Goal: Task Accomplishment & Management: Use online tool/utility

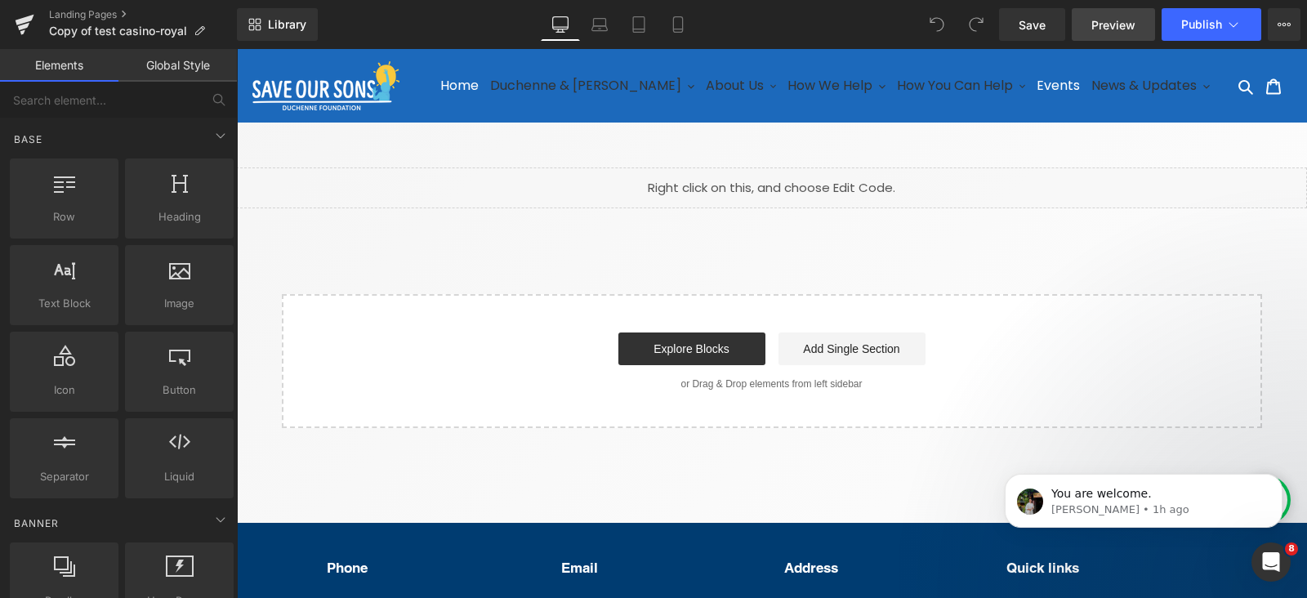
click at [1091, 25] on link "Preview" at bounding box center [1113, 24] width 83 height 33
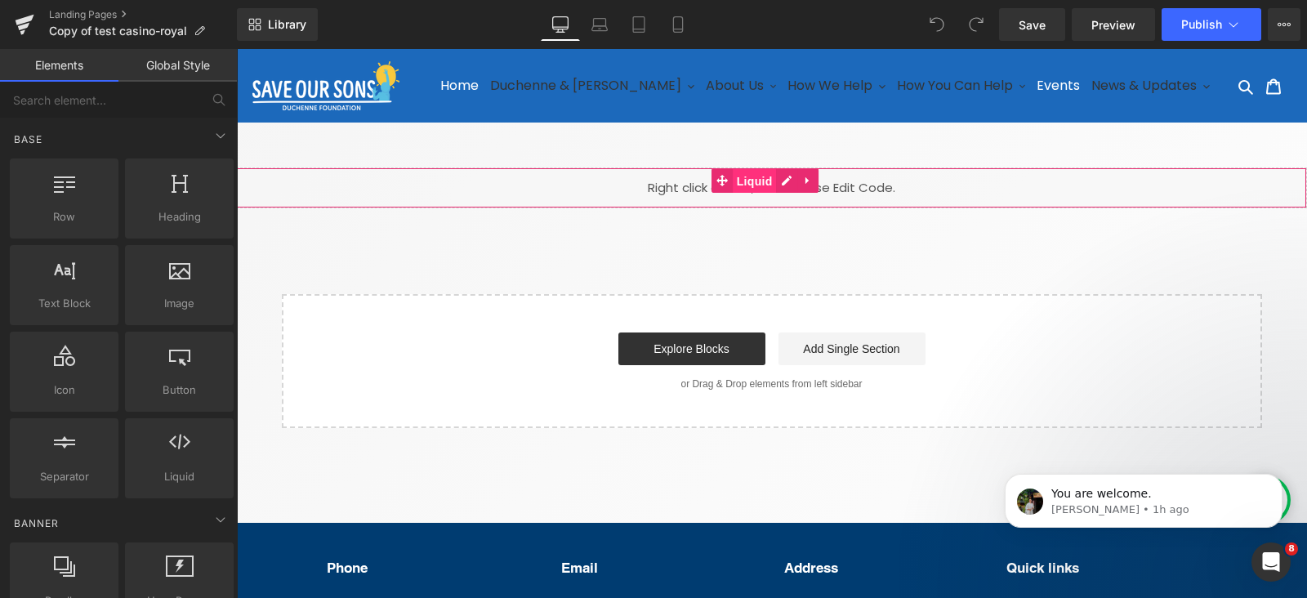
click at [747, 190] on span "Liquid" at bounding box center [755, 181] width 44 height 25
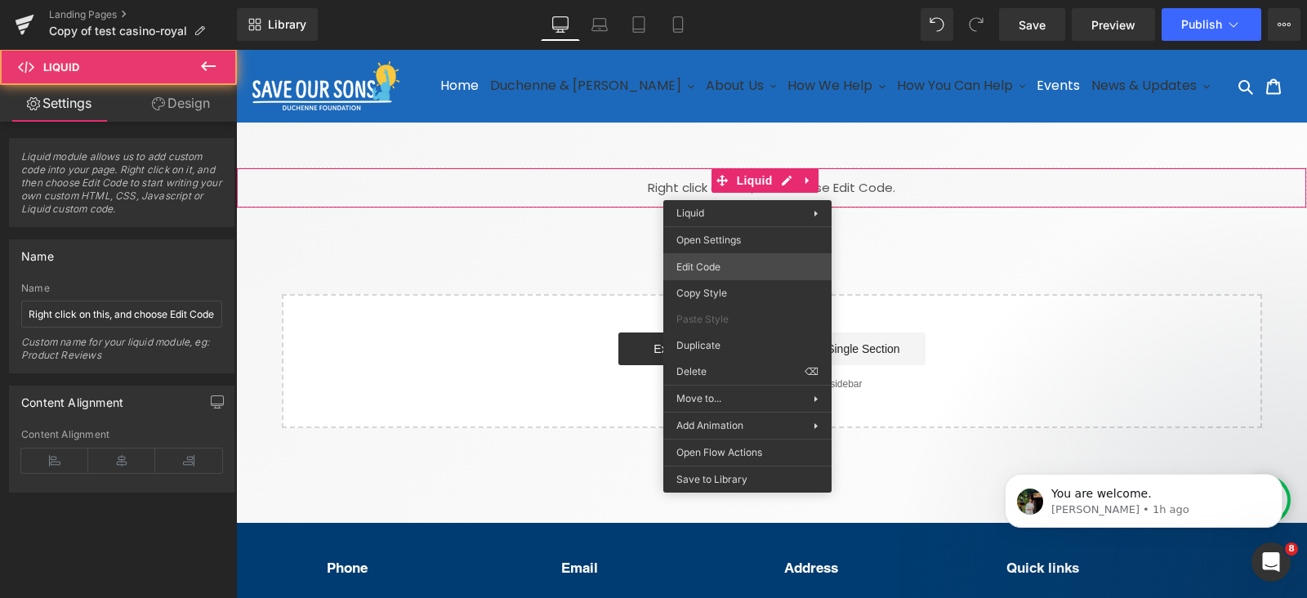
click at [743, 0] on div "Liquid You are previewing how the will restyle your page. You can not edit Elem…" at bounding box center [653, 0] width 1307 height 0
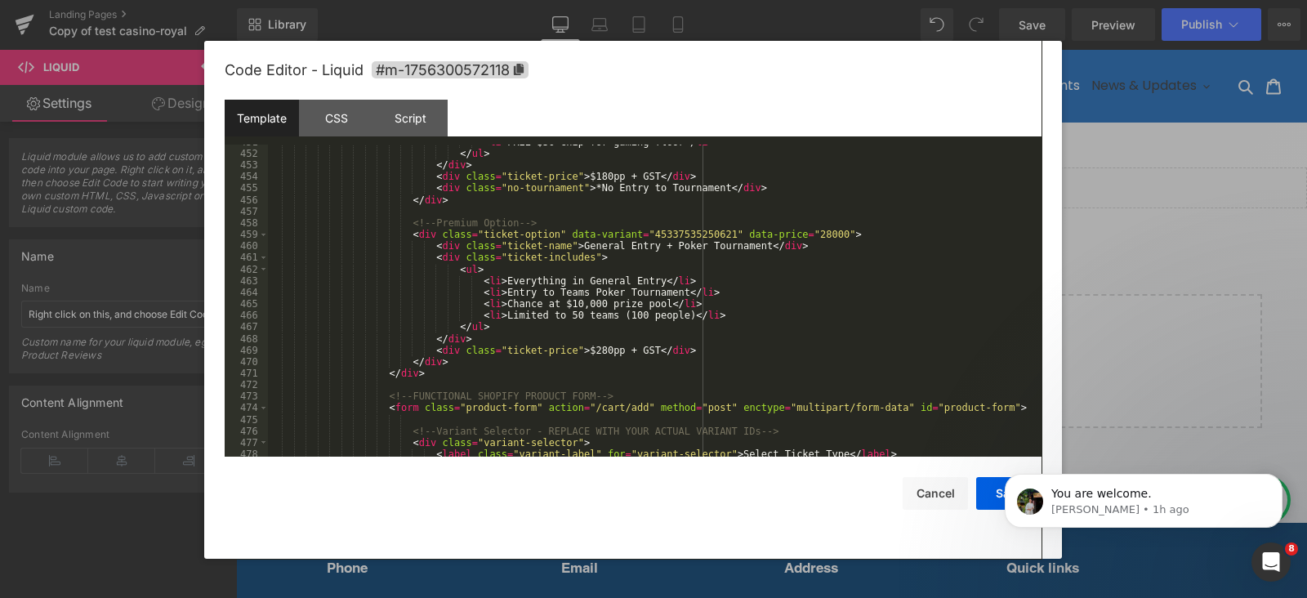
scroll to position [5240, 0]
click at [757, 279] on div "< li > FREE $50 chip for gaming floor </ li > </ ul > </ div > < div class = "t…" at bounding box center [651, 304] width 767 height 336
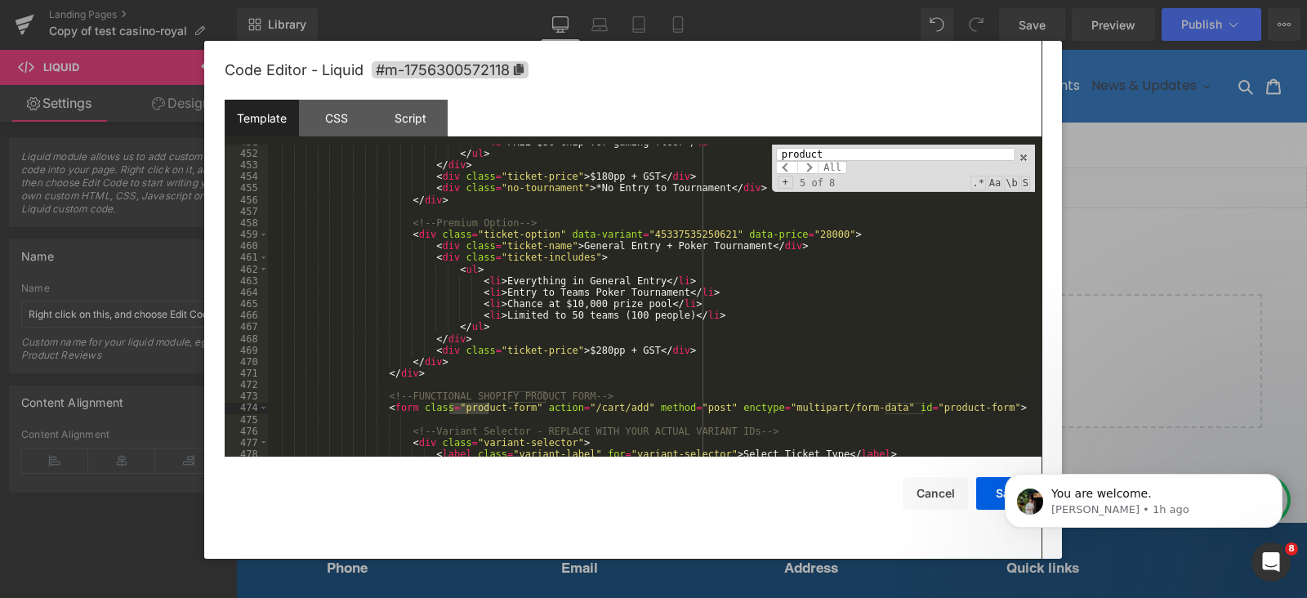
click at [852, 150] on input "product" at bounding box center [895, 154] width 238 height 13
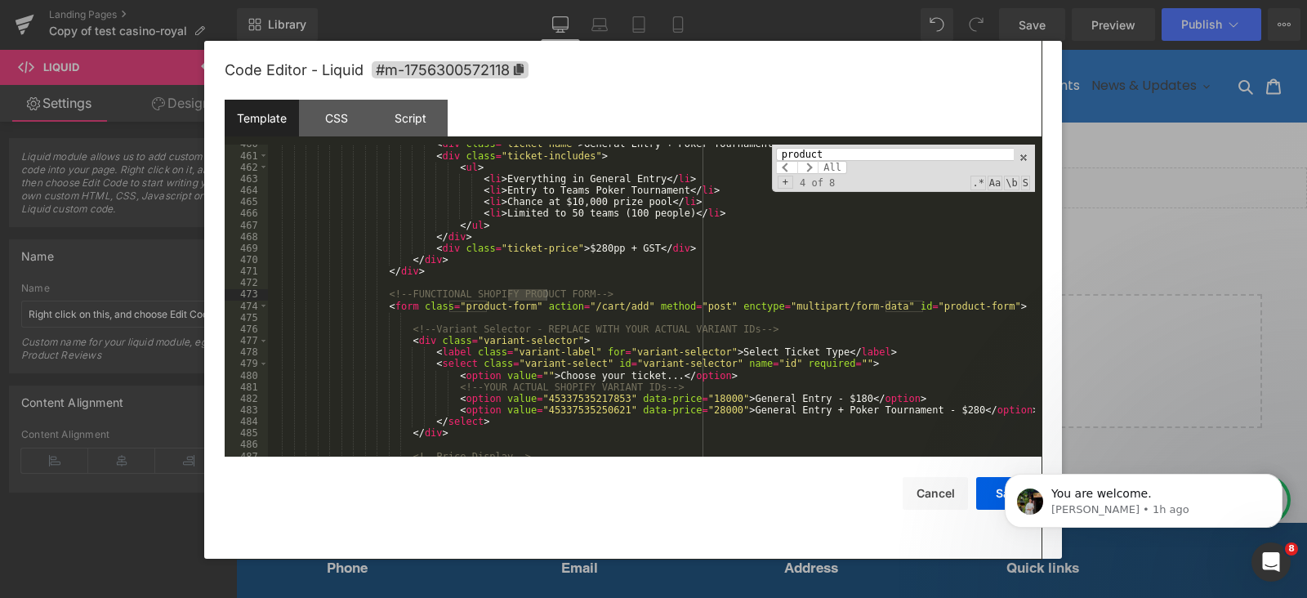
scroll to position [5342, 0]
type input "product"
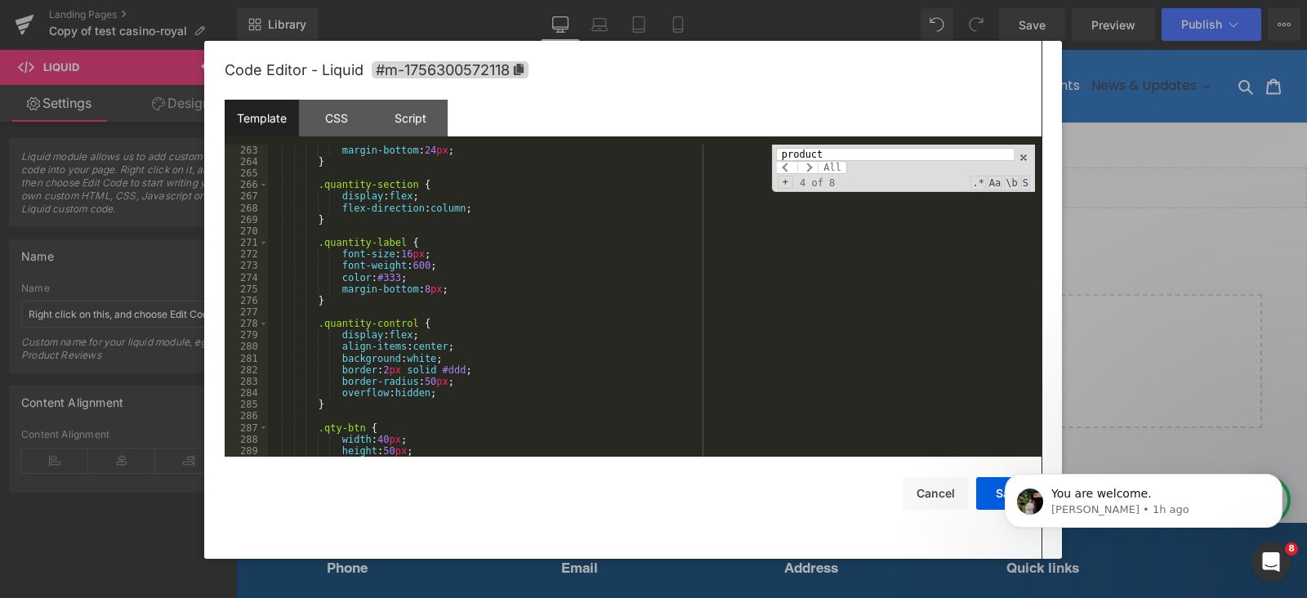
scroll to position [3226, 0]
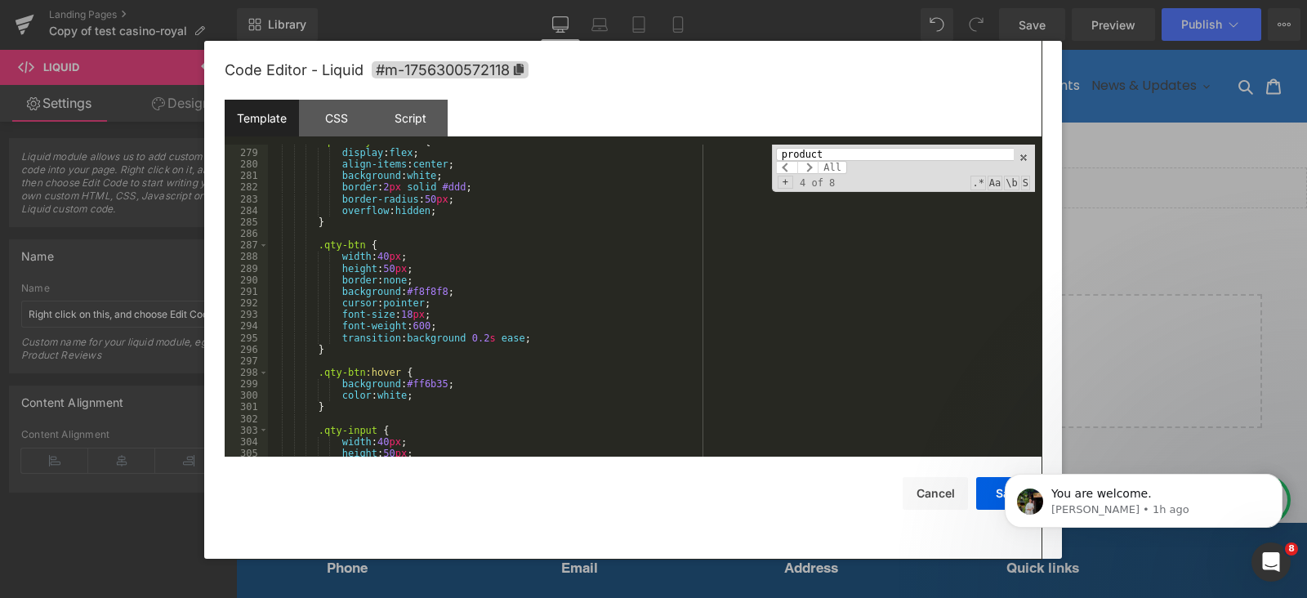
click at [855, 149] on input "product" at bounding box center [895, 154] width 238 height 13
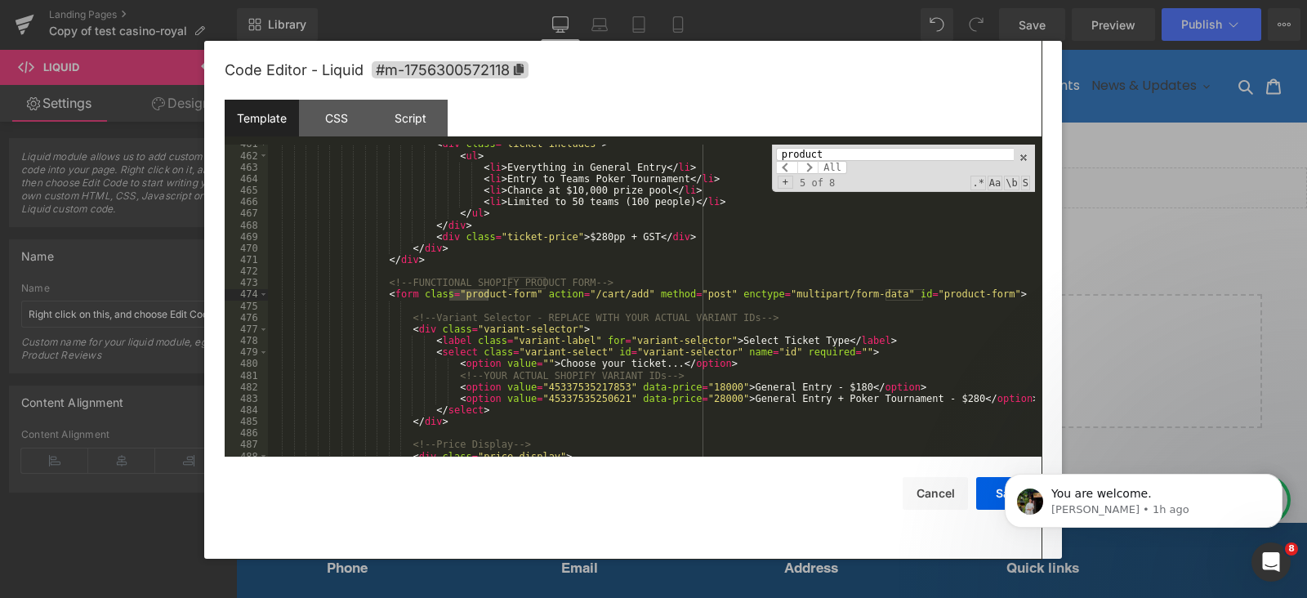
scroll to position [5353, 0]
click at [854, 160] on input "product" at bounding box center [895, 154] width 238 height 13
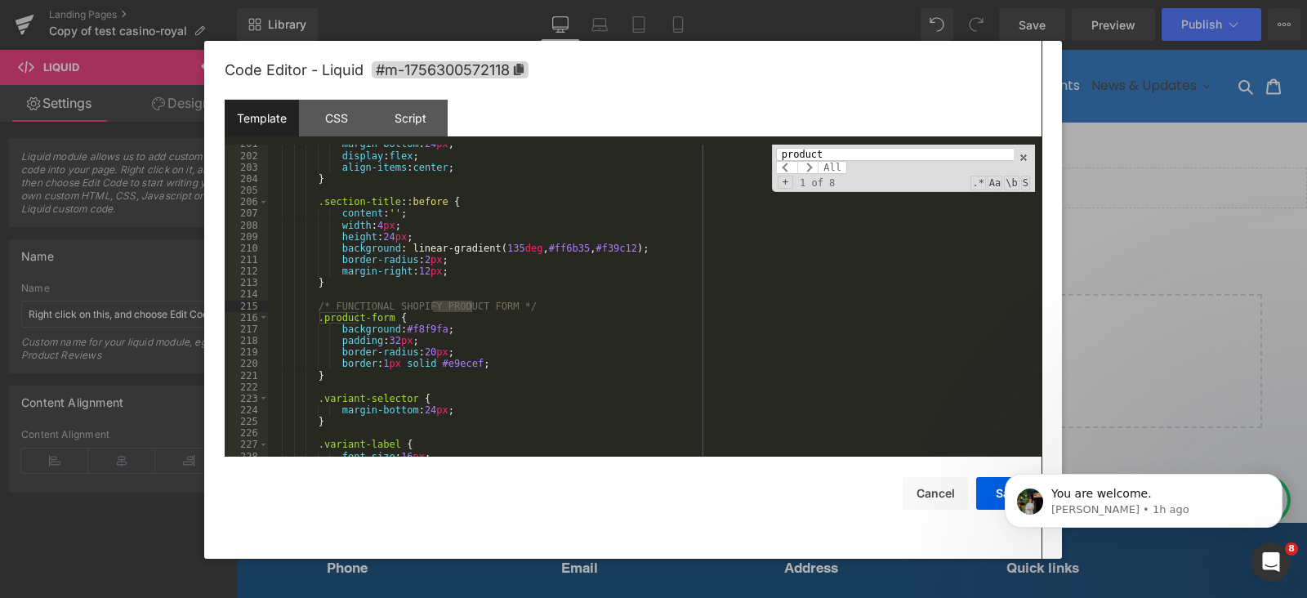
scroll to position [2320, 0]
click at [944, 498] on button "Cancel" at bounding box center [935, 493] width 65 height 33
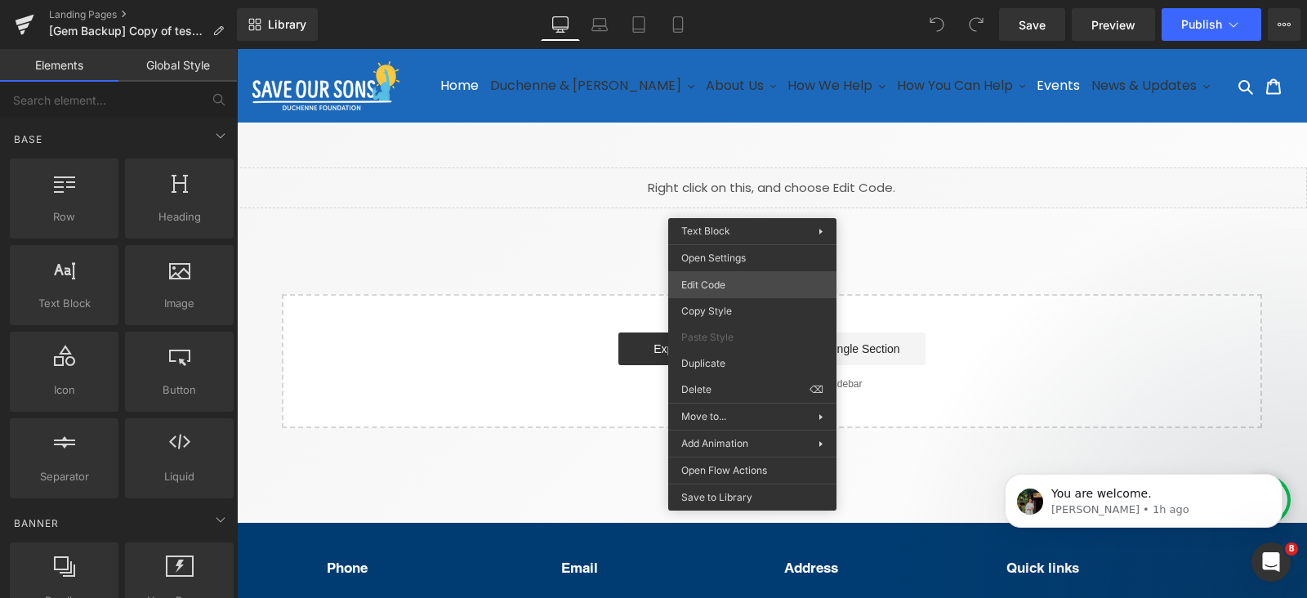
click at [748, 0] on div "You are previewing how the will restyle your page. You can not edit Elements in…" at bounding box center [653, 0] width 1307 height 0
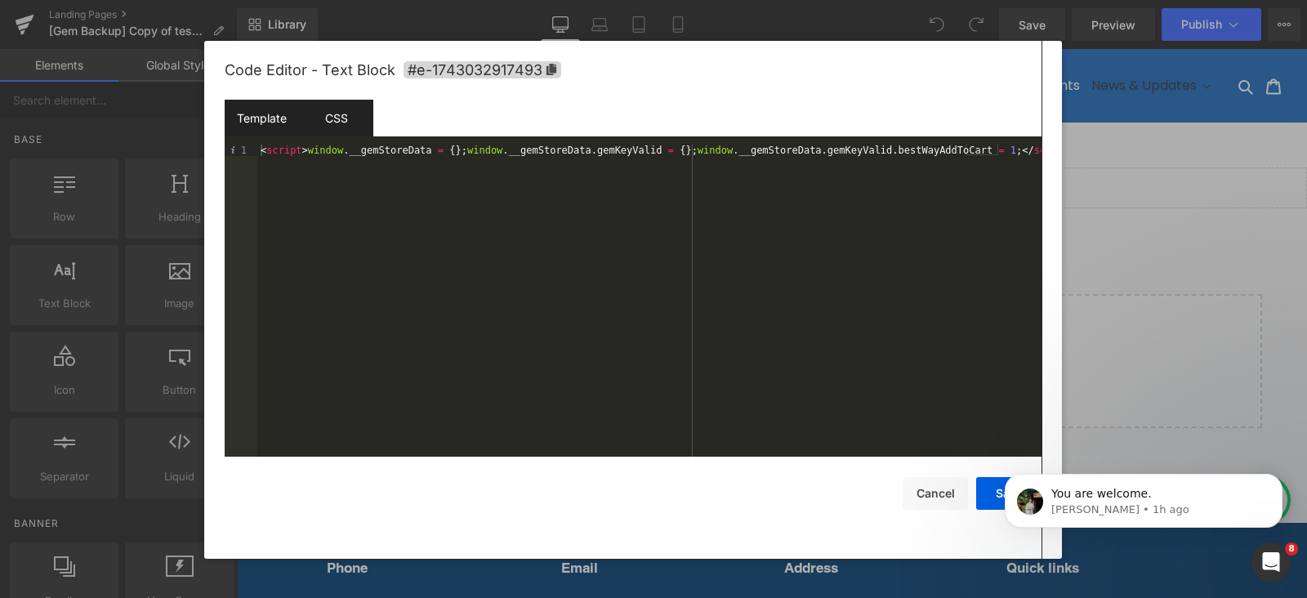
click at [335, 112] on div "CSS" at bounding box center [336, 118] width 74 height 37
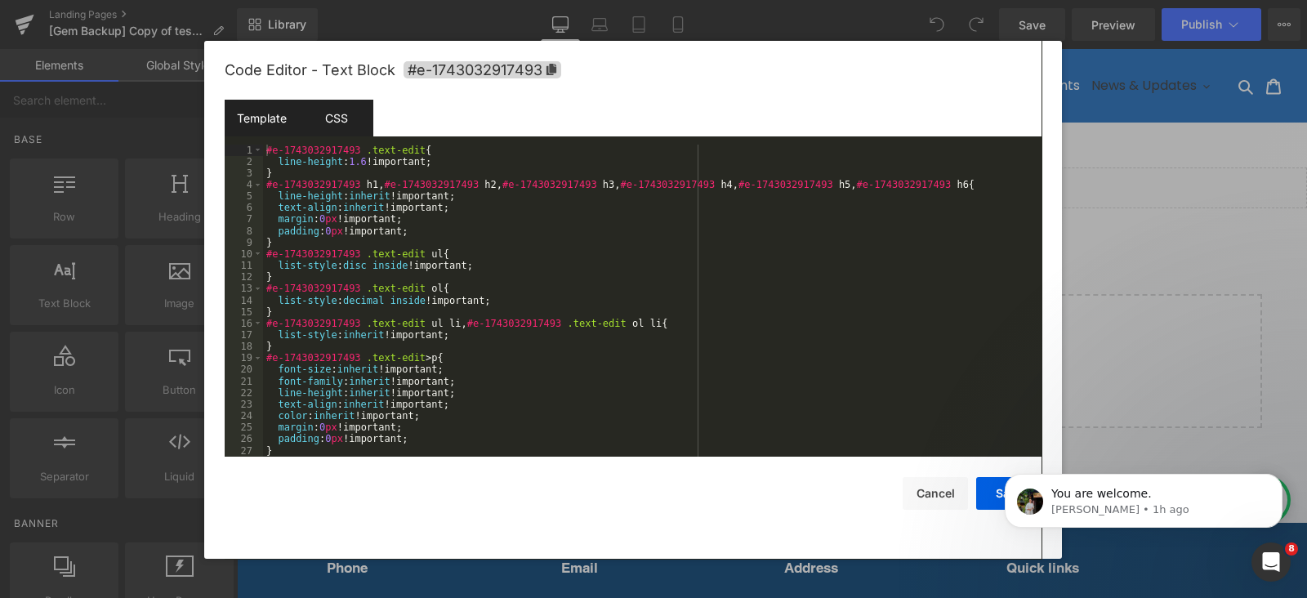
click at [770, 547] on div "Template" at bounding box center [806, 559] width 73 height 24
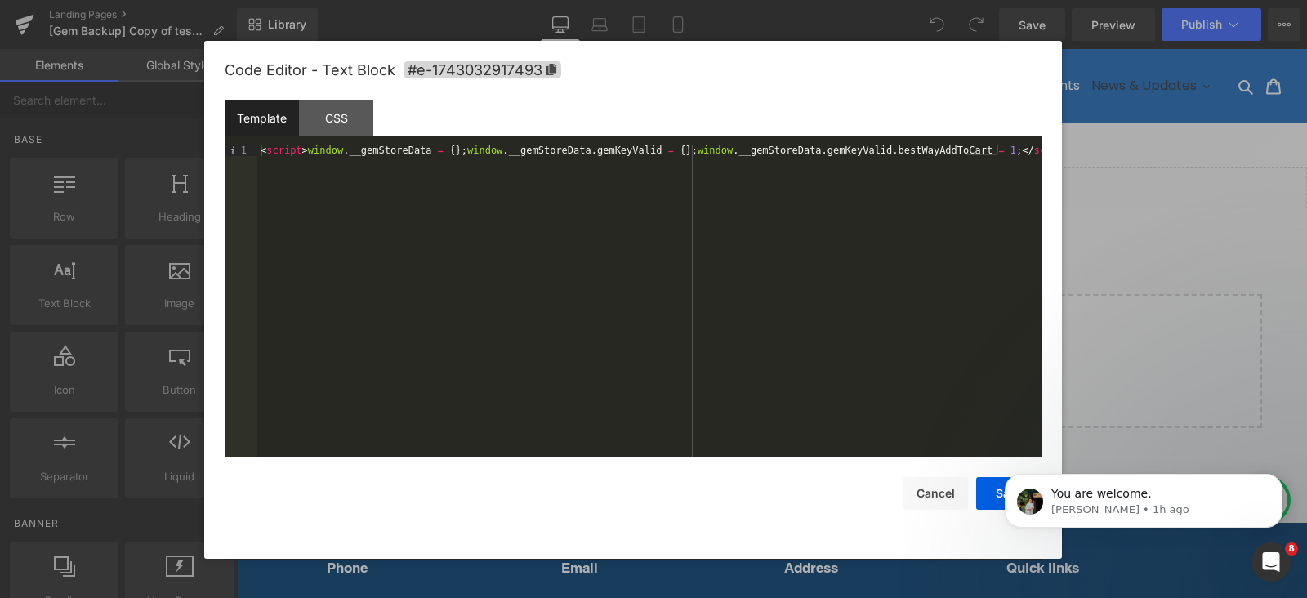
drag, startPoint x: 915, startPoint y: 476, endPoint x: 973, endPoint y: 479, distance: 58.1
click at [918, 476] on div "Save Cancel" at bounding box center [633, 483] width 817 height 53
click at [1280, 477] on icon "Dismiss notification" at bounding box center [1278, 478] width 9 height 9
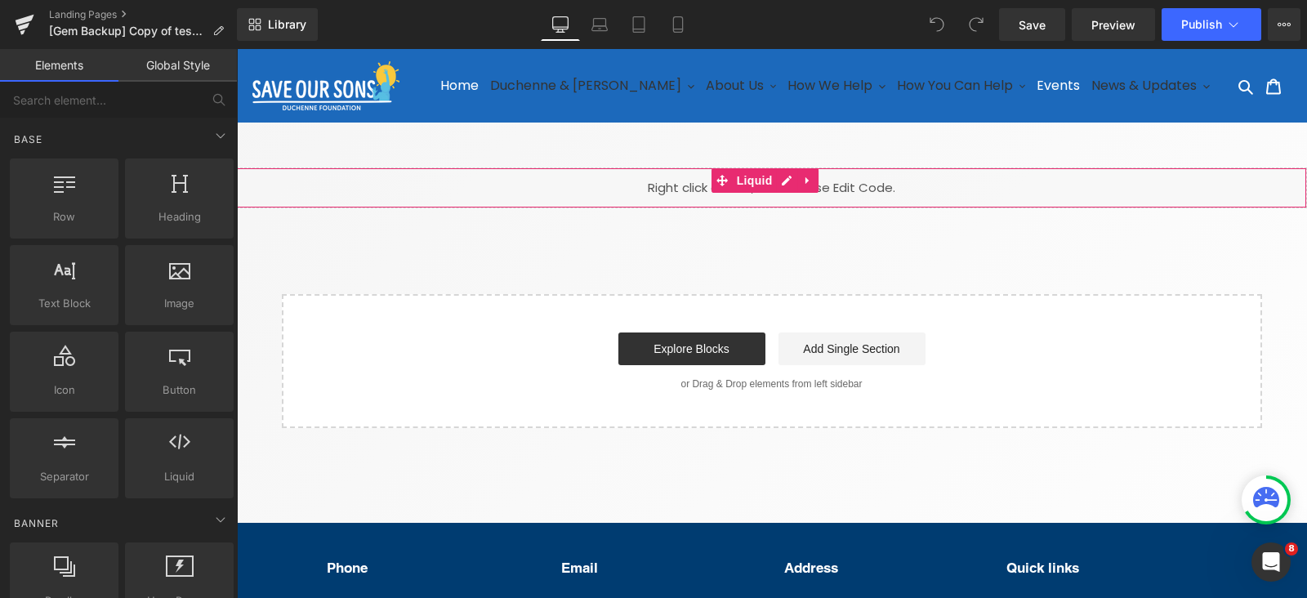
click at [806, 172] on link at bounding box center [808, 180] width 21 height 25
click at [819, 181] on icon at bounding box center [819, 181] width 11 height 12
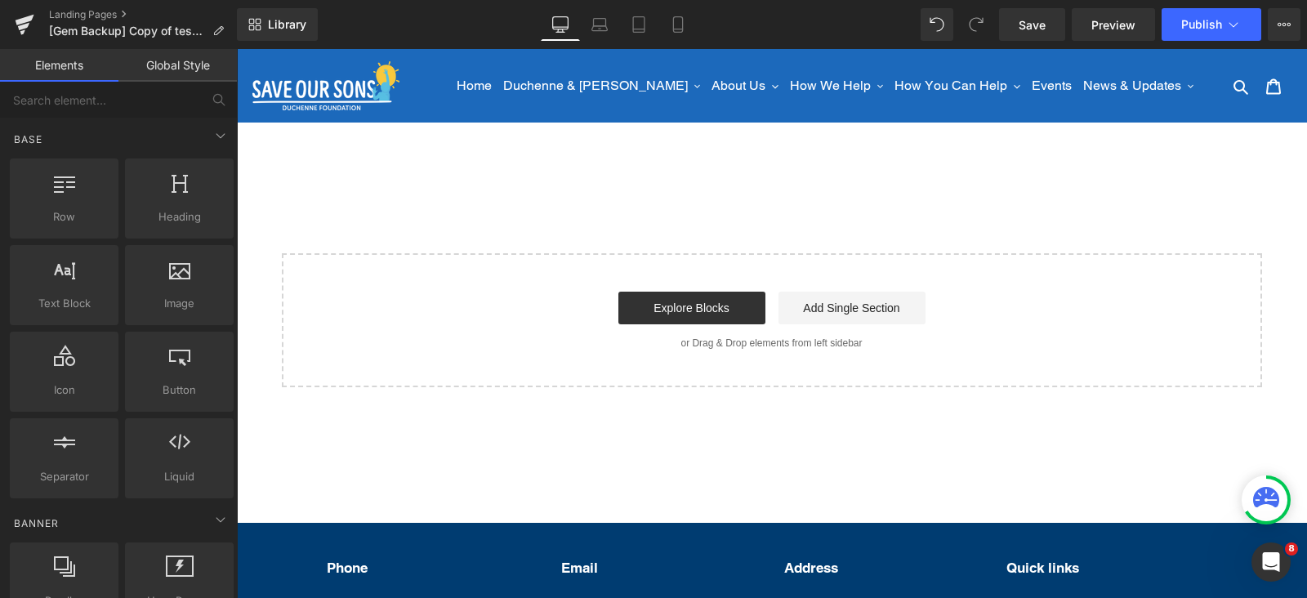
drag, startPoint x: 744, startPoint y: 217, endPoint x: 754, endPoint y: 181, distance: 37.3
click at [755, 182] on div "Text Block Image Select your layout" at bounding box center [771, 277] width 1071 height 220
drag, startPoint x: 752, startPoint y: 176, endPoint x: 748, endPoint y: 155, distance: 21.8
click at [752, 176] on div "Text Block Image Select your layout" at bounding box center [771, 277] width 1071 height 220
click at [743, 145] on main "Text Block Image Select your layout" at bounding box center [771, 300] width 1071 height 355
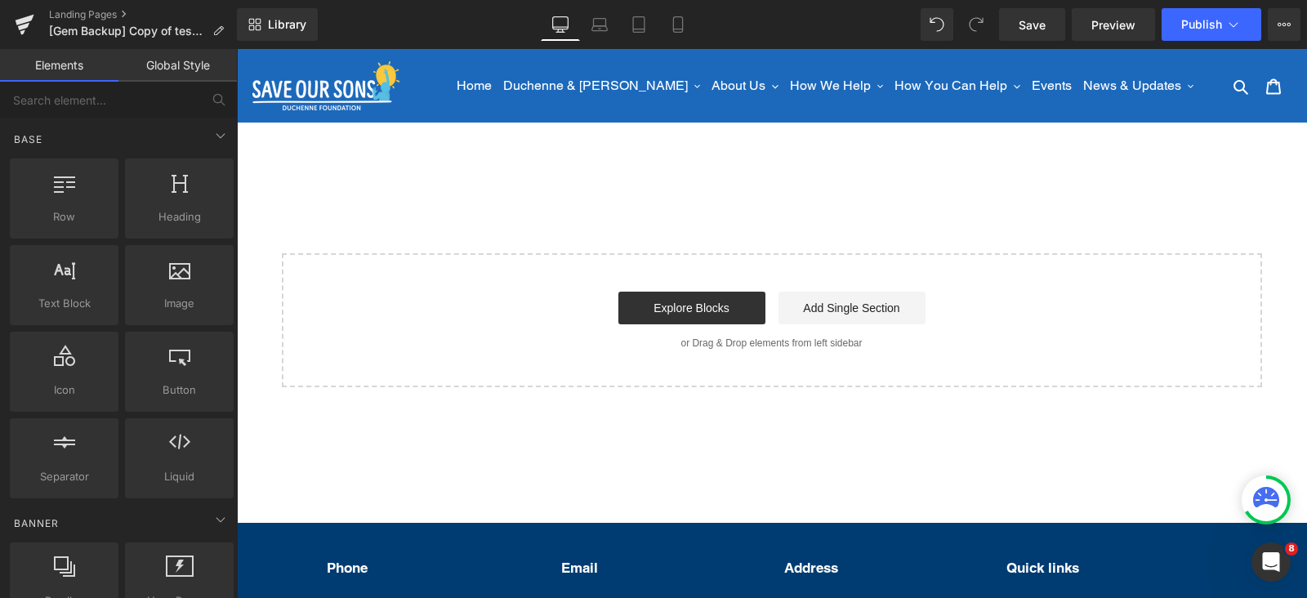
click at [741, 145] on main "Text Block Image Select your layout" at bounding box center [771, 300] width 1071 height 355
drag, startPoint x: 728, startPoint y: 283, endPoint x: 726, endPoint y: 257, distance: 26.3
click at [726, 282] on div "Start building your page Explore Blocks Add Single Section or Drag & Drop eleme…" at bounding box center [772, 320] width 977 height 131
drag, startPoint x: 998, startPoint y: 193, endPoint x: 651, endPoint y: 167, distance: 347.4
click at [651, 167] on div "Text Block" at bounding box center [771, 169] width 1071 height 4
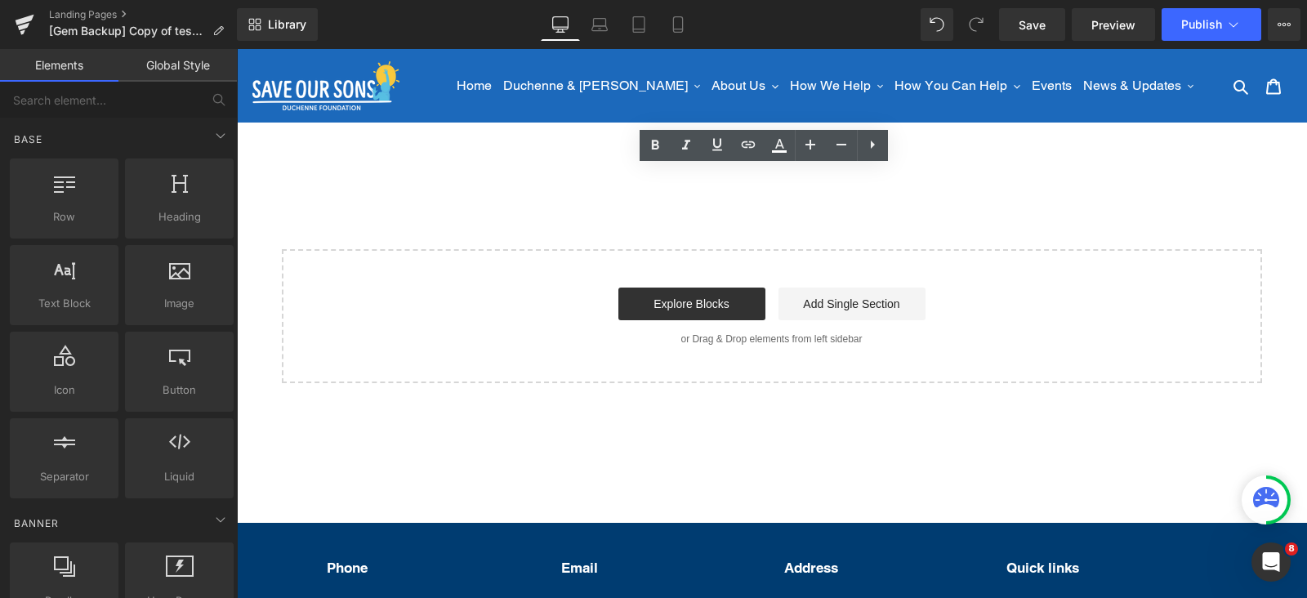
click at [889, 222] on div "Image Select your layout" at bounding box center [771, 275] width 1071 height 216
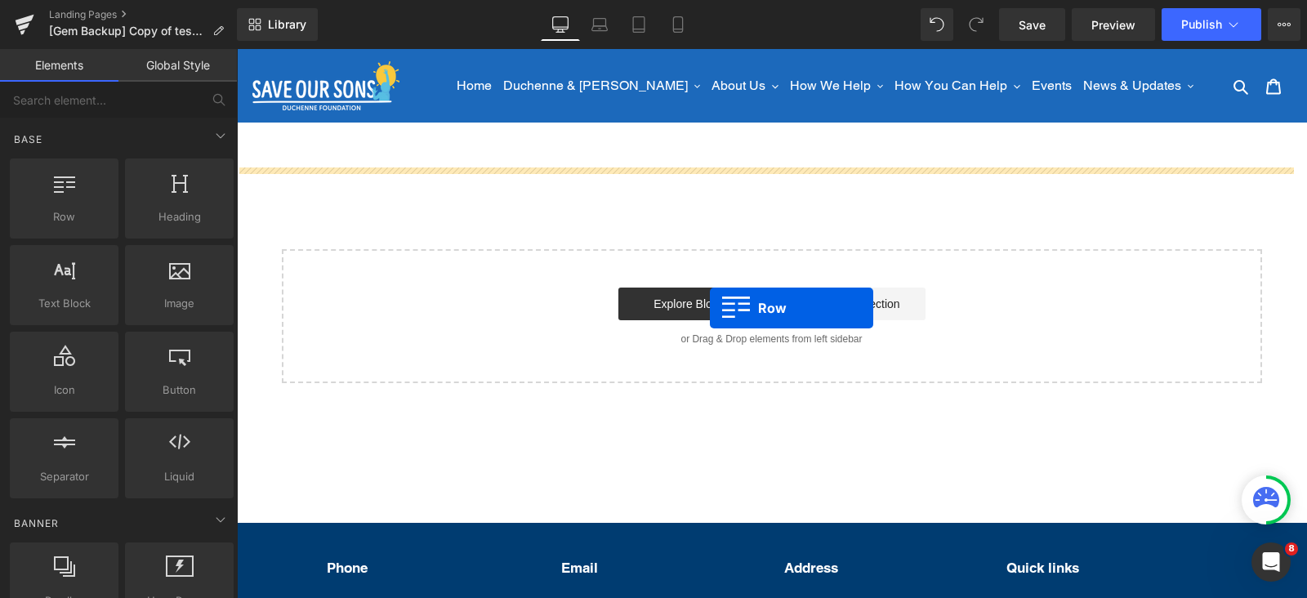
drag, startPoint x: 280, startPoint y: 247, endPoint x: 712, endPoint y: 295, distance: 434.1
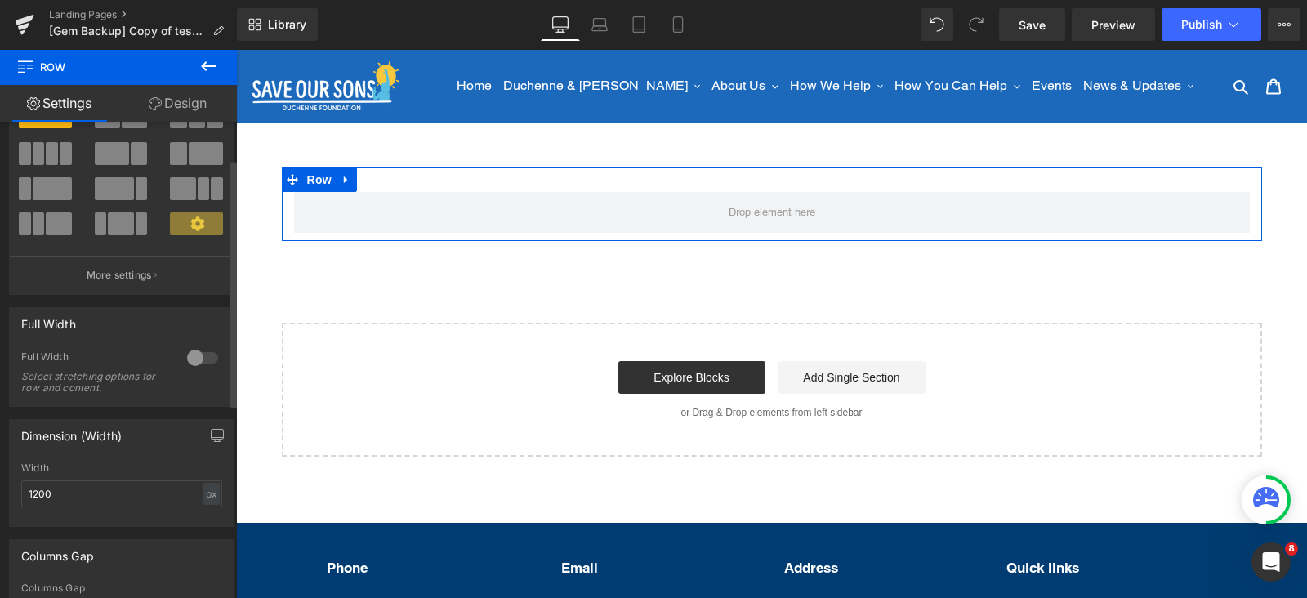
scroll to position [101, 0]
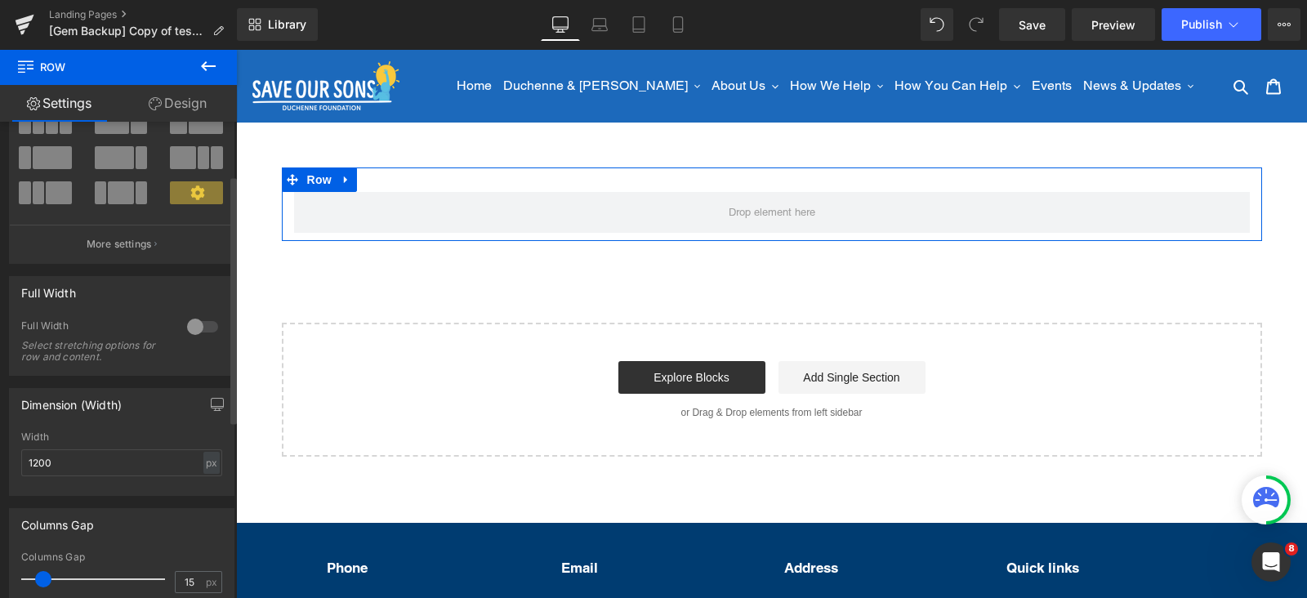
click at [194, 332] on div at bounding box center [202, 327] width 39 height 26
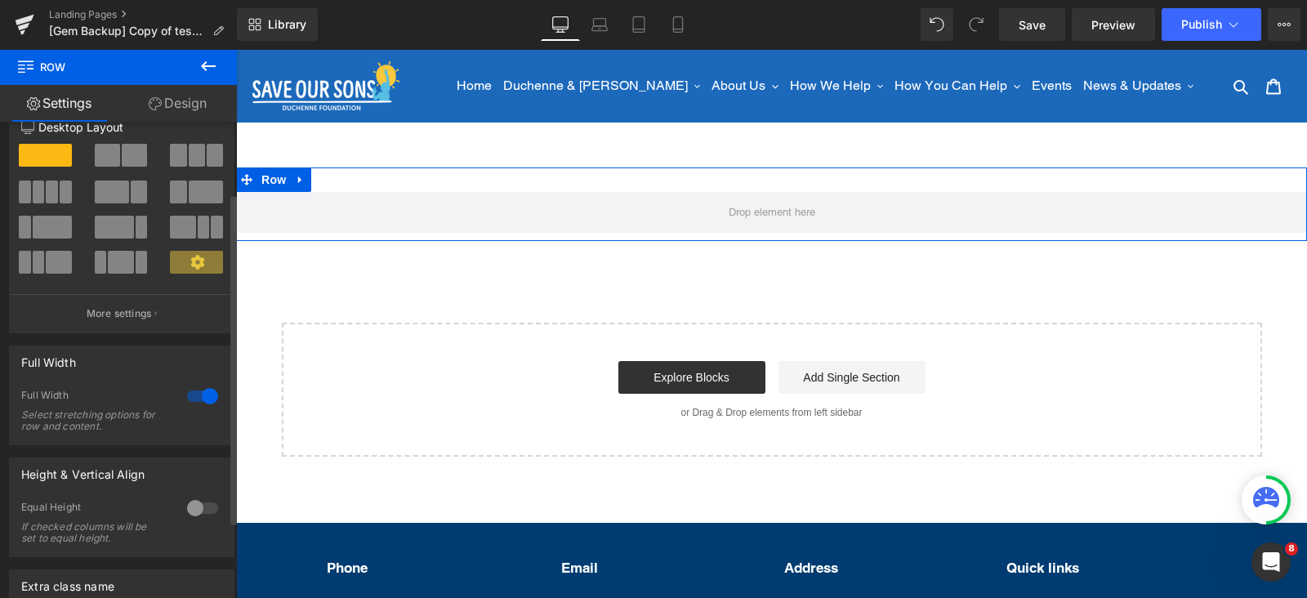
scroll to position [0, 0]
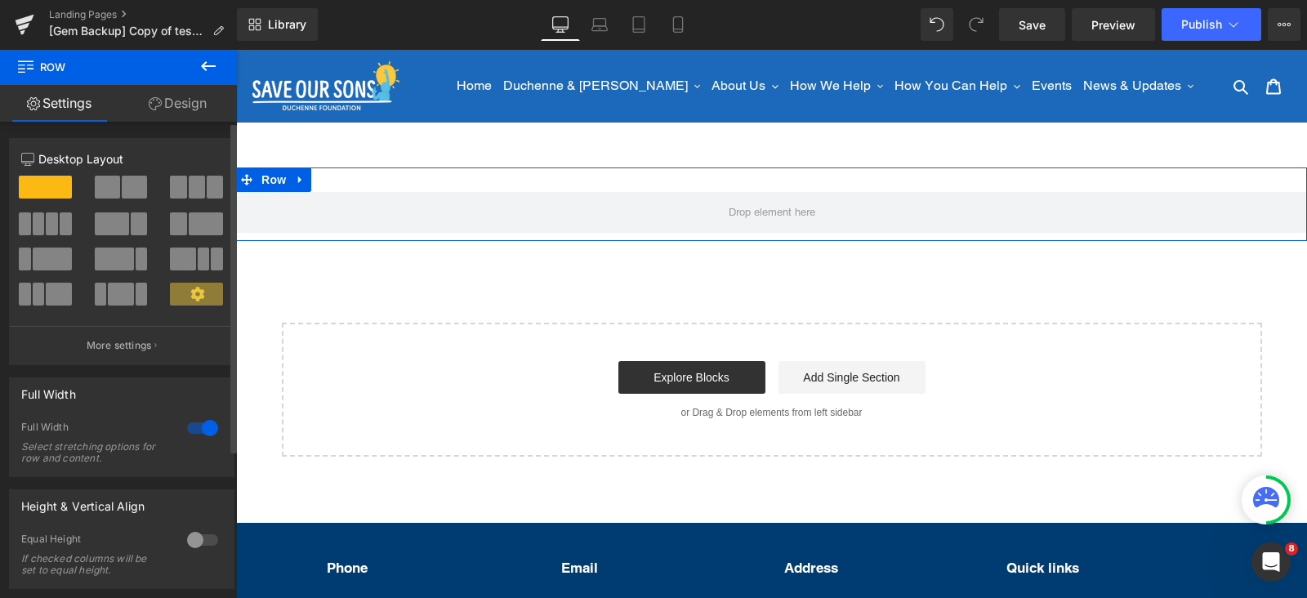
click at [123, 194] on span at bounding box center [134, 187] width 25 height 23
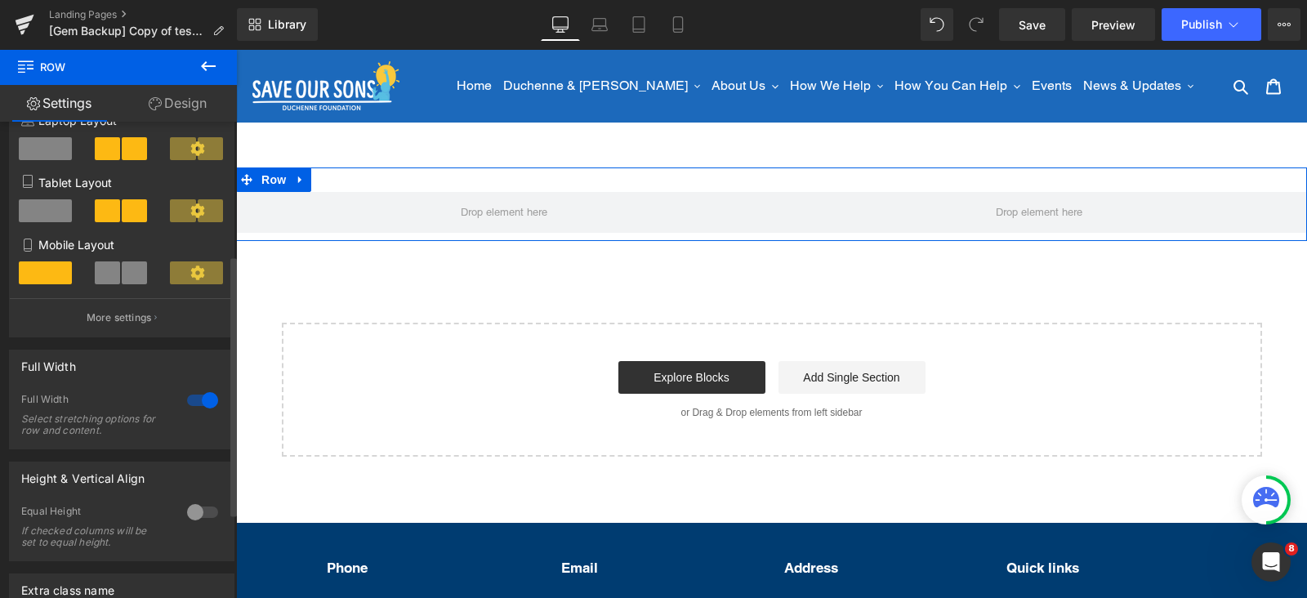
scroll to position [306, 0]
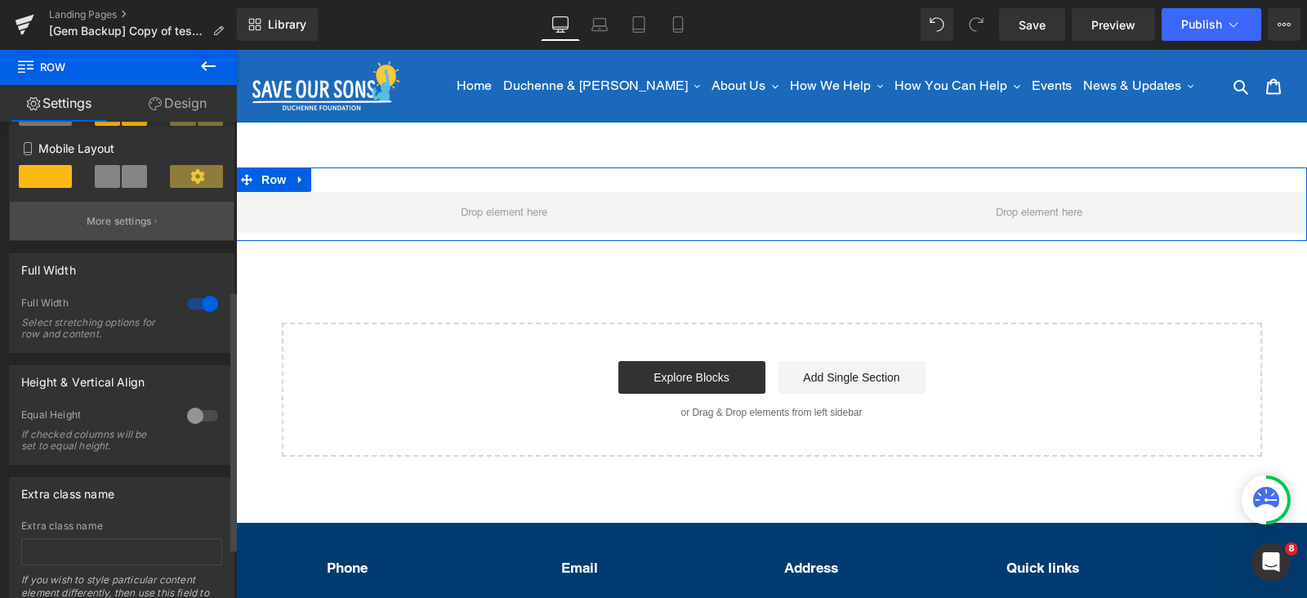
click at [121, 235] on button "More settings" at bounding box center [122, 221] width 224 height 38
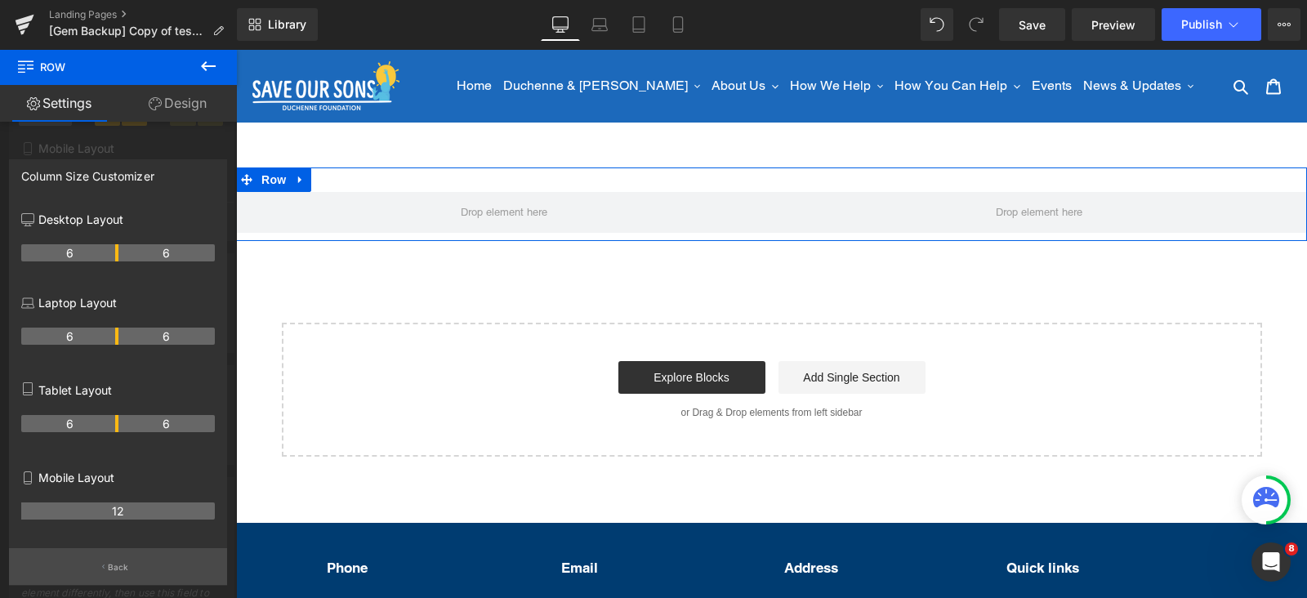
click at [118, 564] on p "Back" at bounding box center [118, 567] width 21 height 12
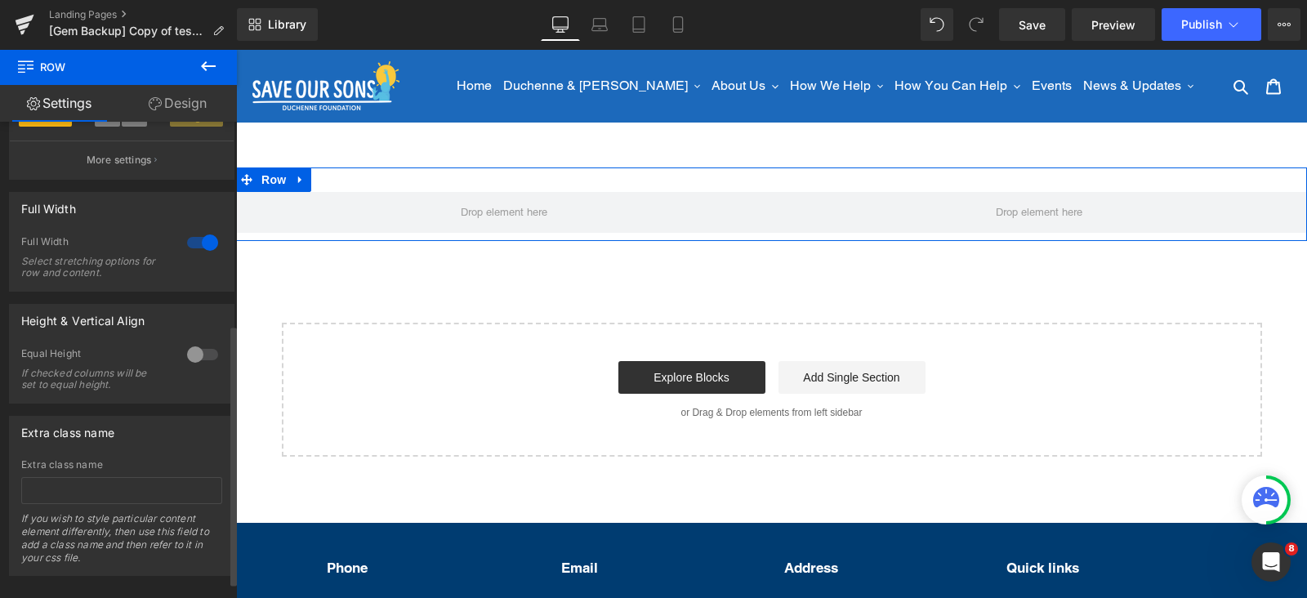
scroll to position [398, 0]
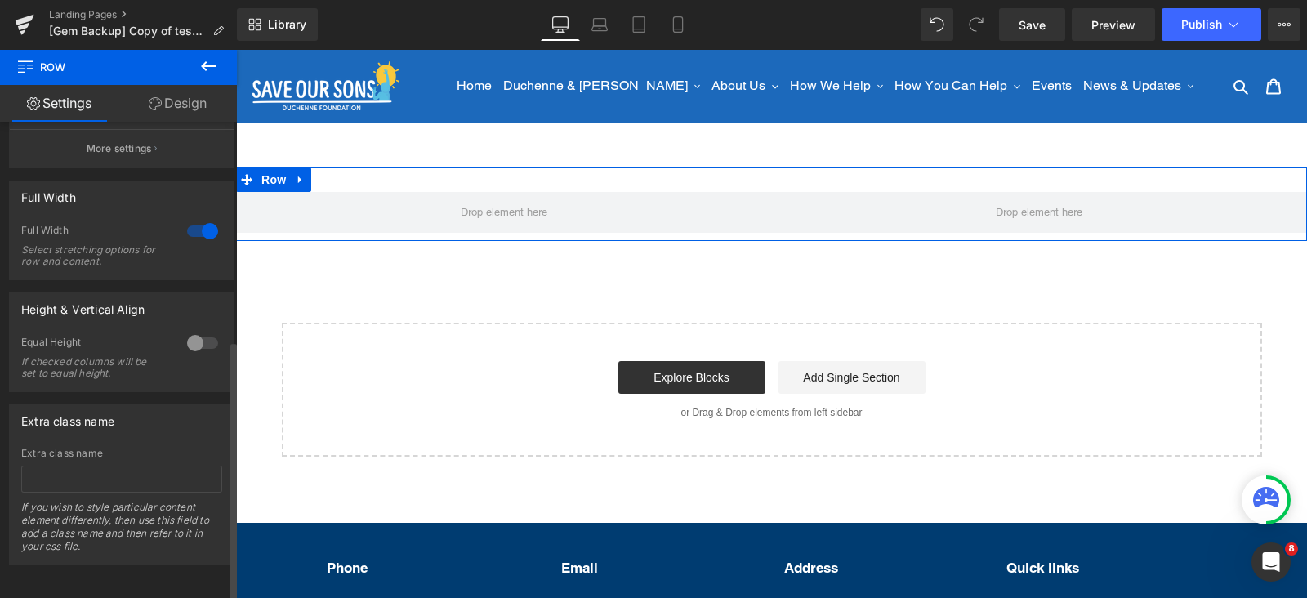
click at [196, 218] on div at bounding box center [202, 231] width 39 height 26
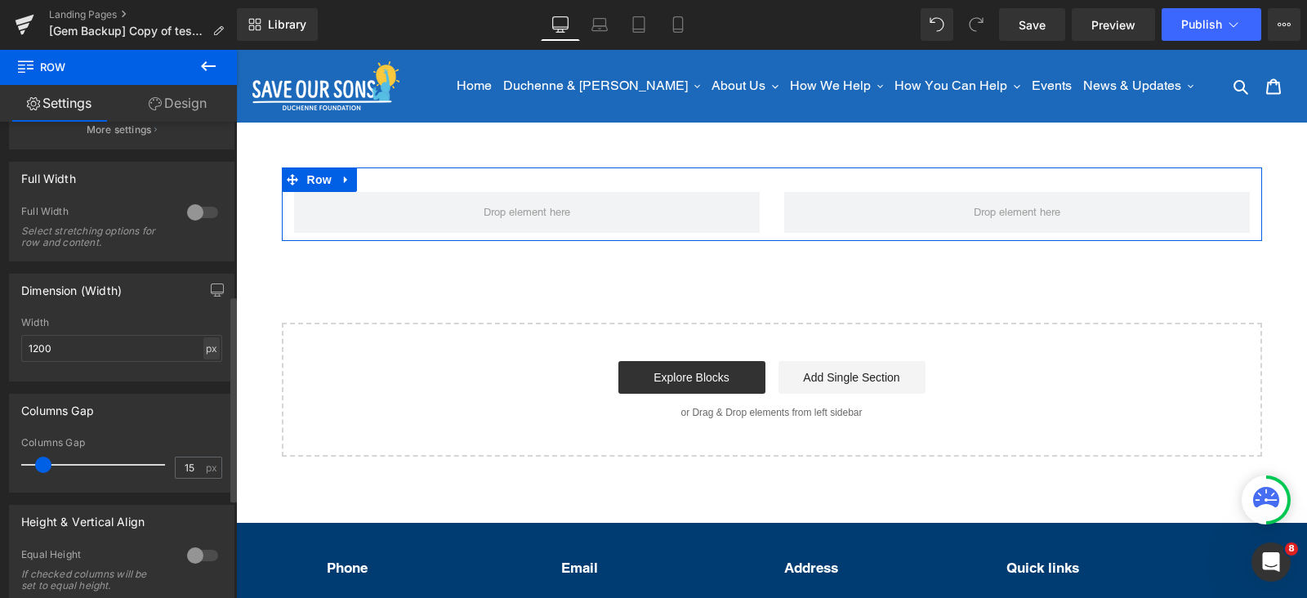
click at [203, 348] on div "px" at bounding box center [211, 348] width 16 height 22
click at [206, 378] on li "%" at bounding box center [211, 374] width 20 height 24
type input "100"
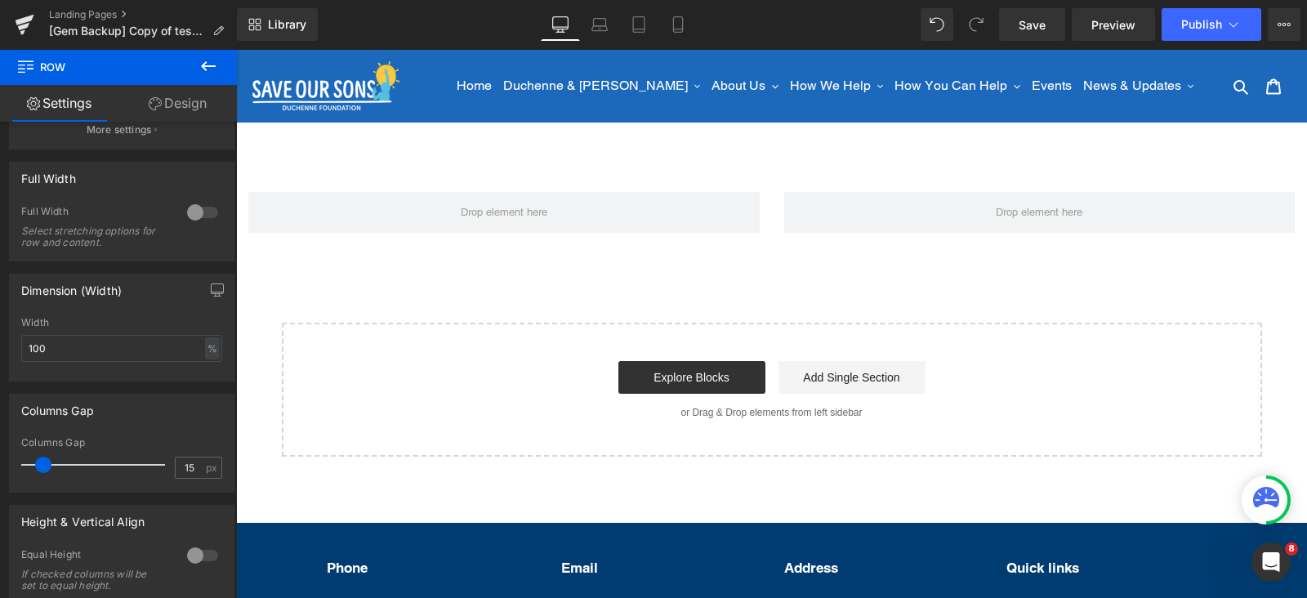
drag, startPoint x: 215, startPoint y: 65, endPoint x: 197, endPoint y: 74, distance: 20.1
click at [215, 65] on icon at bounding box center [209, 66] width 20 height 20
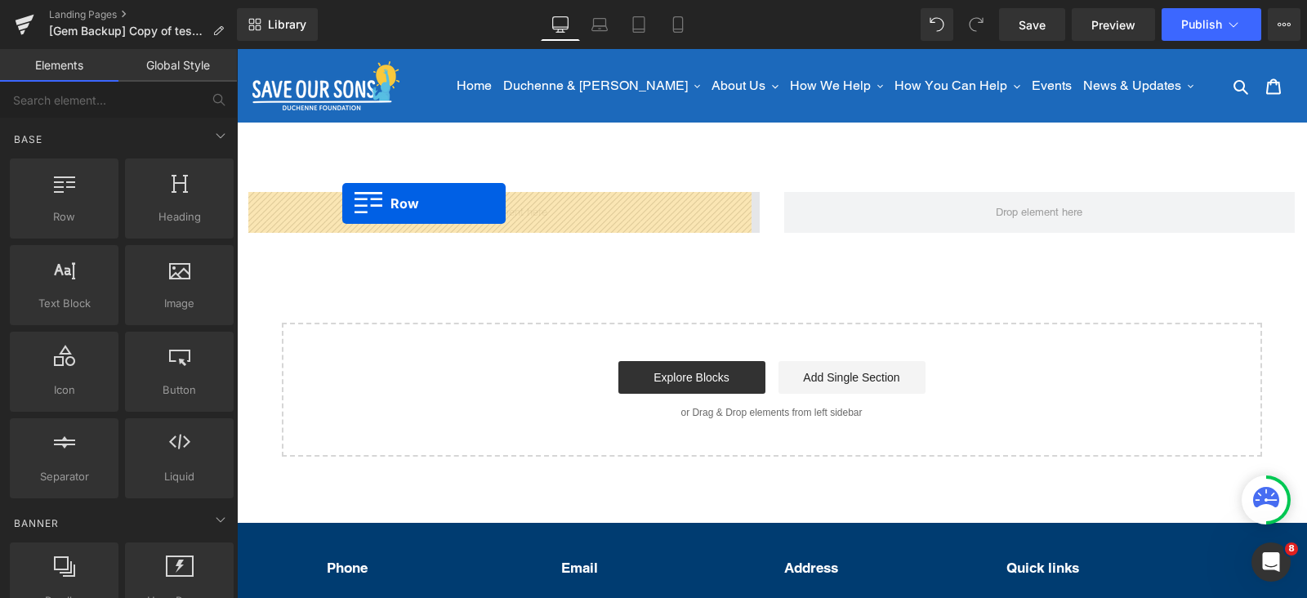
drag, startPoint x: 303, startPoint y: 285, endPoint x: 342, endPoint y: 203, distance: 90.6
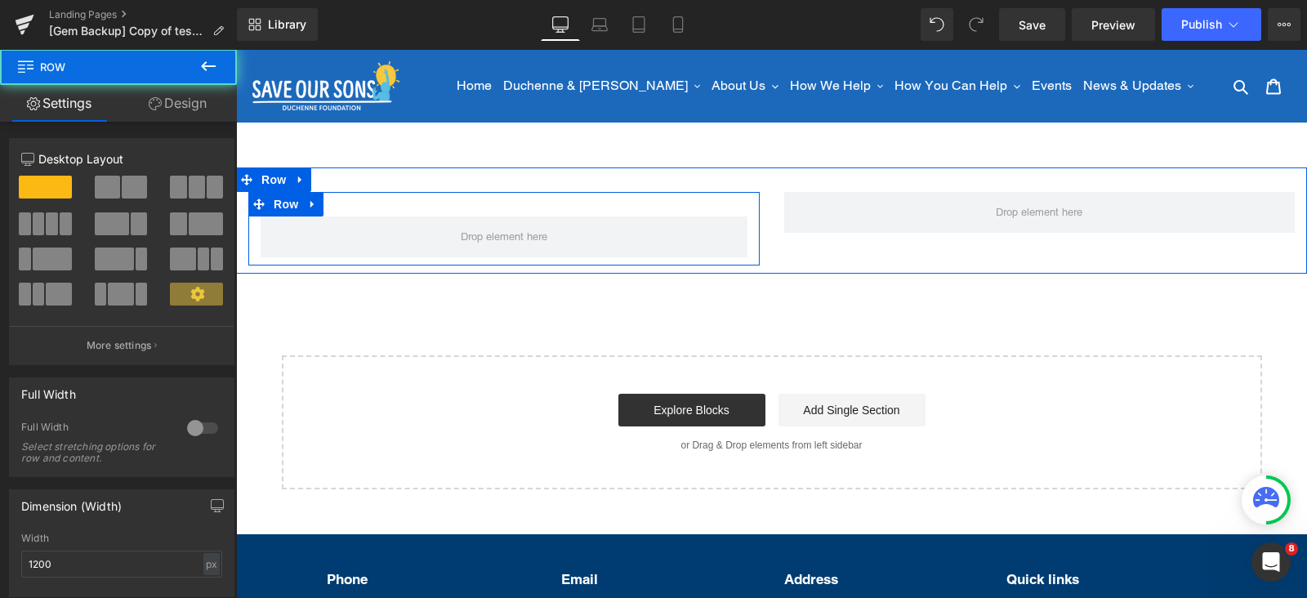
click at [415, 213] on div "Row" at bounding box center [503, 229] width 511 height 74
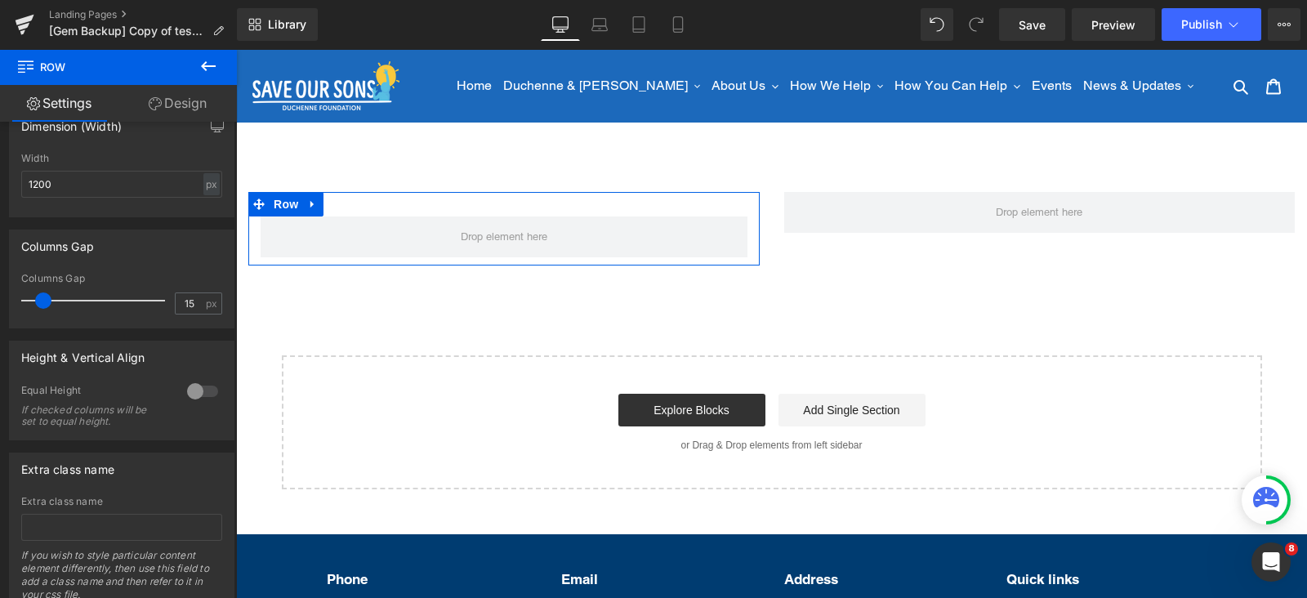
scroll to position [237, 0]
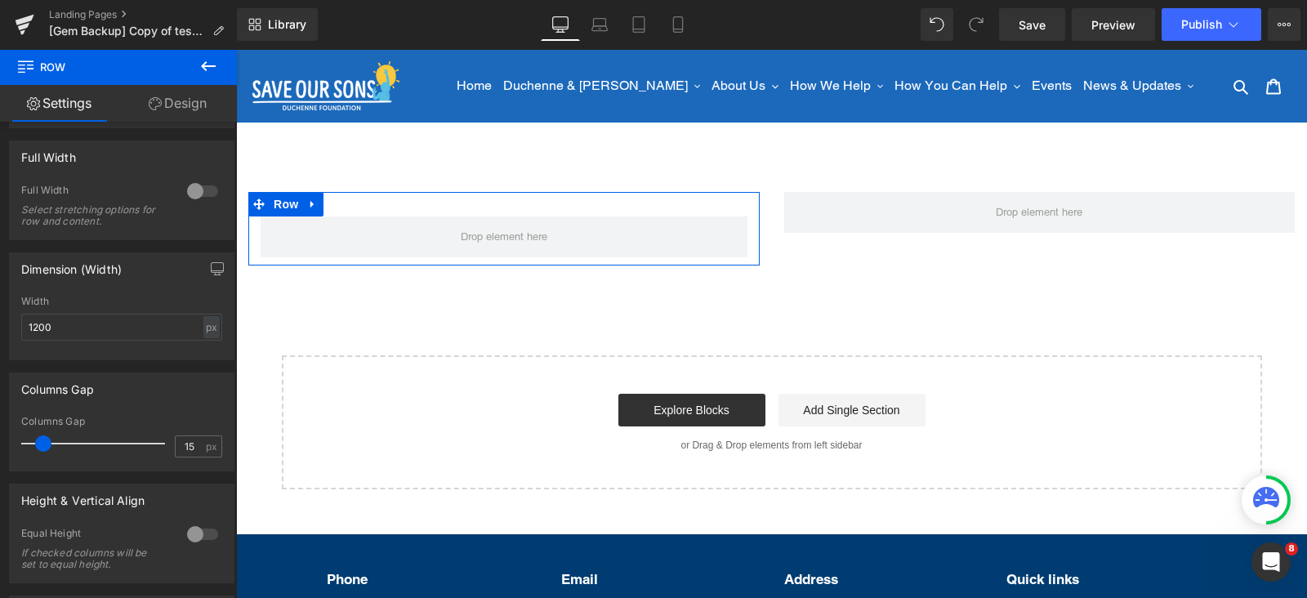
click at [169, 109] on link "Design" at bounding box center [177, 103] width 118 height 37
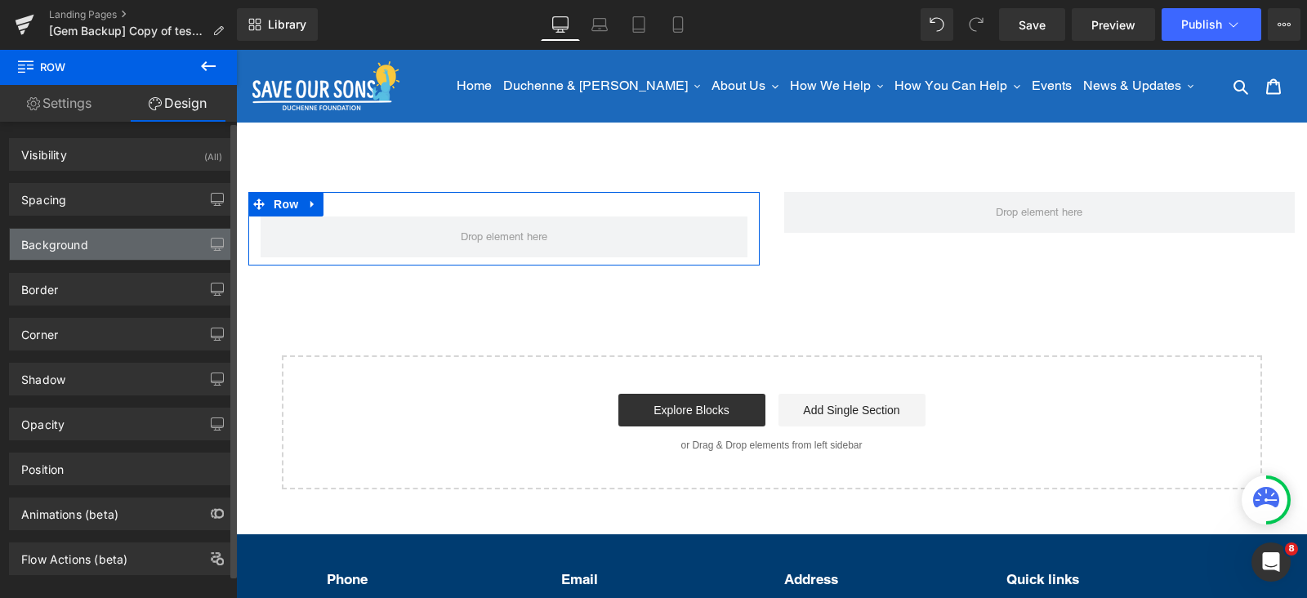
click at [93, 239] on div "Background" at bounding box center [122, 244] width 224 height 31
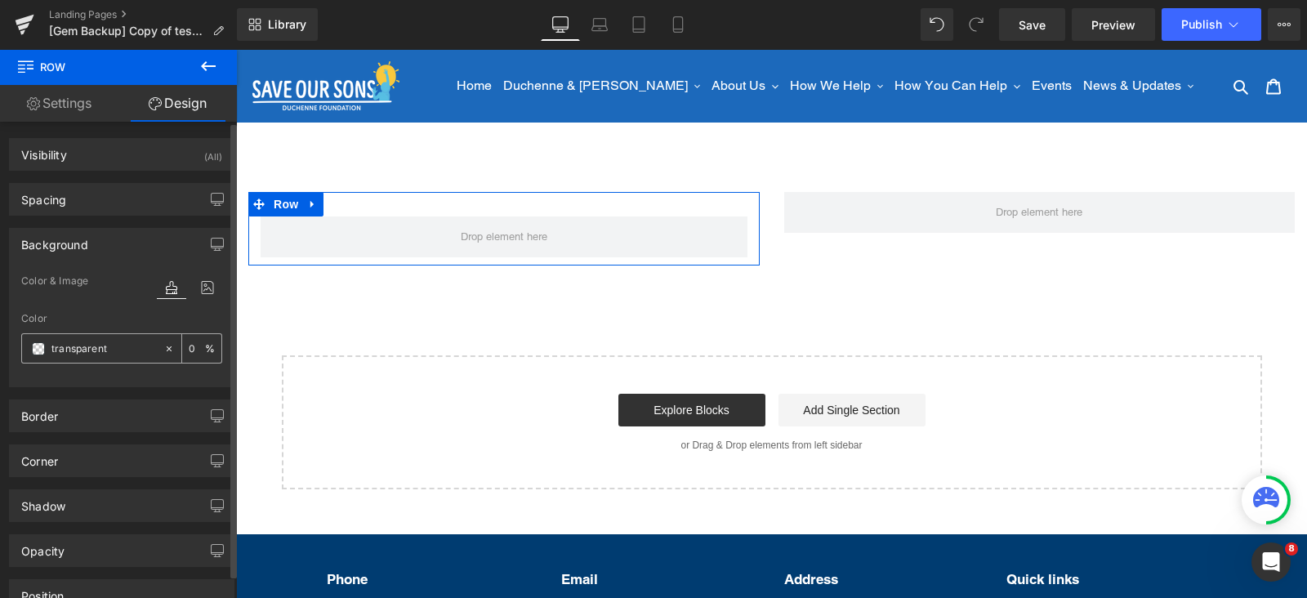
click at [39, 347] on span at bounding box center [38, 348] width 13 height 13
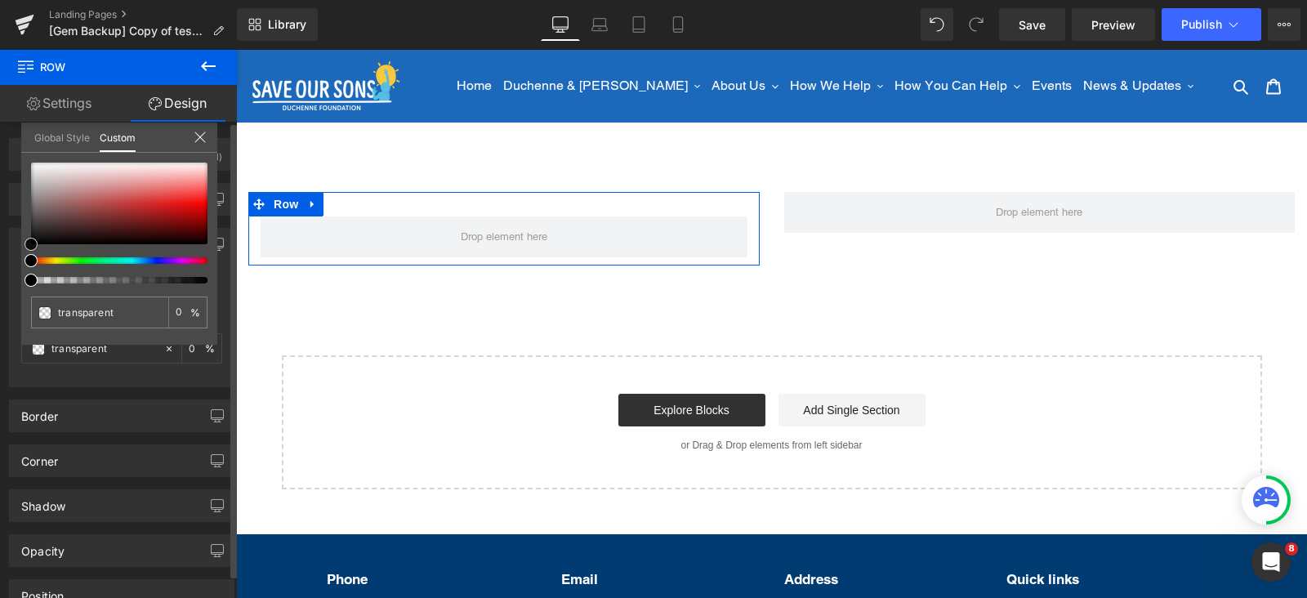
type input "#7a3333"
type input "100"
type input "#7a3333"
type input "100"
type input "#793434"
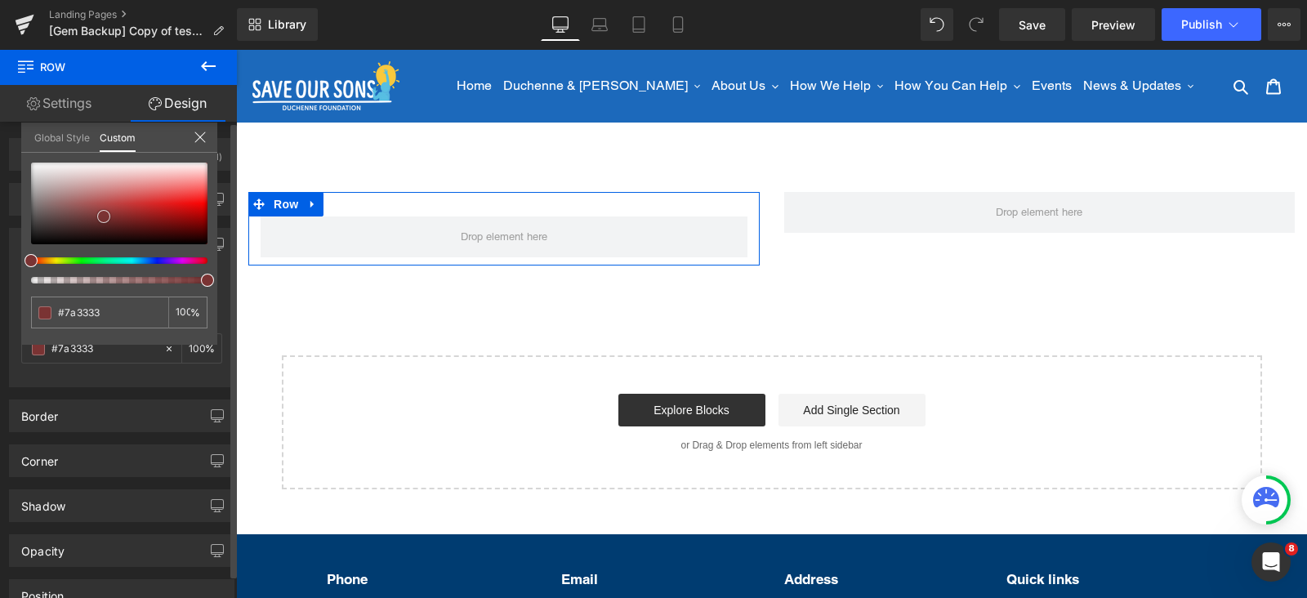
type input "#793434"
type input "#7e6b6b"
type input "#999999"
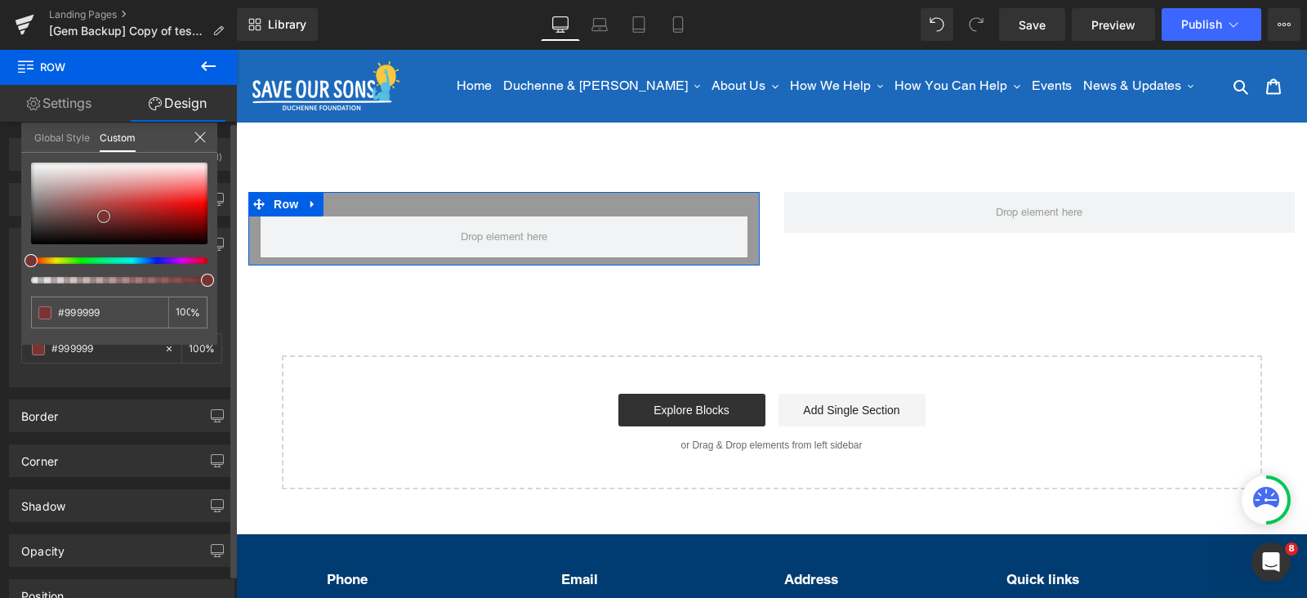
type input "#c1c1c1"
type input "#e8e8e8"
type input "#ffffff"
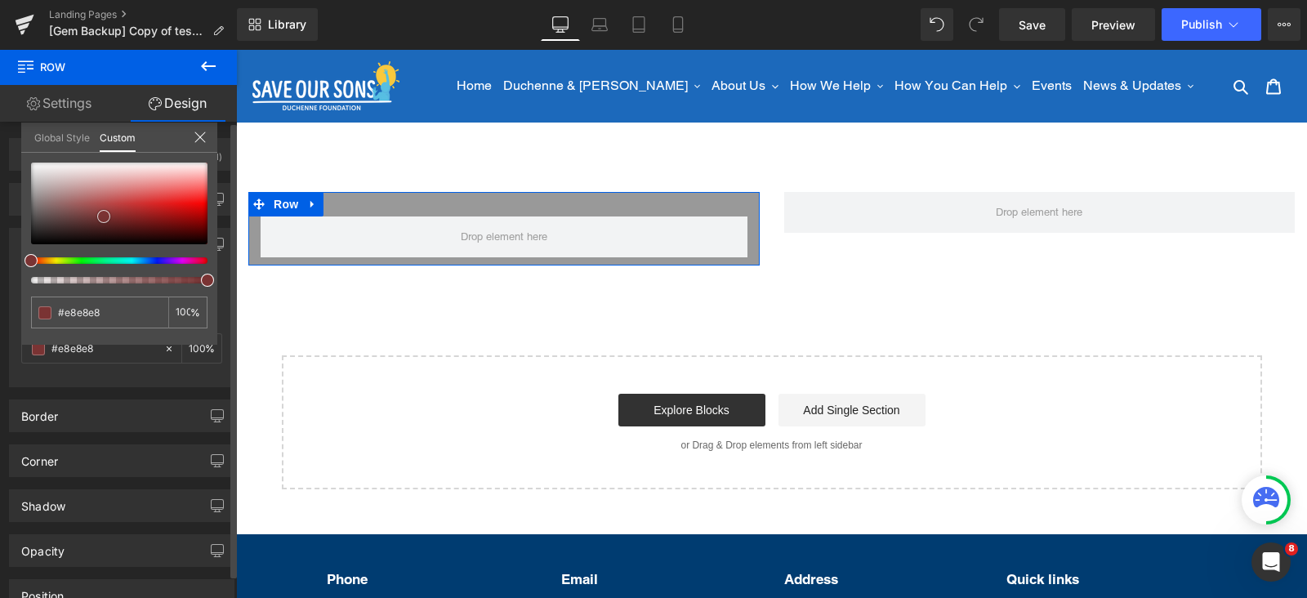
type input "#ffffff"
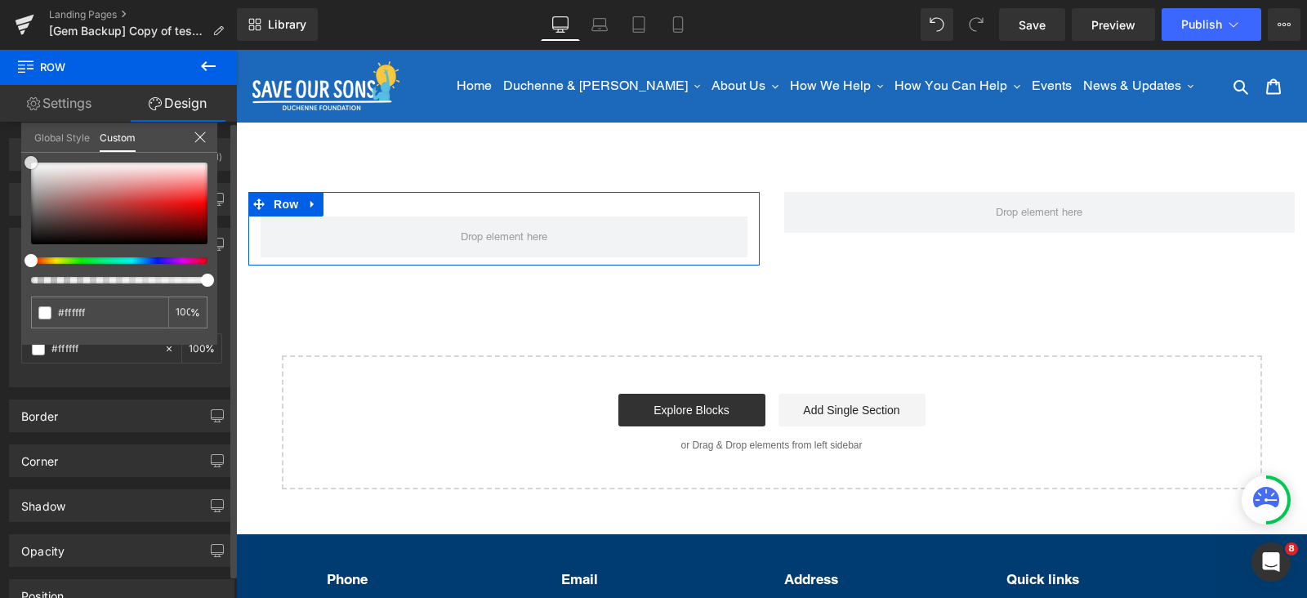
drag, startPoint x: 104, startPoint y: 216, endPoint x: 0, endPoint y: 129, distance: 135.2
click at [0, 216] on div "Background Color & Image color rgba(255, 255, 255, 1) Color #ffffff 100 % Image…" at bounding box center [122, 302] width 244 height 172
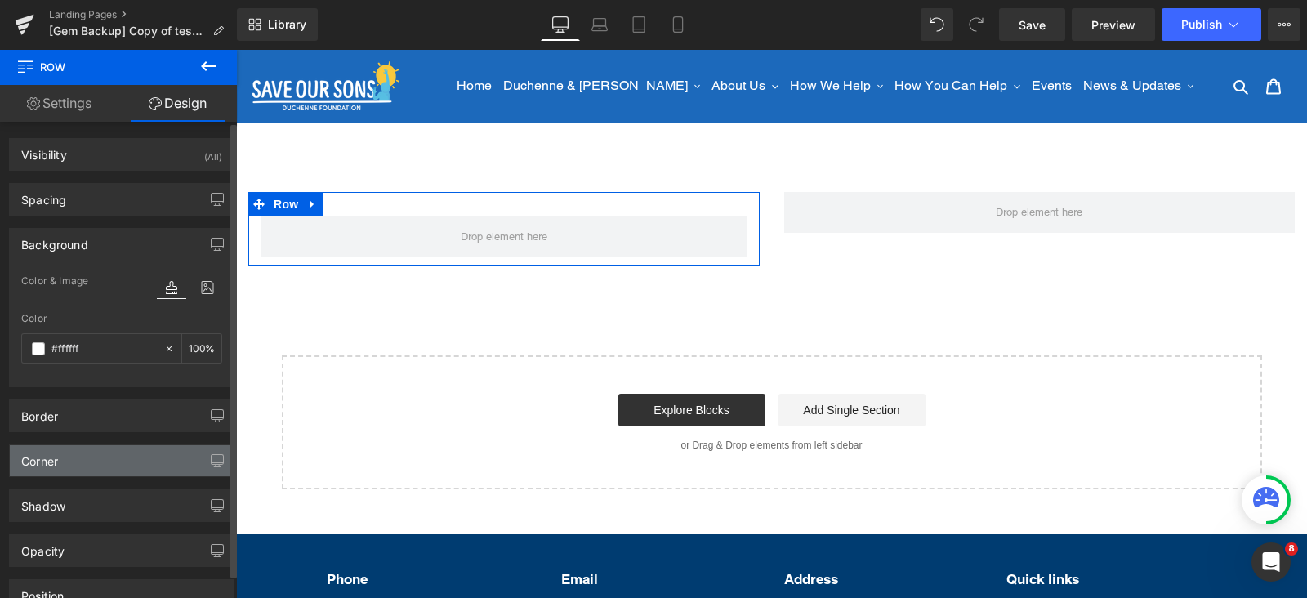
click at [118, 451] on div "Corner" at bounding box center [122, 460] width 224 height 31
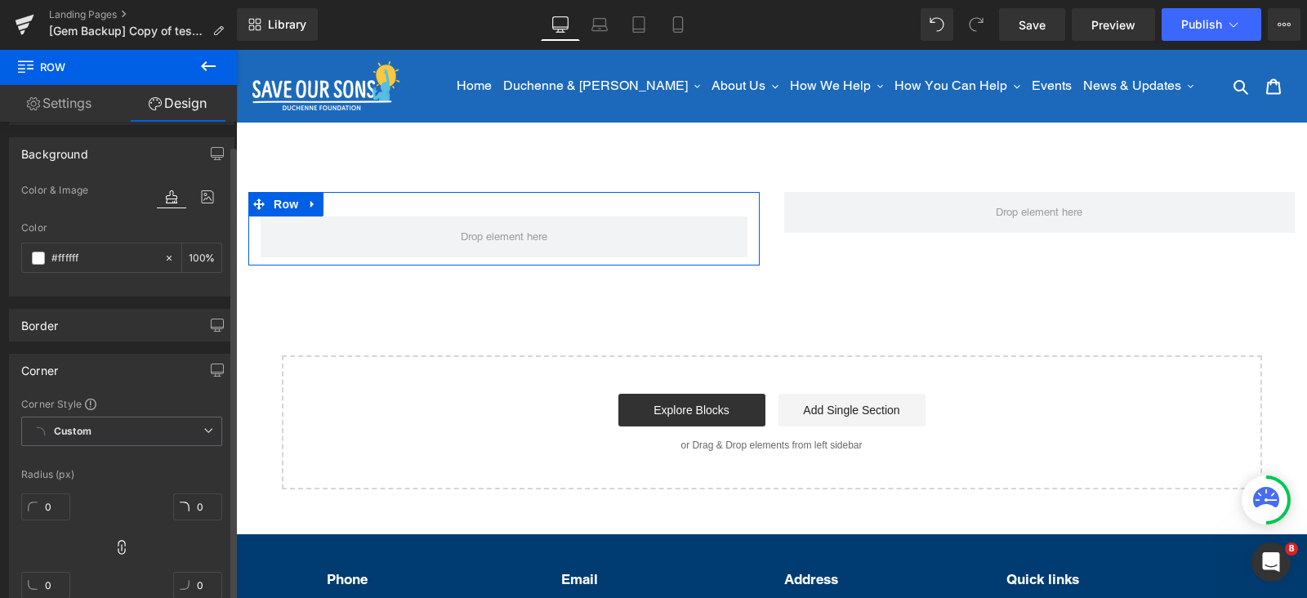
scroll to position [203, 0]
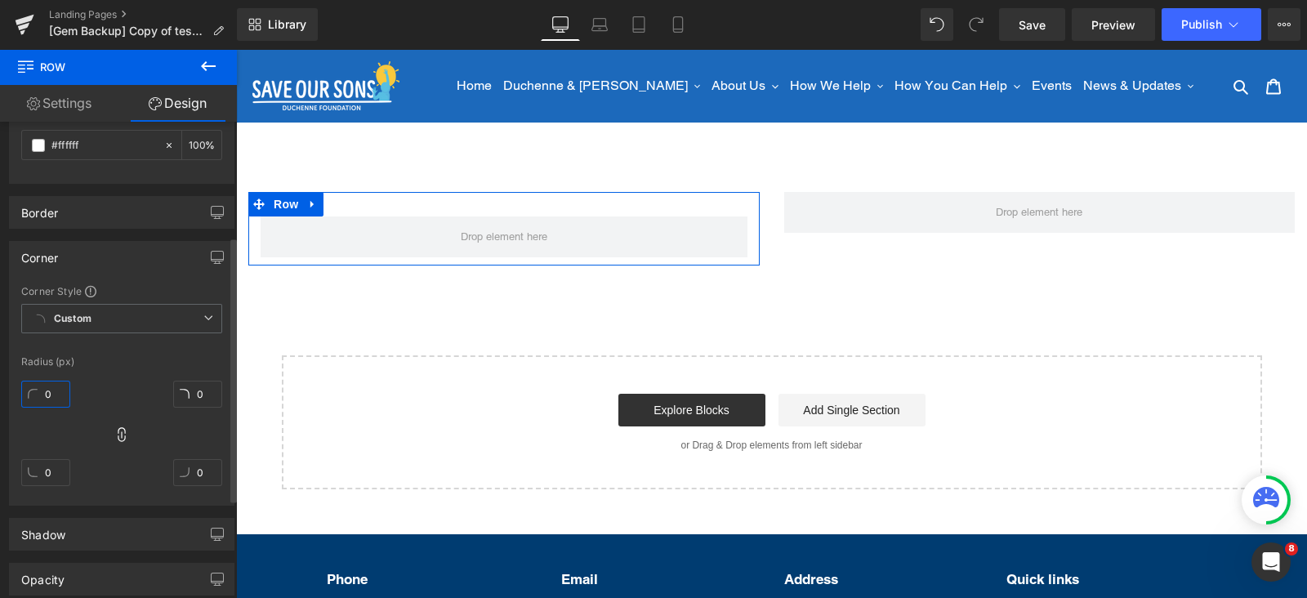
click at [58, 389] on input "0" at bounding box center [45, 394] width 49 height 27
type input "2"
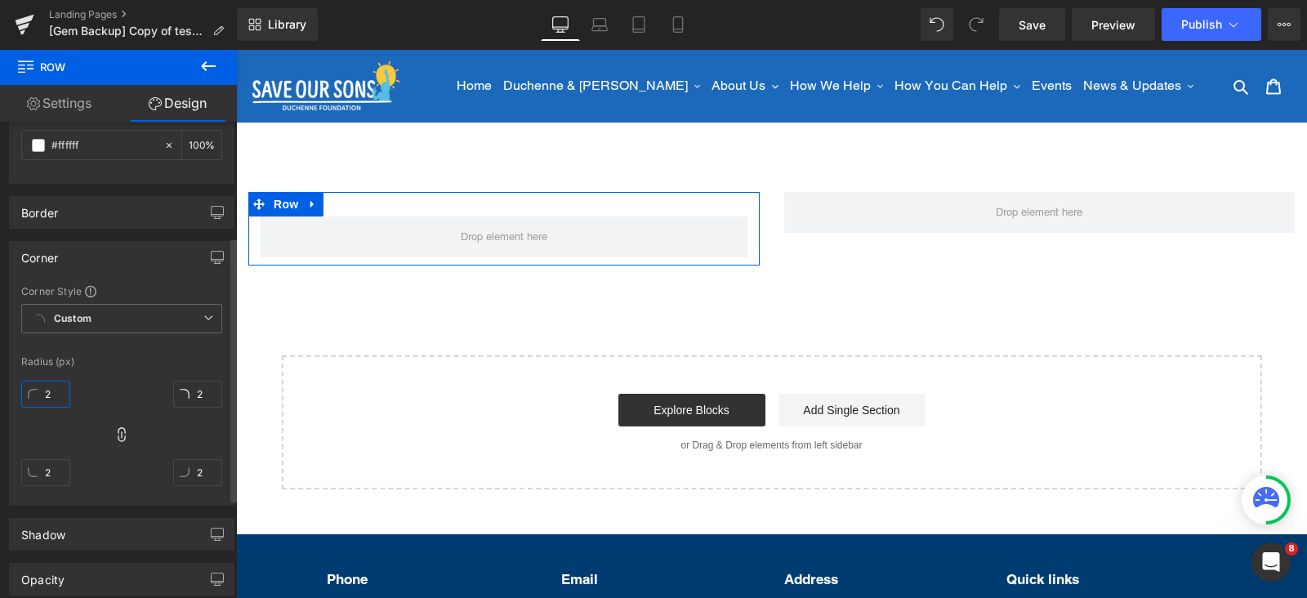
type input "20"
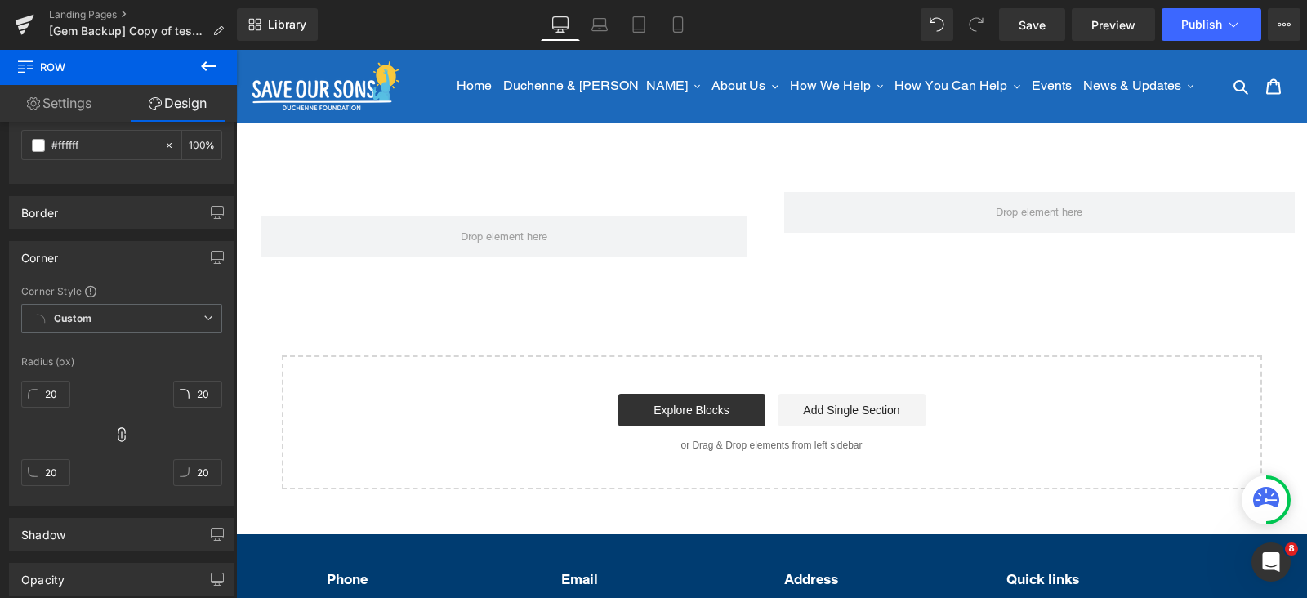
click at [207, 66] on icon at bounding box center [208, 66] width 15 height 10
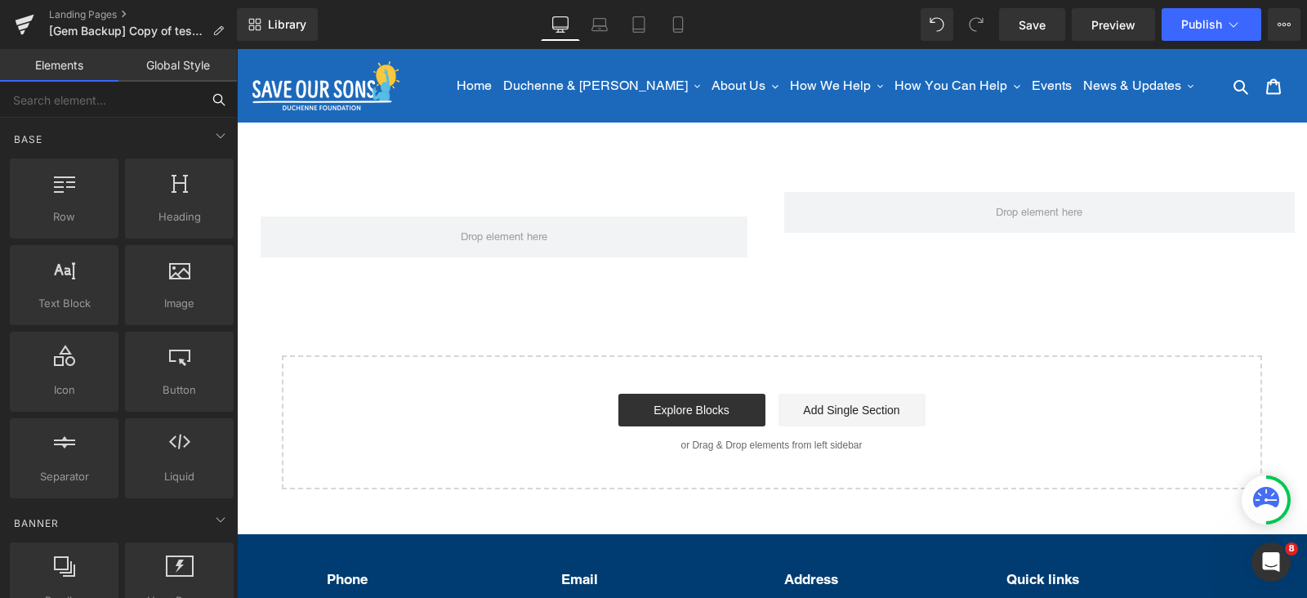
click at [108, 108] on input "text" at bounding box center [100, 100] width 201 height 36
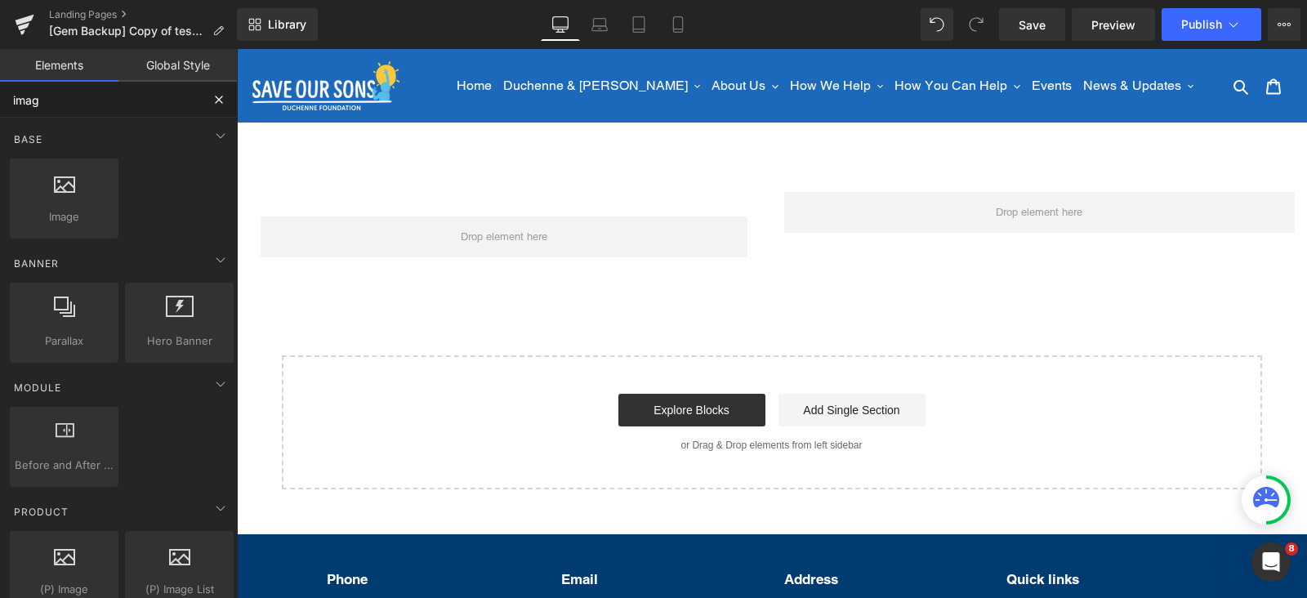
type input "image"
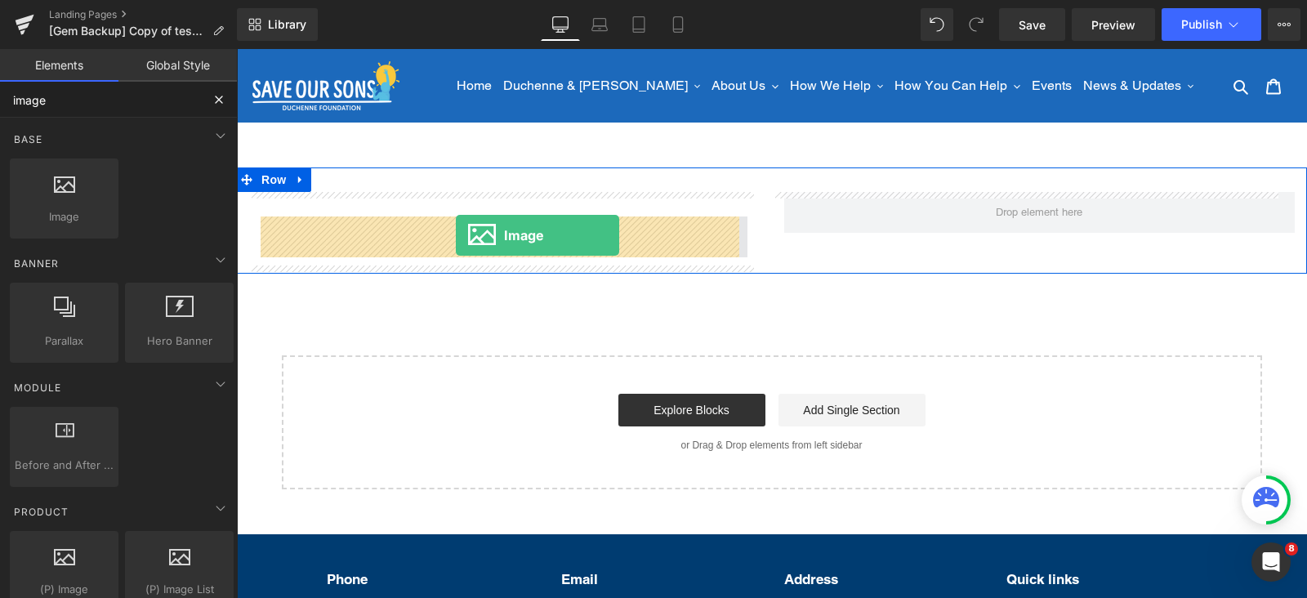
drag, startPoint x: 310, startPoint y: 230, endPoint x: 456, endPoint y: 235, distance: 146.3
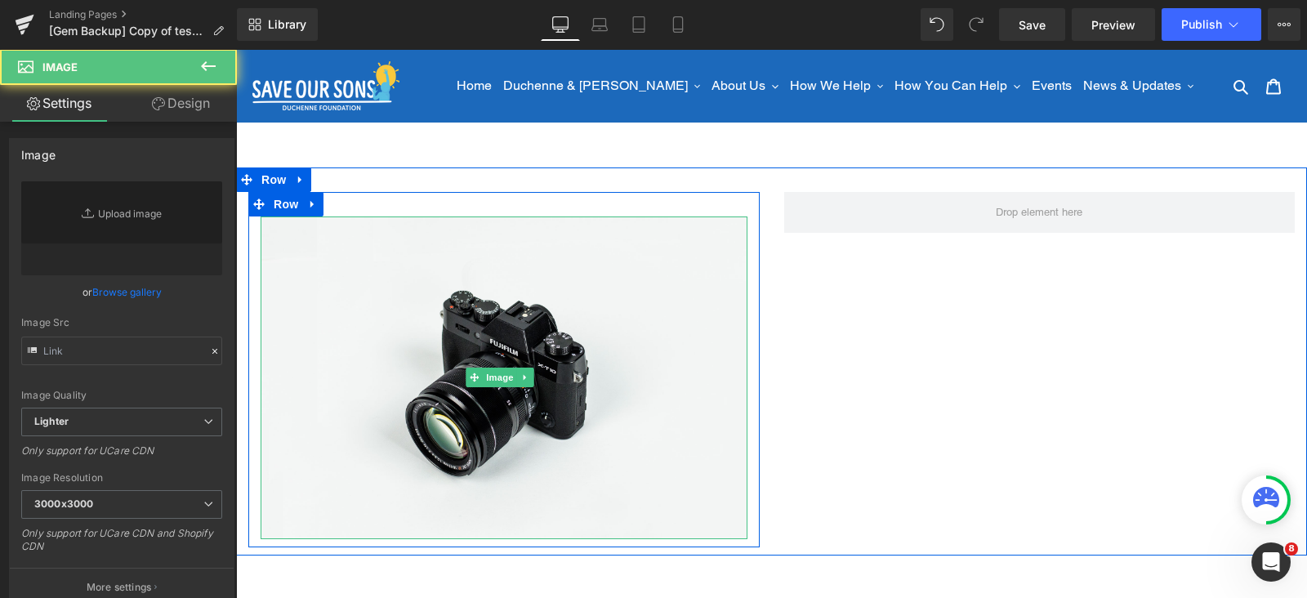
type input "//d1um8515vdn9kb.cloudfront.net/images/parallax.jpg"
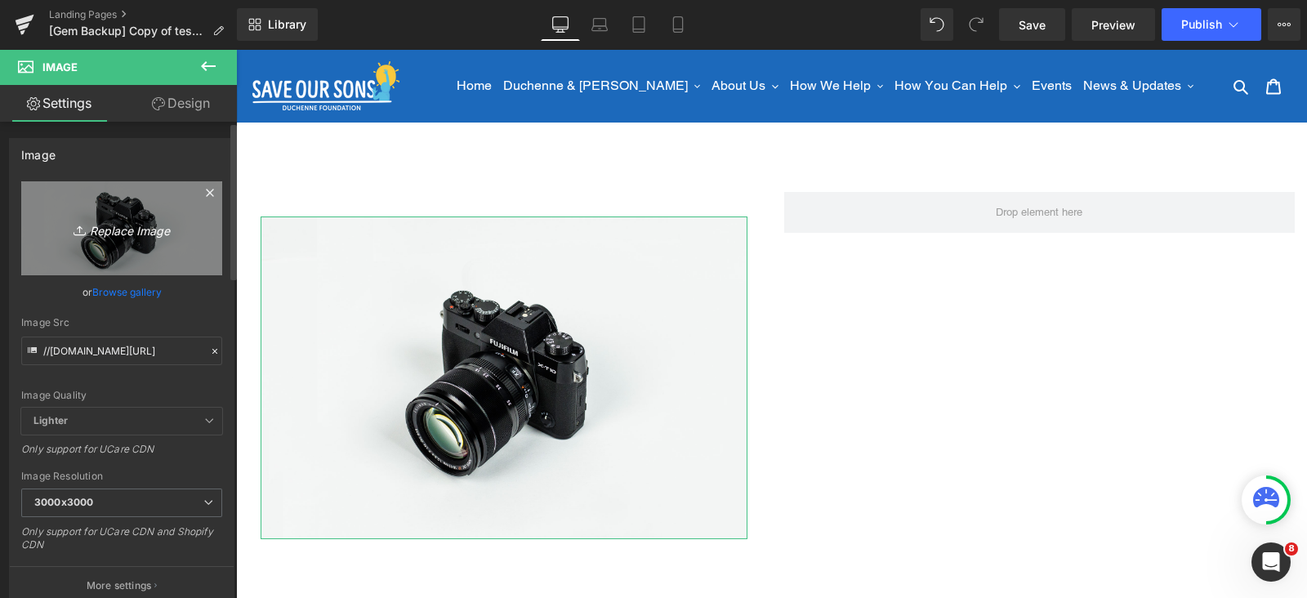
click at [127, 232] on icon "Replace Image" at bounding box center [121, 228] width 131 height 20
type input "C:\fakepath\sos-royal.webp"
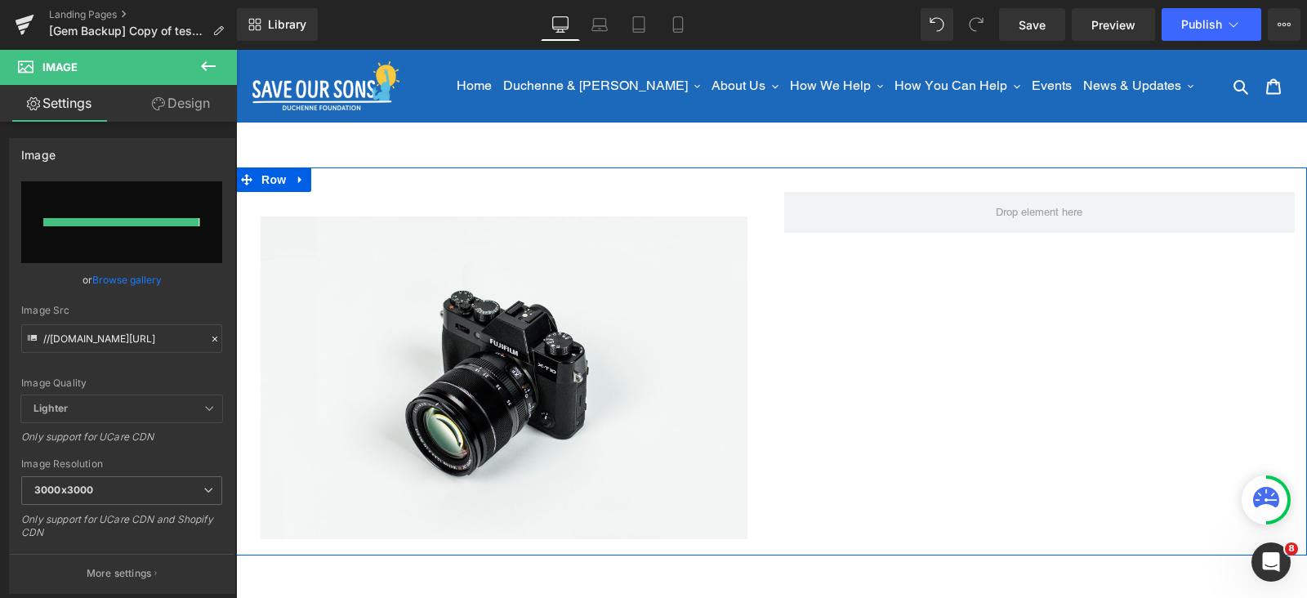
type input "https://ucarecdn.com/b15583d4-8a9f-4771-bff0-53bfb6608ecf/-/format/auto/-/previ…"
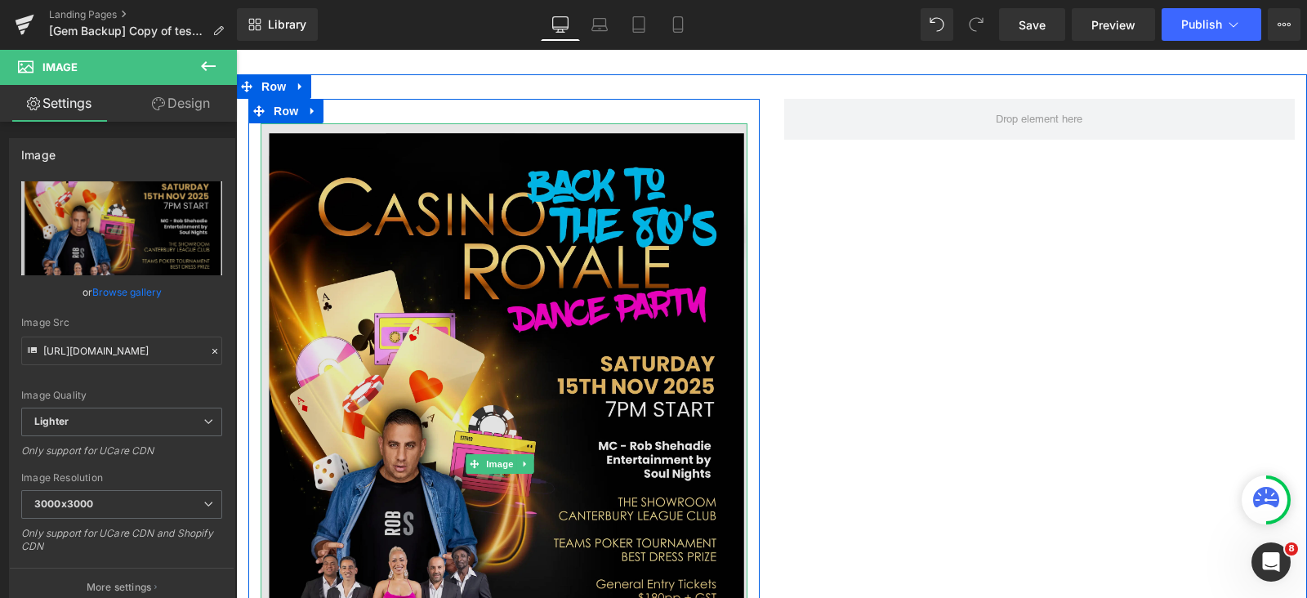
scroll to position [0, 0]
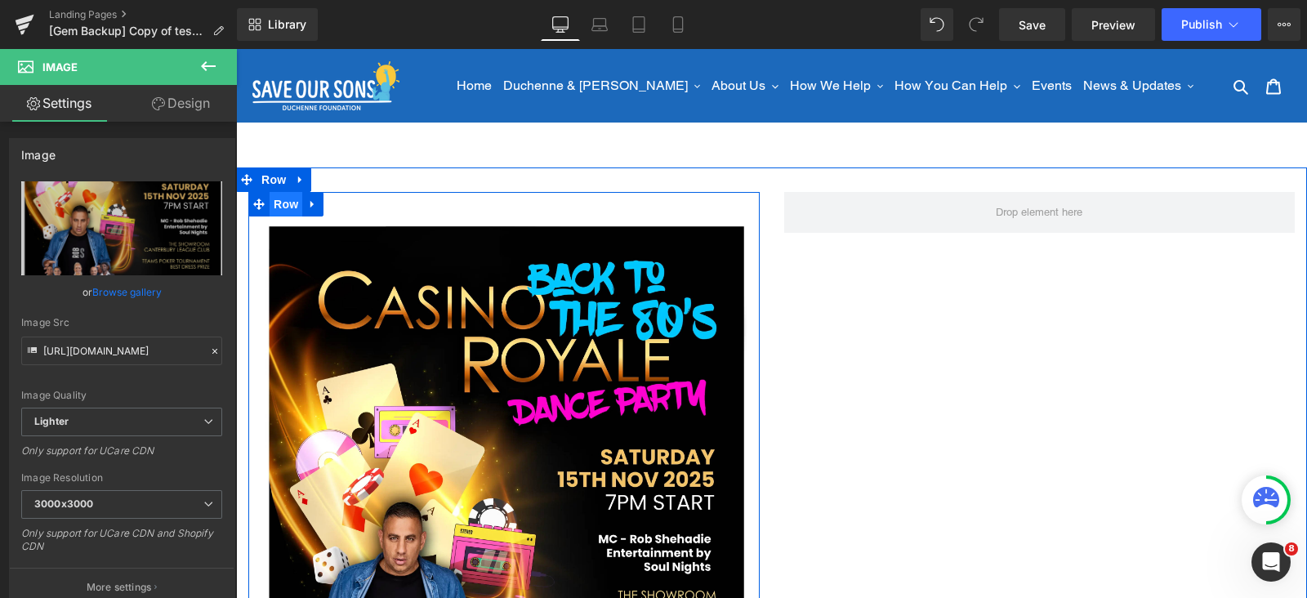
click at [285, 207] on span "Row" at bounding box center [286, 204] width 33 height 25
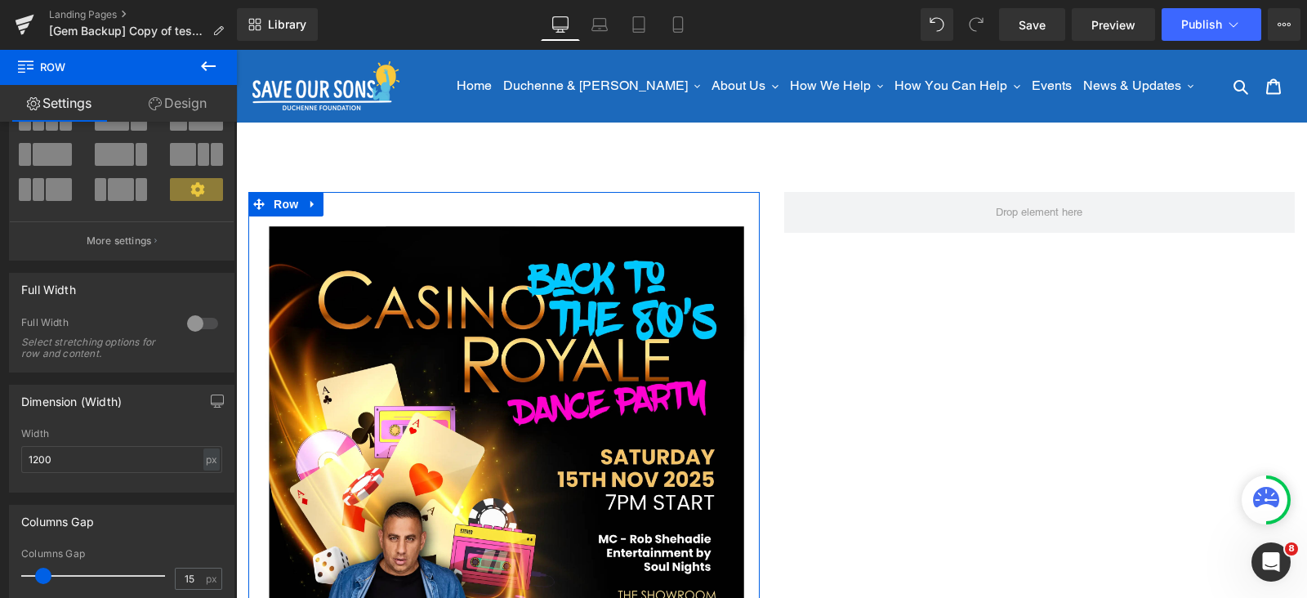
scroll to position [101, 0]
click at [152, 104] on icon at bounding box center [155, 103] width 13 height 13
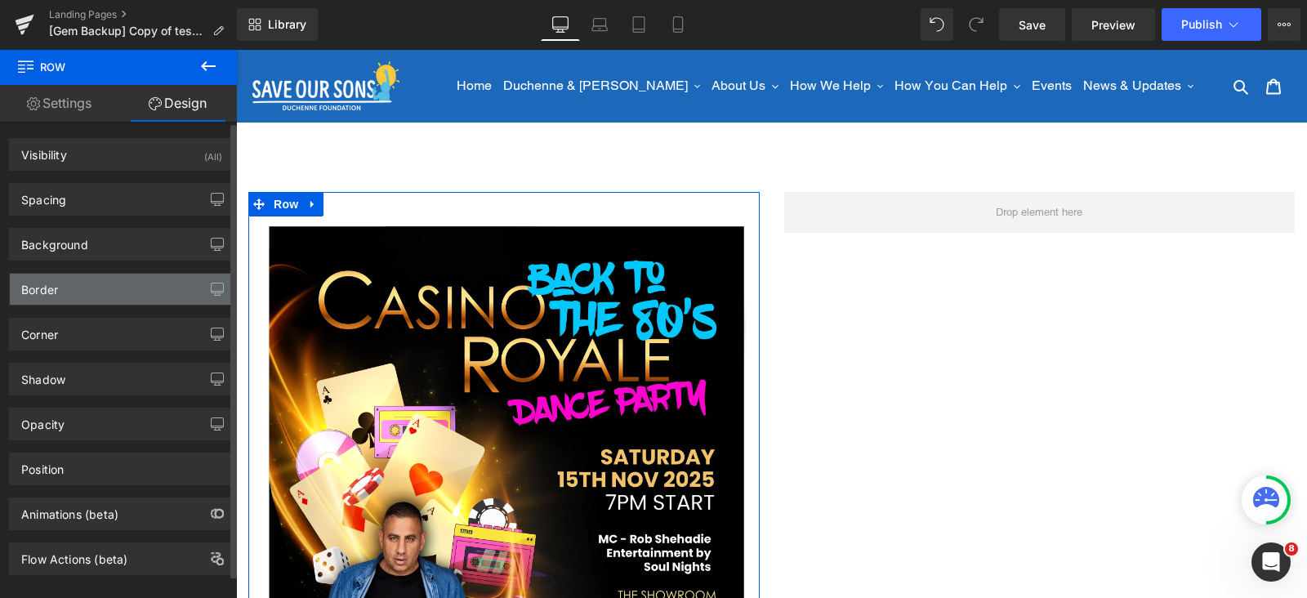
type input "#ffffff"
type input "100"
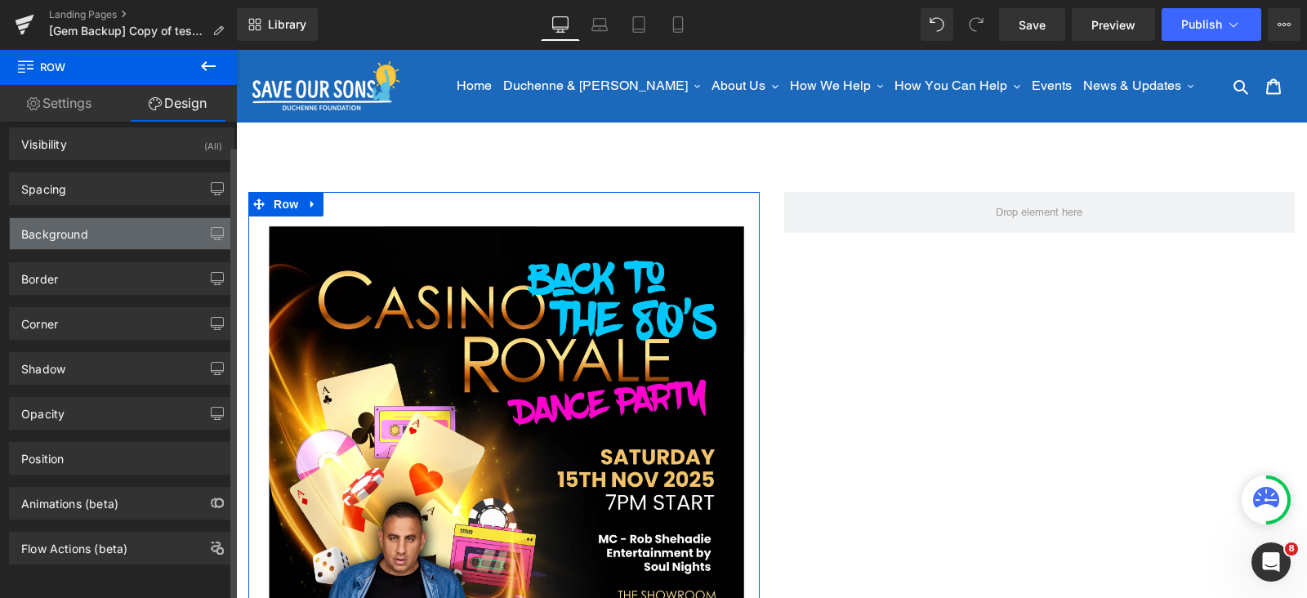
click at [76, 220] on div "Background" at bounding box center [54, 229] width 67 height 23
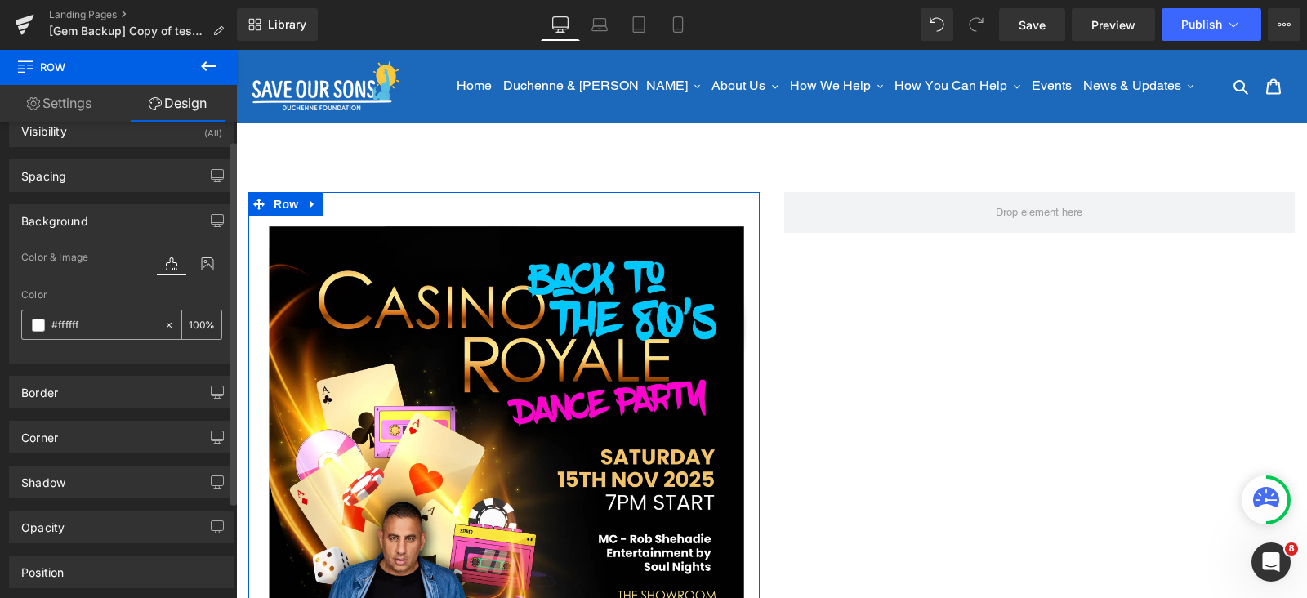
click at [33, 322] on span at bounding box center [38, 325] width 13 height 13
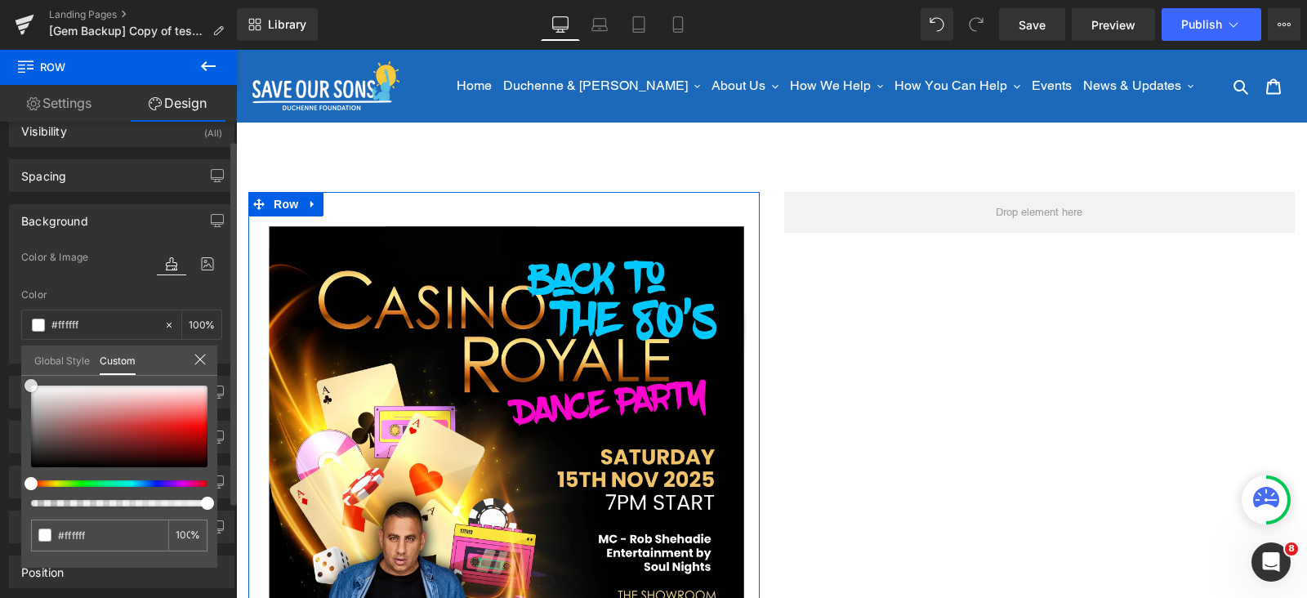
type input "#ff7575"
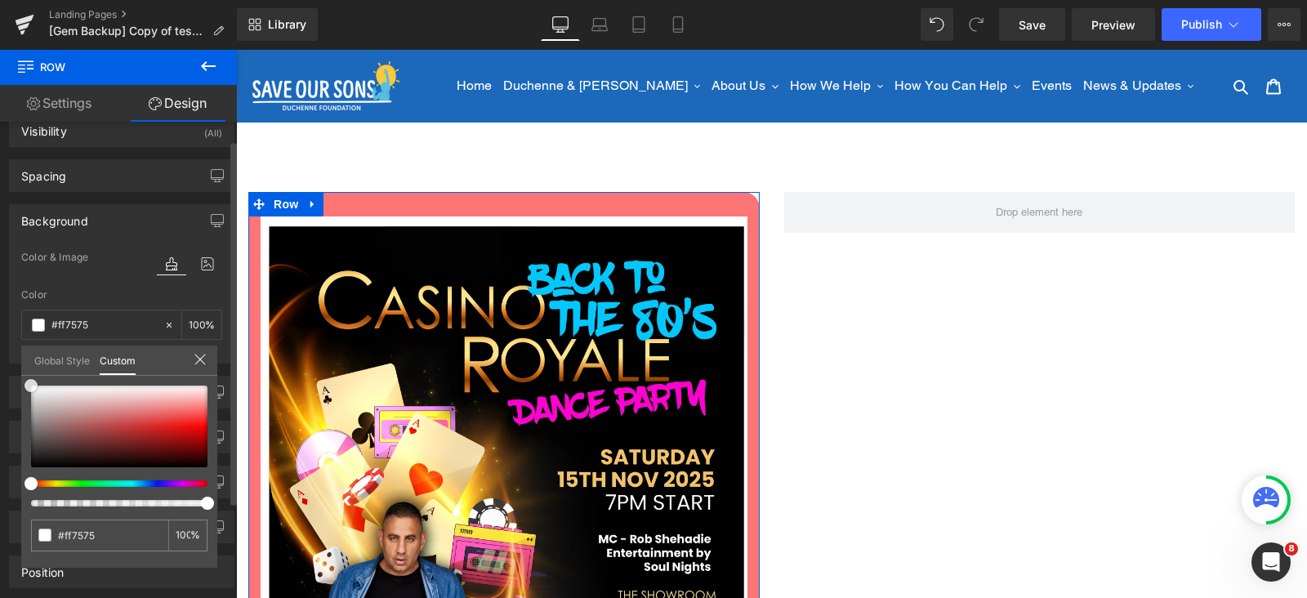
click at [138, 407] on div at bounding box center [119, 427] width 176 height 82
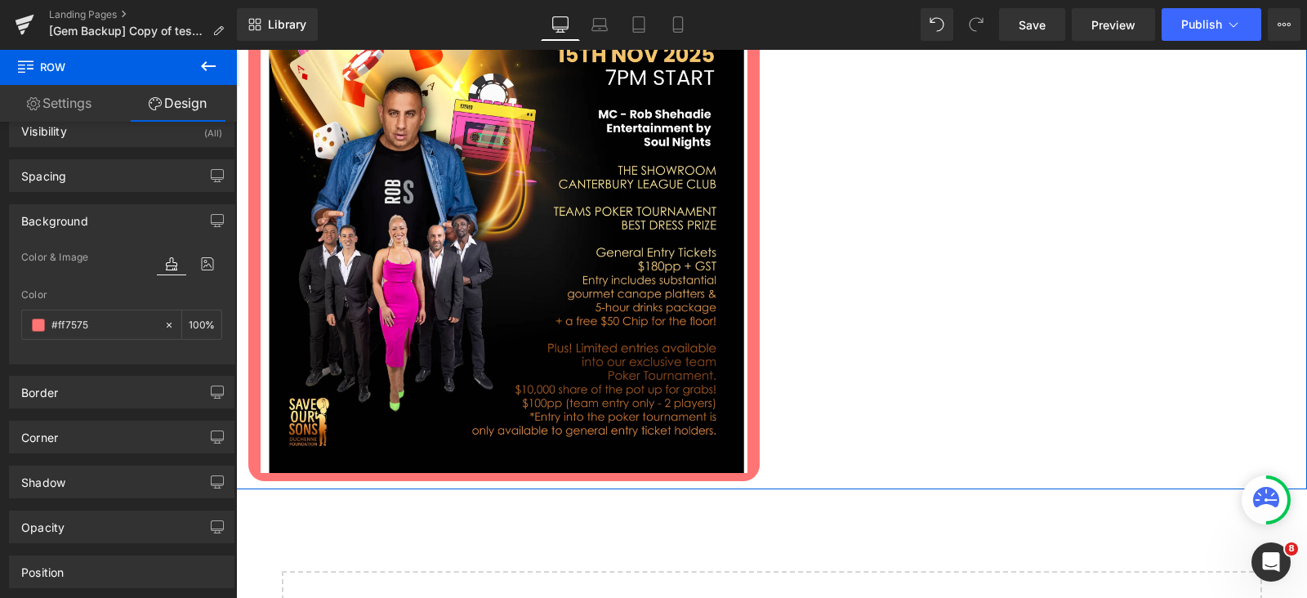
scroll to position [306, 0]
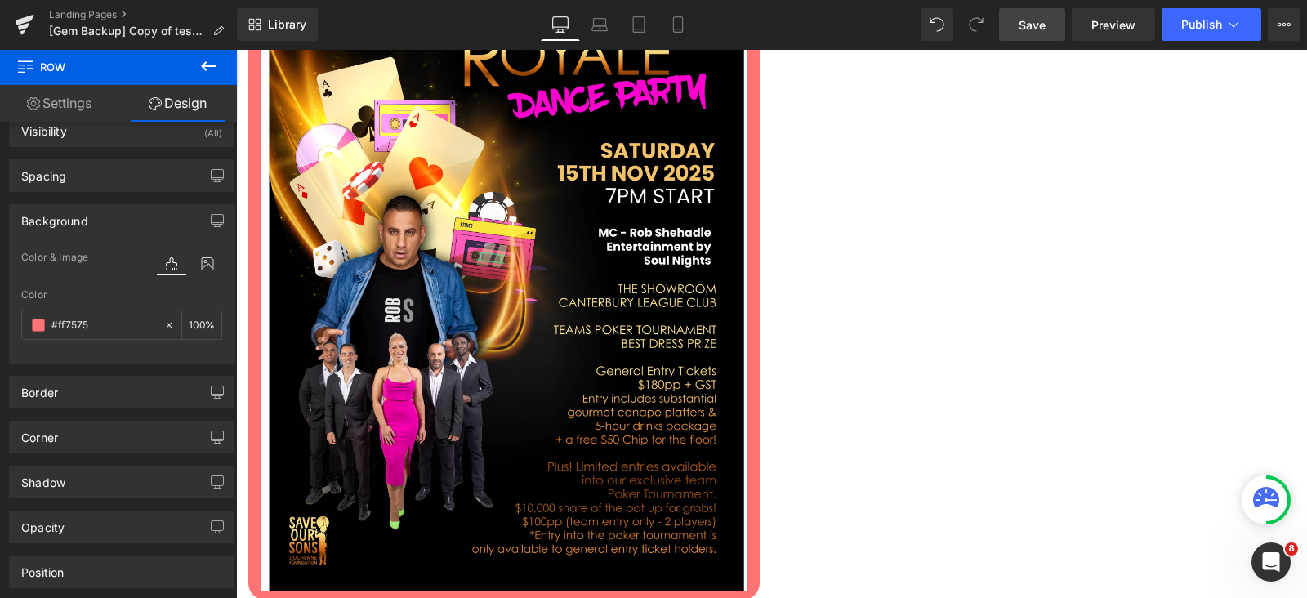
click at [1054, 26] on link "Save" at bounding box center [1032, 24] width 66 height 33
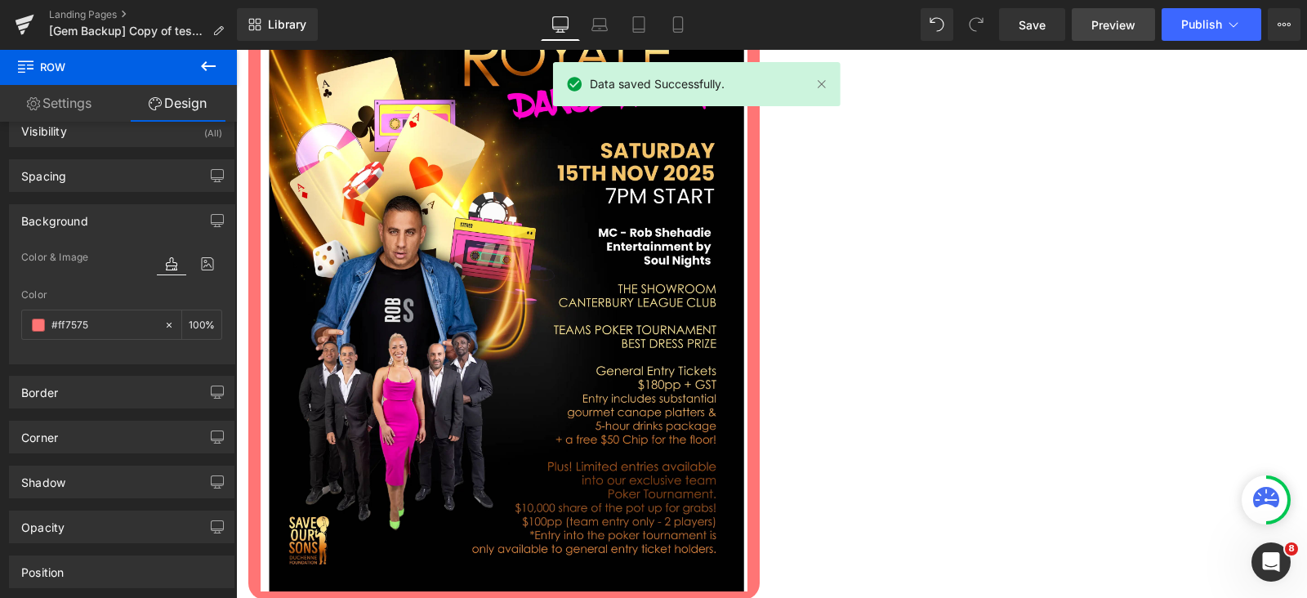
click at [1105, 35] on link "Preview" at bounding box center [1113, 24] width 83 height 33
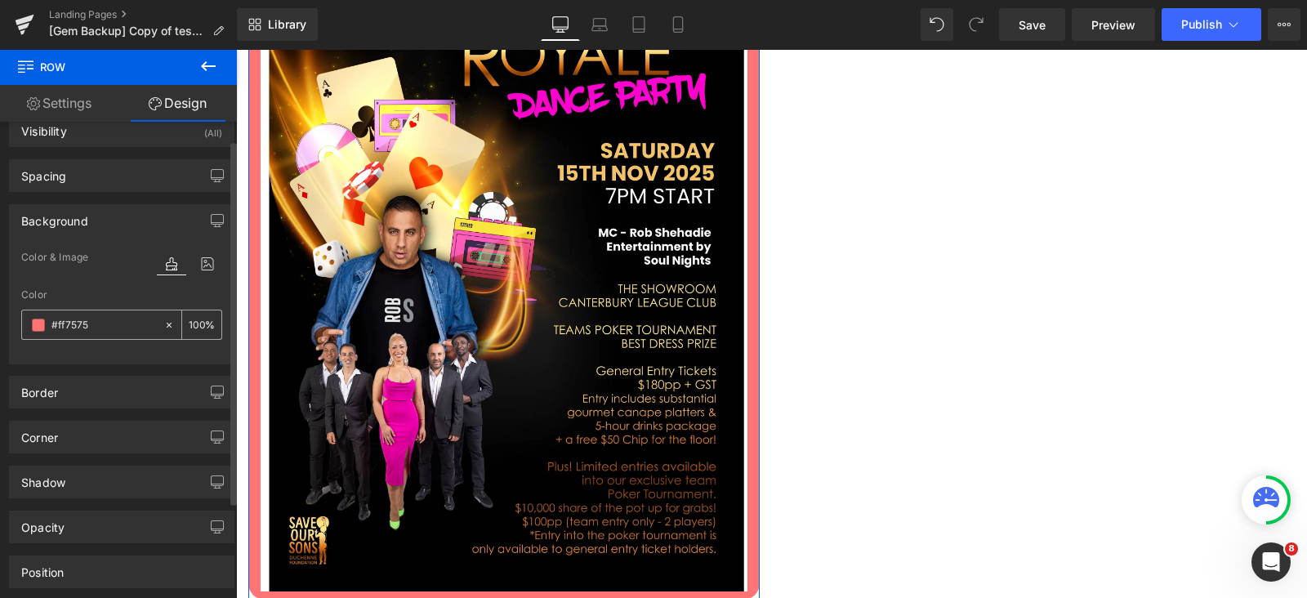
click at [34, 323] on span at bounding box center [38, 325] width 13 height 13
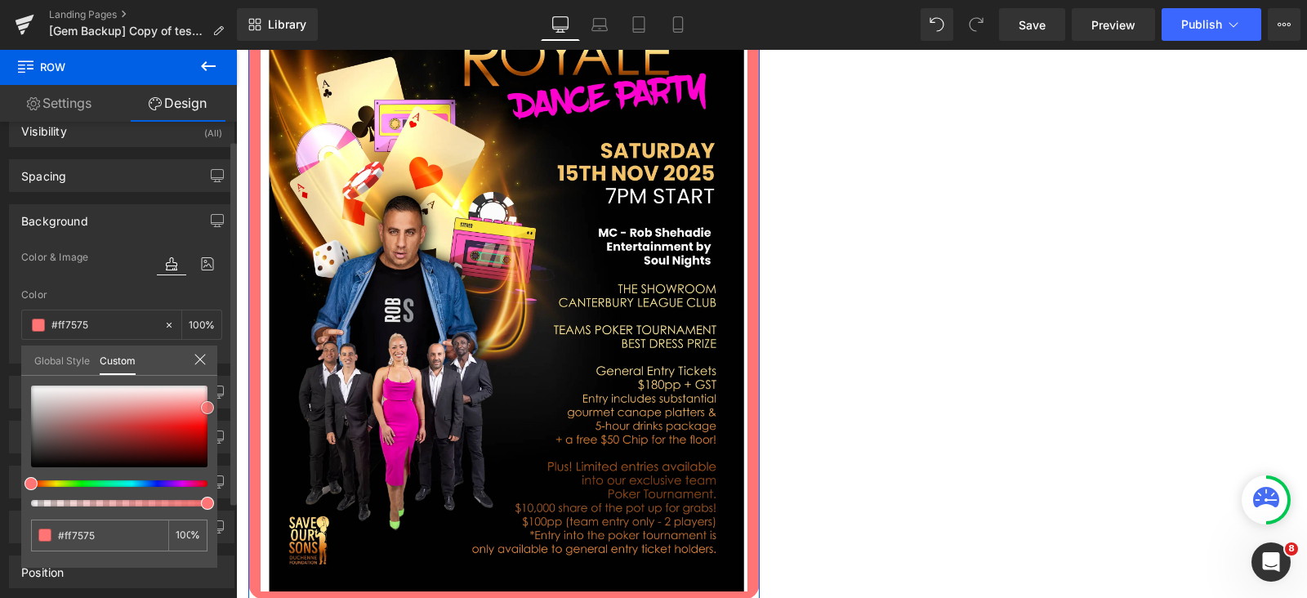
type input "#dcbbbb"
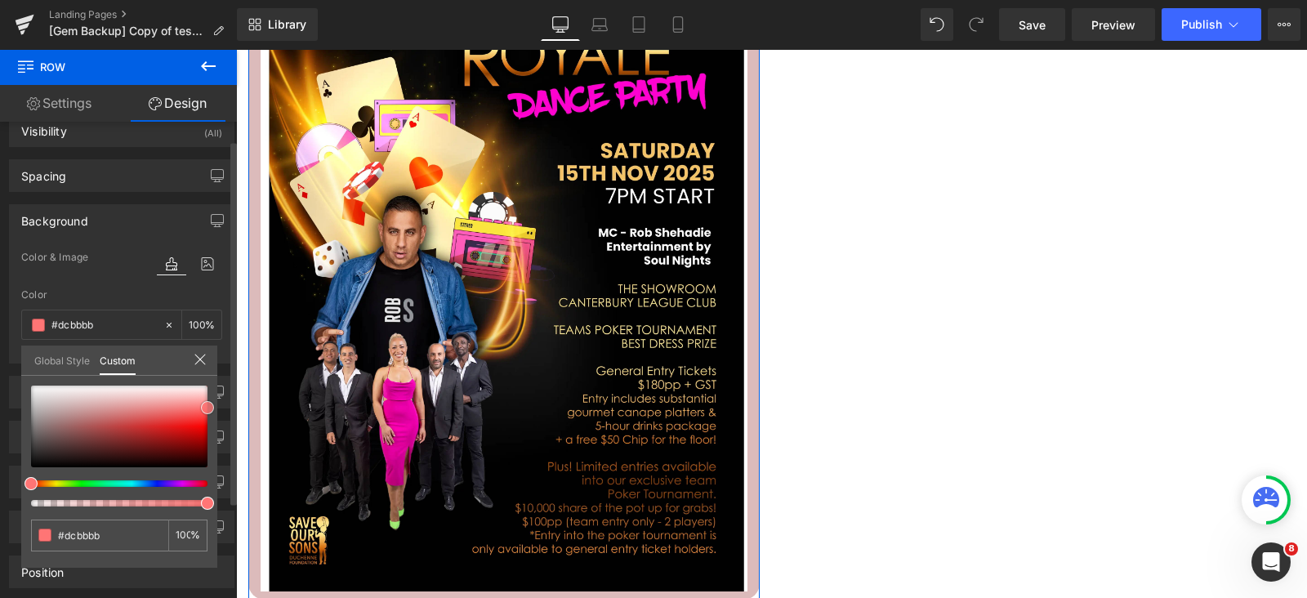
type input "#dbbcbc"
type input "#ffffff"
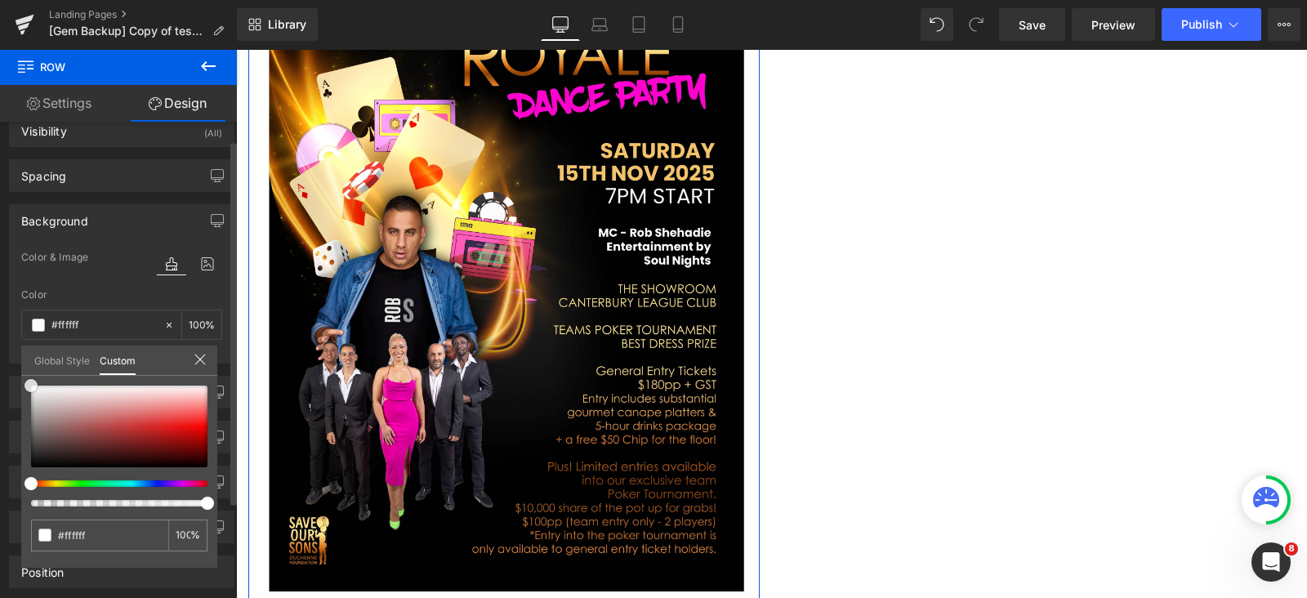
drag, startPoint x: 88, startPoint y: 401, endPoint x: 2, endPoint y: 347, distance: 102.0
click at [1, 347] on div "Background Color & Image color rgba(255, 255, 255, 1) Color #ffffff 100 % Image…" at bounding box center [122, 278] width 244 height 172
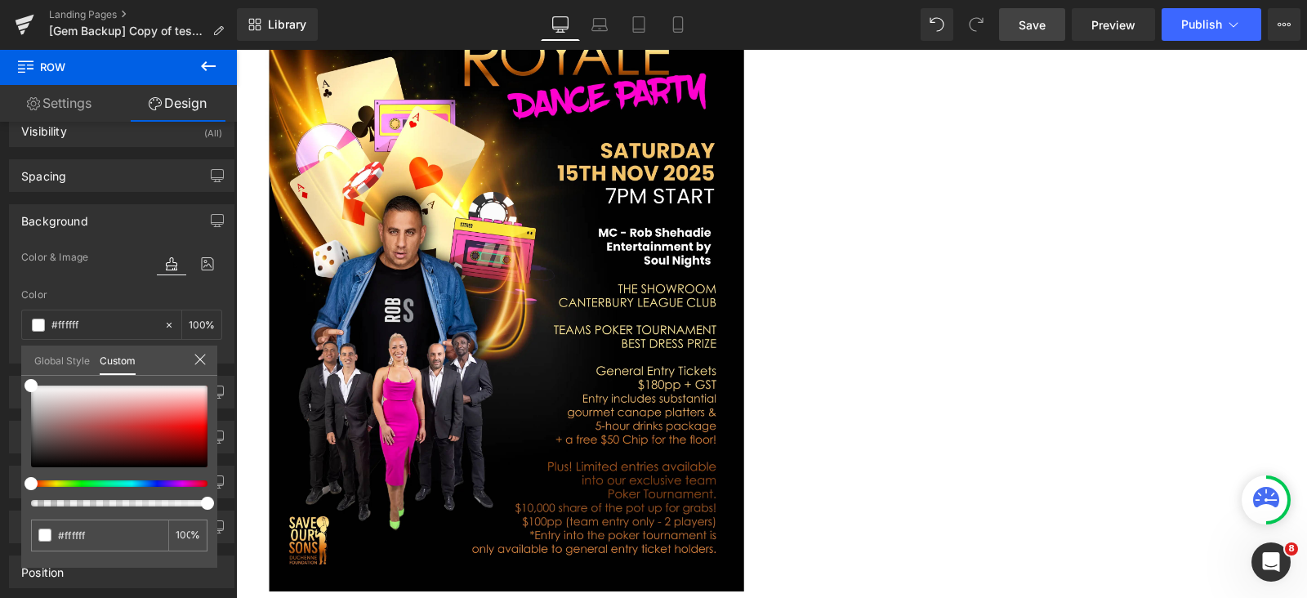
click at [1041, 26] on span "Save" at bounding box center [1032, 24] width 27 height 17
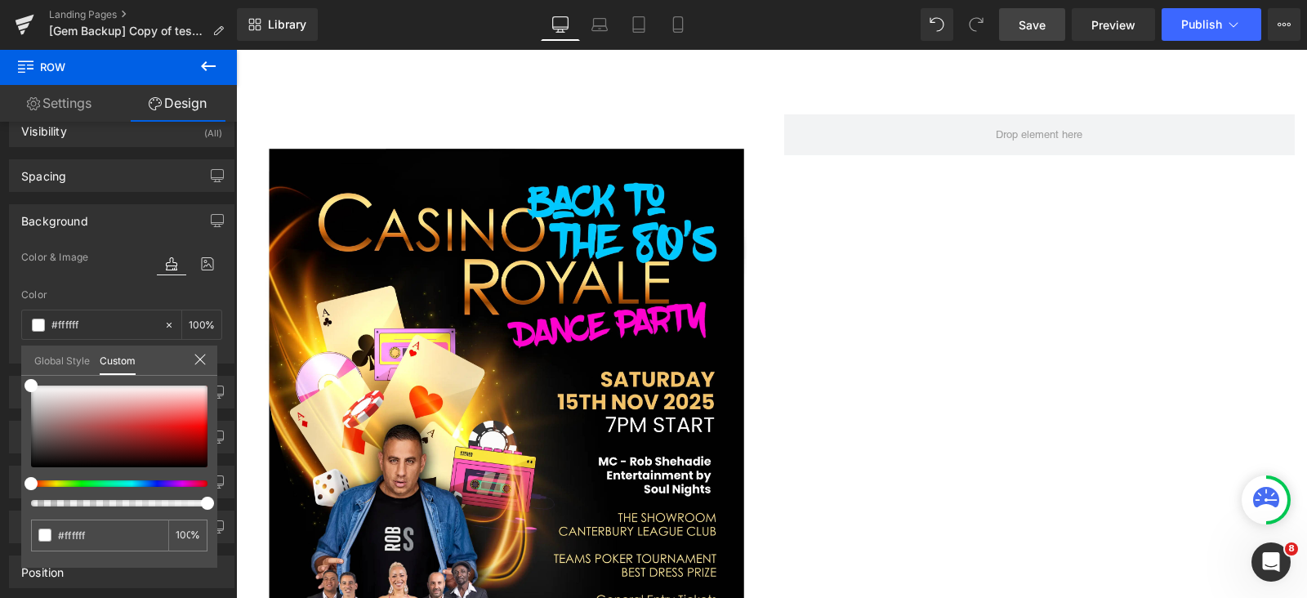
scroll to position [0, 0]
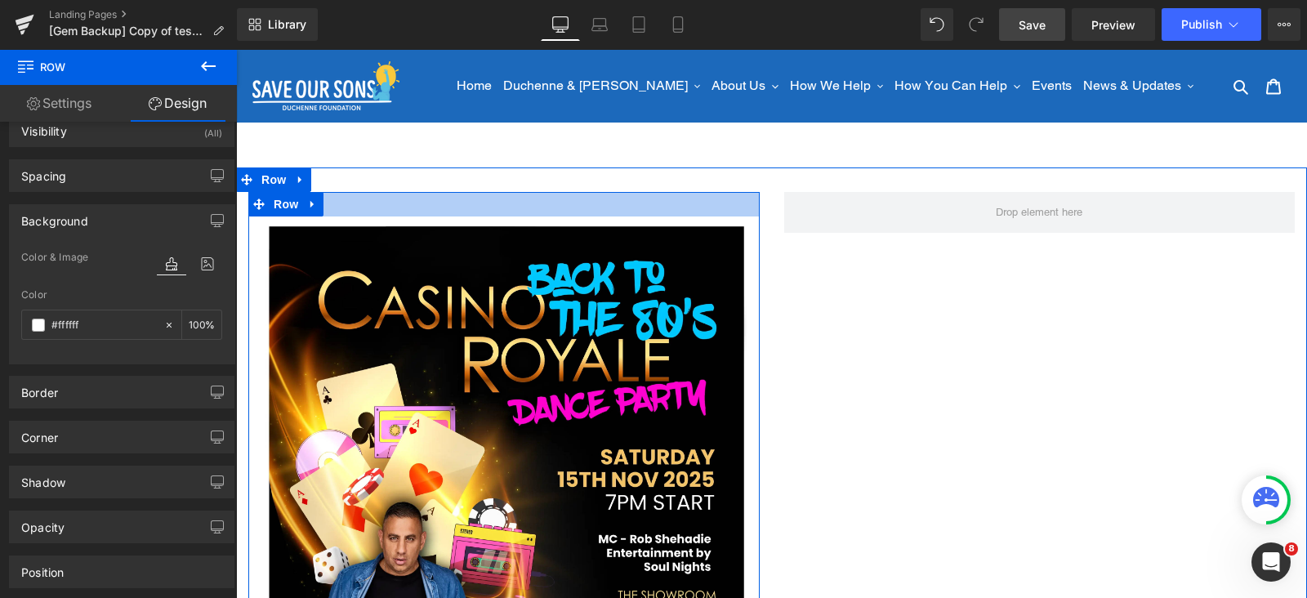
click at [340, 214] on div at bounding box center [503, 204] width 511 height 25
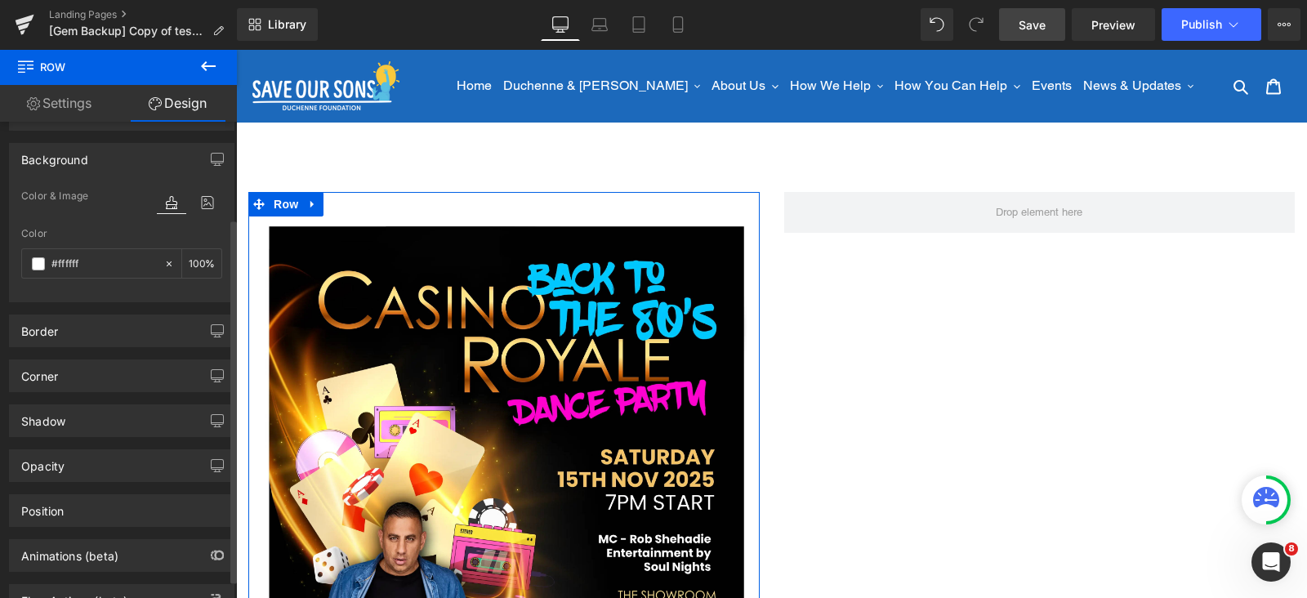
scroll to position [126, 0]
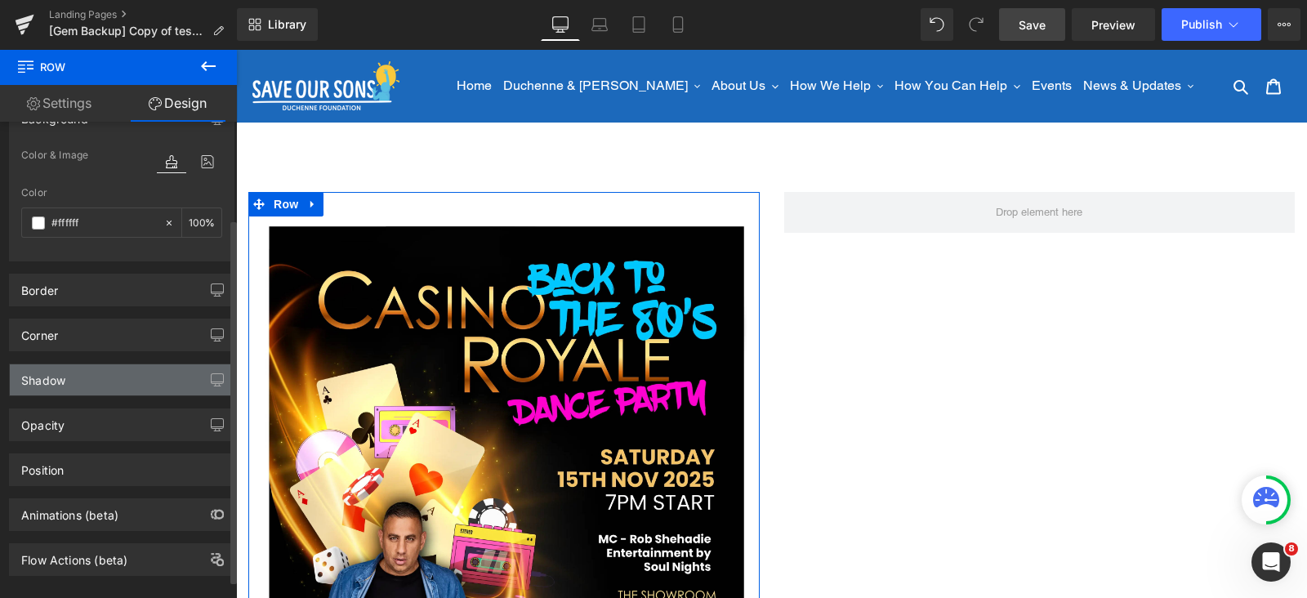
drag, startPoint x: 110, startPoint y: 382, endPoint x: 113, endPoint y: 366, distance: 15.7
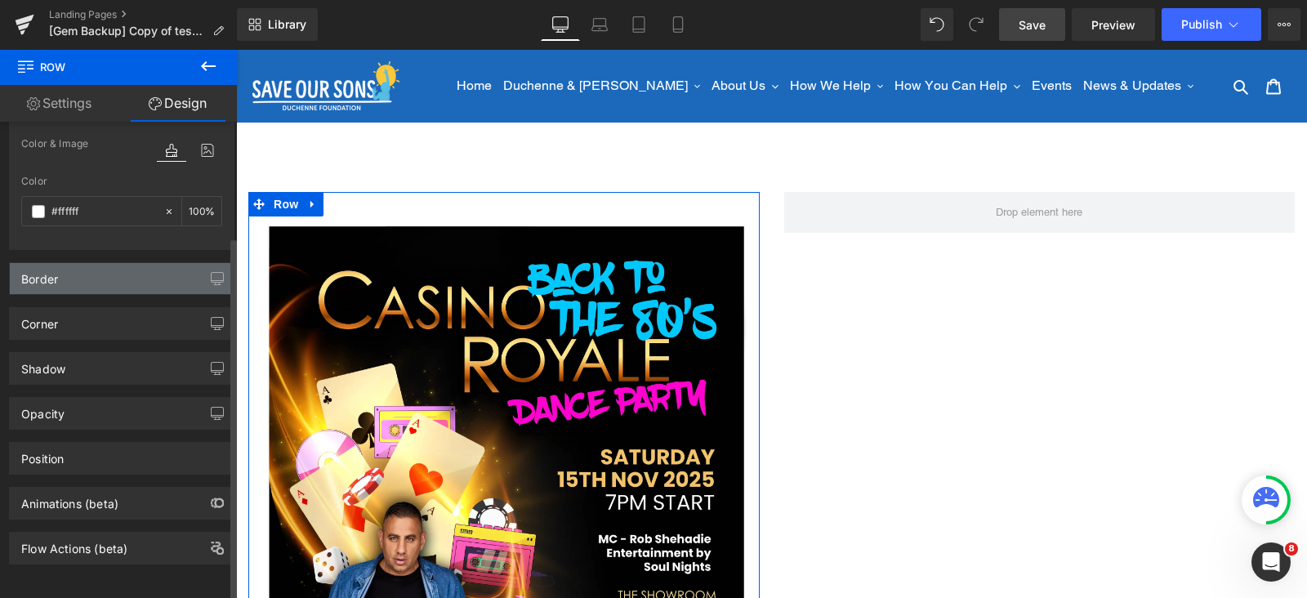
scroll to position [47, 0]
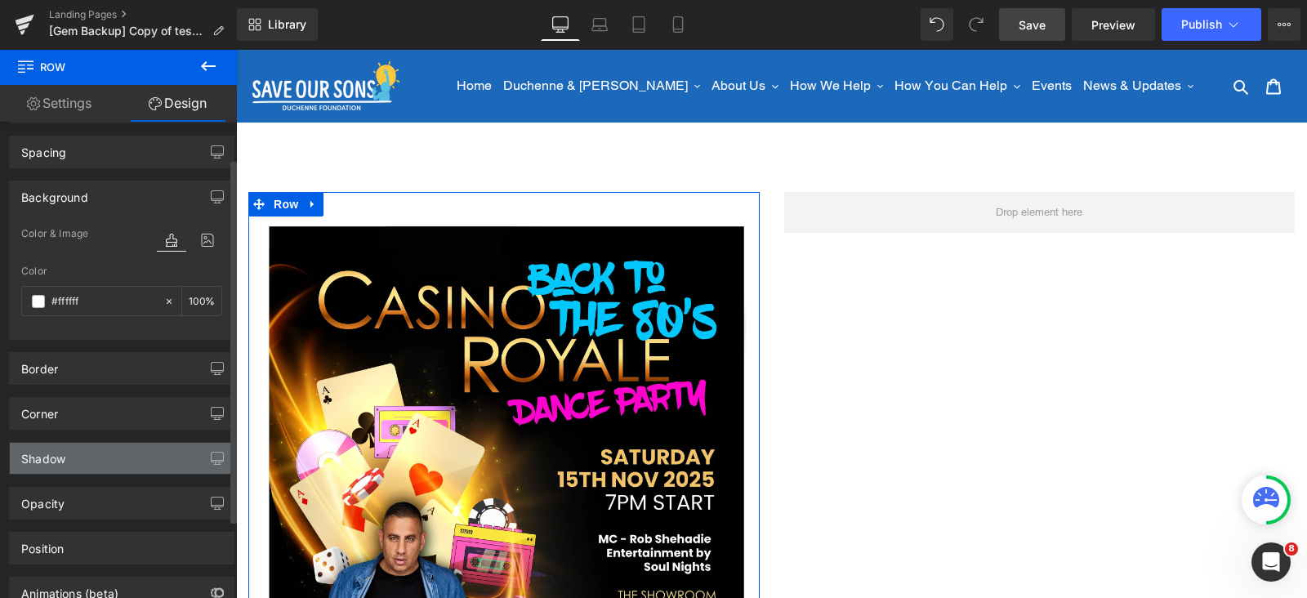
click at [87, 460] on div "Shadow" at bounding box center [122, 458] width 224 height 31
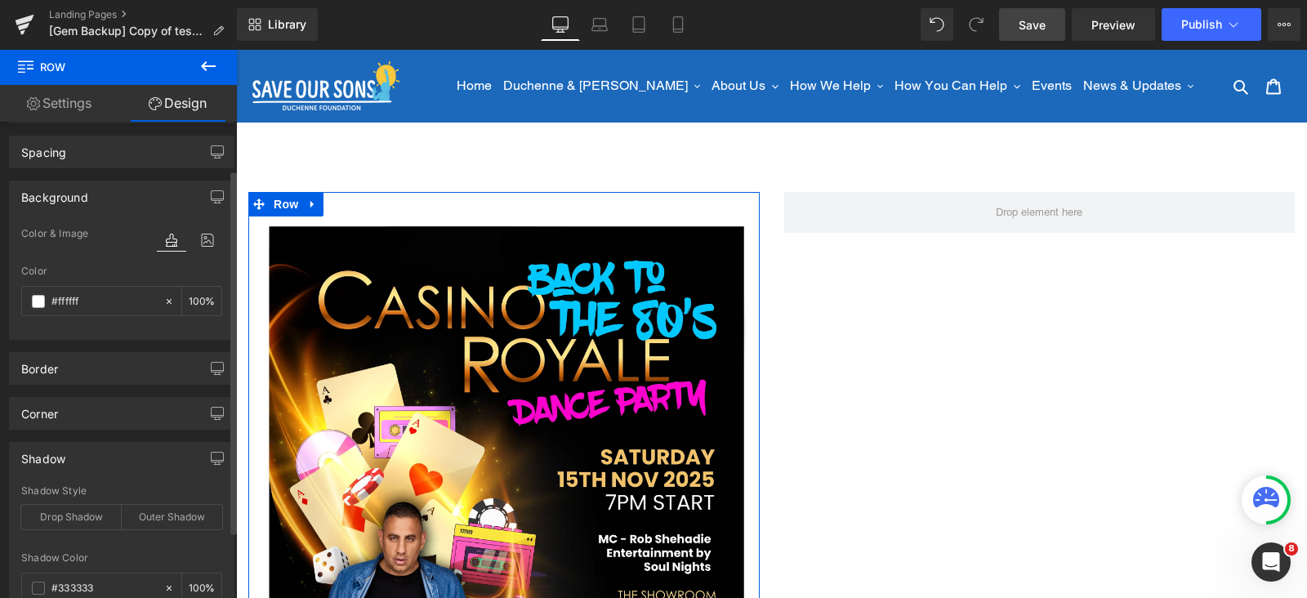
scroll to position [252, 0]
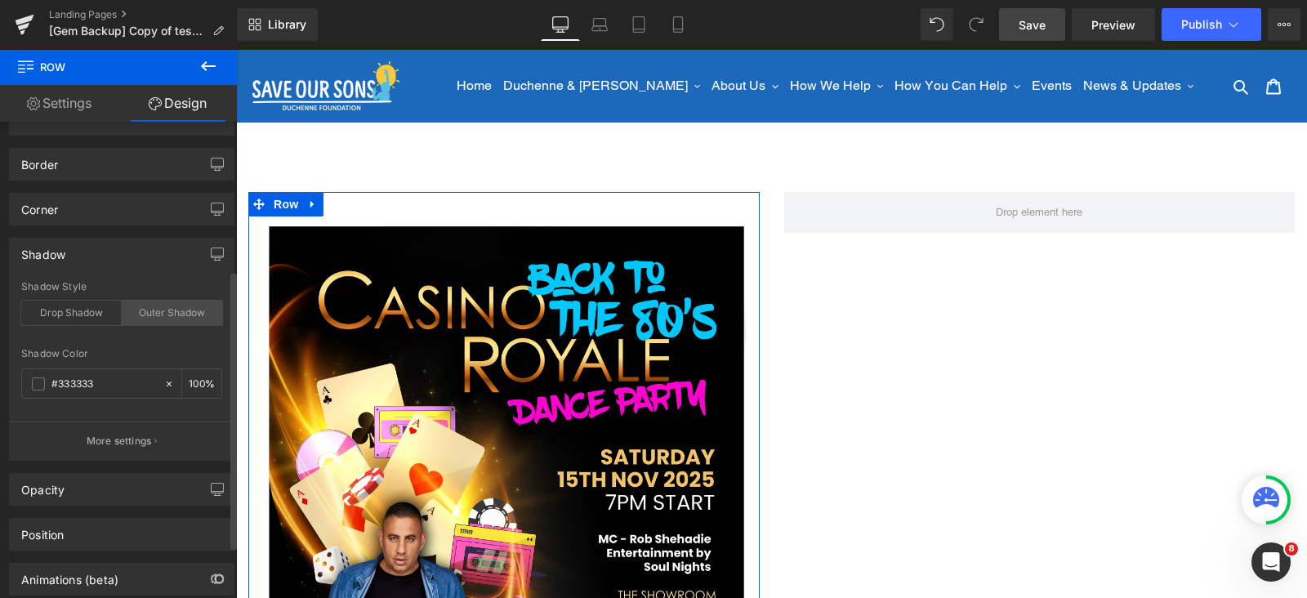
click at [158, 304] on div "Outer Shadow" at bounding box center [172, 313] width 100 height 25
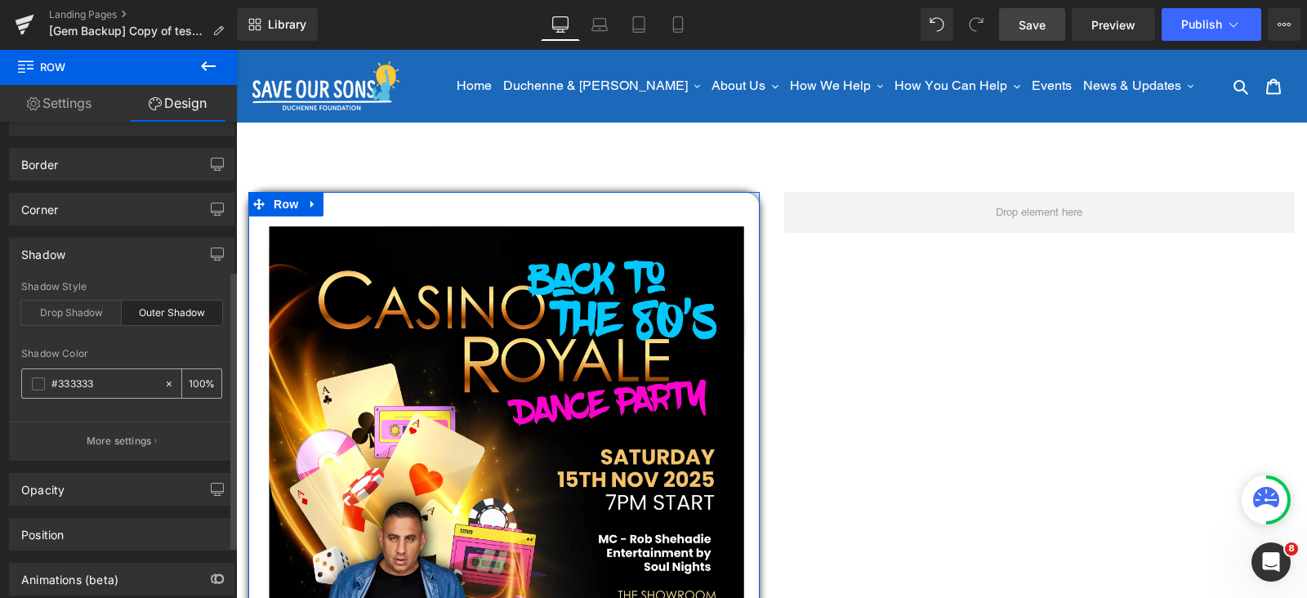
click at [41, 380] on span at bounding box center [38, 383] width 13 height 13
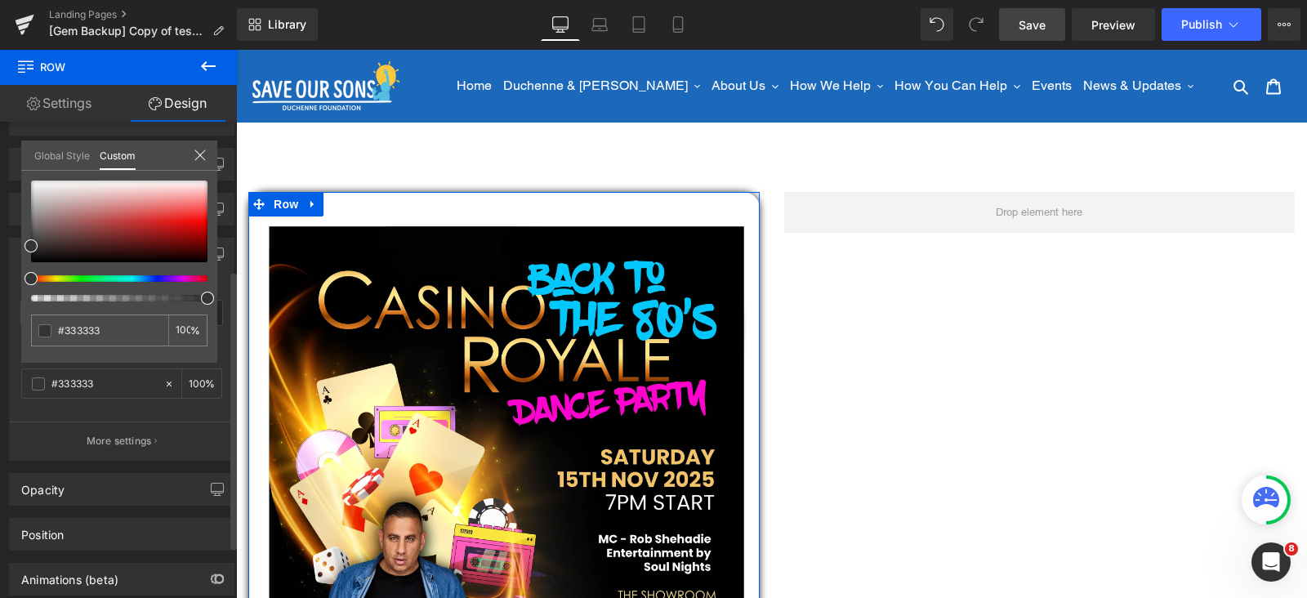
type input "99"
type input "96"
type input "94"
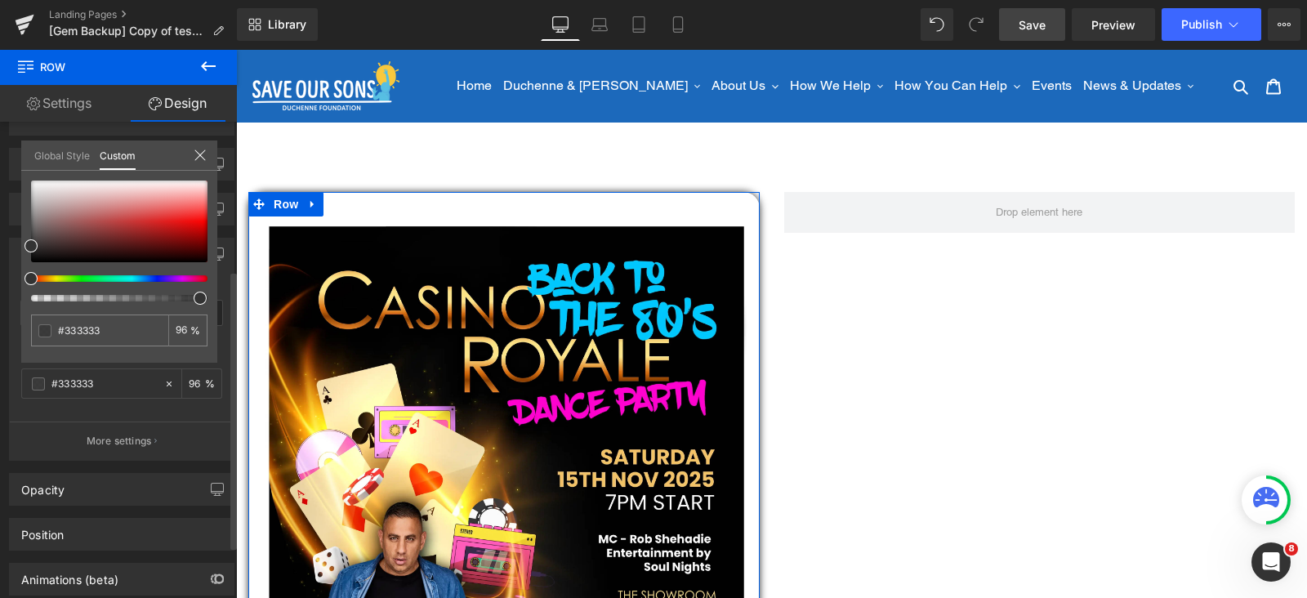
type input "94"
type input "93"
type input "91"
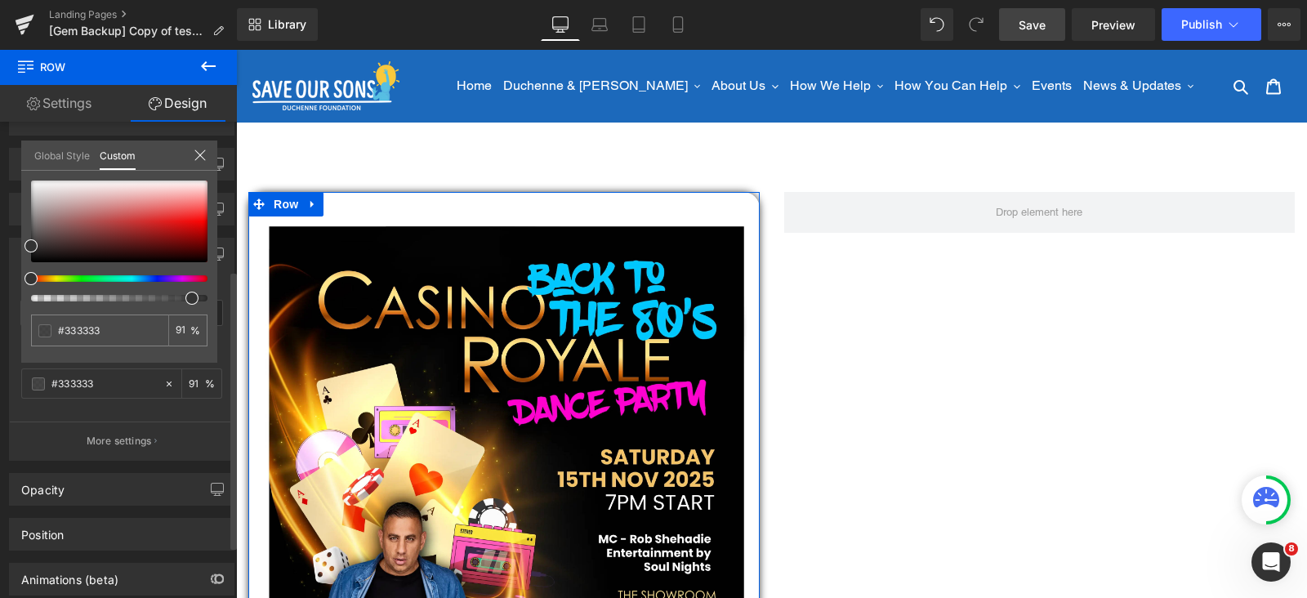
type input "90"
type input "89"
type input "87"
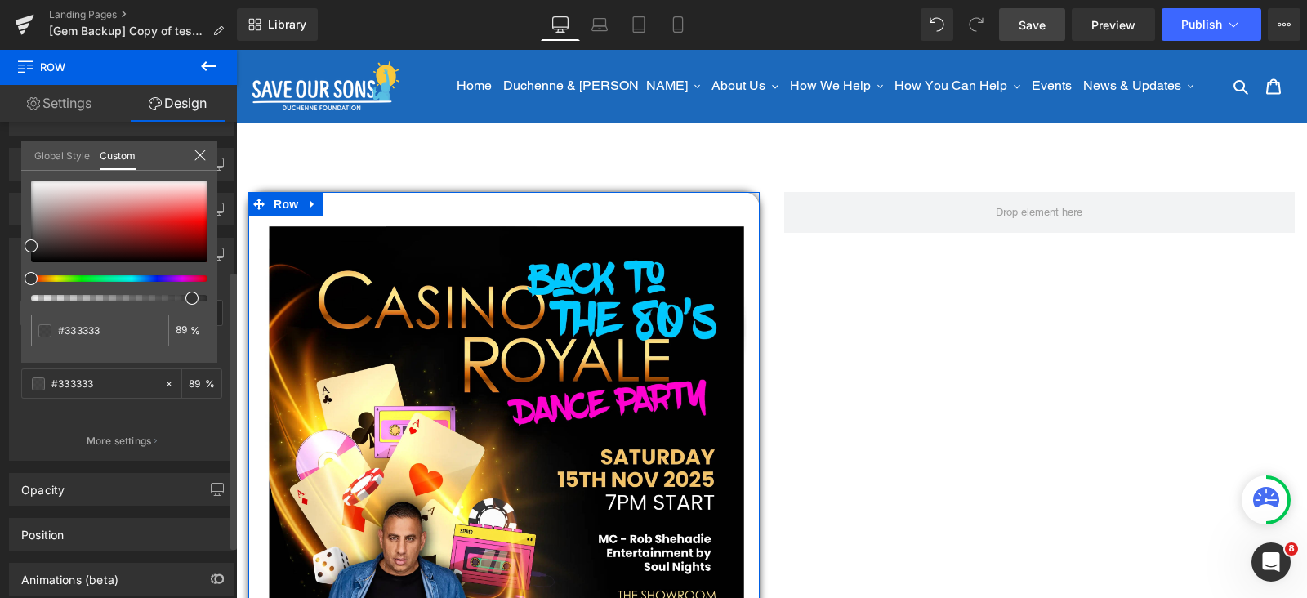
type input "87"
type input "86"
type input "85"
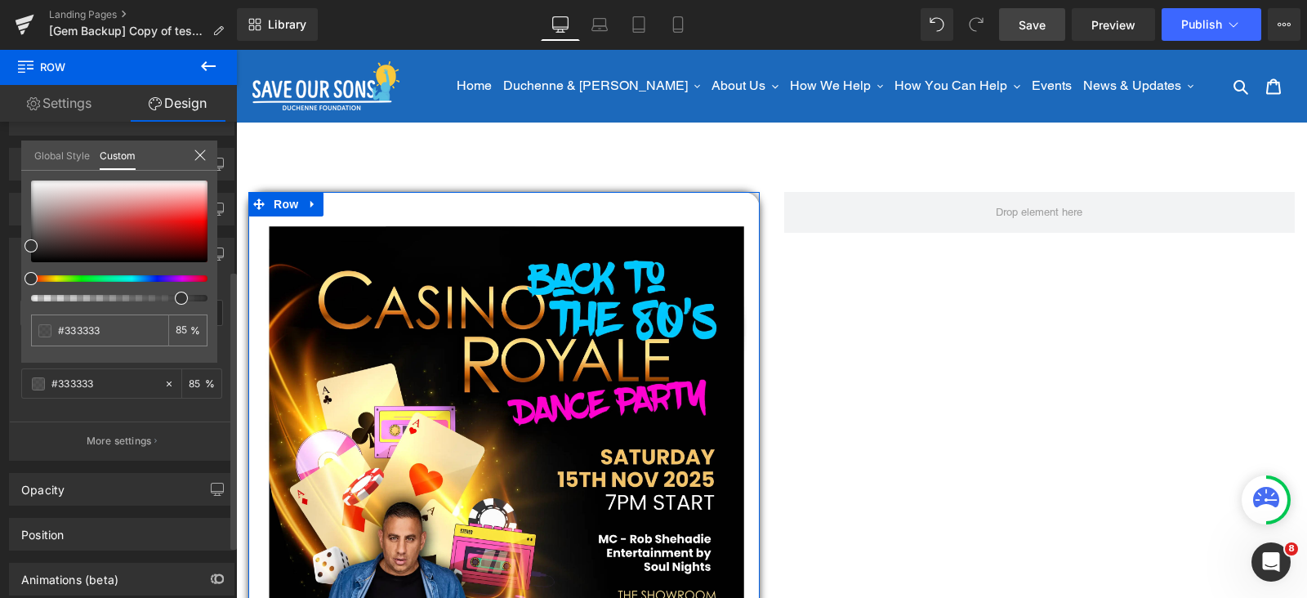
type input "84"
type input "82"
type input "81"
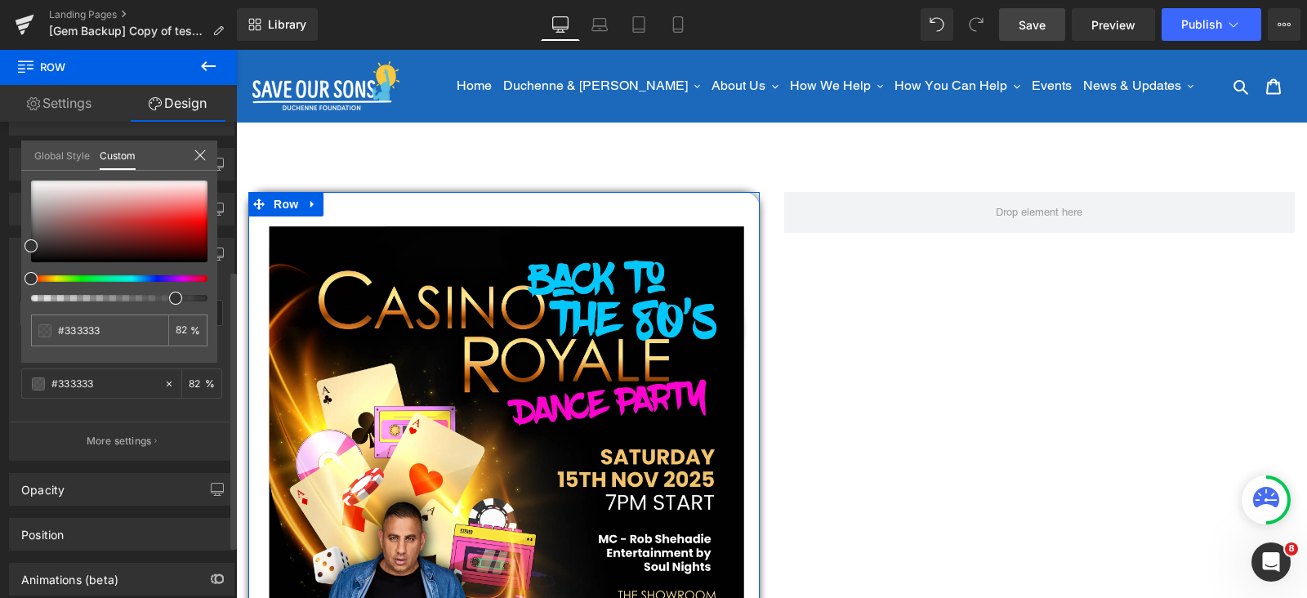
type input "81"
type input "80"
type input "79"
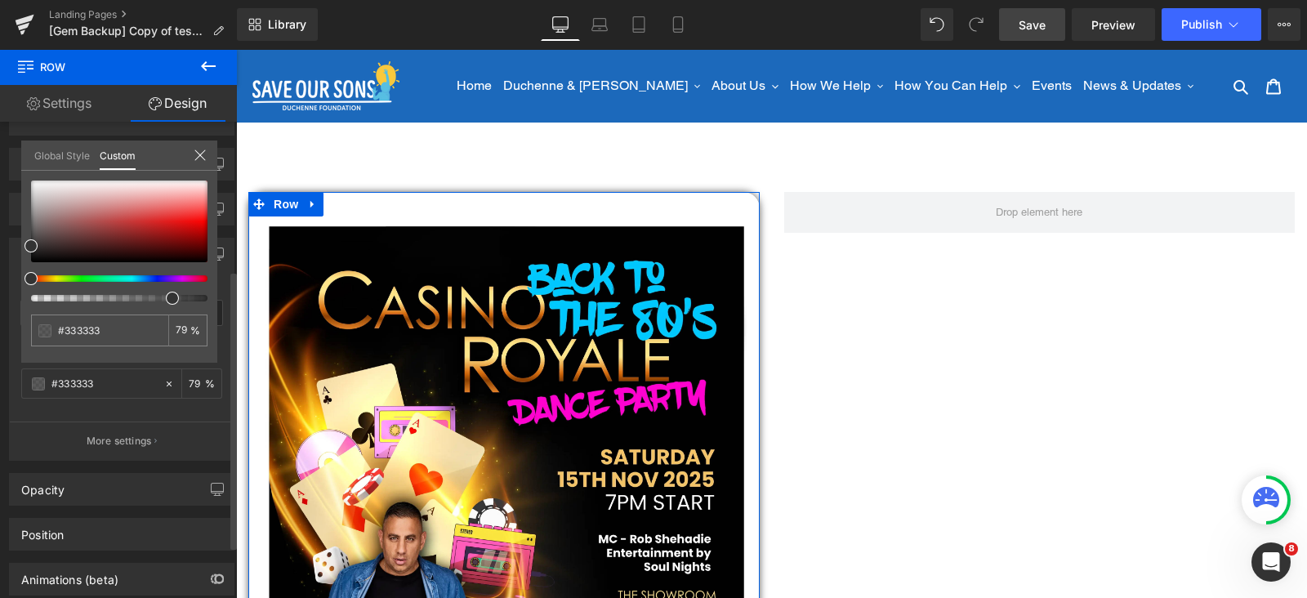
type input "78"
drag, startPoint x: 204, startPoint y: 295, endPoint x: 159, endPoint y: 297, distance: 45.0
click at [159, 297] on div at bounding box center [113, 298] width 176 height 7
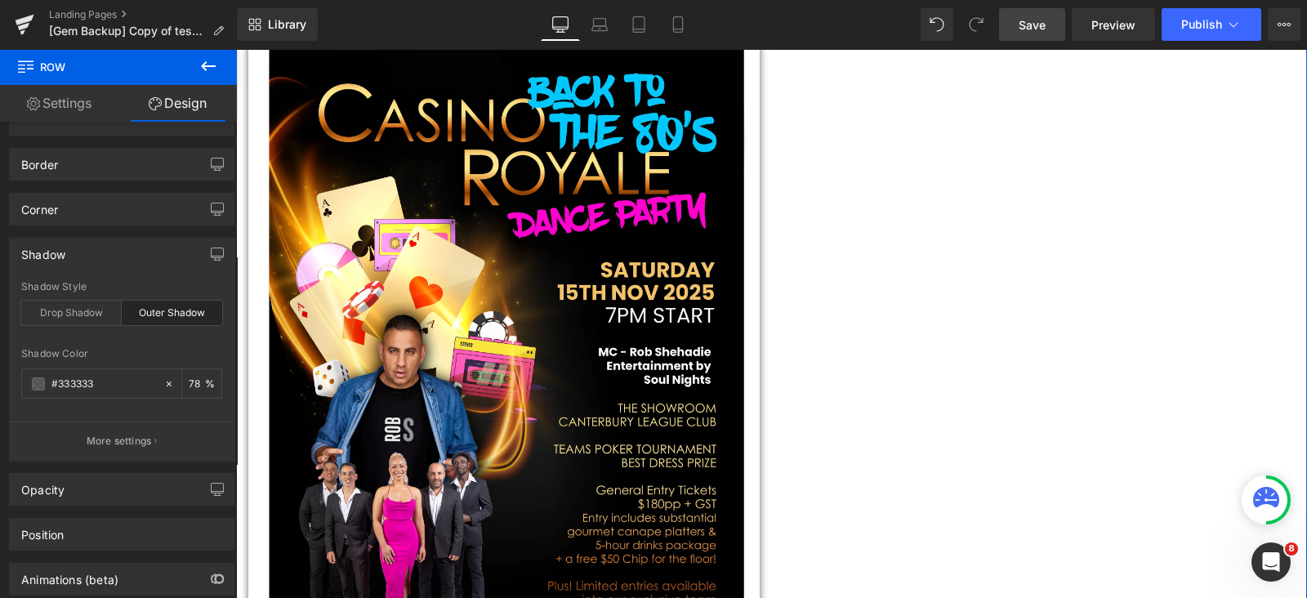
scroll to position [101, 0]
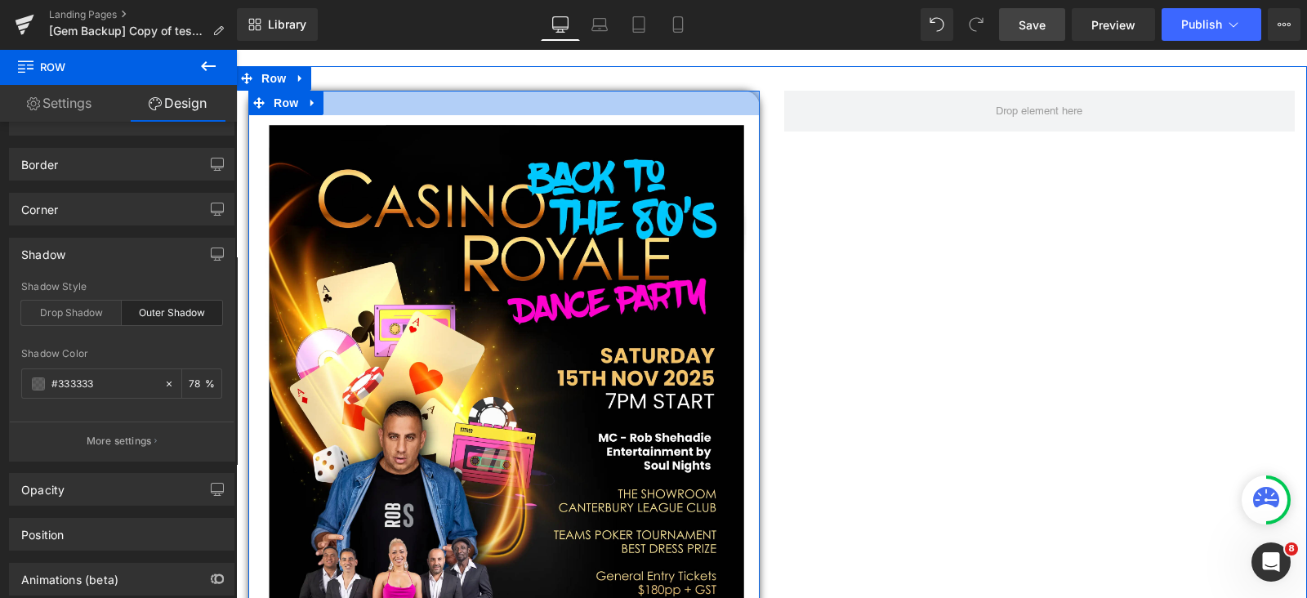
click at [502, 108] on div at bounding box center [503, 103] width 511 height 25
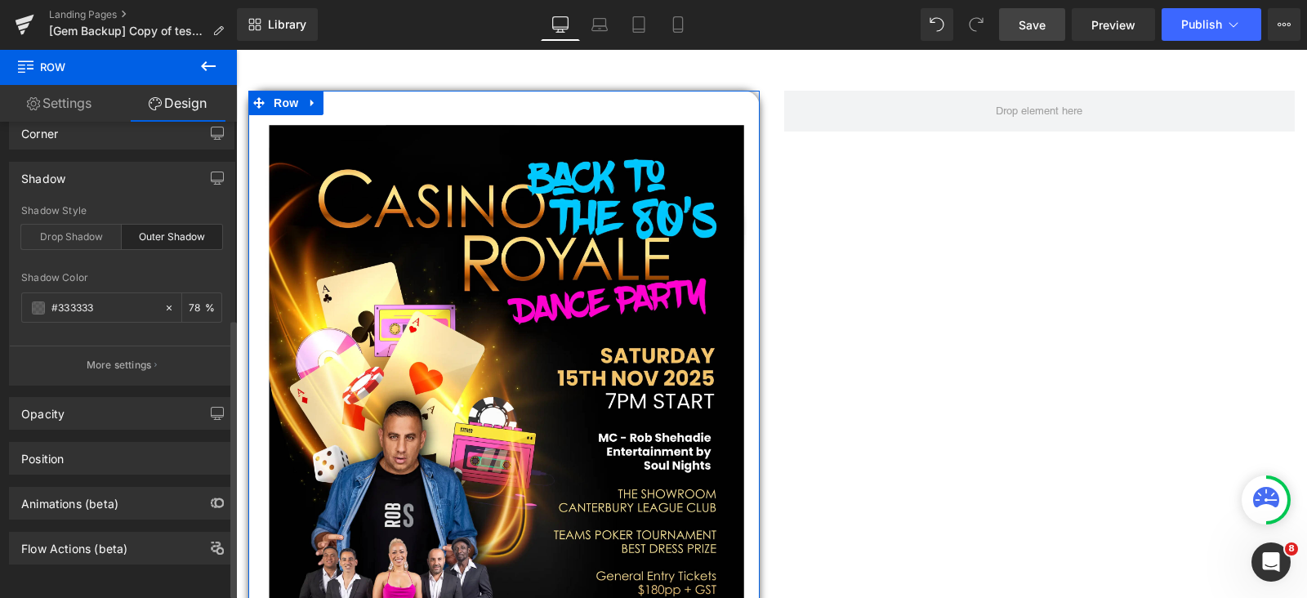
scroll to position [0, 0]
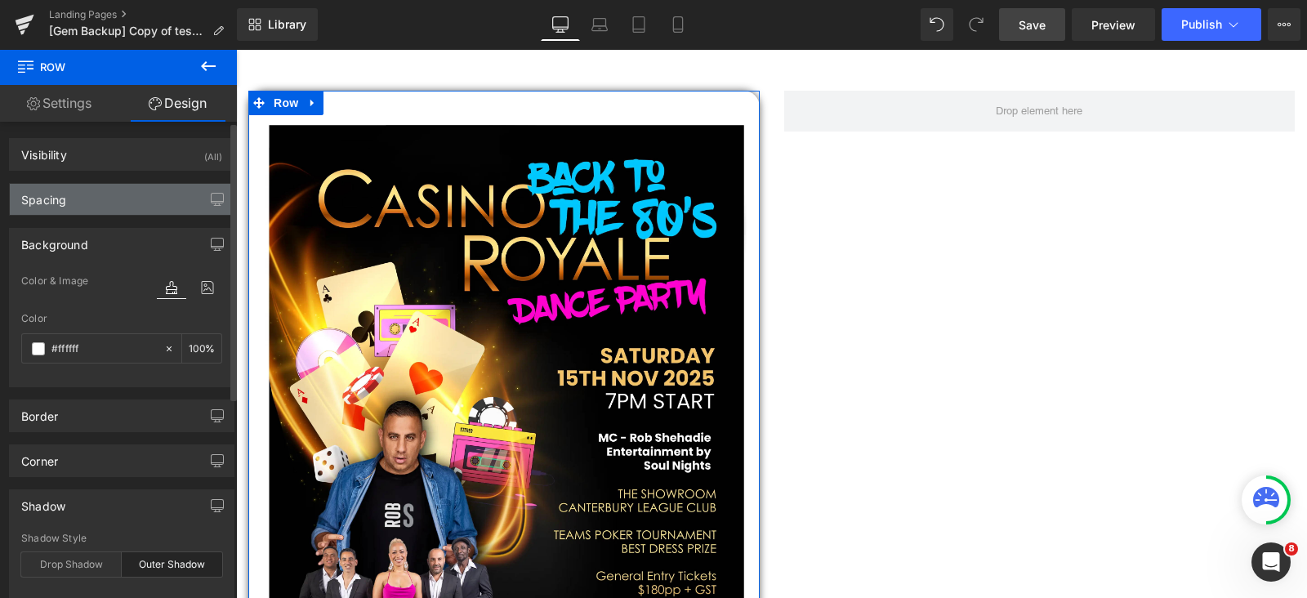
click at [66, 199] on div "Spacing" at bounding box center [122, 199] width 224 height 31
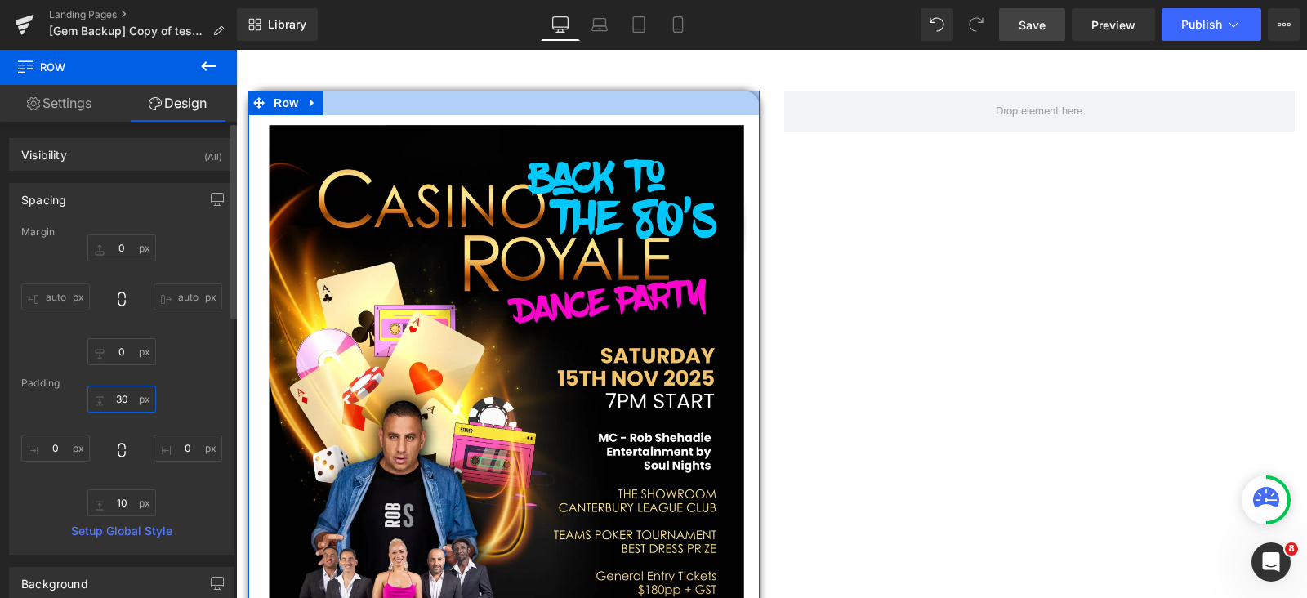
click at [118, 394] on input "30" at bounding box center [121, 399] width 69 height 27
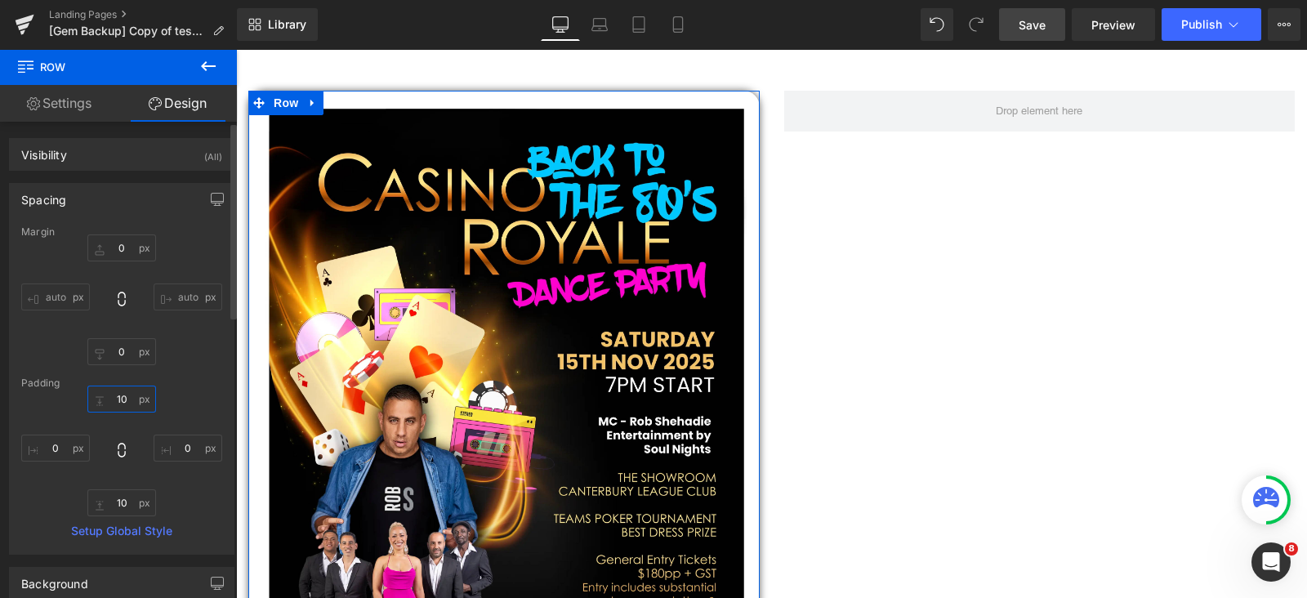
type input "10"
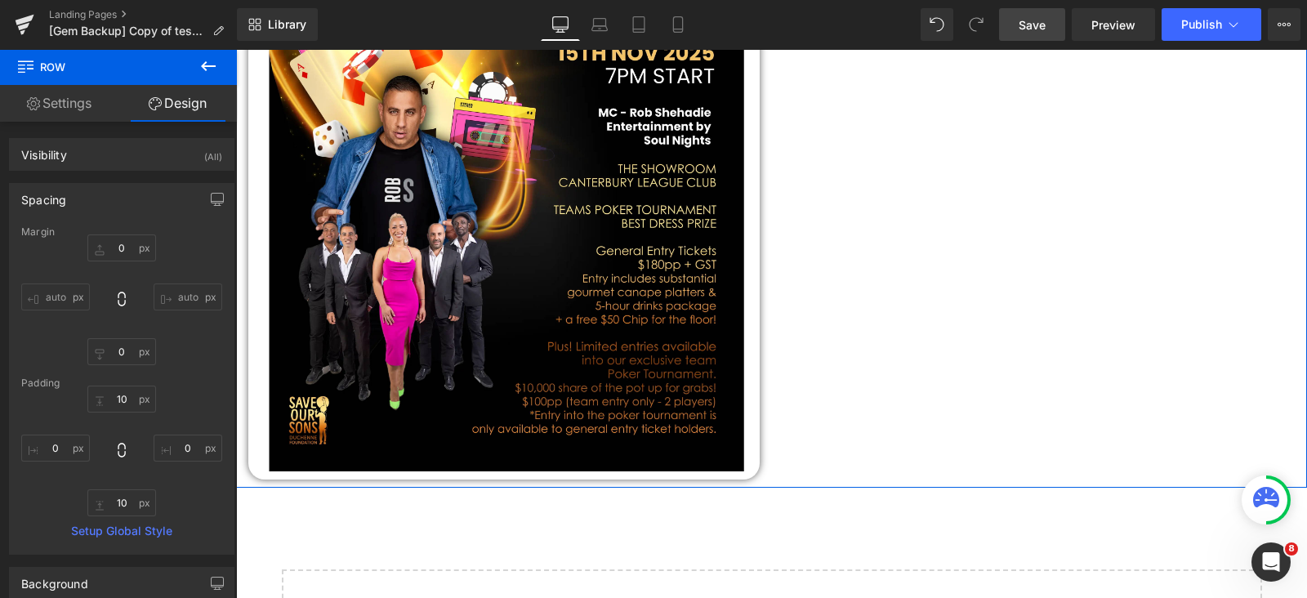
scroll to position [511, 0]
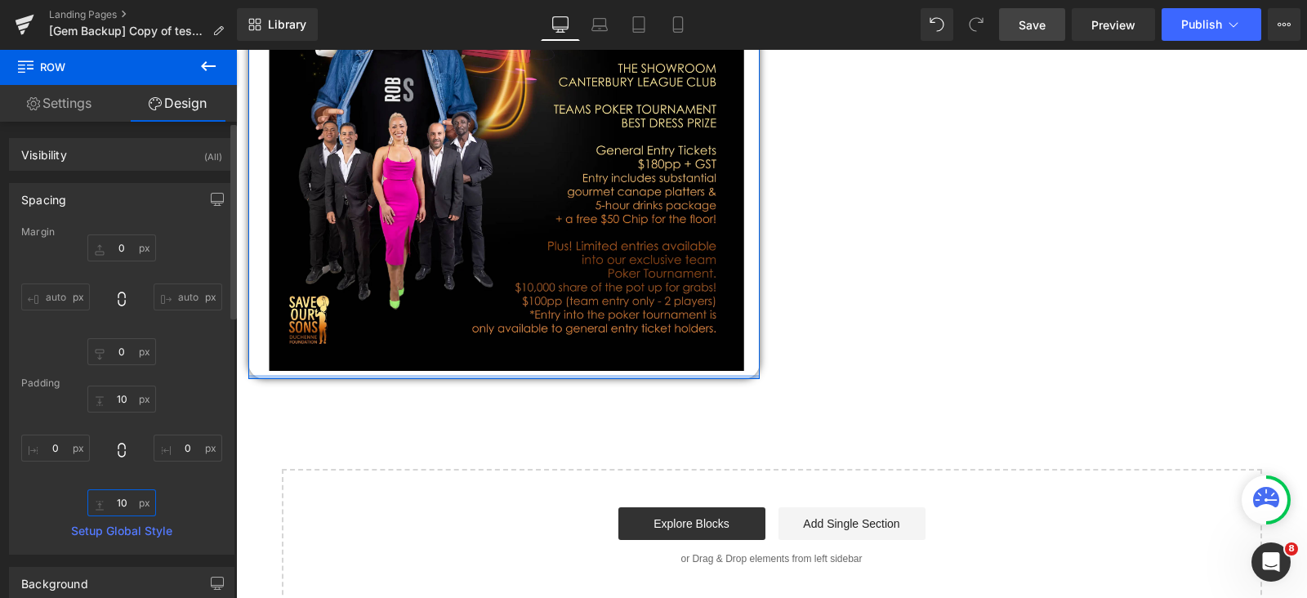
click at [118, 507] on input "10" at bounding box center [121, 502] width 69 height 27
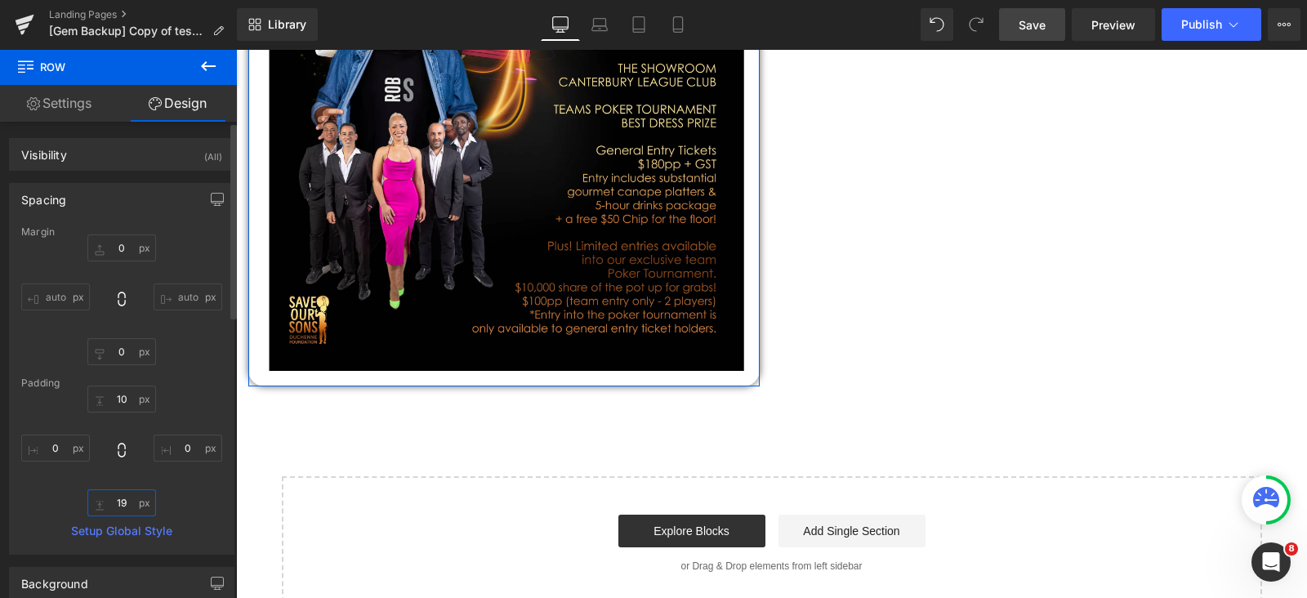
type input "20"
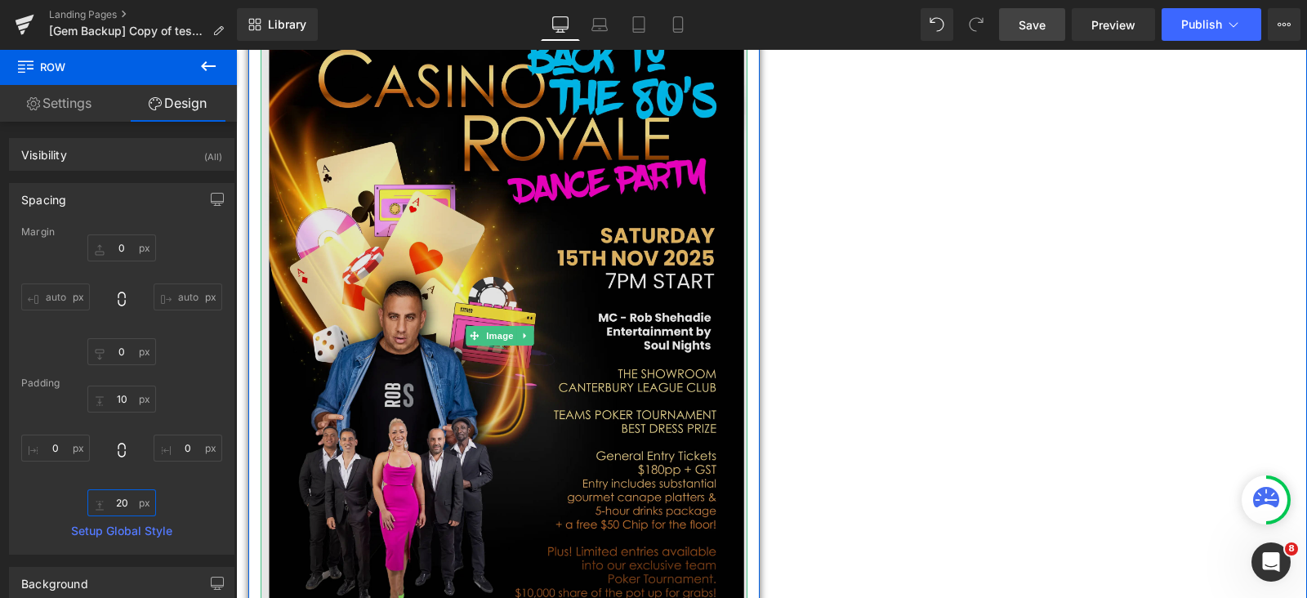
scroll to position [0, 0]
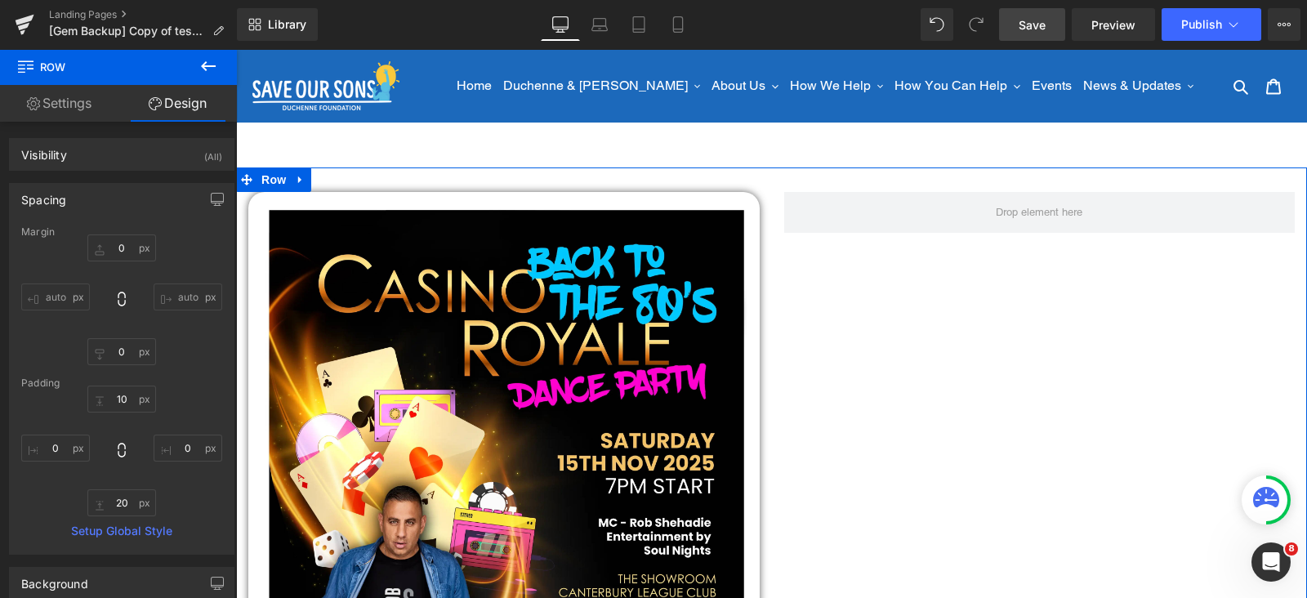
drag, startPoint x: 927, startPoint y: 353, endPoint x: 918, endPoint y: 357, distance: 9.1
click at [927, 353] on div "Image Row Row" at bounding box center [771, 536] width 1071 height 739
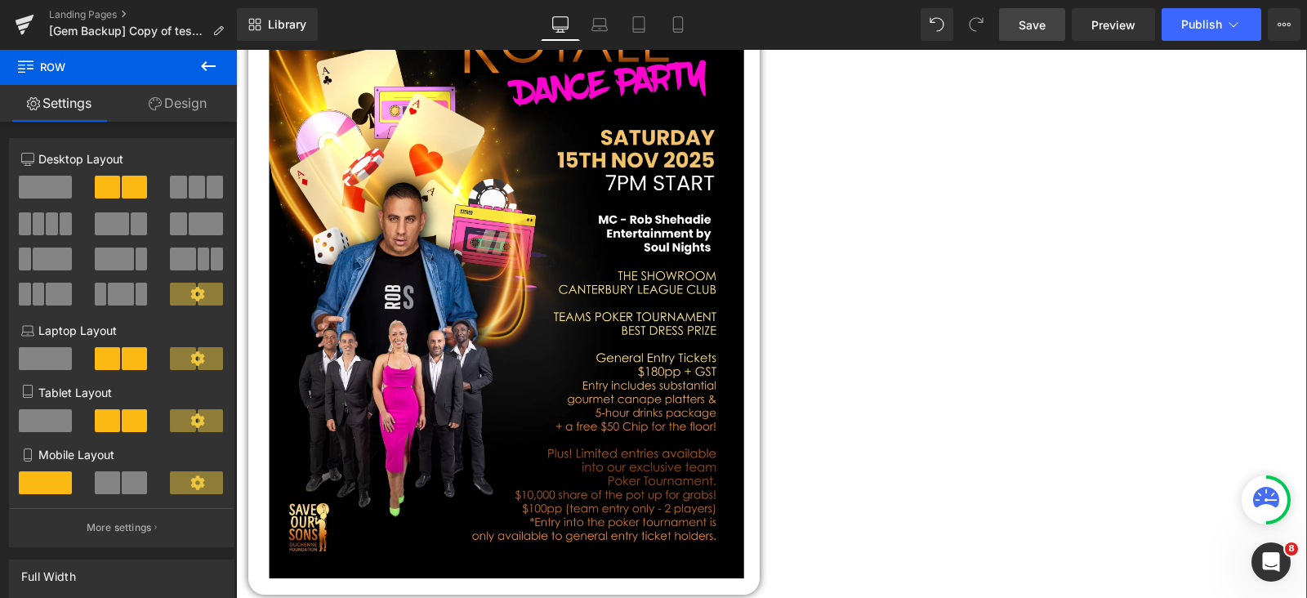
scroll to position [101, 0]
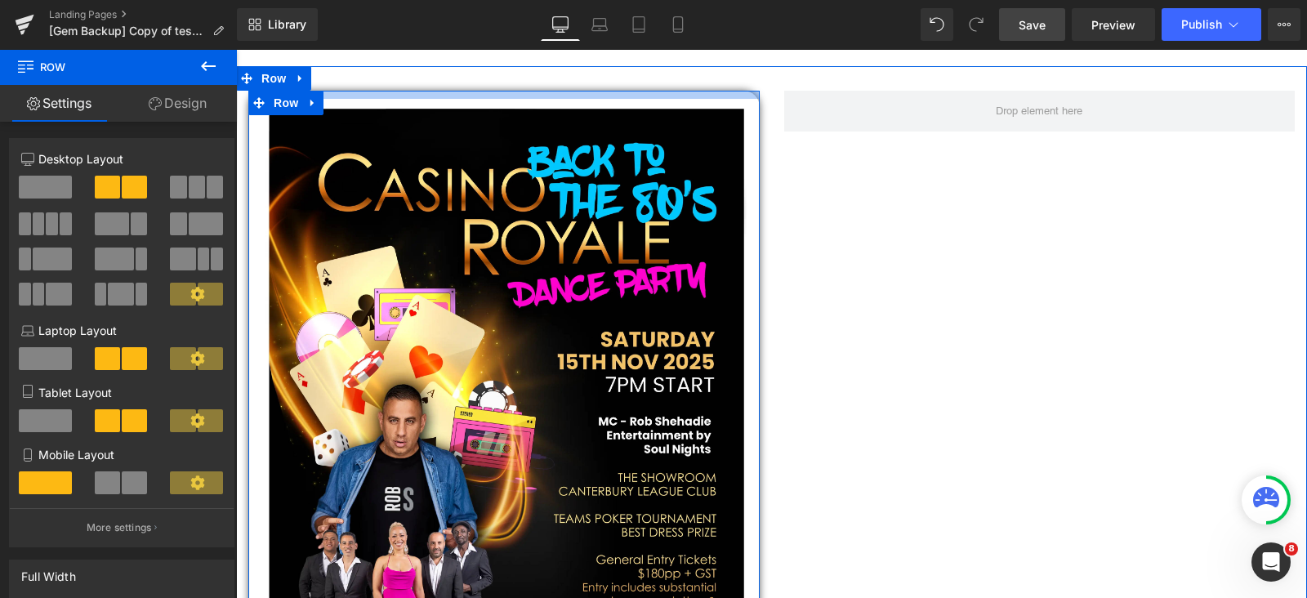
click at [742, 95] on div at bounding box center [503, 95] width 511 height 8
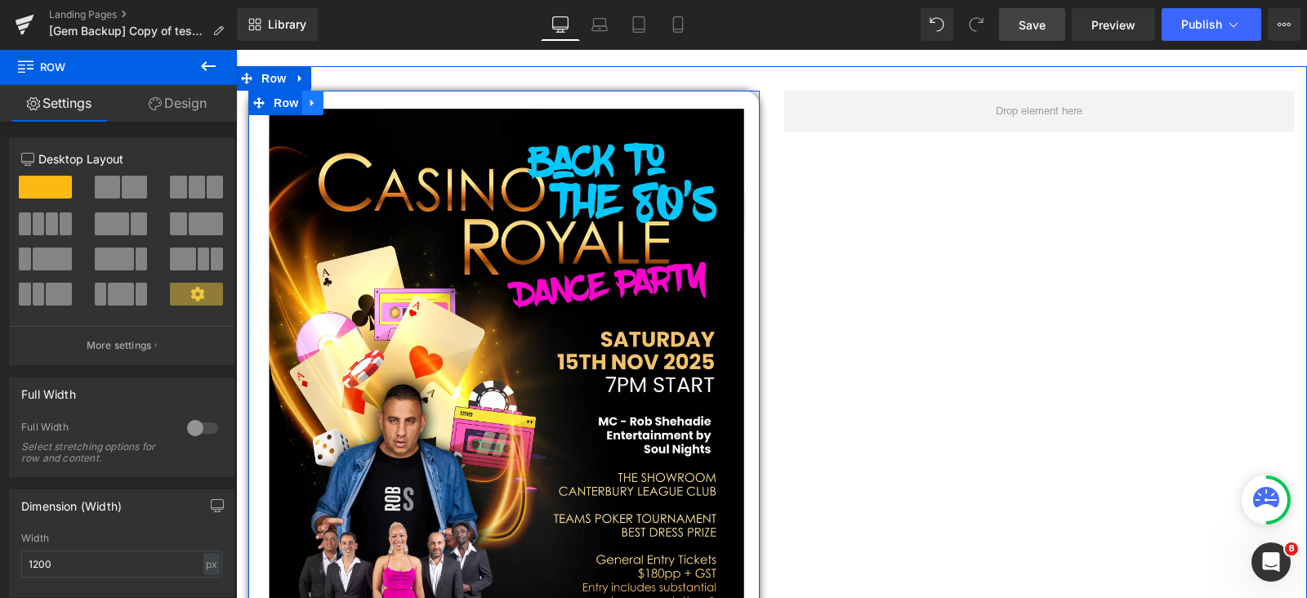
click at [318, 97] on icon at bounding box center [312, 103] width 11 height 12
click at [336, 104] on icon at bounding box center [333, 102] width 11 height 11
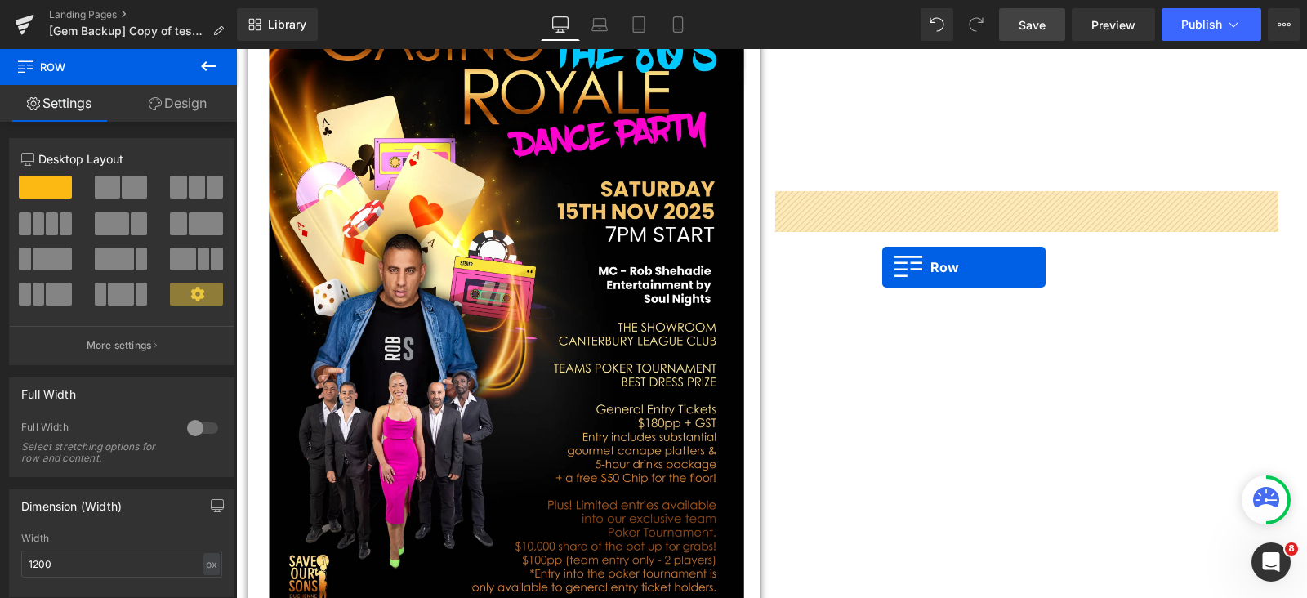
scroll to position [0, 0]
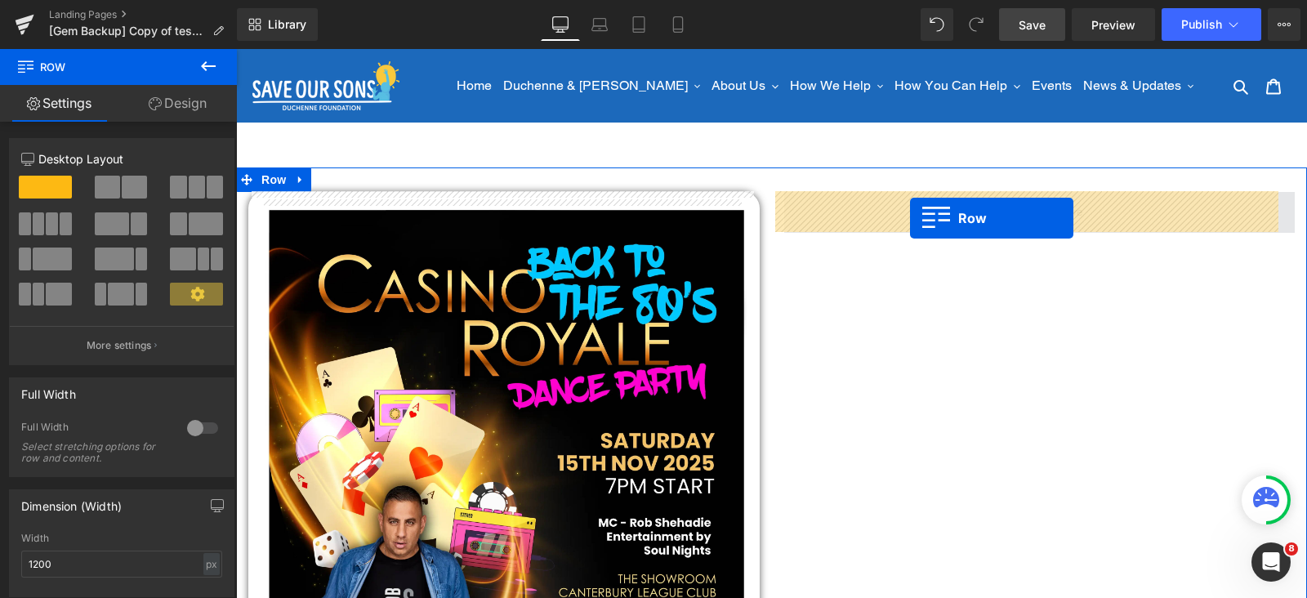
drag, startPoint x: 277, startPoint y: 123, endPoint x: 910, endPoint y: 218, distance: 640.3
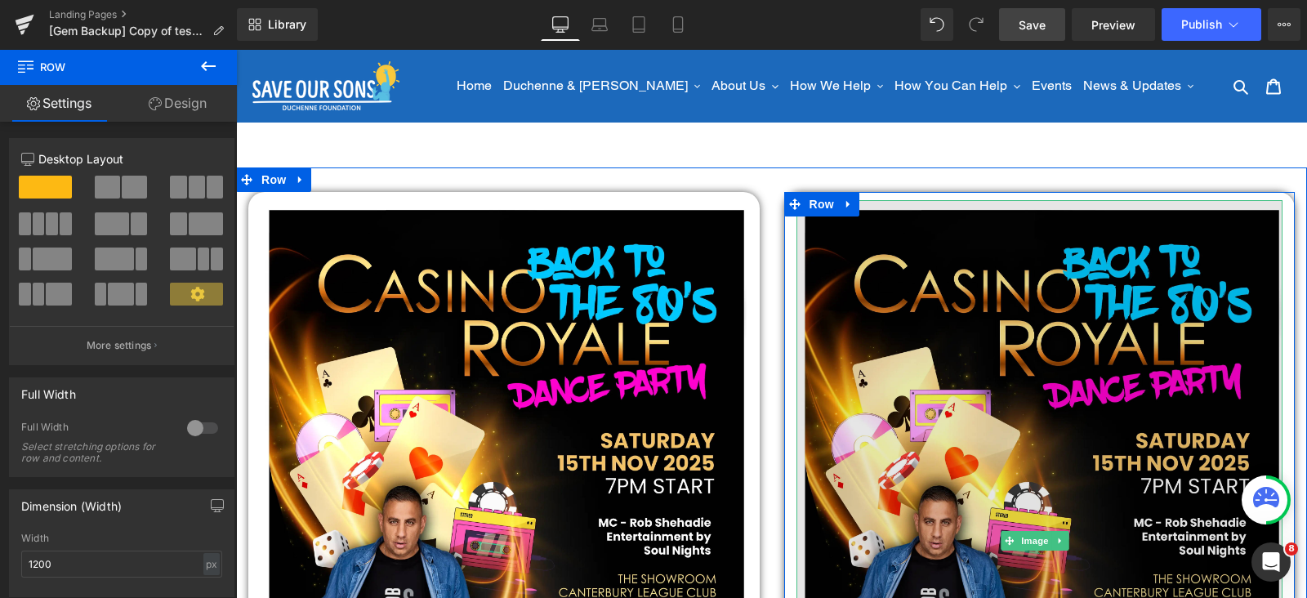
click at [879, 241] on img at bounding box center [1040, 540] width 487 height 681
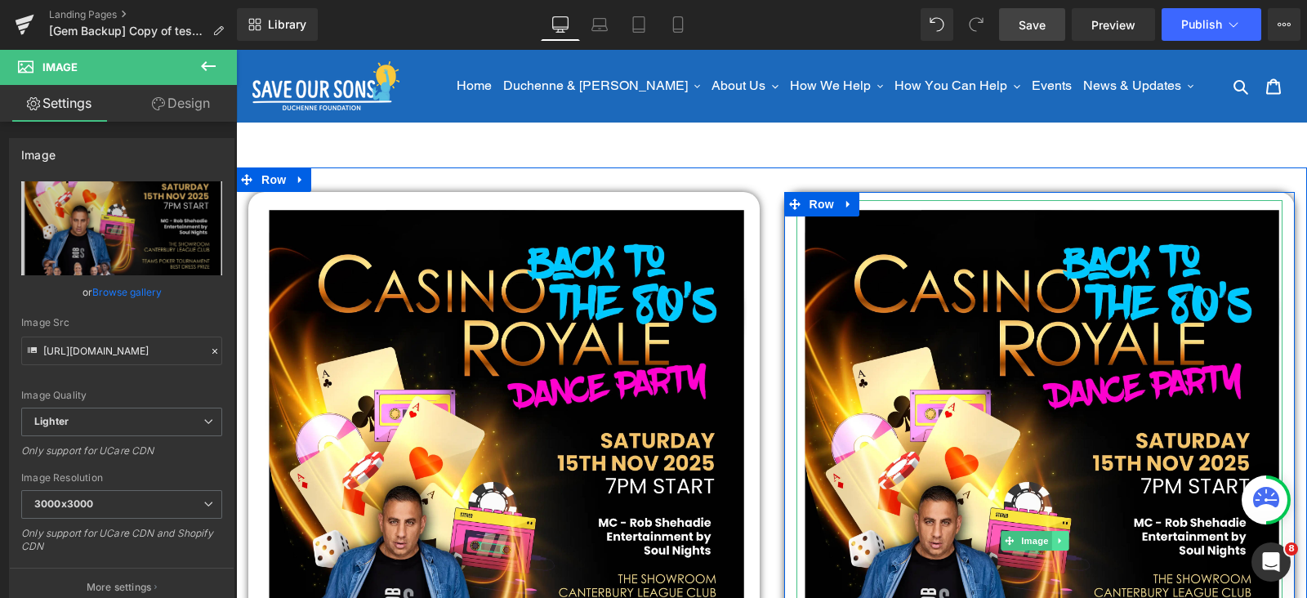
click at [1056, 536] on icon at bounding box center [1060, 541] width 9 height 10
click at [1065, 536] on icon at bounding box center [1069, 540] width 9 height 9
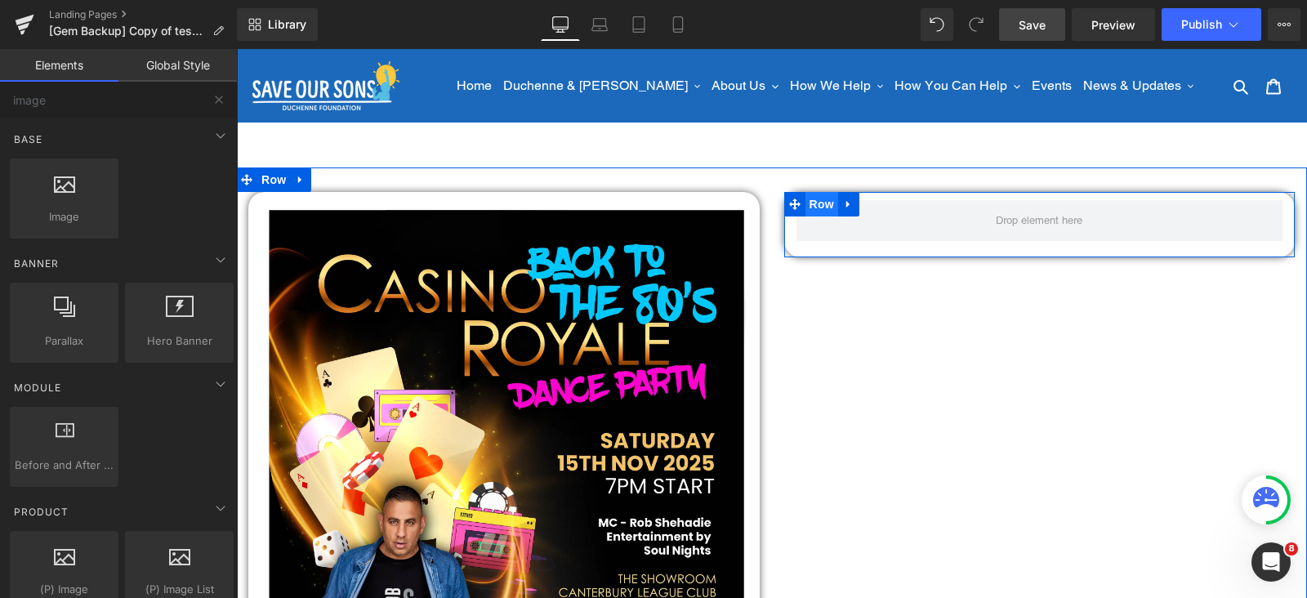
click at [816, 203] on span "Row" at bounding box center [822, 204] width 33 height 25
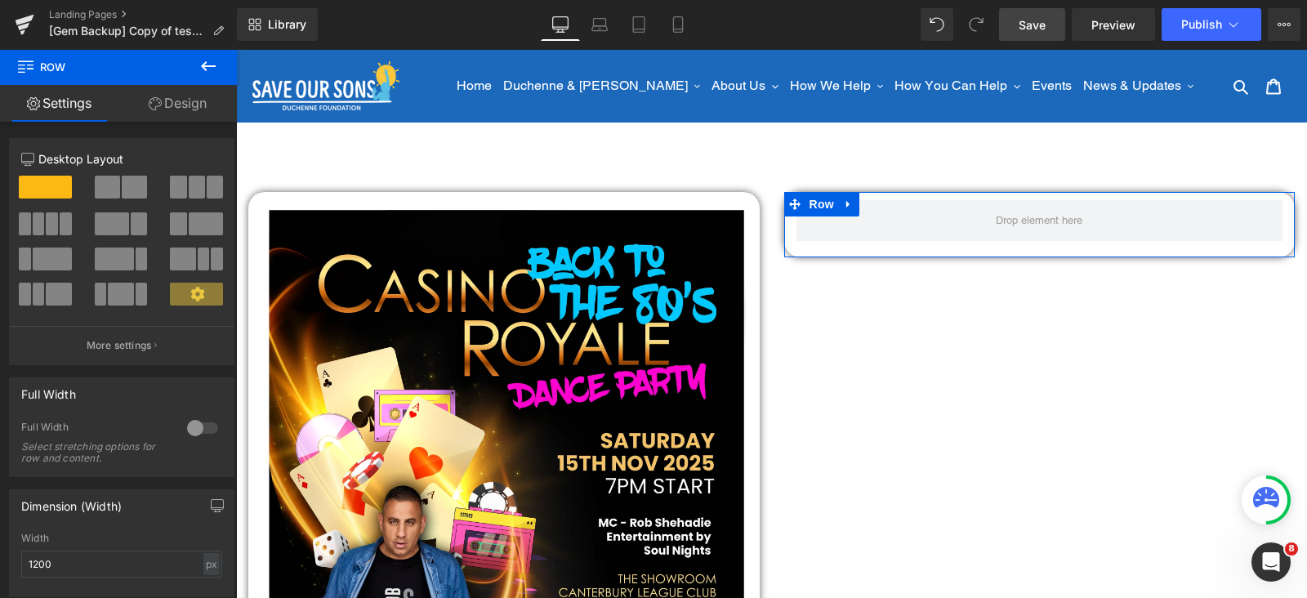
click at [184, 105] on link "Design" at bounding box center [177, 103] width 118 height 37
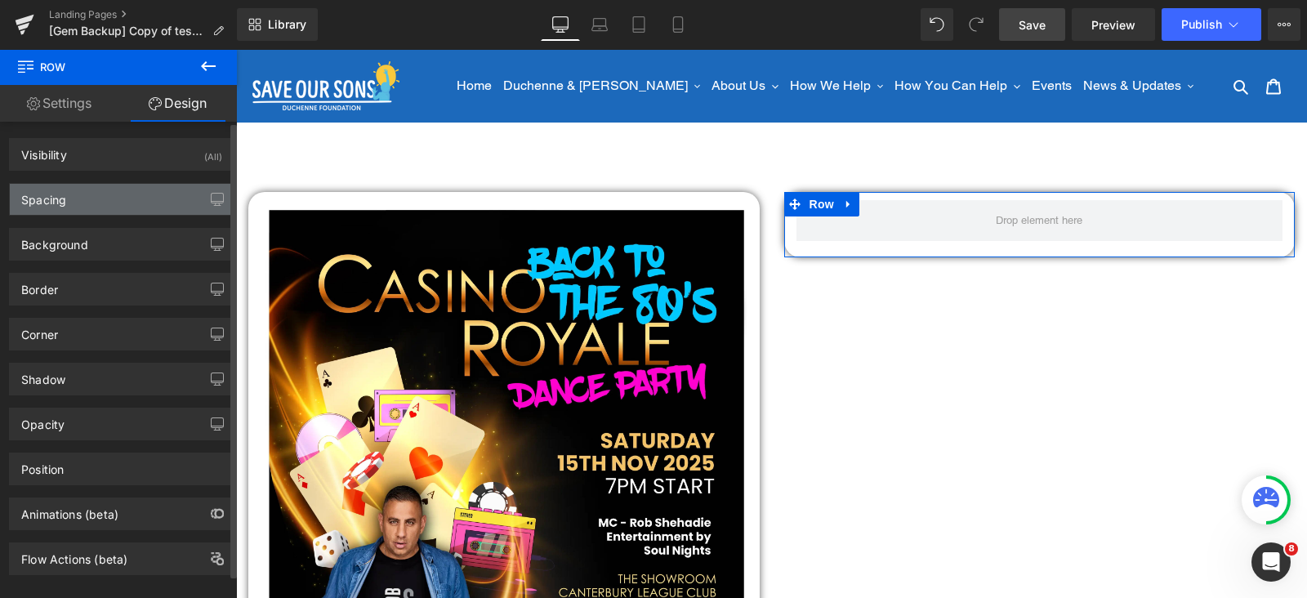
click at [69, 204] on div "Spacing" at bounding box center [122, 199] width 224 height 31
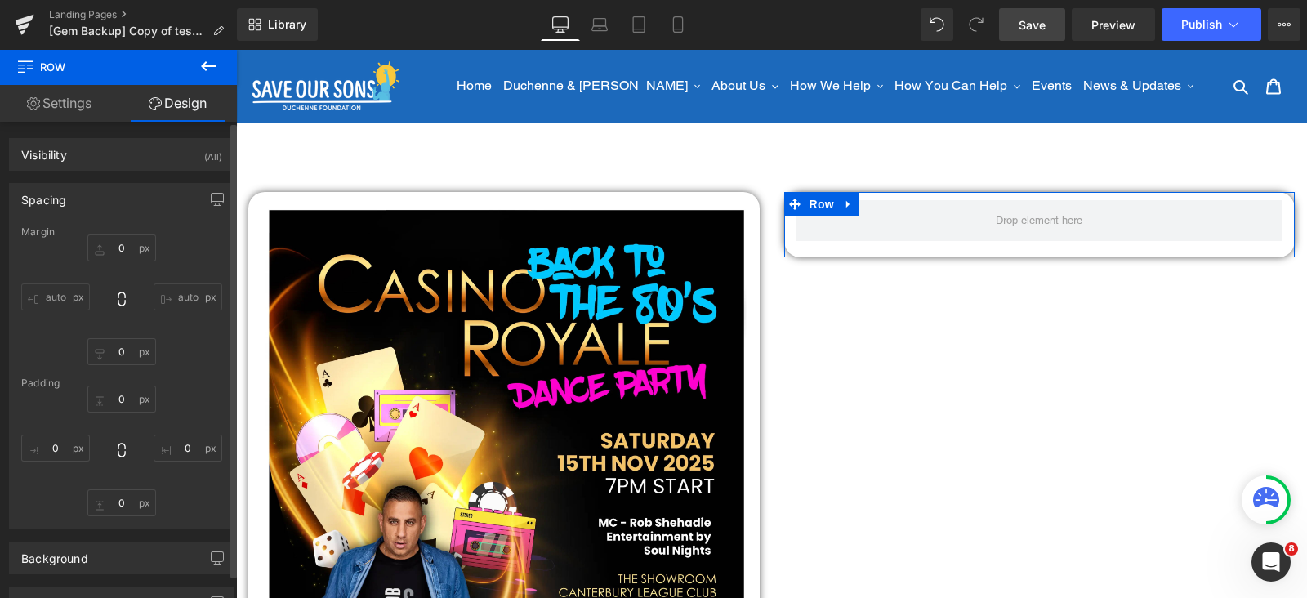
type input "0"
type input "10"
type input "0"
type input "20"
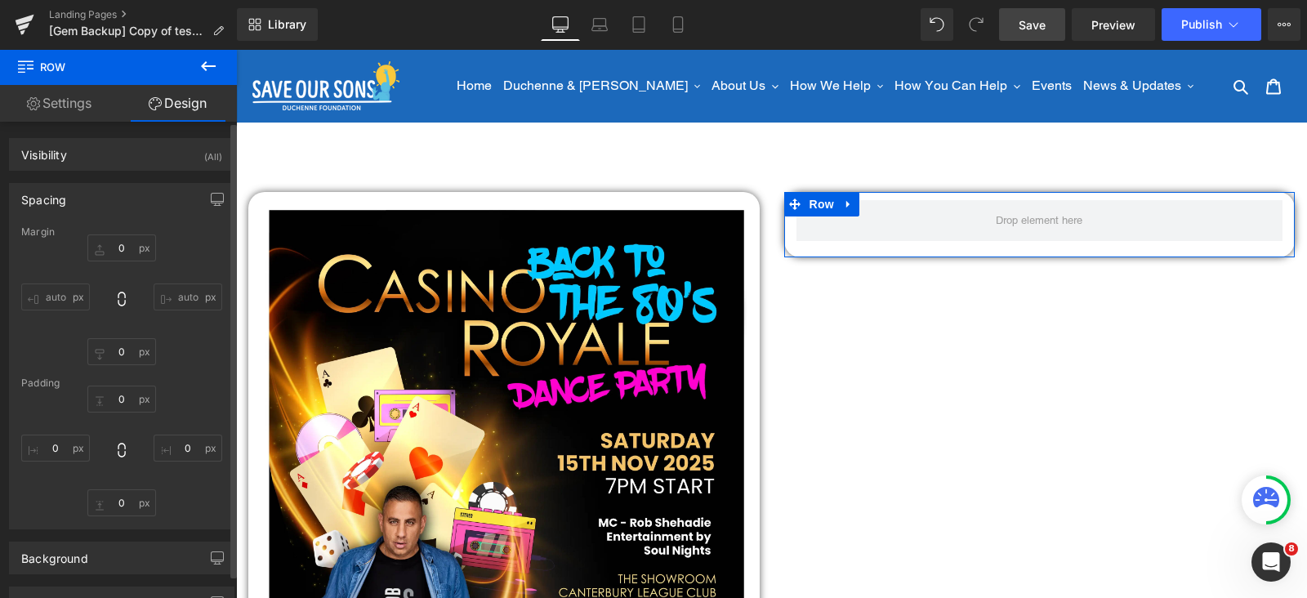
type input "0"
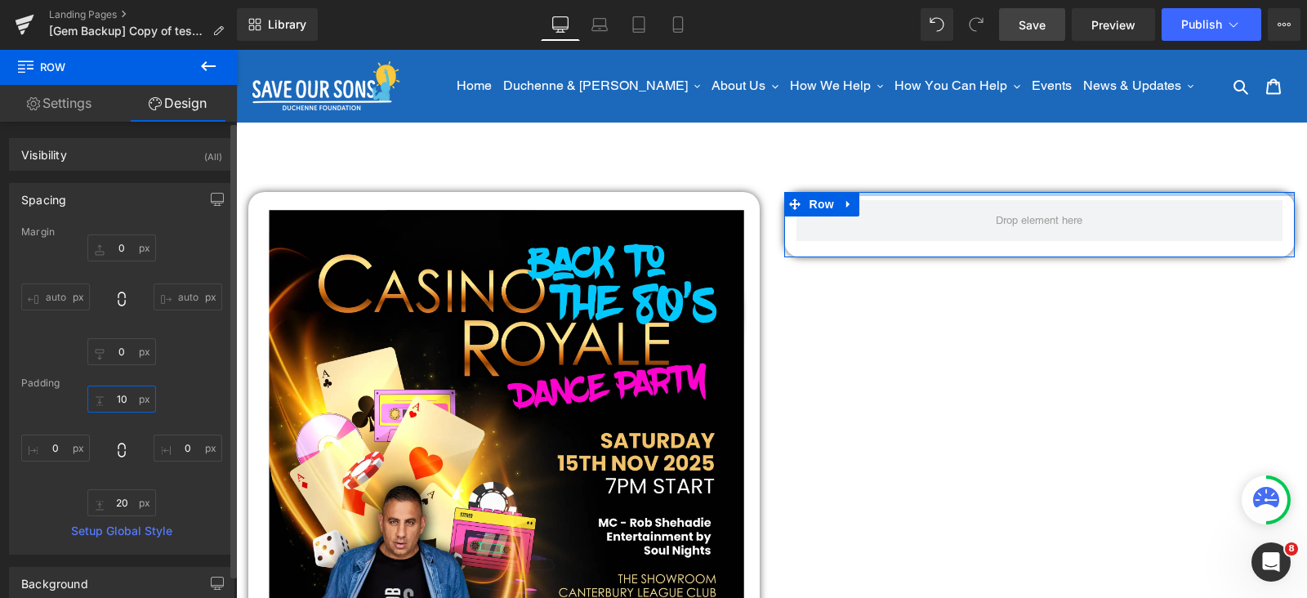
click at [121, 402] on input "10" at bounding box center [121, 399] width 69 height 27
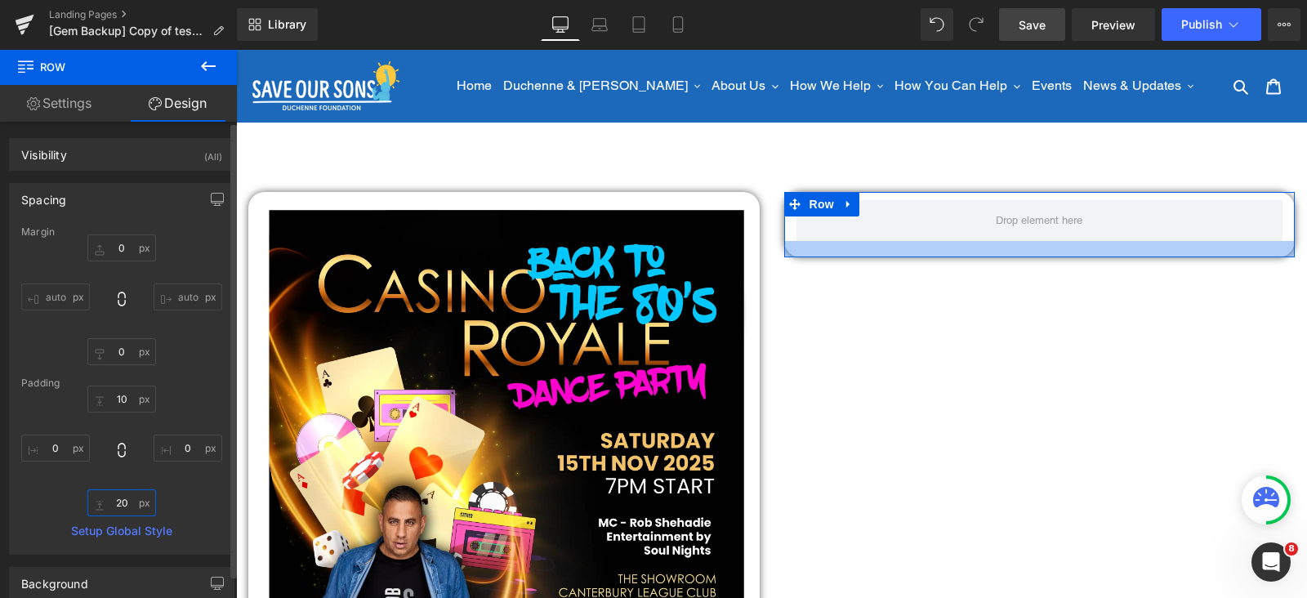
click at [118, 503] on input "20" at bounding box center [121, 502] width 69 height 27
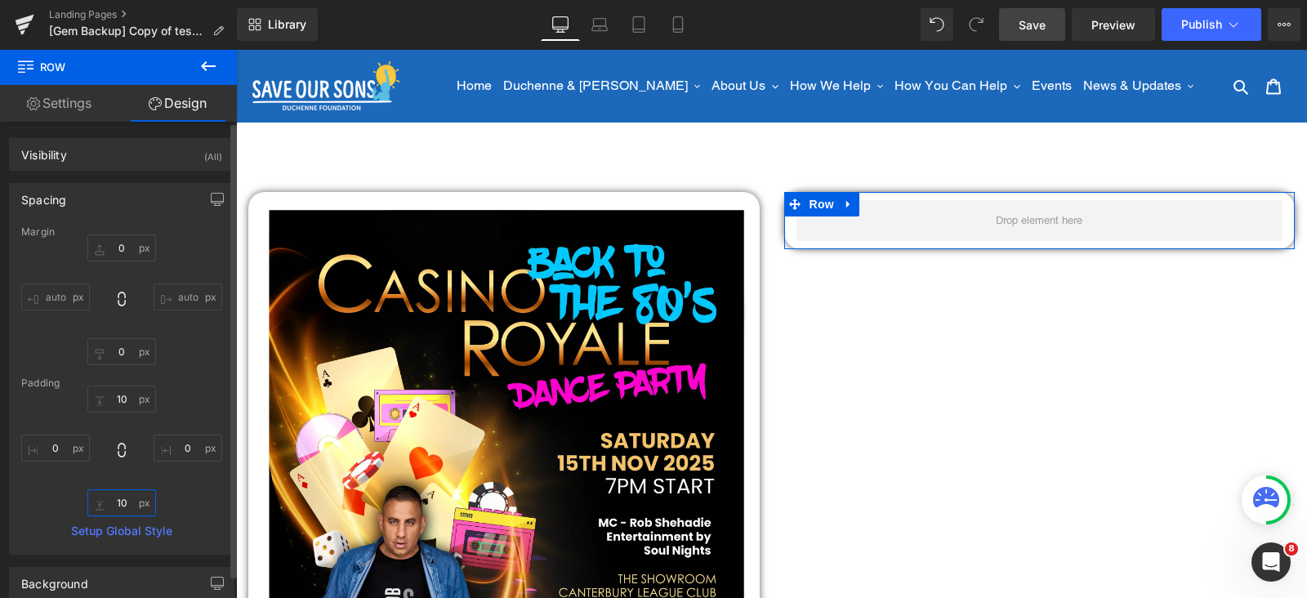
type input "10"
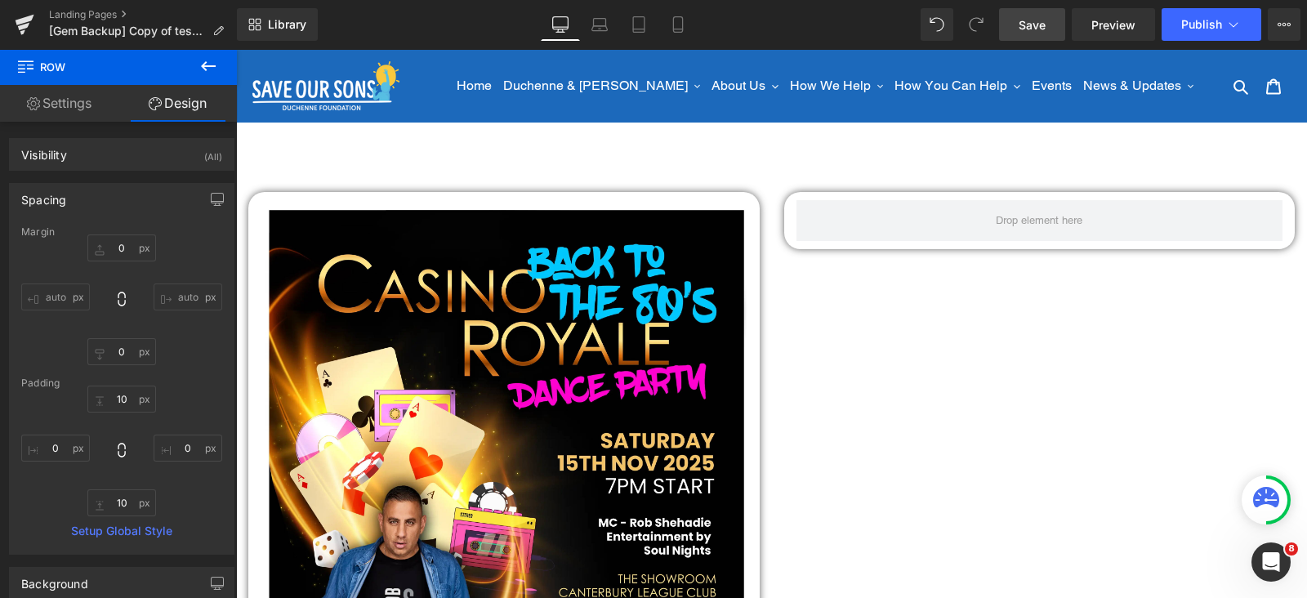
click at [218, 69] on button at bounding box center [208, 67] width 57 height 36
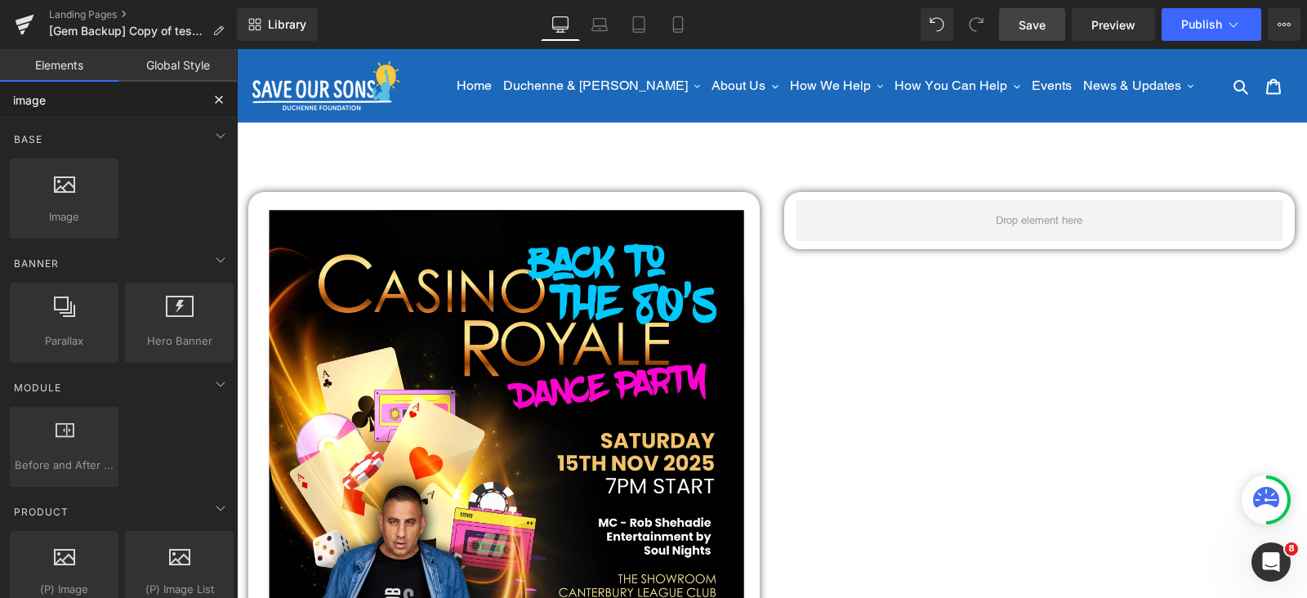
click at [123, 104] on input "image" at bounding box center [100, 100] width 201 height 36
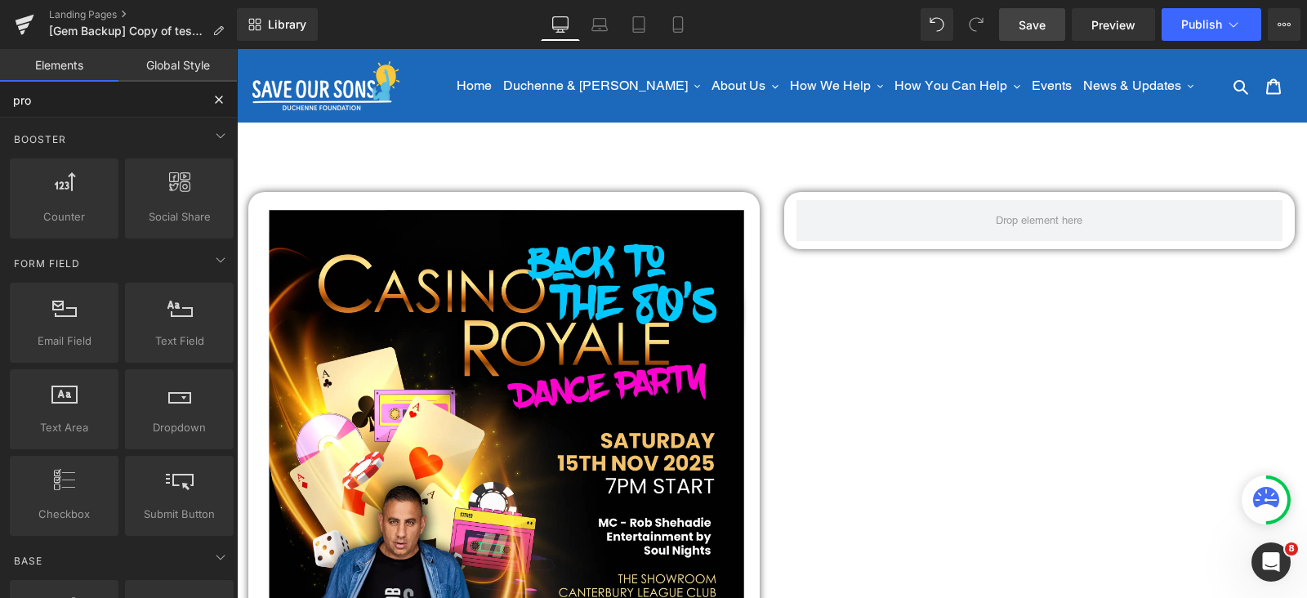
type input "prod"
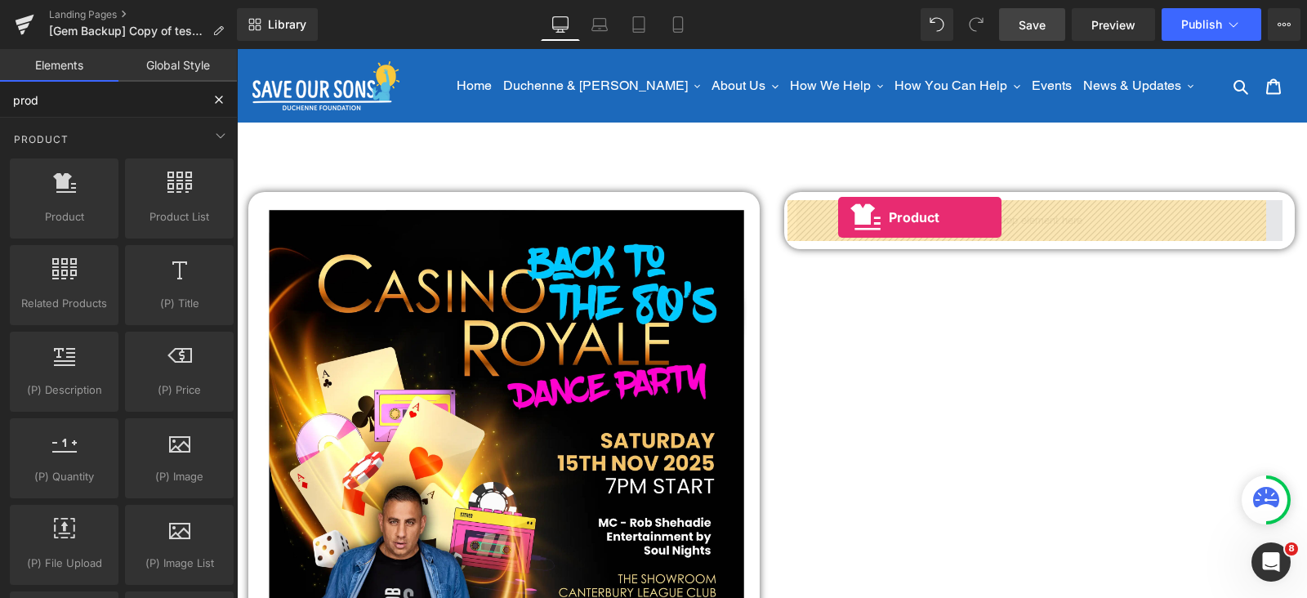
drag, startPoint x: 401, startPoint y: 284, endPoint x: 838, endPoint y: 217, distance: 442.1
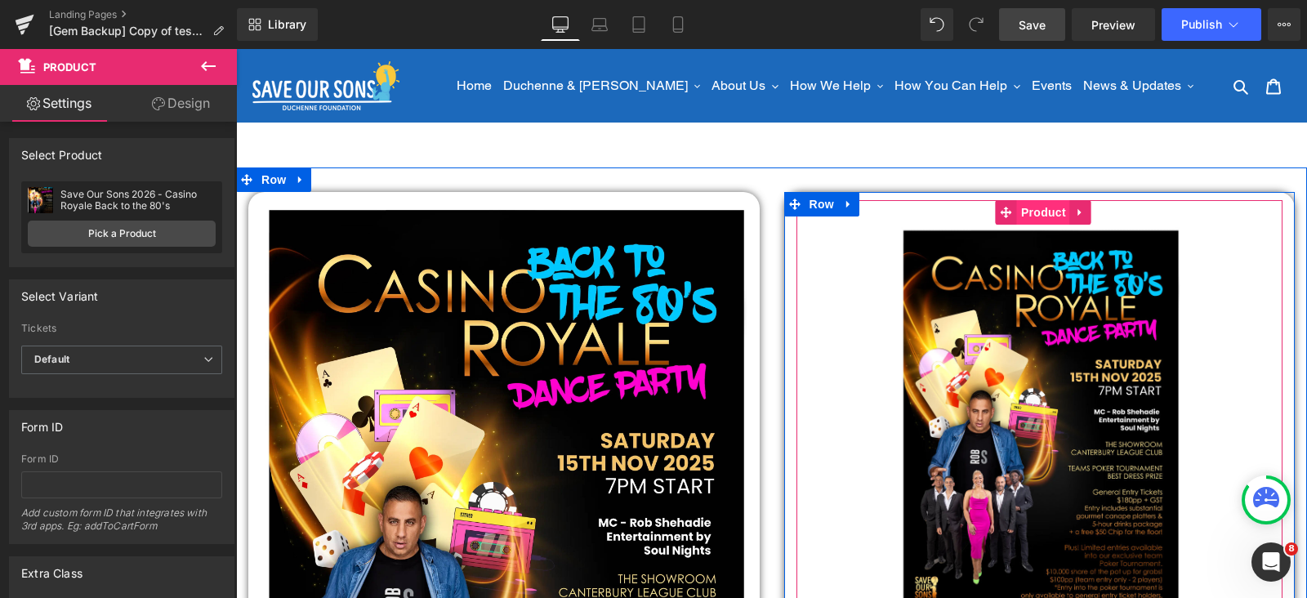
click at [1031, 208] on span "Product" at bounding box center [1043, 212] width 53 height 25
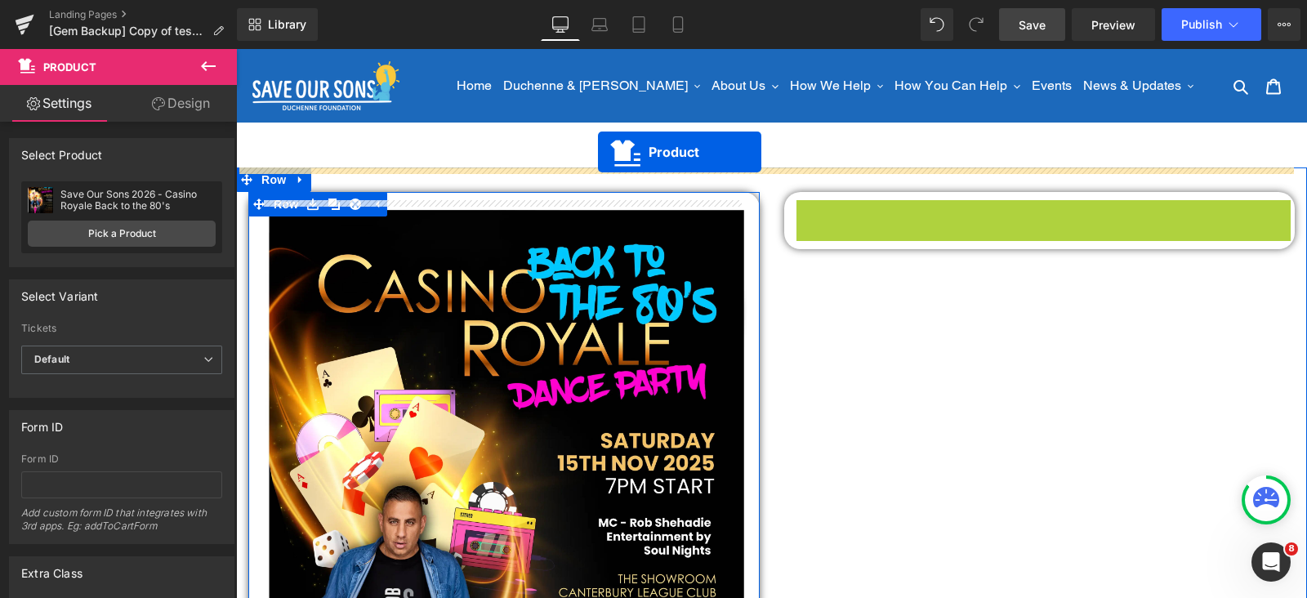
drag, startPoint x: 1032, startPoint y: 215, endPoint x: 599, endPoint y: 151, distance: 437.7
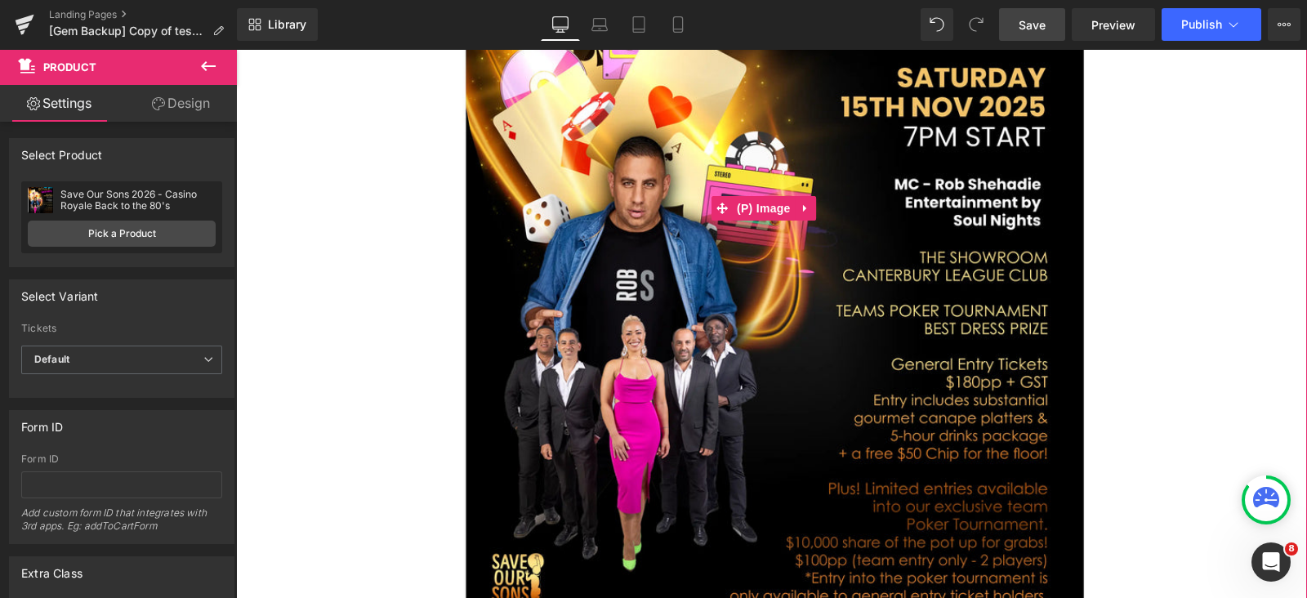
scroll to position [816, 0]
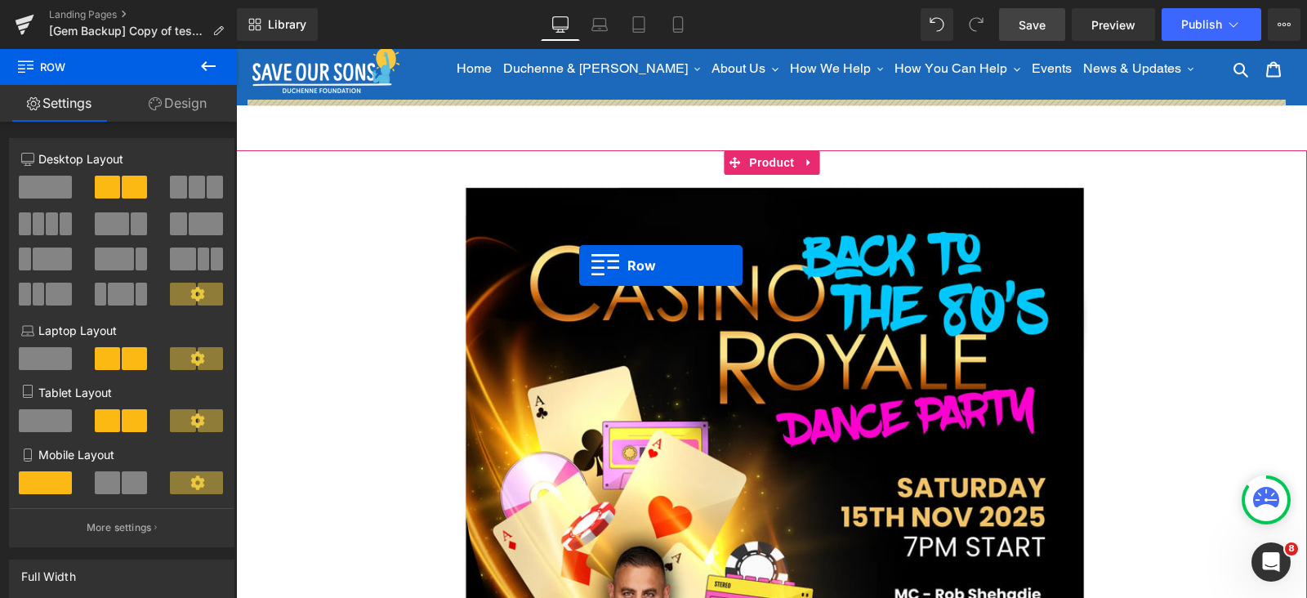
scroll to position [0, 0]
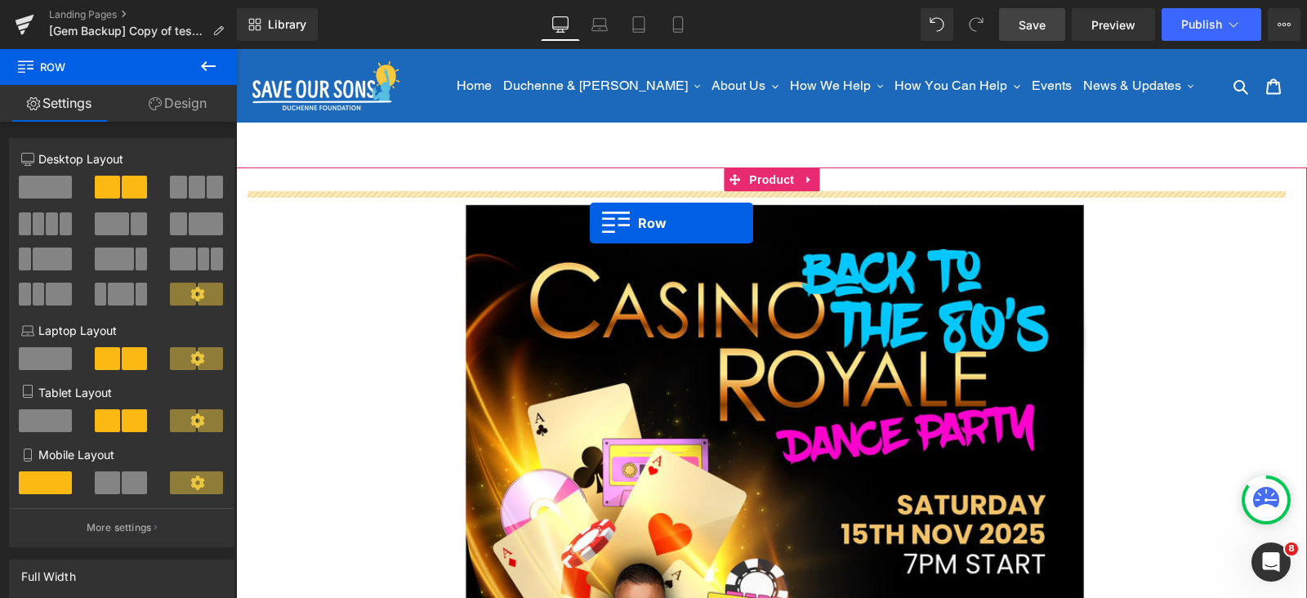
drag, startPoint x: 289, startPoint y: 398, endPoint x: 590, endPoint y: 223, distance: 347.8
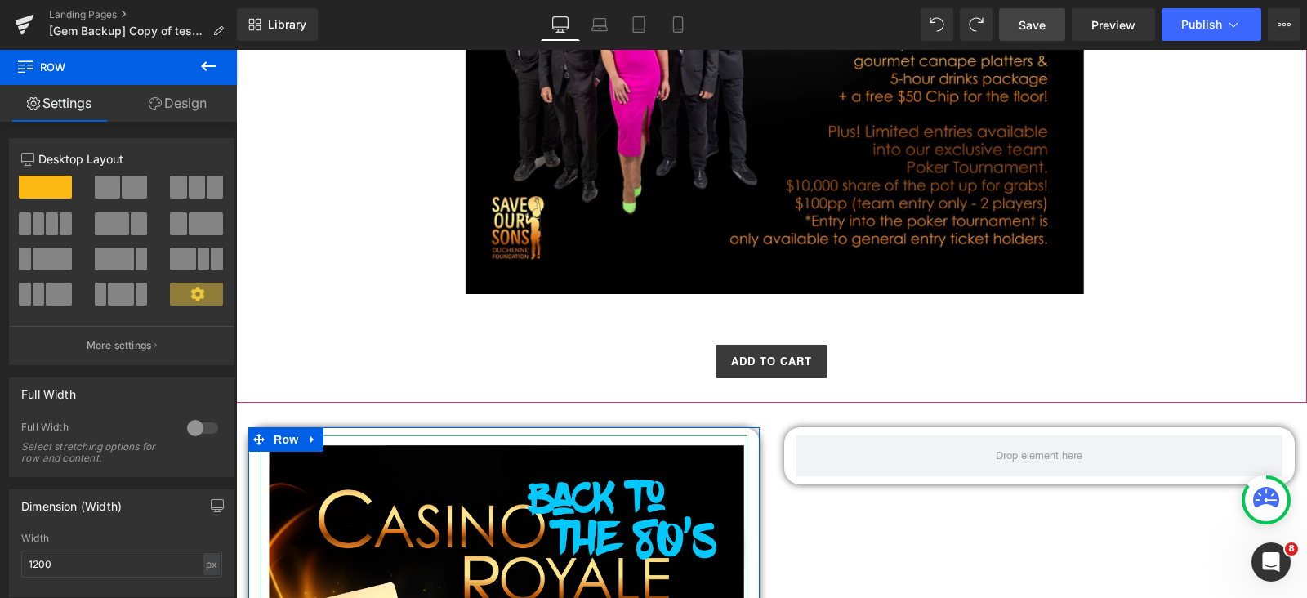
scroll to position [816, 0]
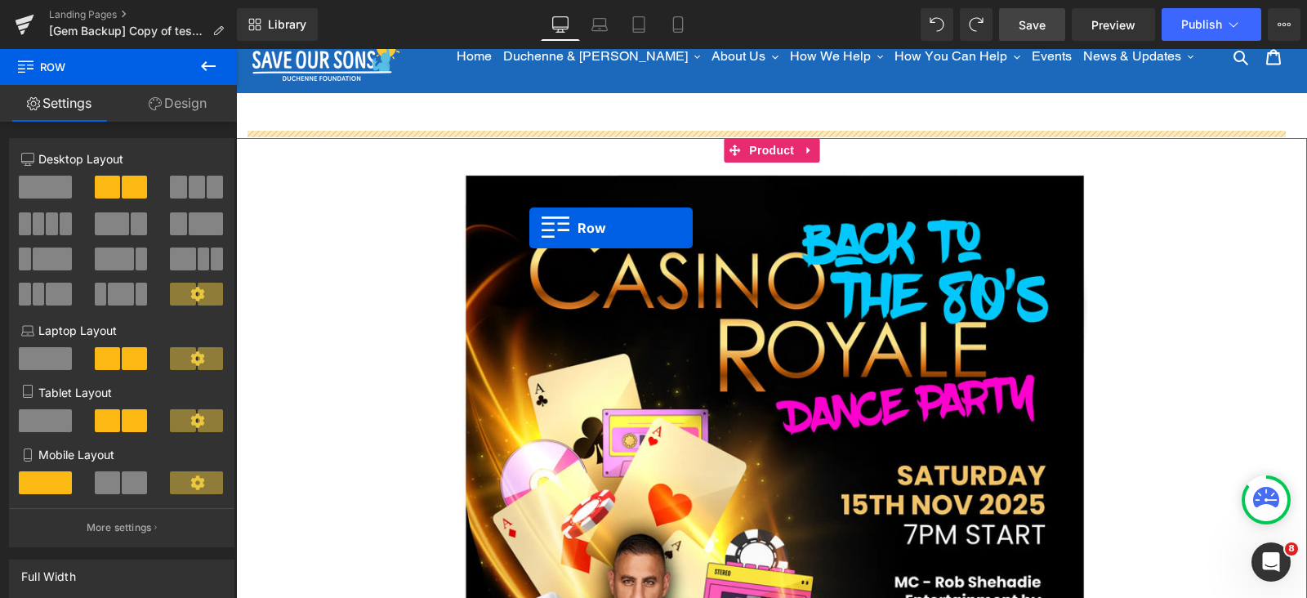
scroll to position [0, 0]
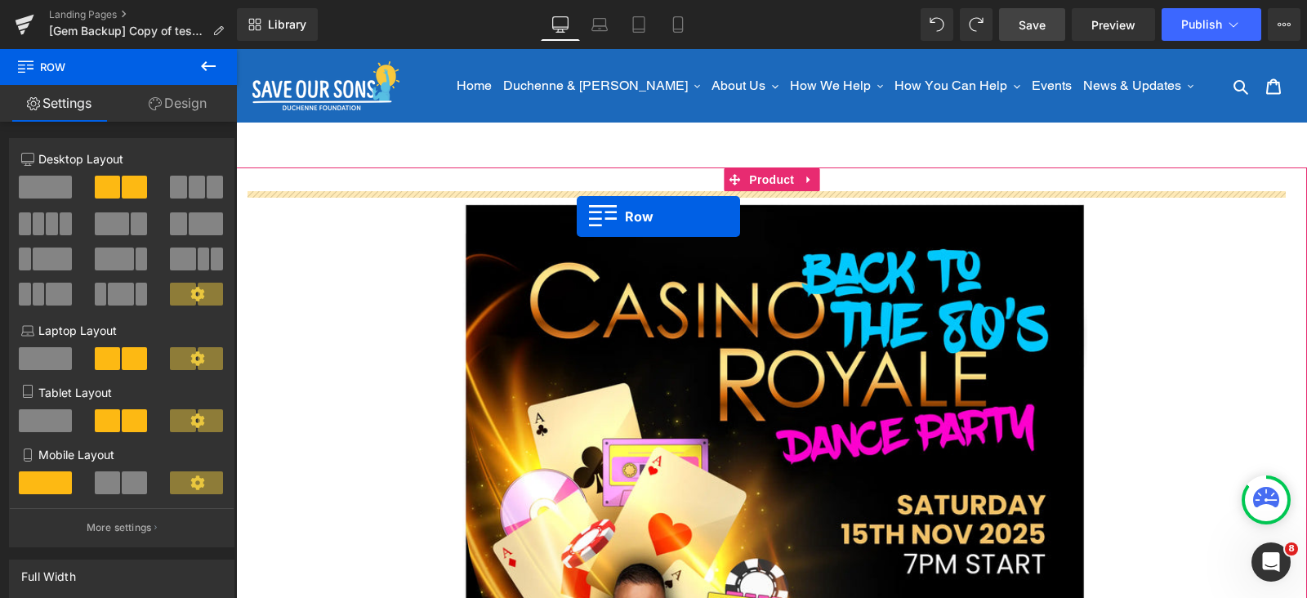
drag, startPoint x: 268, startPoint y: 367, endPoint x: 575, endPoint y: 214, distance: 343.1
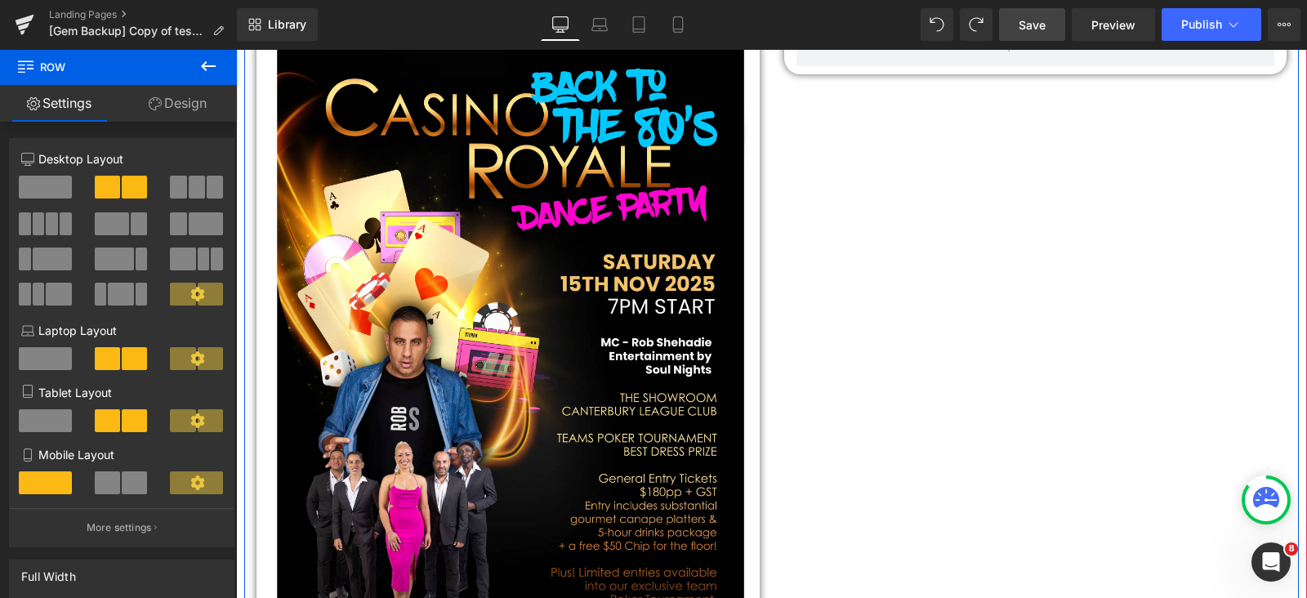
scroll to position [511, 0]
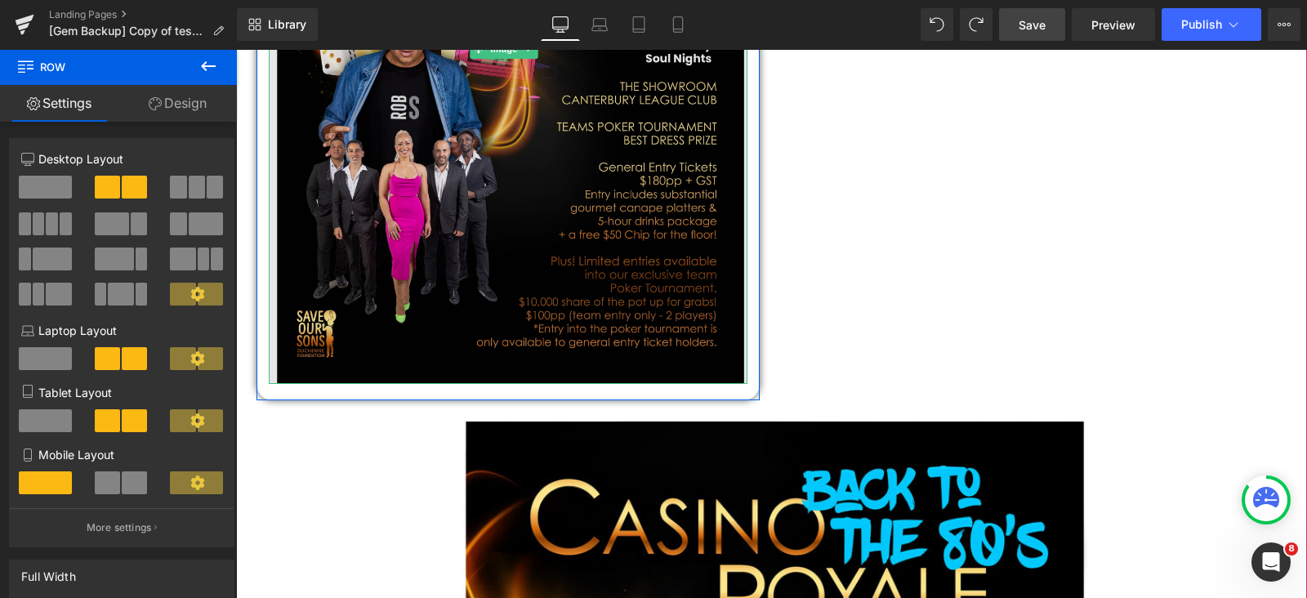
click at [517, 234] on img at bounding box center [508, 49] width 479 height 670
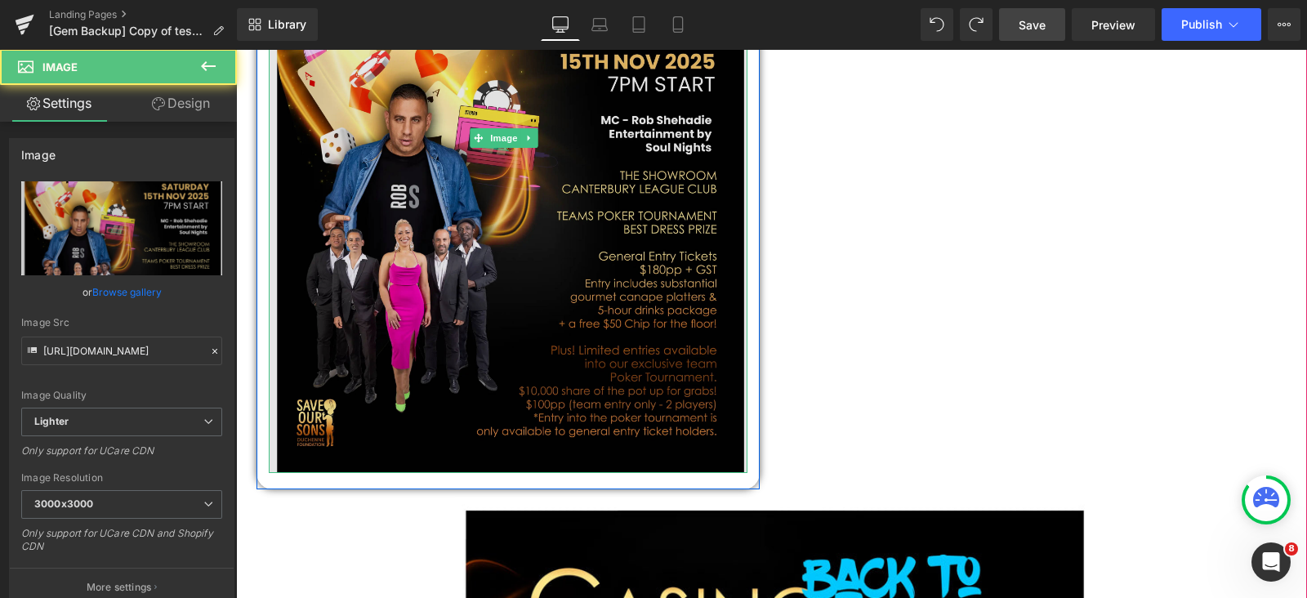
scroll to position [306, 0]
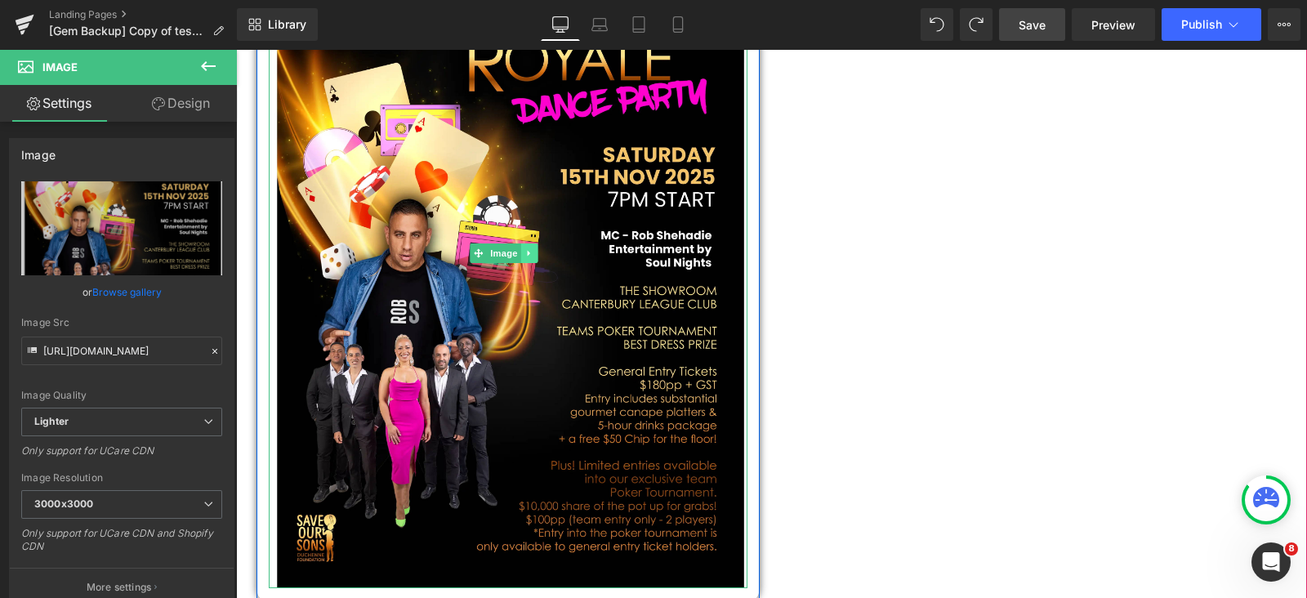
click at [533, 248] on icon at bounding box center [529, 253] width 9 height 10
click at [541, 248] on icon at bounding box center [538, 252] width 9 height 9
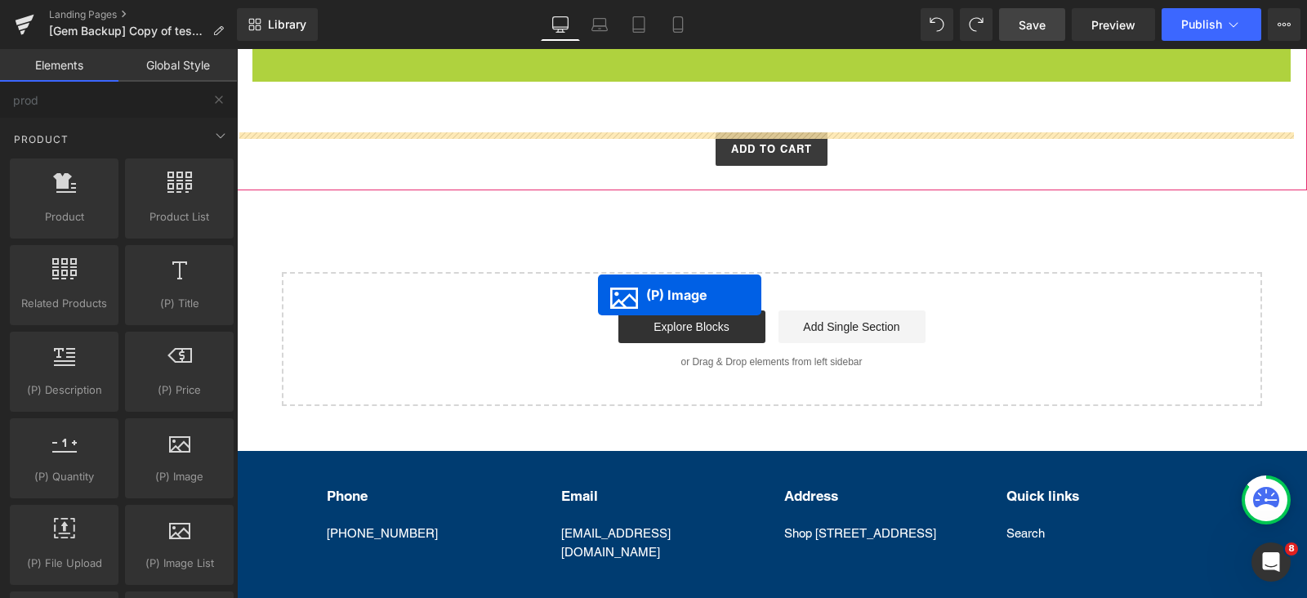
scroll to position [0, 0]
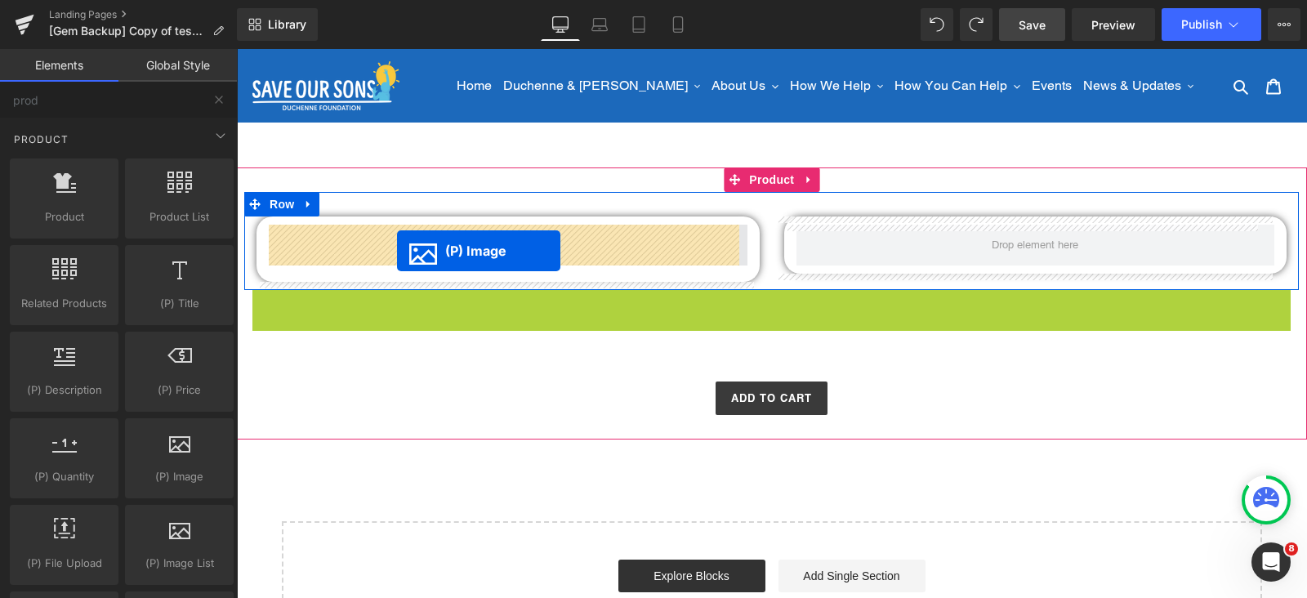
drag, startPoint x: 757, startPoint y: 419, endPoint x: 397, endPoint y: 251, distance: 396.9
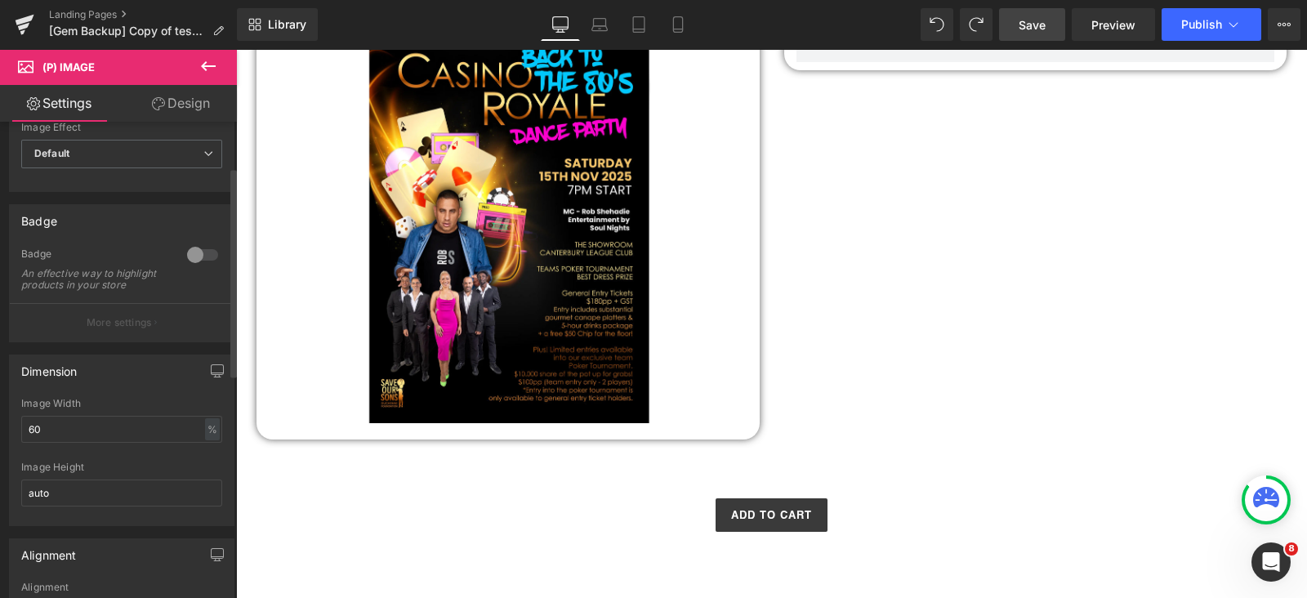
scroll to position [101, 0]
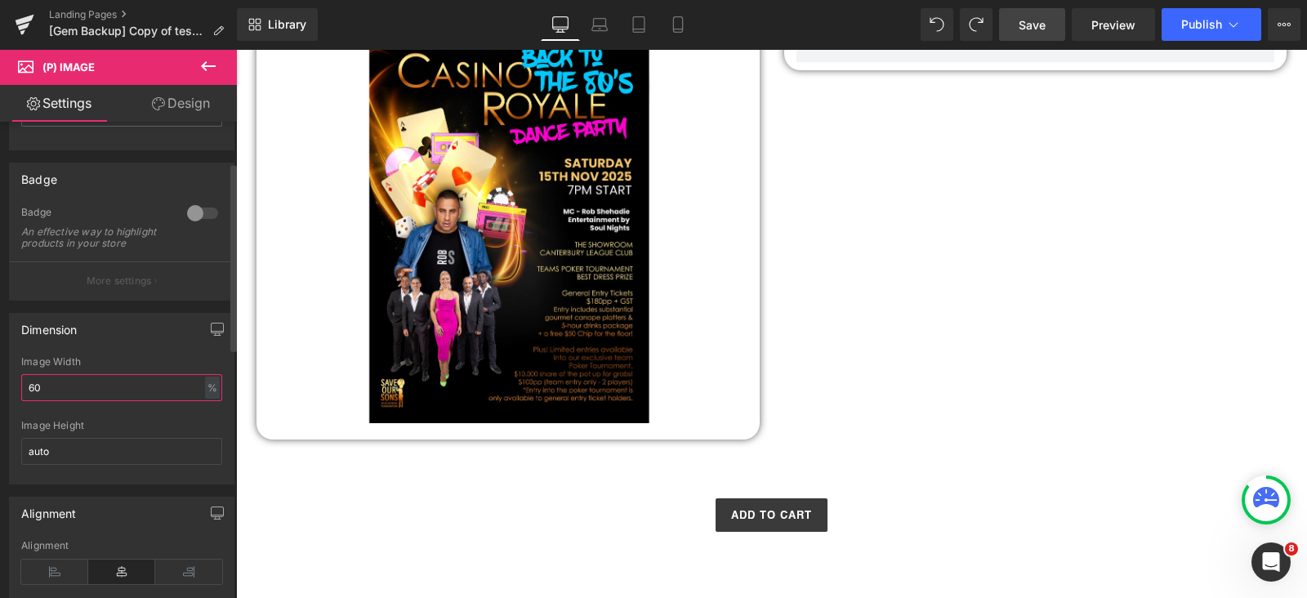
click at [69, 400] on input "60" at bounding box center [121, 387] width 201 height 27
type input "6"
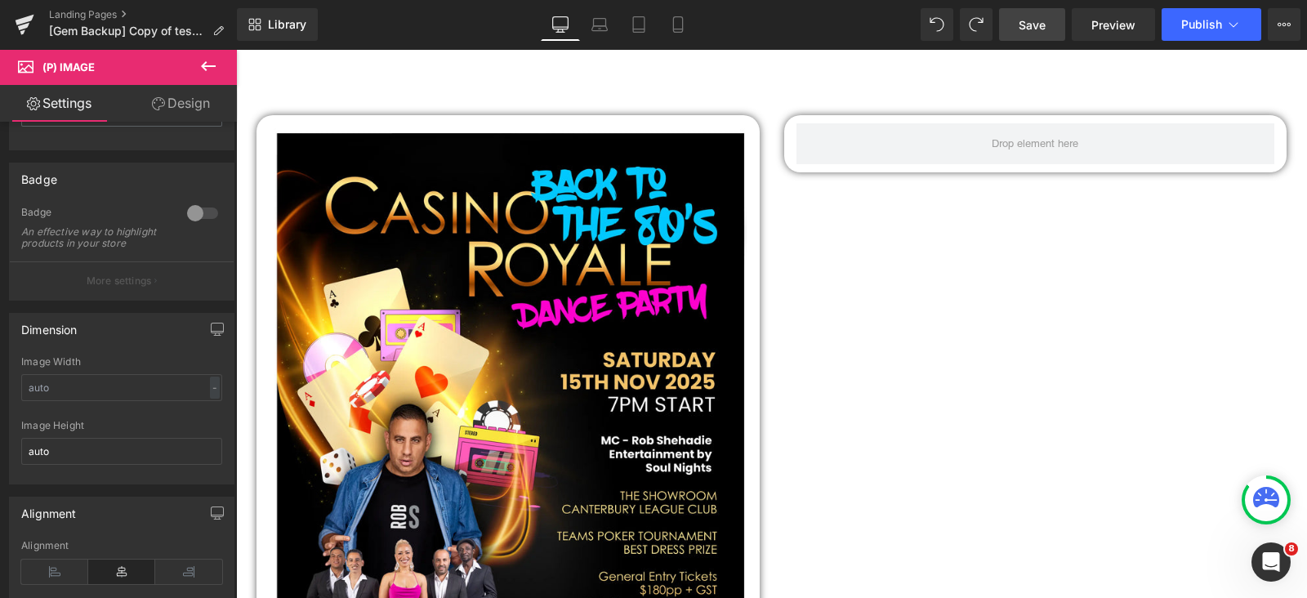
drag, startPoint x: 207, startPoint y: 67, endPoint x: 105, endPoint y: 119, distance: 114.0
click at [207, 67] on icon at bounding box center [209, 66] width 20 height 20
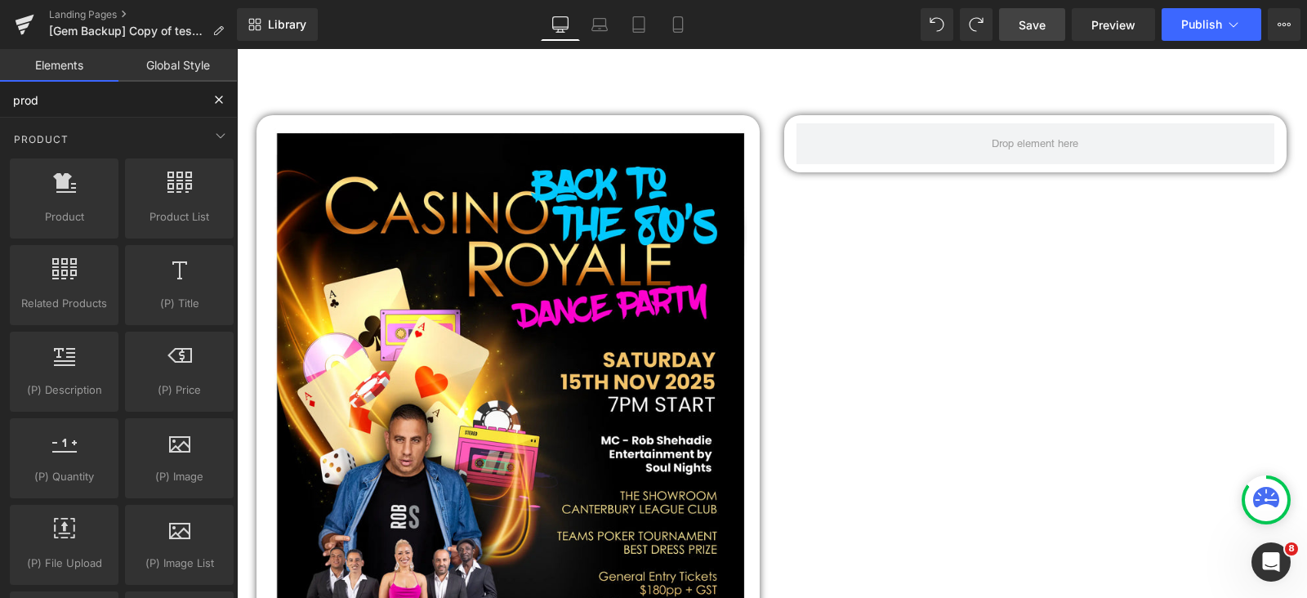
click at [101, 112] on input "prod" at bounding box center [100, 100] width 201 height 36
click at [102, 107] on input "prod" at bounding box center [100, 100] width 201 height 36
click at [102, 104] on input "prod" at bounding box center [100, 100] width 201 height 36
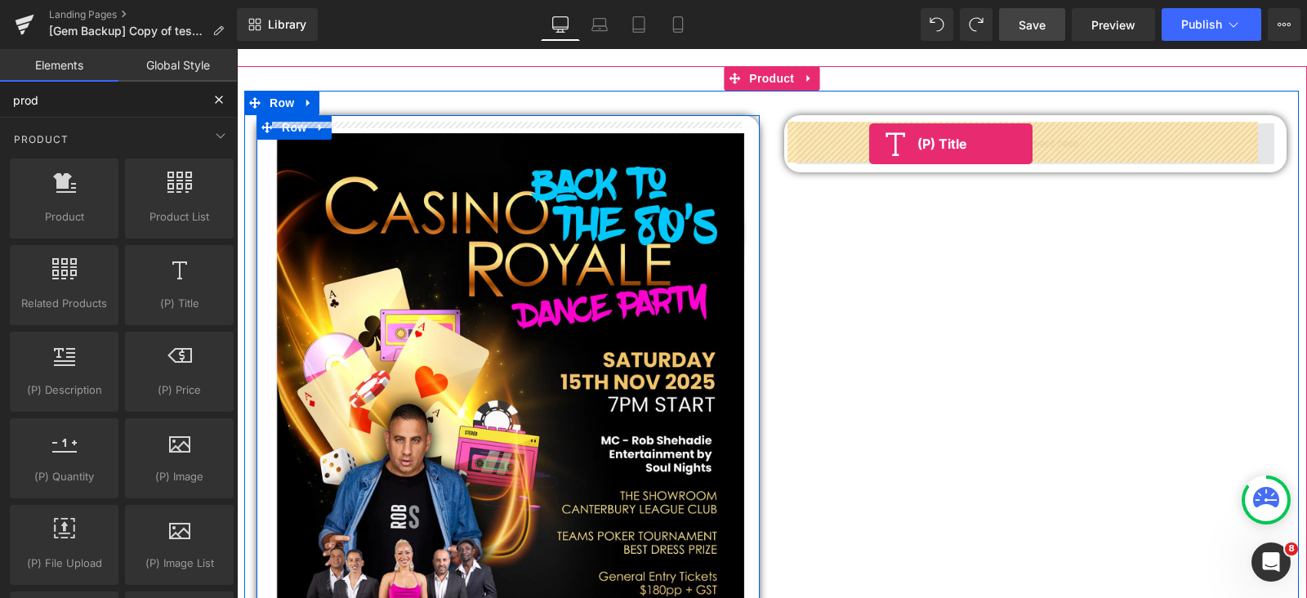
drag, startPoint x: 414, startPoint y: 336, endPoint x: 869, endPoint y: 144, distance: 493.9
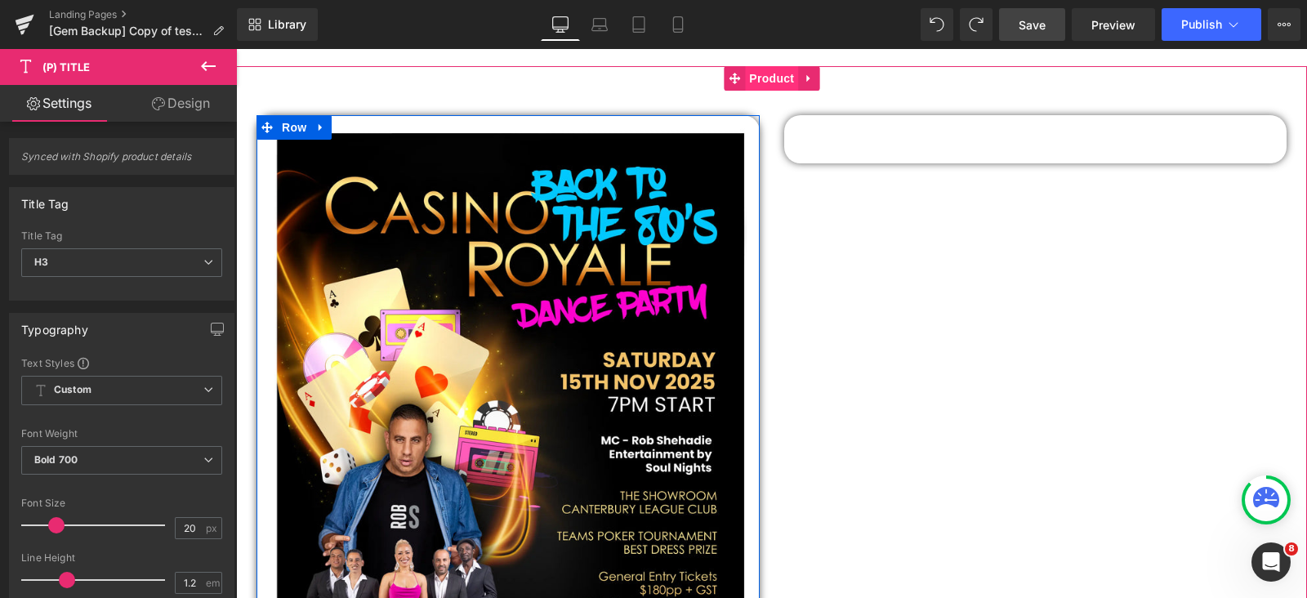
click at [782, 75] on span "Product" at bounding box center [771, 78] width 53 height 25
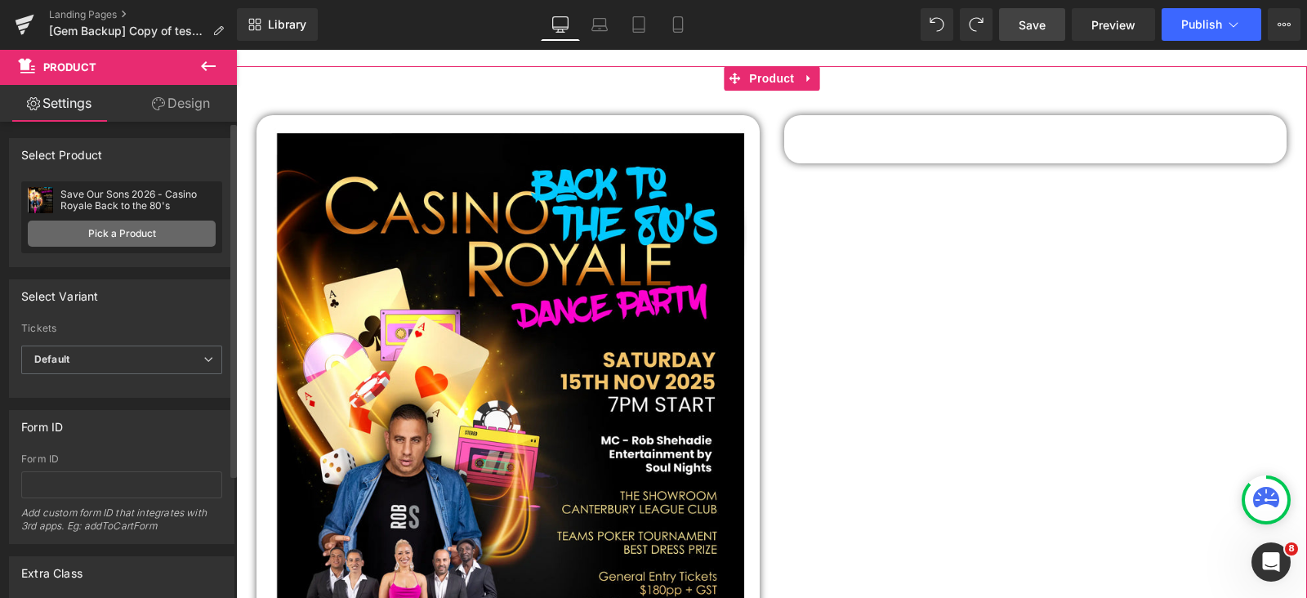
click at [110, 226] on link "Pick a Product" at bounding box center [122, 234] width 188 height 26
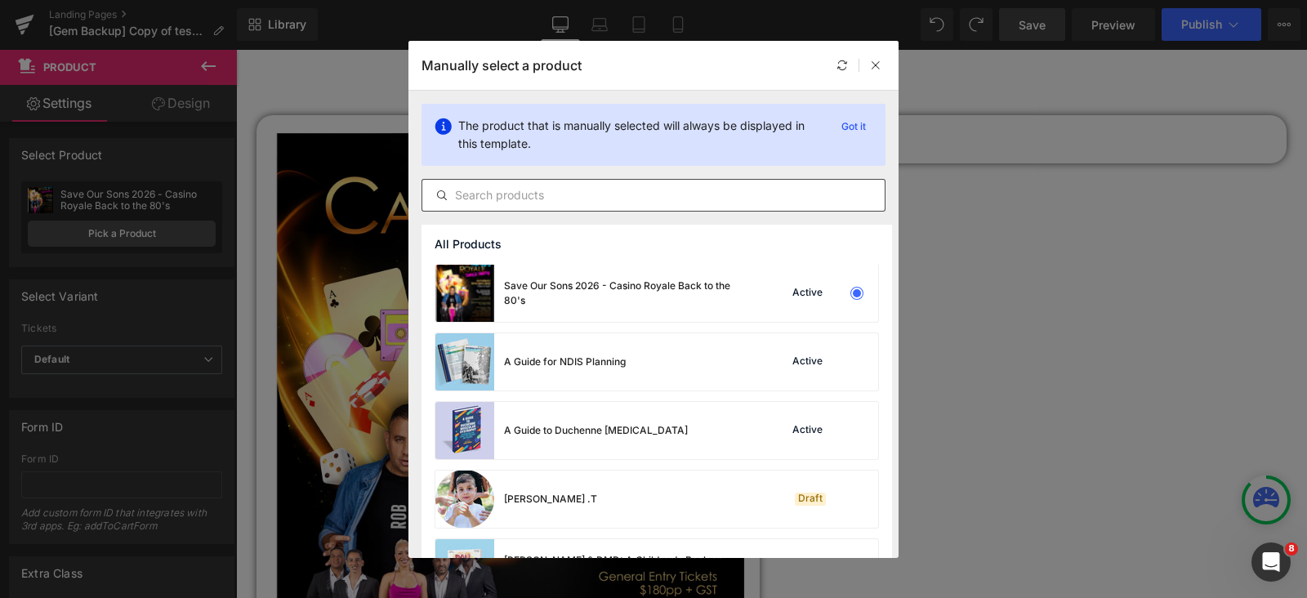
click at [523, 194] on input "text" at bounding box center [653, 195] width 462 height 20
click at [499, 190] on input "text" at bounding box center [653, 195] width 462 height 20
paste input "save-our-sons-2026-casino-royale-back-to-the-80s"
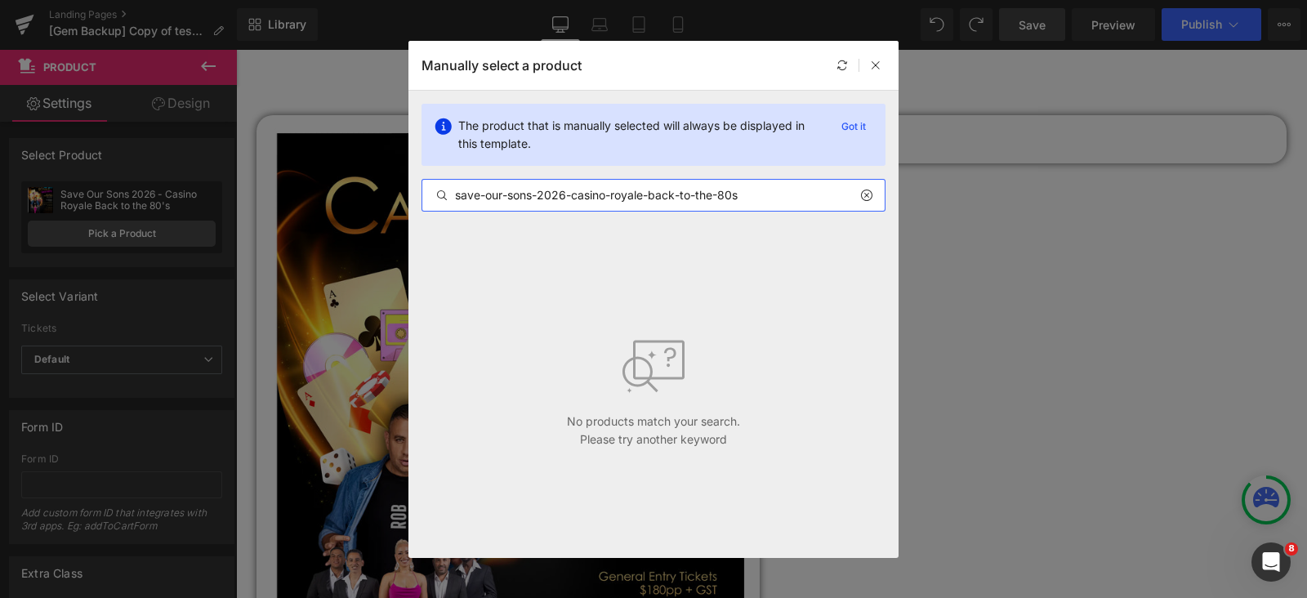
drag, startPoint x: 776, startPoint y: 185, endPoint x: 572, endPoint y: 190, distance: 204.3
click at [572, 190] on input "save-our-sons-2026-casino-royale-back-to-the-80s" at bounding box center [653, 195] width 462 height 20
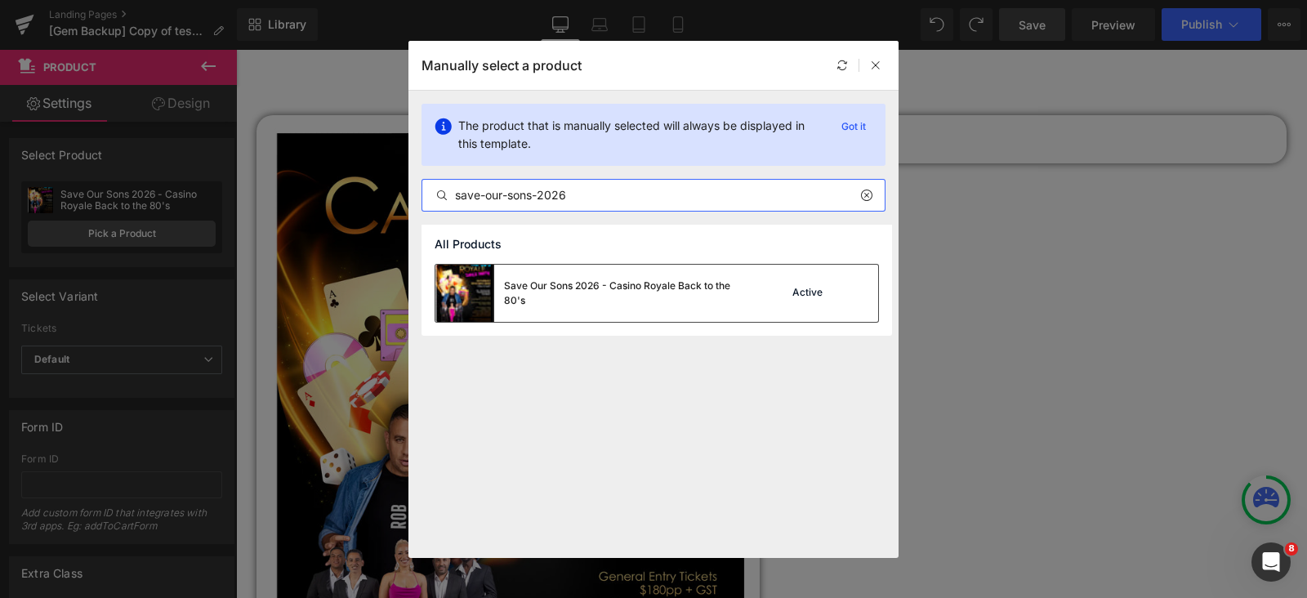
type input "save-our-sons-2026"
click at [569, 287] on div "Save Our Sons 2026 - Casino Royale Back to the 80's" at bounding box center [626, 293] width 245 height 29
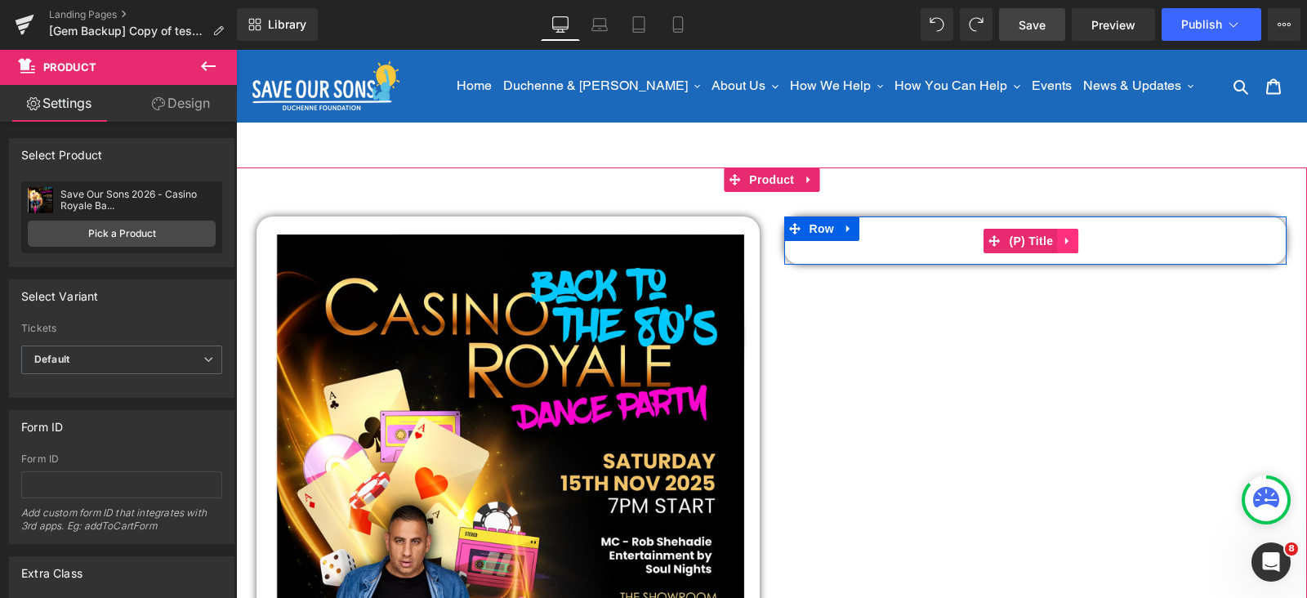
click at [1062, 241] on icon at bounding box center [1067, 240] width 11 height 12
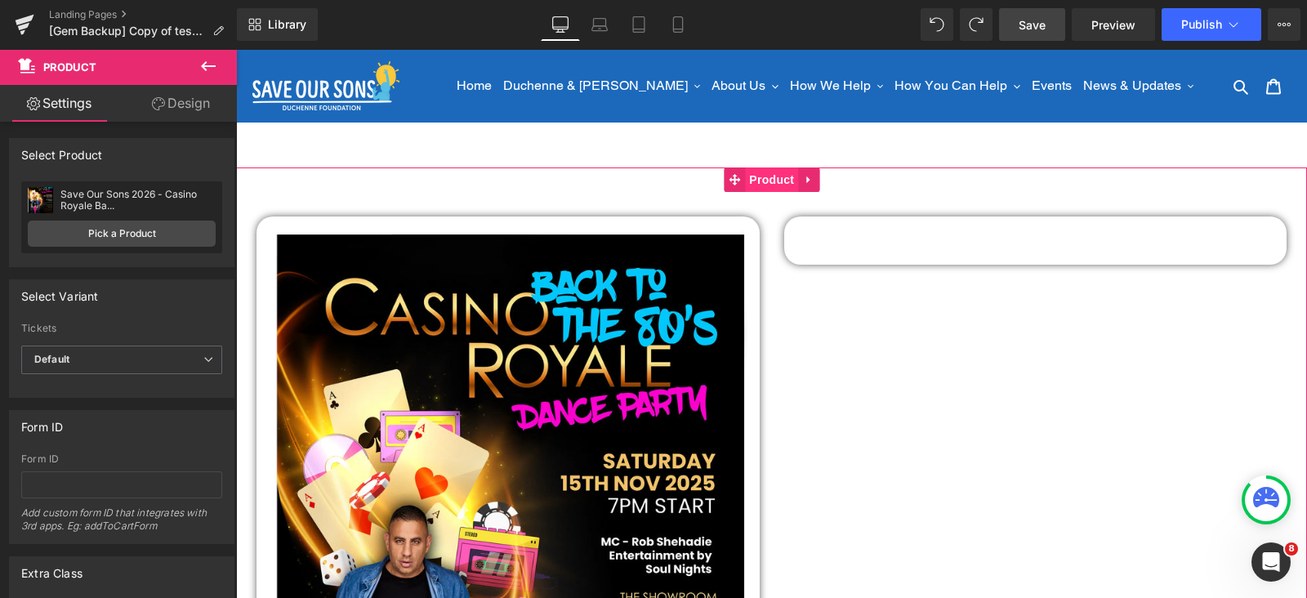
click at [773, 176] on span "Product" at bounding box center [771, 179] width 53 height 25
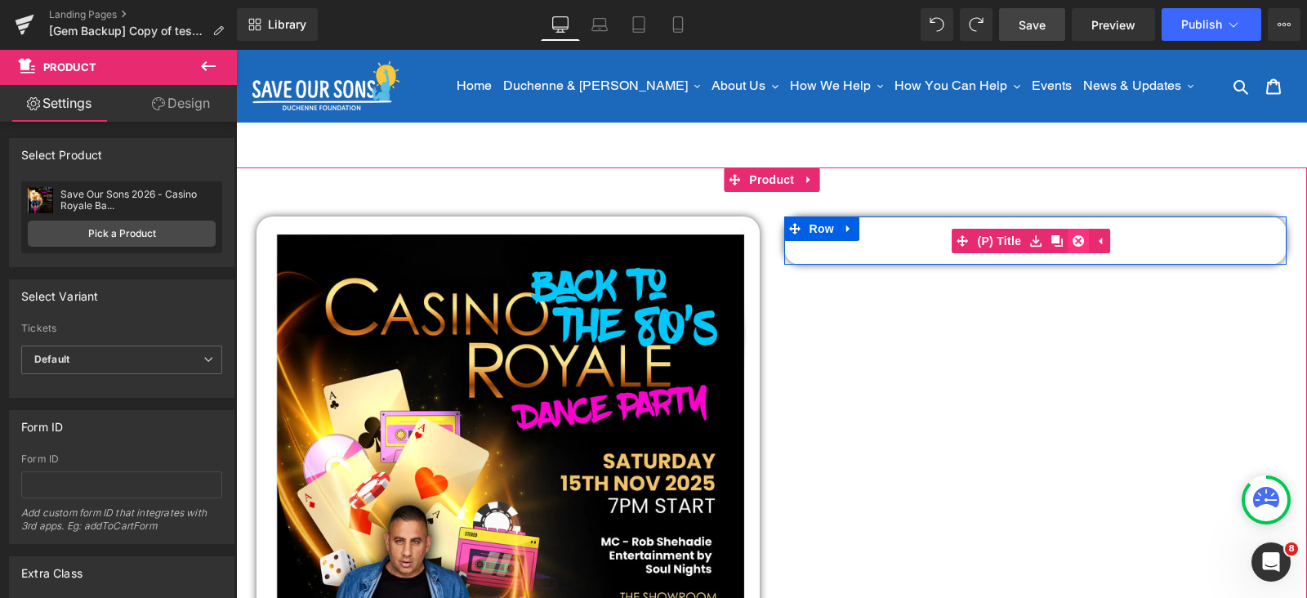
click at [1074, 239] on icon at bounding box center [1078, 240] width 11 height 11
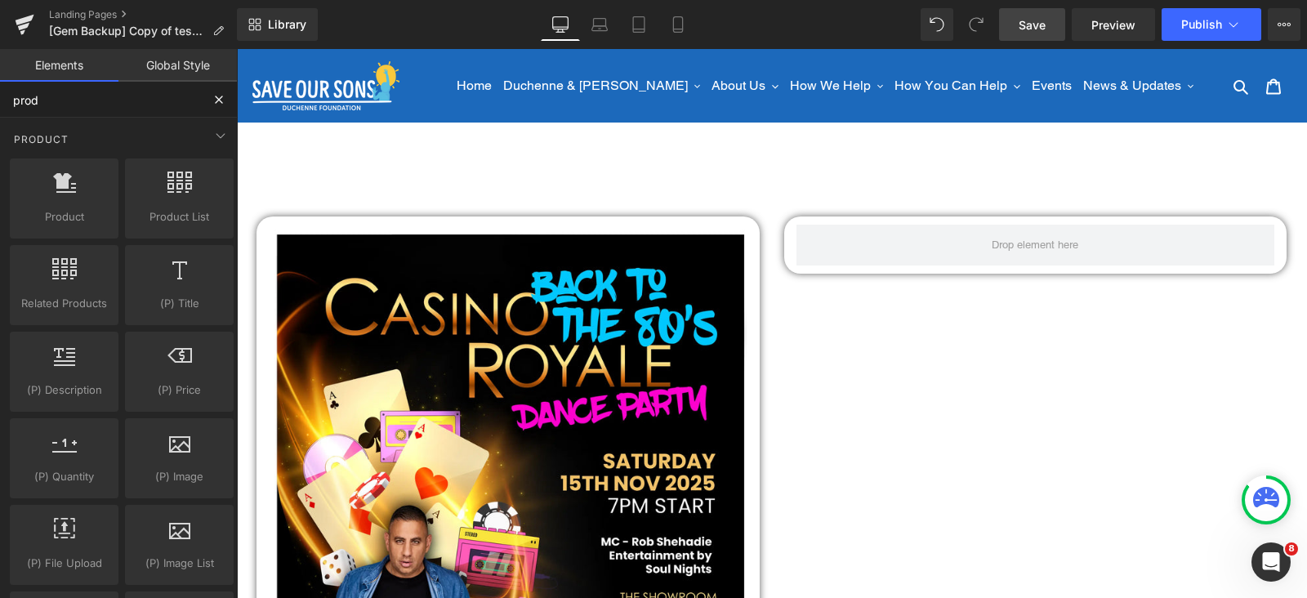
click at [94, 104] on input "prod" at bounding box center [100, 100] width 201 height 36
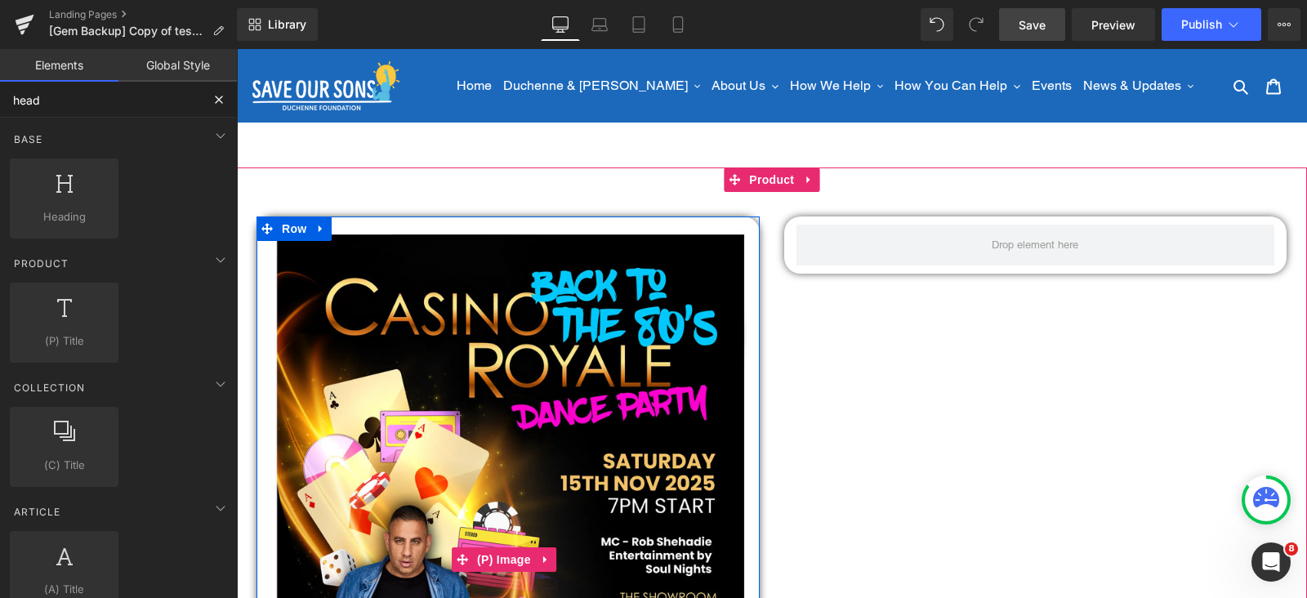
type input "head"
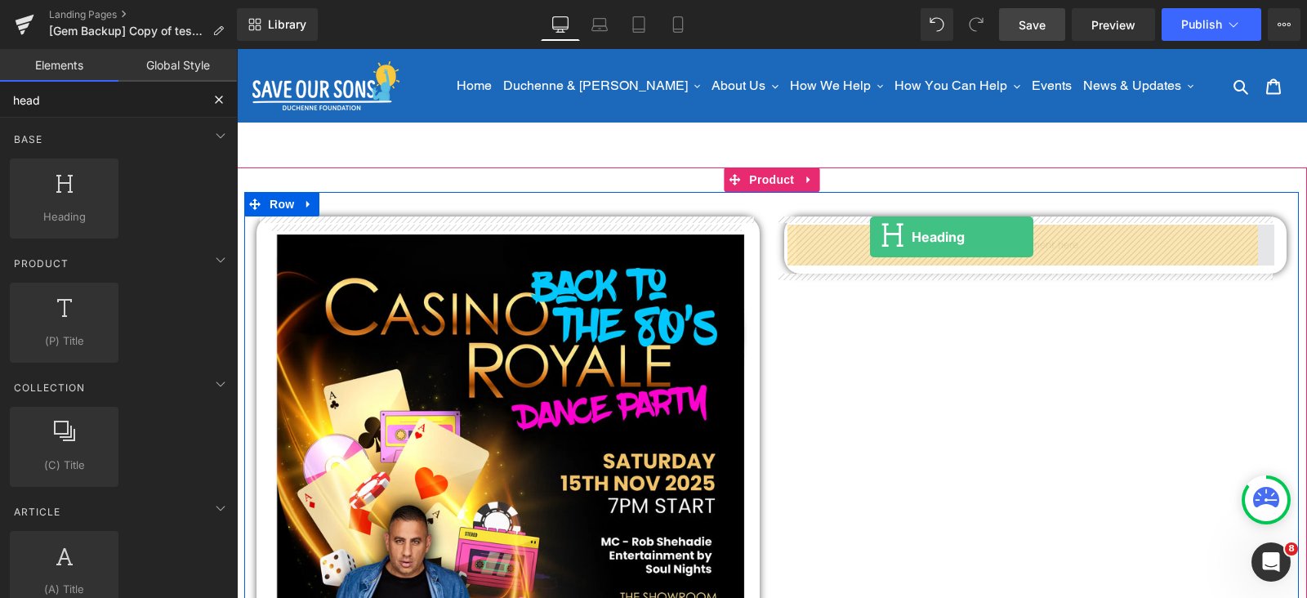
drag, startPoint x: 326, startPoint y: 248, endPoint x: 870, endPoint y: 237, distance: 544.2
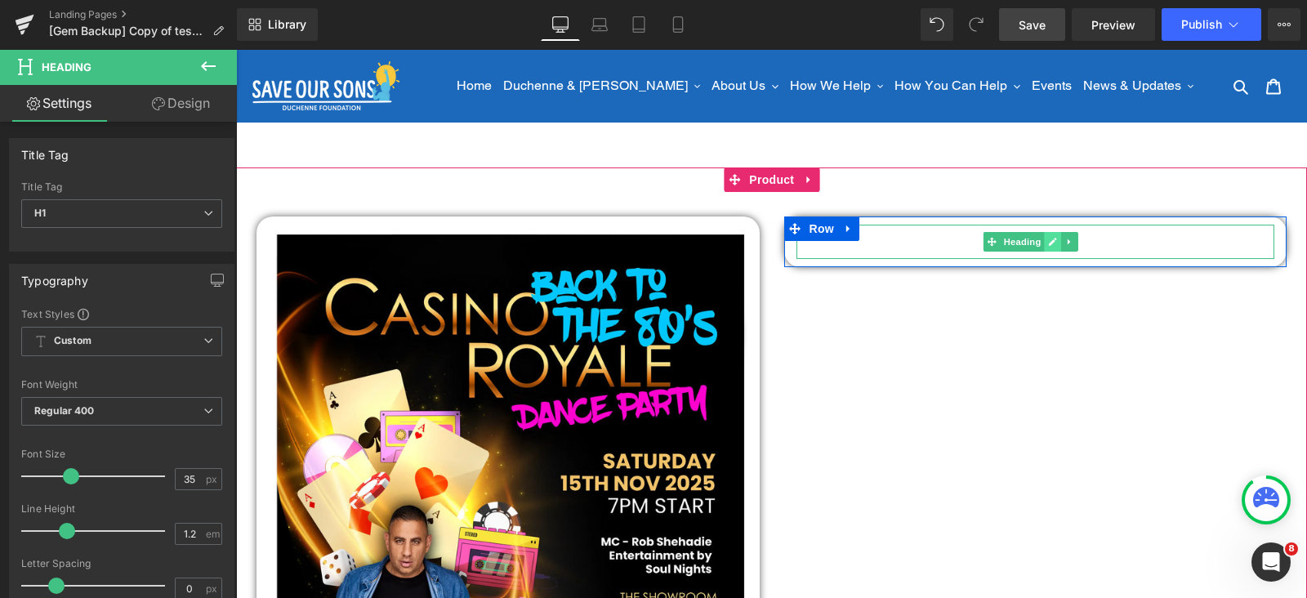
click at [1045, 250] on link at bounding box center [1053, 242] width 17 height 20
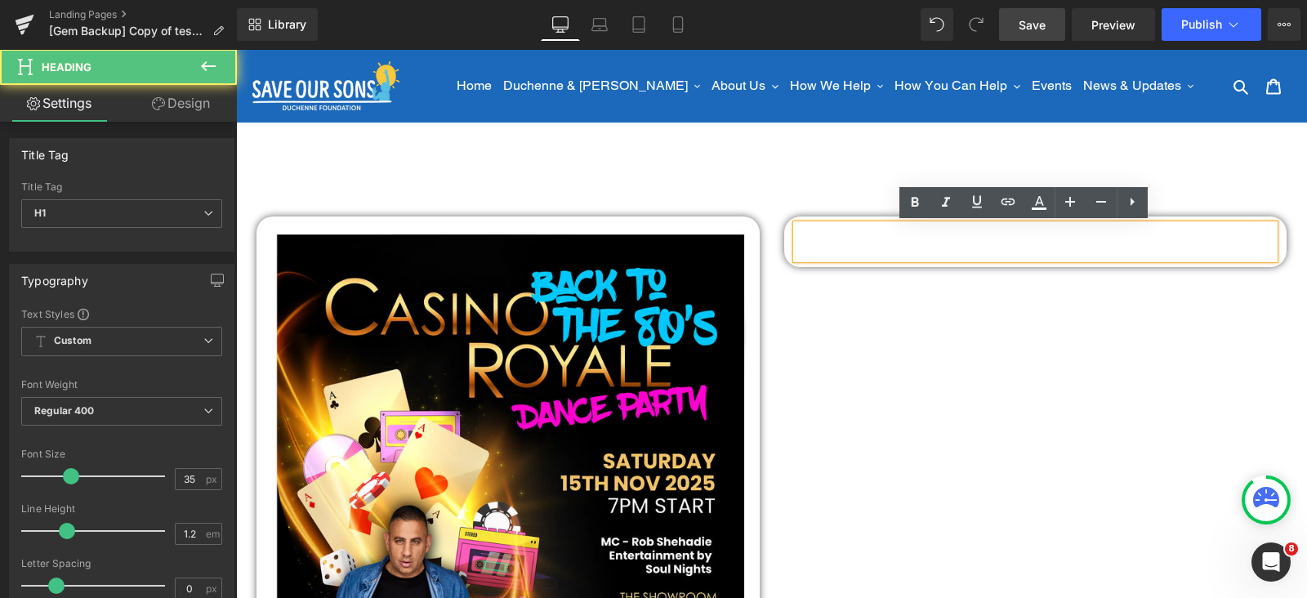
click at [1044, 247] on h1 "Your heading text goes here" at bounding box center [1036, 242] width 479 height 34
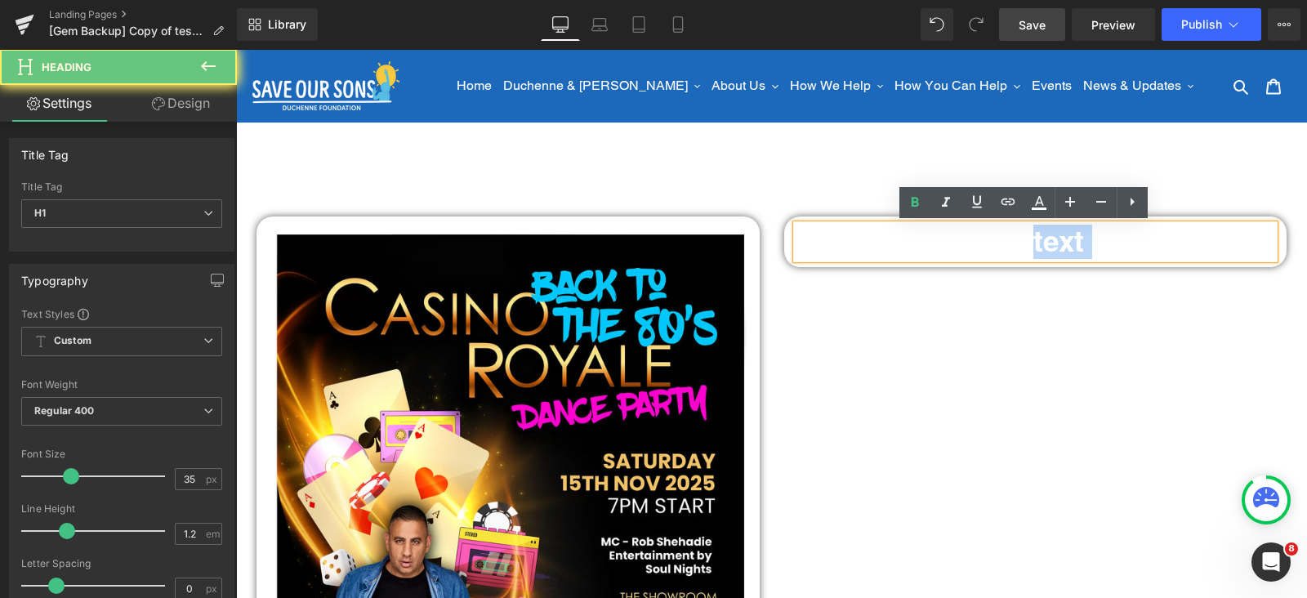
click at [1044, 247] on h1 "Your heading text goes here" at bounding box center [1036, 242] width 479 height 34
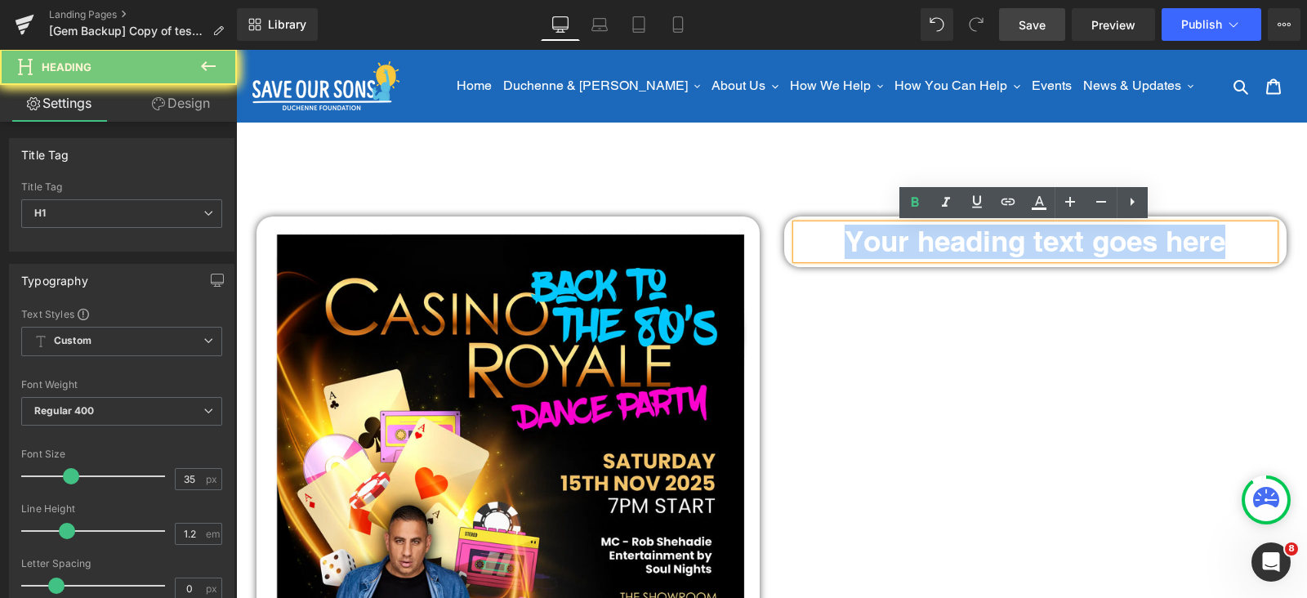
click at [1044, 247] on h1 "Your heading text goes here" at bounding box center [1036, 242] width 479 height 34
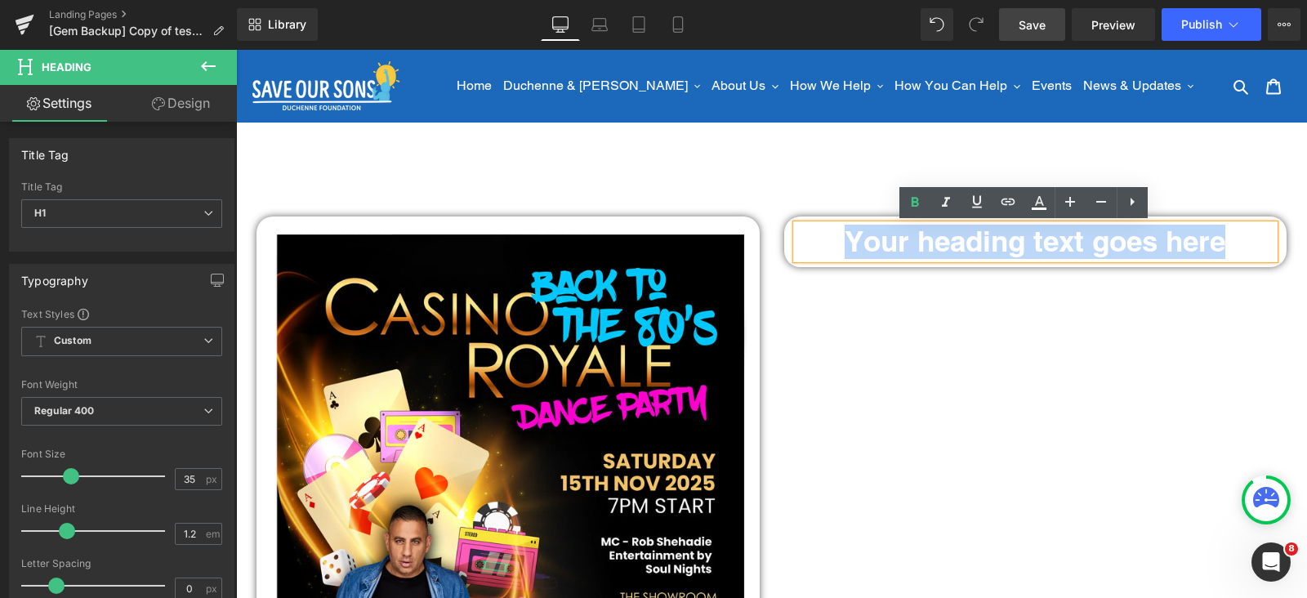
paste div
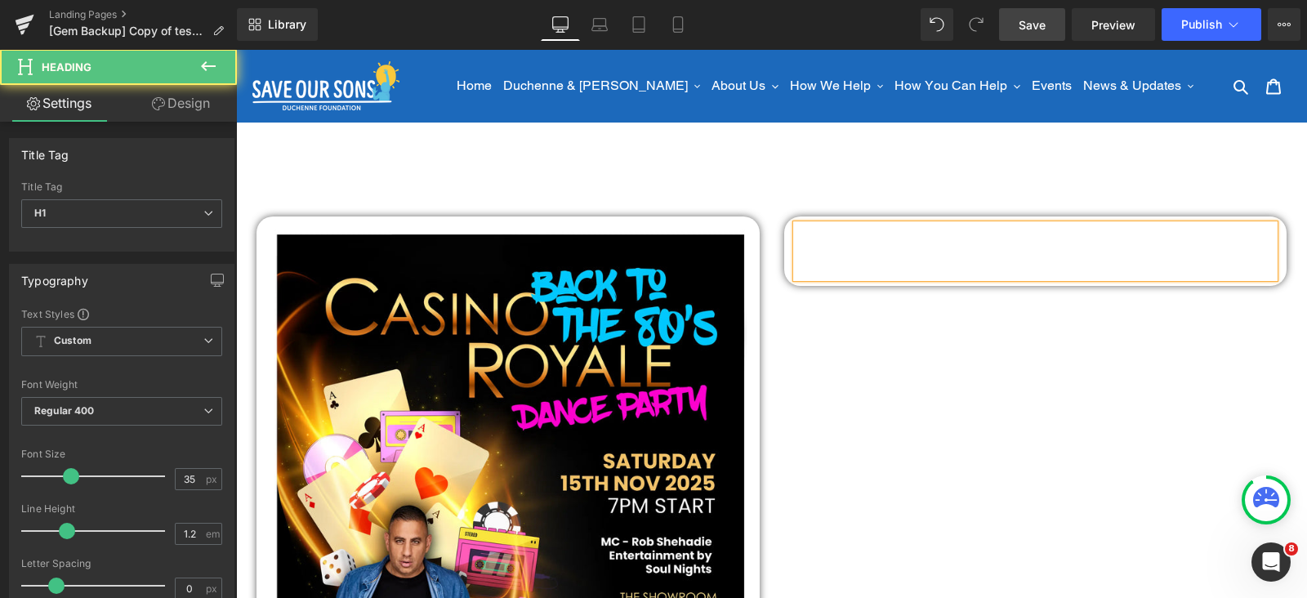
click at [967, 242] on h1 "Casino Royale" at bounding box center [1036, 242] width 479 height 34
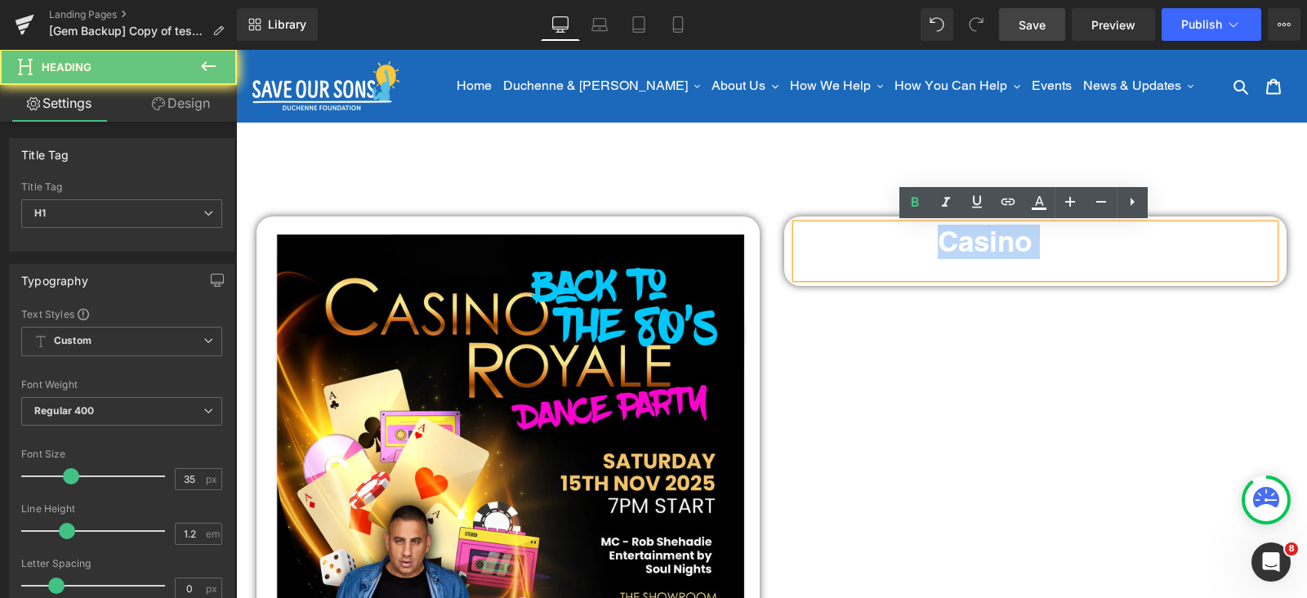
click at [967, 241] on h1 "Casino Royale" at bounding box center [1036, 242] width 479 height 34
click at [968, 241] on h1 "Casino Royale" at bounding box center [1036, 242] width 479 height 34
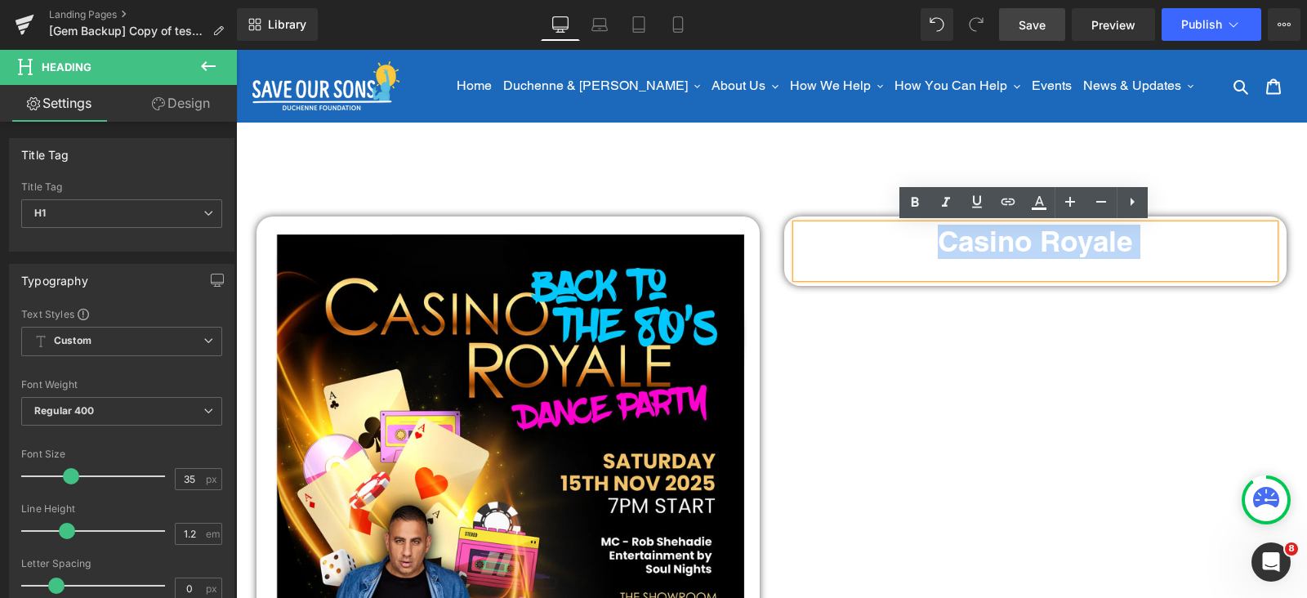
click at [964, 252] on h1 "Casino Royale" at bounding box center [1036, 242] width 479 height 34
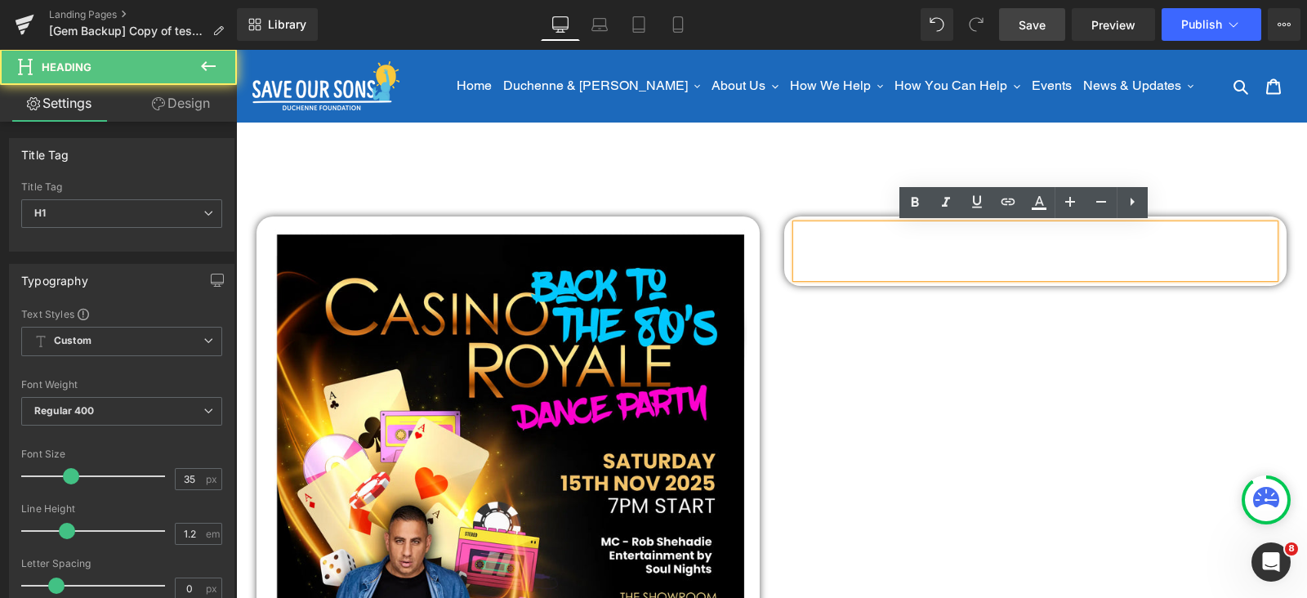
click at [976, 259] on div "Back to the 80's" at bounding box center [1036, 268] width 479 height 19
click at [979, 263] on div "Back to the 80's" at bounding box center [1036, 268] width 479 height 19
drag, startPoint x: 979, startPoint y: 263, endPoint x: 978, endPoint y: 255, distance: 8.2
click at [979, 261] on div "Back to the 80's" at bounding box center [1036, 268] width 479 height 19
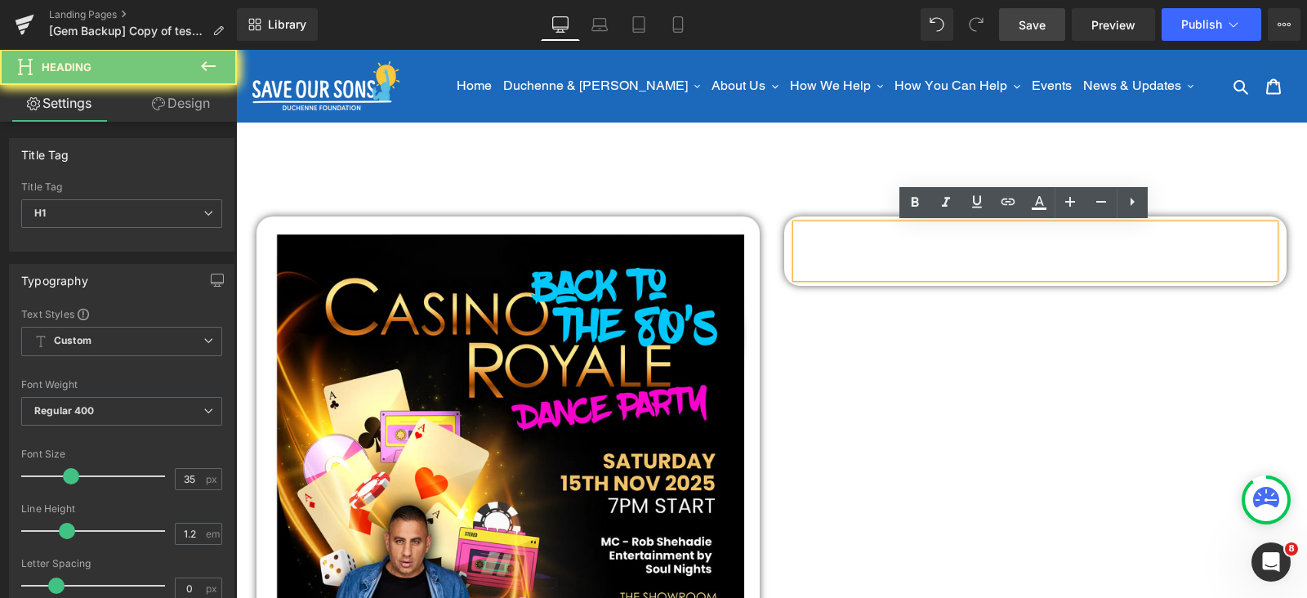
click at [978, 254] on h1 "Casino Royale" at bounding box center [1036, 242] width 479 height 34
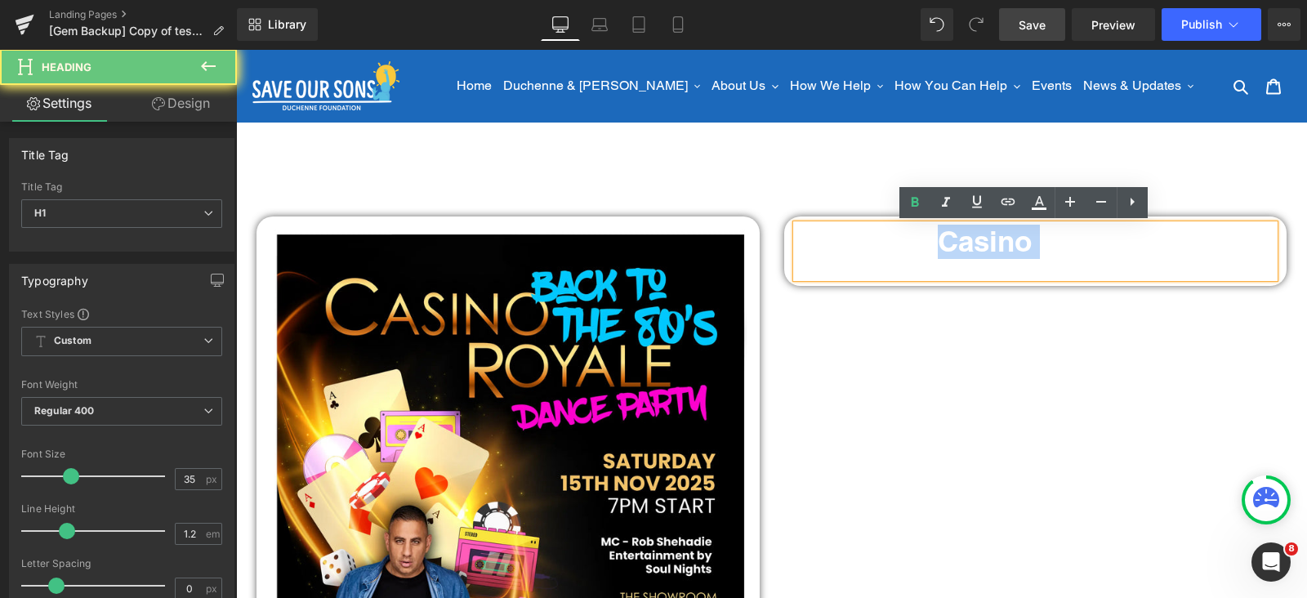
click at [978, 252] on h1 "Casino Royale" at bounding box center [1036, 242] width 479 height 34
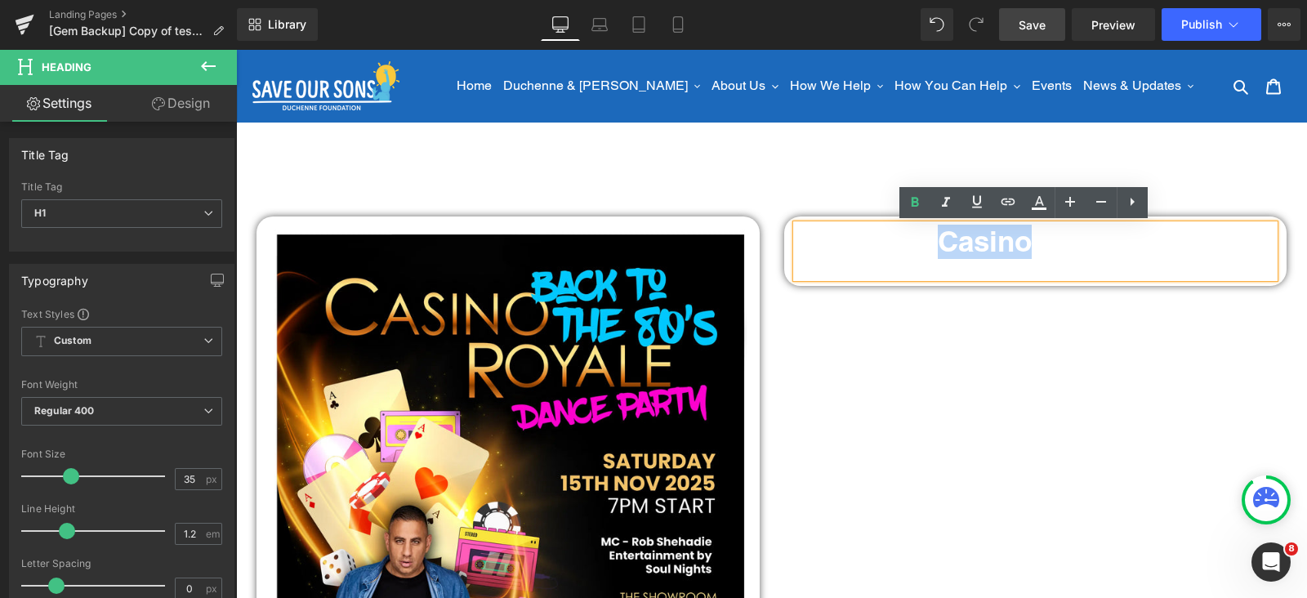
click at [979, 252] on h1 "Casino Royale" at bounding box center [1036, 242] width 479 height 34
click at [980, 253] on h1 "Casino Royale" at bounding box center [1036, 242] width 479 height 34
click at [1007, 266] on div "Back to the 80's" at bounding box center [1036, 268] width 479 height 19
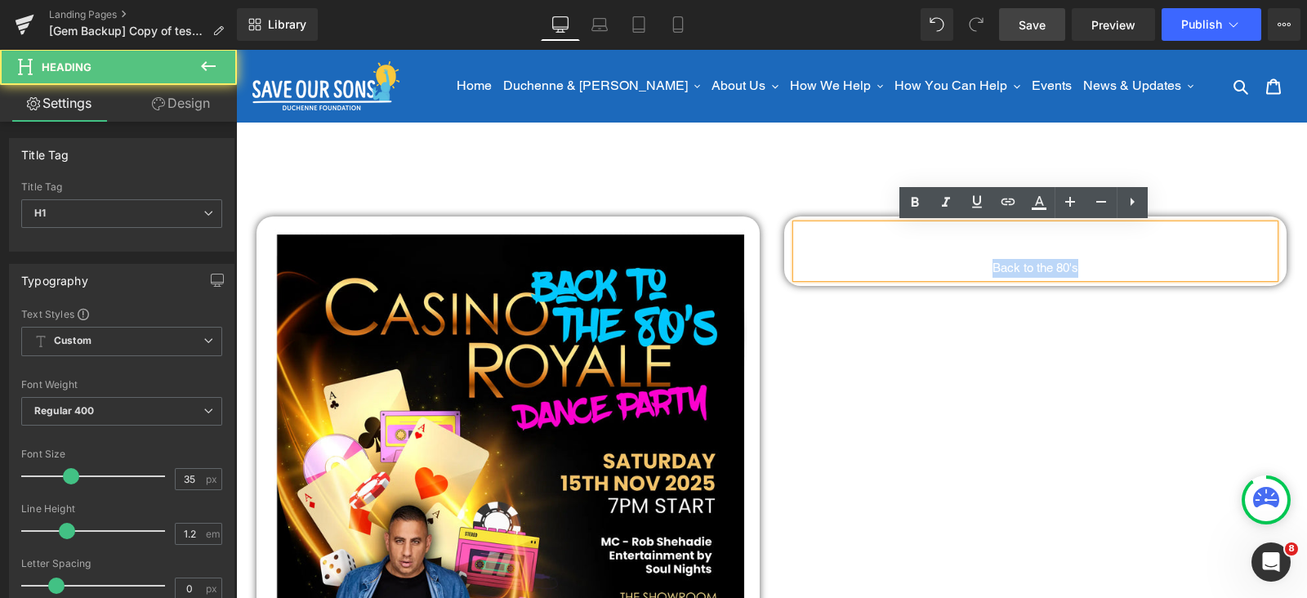
click at [1007, 266] on div "Back to the 80's" at bounding box center [1036, 268] width 479 height 19
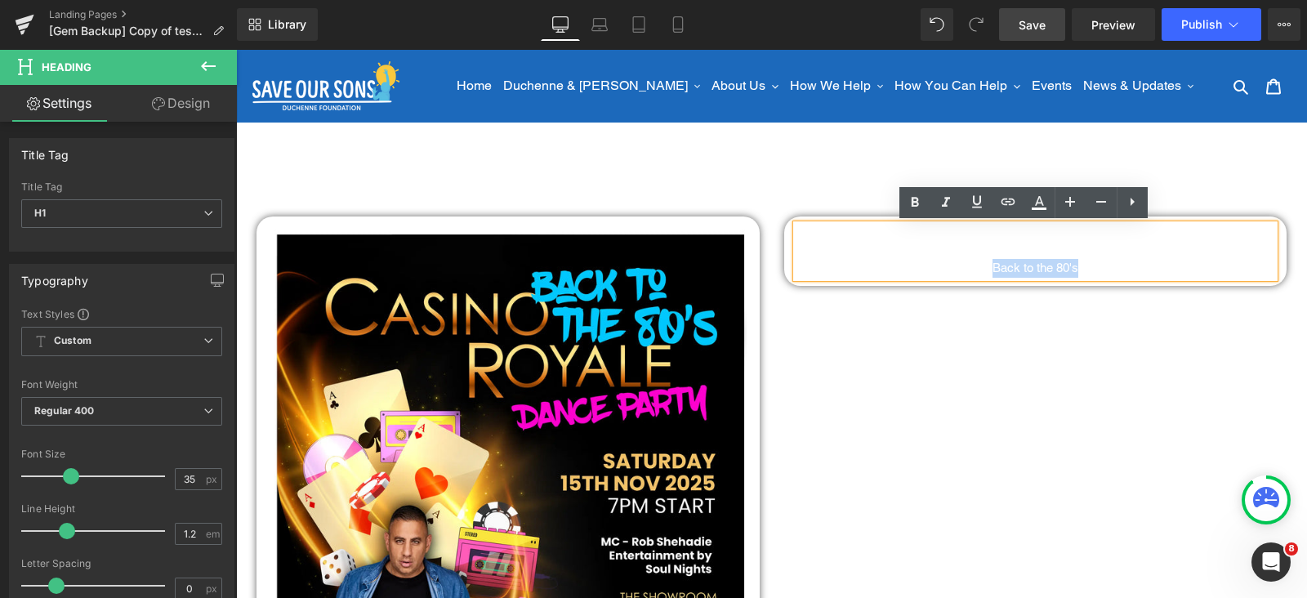
click at [1013, 261] on div "Back to the 80's" at bounding box center [1036, 268] width 479 height 19
click at [1082, 255] on h1 "Casino Royale" at bounding box center [1036, 242] width 479 height 34
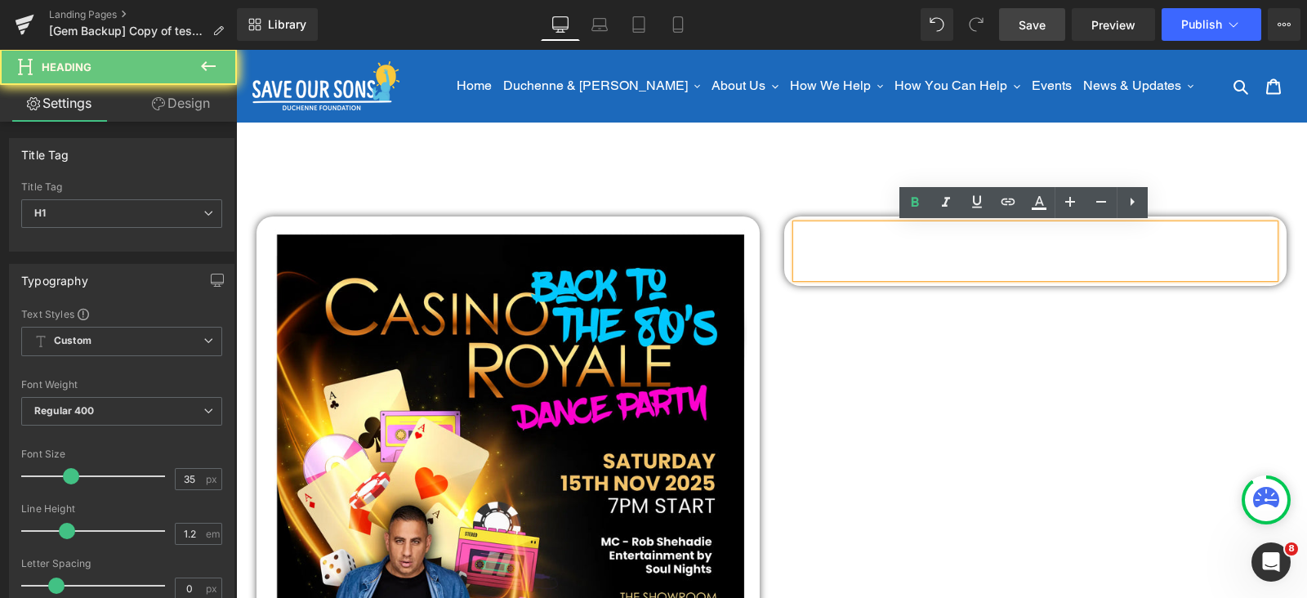
click at [1084, 261] on div "Back to the 80's" at bounding box center [1036, 268] width 479 height 19
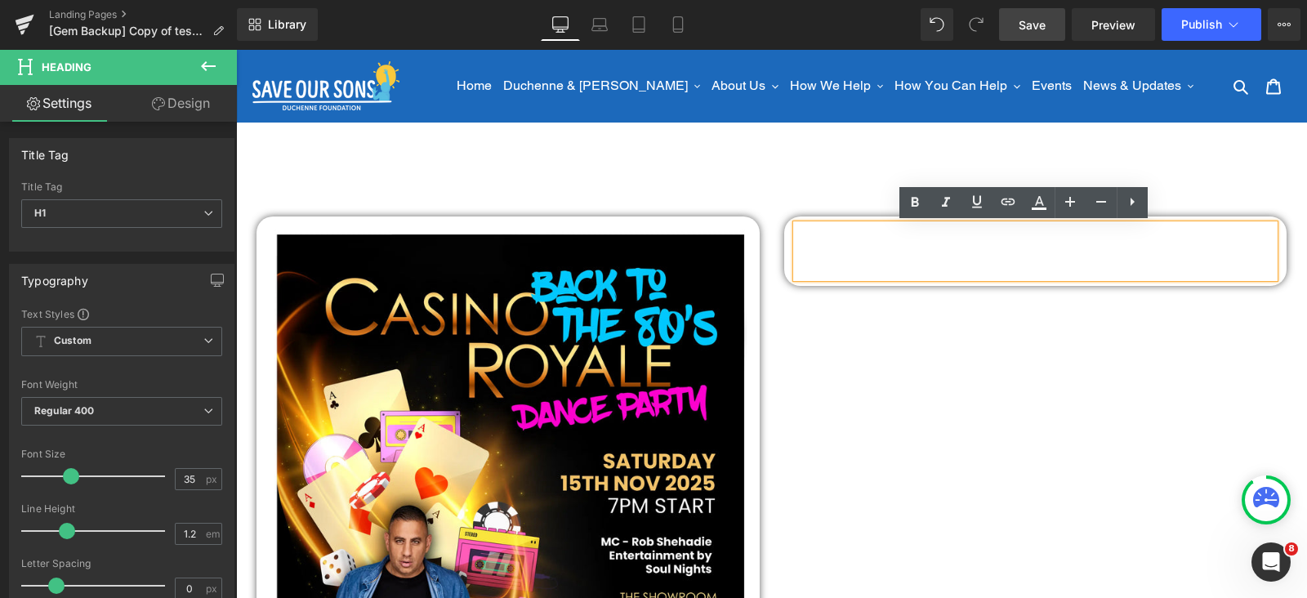
click at [1078, 259] on div "Back to the 80's" at bounding box center [1036, 268] width 479 height 19
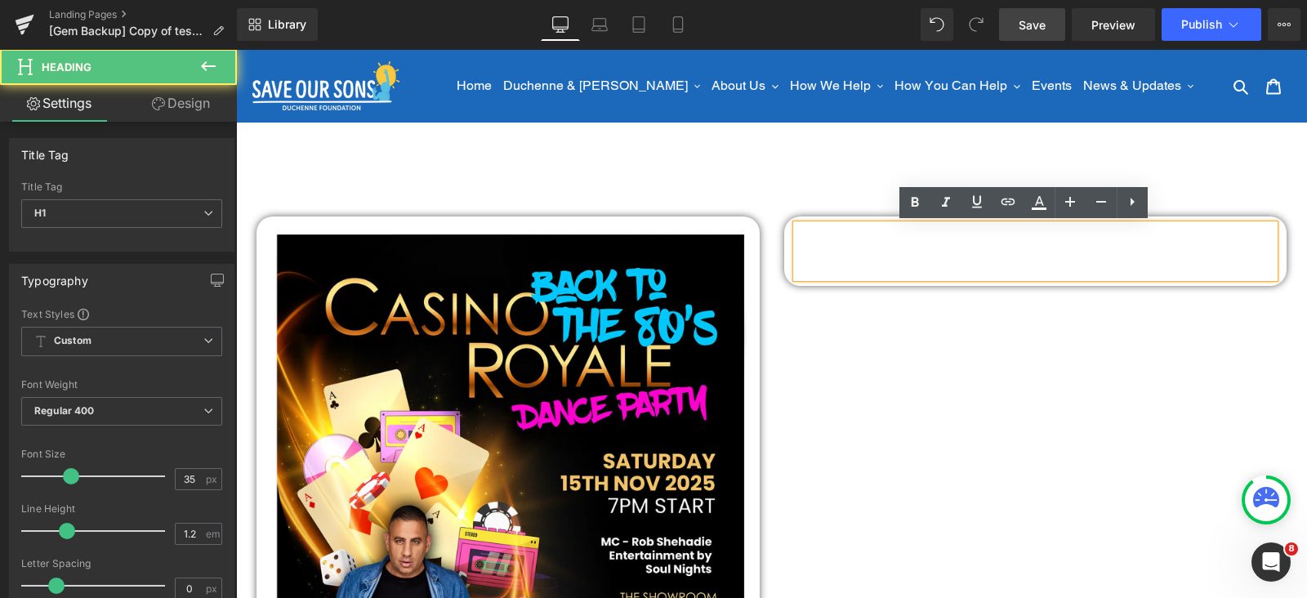
drag, startPoint x: 1078, startPoint y: 259, endPoint x: 1087, endPoint y: 243, distance: 17.9
click at [1078, 259] on div "Back to the 80's" at bounding box center [1036, 268] width 479 height 19
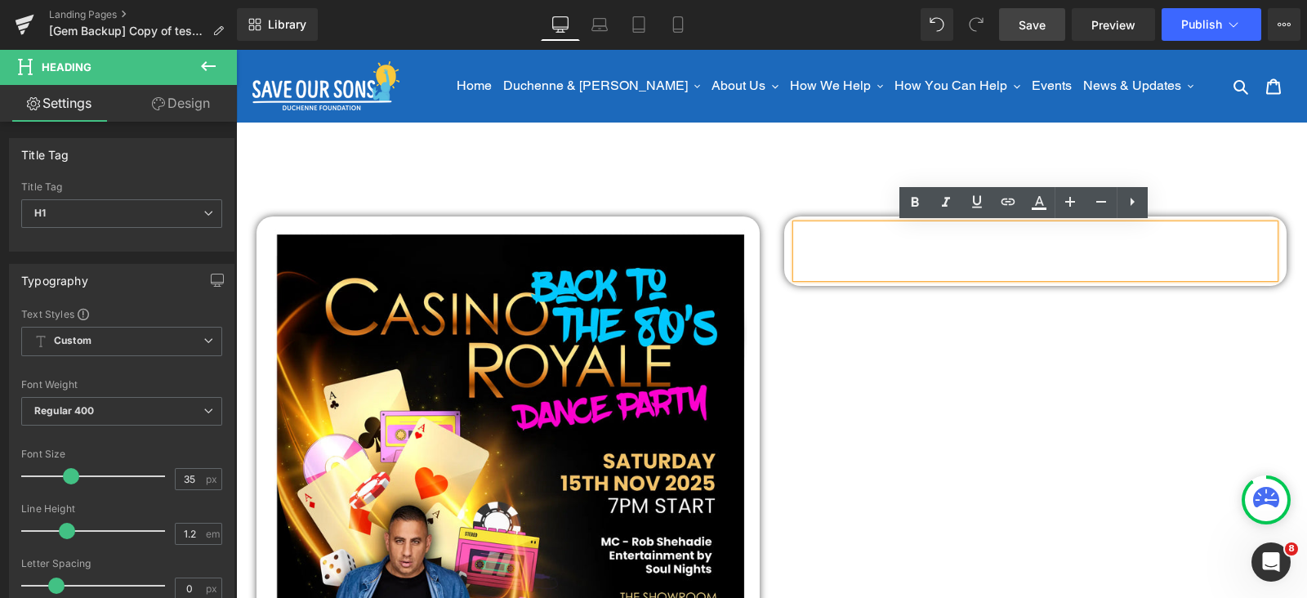
click at [1134, 197] on icon at bounding box center [1133, 202] width 20 height 20
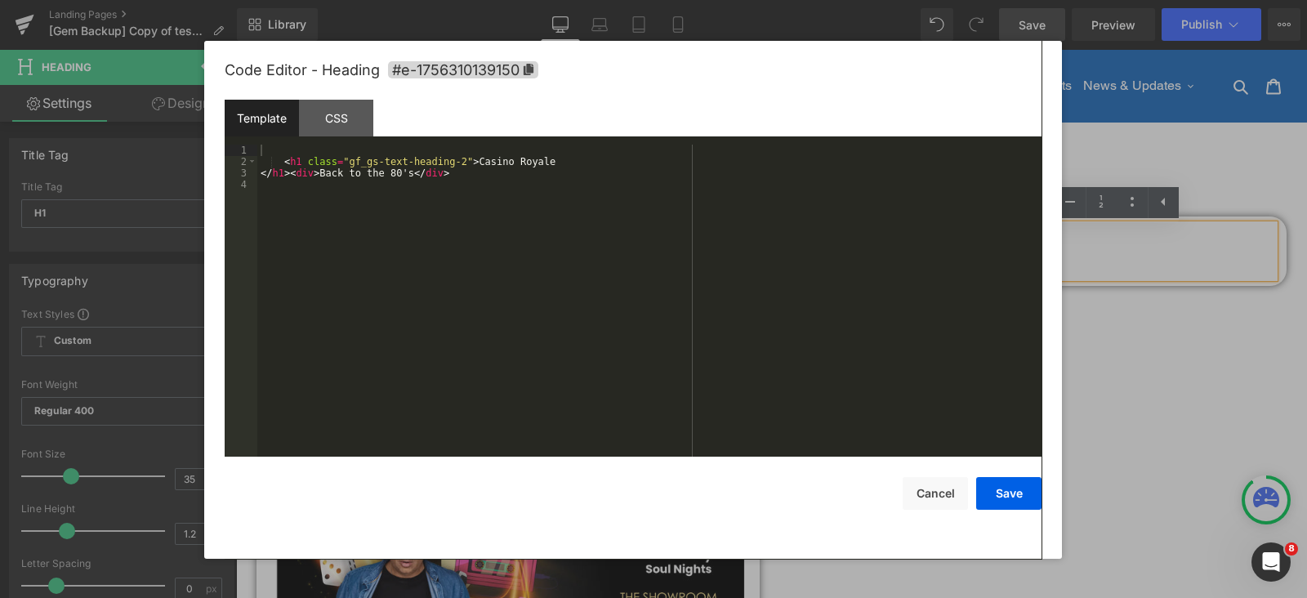
click at [992, 0] on div "Heading You are previewing how the will restyle your page. You can not edit Ele…" at bounding box center [653, 0] width 1307 height 0
click at [442, 173] on div "< h1 class = "gf_gs-text-heading-2" > Casino Royale </ h1 > < div > Back to the…" at bounding box center [649, 313] width 784 height 336
drag, startPoint x: 442, startPoint y: 173, endPoint x: 319, endPoint y: 172, distance: 122.6
click at [319, 172] on div "< h1 class = "gf_gs-text-heading-2" > Casino Royale </ h1 > < div > Back to the…" at bounding box center [649, 313] width 784 height 336
click at [284, 160] on div "< h1 class = "gf_gs-text-heading-2" > Casino Royale </ h1 >" at bounding box center [649, 313] width 784 height 336
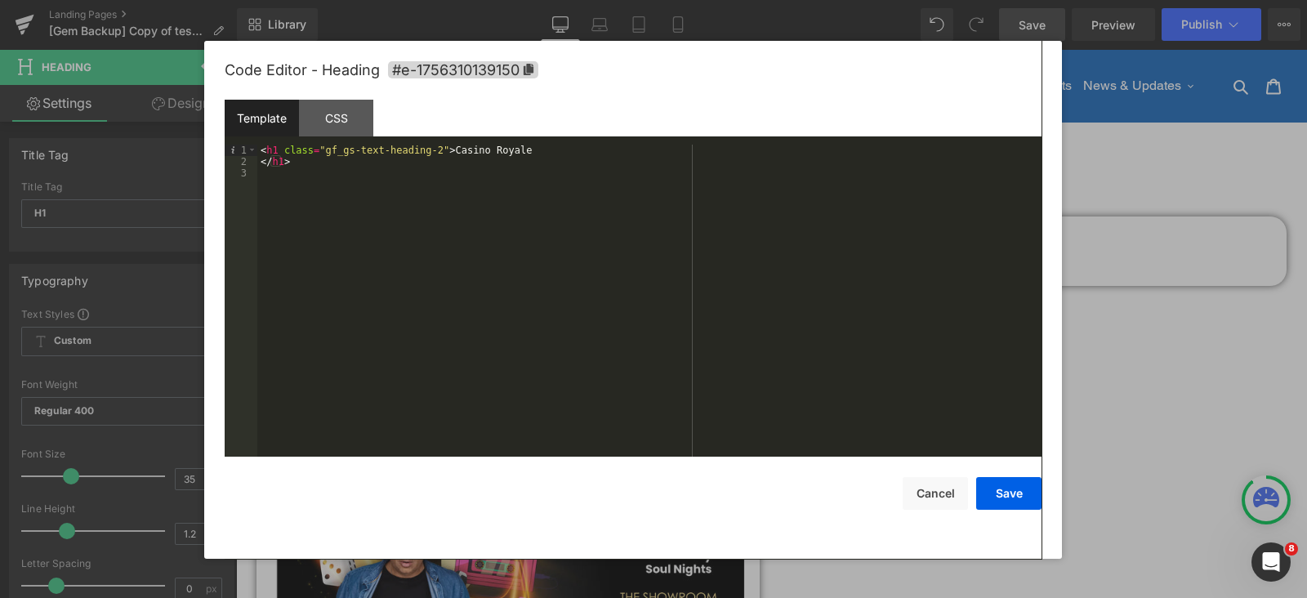
click at [261, 163] on div "< h1 class = "gf_gs-text-heading-2" > Casino Royale </ h1 >" at bounding box center [649, 313] width 784 height 336
click at [995, 497] on button "Save" at bounding box center [1008, 493] width 65 height 33
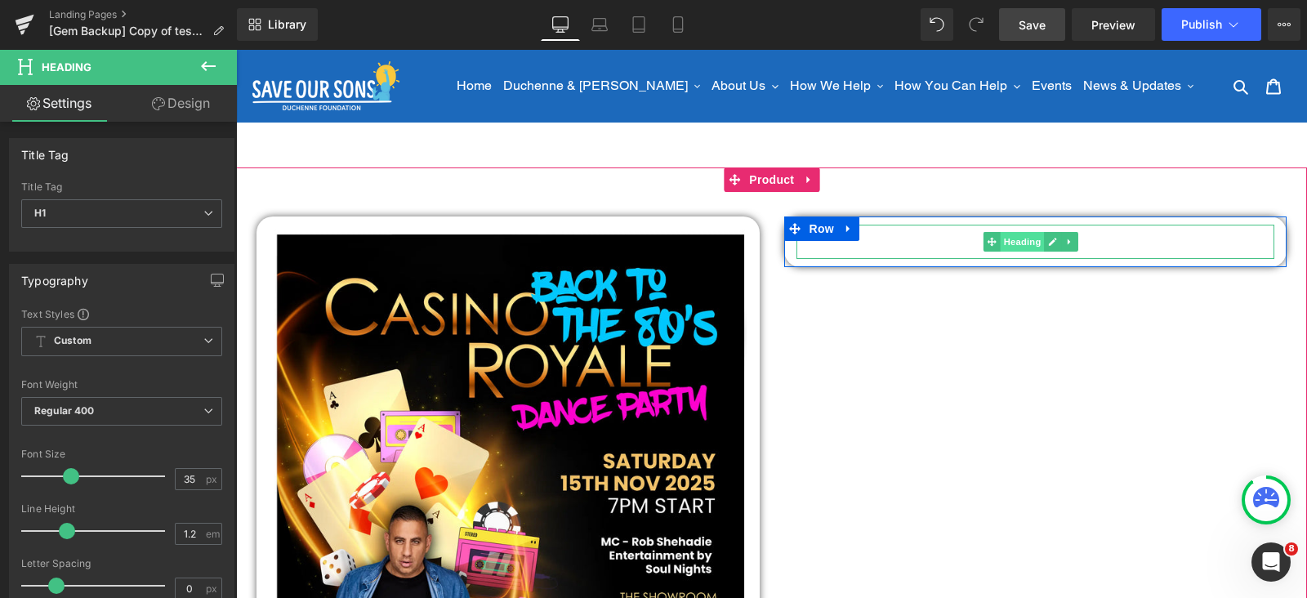
click at [1006, 239] on span "Heading" at bounding box center [1023, 242] width 44 height 20
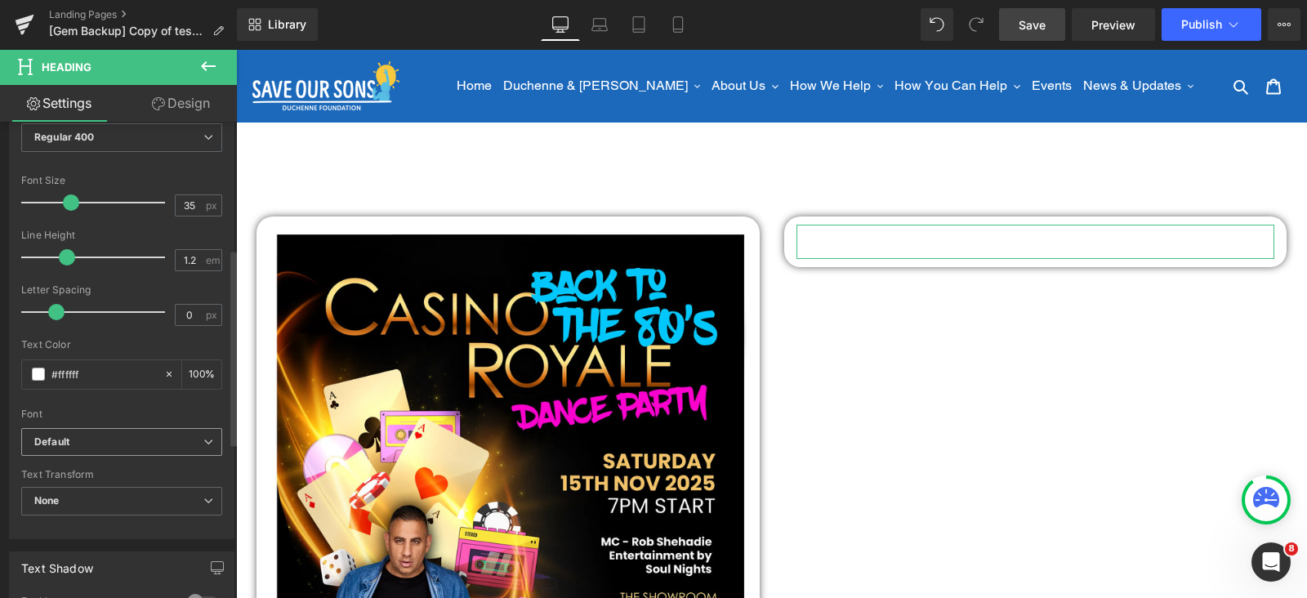
scroll to position [306, 0]
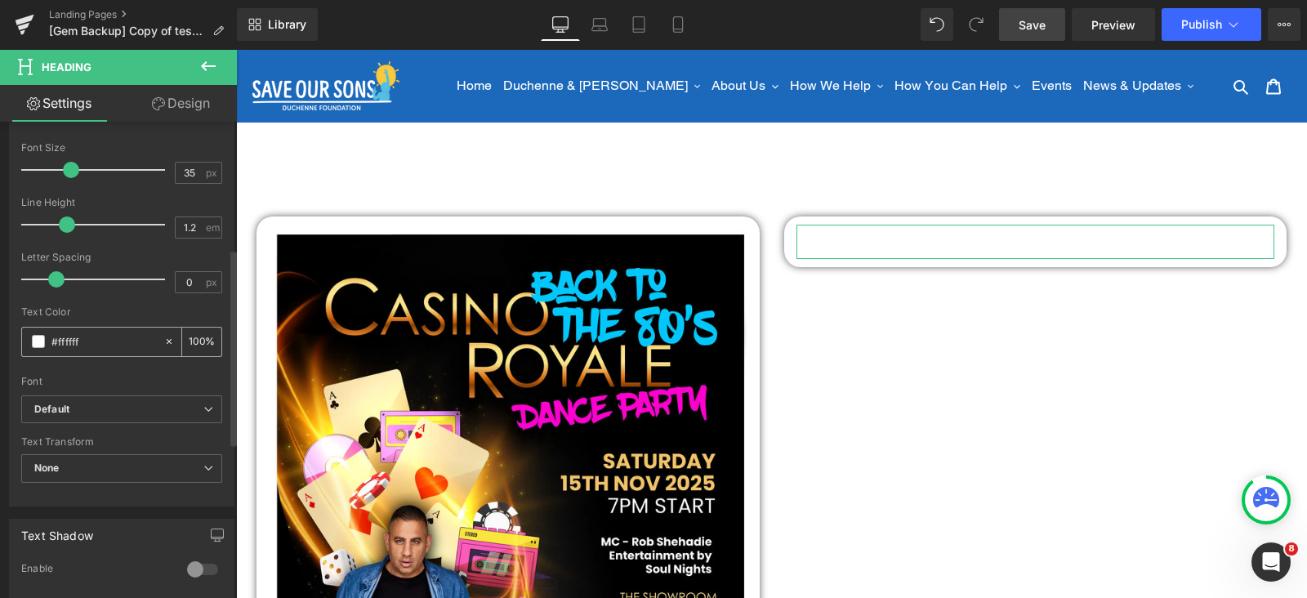
click at [37, 342] on span at bounding box center [38, 341] width 13 height 13
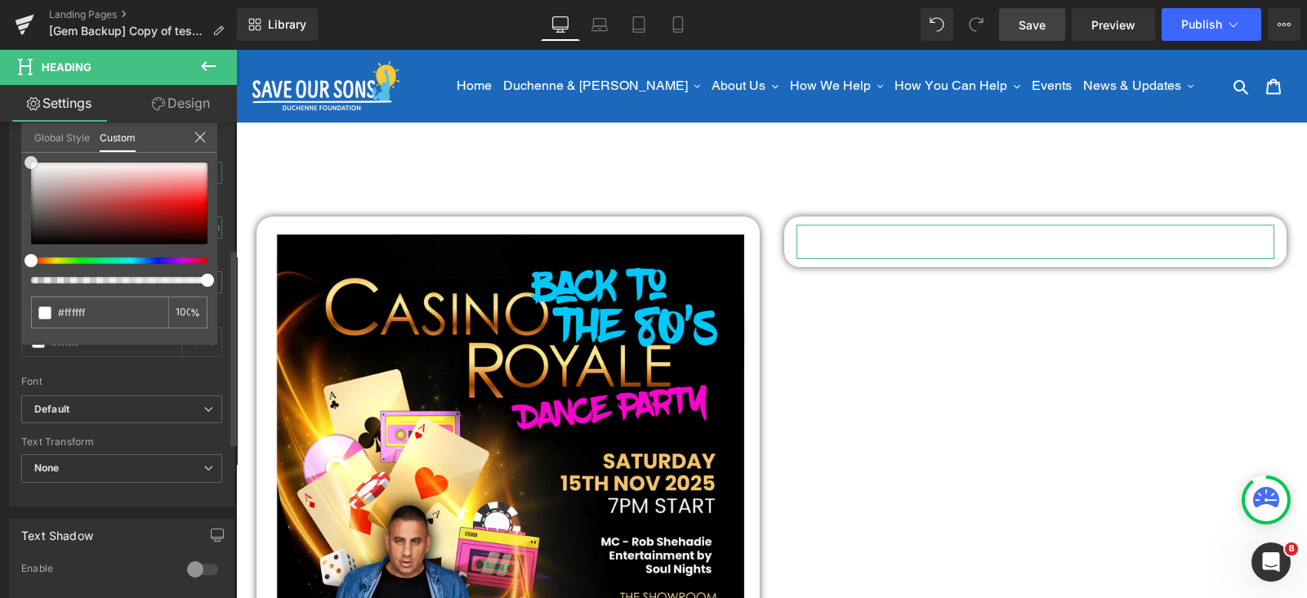
type input "#cd4f4f"
type input "#000000"
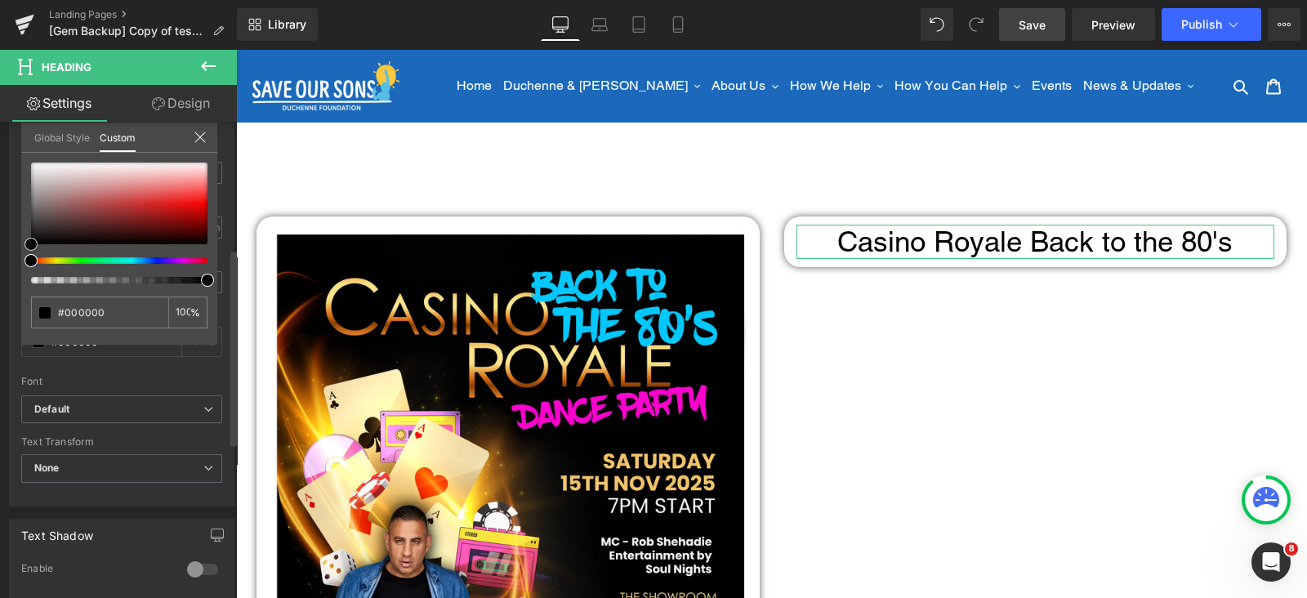
drag, startPoint x: 0, startPoint y: 328, endPoint x: 0, endPoint y: 342, distance: 14.7
click at [0, 342] on div "Typography Text Styles Custom Custom Setup Global Style Custom Setup Global Sty…" at bounding box center [122, 225] width 244 height 561
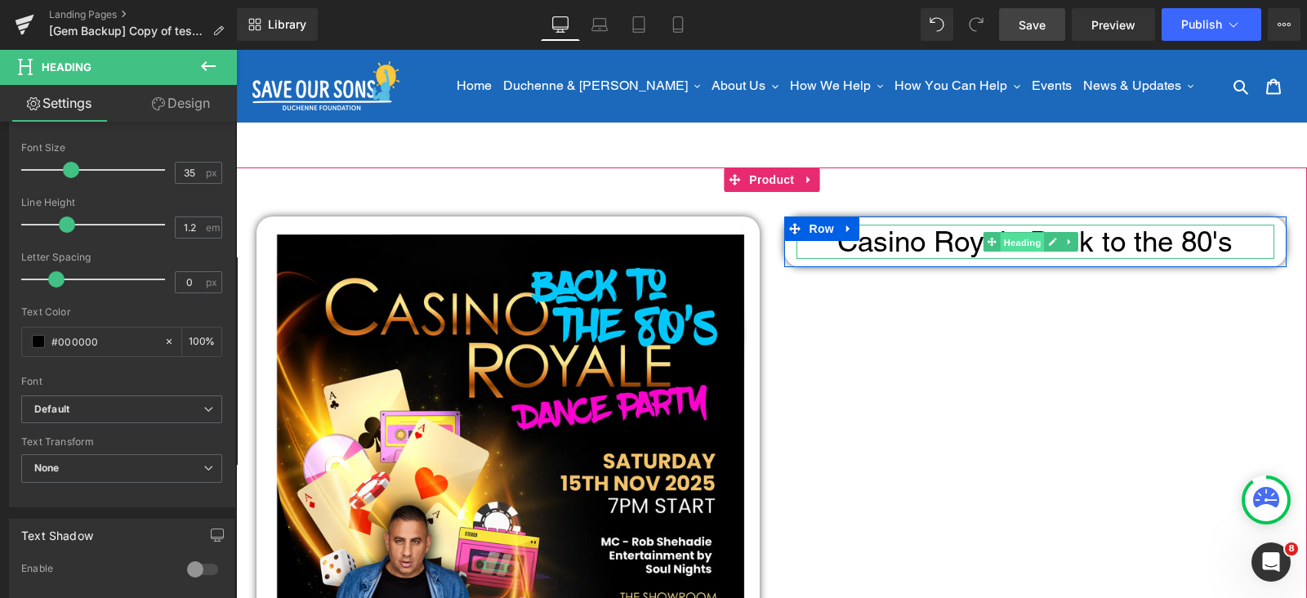
click at [1021, 240] on span "Heading" at bounding box center [1023, 243] width 44 height 20
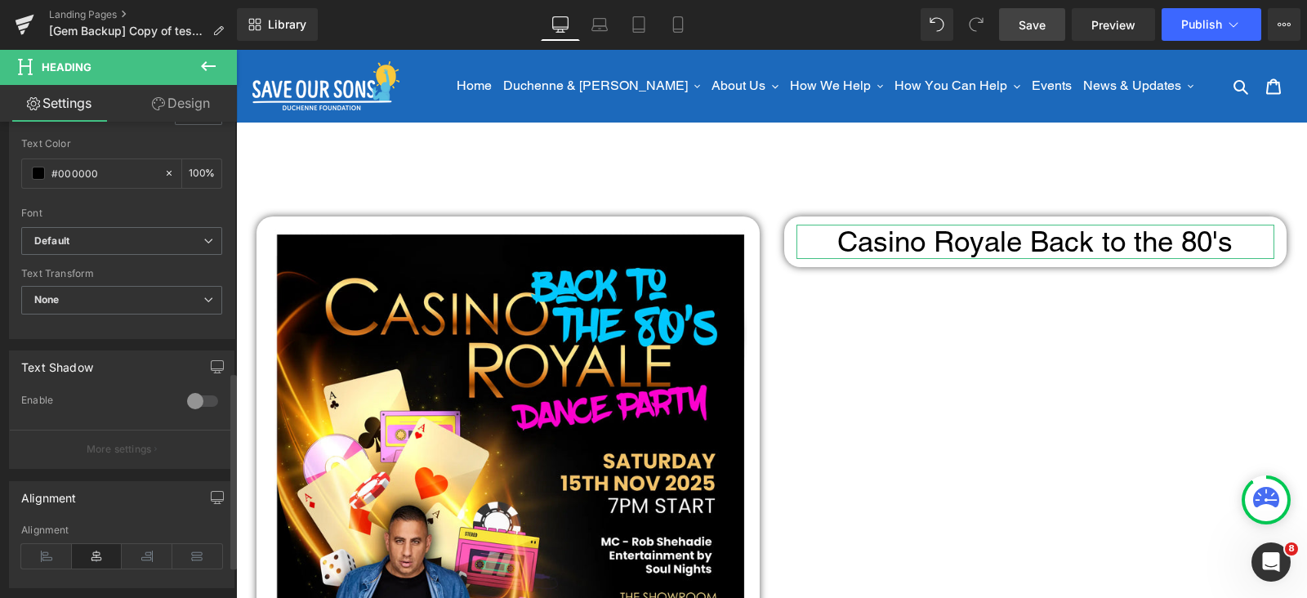
scroll to position [613, 0]
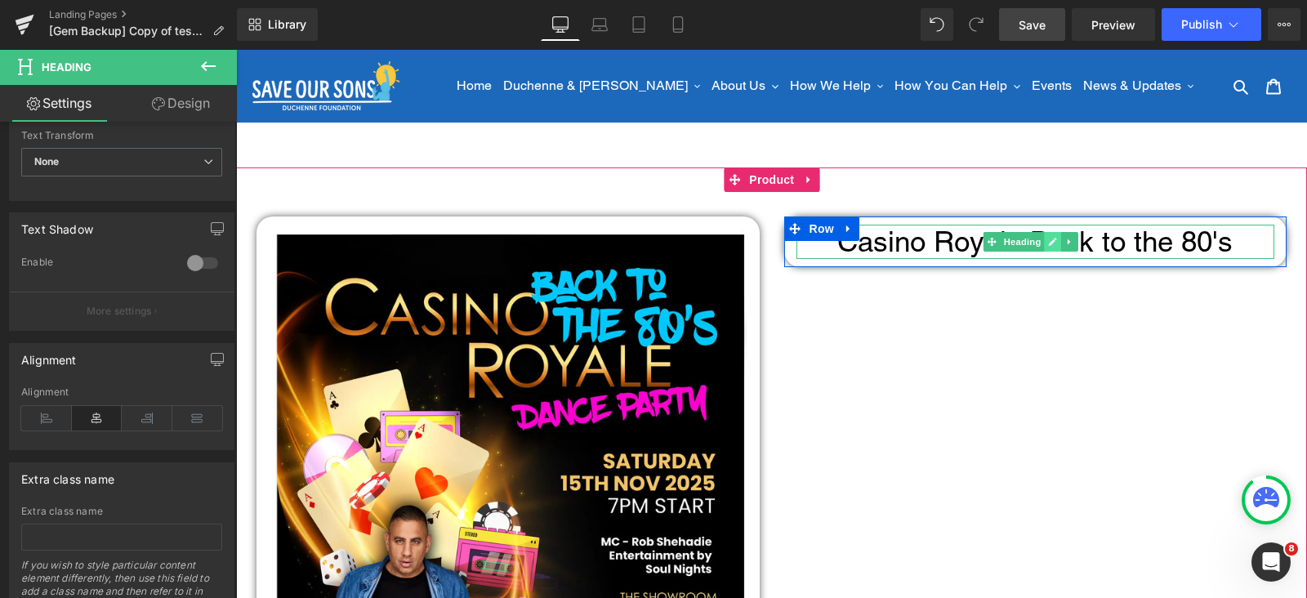
click at [1049, 241] on icon at bounding box center [1053, 242] width 9 height 10
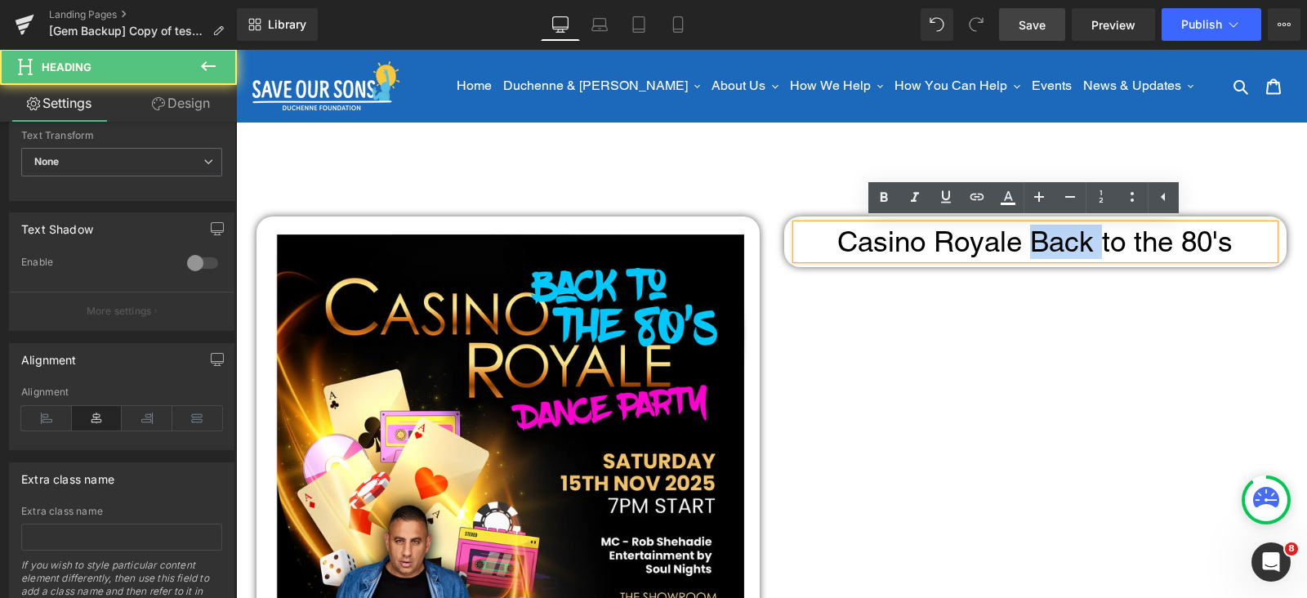
click at [1046, 239] on h1 "Casino Royale Back to the 80's" at bounding box center [1036, 242] width 479 height 34
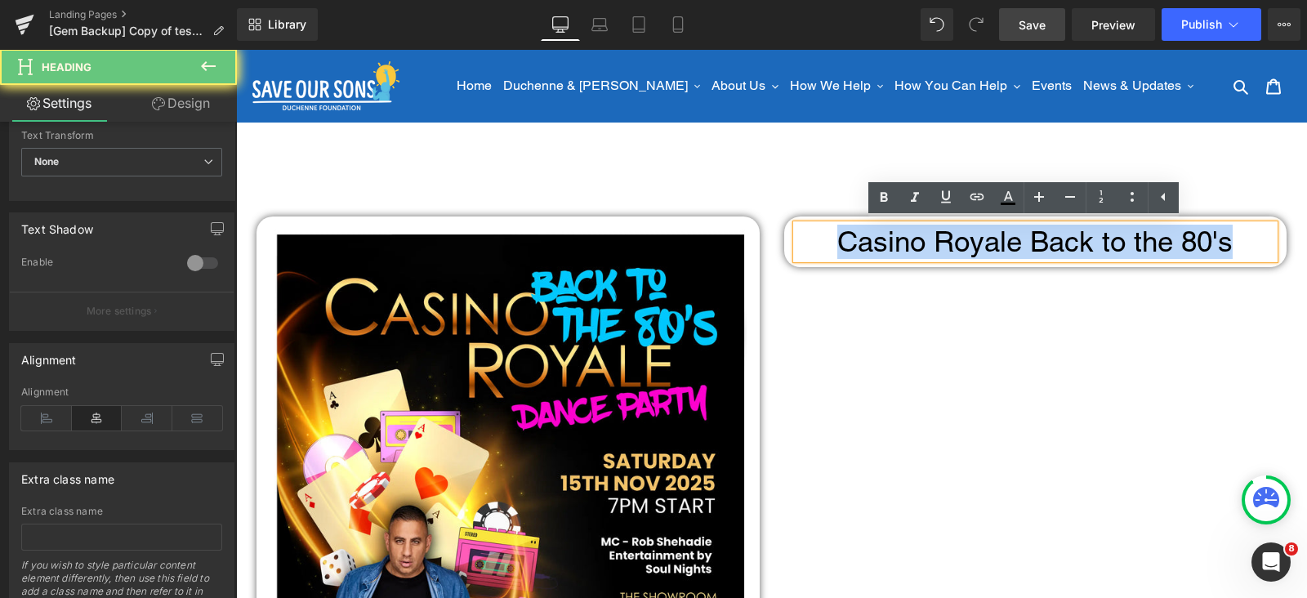
click at [1046, 239] on h1 "Casino Royale Back to the 80's" at bounding box center [1036, 242] width 479 height 34
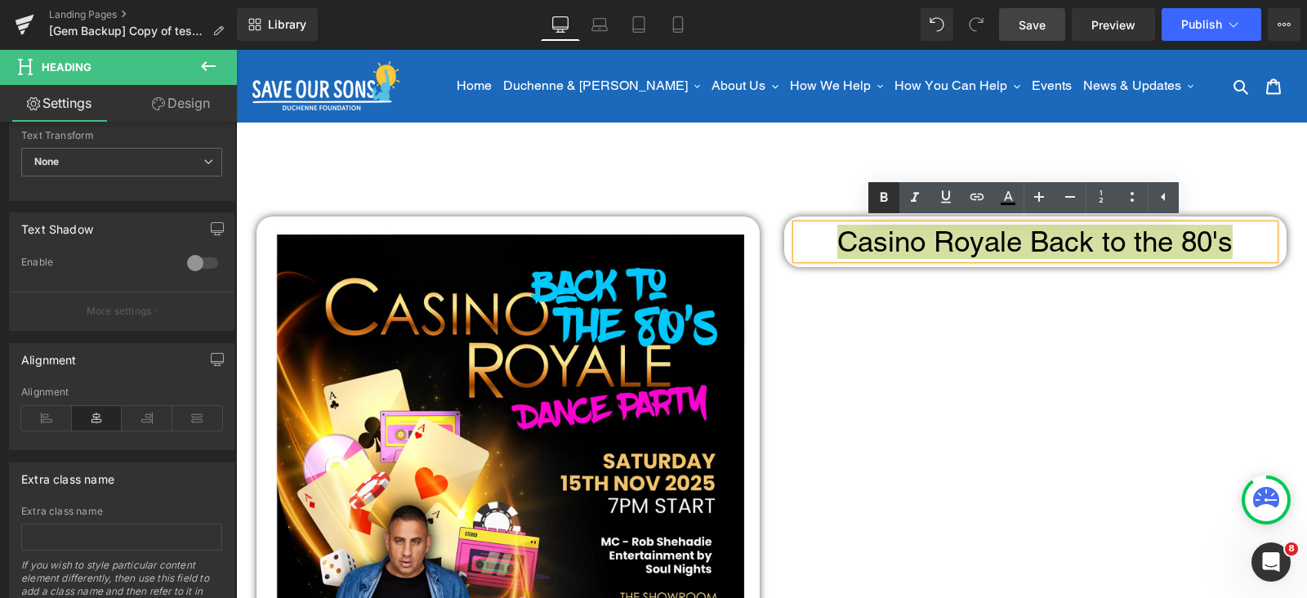
click at [882, 208] on link at bounding box center [884, 197] width 31 height 31
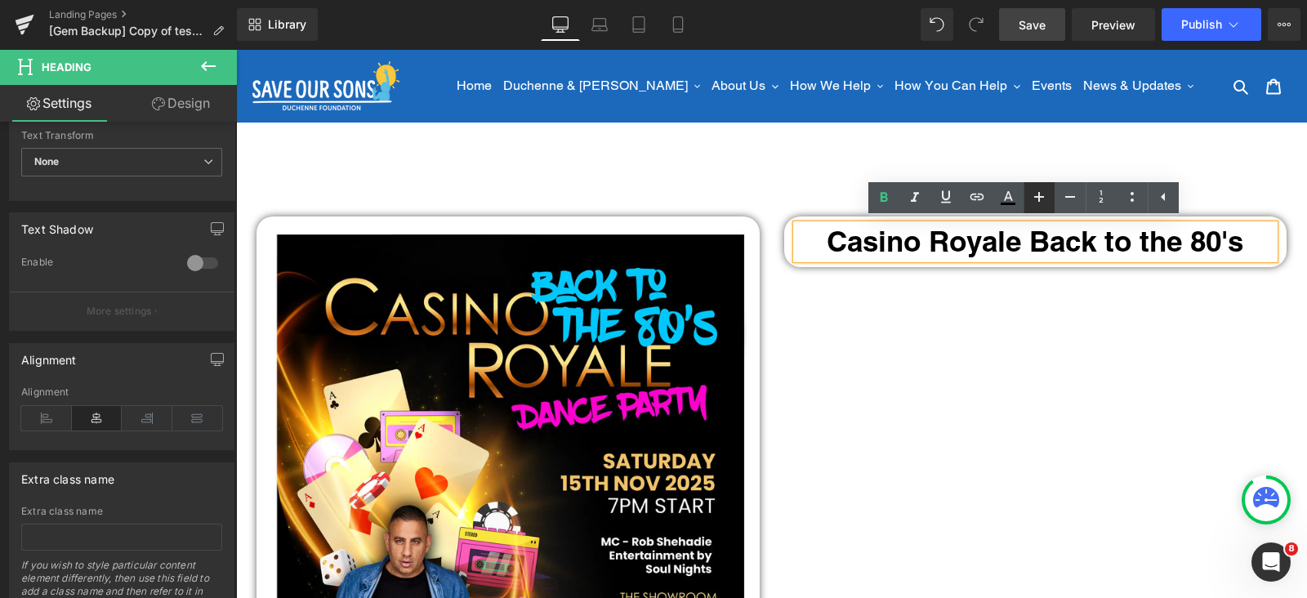
click at [0, 0] on icon at bounding box center [0, 0] width 0 height 0
type input "37"
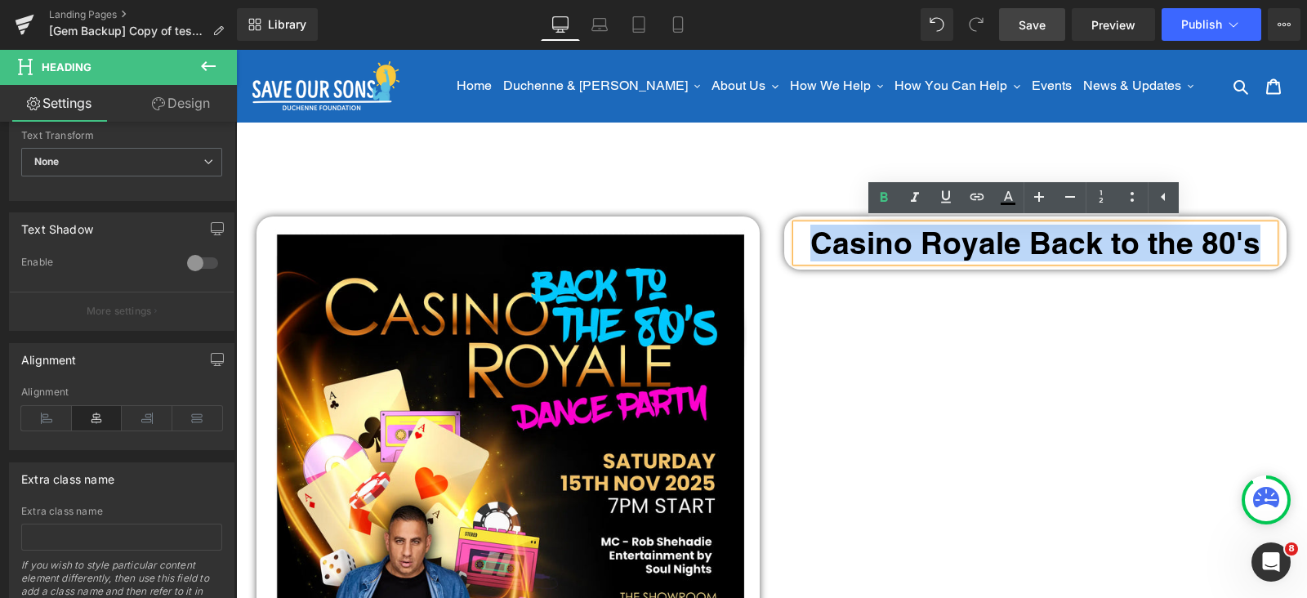
click at [1061, 298] on div "Sale Off (P) Image Row Casino Royale Back to the 80's Heading Row Row" at bounding box center [771, 555] width 1055 height 727
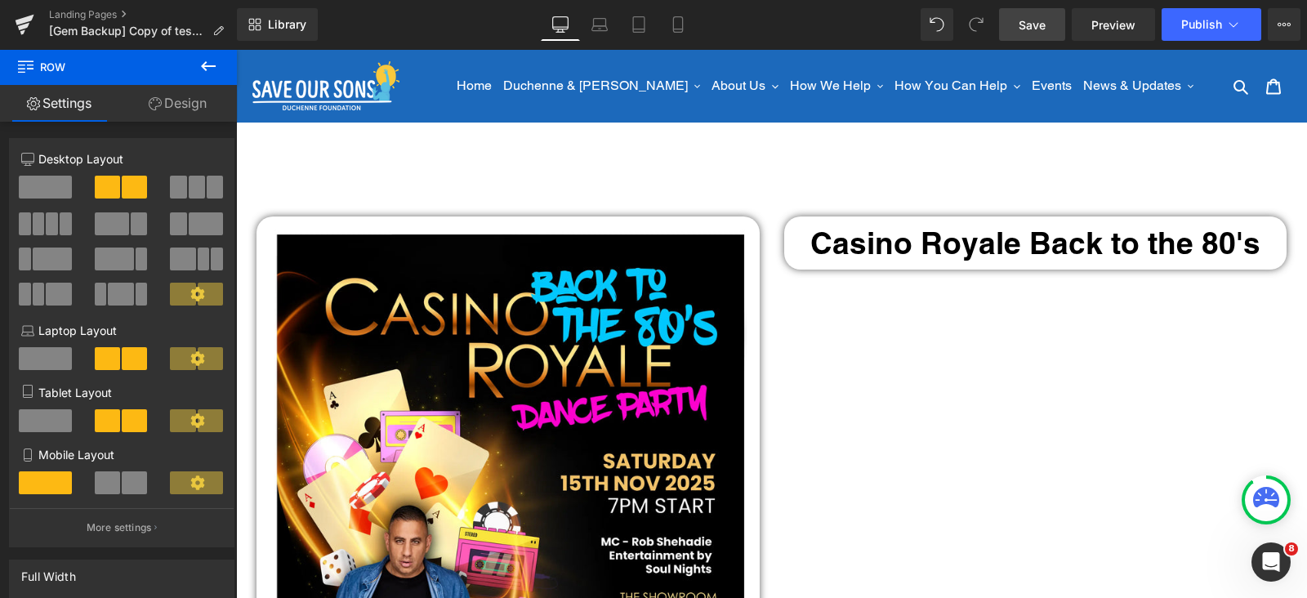
drag, startPoint x: 202, startPoint y: 63, endPoint x: 176, endPoint y: 80, distance: 31.3
click at [202, 62] on icon at bounding box center [209, 66] width 20 height 20
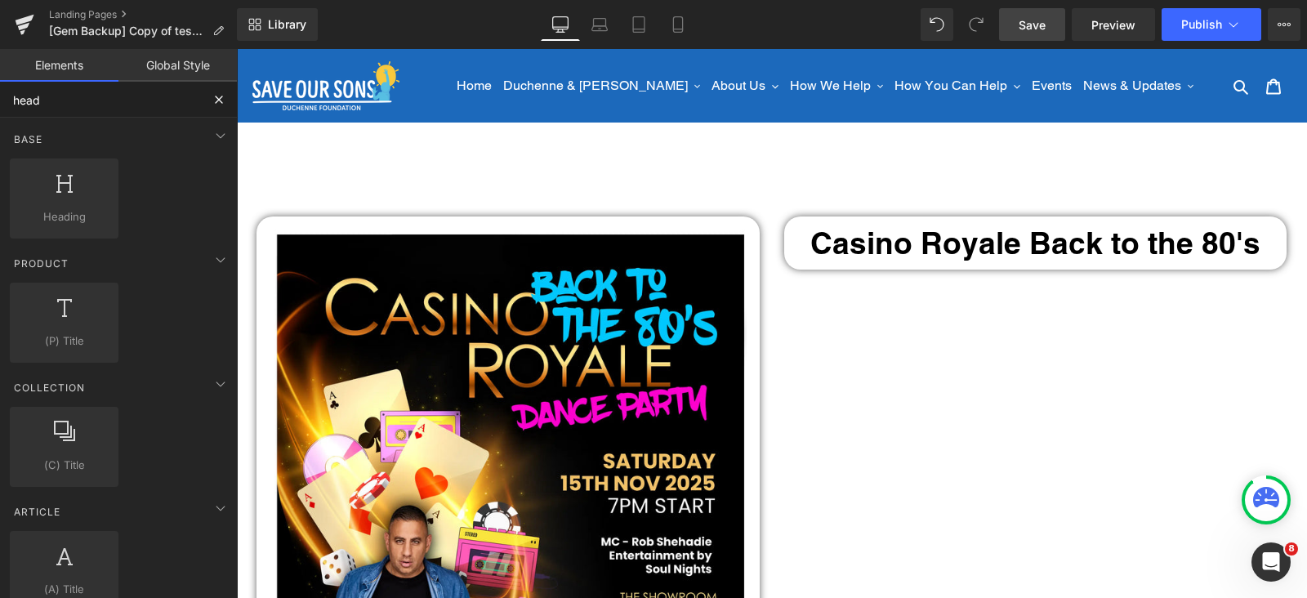
click at [87, 90] on input "head" at bounding box center [100, 100] width 201 height 36
click at [90, 92] on input "head" at bounding box center [100, 100] width 201 height 36
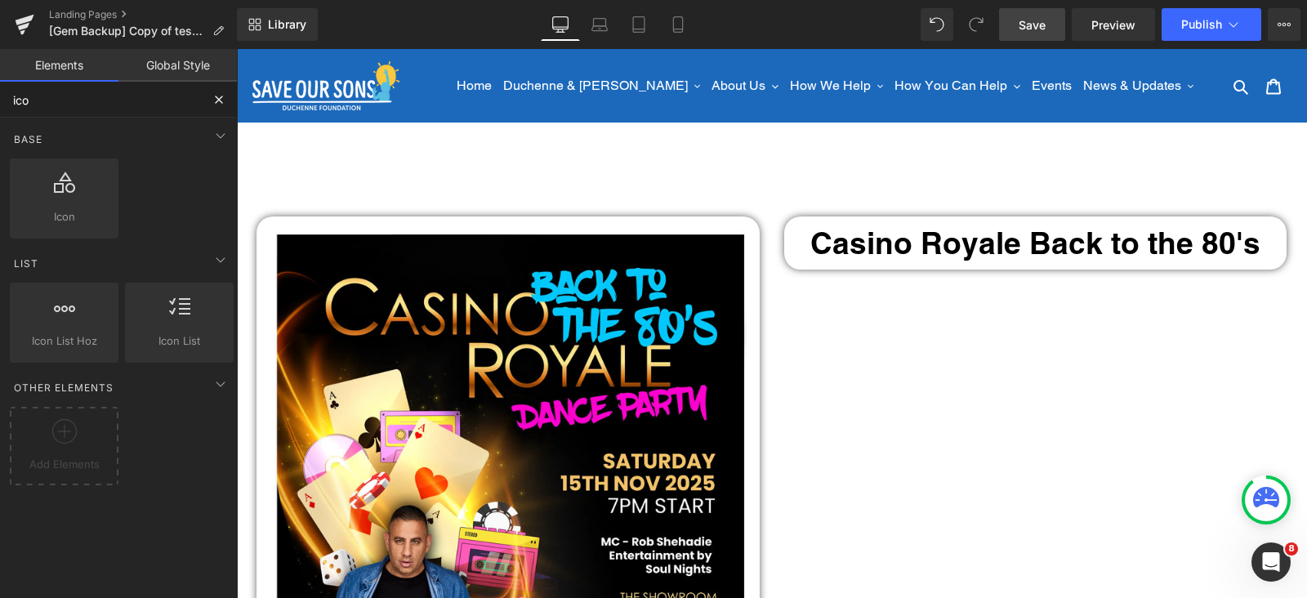
type input "icon"
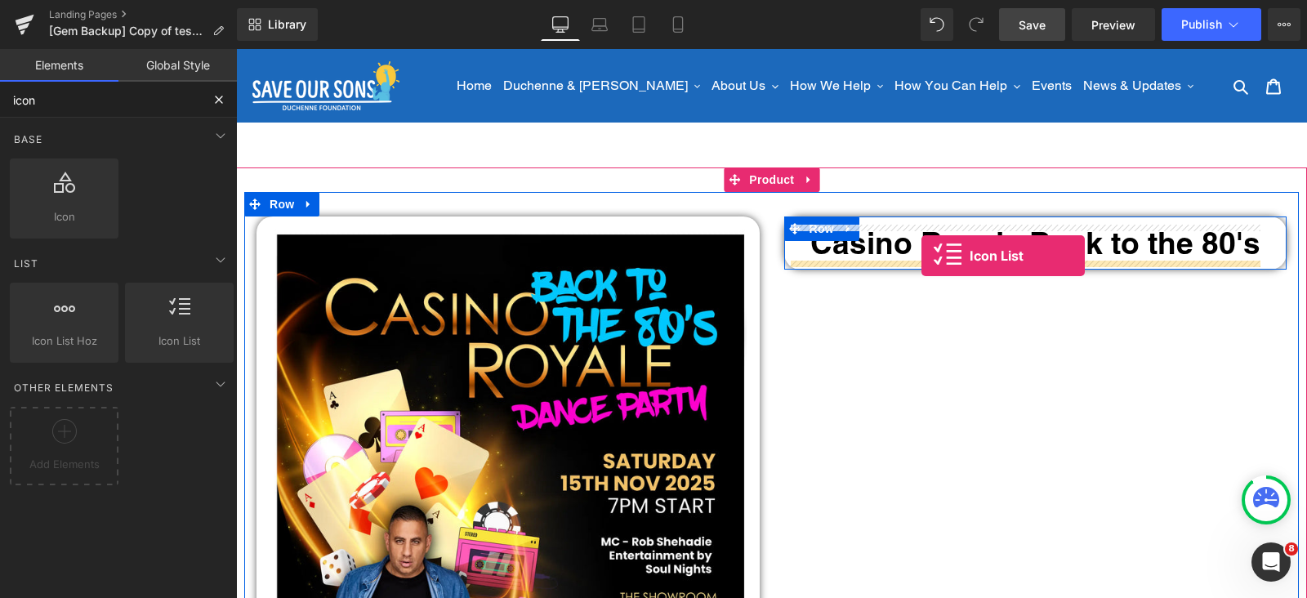
drag, startPoint x: 429, startPoint y: 376, endPoint x: 922, endPoint y: 256, distance: 507.1
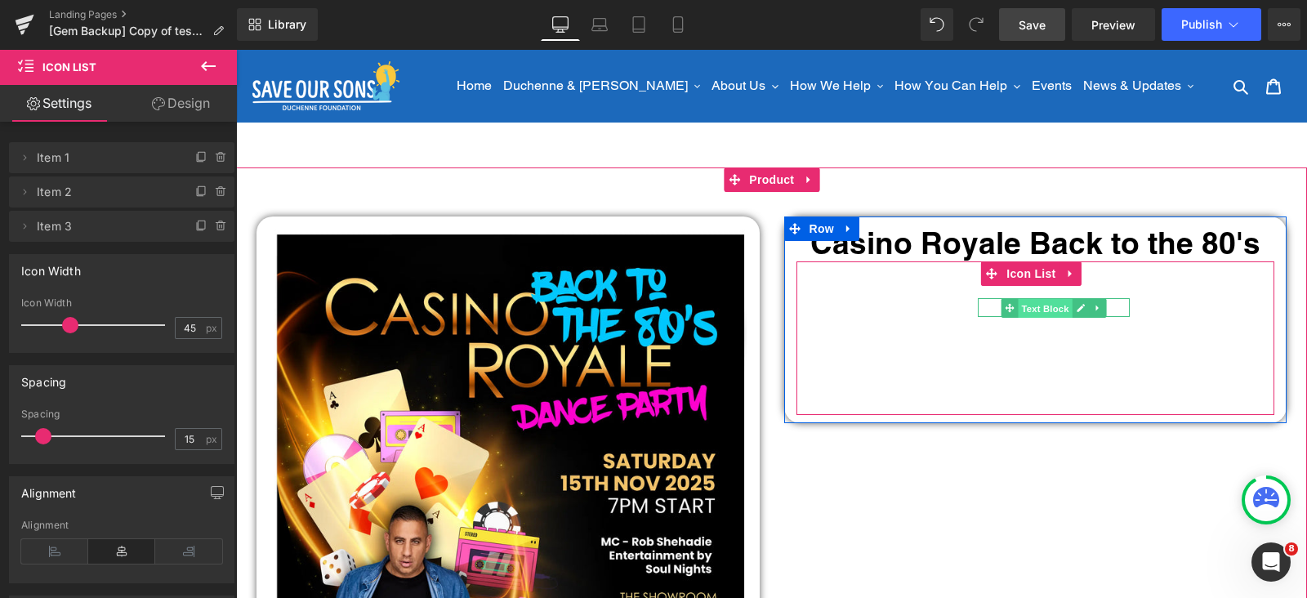
click at [1029, 308] on span "Text Block" at bounding box center [1046, 308] width 54 height 20
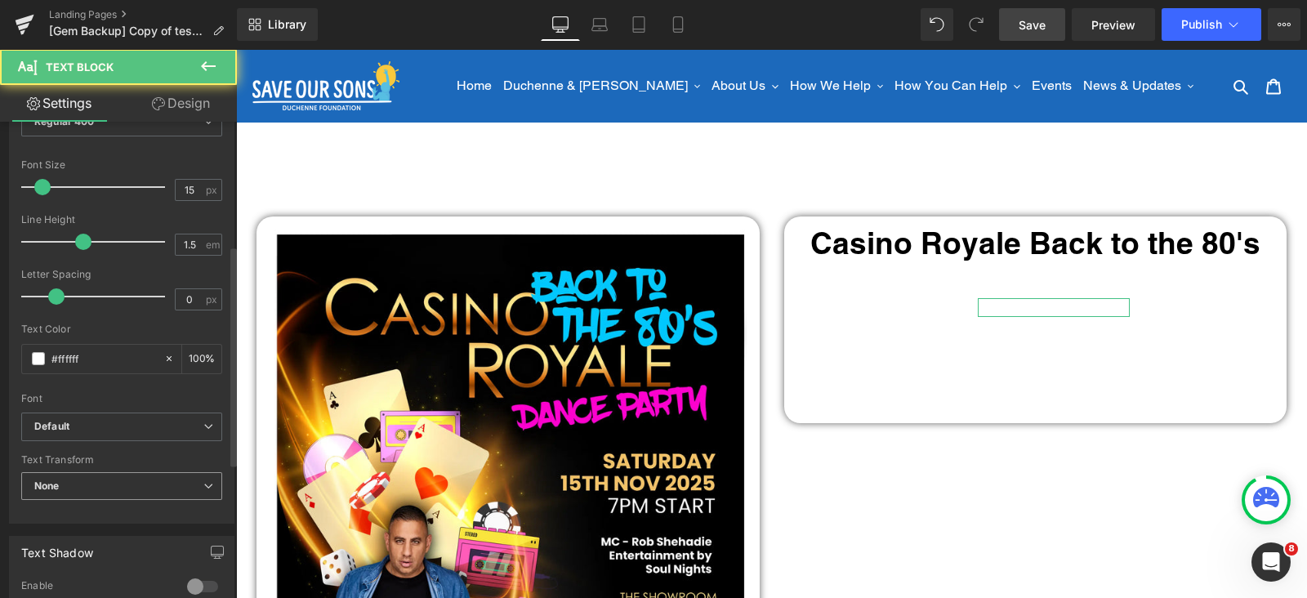
scroll to position [306, 0]
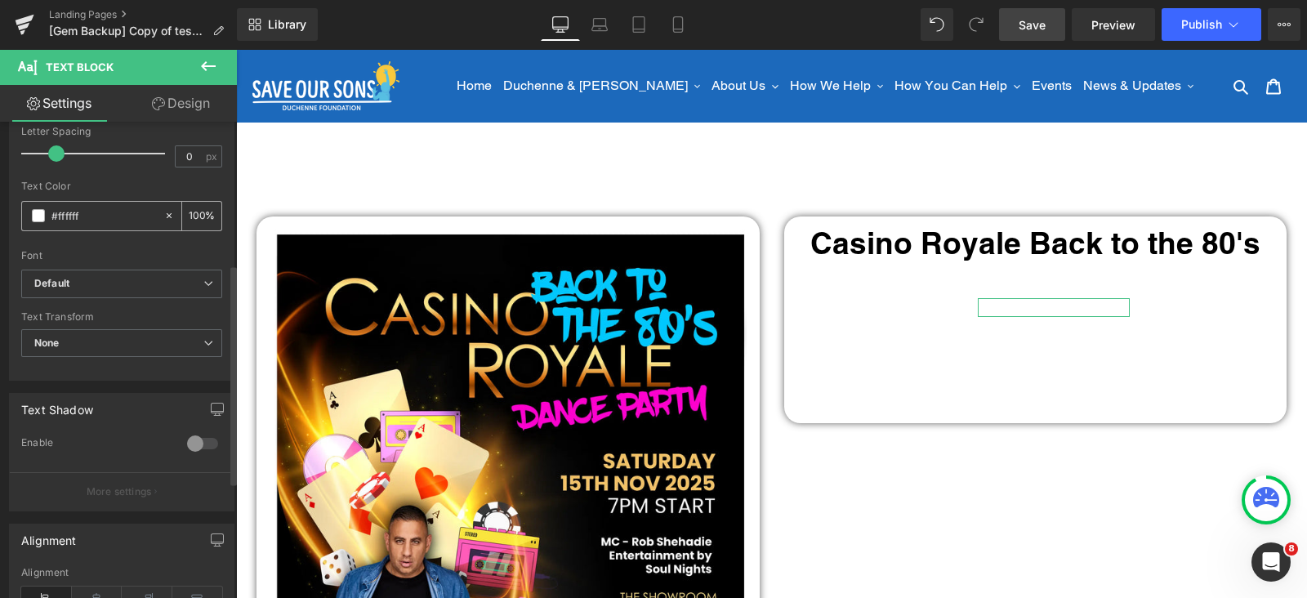
click at [38, 216] on span at bounding box center [38, 215] width 13 height 13
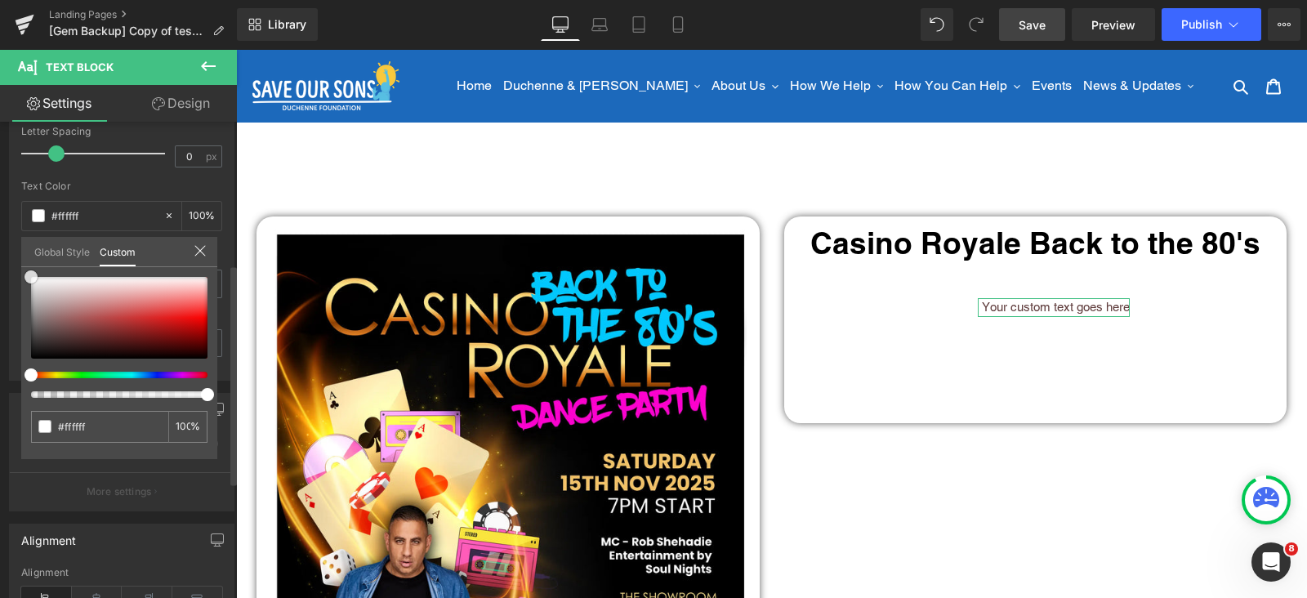
type input "#603d3d"
type input "#000000"
drag, startPoint x: 0, startPoint y: 372, endPoint x: 5, endPoint y: 400, distance: 29.0
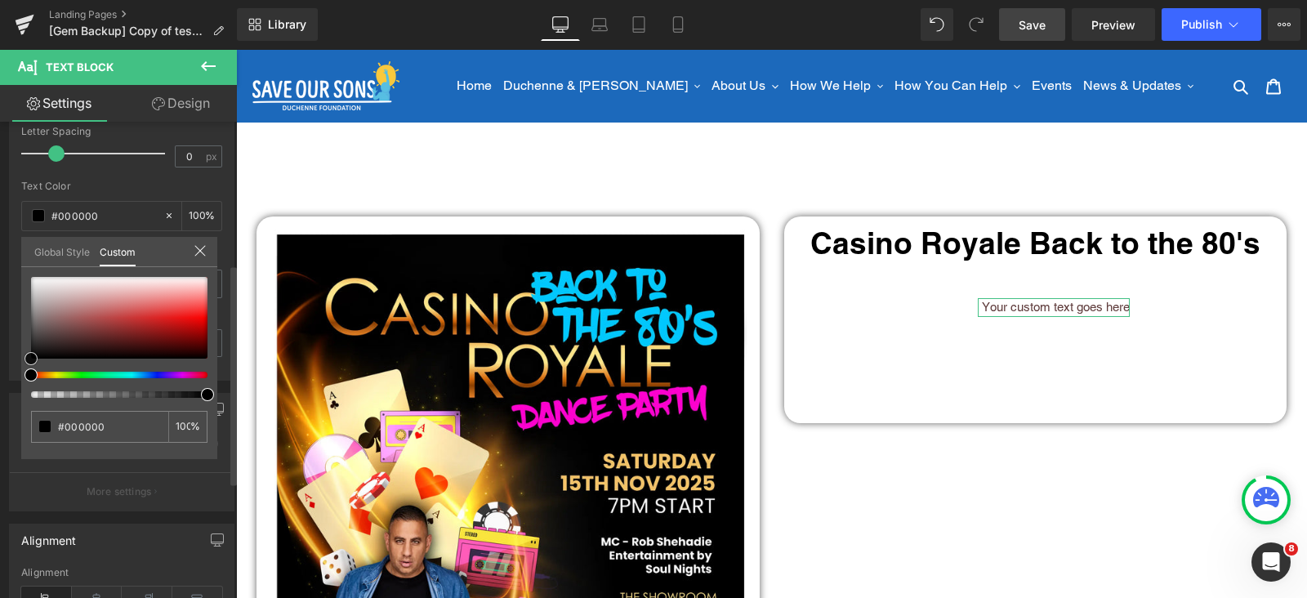
click at [0, 381] on div "Typography Text Styles Custom Custom Setup Global Style Custom Setup Global Sty…" at bounding box center [122, 99] width 244 height 561
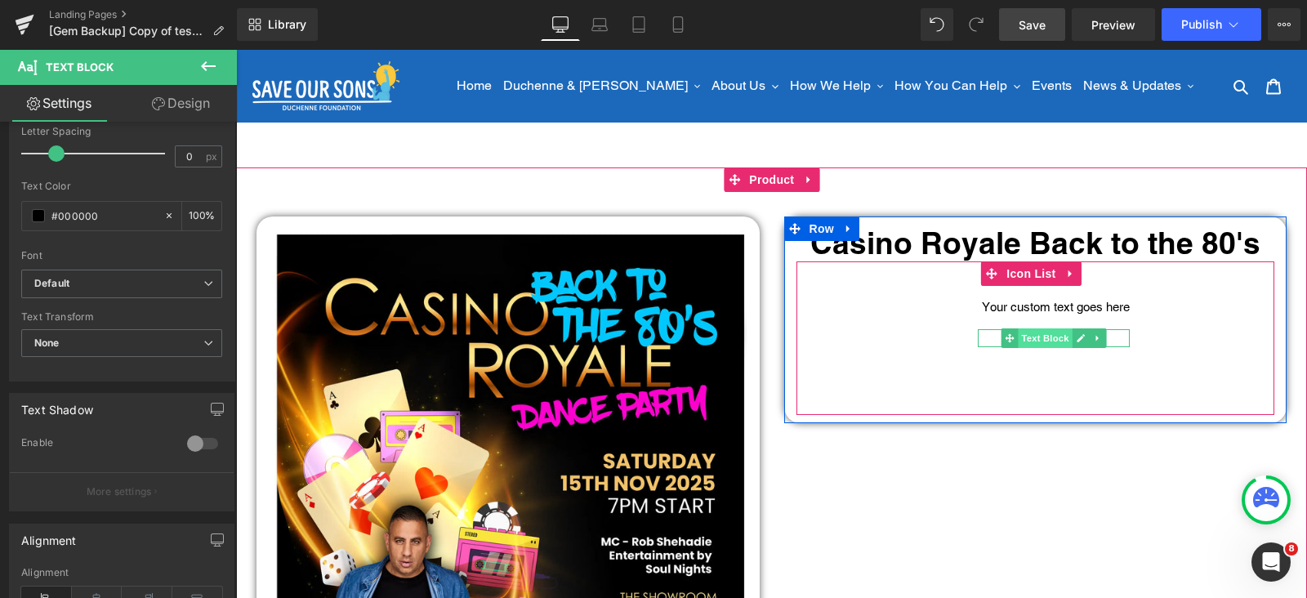
click at [1044, 334] on span "Text Block" at bounding box center [1046, 338] width 54 height 20
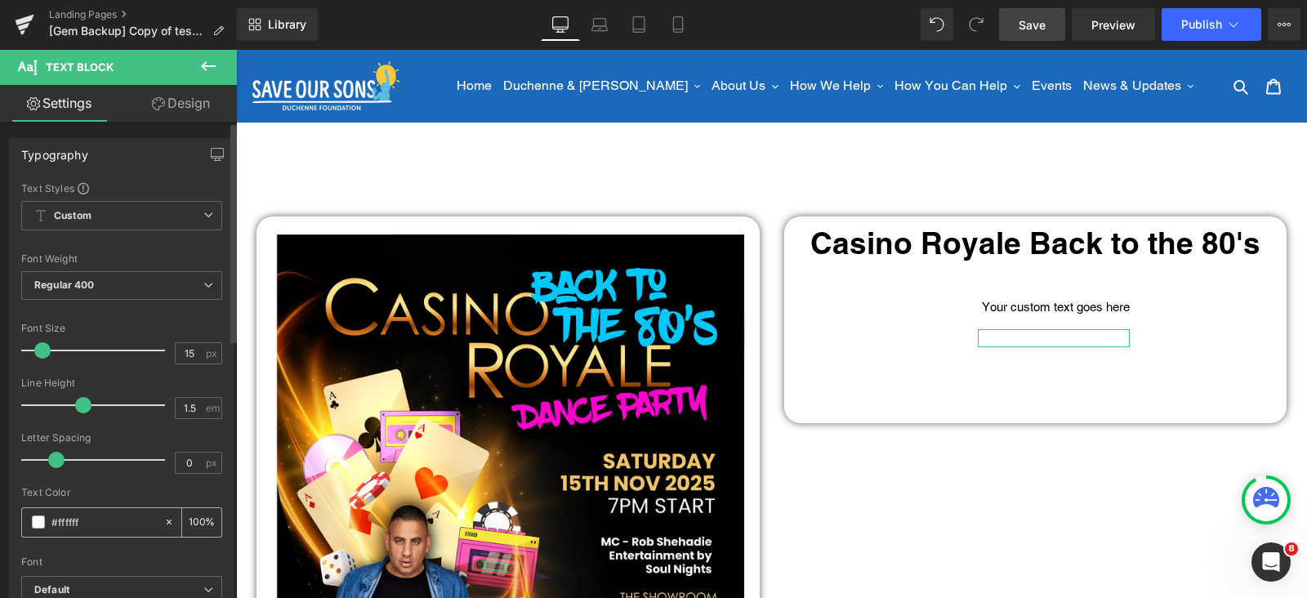
click at [33, 516] on span at bounding box center [38, 522] width 13 height 13
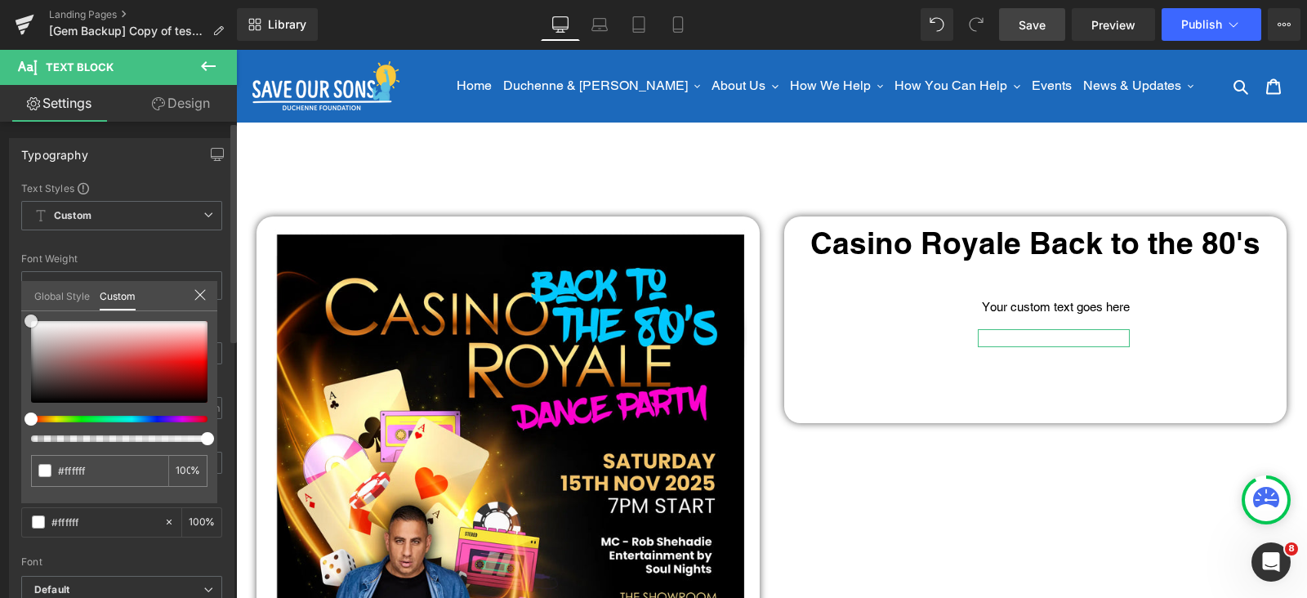
type input "#774040"
click at [0, 445] on div "Typography Text Styles Custom Custom Setup Global Style Custom Setup Global Sty…" at bounding box center [122, 406] width 244 height 561
type input "#000000"
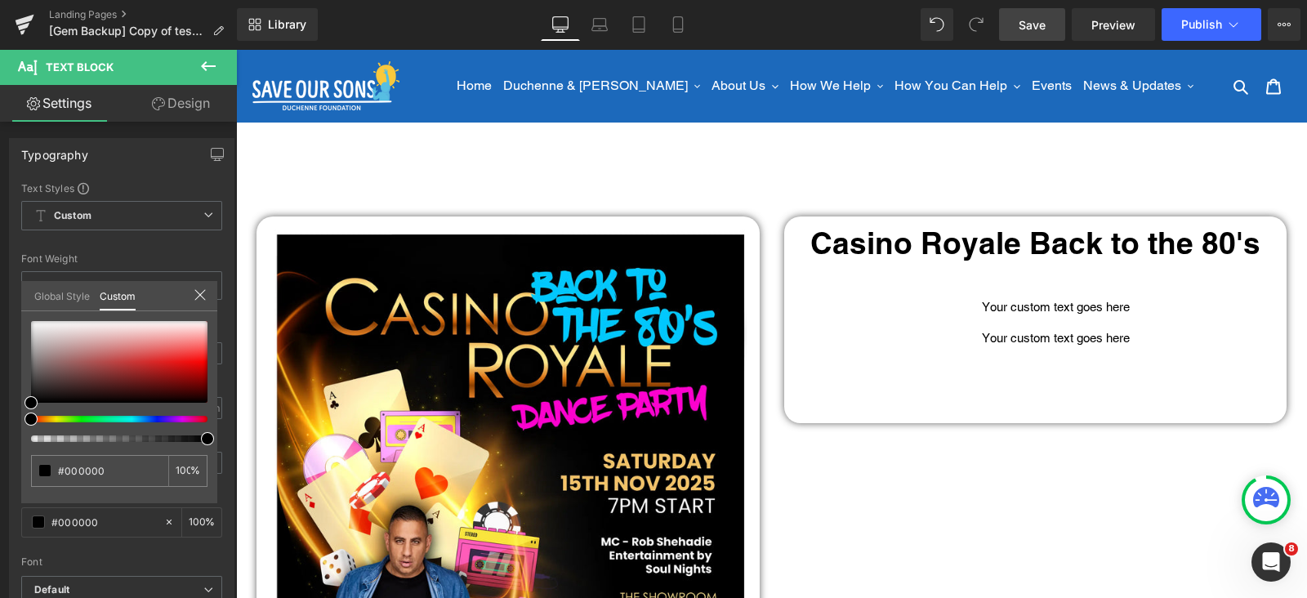
drag, startPoint x: 1069, startPoint y: 368, endPoint x: 1040, endPoint y: 368, distance: 29.4
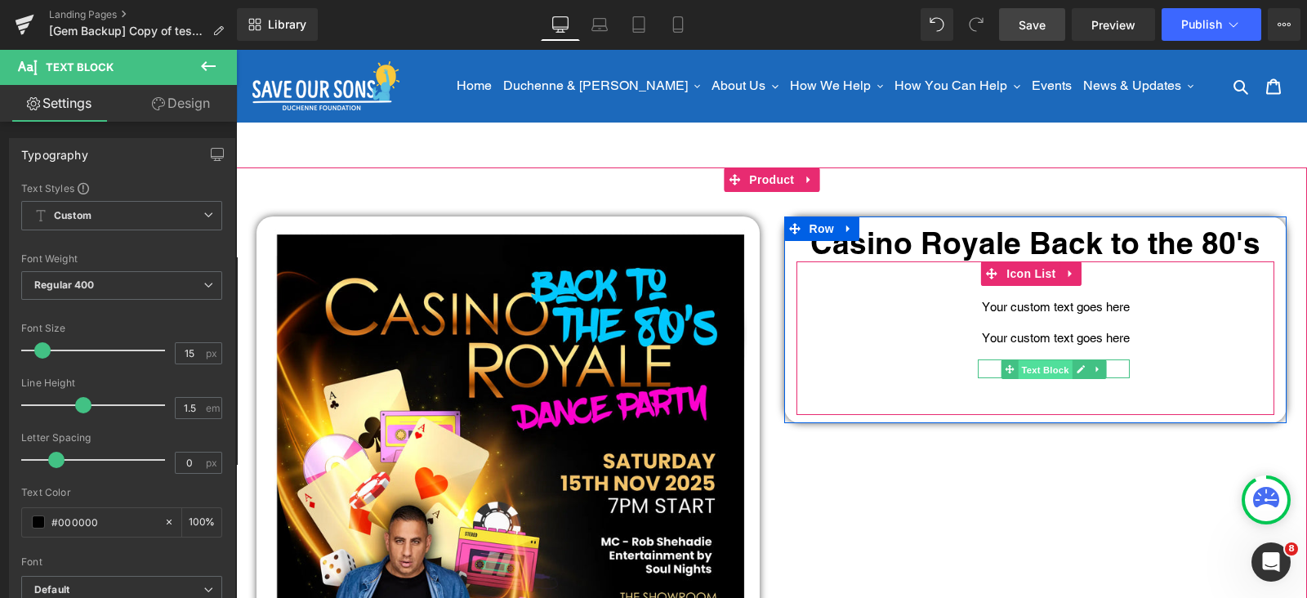
click at [1040, 364] on span "Text Block" at bounding box center [1046, 369] width 54 height 20
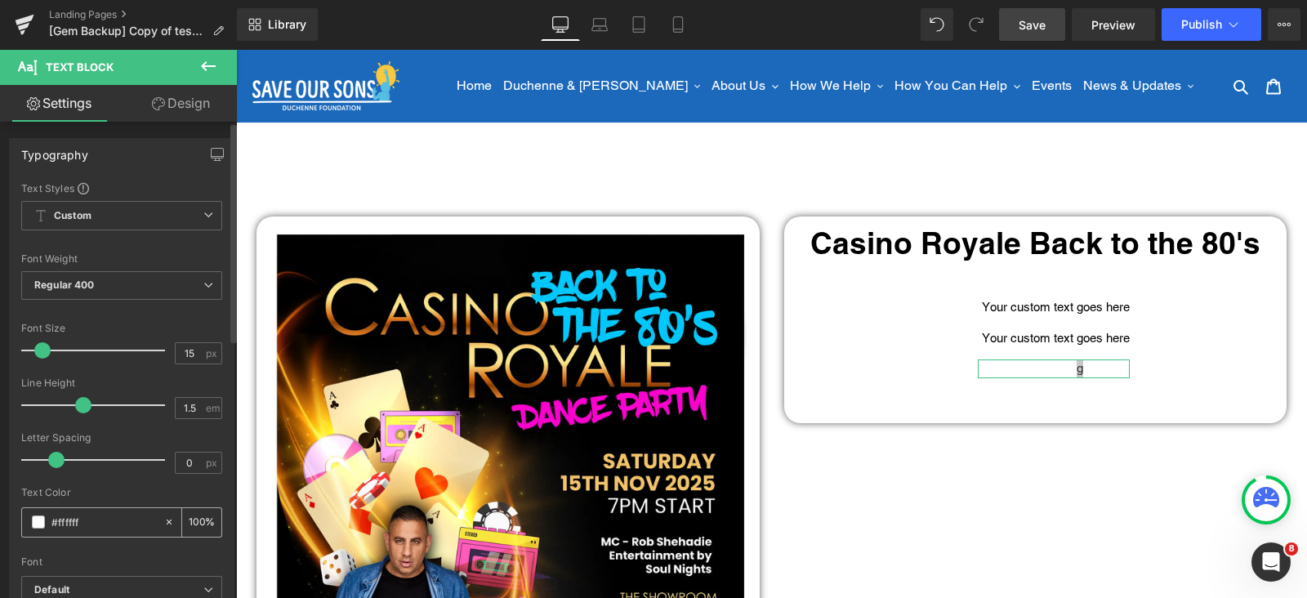
click at [42, 527] on span at bounding box center [38, 522] width 13 height 13
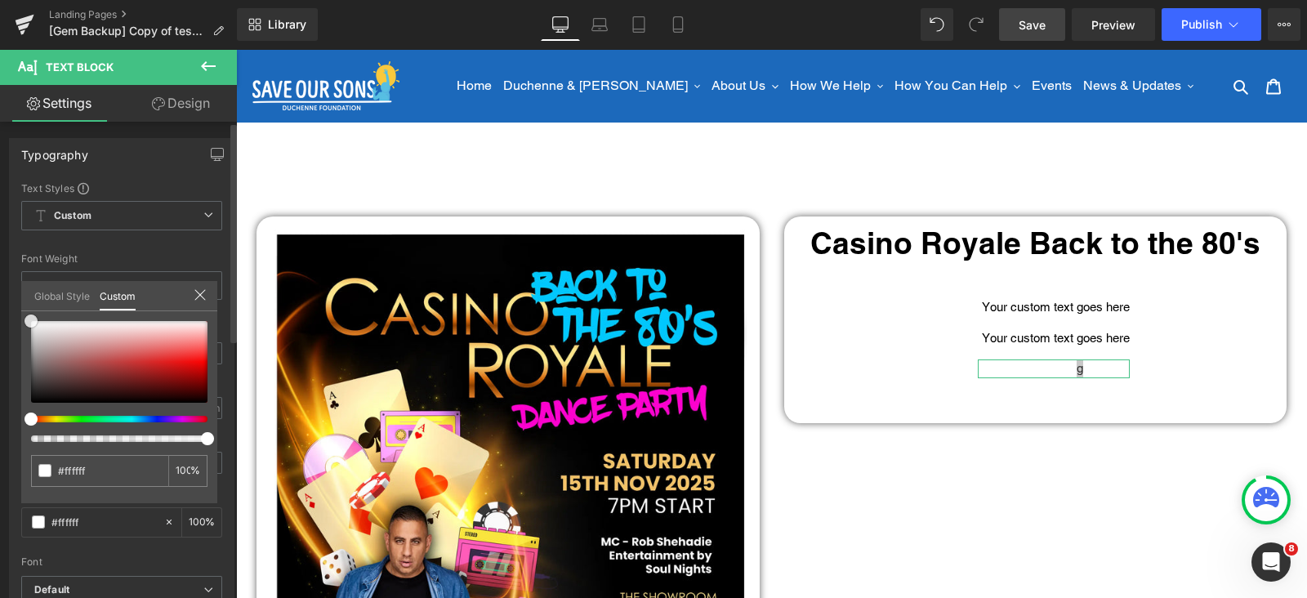
type input "#854646"
type input "#5a3e3e"
type input "#000000"
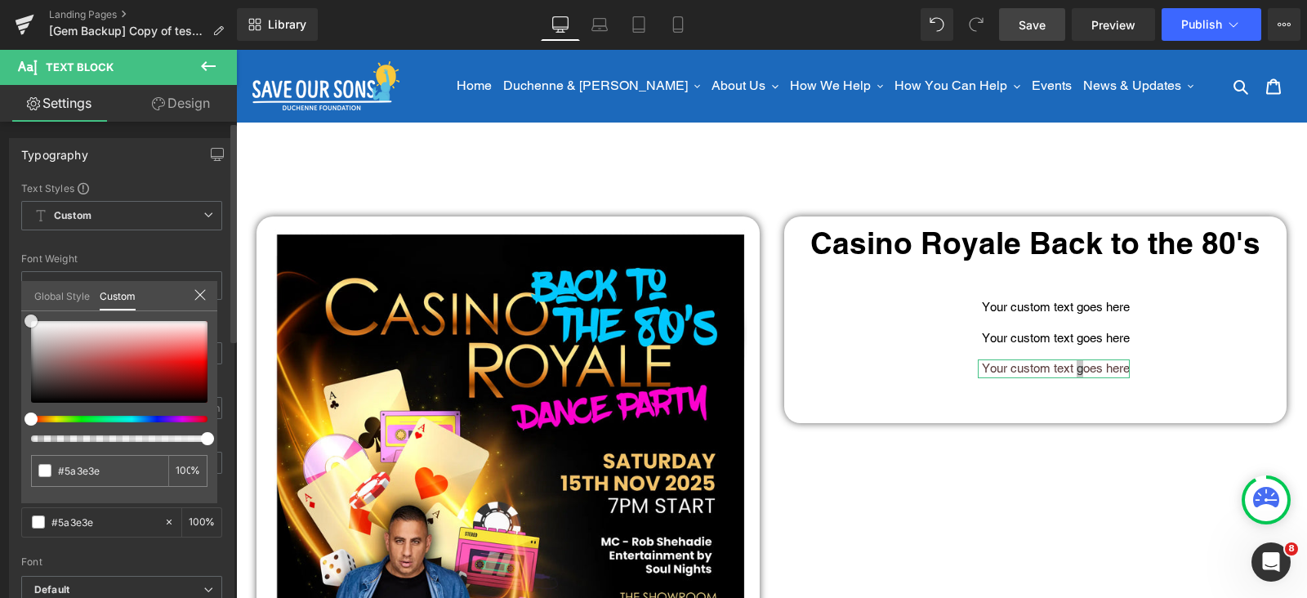
type input "#000000"
drag, startPoint x: 85, startPoint y: 369, endPoint x: 176, endPoint y: 452, distance: 122.6
click at [1, 456] on div "Typography Text Styles Custom Custom Setup Global Style Custom Setup Global Sty…" at bounding box center [122, 406] width 244 height 561
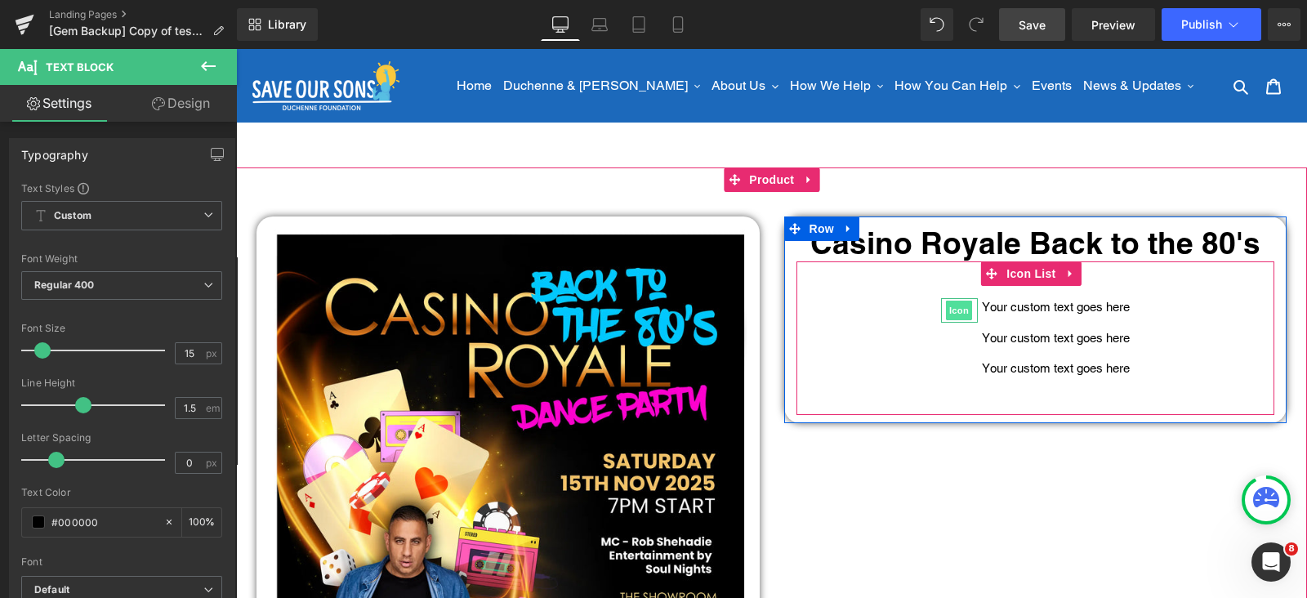
click at [948, 308] on span "Icon" at bounding box center [959, 311] width 26 height 20
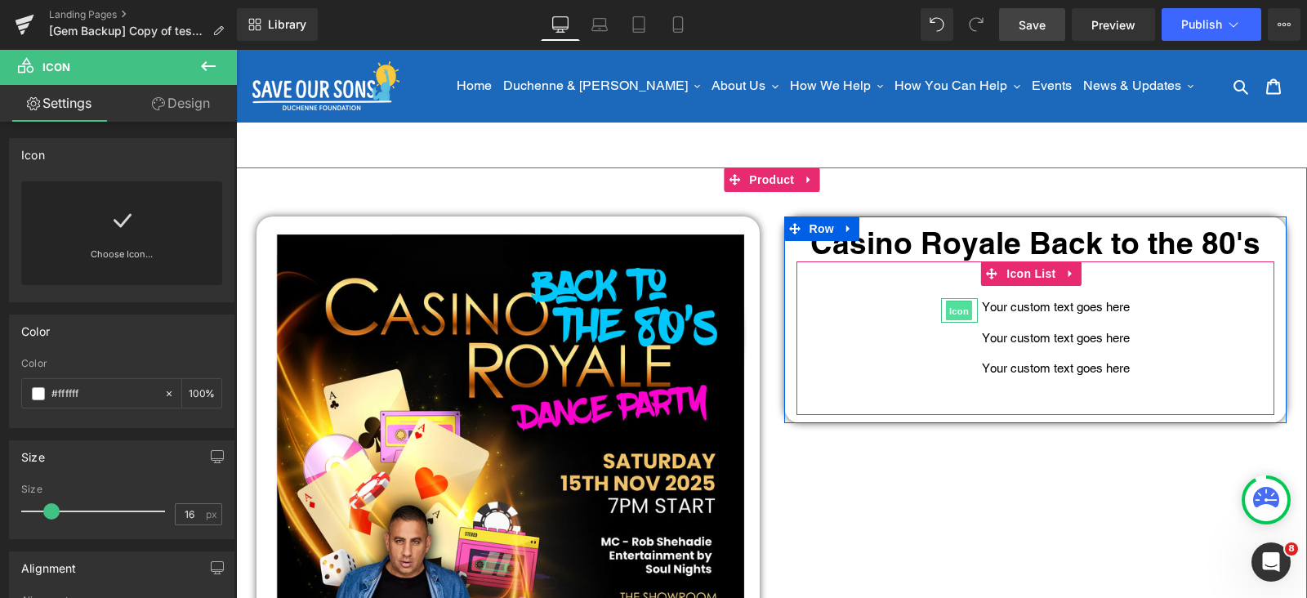
click at [949, 303] on span "Icon" at bounding box center [959, 311] width 26 height 20
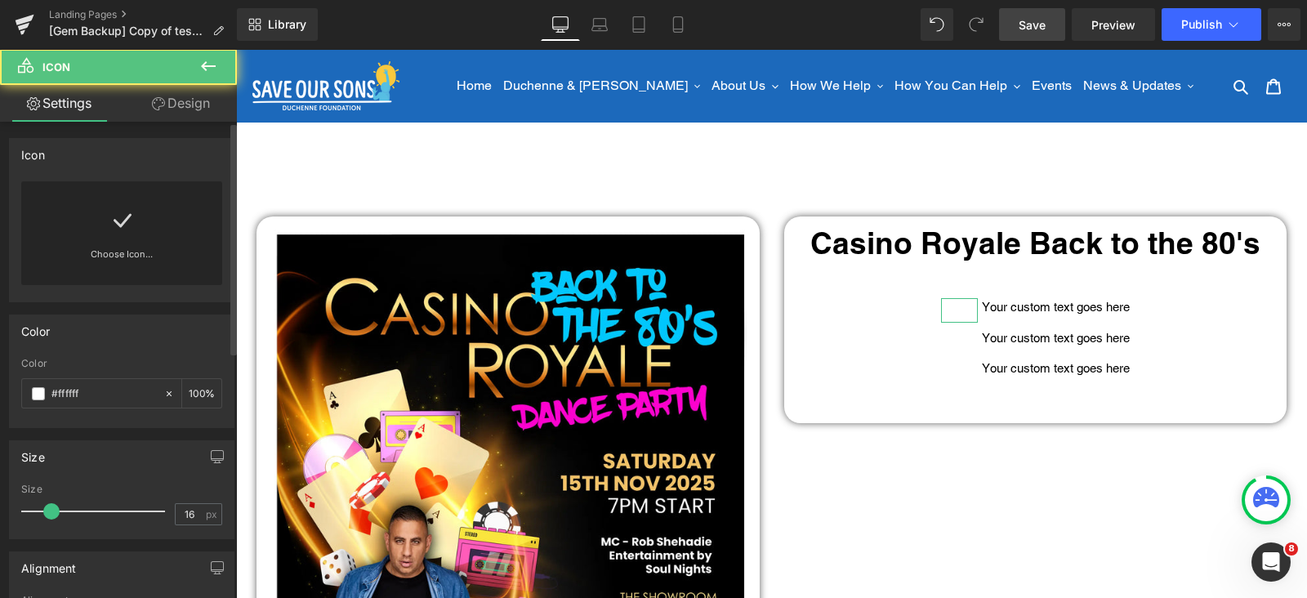
click at [134, 239] on div "Choose Icon..." at bounding box center [121, 233] width 201 height 104
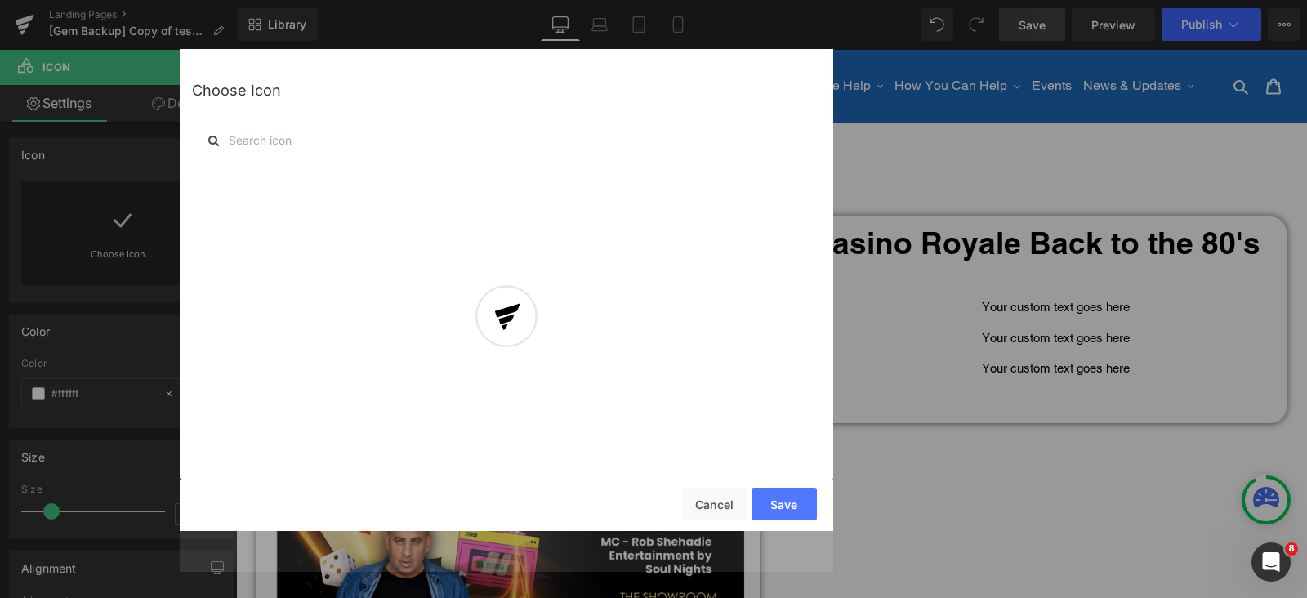
click at [282, 143] on input "text" at bounding box center [289, 141] width 163 height 36
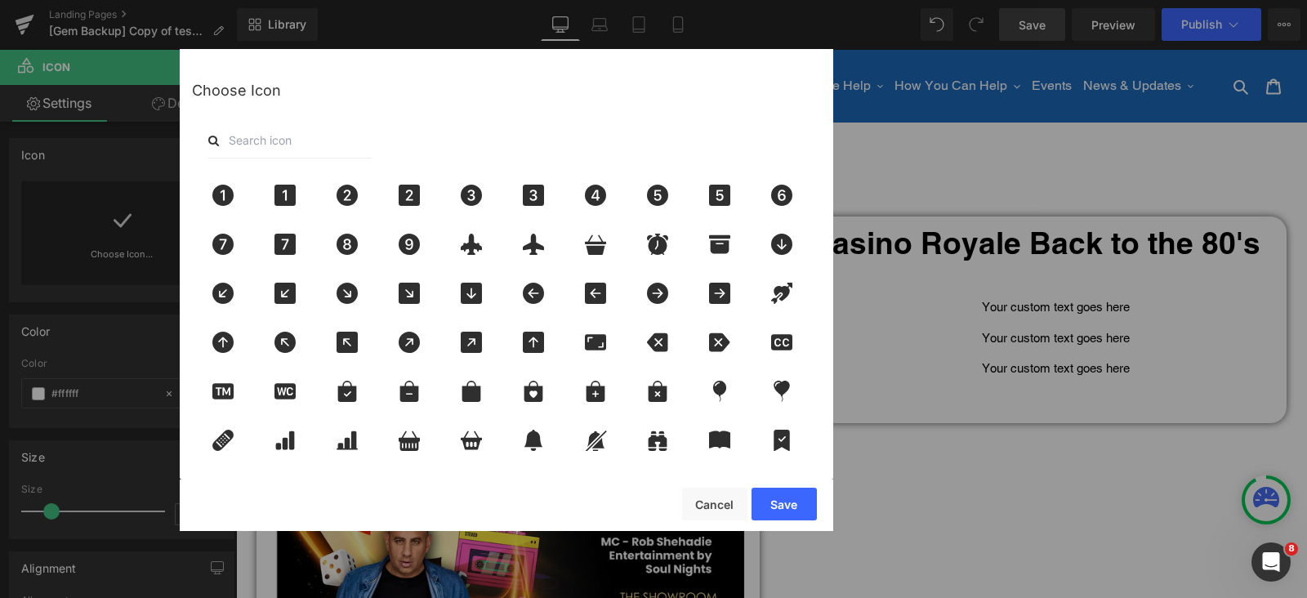
click at [287, 144] on input "text" at bounding box center [289, 141] width 163 height 36
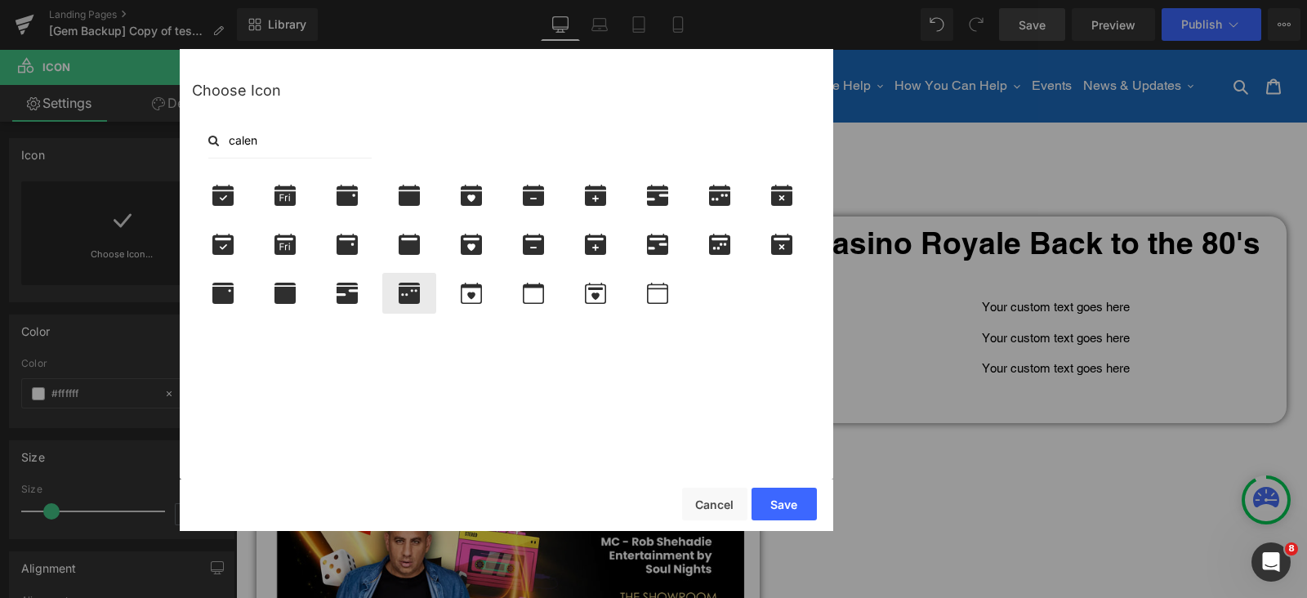
type input "calen"
click at [416, 292] on icon at bounding box center [409, 293] width 21 height 21
click at [783, 493] on button "Save" at bounding box center [784, 504] width 65 height 33
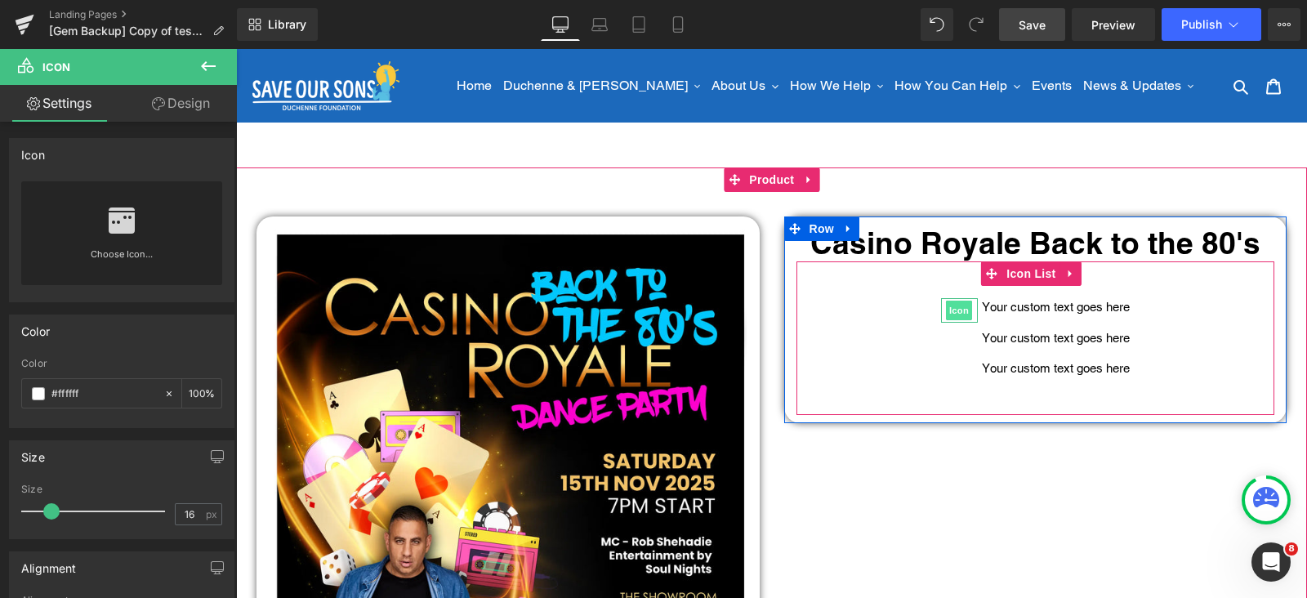
click at [947, 304] on span "Icon" at bounding box center [959, 311] width 26 height 20
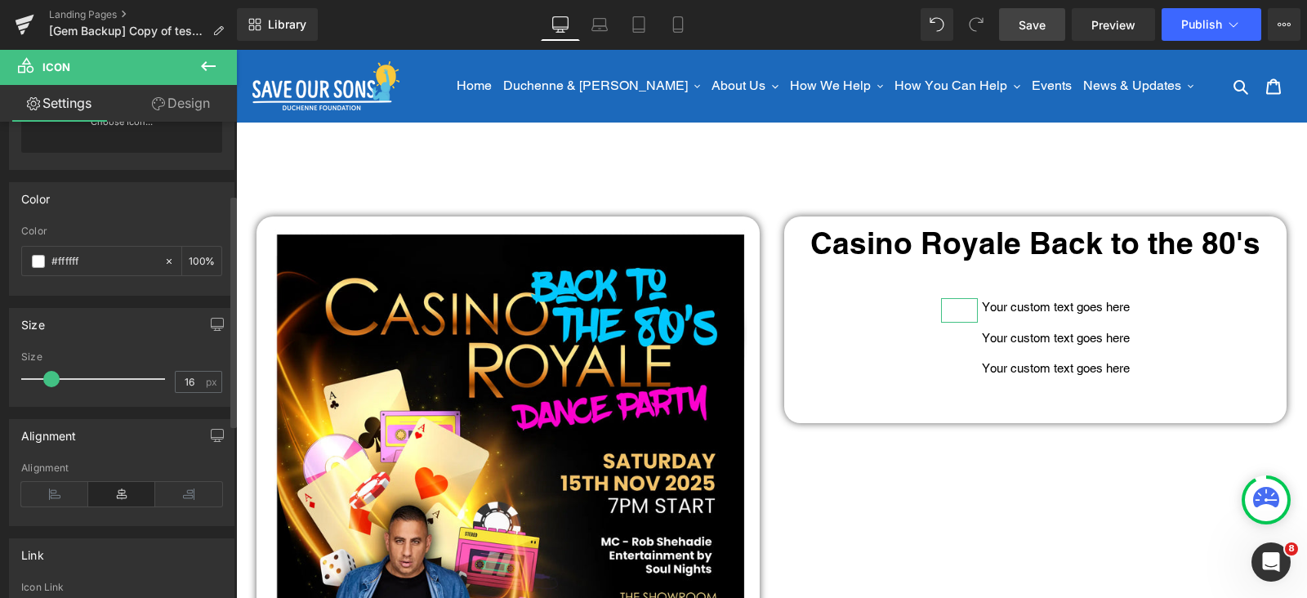
scroll to position [101, 0]
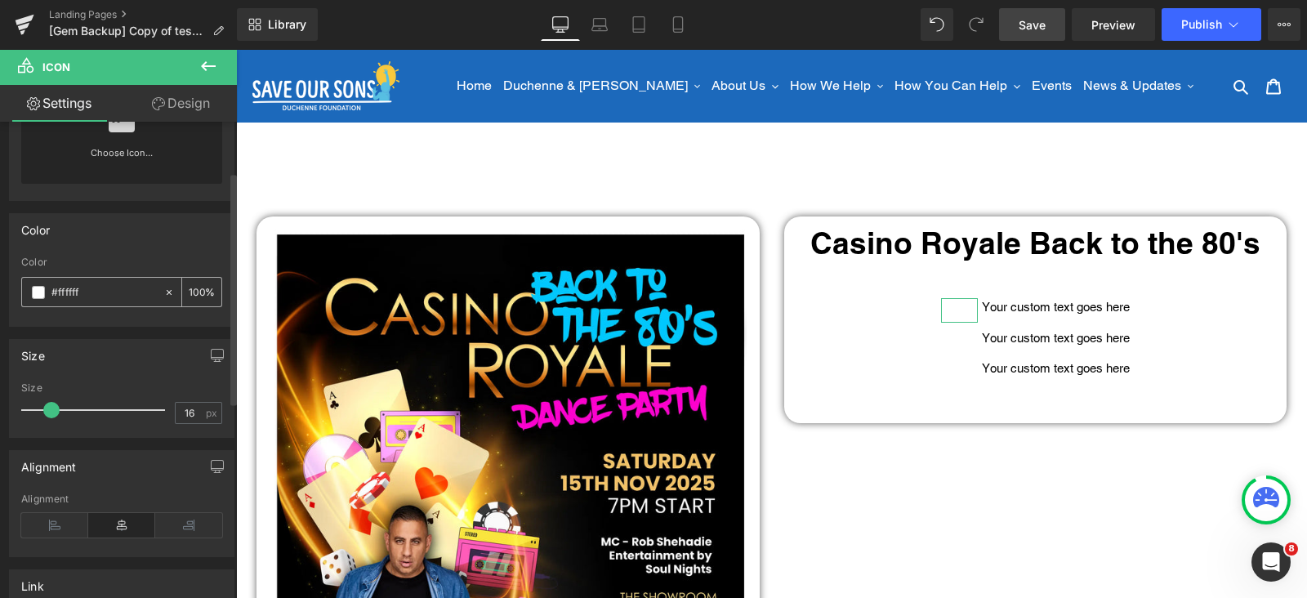
click at [39, 288] on span at bounding box center [38, 292] width 13 height 13
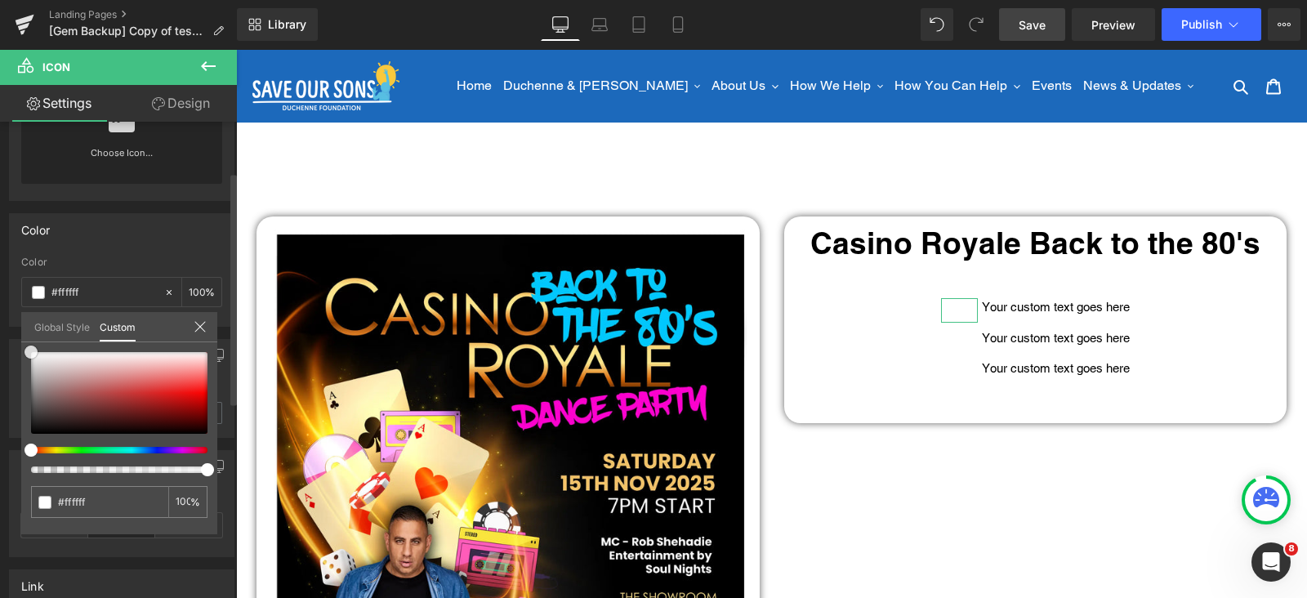
type input "#cd9292"
type input "#593a3a"
type input "#000000"
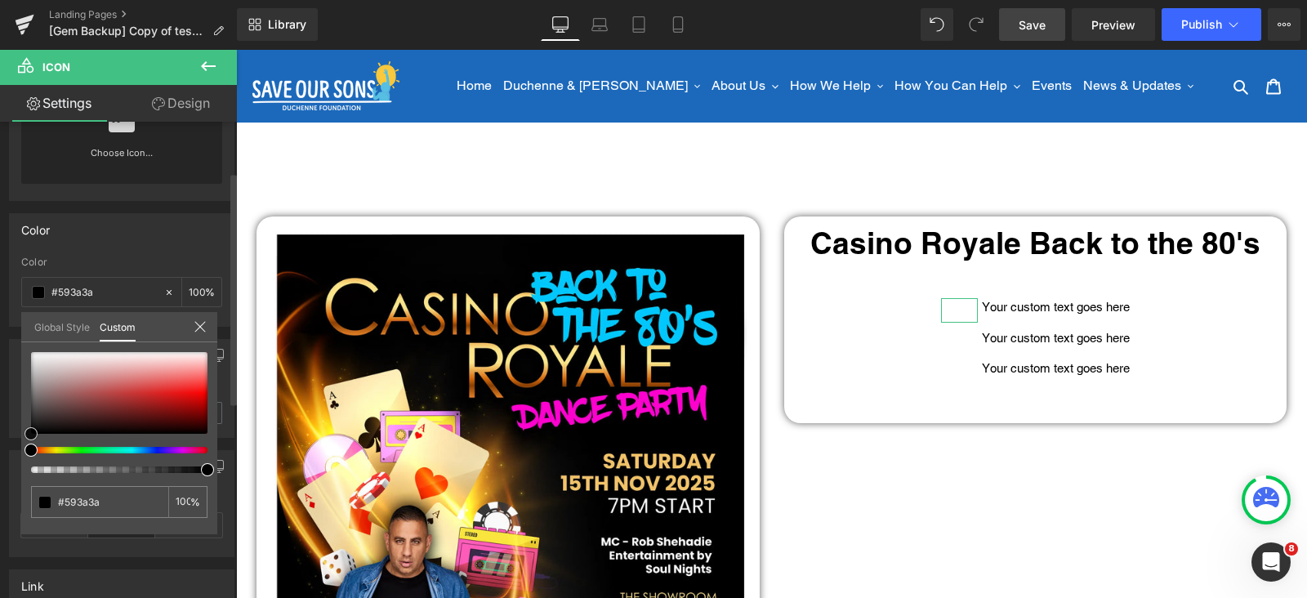
type input "#000000"
drag, startPoint x: 64, startPoint y: 417, endPoint x: 0, endPoint y: 496, distance: 101.7
click at [0, 327] on div "Color rgba(0, 0, 0, 1) Color #000000 100 % Global Style Custom Setup Global Sty…" at bounding box center [122, 264] width 244 height 126
drag, startPoint x: 955, startPoint y: 344, endPoint x: 943, endPoint y: 337, distance: 14.3
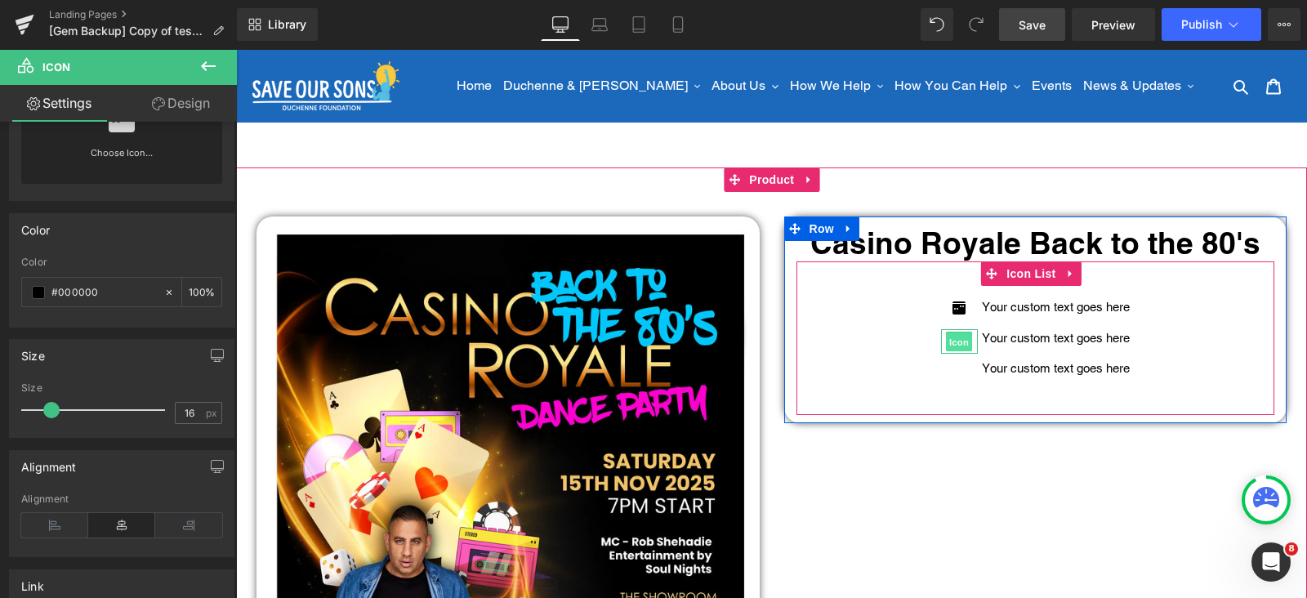
click at [949, 337] on span "Icon" at bounding box center [959, 343] width 26 height 20
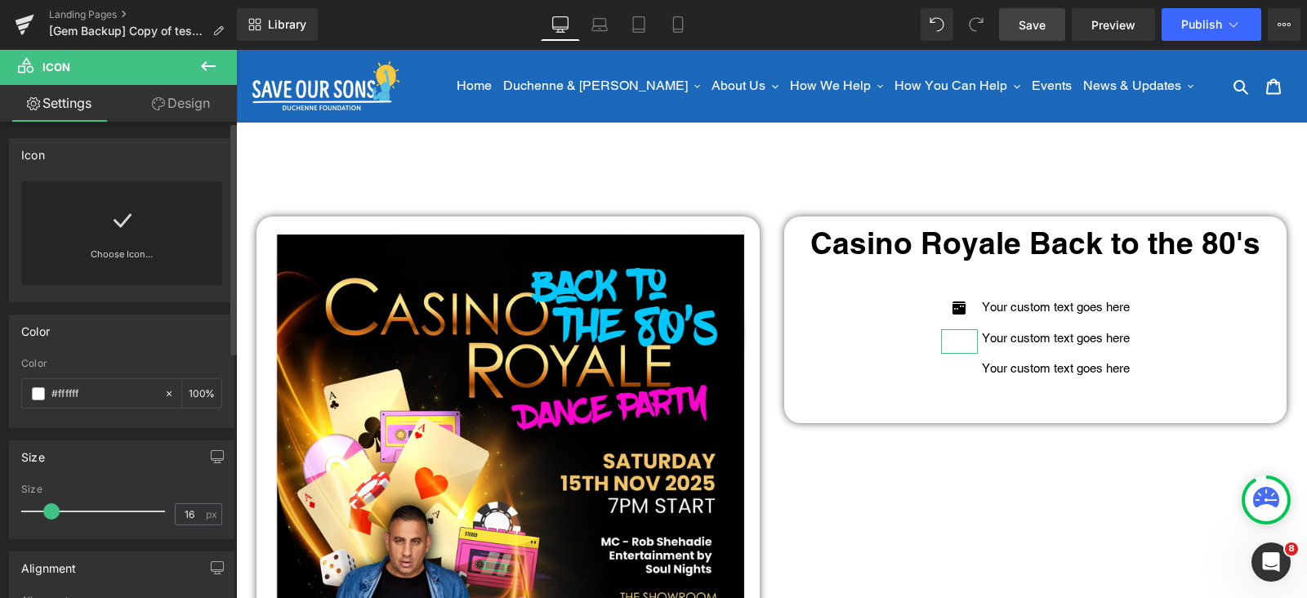
click at [131, 234] on link at bounding box center [122, 213] width 26 height 65
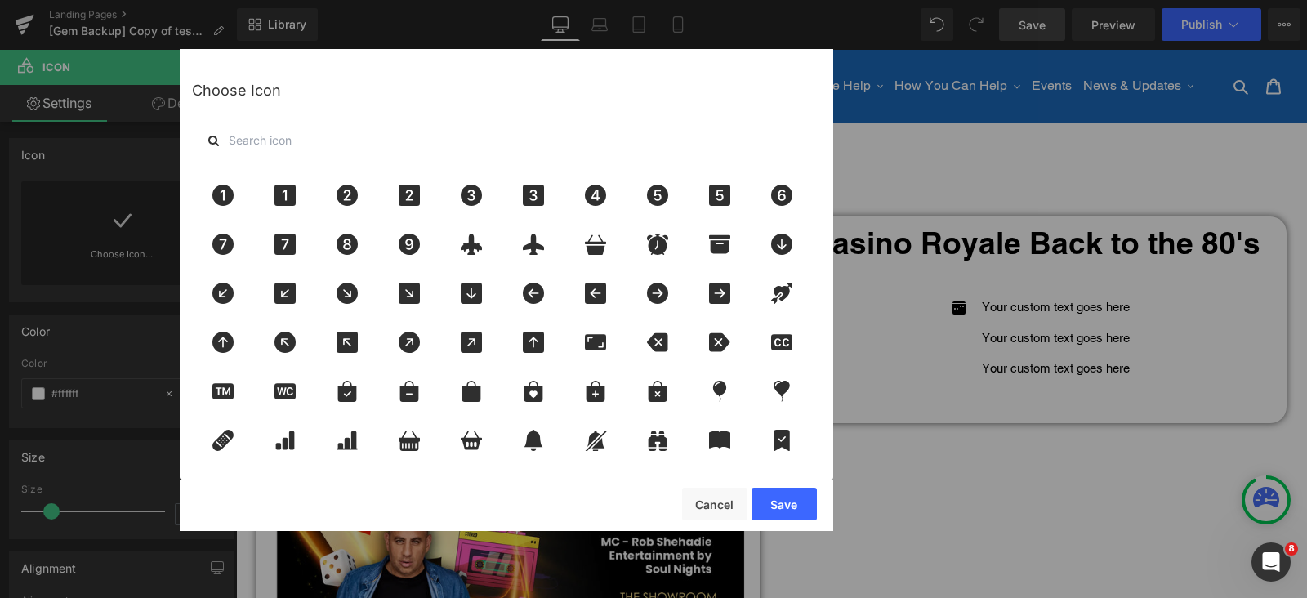
click at [254, 140] on input "text" at bounding box center [289, 141] width 163 height 36
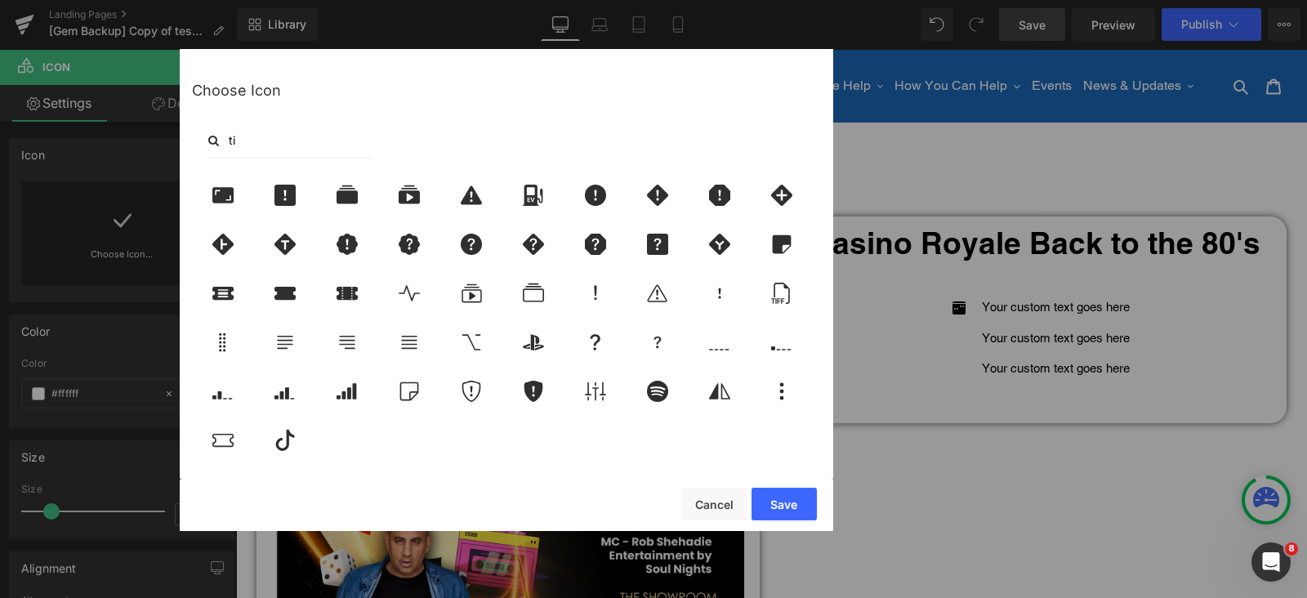
type input "t"
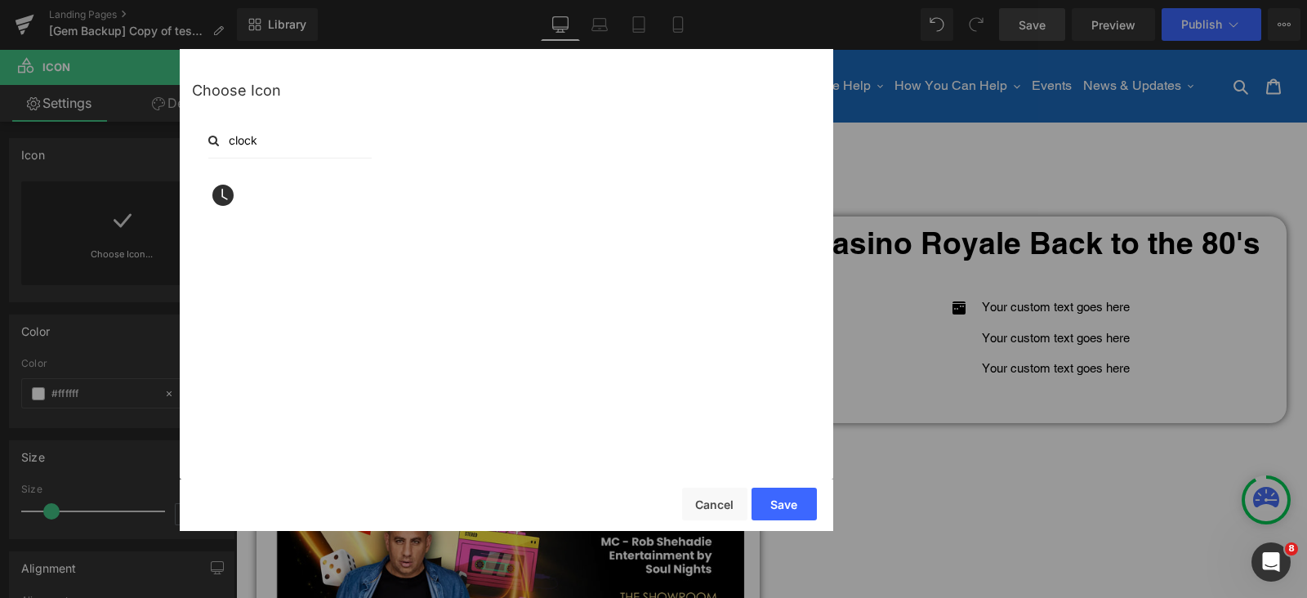
type input "clock"
click at [223, 190] on icon at bounding box center [222, 195] width 21 height 21
click at [780, 506] on button "Save" at bounding box center [784, 504] width 65 height 33
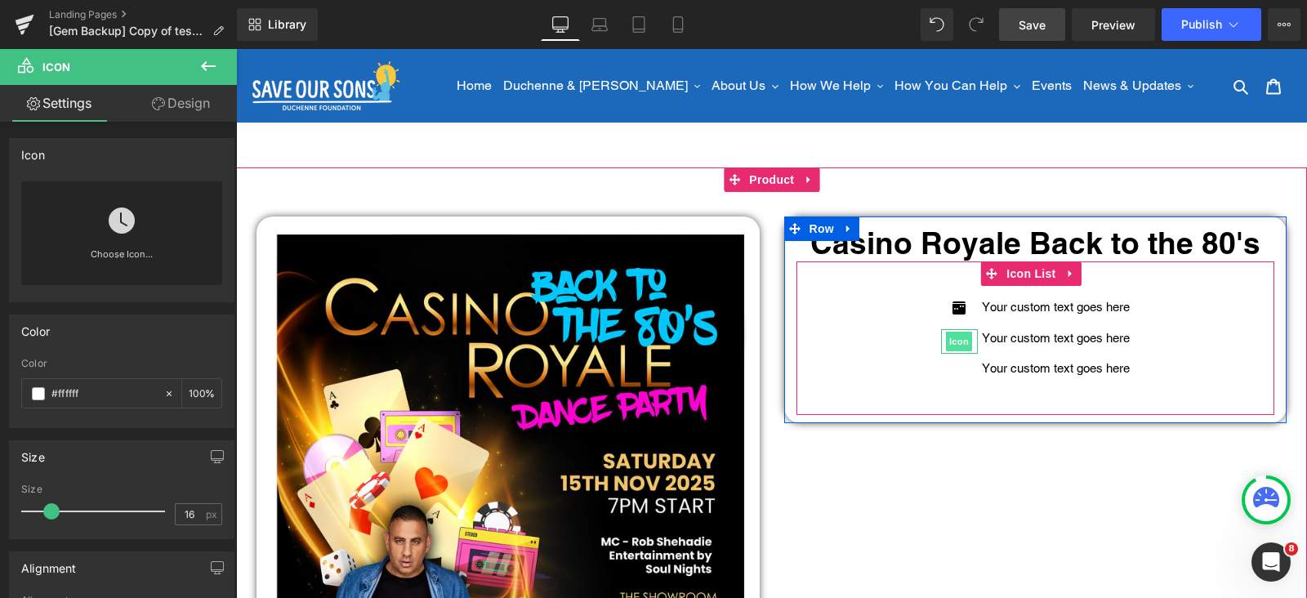
click at [950, 341] on span "Icon" at bounding box center [959, 342] width 26 height 20
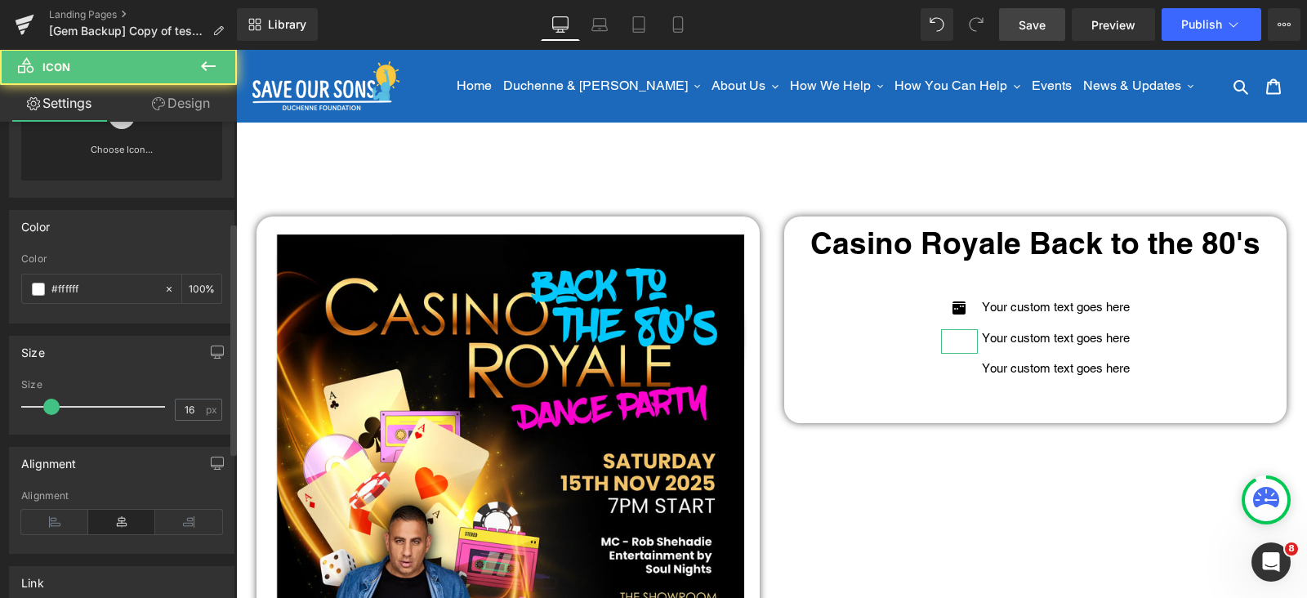
scroll to position [203, 0]
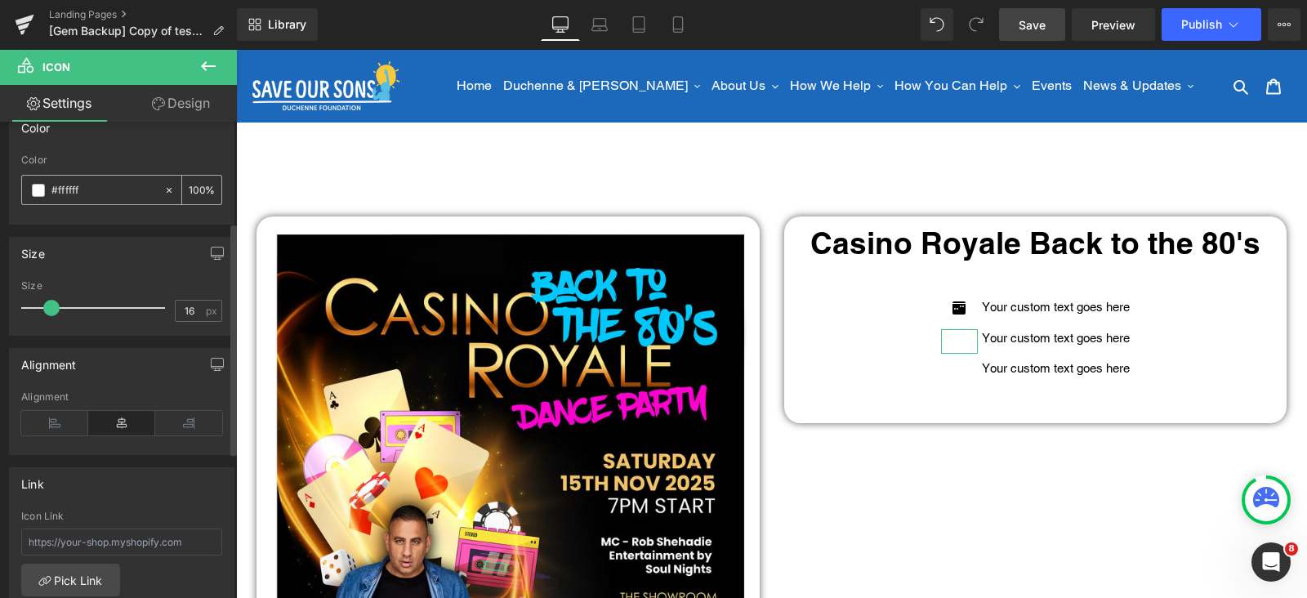
click at [43, 186] on span at bounding box center [38, 190] width 13 height 13
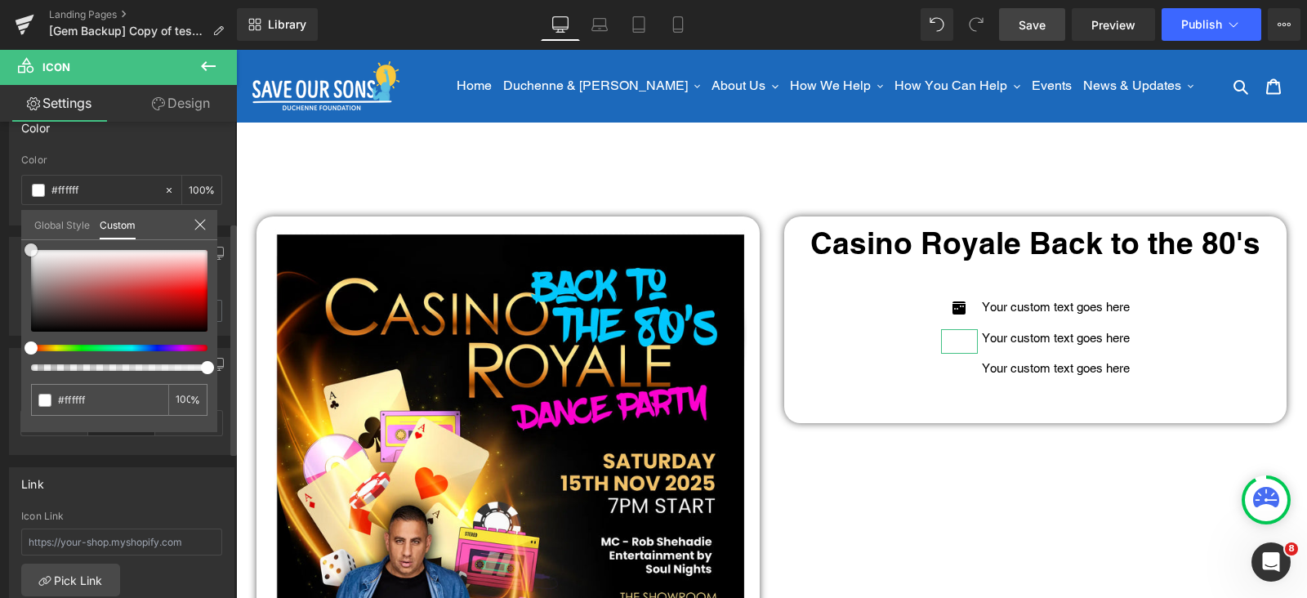
type input "#774a4a"
type input "#000000"
drag, startPoint x: 72, startPoint y: 301, endPoint x: 1, endPoint y: 373, distance: 101.7
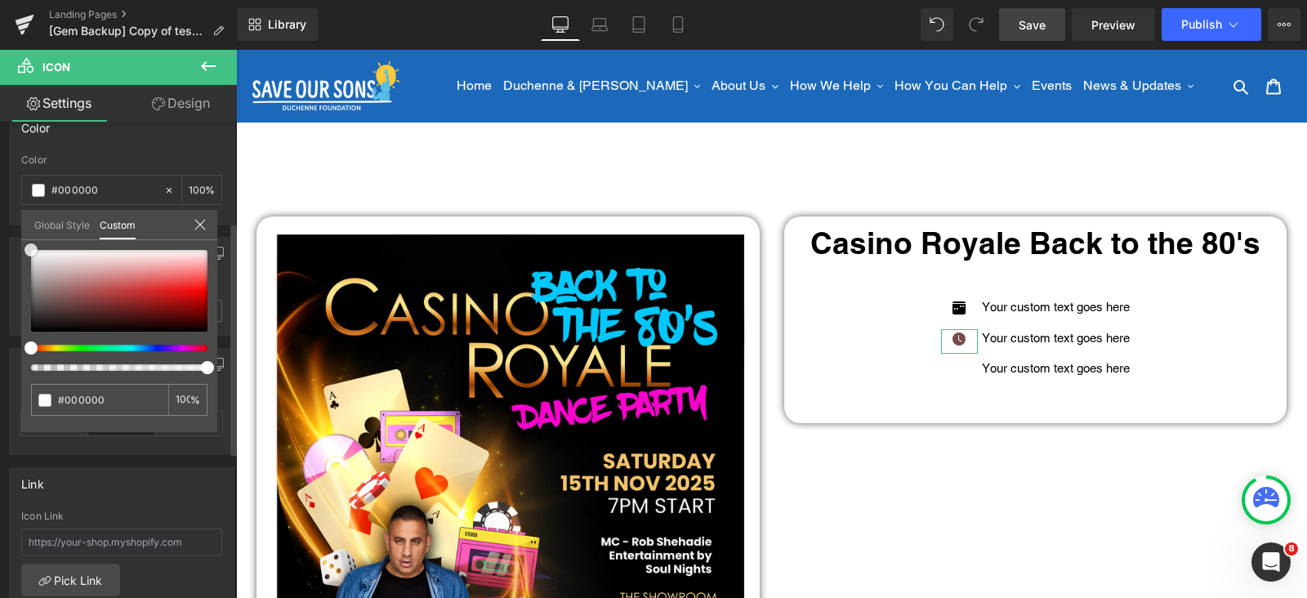
click at [0, 225] on div "Color rgba(0, 0, 0, 1) Color #000000 100 % Global Style Custom Setup Global Sty…" at bounding box center [122, 162] width 244 height 126
drag, startPoint x: 955, startPoint y: 363, endPoint x: 938, endPoint y: 374, distance: 20.6
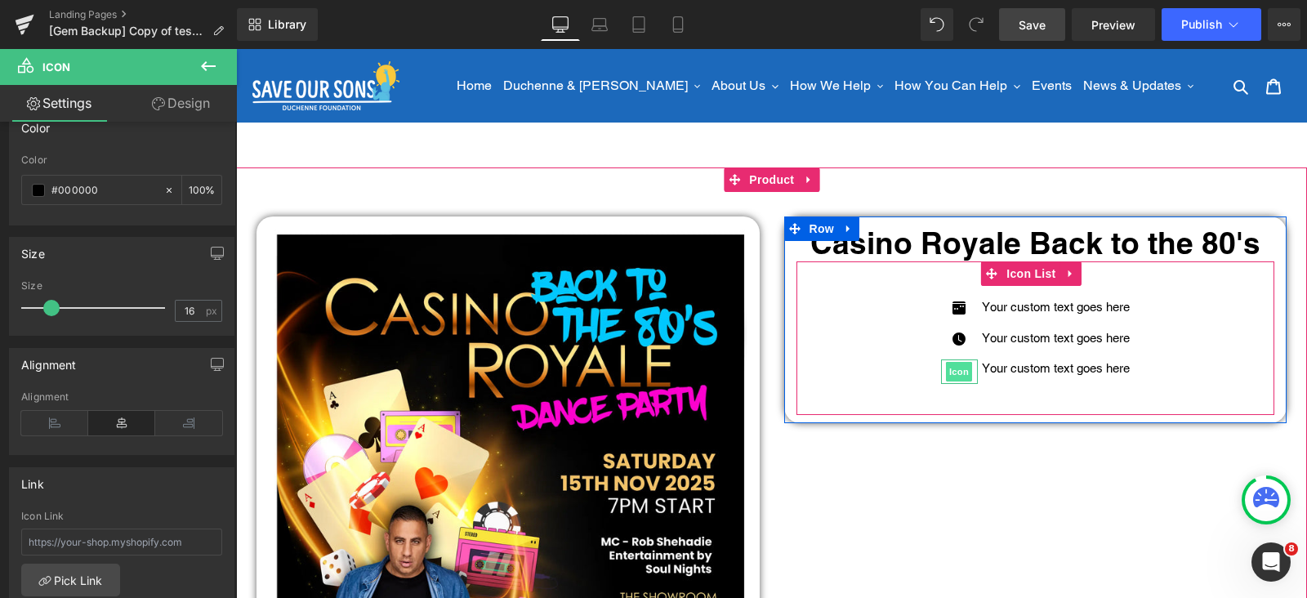
click at [947, 364] on span "Icon" at bounding box center [959, 372] width 26 height 20
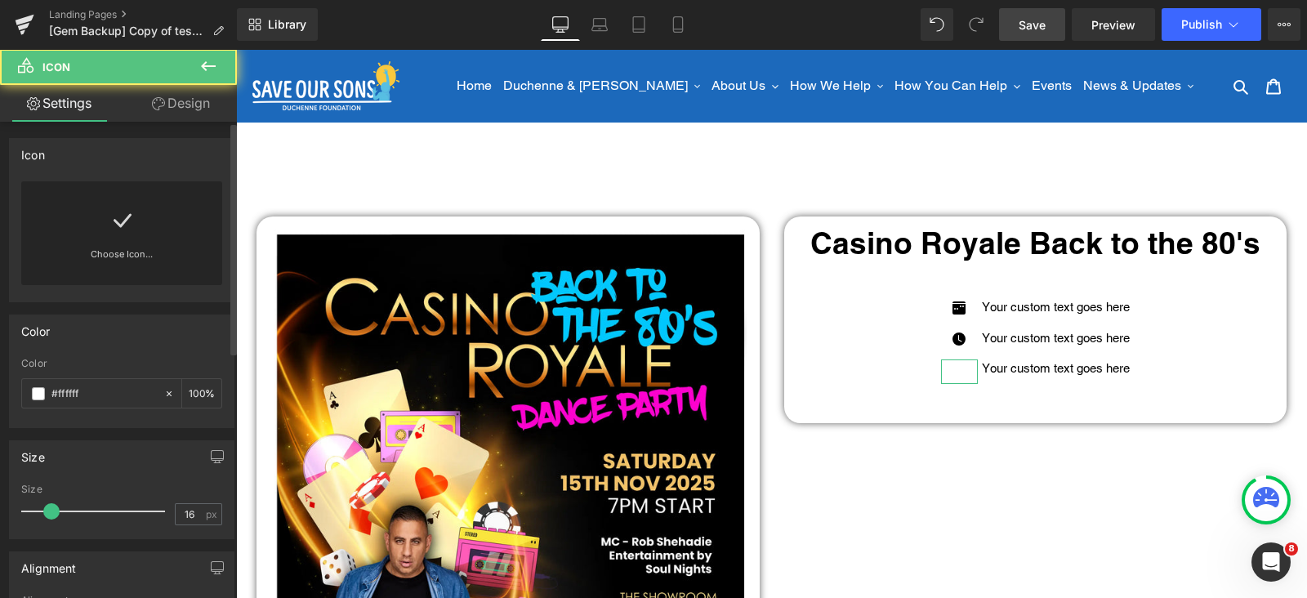
click at [139, 241] on div "Choose Icon..." at bounding box center [121, 233] width 201 height 104
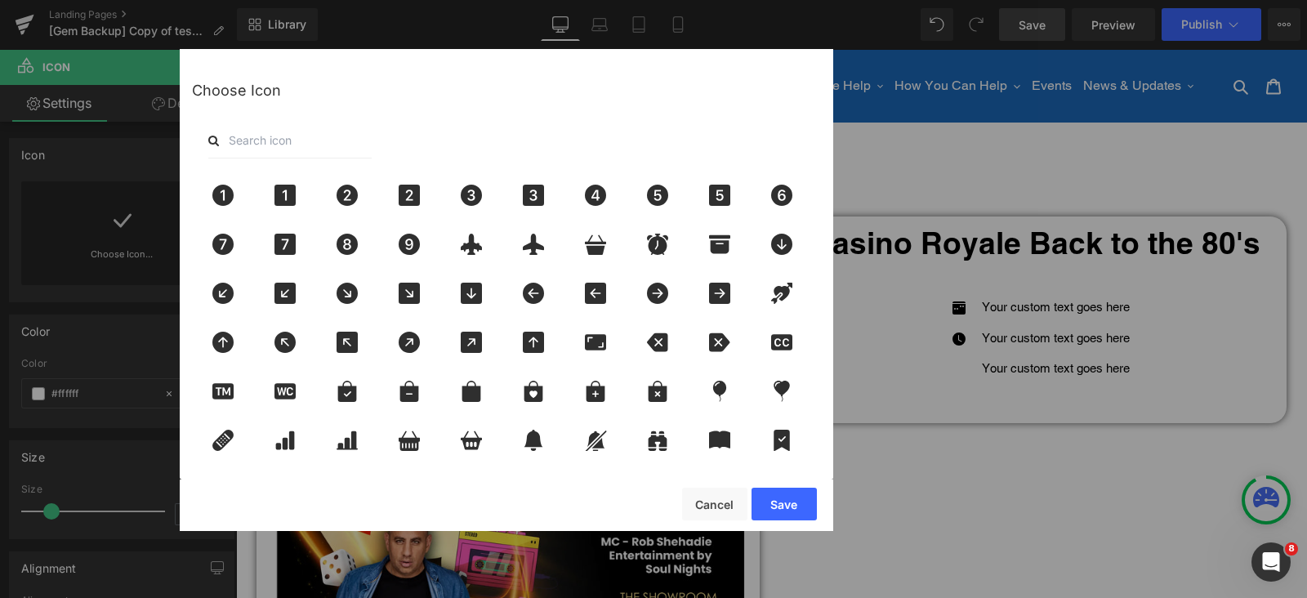
click at [279, 140] on input "text" at bounding box center [289, 141] width 163 height 36
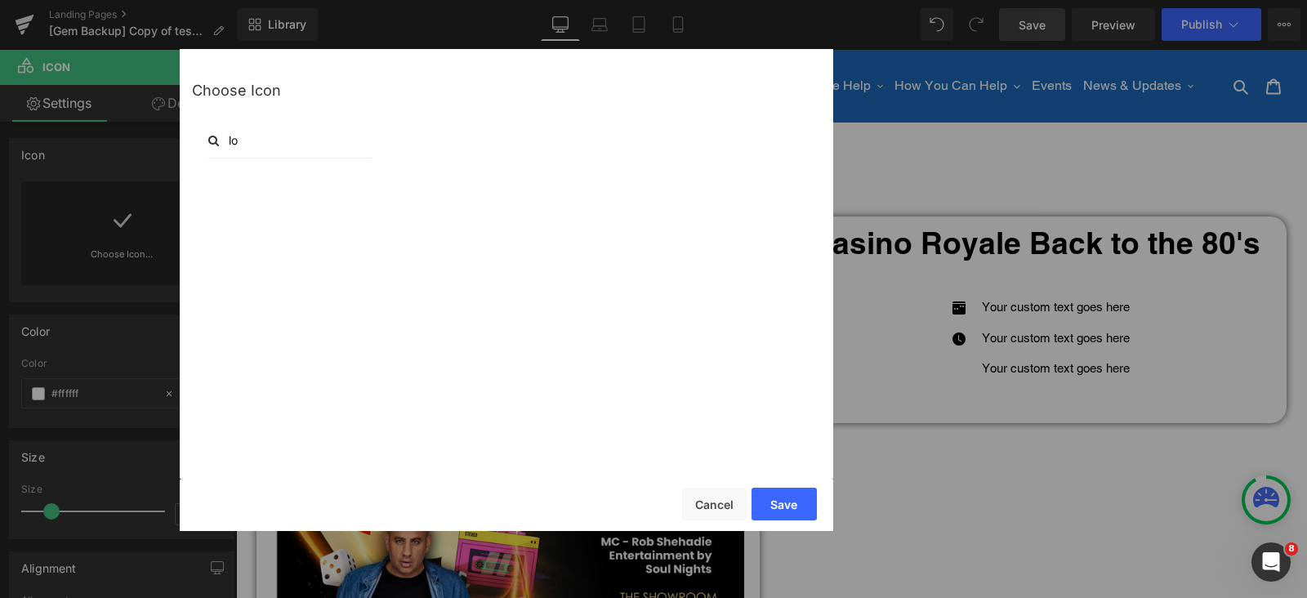
type input "l"
type input "s"
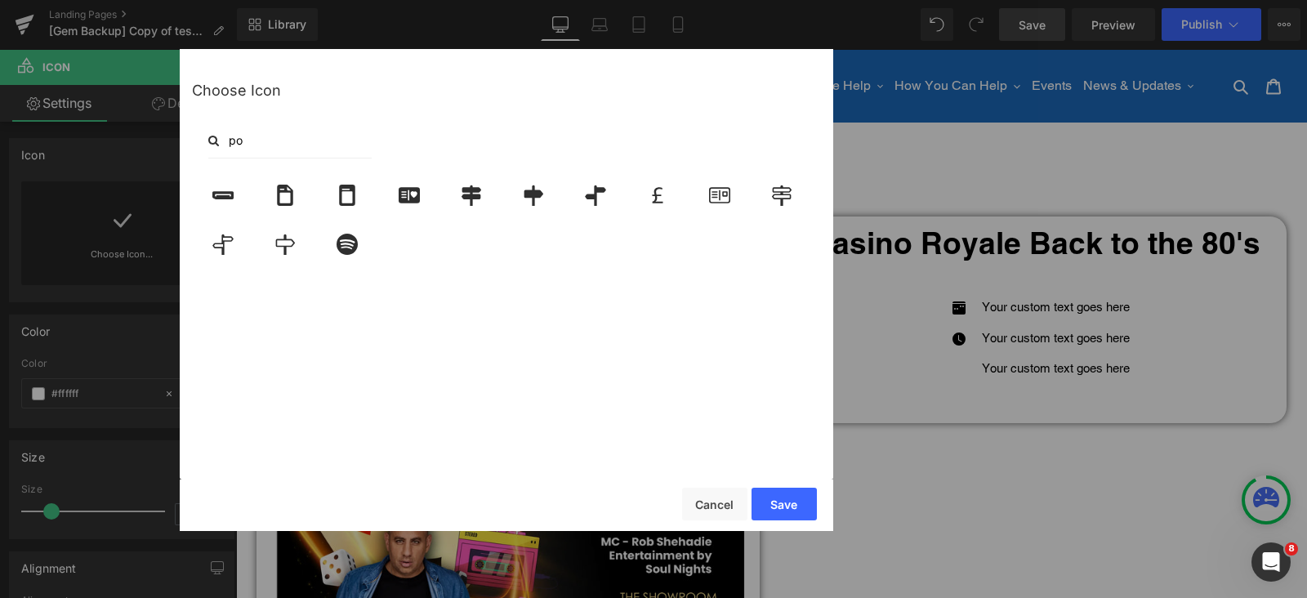
type input "p"
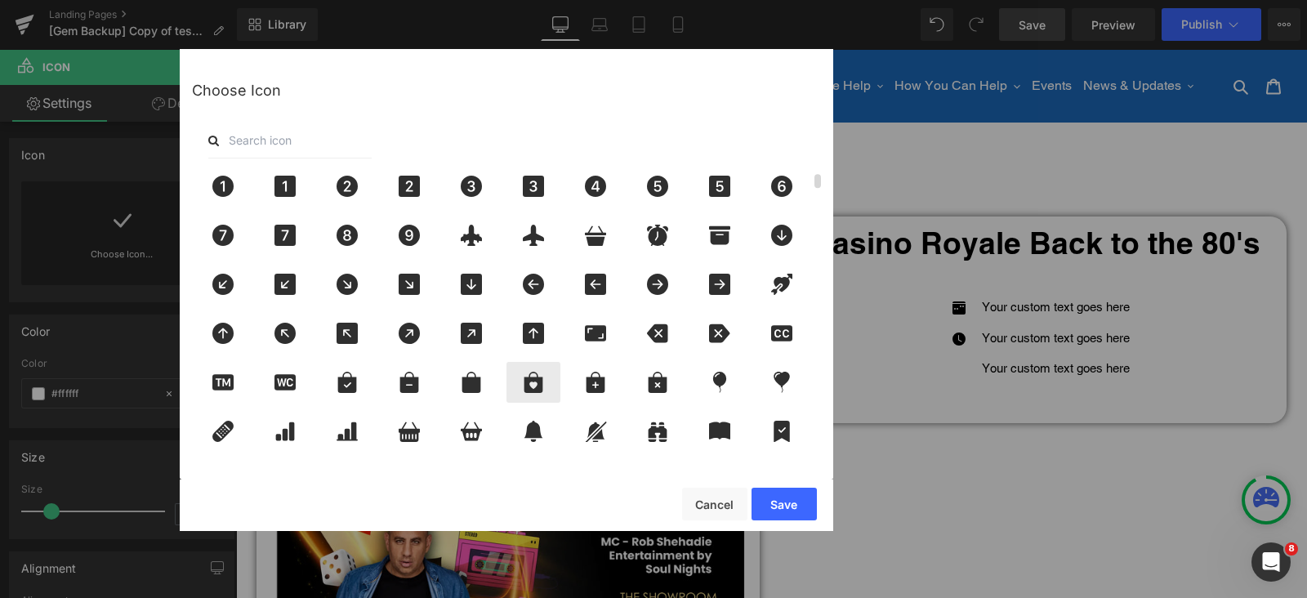
scroll to position [0, 0]
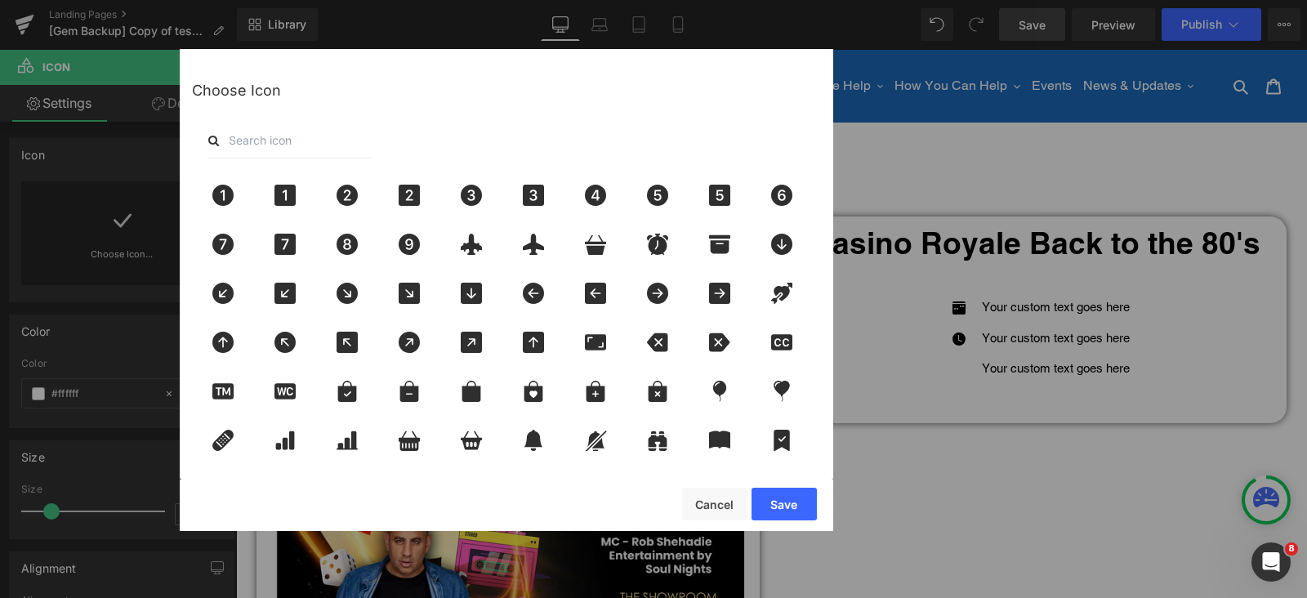
click at [248, 138] on input "text" at bounding box center [289, 141] width 163 height 36
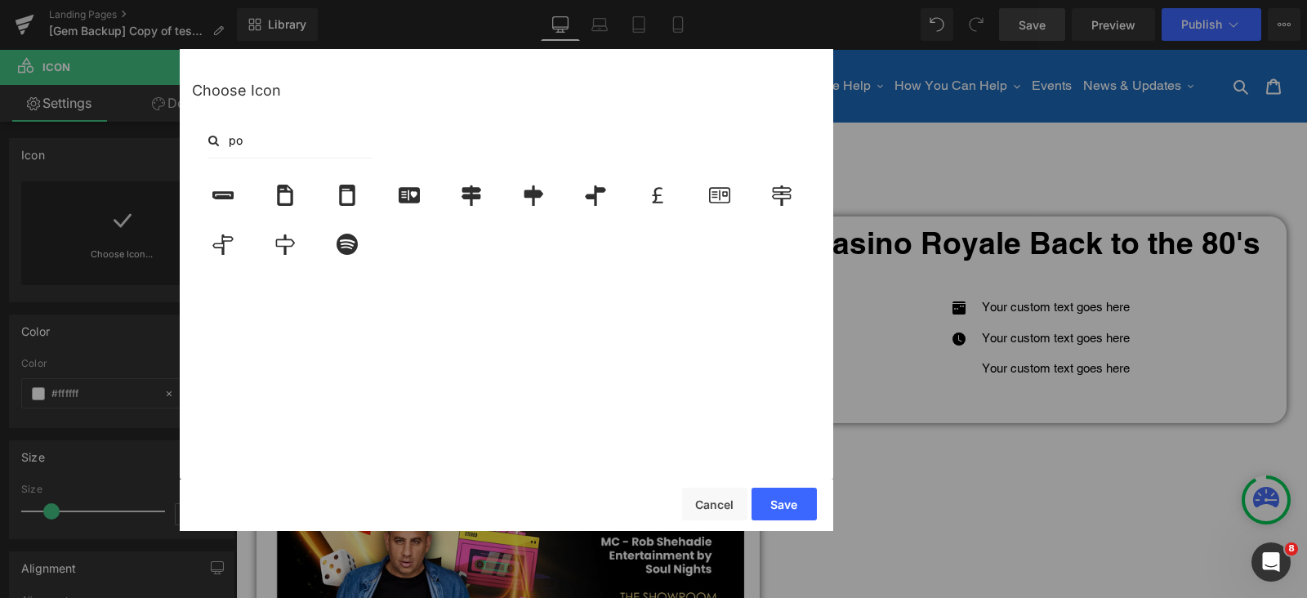
type input "p"
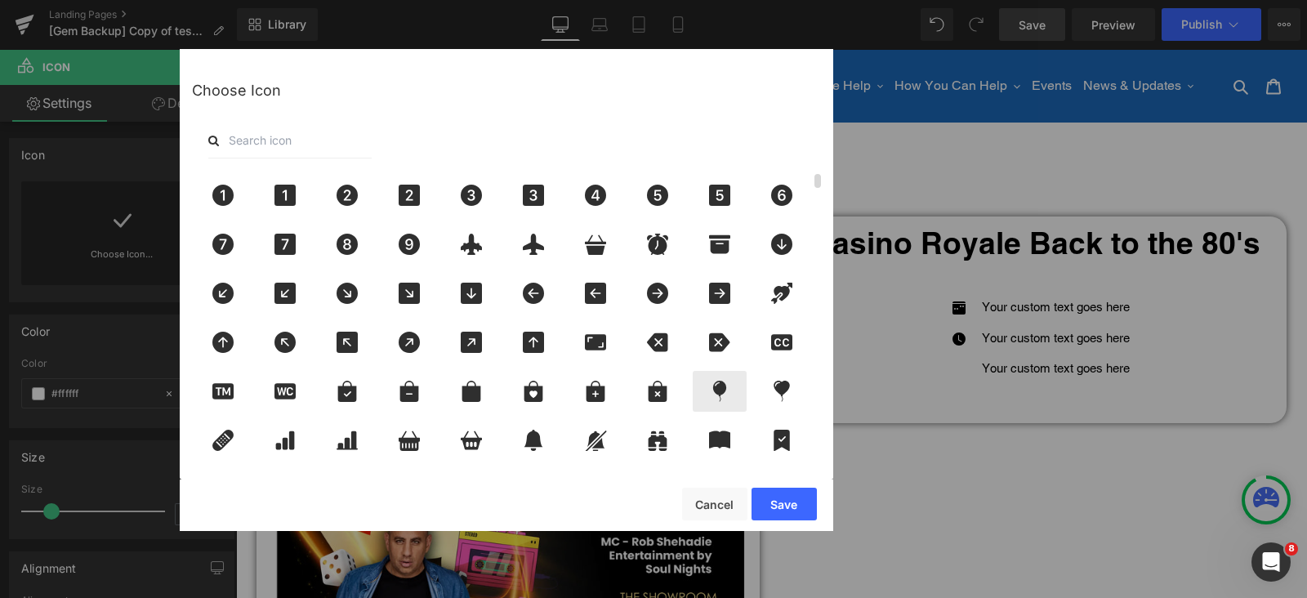
click at [721, 390] on icon at bounding box center [719, 391] width 13 height 21
drag, startPoint x: 797, startPoint y: 501, endPoint x: 667, endPoint y: 349, distance: 199.9
click at [797, 502] on button "Save" at bounding box center [784, 504] width 65 height 33
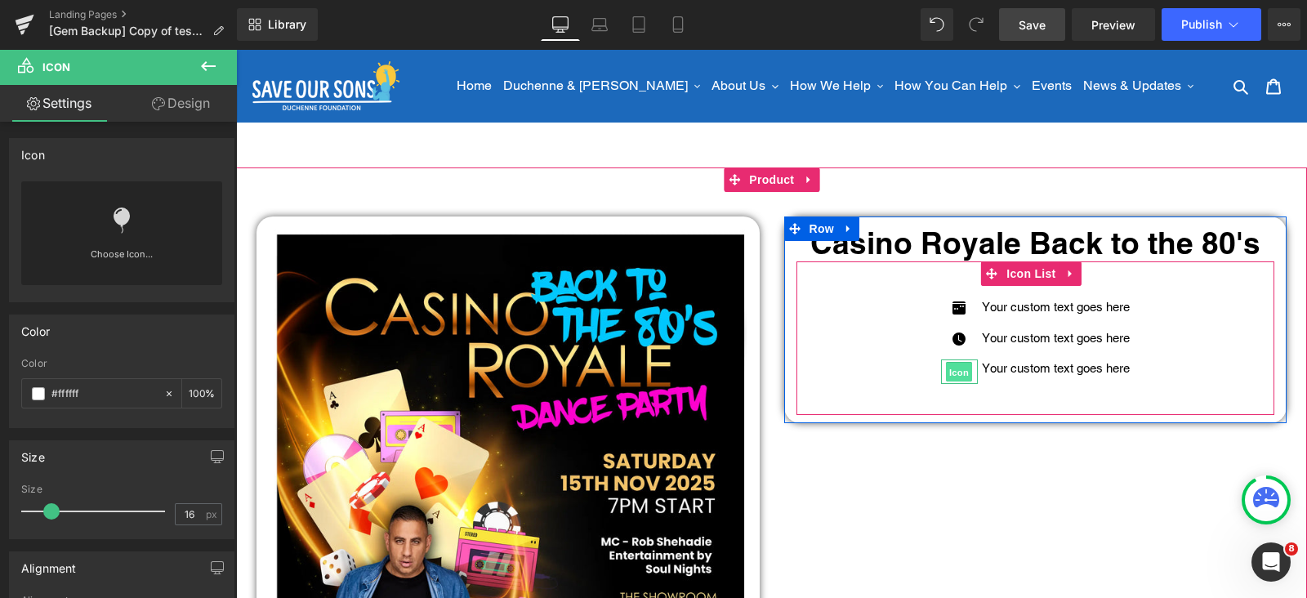
click at [947, 368] on span "Icon" at bounding box center [959, 373] width 26 height 20
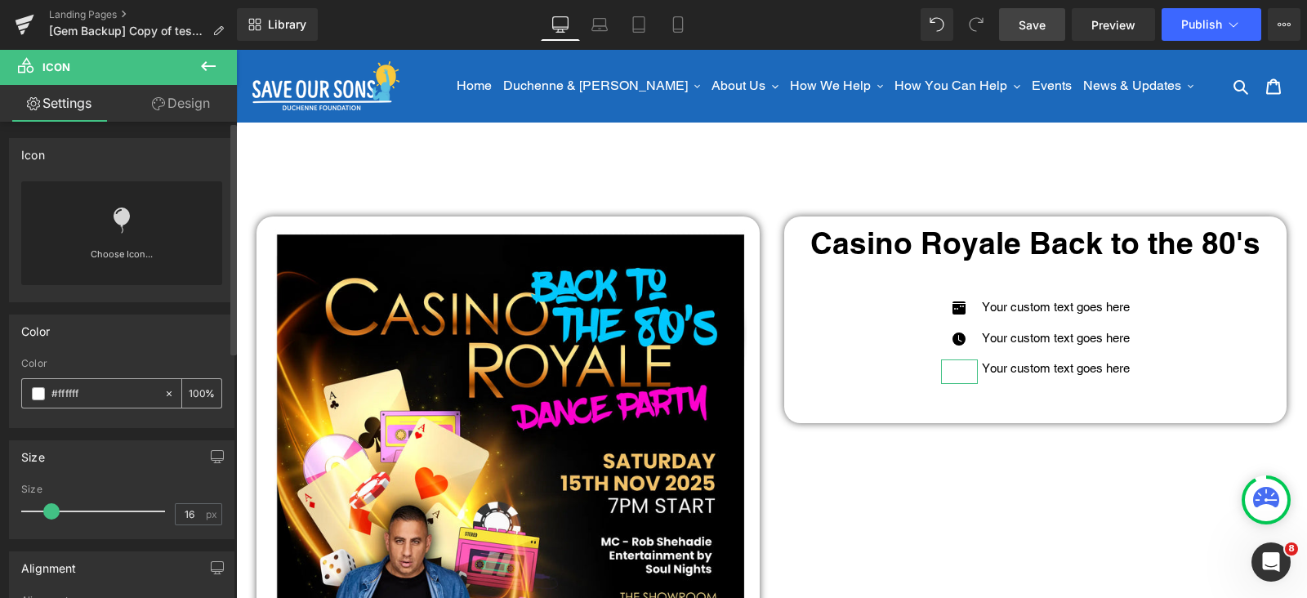
click at [34, 395] on span at bounding box center [38, 393] width 13 height 13
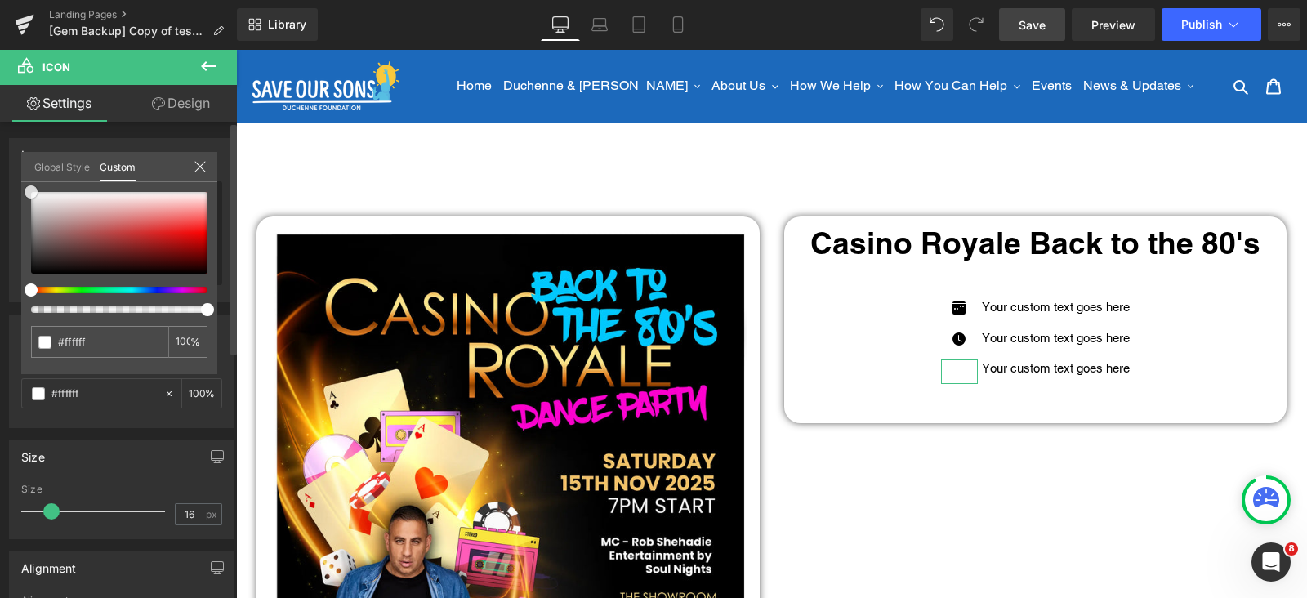
type input "#621212"
type input "#000000"
drag, startPoint x: 22, startPoint y: 289, endPoint x: 0, endPoint y: 337, distance: 53.0
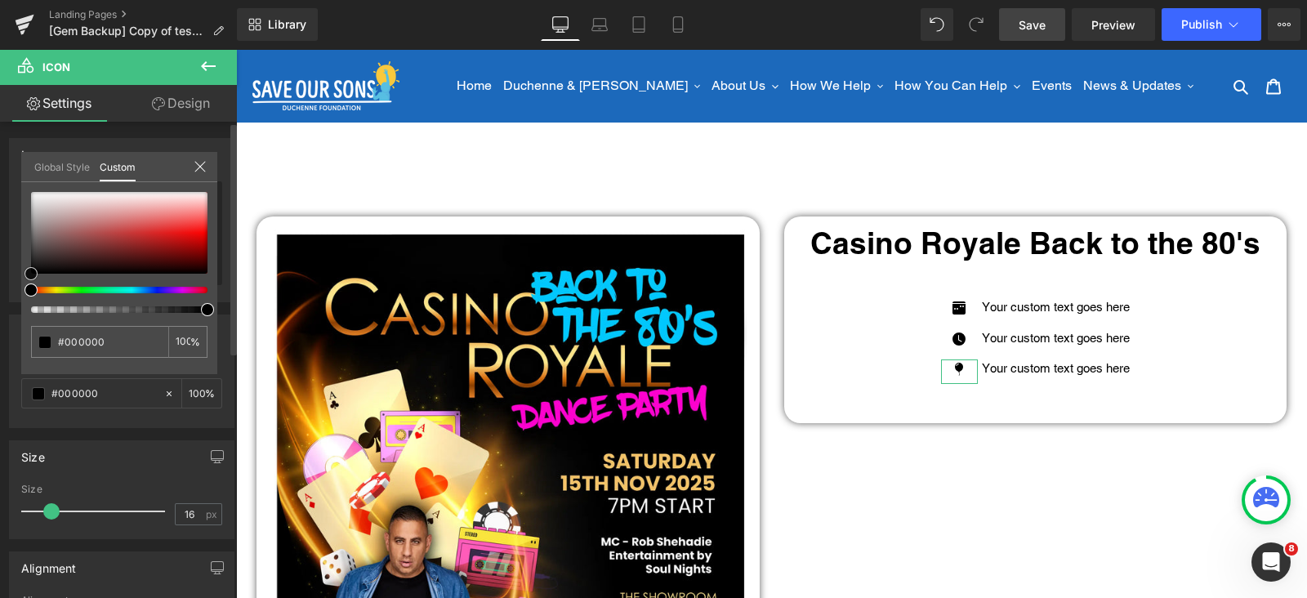
click at [0, 337] on div "Color rgba(0, 0, 0, 1) Color #000000 100 % Global Style Custom Setup Global Sty…" at bounding box center [122, 365] width 244 height 126
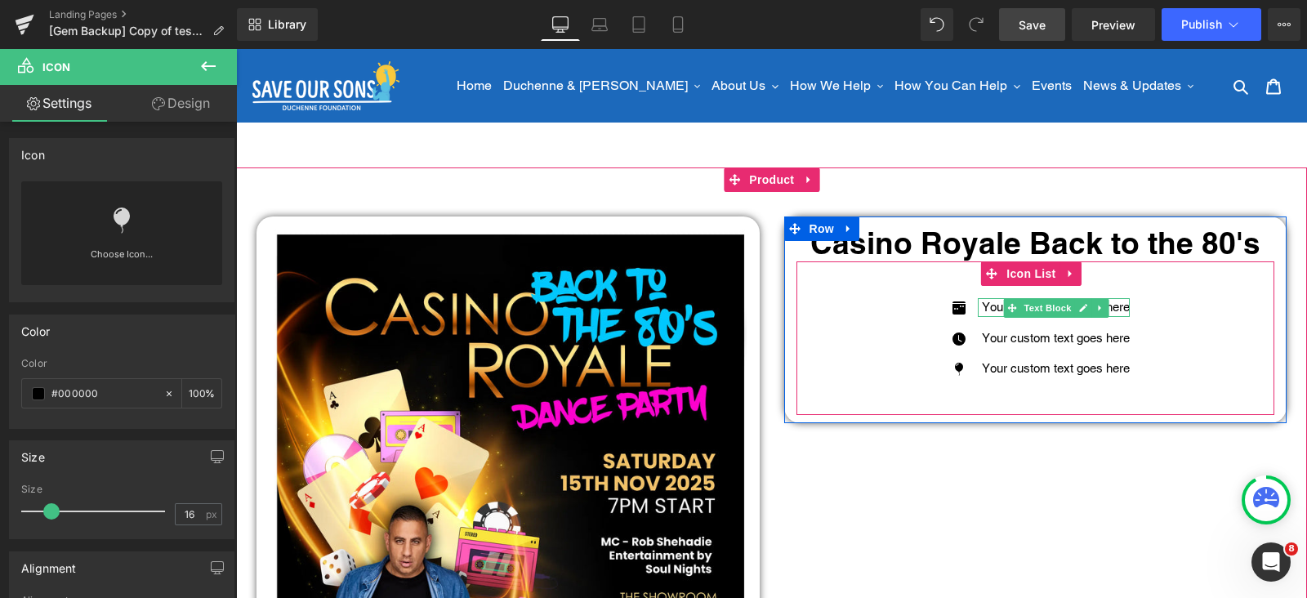
click at [1007, 307] on icon at bounding box center [1011, 307] width 9 height 9
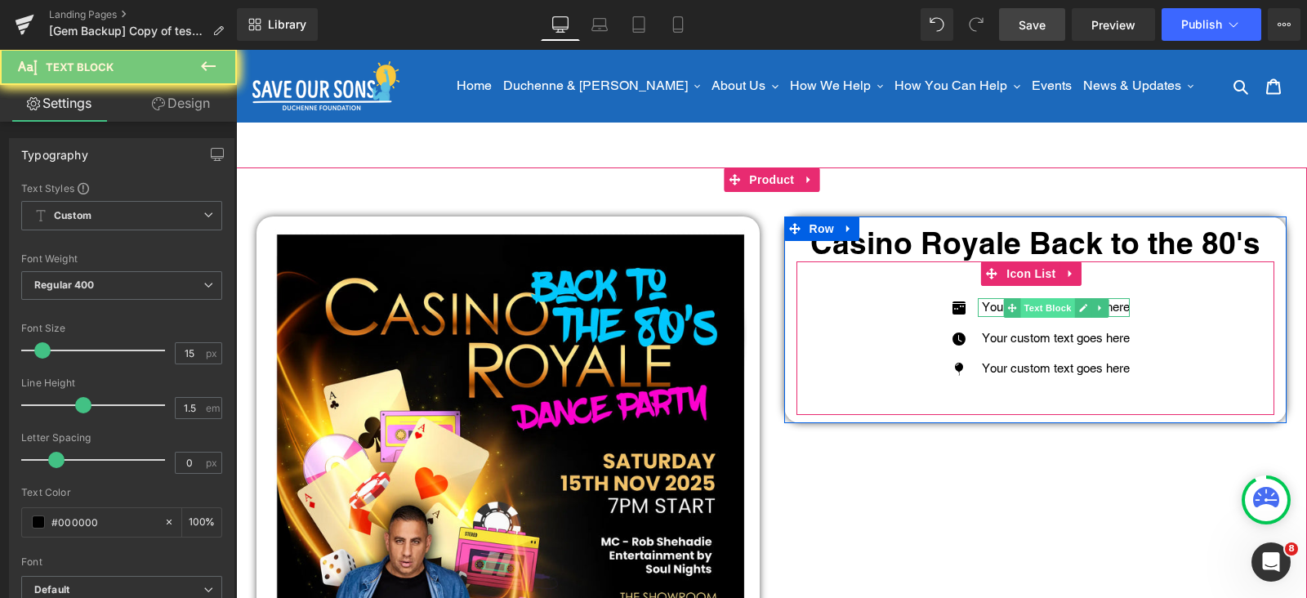
click at [1061, 304] on ul "Text Block" at bounding box center [1055, 308] width 105 height 20
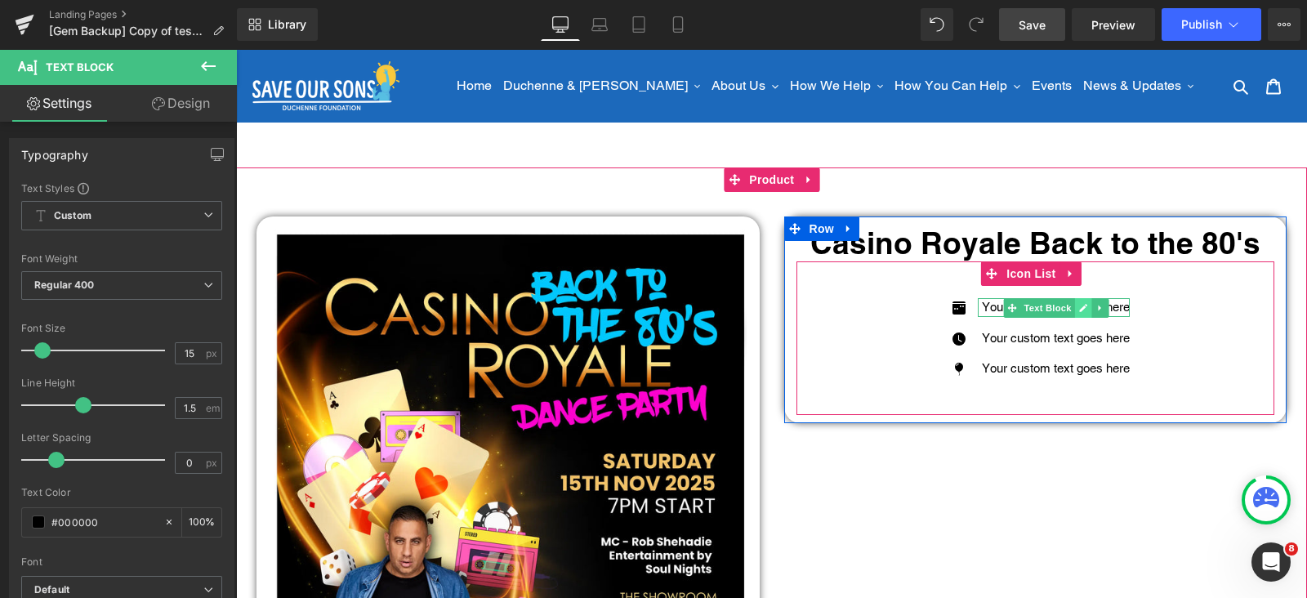
click at [1078, 308] on icon at bounding box center [1082, 308] width 9 height 10
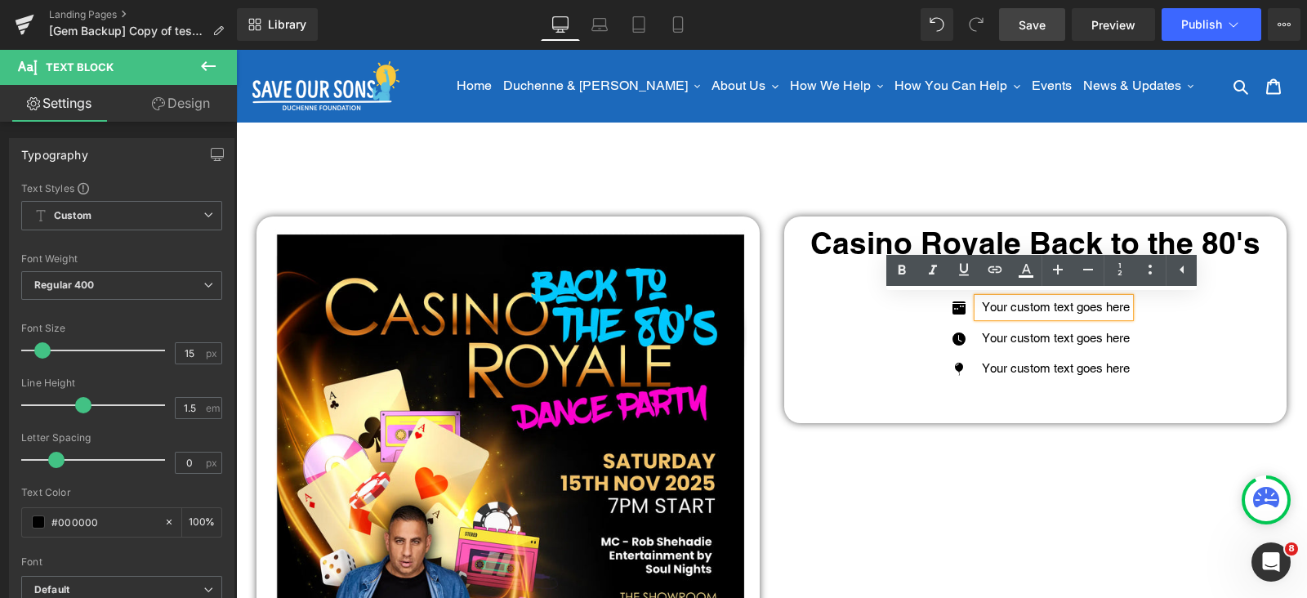
click at [1067, 307] on p "Your custom text goes here" at bounding box center [1056, 307] width 148 height 19
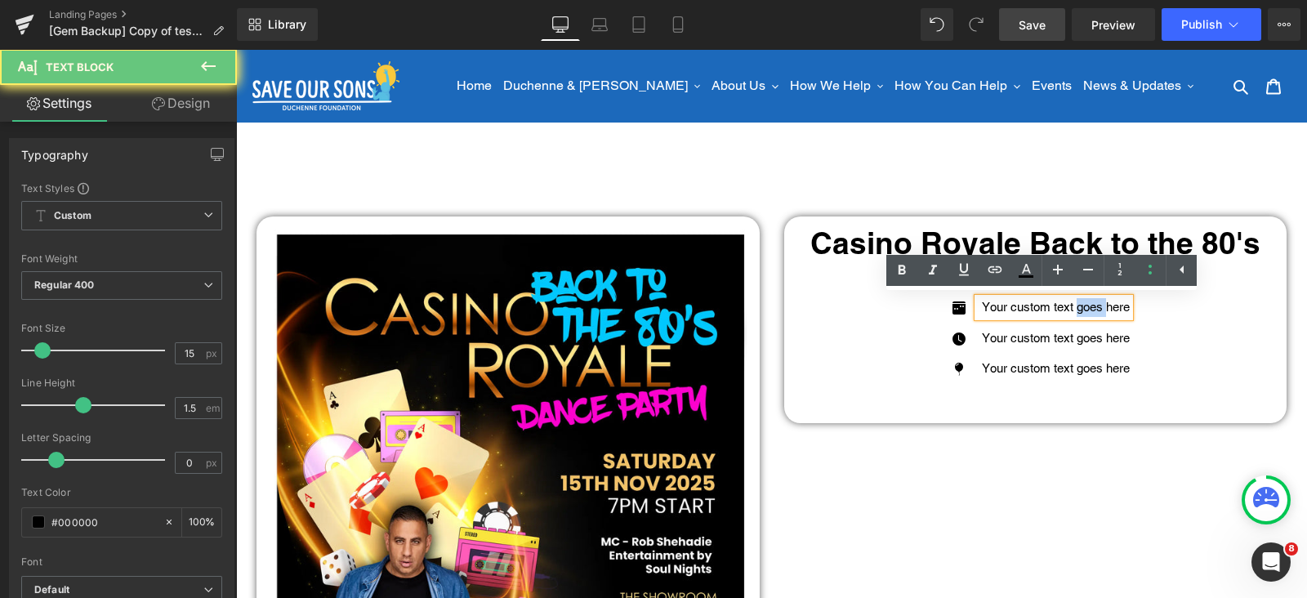
click at [1067, 307] on p "Your custom text goes here" at bounding box center [1056, 307] width 148 height 19
click at [1066, 306] on p "Your custom text goes here" at bounding box center [1056, 307] width 148 height 19
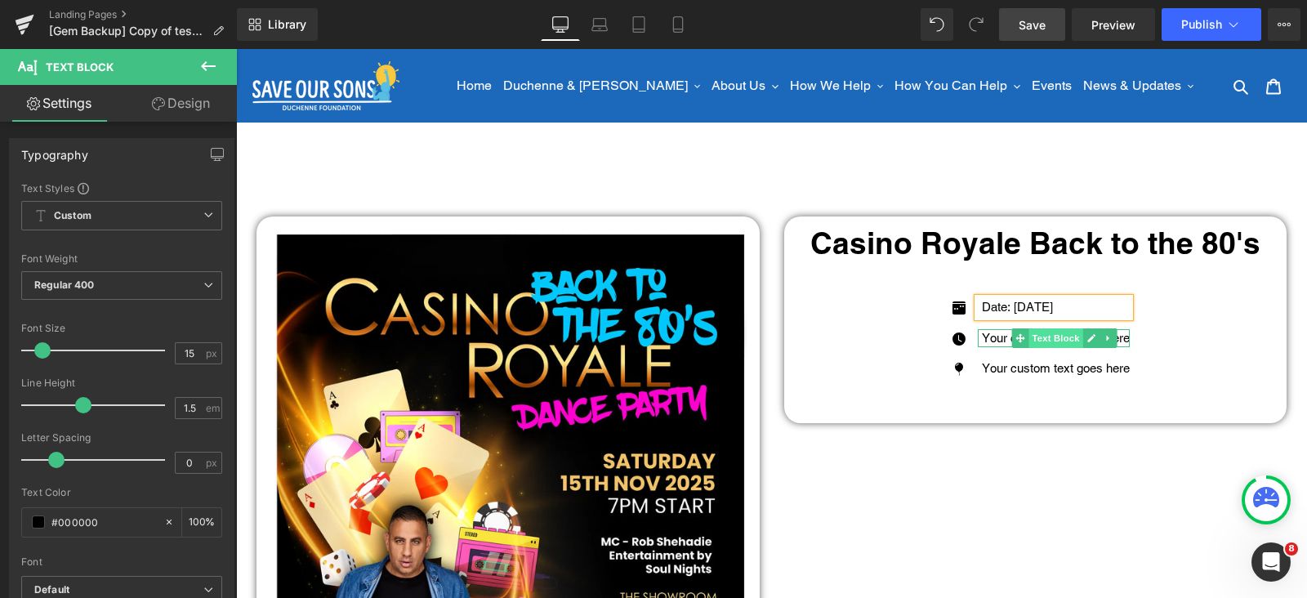
drag, startPoint x: 1008, startPoint y: 341, endPoint x: 1044, endPoint y: 337, distance: 36.2
click at [1029, 341] on span "Text Block" at bounding box center [1056, 338] width 54 height 20
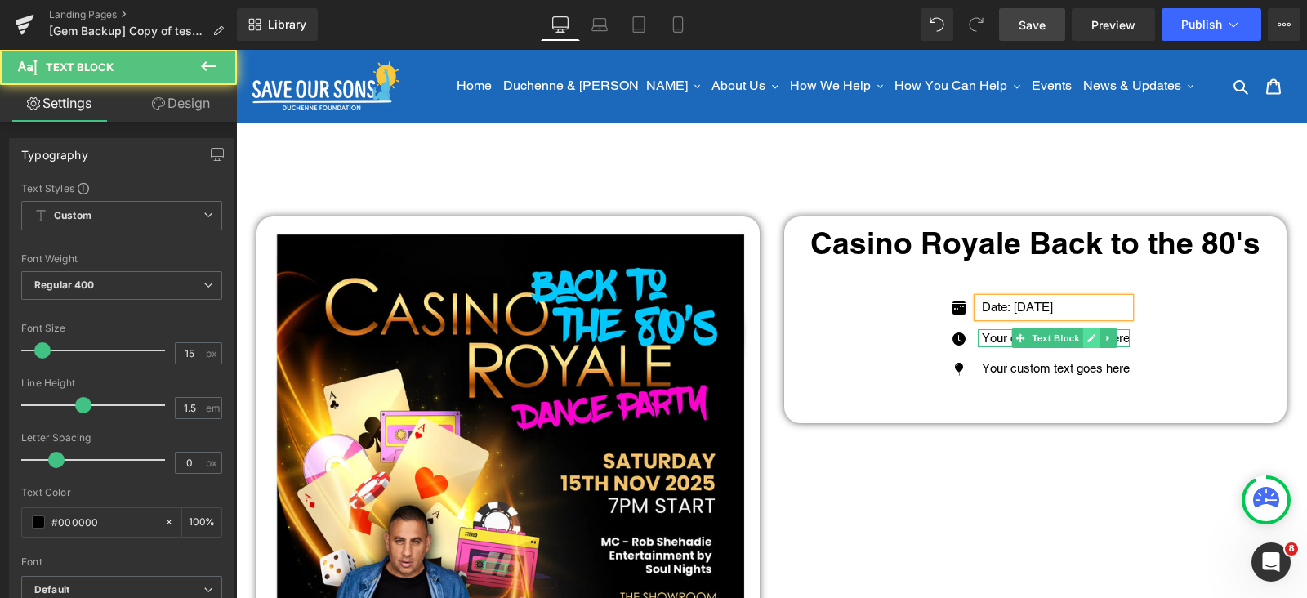
click at [1087, 339] on icon at bounding box center [1091, 338] width 8 height 8
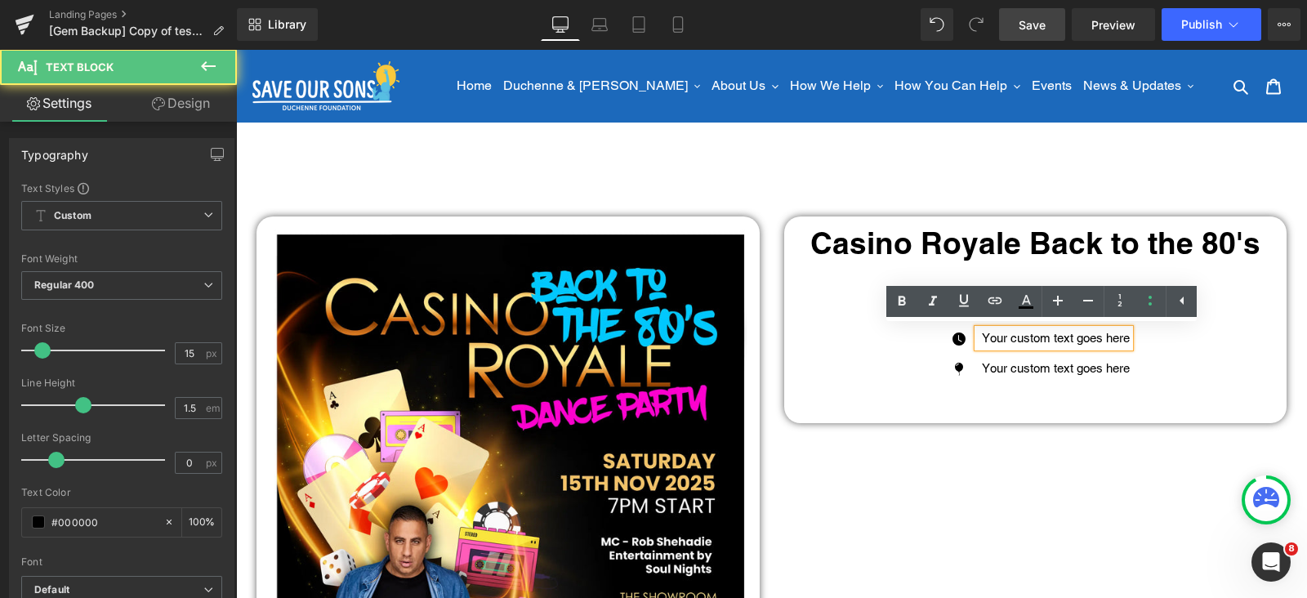
click at [1065, 339] on p "Your custom text goes here" at bounding box center [1056, 338] width 148 height 19
click at [1065, 338] on p "Your custom text goes here" at bounding box center [1056, 338] width 148 height 19
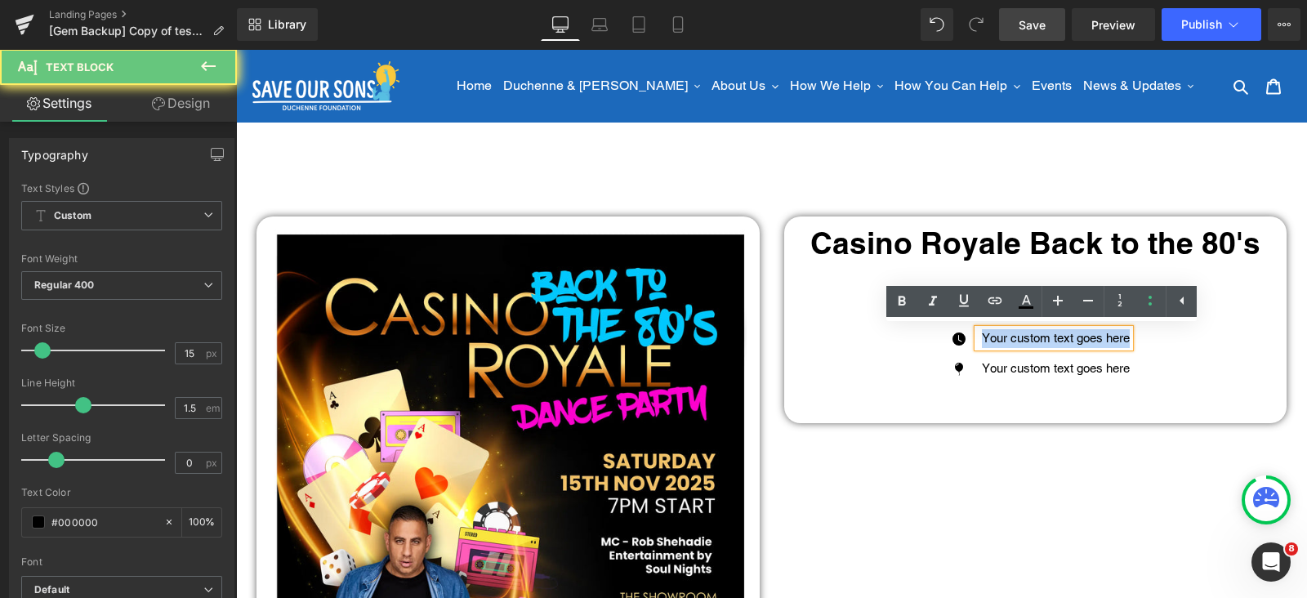
click at [1065, 338] on p "Your custom text goes here" at bounding box center [1056, 338] width 148 height 19
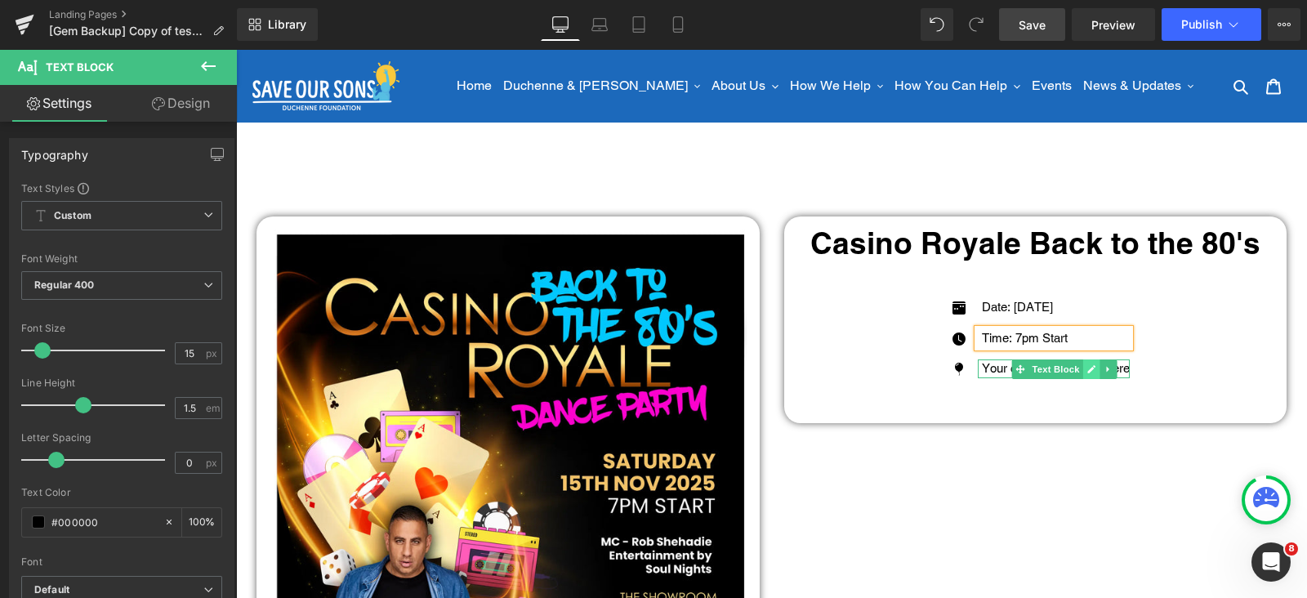
click at [1087, 368] on icon at bounding box center [1091, 369] width 9 height 10
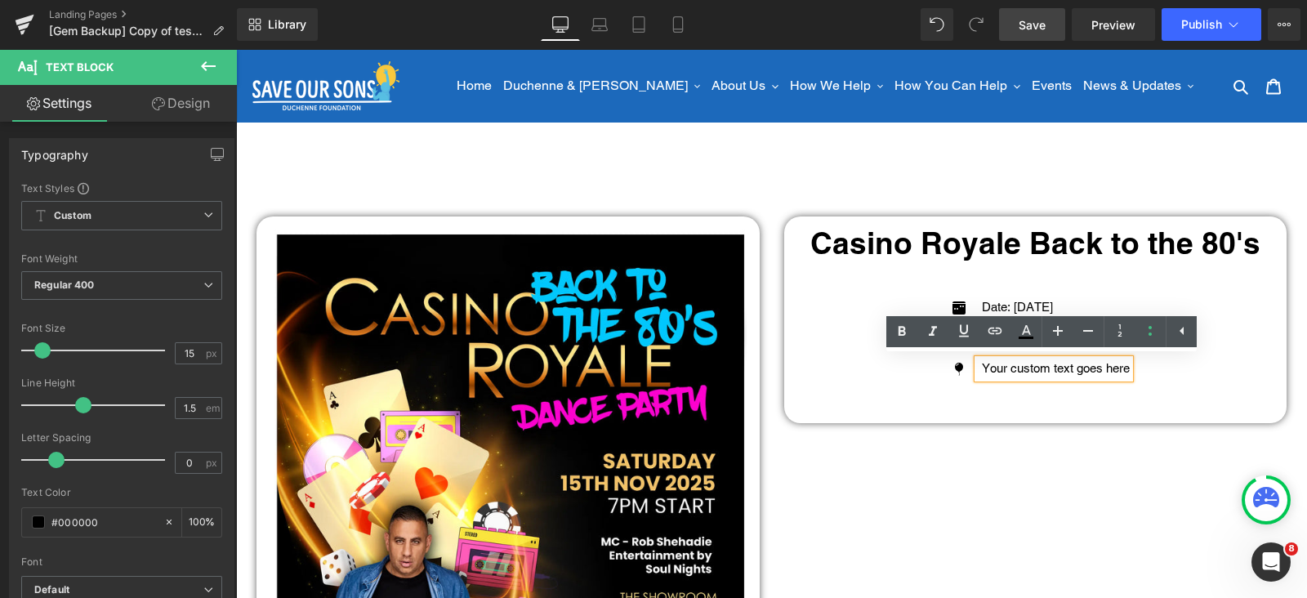
click at [1071, 368] on p "Your custom text goes here" at bounding box center [1056, 368] width 148 height 19
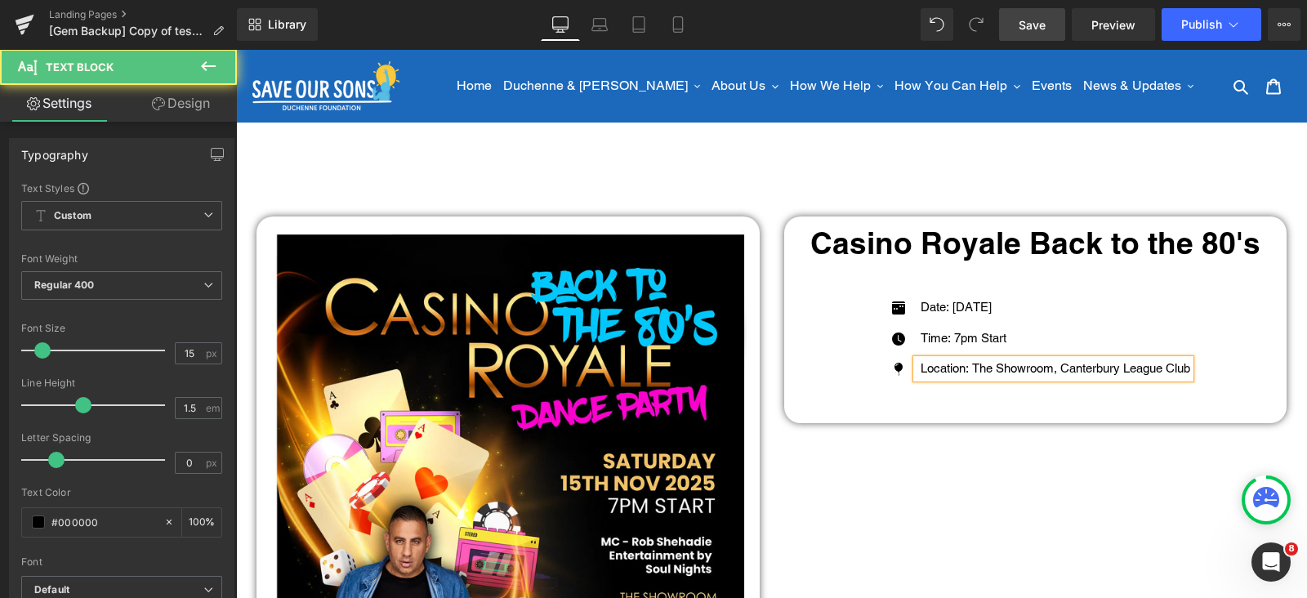
click at [1114, 363] on p "Location: The Showroom, Canterbury League Club" at bounding box center [1056, 368] width 270 height 19
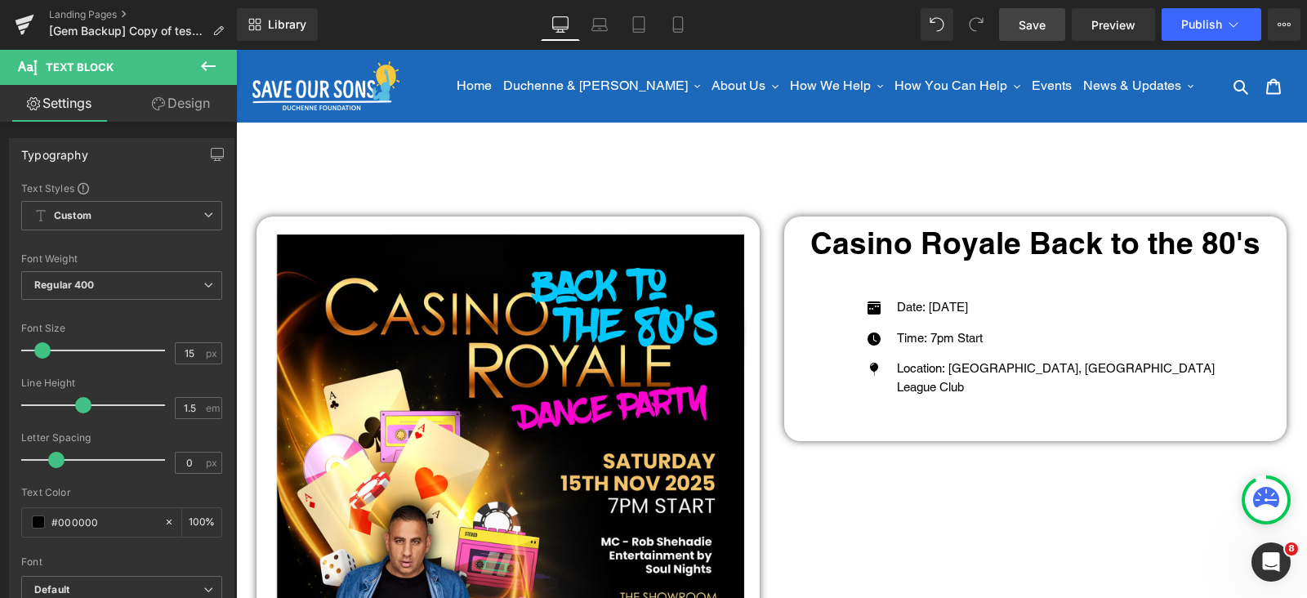
click at [206, 64] on icon at bounding box center [209, 66] width 20 height 20
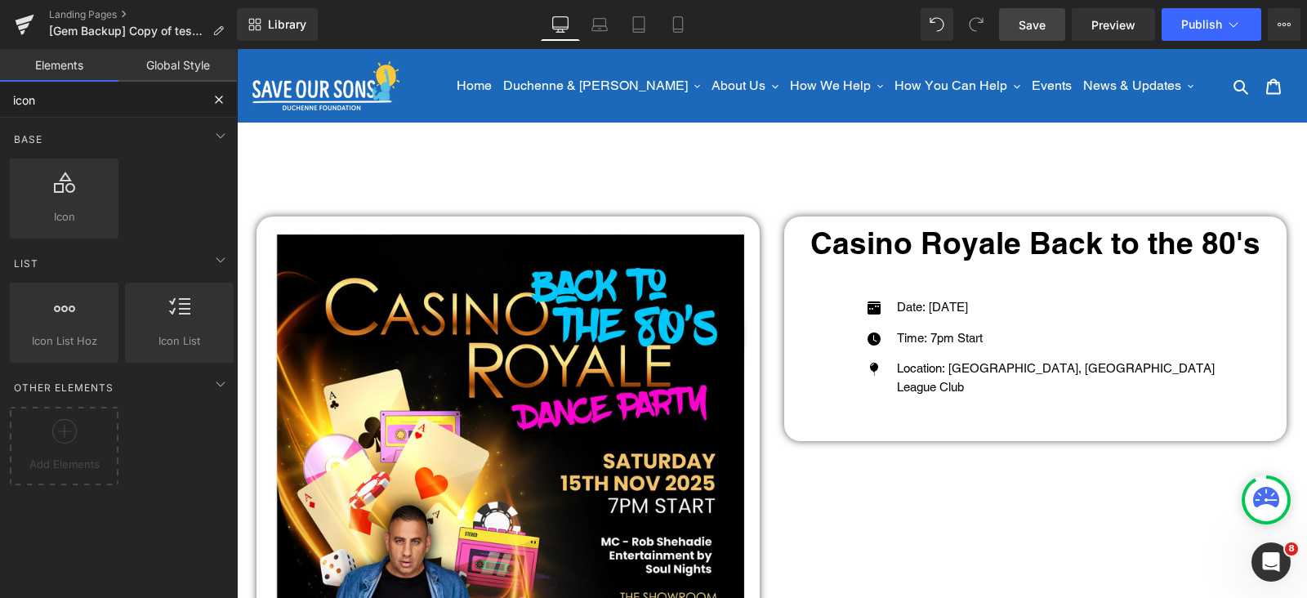
click at [131, 104] on input "icon" at bounding box center [100, 100] width 201 height 36
click at [130, 104] on input "icon" at bounding box center [100, 100] width 201 height 36
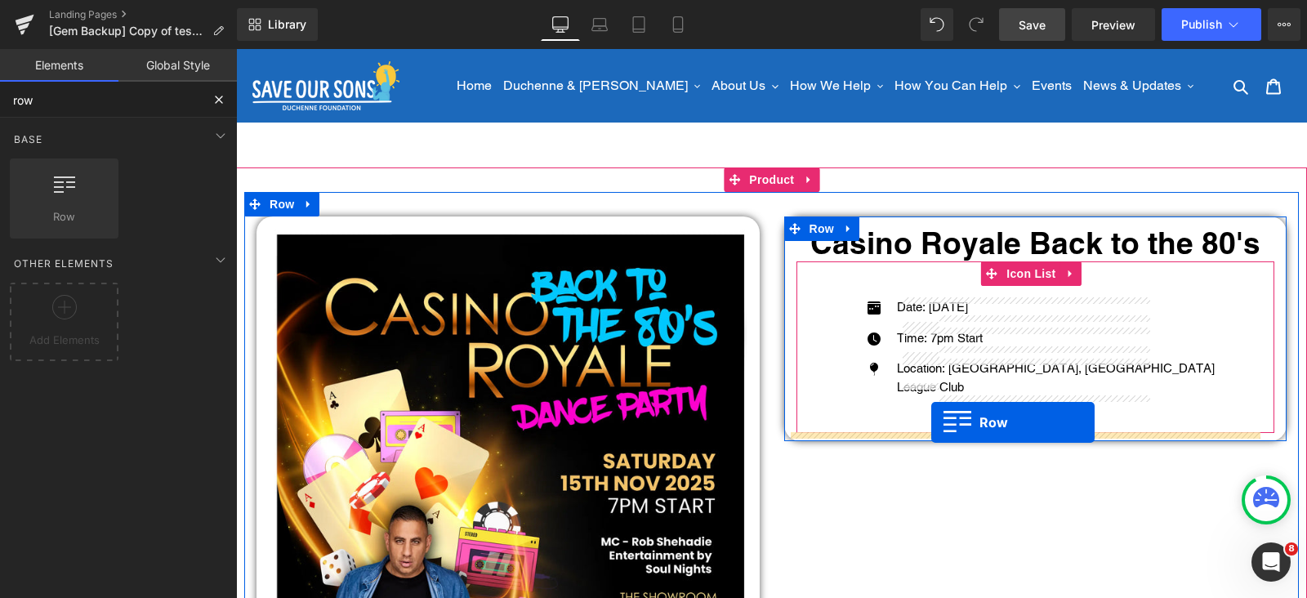
drag, startPoint x: 321, startPoint y: 245, endPoint x: 931, endPoint y: 422, distance: 635.6
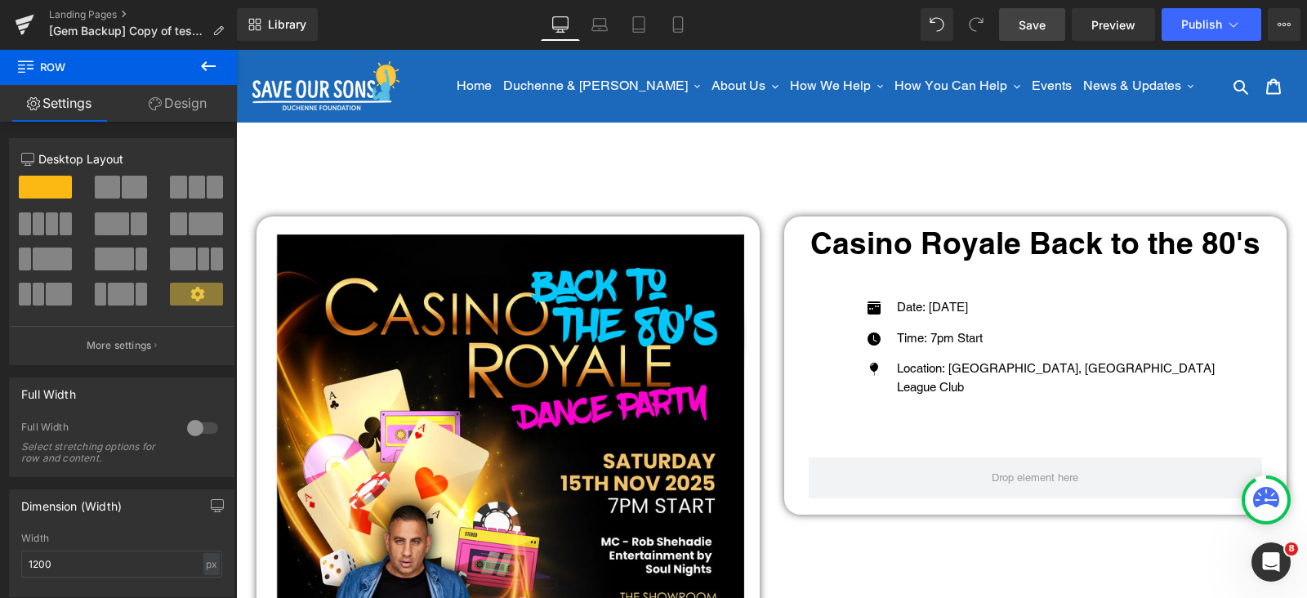
click at [208, 66] on icon at bounding box center [208, 66] width 15 height 10
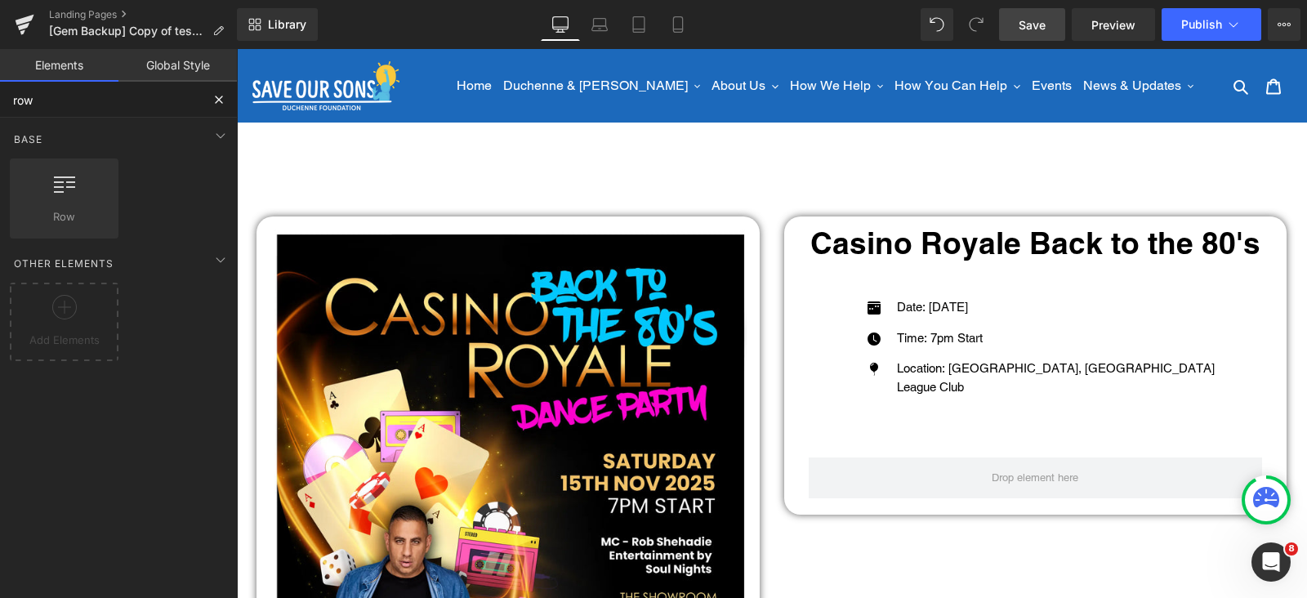
click at [98, 105] on input "row" at bounding box center [100, 100] width 201 height 36
click at [100, 106] on input "row" at bounding box center [100, 100] width 201 height 36
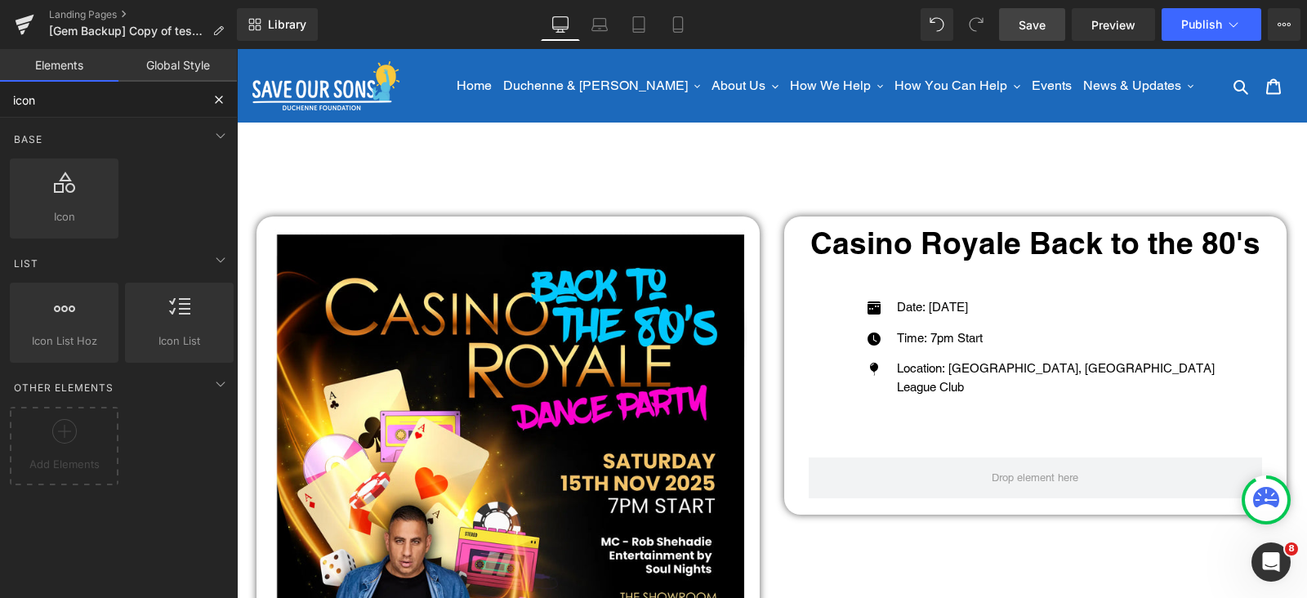
type input "icon"
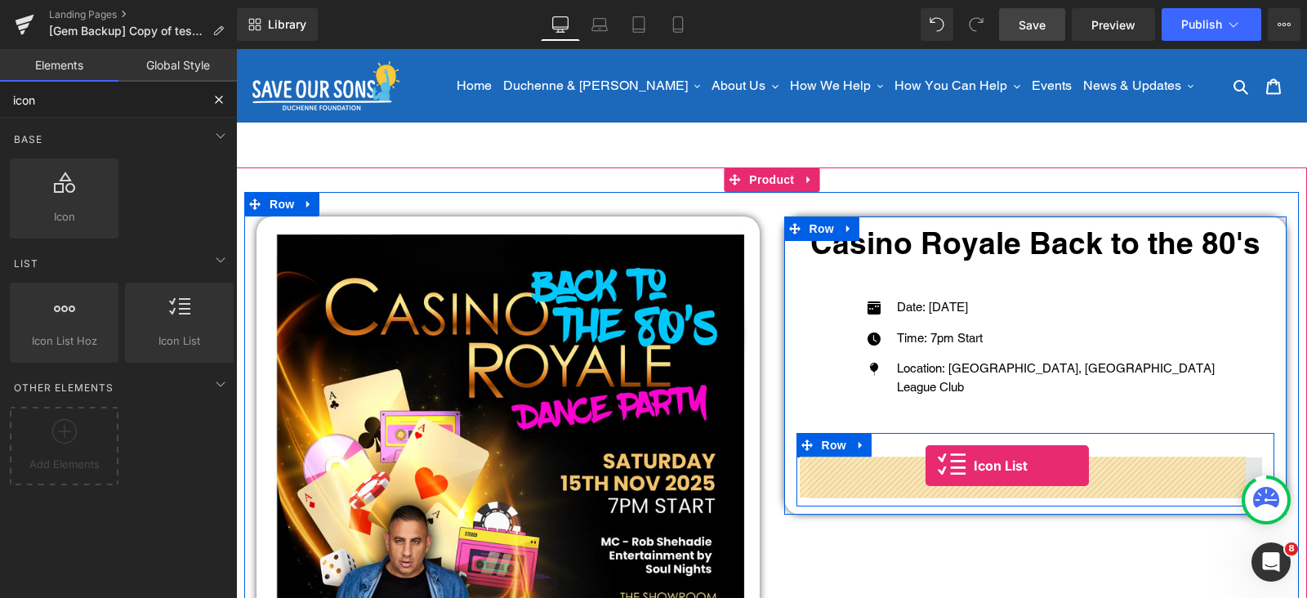
drag, startPoint x: 412, startPoint y: 387, endPoint x: 926, endPoint y: 466, distance: 519.9
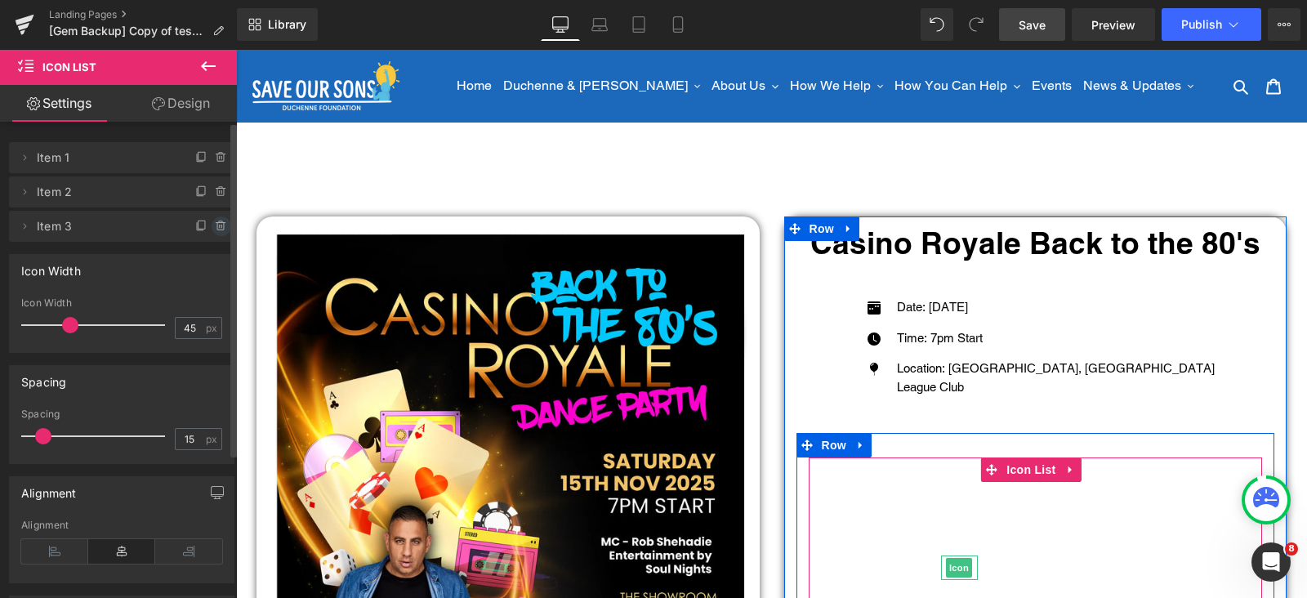
click at [215, 228] on icon at bounding box center [221, 226] width 13 height 13
click at [212, 226] on button "Delete" at bounding box center [203, 227] width 51 height 21
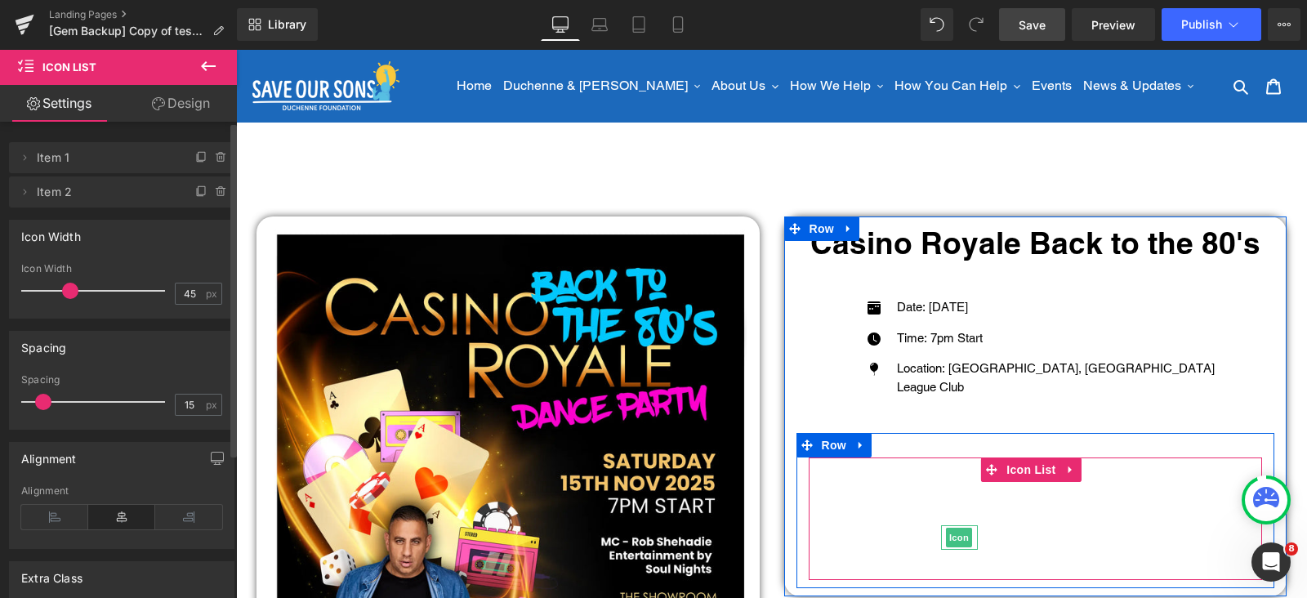
click at [215, 194] on icon at bounding box center [221, 191] width 13 height 13
click at [212, 193] on button "Delete" at bounding box center [203, 192] width 51 height 21
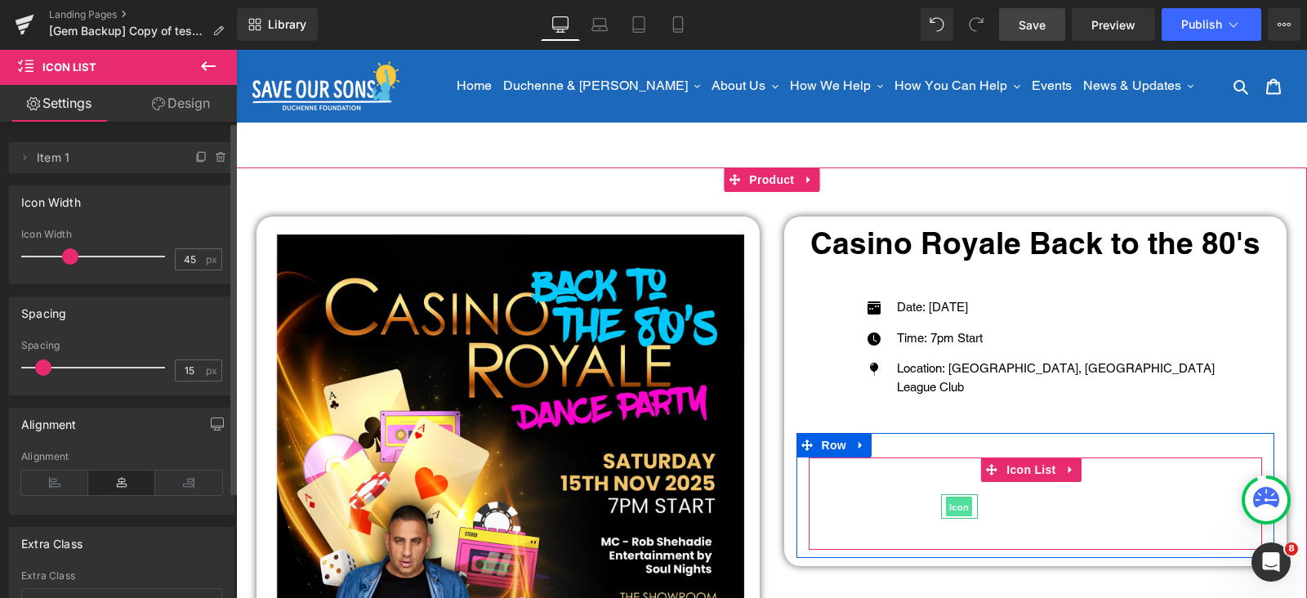
click at [953, 502] on span "Icon" at bounding box center [959, 508] width 26 height 20
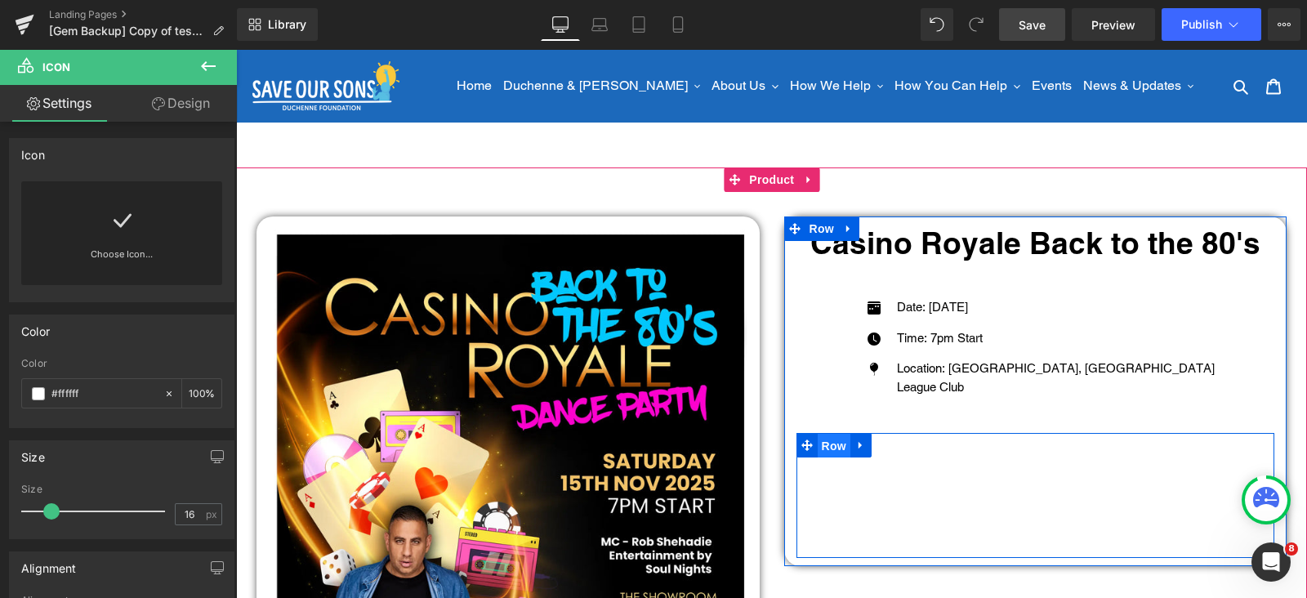
click at [834, 443] on span "Row" at bounding box center [834, 446] width 33 height 25
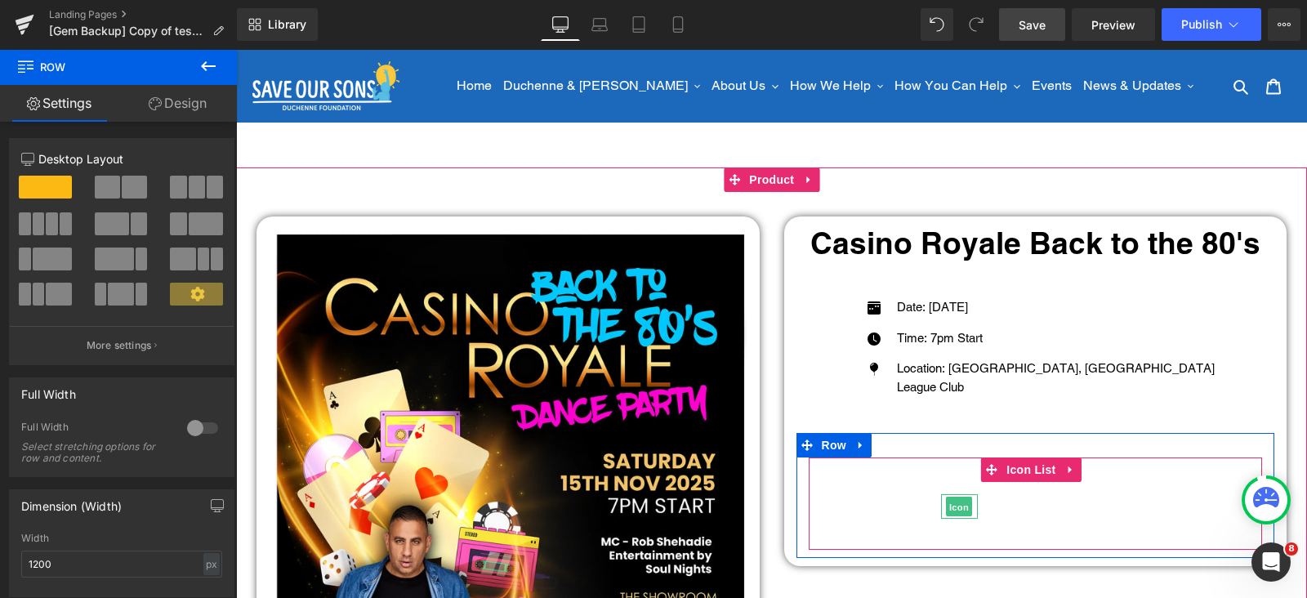
click at [946, 500] on span "Icon" at bounding box center [959, 508] width 26 height 20
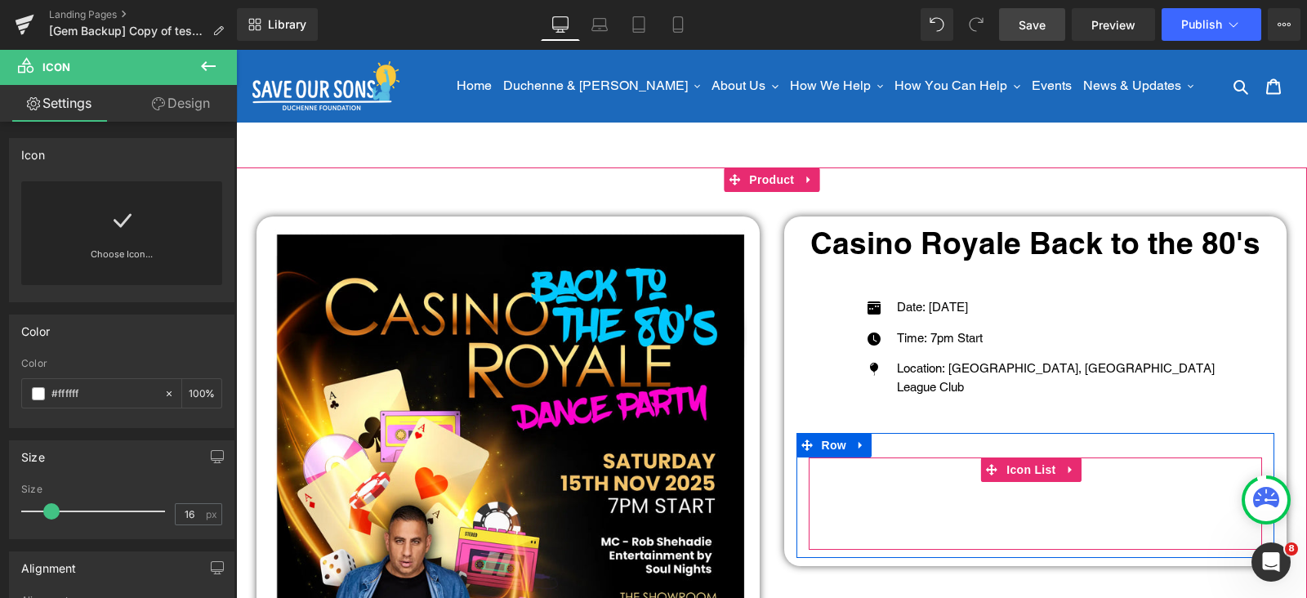
click at [1009, 478] on span "Icon List" at bounding box center [1030, 470] width 57 height 25
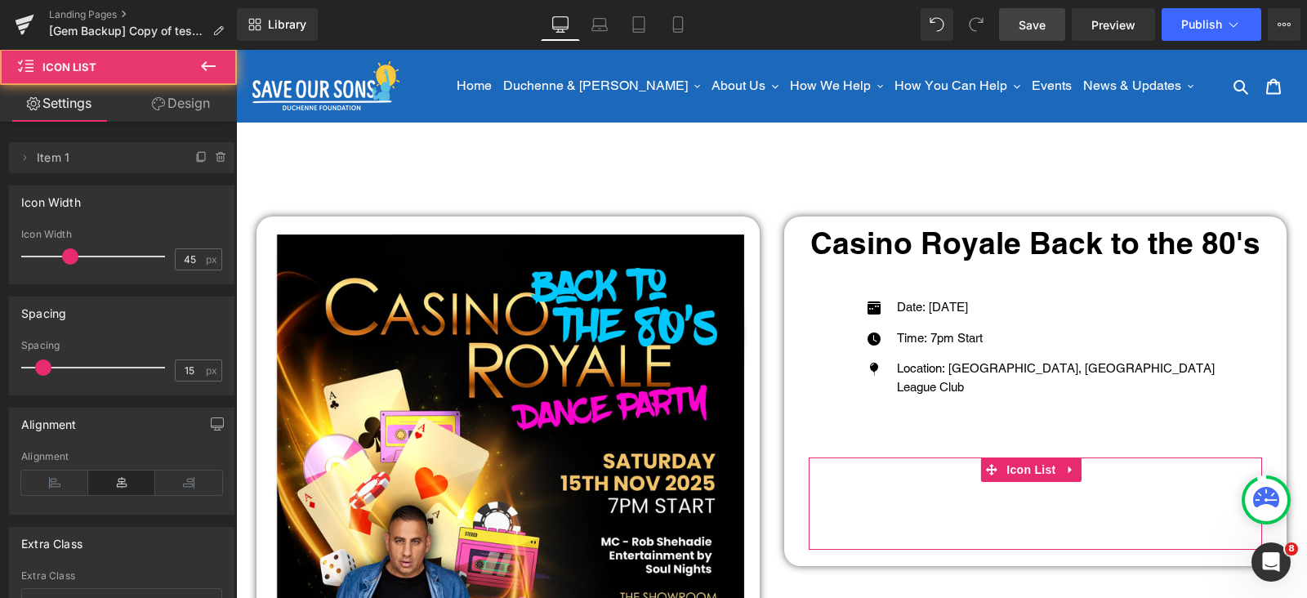
click at [175, 118] on link "Design" at bounding box center [181, 103] width 118 height 37
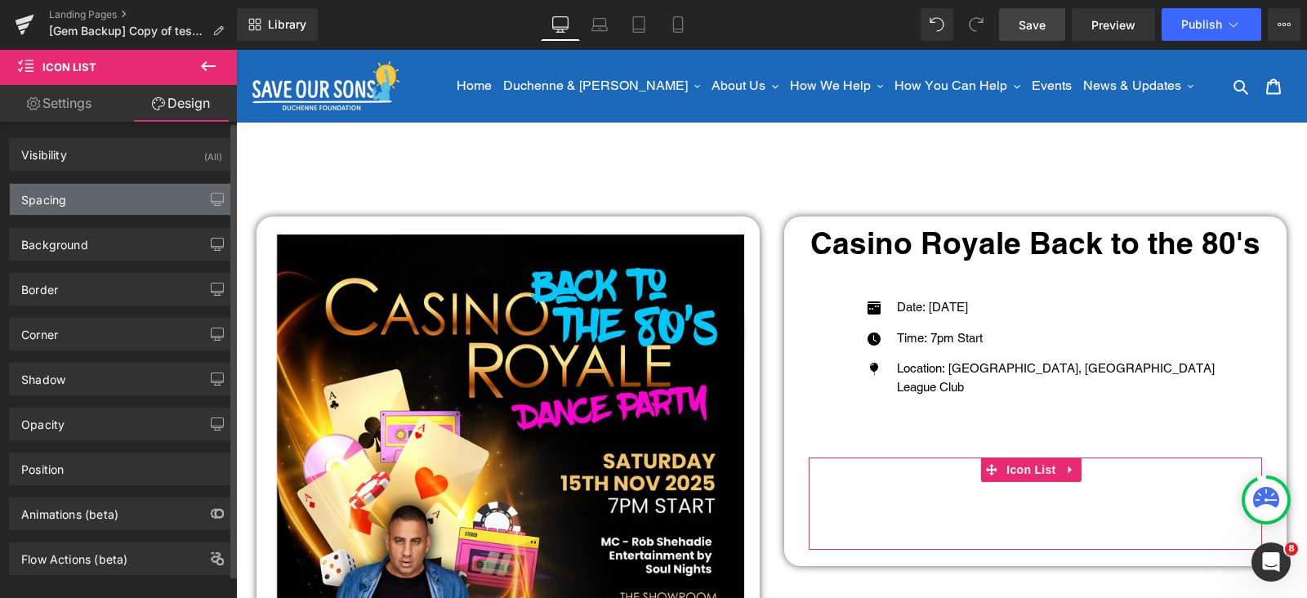
type input "0"
type input "45"
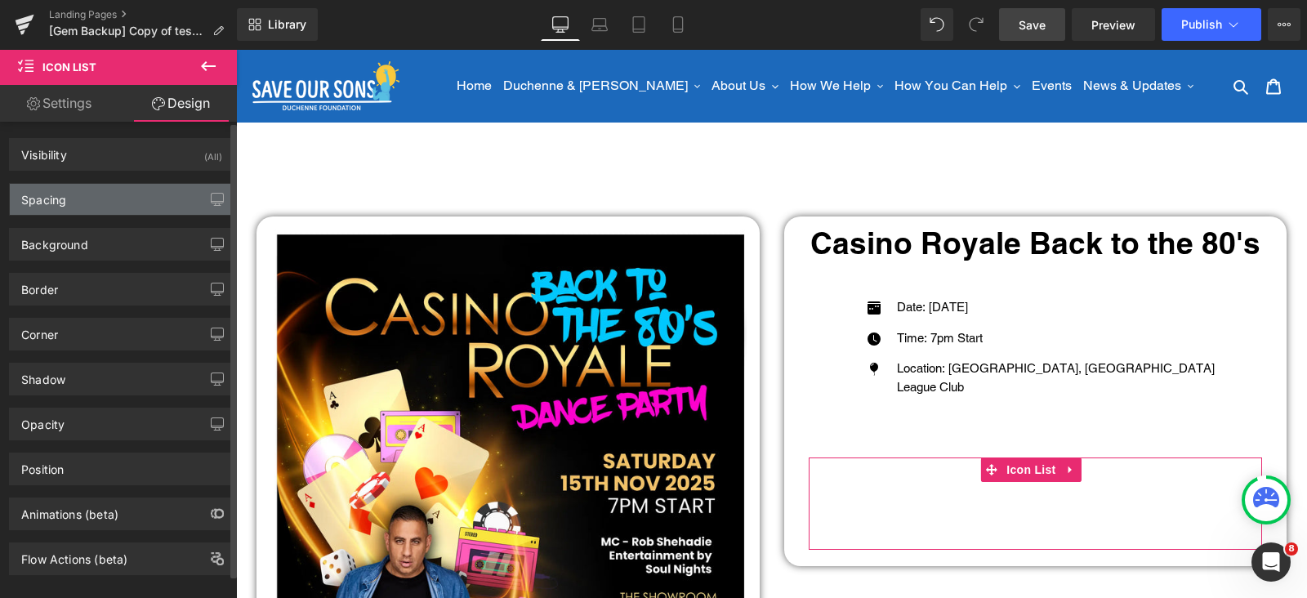
type input "0"
type input "30"
type input "0"
click at [78, 195] on div "Spacing" at bounding box center [122, 199] width 224 height 31
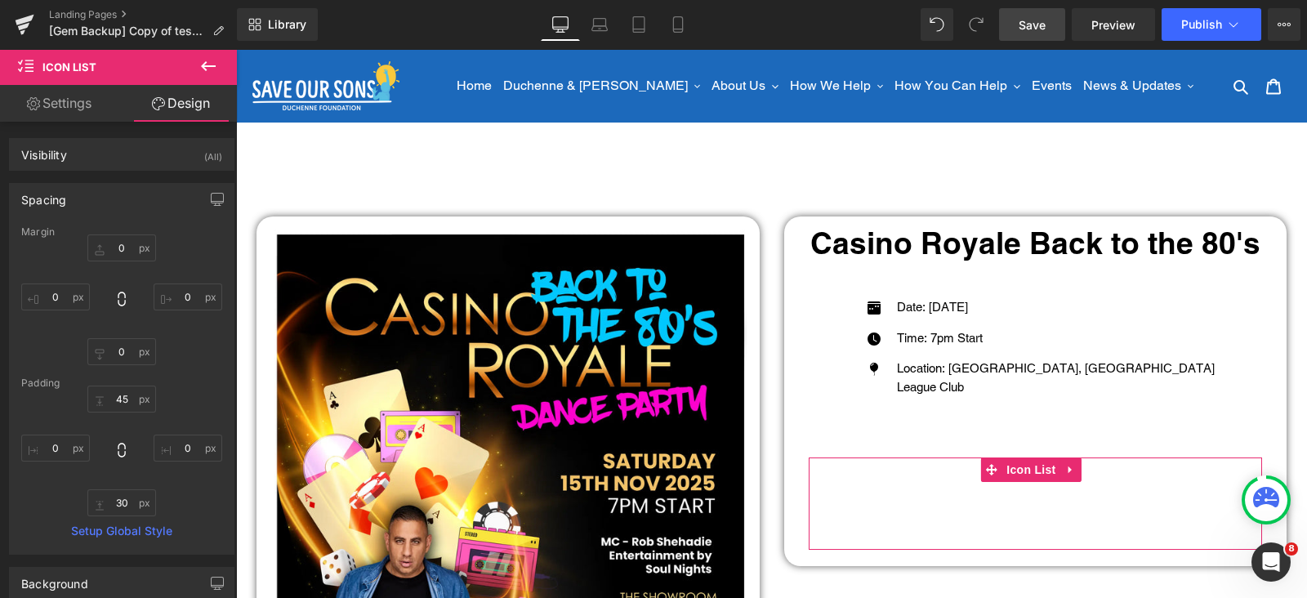
click at [92, 110] on link "Settings" at bounding box center [59, 103] width 118 height 37
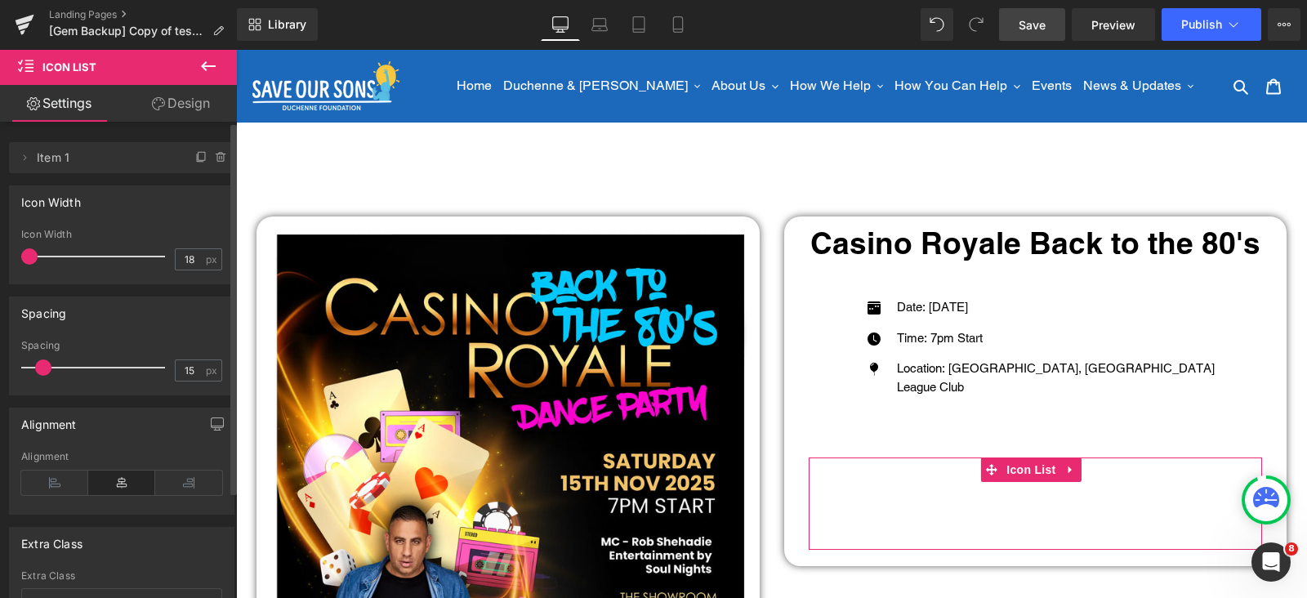
type input "0"
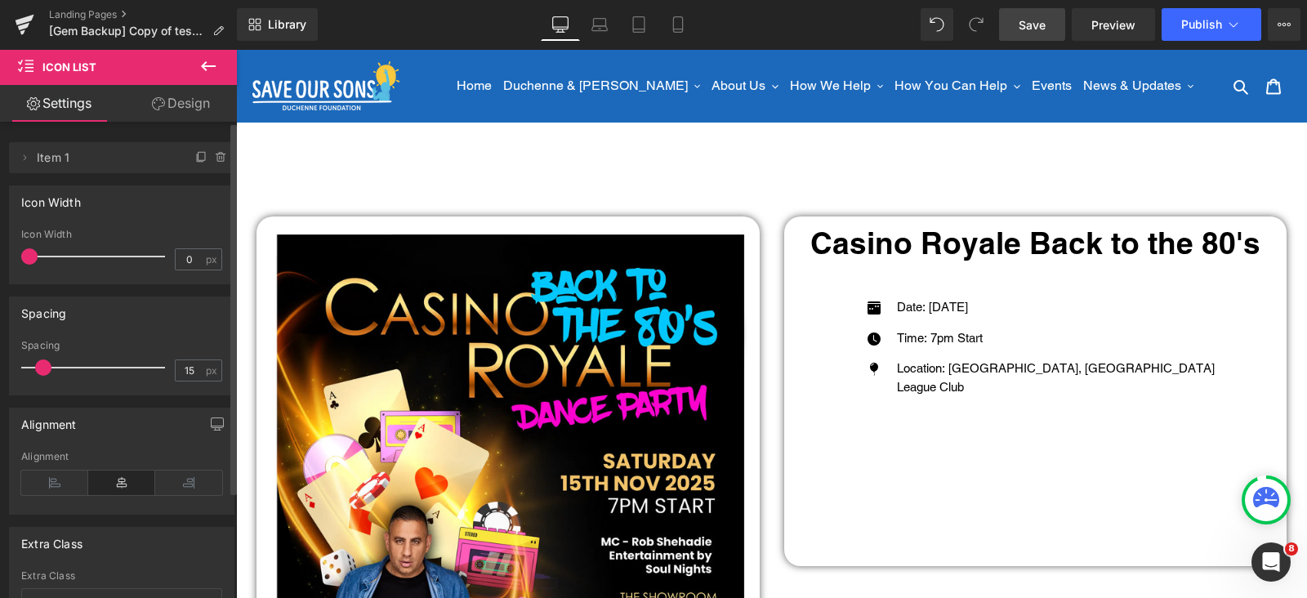
drag, startPoint x: 69, startPoint y: 255, endPoint x: 129, endPoint y: 284, distance: 66.1
click at [26, 248] on span at bounding box center [29, 256] width 16 height 16
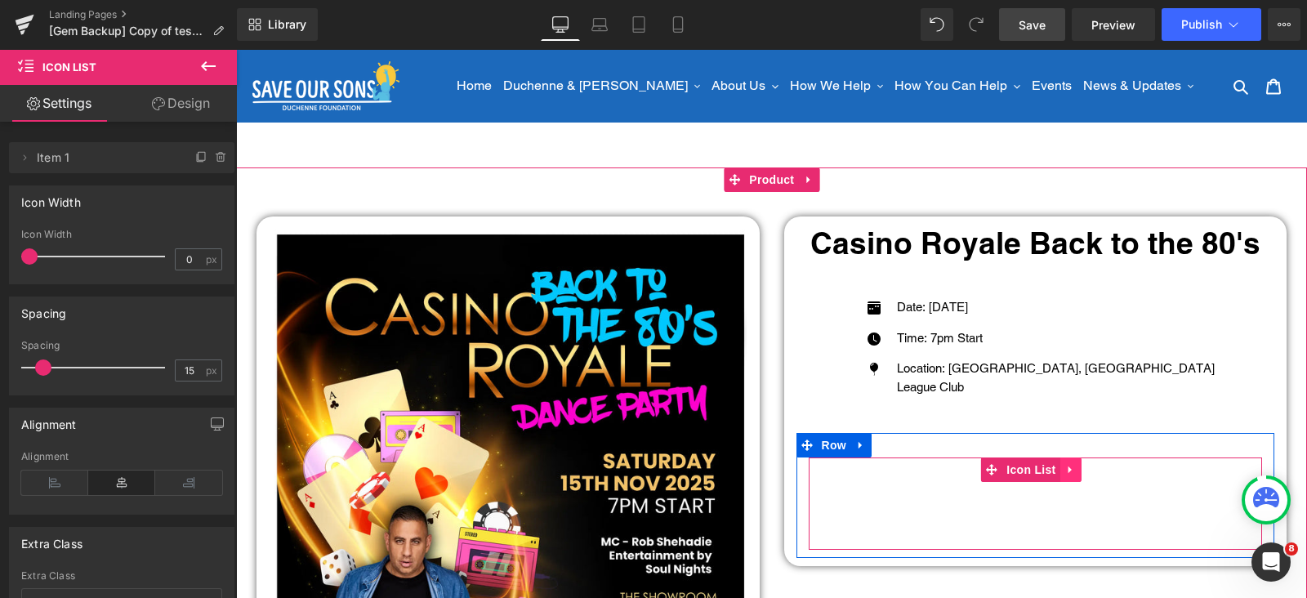
click at [1065, 464] on icon at bounding box center [1070, 470] width 11 height 12
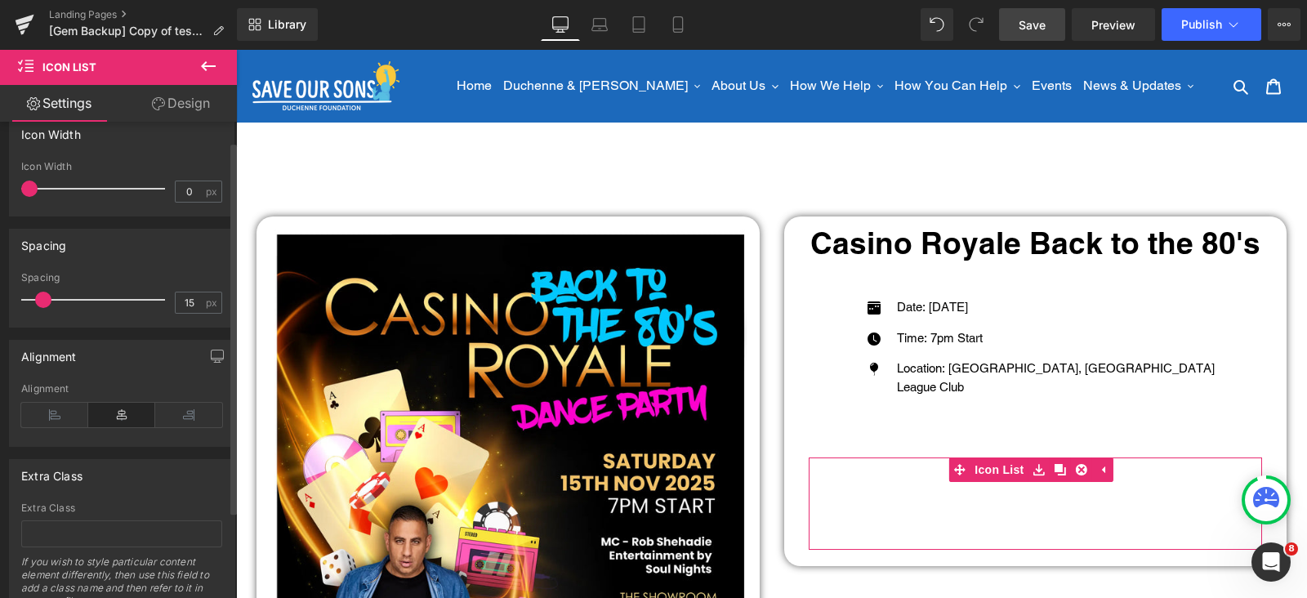
scroll to position [136, 0]
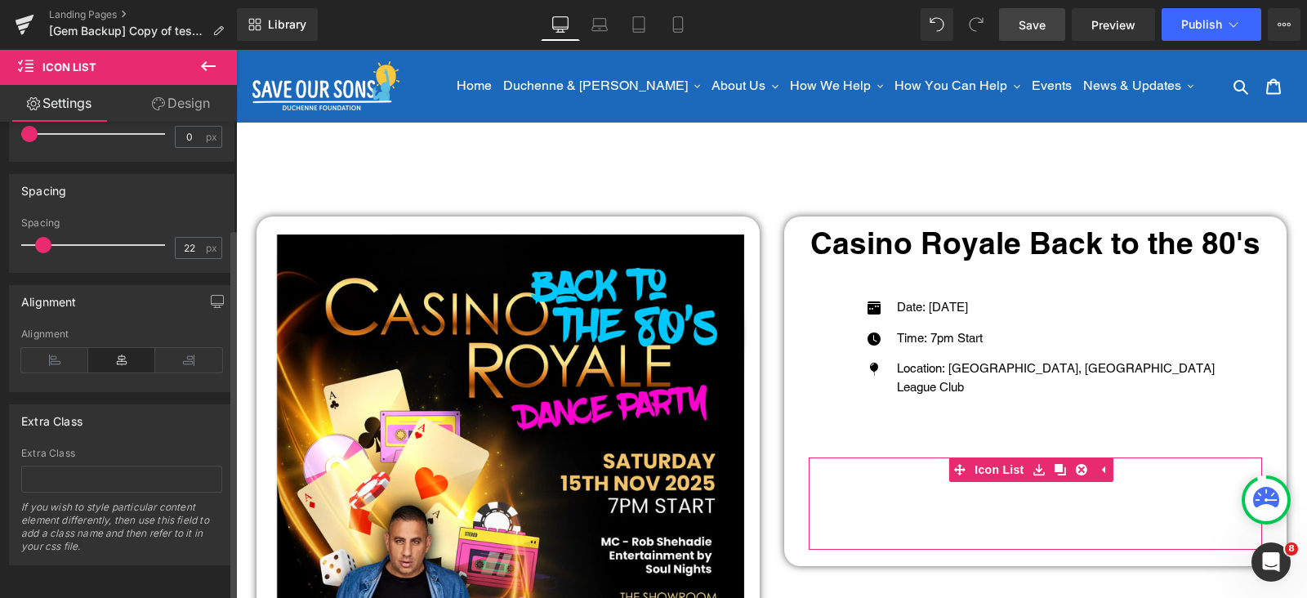
type input "0"
drag, startPoint x: 49, startPoint y: 225, endPoint x: 0, endPoint y: 226, distance: 49.0
click at [0, 226] on div "Spacing 0px Spacing 0 px" at bounding box center [122, 217] width 244 height 111
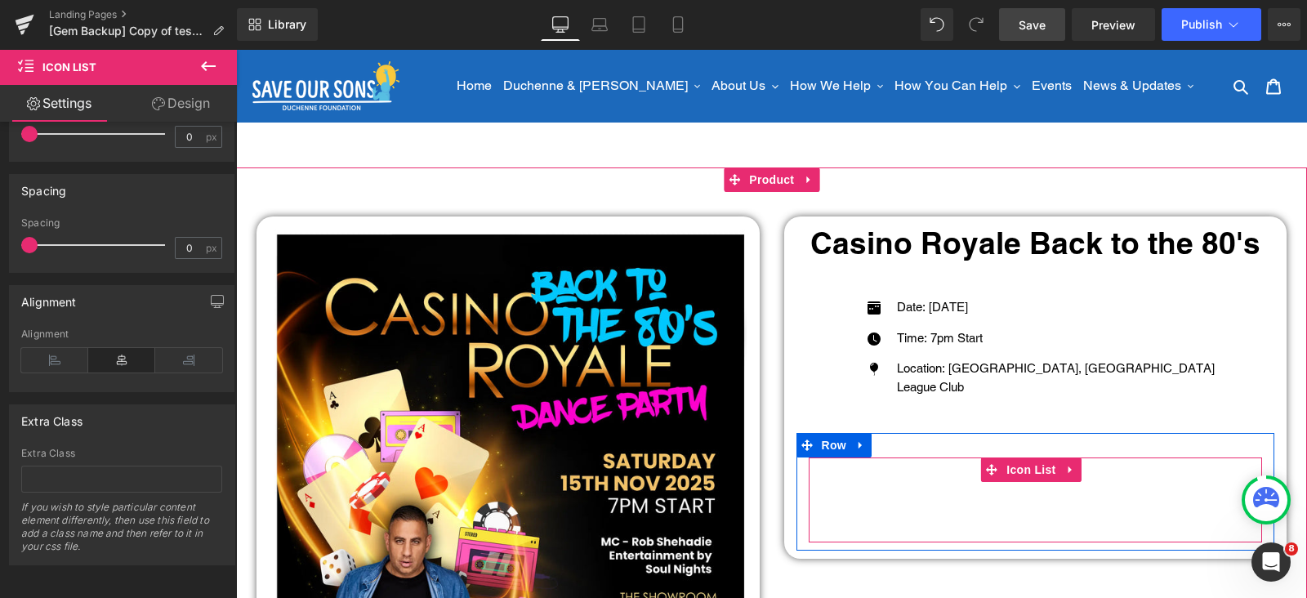
click at [1069, 471] on link at bounding box center [1071, 470] width 21 height 25
click at [1076, 469] on icon at bounding box center [1081, 469] width 11 height 11
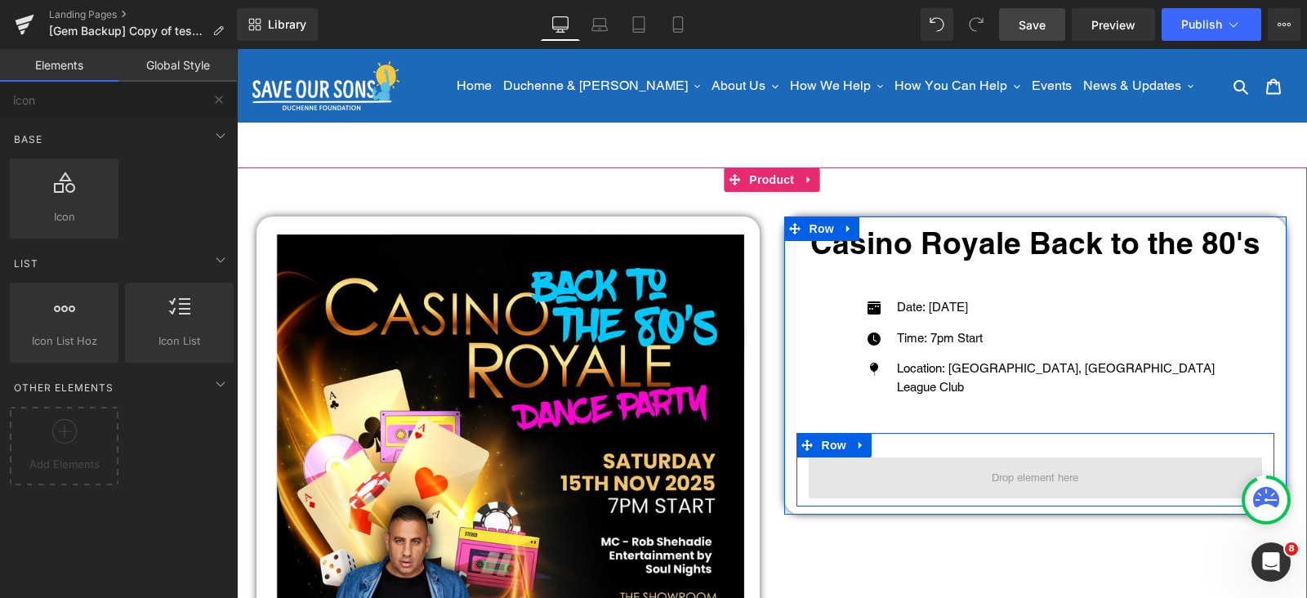
click at [922, 489] on span at bounding box center [1036, 478] width 454 height 41
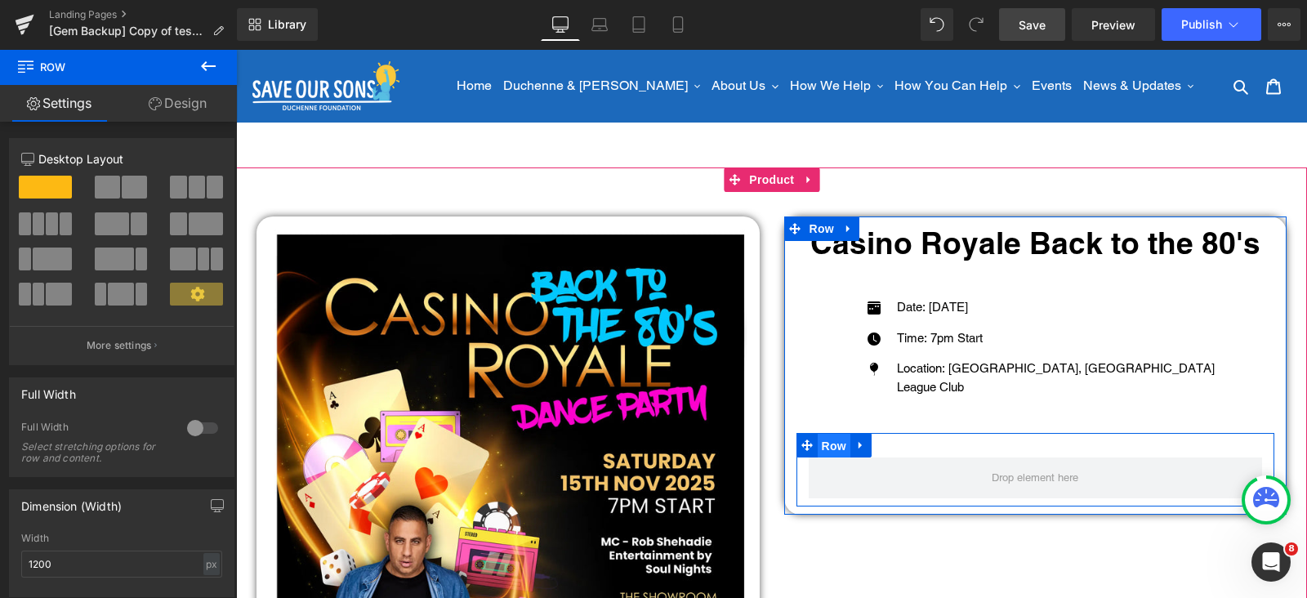
click at [827, 441] on span "Row" at bounding box center [834, 446] width 33 height 25
click at [825, 450] on span "Row" at bounding box center [834, 446] width 33 height 25
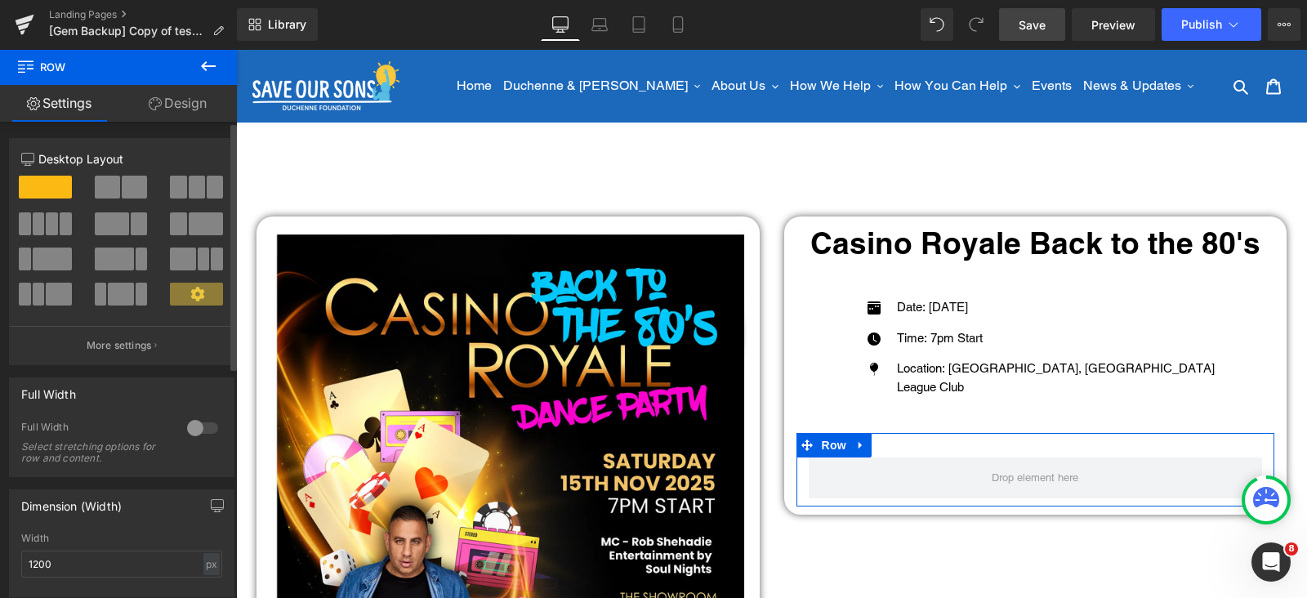
click at [170, 221] on span at bounding box center [178, 223] width 16 height 23
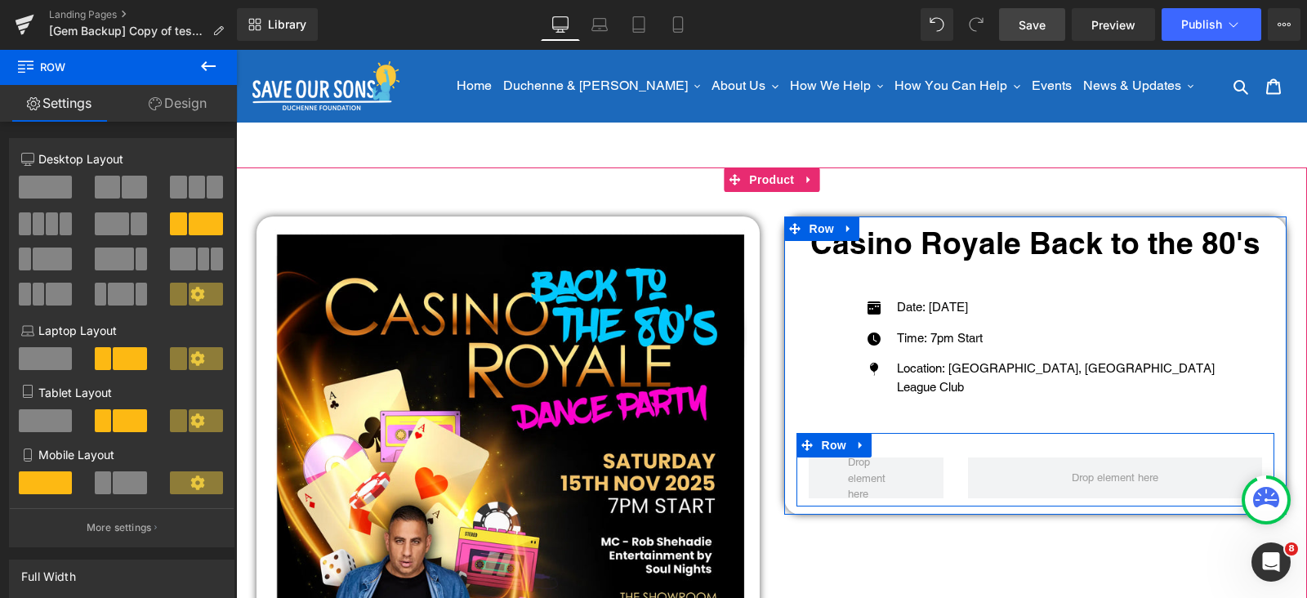
click at [956, 466] on div at bounding box center [1115, 478] width 319 height 41
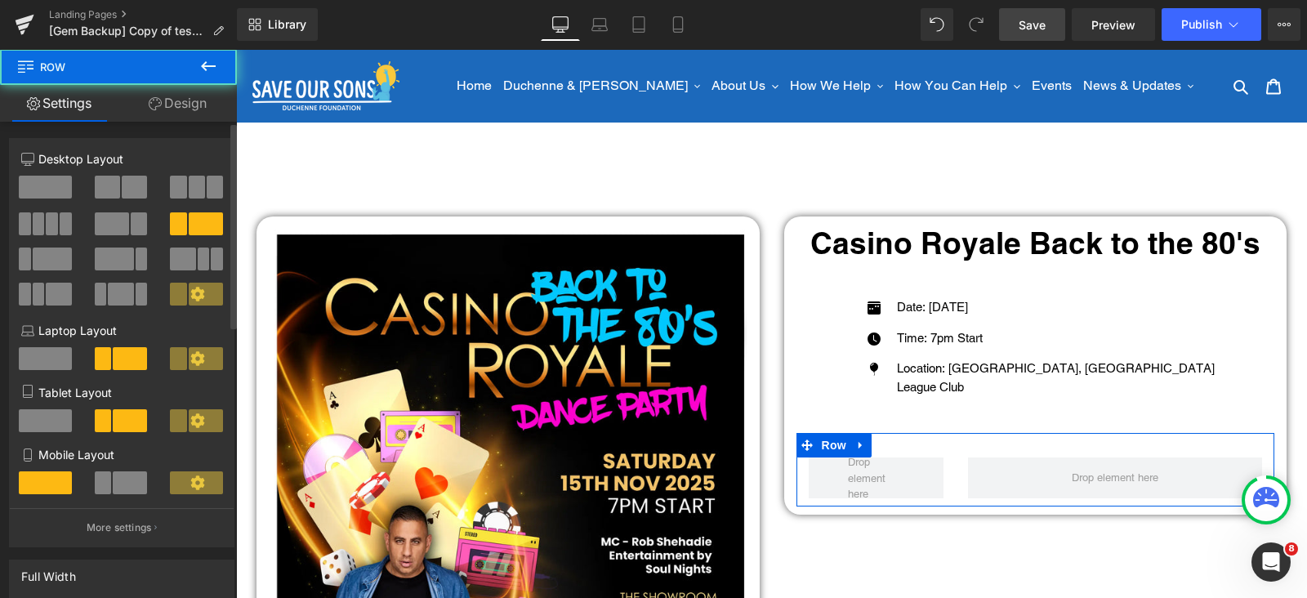
click at [48, 183] on span at bounding box center [45, 187] width 53 height 23
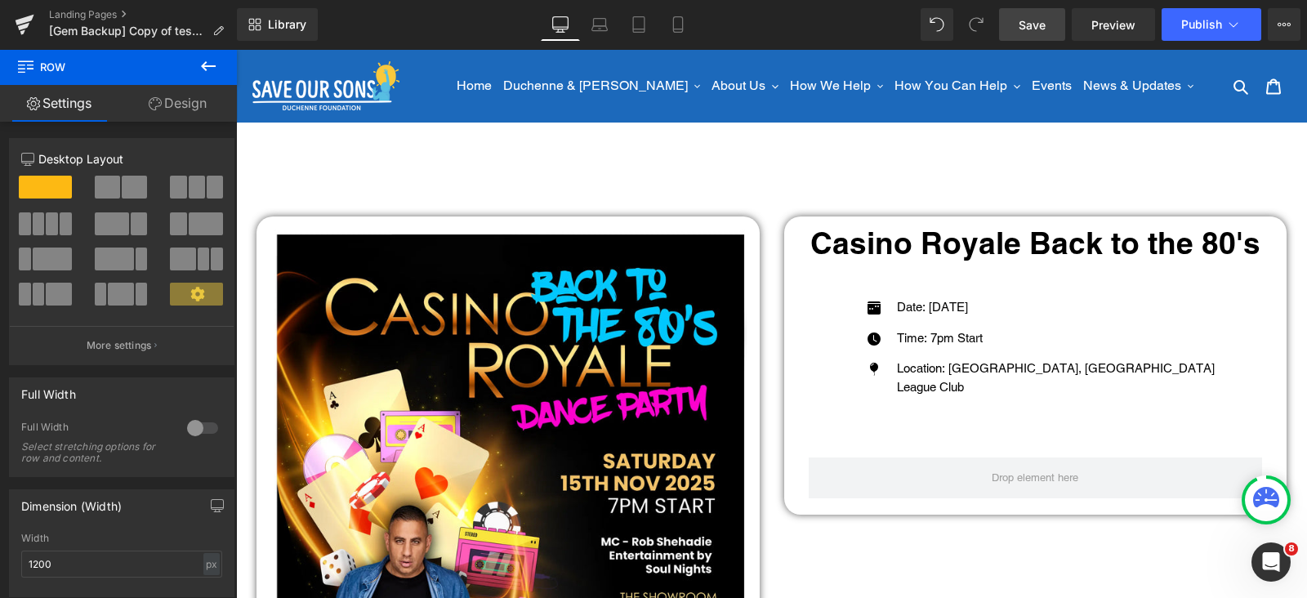
drag, startPoint x: 213, startPoint y: 65, endPoint x: 138, endPoint y: 117, distance: 91.6
click at [212, 67] on icon at bounding box center [209, 66] width 20 height 20
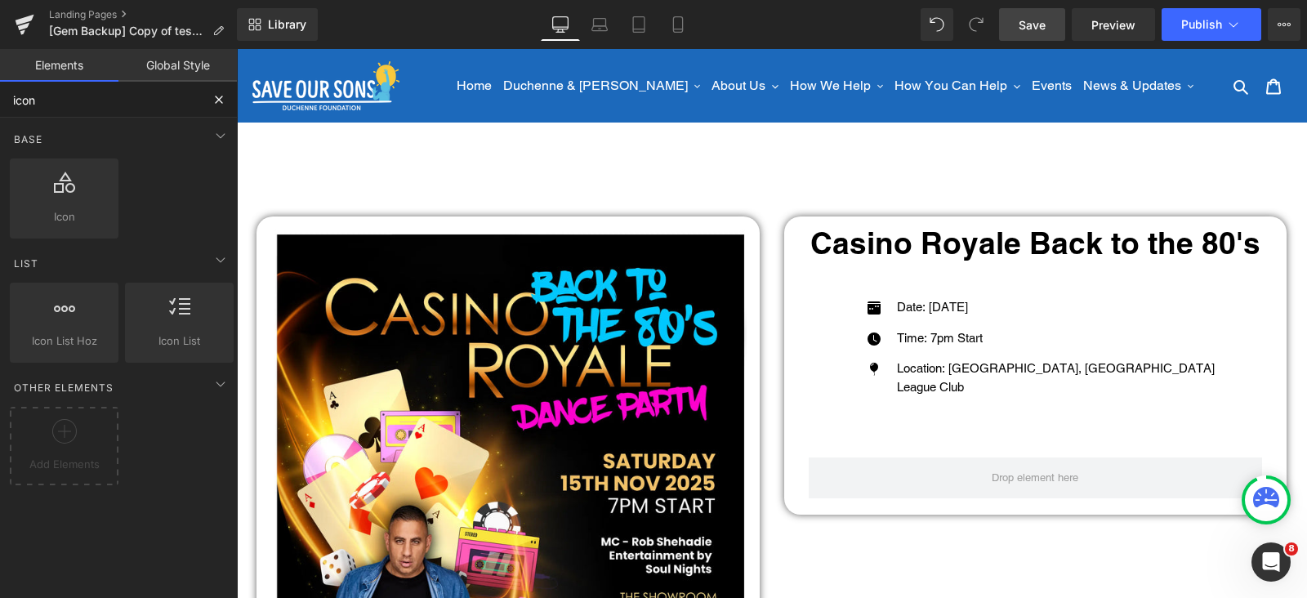
click at [87, 106] on input "icon" at bounding box center [100, 100] width 201 height 36
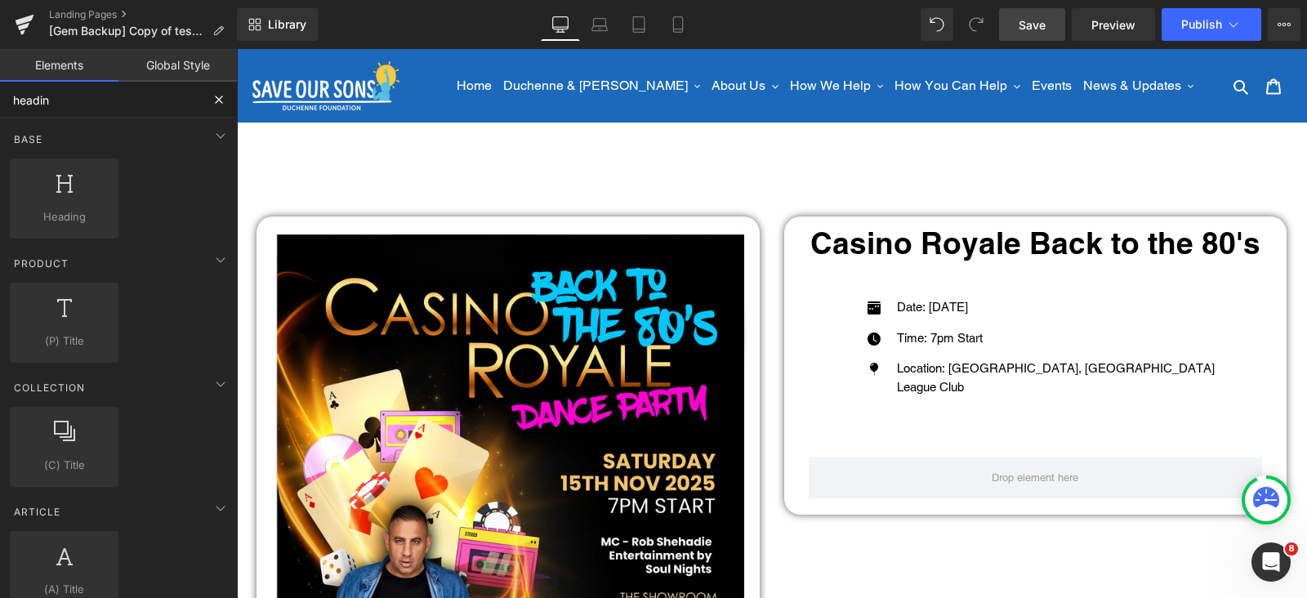
type input "heading"
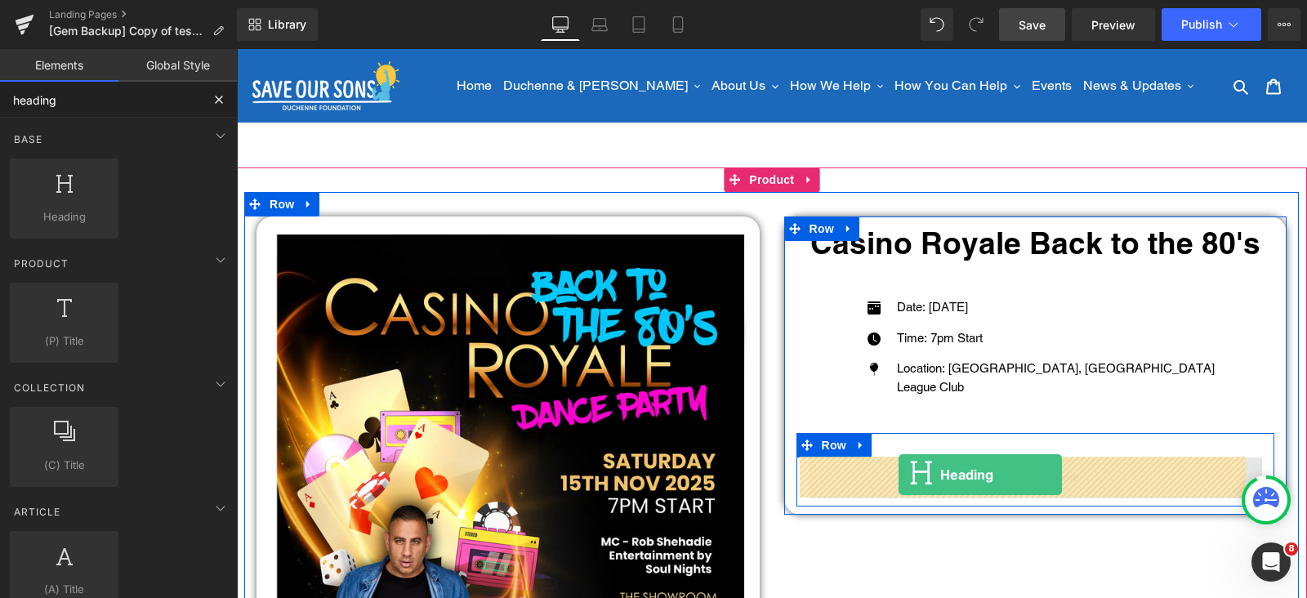
drag, startPoint x: 375, startPoint y: 277, endPoint x: 899, endPoint y: 475, distance: 559.8
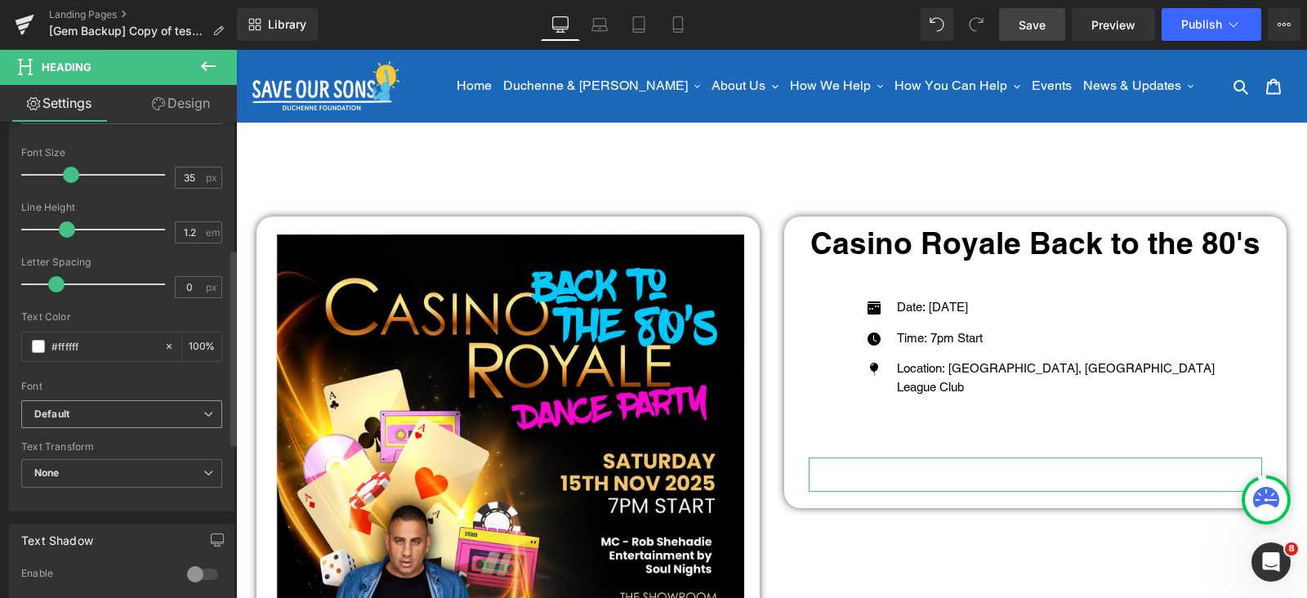
scroll to position [306, 0]
click at [36, 340] on span at bounding box center [38, 341] width 13 height 13
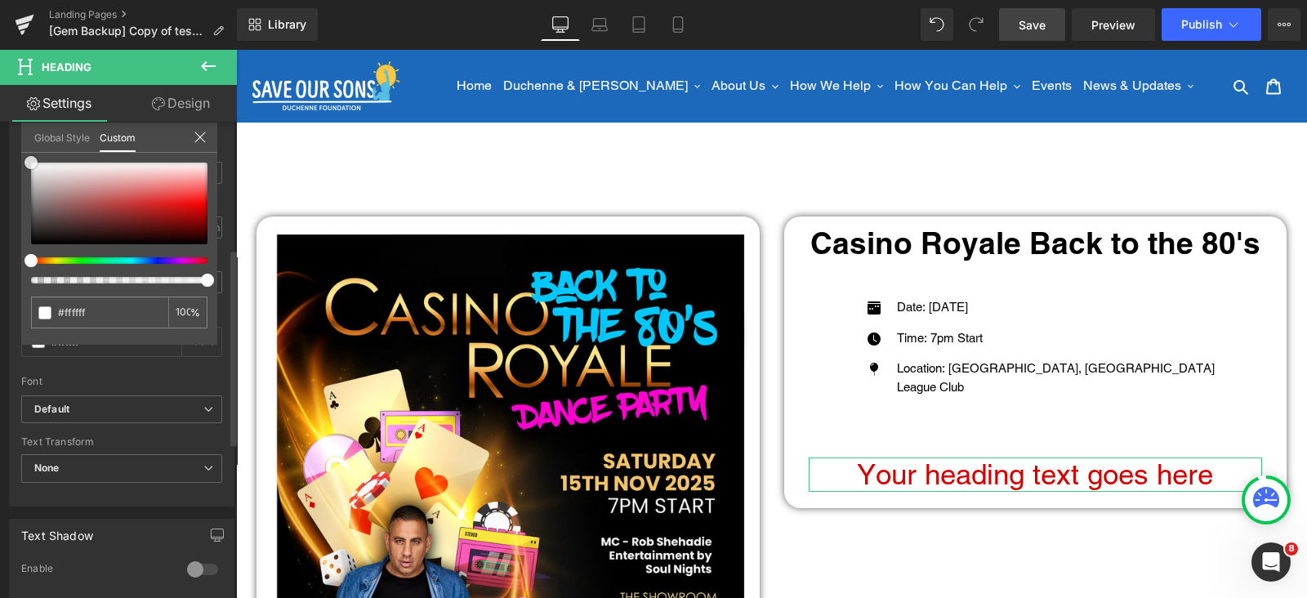
type input "#d60000"
drag, startPoint x: 0, startPoint y: 295, endPoint x: 0, endPoint y: 305, distance: 9.8
click at [0, 305] on div "Typography Text Styles Custom Custom Setup Global Style Custom Setup Global Sty…" at bounding box center [122, 225] width 244 height 561
type input "#000000"
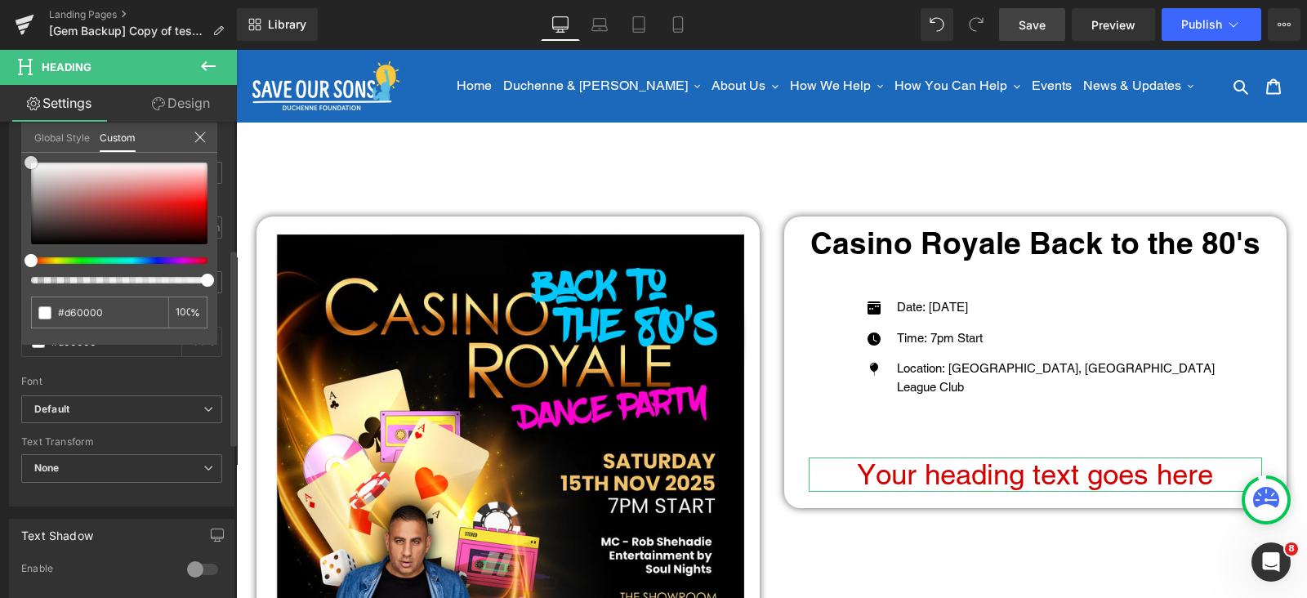
type input "#000000"
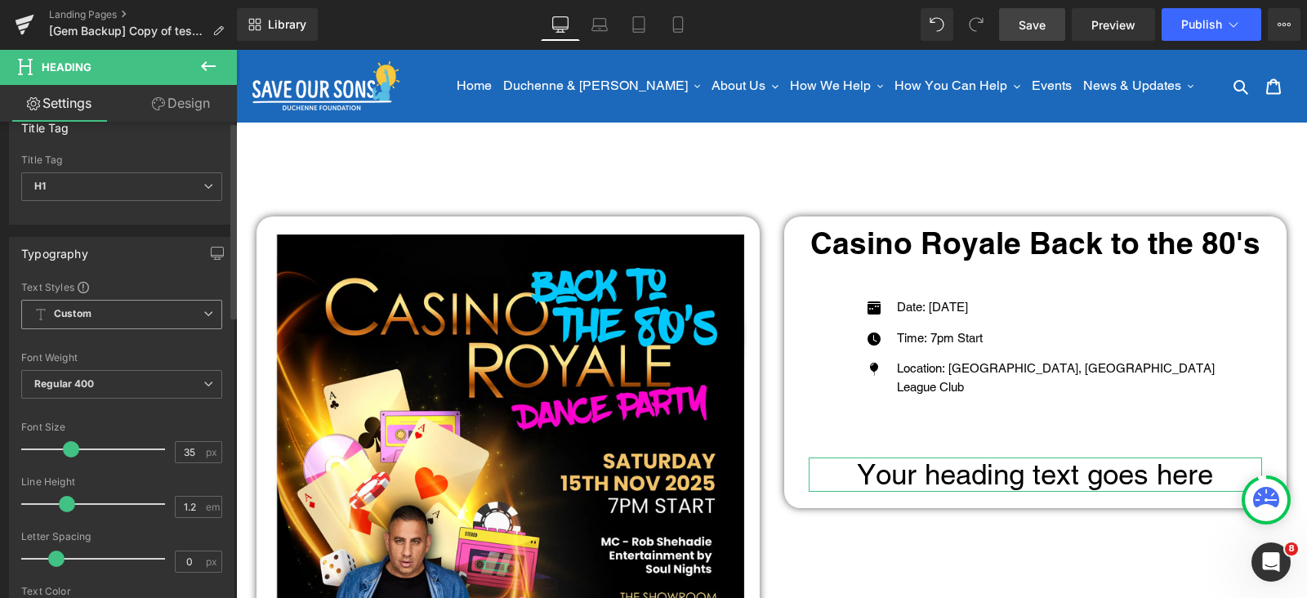
scroll to position [0, 0]
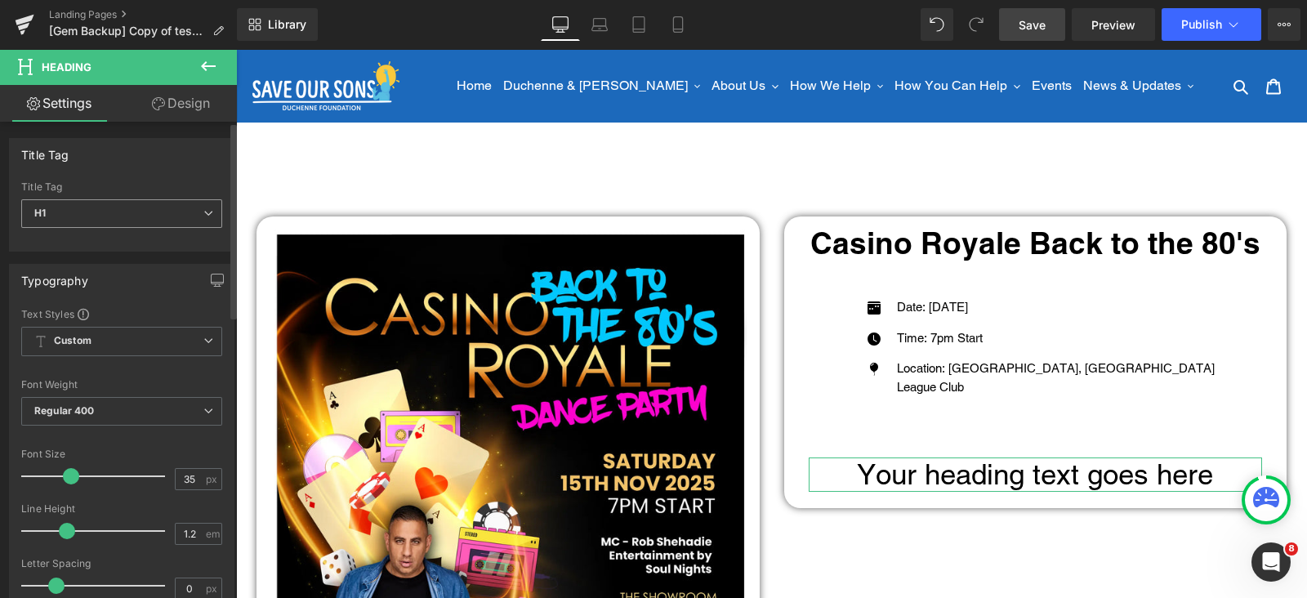
click at [134, 212] on span "H1" at bounding box center [121, 213] width 201 height 29
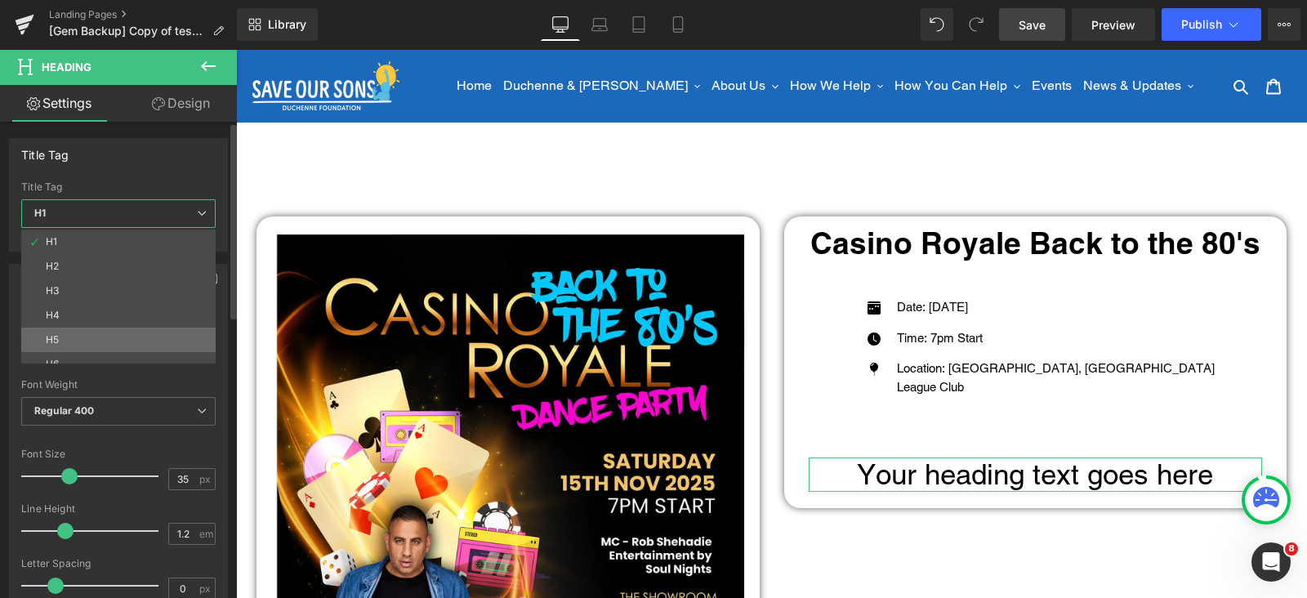
drag, startPoint x: 102, startPoint y: 326, endPoint x: 513, endPoint y: 288, distance: 412.8
click at [102, 328] on li "H5" at bounding box center [122, 340] width 202 height 25
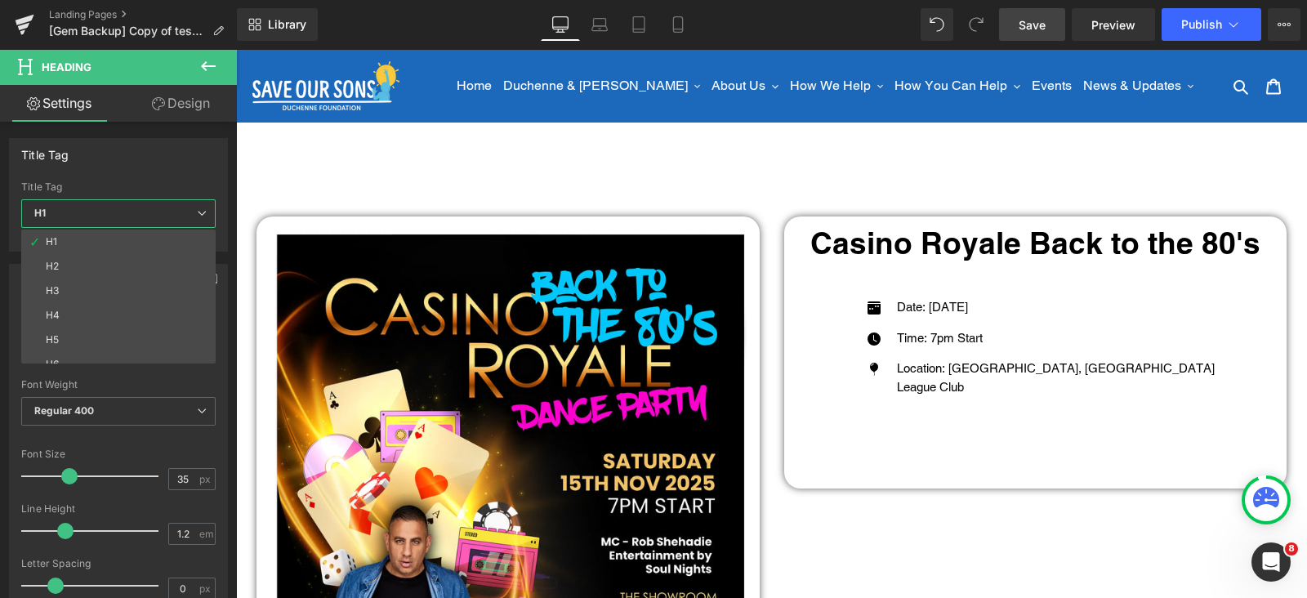
type input "15"
type input "#ffffff"
type input "100"
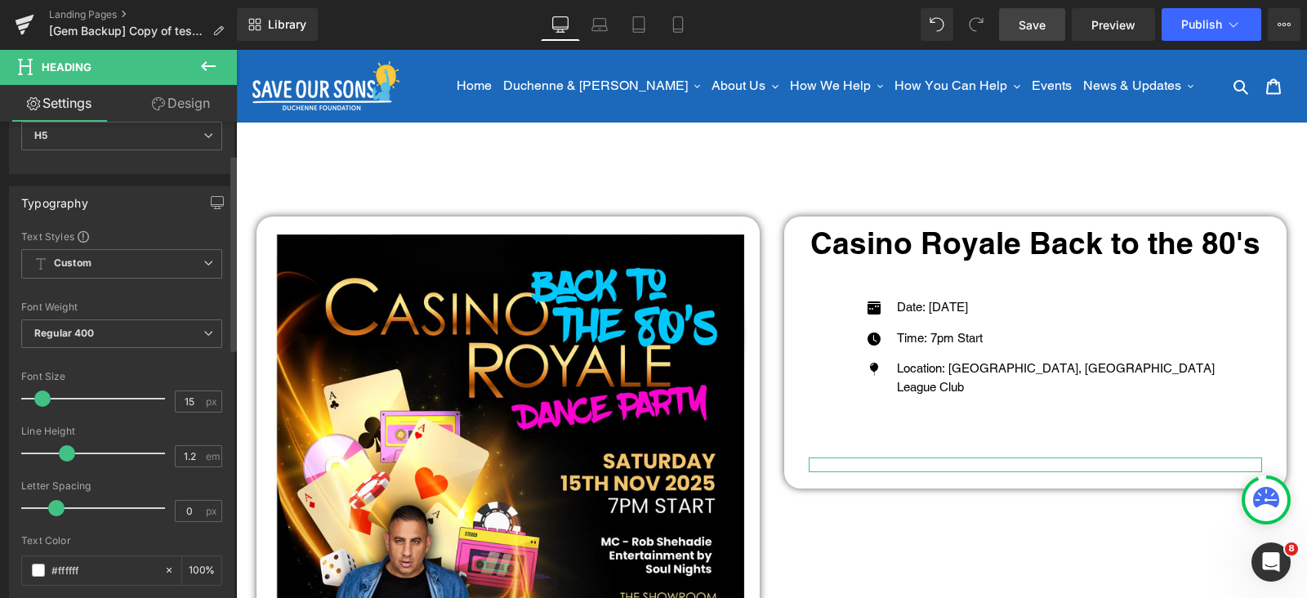
scroll to position [203, 0]
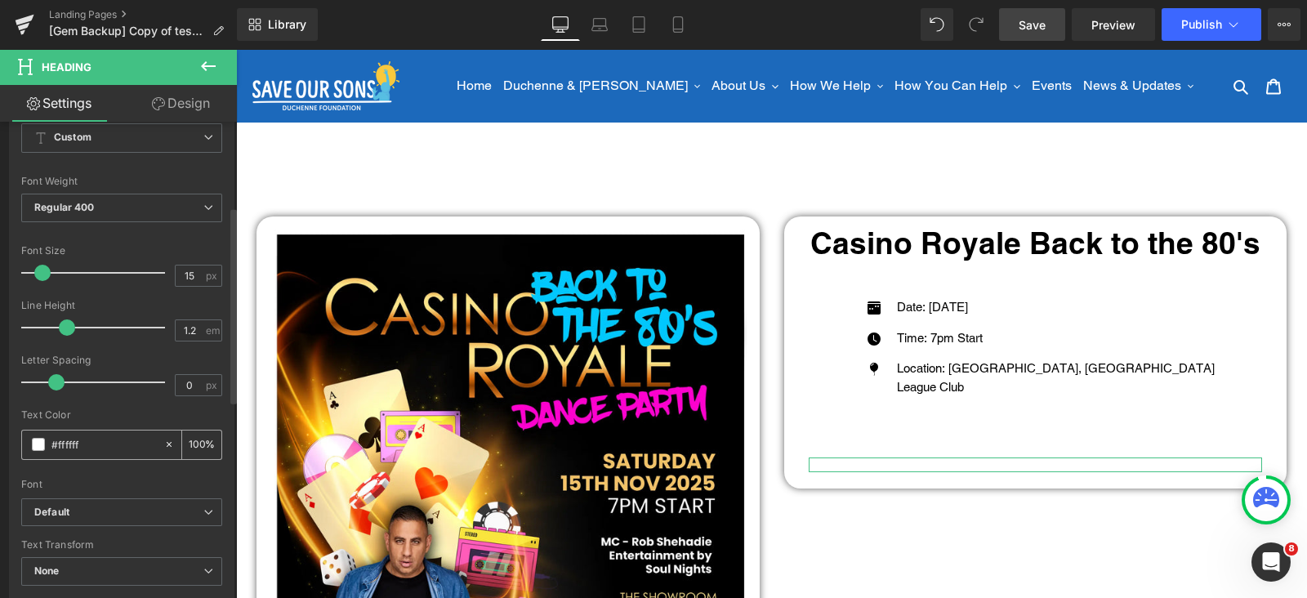
click at [35, 438] on span at bounding box center [38, 444] width 13 height 13
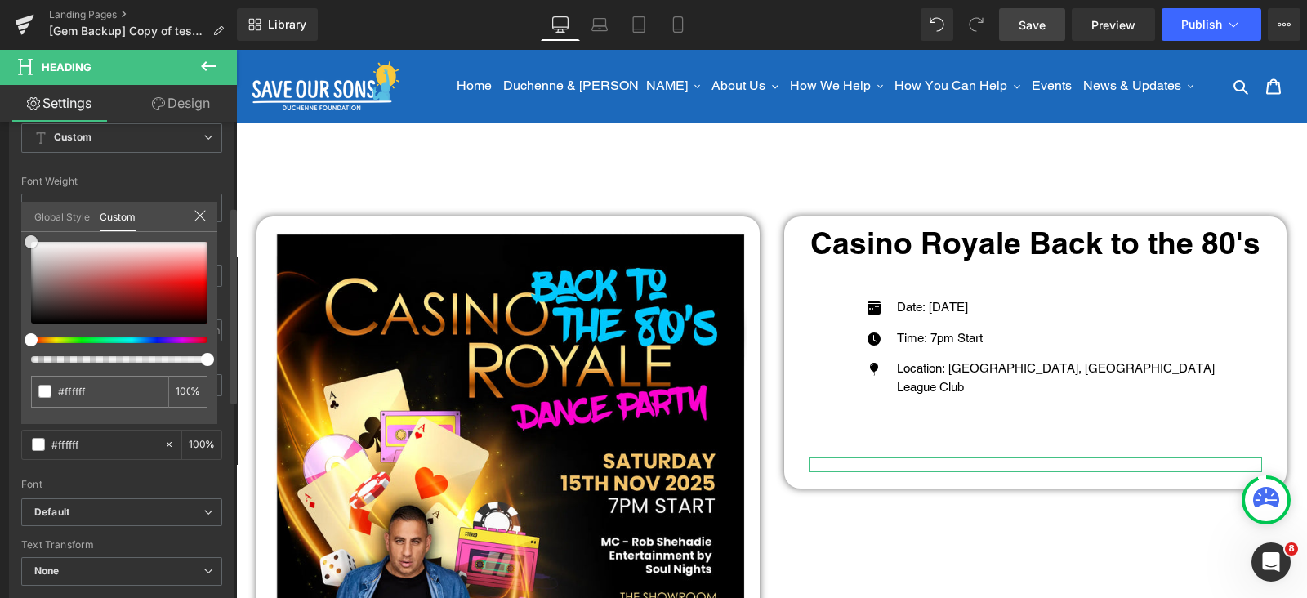
type input "#db0000"
type input "#000000"
drag, startPoint x: 135, startPoint y: 288, endPoint x: 0, endPoint y: 399, distance: 174.7
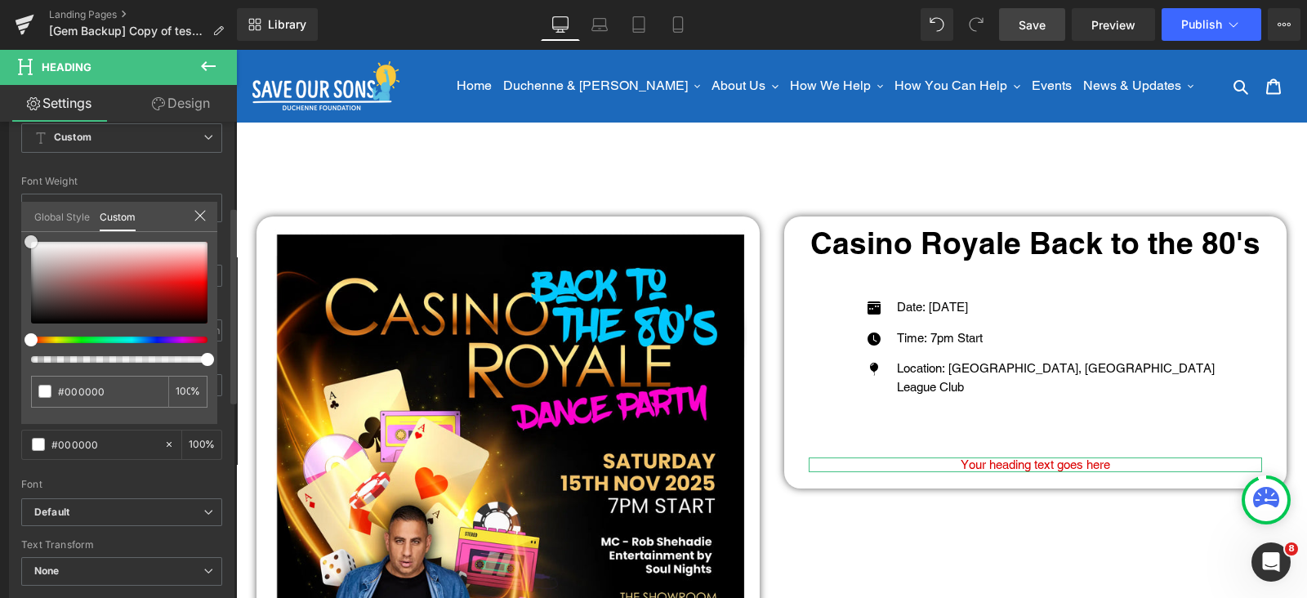
click at [0, 398] on div "Typography Text Styles Custom Custom Setup Global Style Custom Setup Global Sty…" at bounding box center [122, 328] width 244 height 561
drag, startPoint x: 121, startPoint y: 464, endPoint x: 110, endPoint y: 436, distance: 29.7
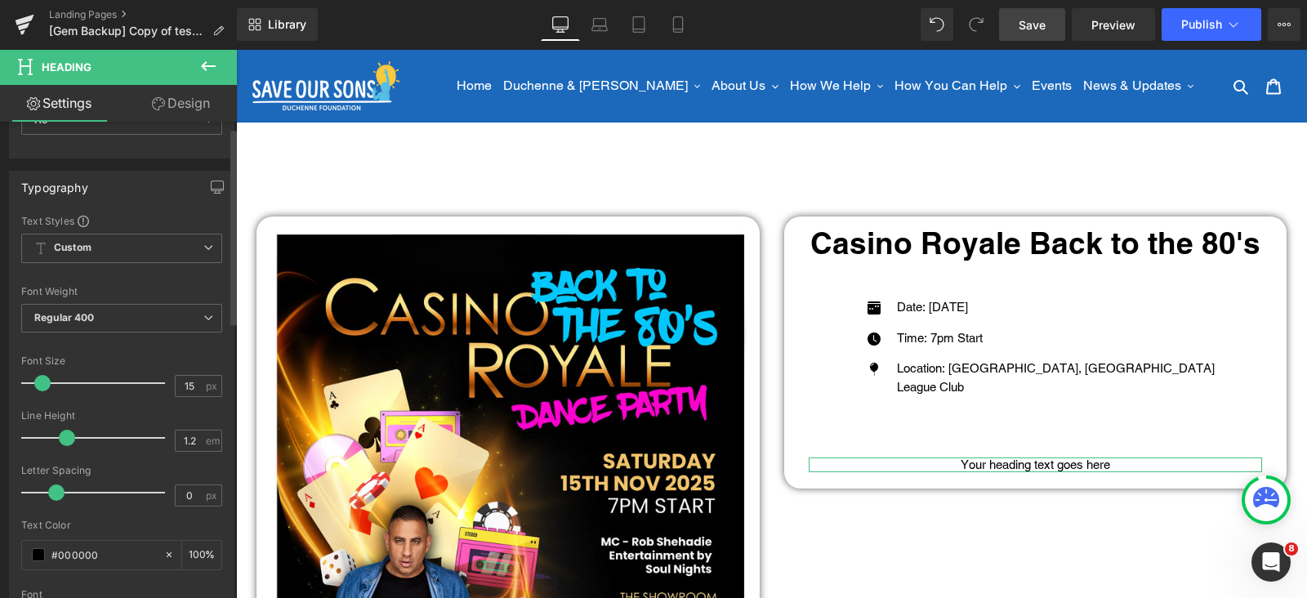
scroll to position [0, 0]
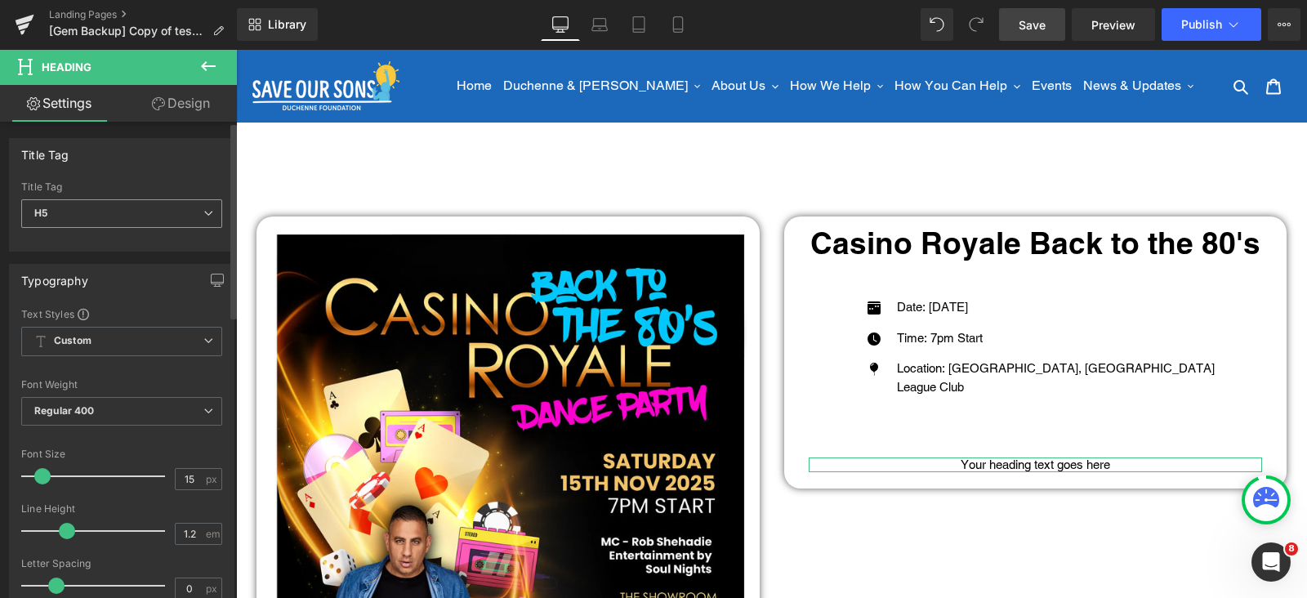
click at [102, 202] on span "H5" at bounding box center [121, 213] width 201 height 29
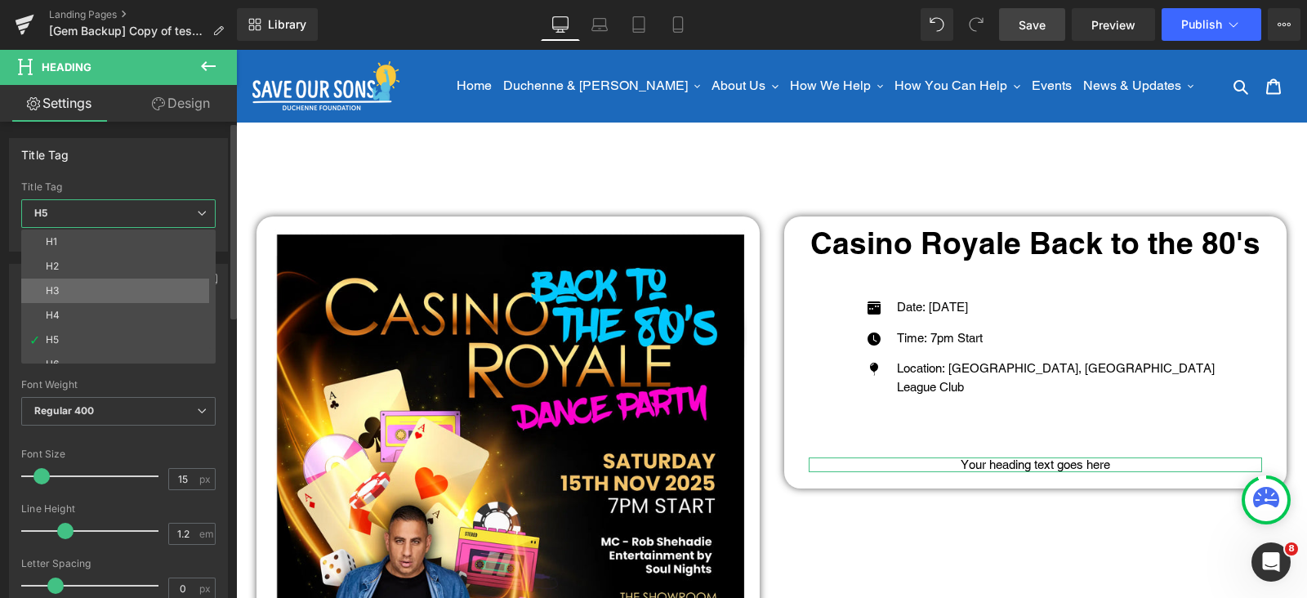
click at [80, 284] on li "H3" at bounding box center [122, 291] width 202 height 25
type input "26"
type input "#ffffff"
type input "100"
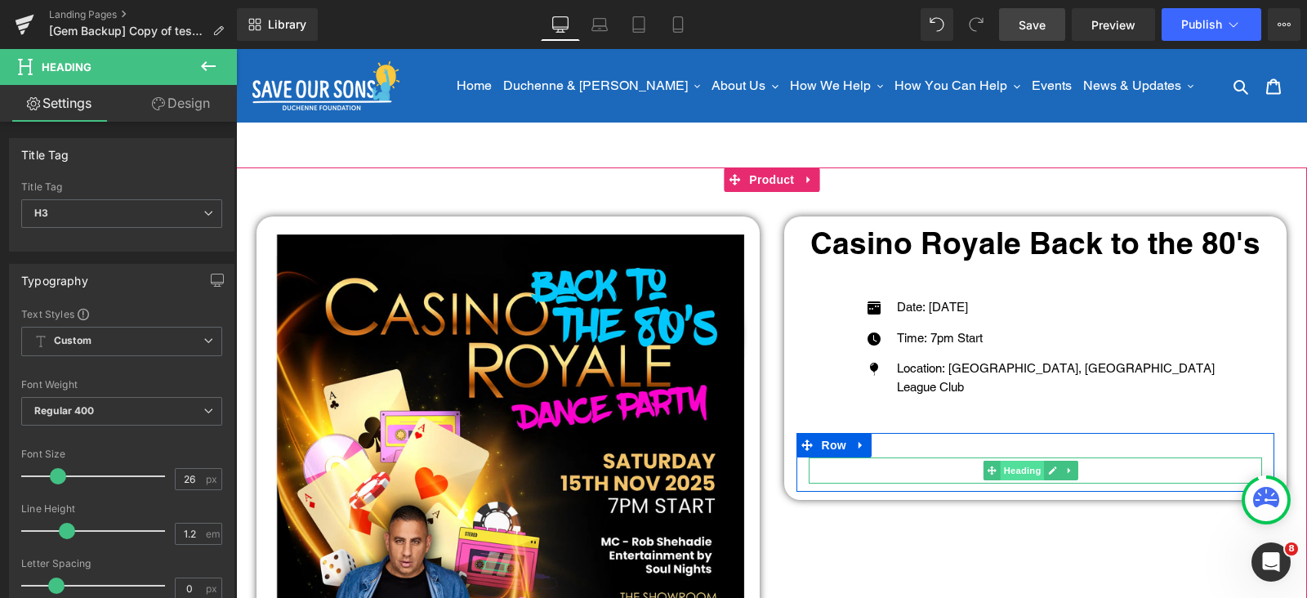
click at [1011, 472] on span "Heading" at bounding box center [1023, 471] width 44 height 20
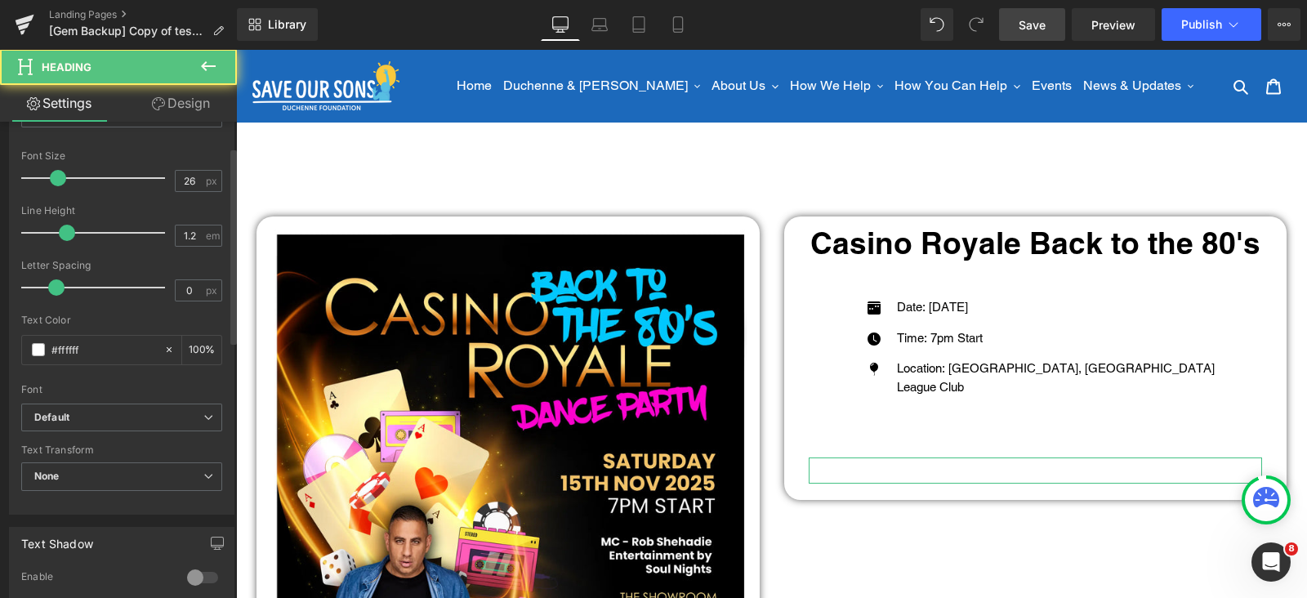
scroll to position [306, 0]
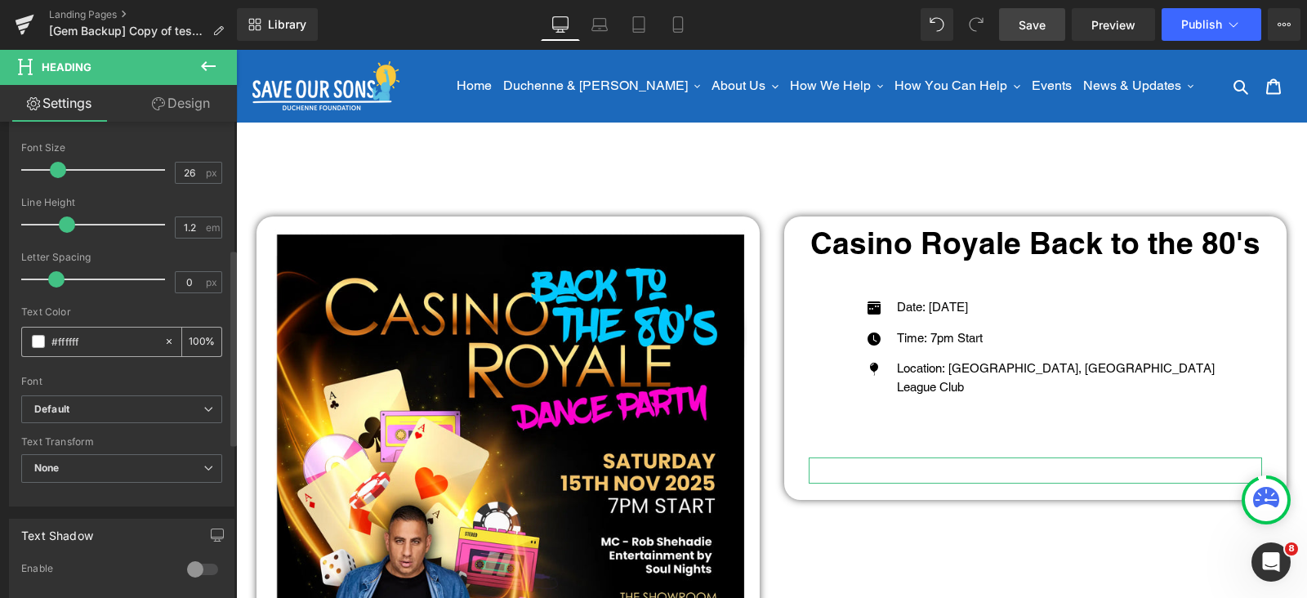
click at [37, 336] on span at bounding box center [38, 341] width 13 height 13
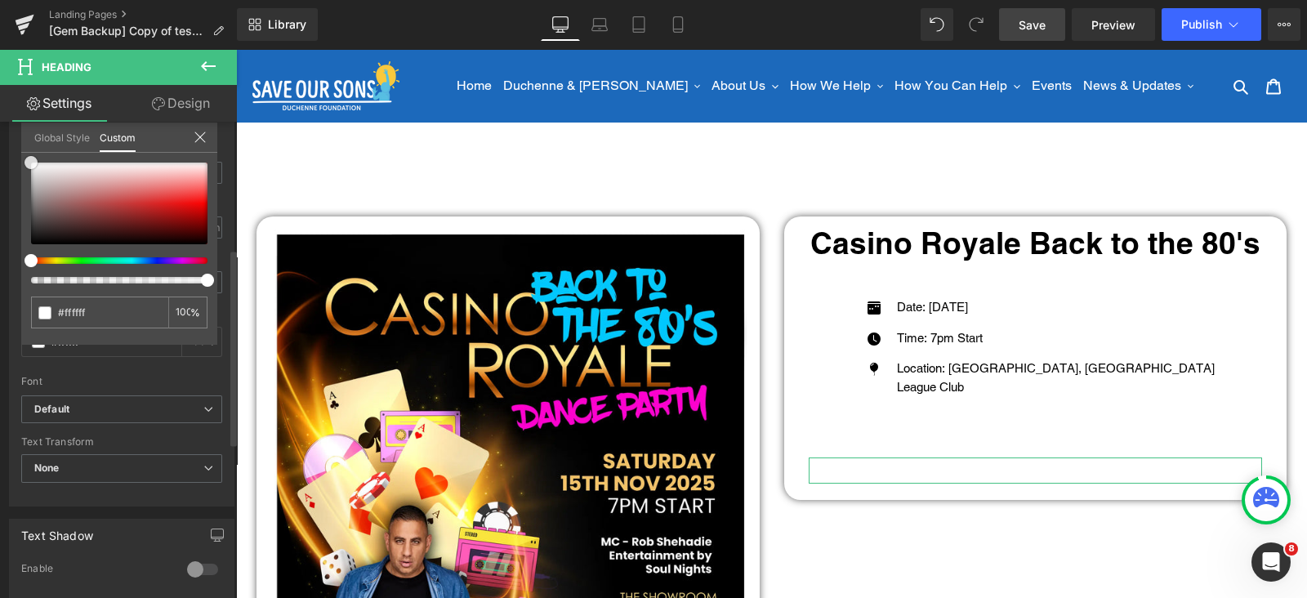
type input "#2c1010"
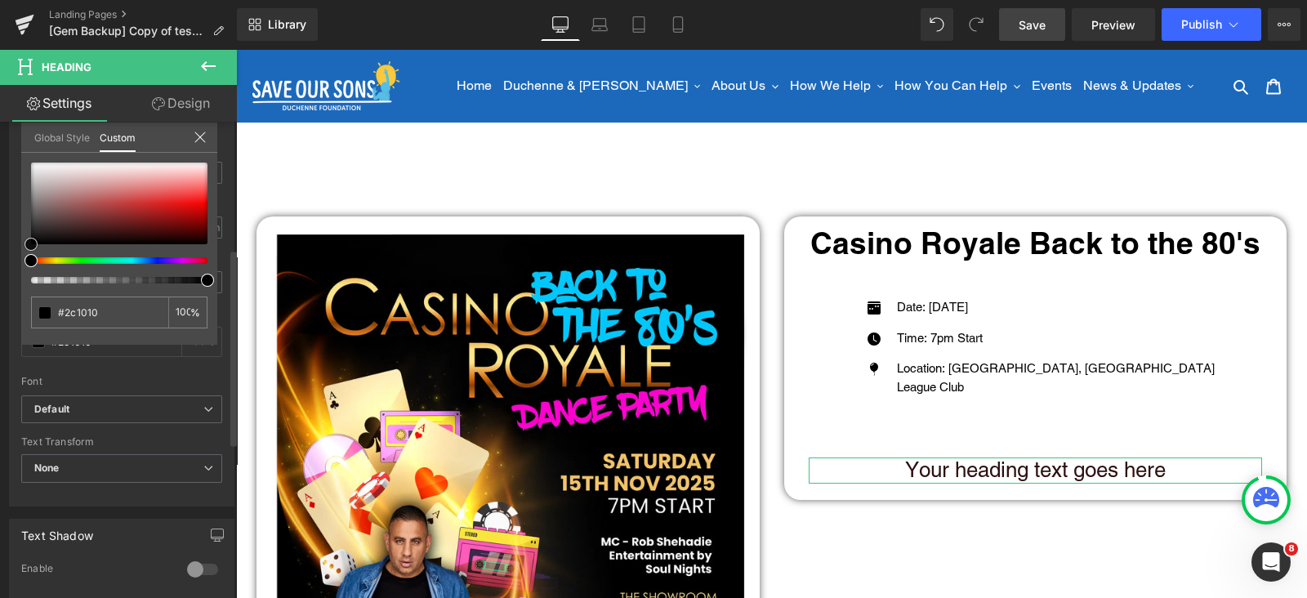
drag, startPoint x: 0, startPoint y: 270, endPoint x: 84, endPoint y: 243, distance: 88.4
click at [0, 271] on div "Typography Text Styles Custom Custom Setup Global Style Custom Setup Global Sty…" at bounding box center [122, 225] width 244 height 561
type input "#000000"
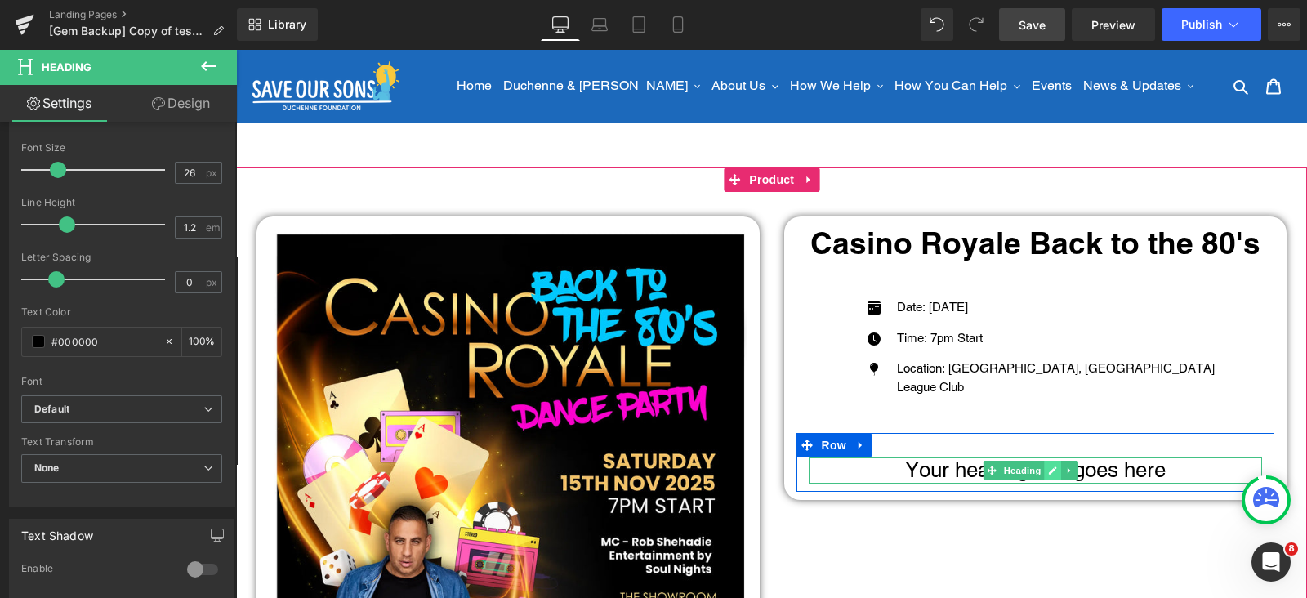
click at [1049, 475] on link at bounding box center [1053, 471] width 17 height 20
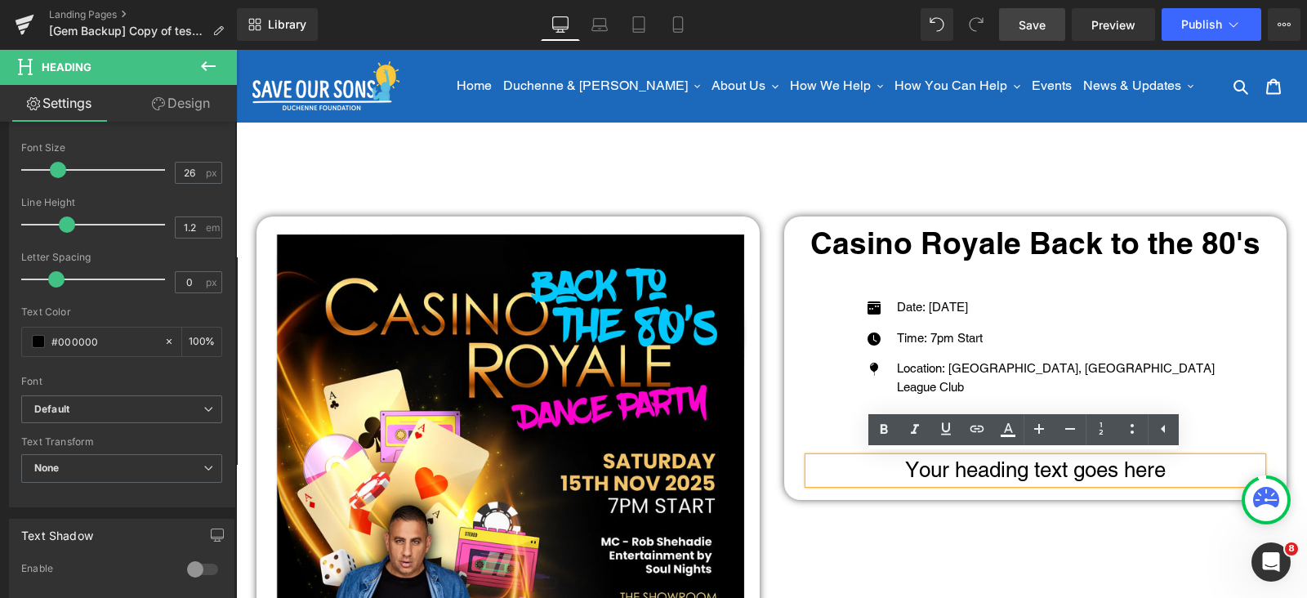
click at [1047, 467] on h3 "Your heading text goes here" at bounding box center [1036, 470] width 454 height 25
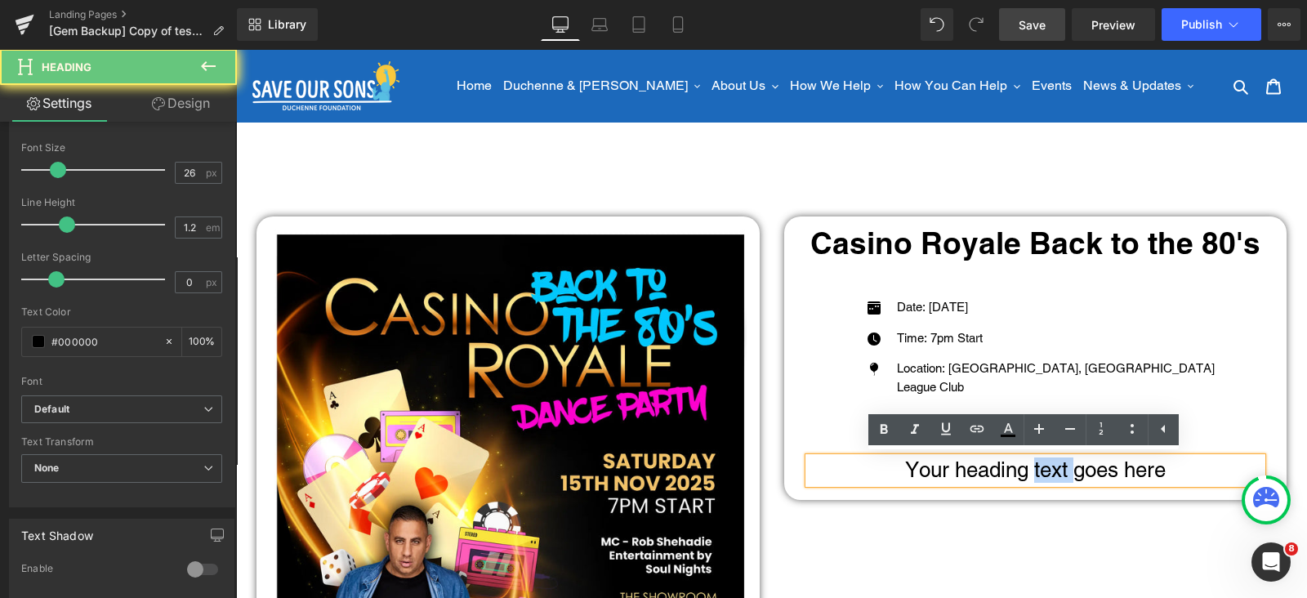
click at [1047, 467] on h3 "Your heading text goes here" at bounding box center [1036, 470] width 454 height 25
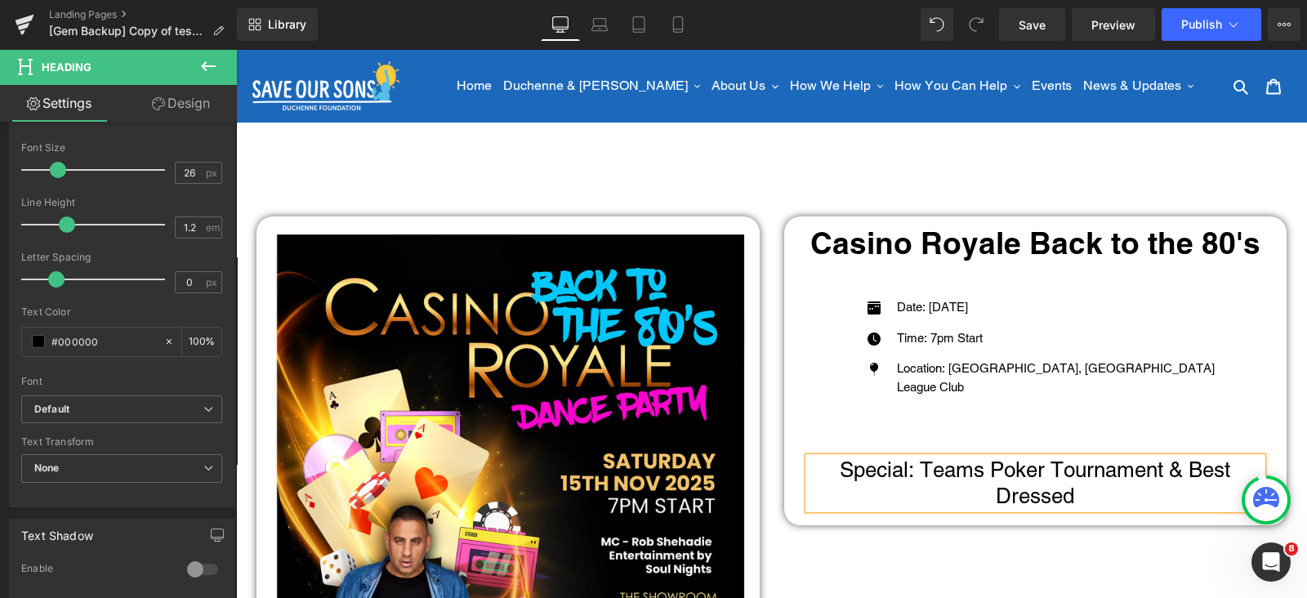
click at [797, 480] on div "Special: Teams Poker Tournament & Best Dressed Heading" at bounding box center [1036, 483] width 479 height 51
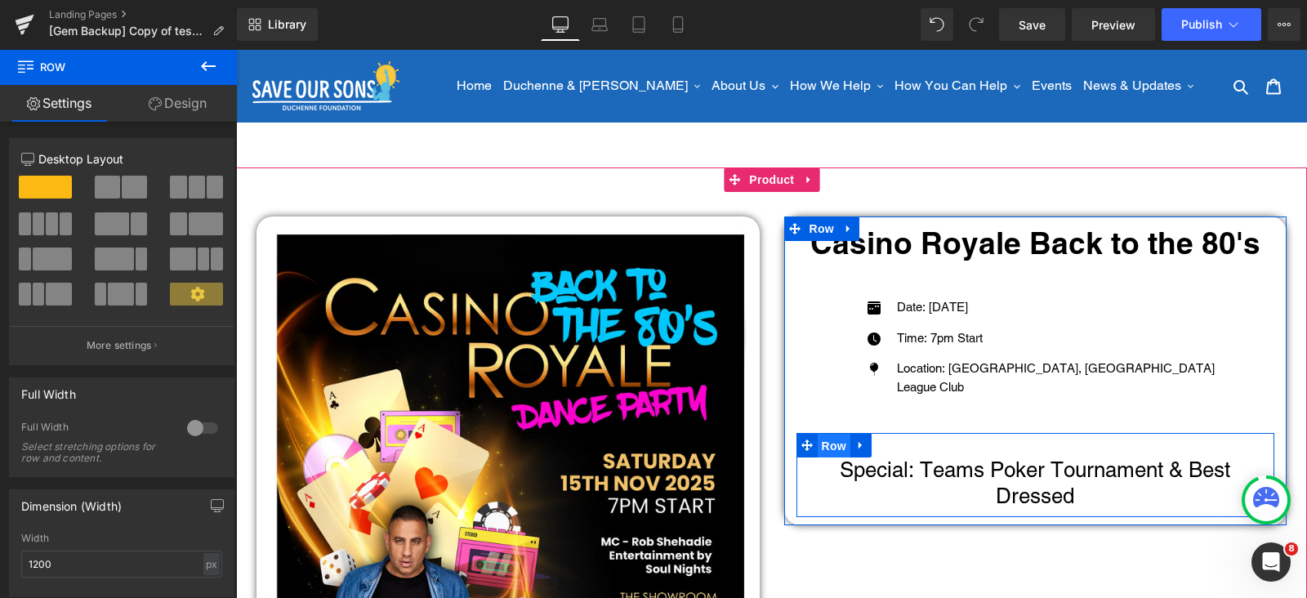
click at [824, 447] on span "Row" at bounding box center [834, 446] width 33 height 25
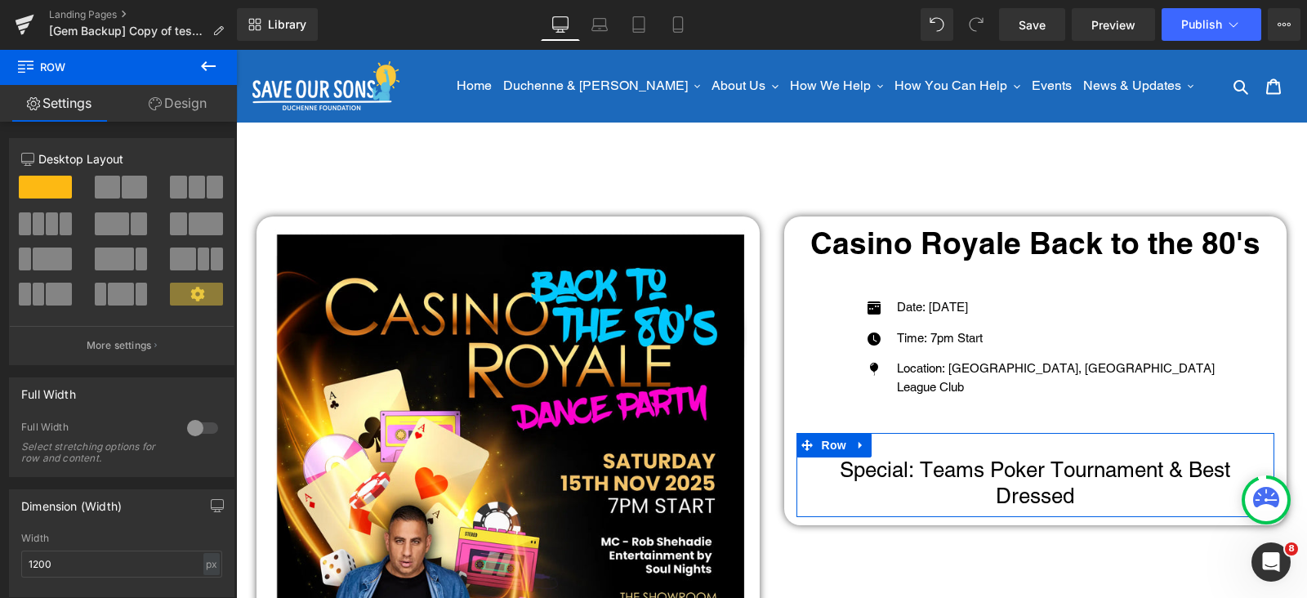
click at [188, 102] on link "Design" at bounding box center [177, 103] width 118 height 37
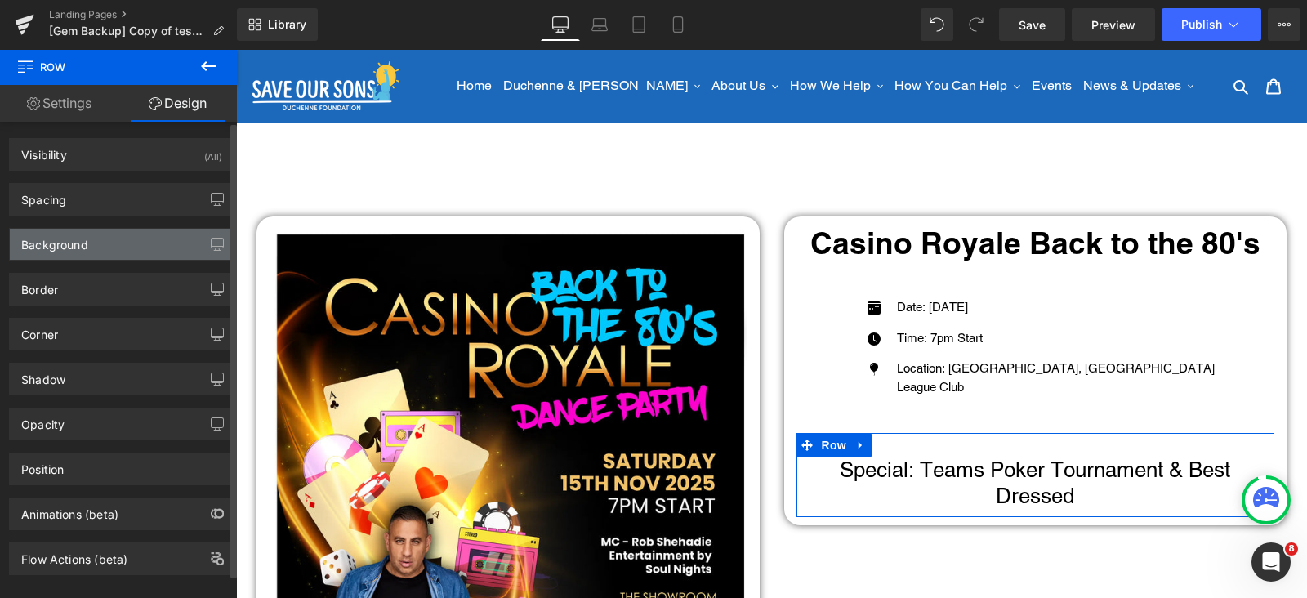
click at [65, 243] on div "Background" at bounding box center [54, 240] width 67 height 23
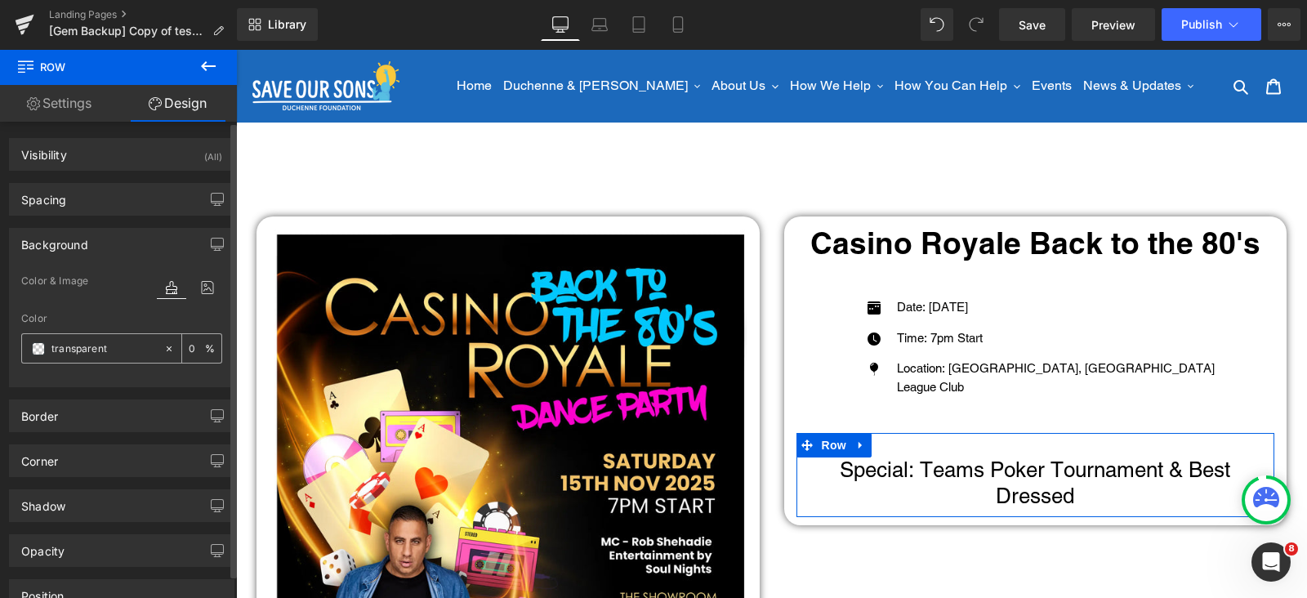
click at [37, 344] on span at bounding box center [38, 348] width 13 height 13
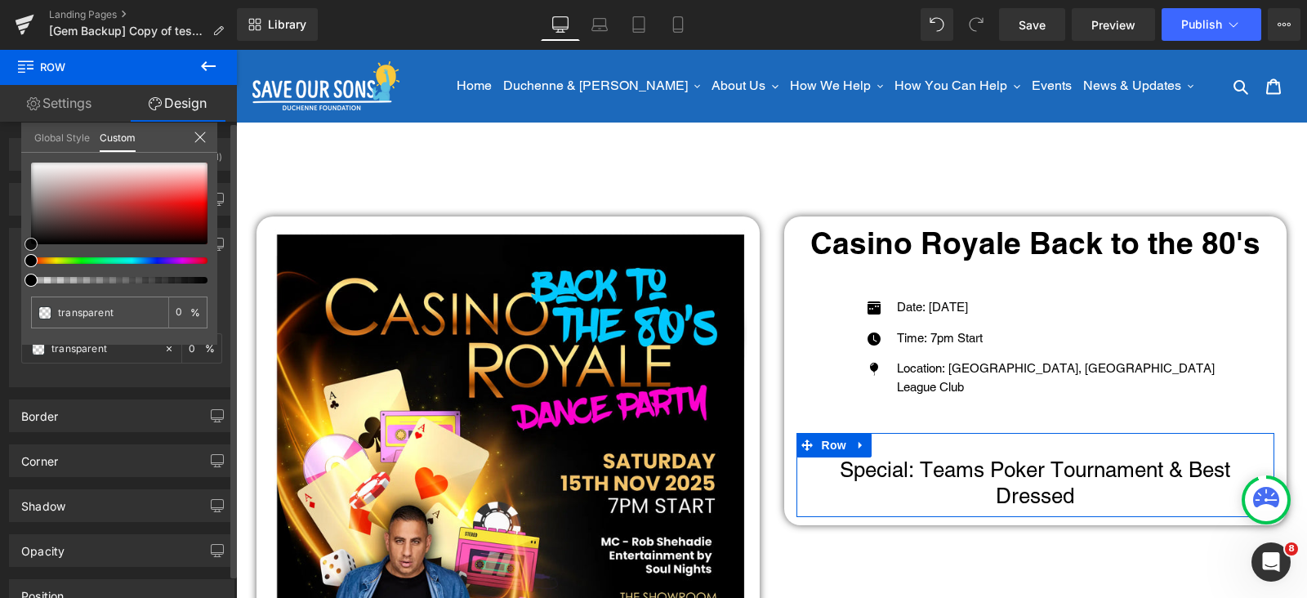
type input "#d71d1d"
type input "100"
type input "#d71d1d"
type input "100"
click at [167, 204] on div at bounding box center [119, 204] width 176 height 82
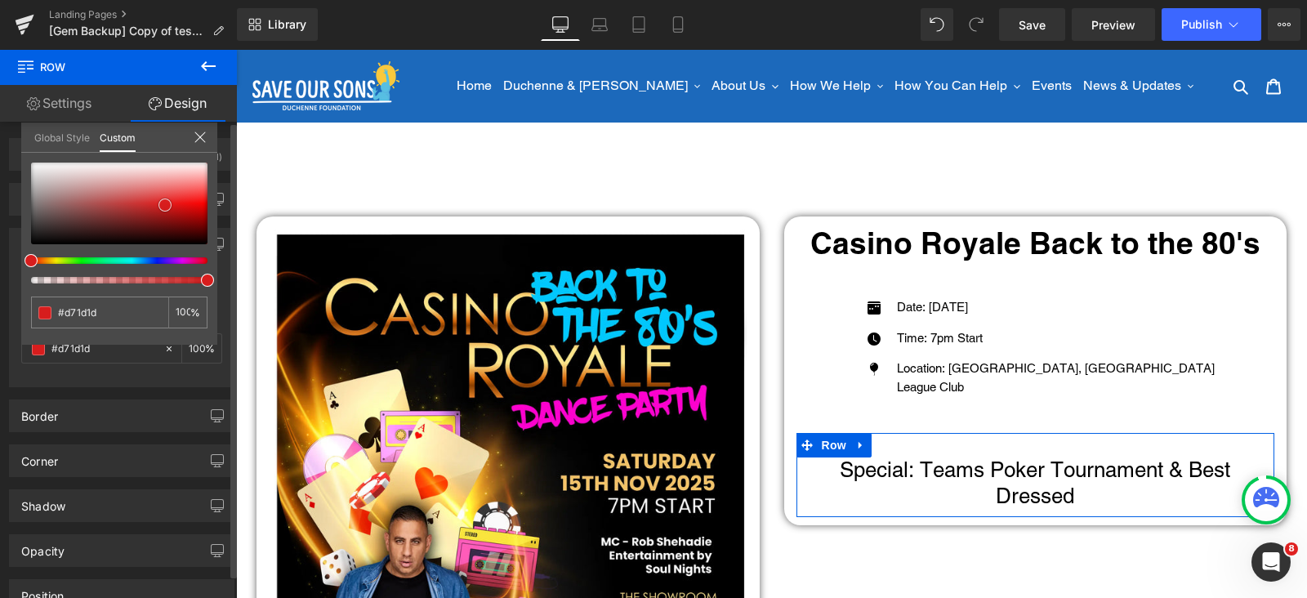
type input "#d81c1c"
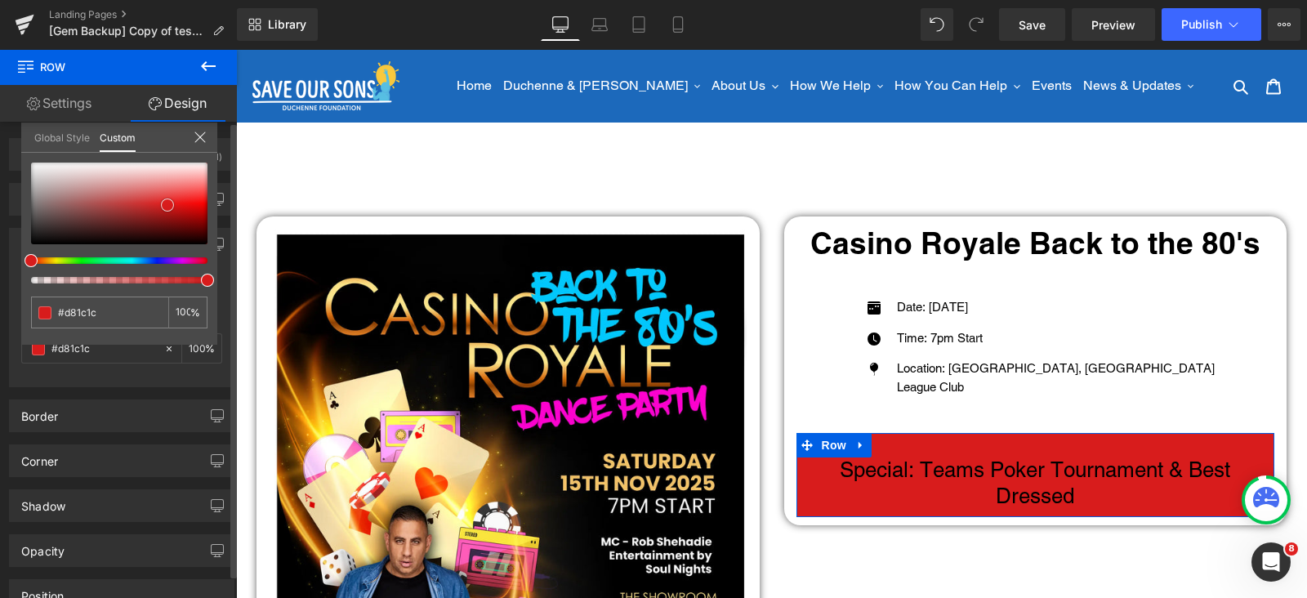
type input "#c01010"
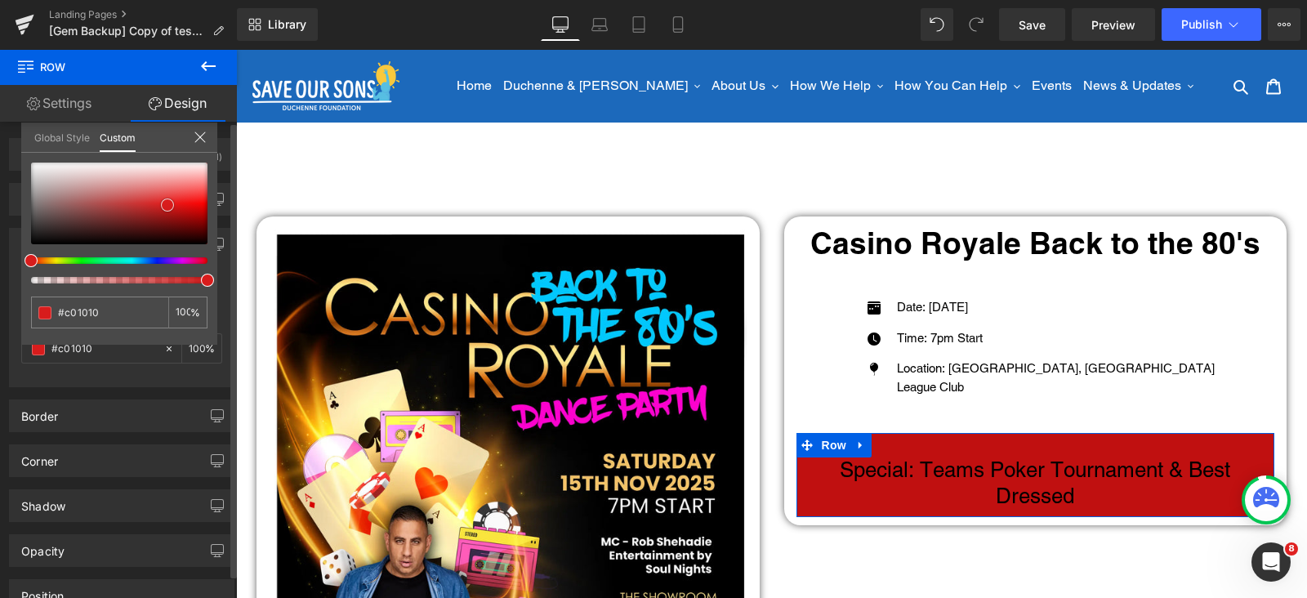
click at [179, 208] on div at bounding box center [119, 204] width 176 height 82
type input "#872626"
click at [131, 216] on div at bounding box center [119, 204] width 176 height 82
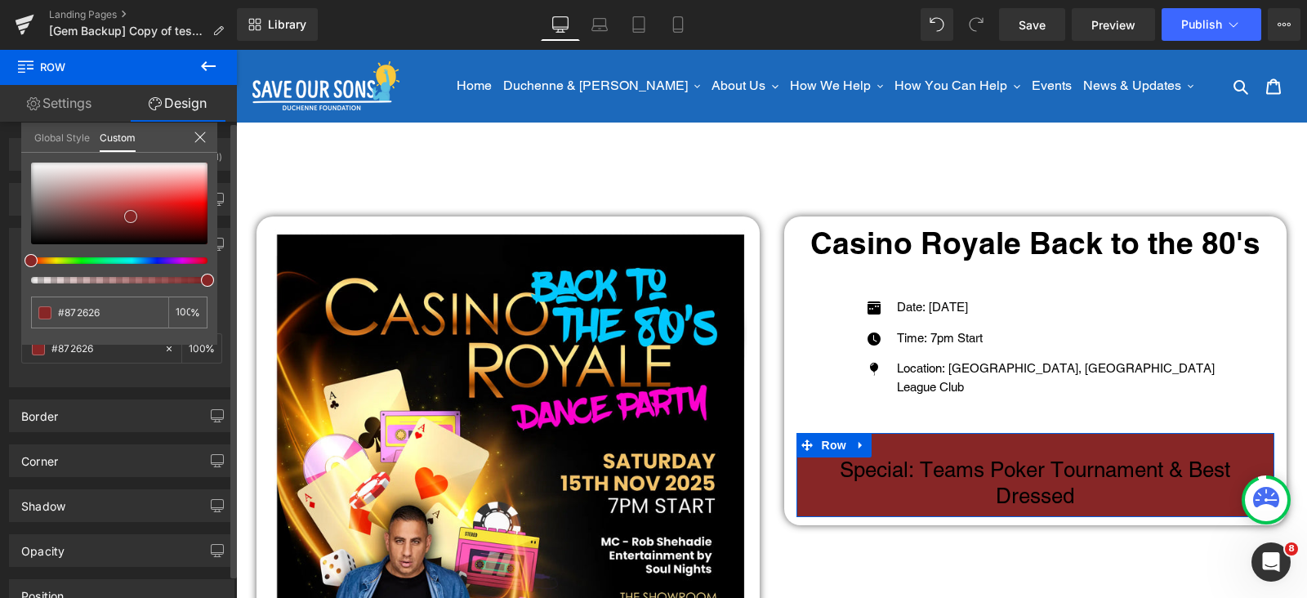
type input "#dd6464"
click at [145, 191] on div at bounding box center [119, 204] width 176 height 82
type input "#dd6868"
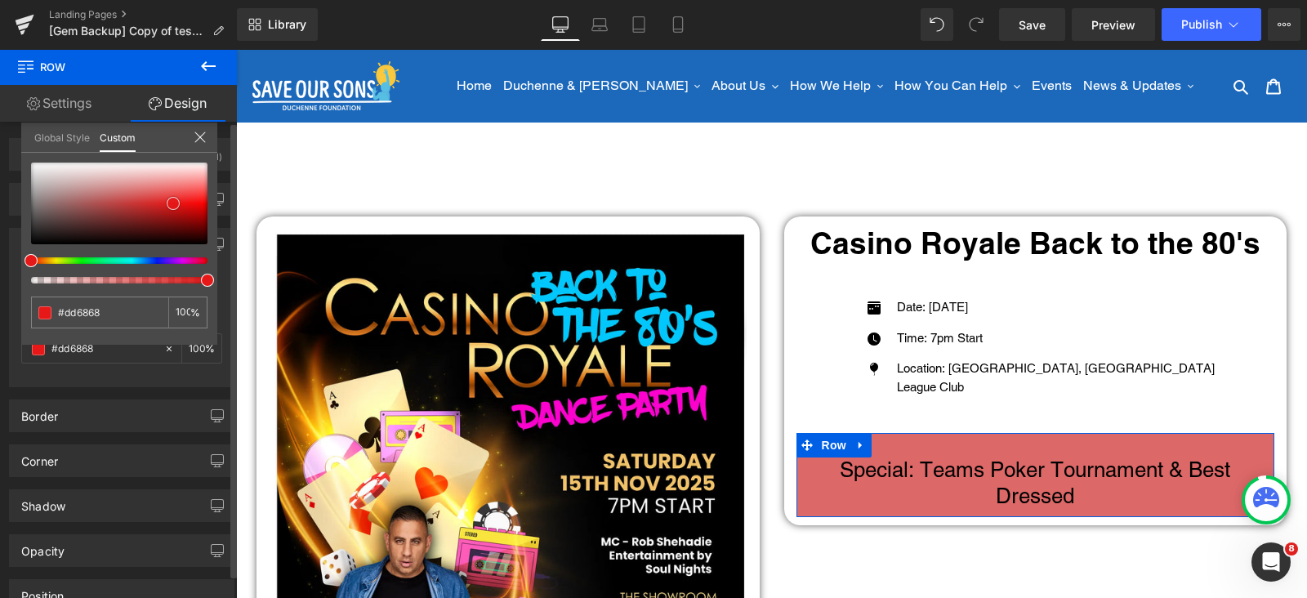
type input "#e61818"
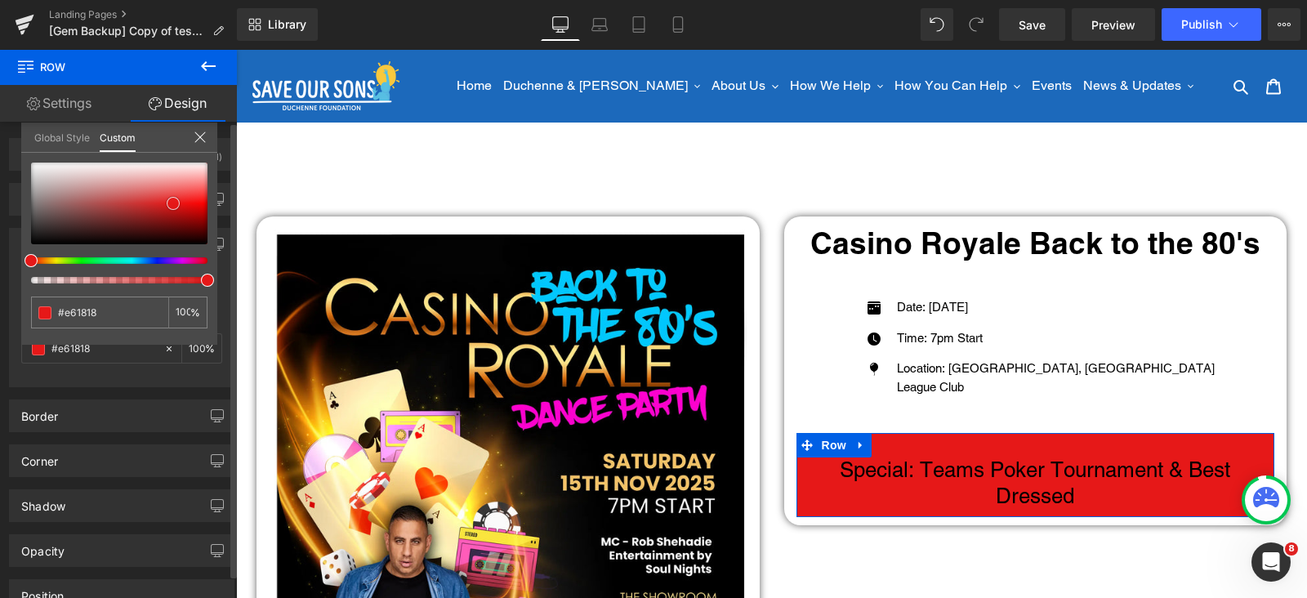
click at [173, 203] on div at bounding box center [119, 204] width 176 height 82
type input "#f6a1a1"
click at [176, 178] on div at bounding box center [119, 204] width 176 height 82
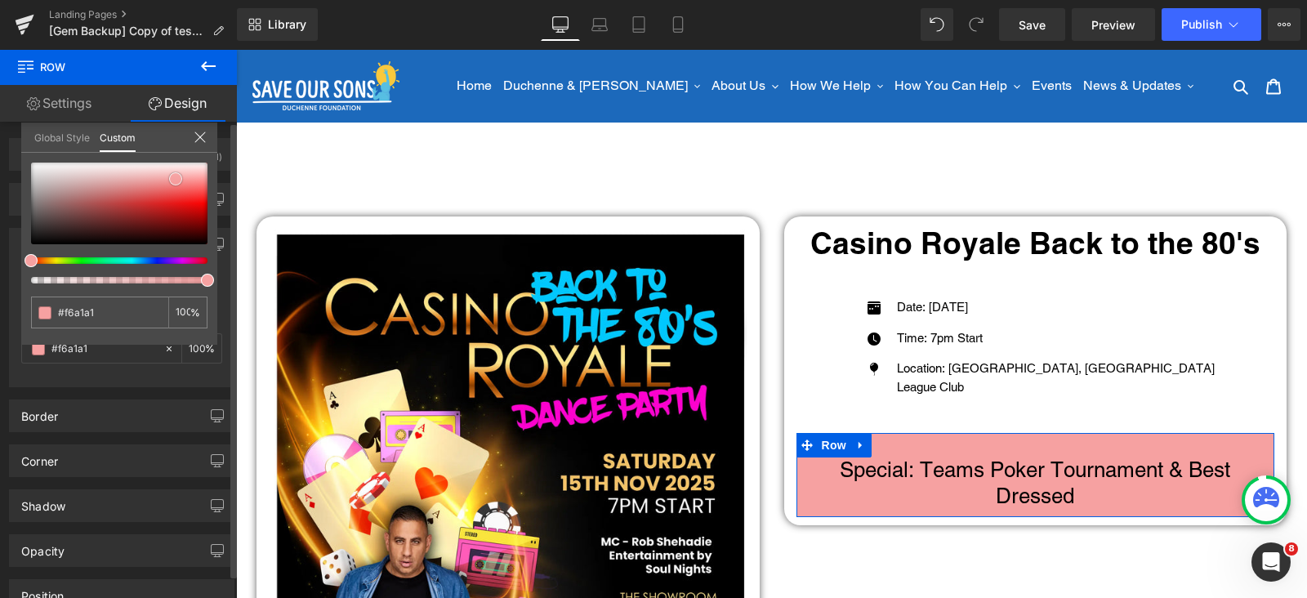
type input "#e06565"
type input "#de6767"
click at [147, 191] on div at bounding box center [119, 204] width 176 height 82
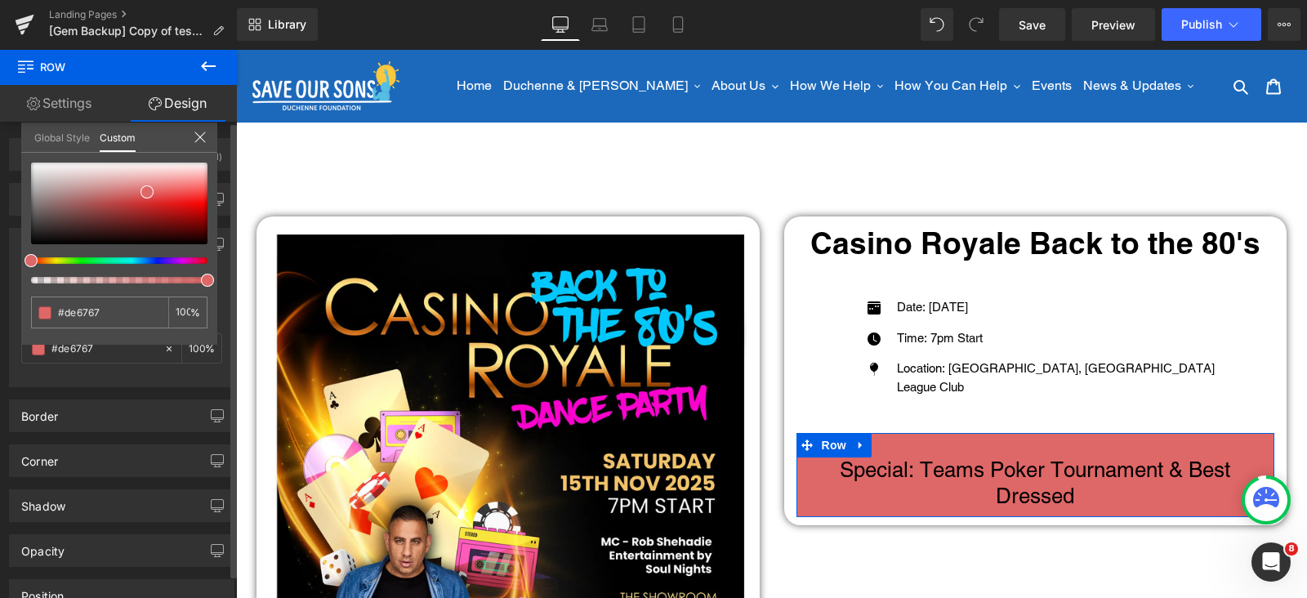
type input "#68dd95"
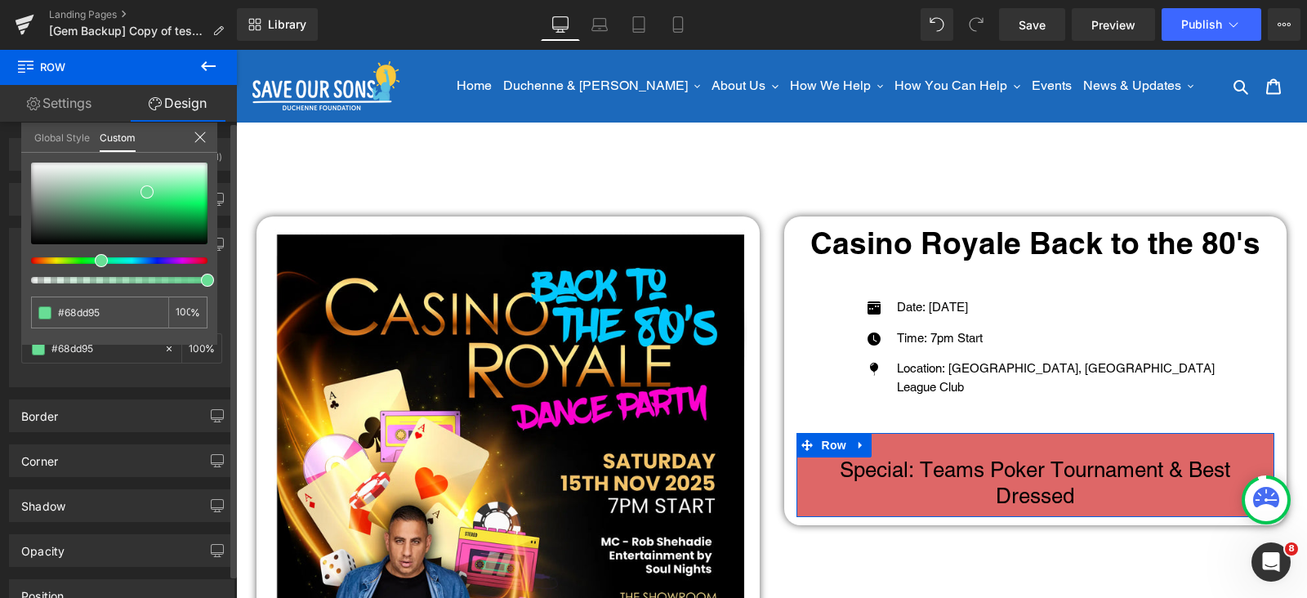
click at [95, 258] on div at bounding box center [113, 260] width 176 height 7
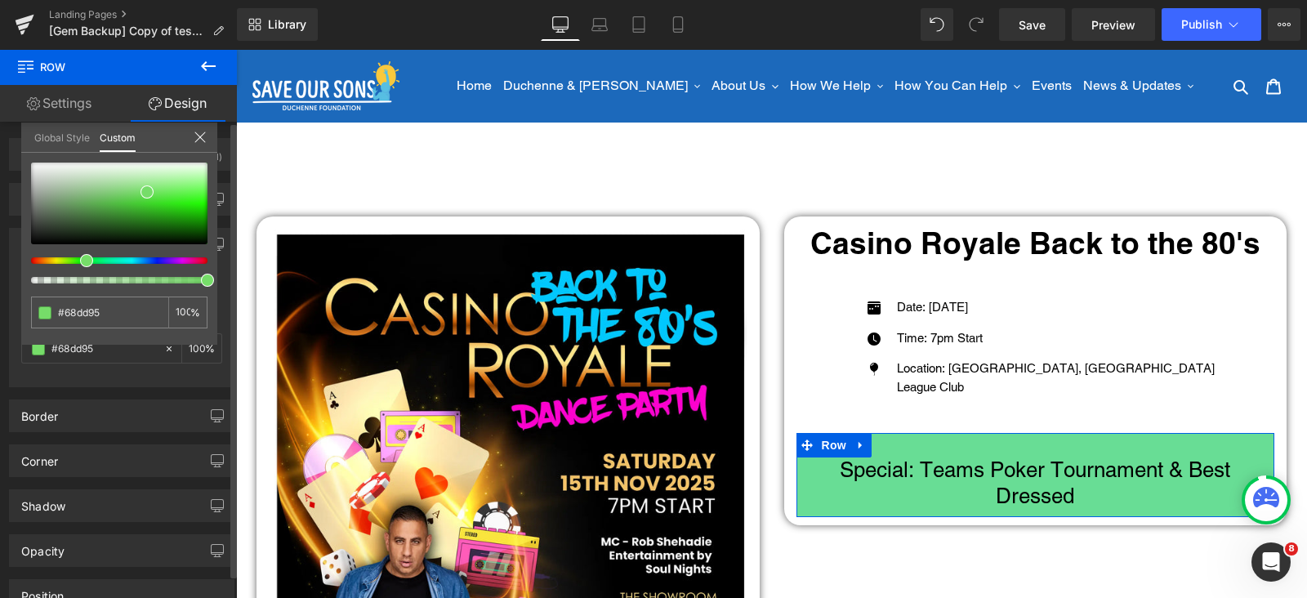
type input "#76dd69"
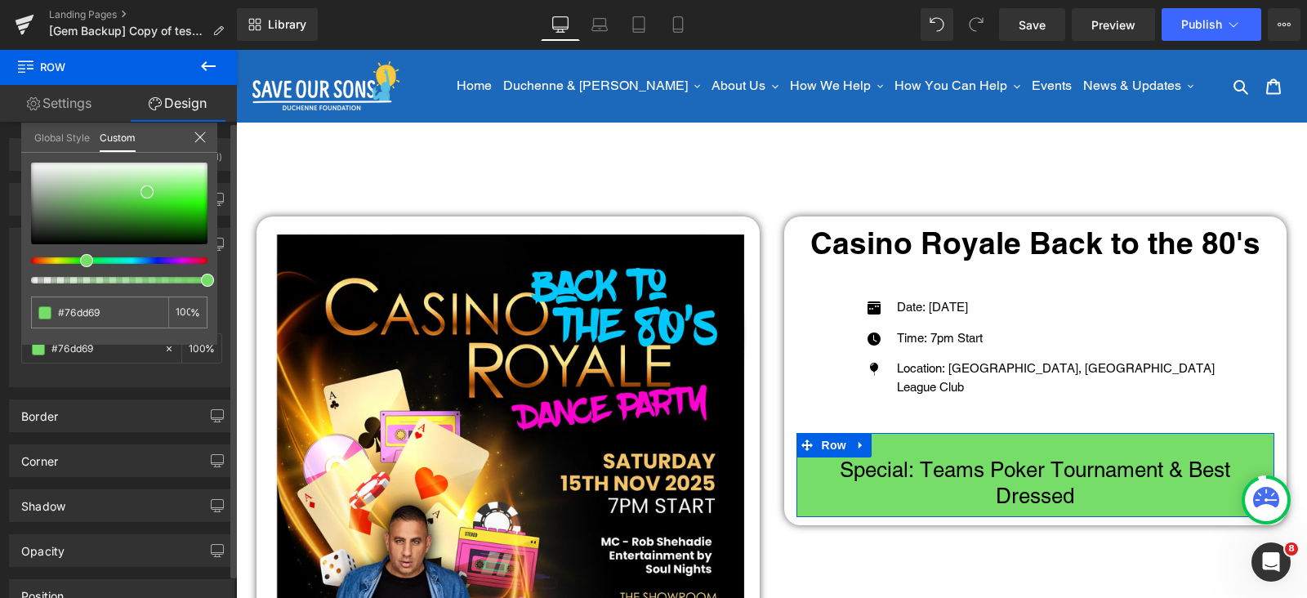
drag, startPoint x: 80, startPoint y: 259, endPoint x: 47, endPoint y: 257, distance: 32.7
click at [76, 259] on div at bounding box center [113, 260] width 176 height 7
type input "#7cdd69"
type input "#86dd69"
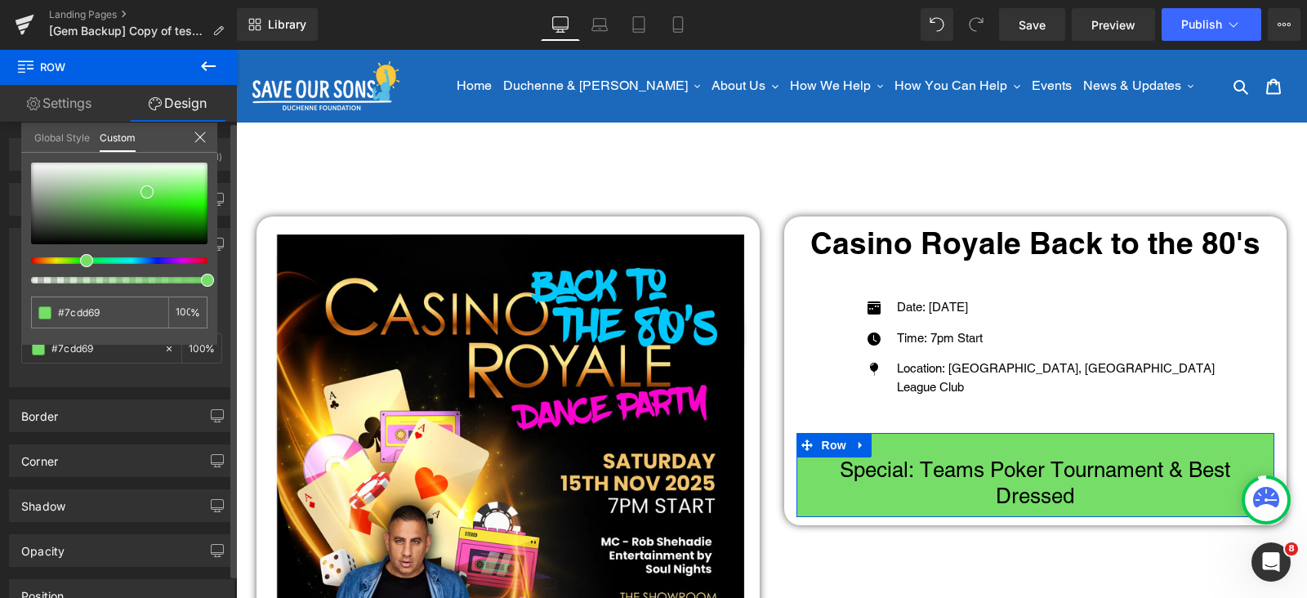
type input "#86dd69"
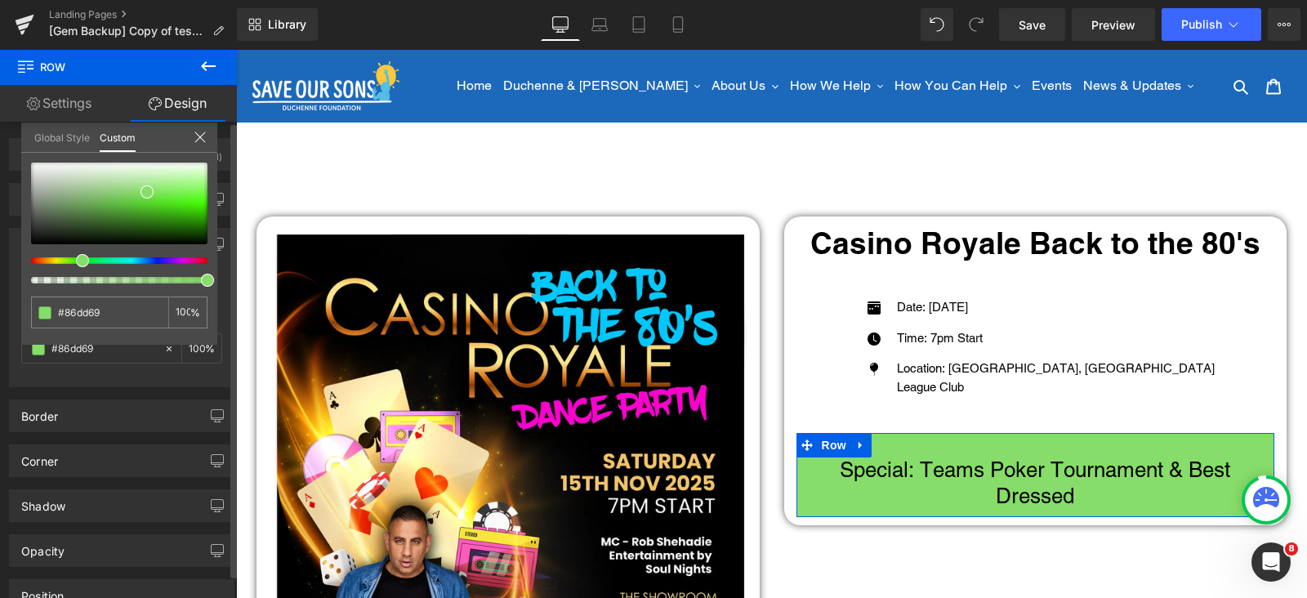
type input "#ddbc69"
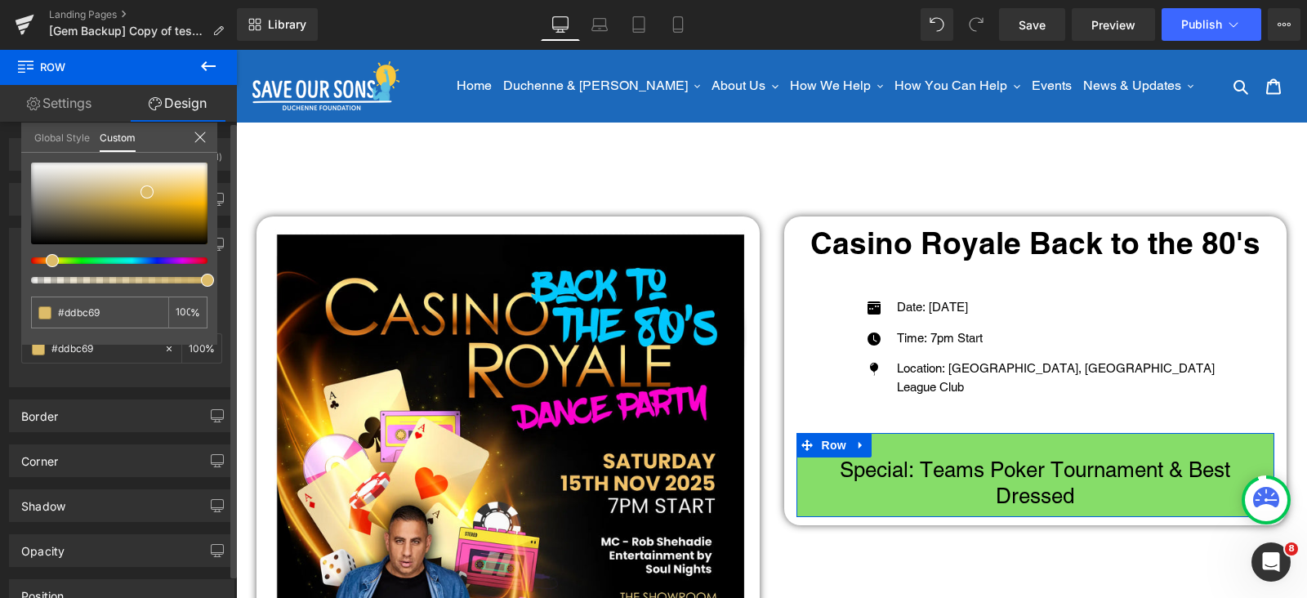
click at [46, 257] on div at bounding box center [113, 260] width 176 height 7
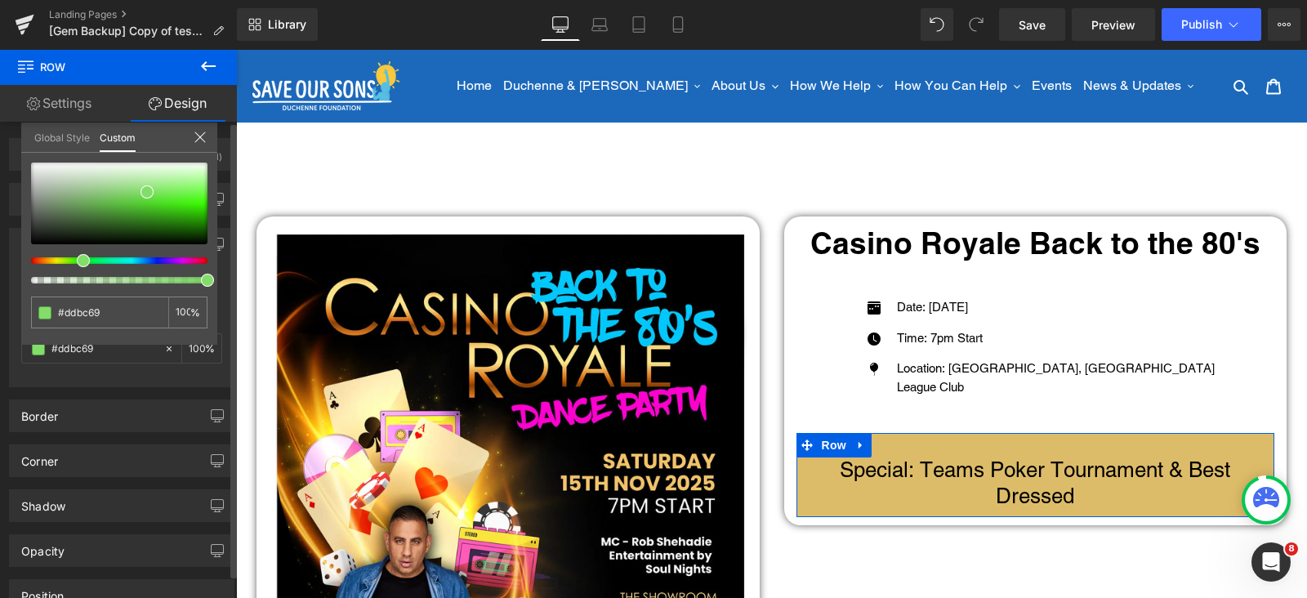
type input "#82dd69"
click at [78, 257] on div at bounding box center [113, 260] width 176 height 7
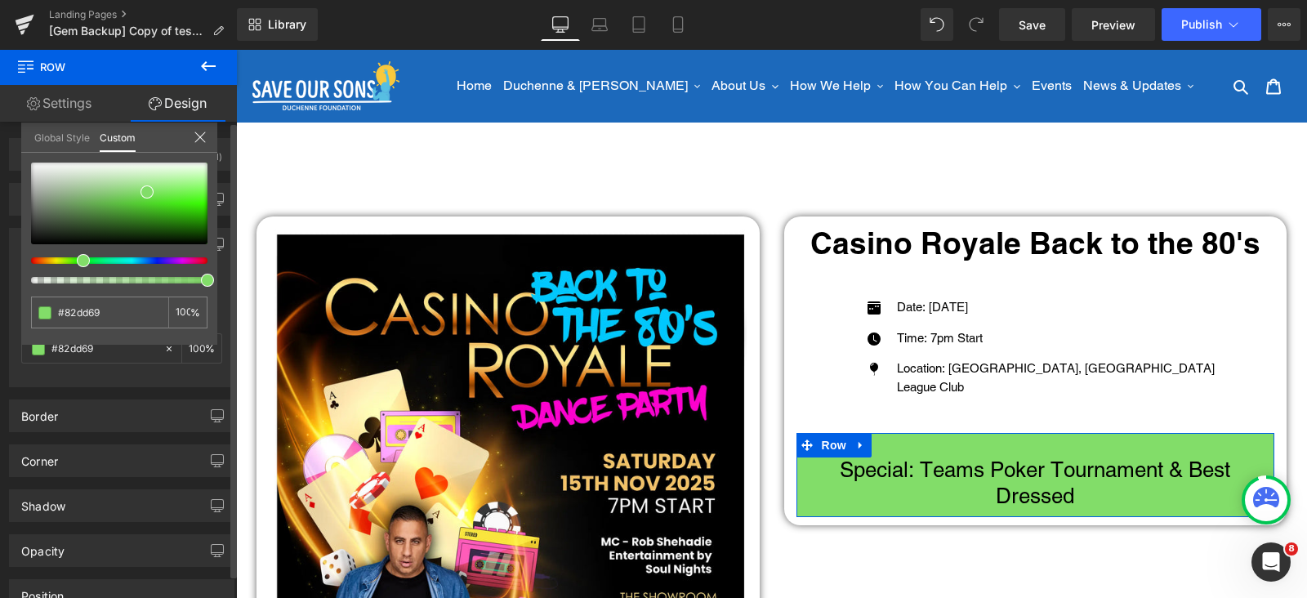
type input "#80dd69"
click at [111, 252] on div at bounding box center [119, 223] width 176 height 121
drag, startPoint x: 160, startPoint y: 251, endPoint x: 185, endPoint y: 262, distance: 27.8
click at [175, 259] on div at bounding box center [119, 223] width 176 height 121
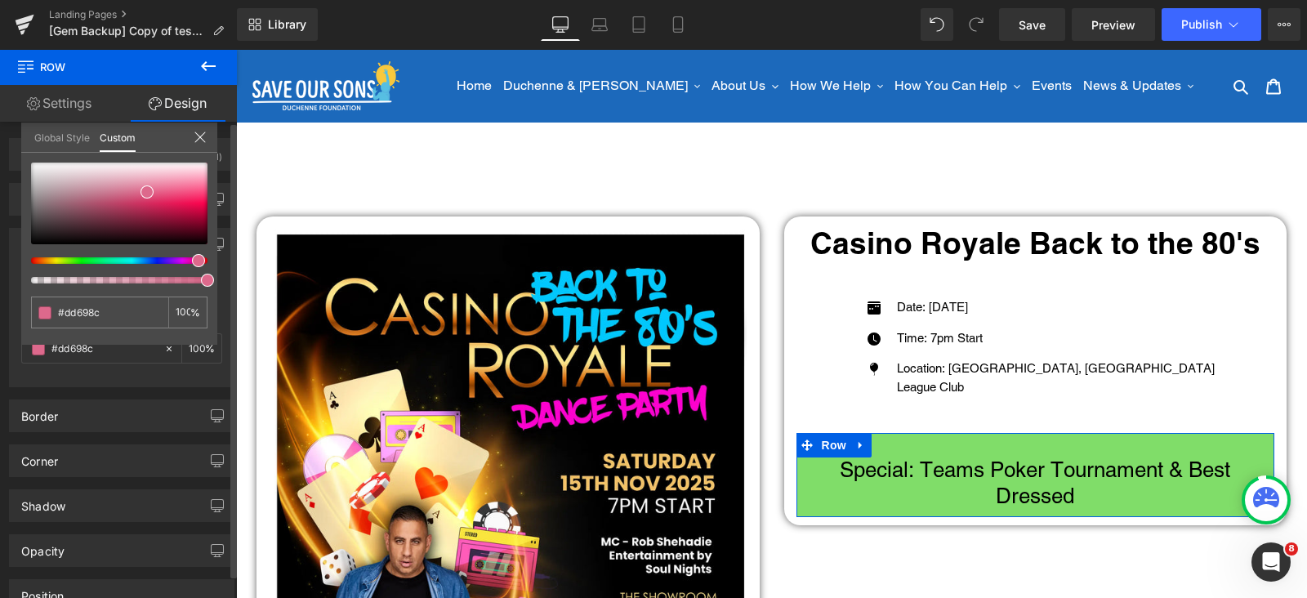
click at [192, 262] on div at bounding box center [113, 260] width 176 height 7
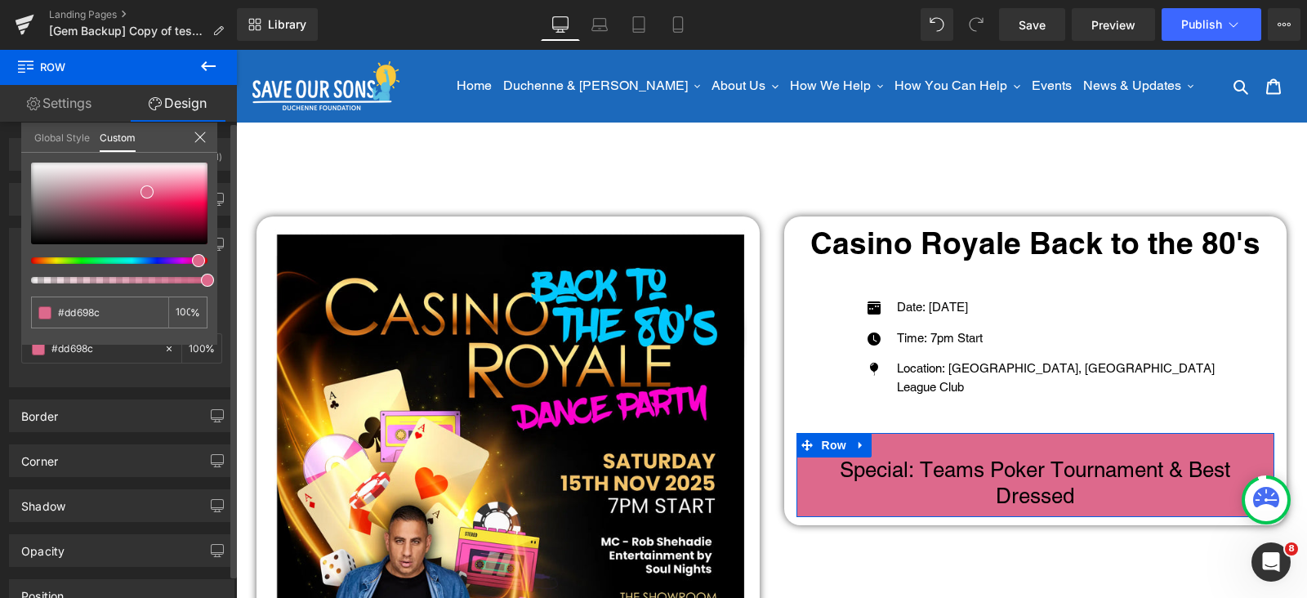
click at [166, 251] on div at bounding box center [119, 223] width 176 height 121
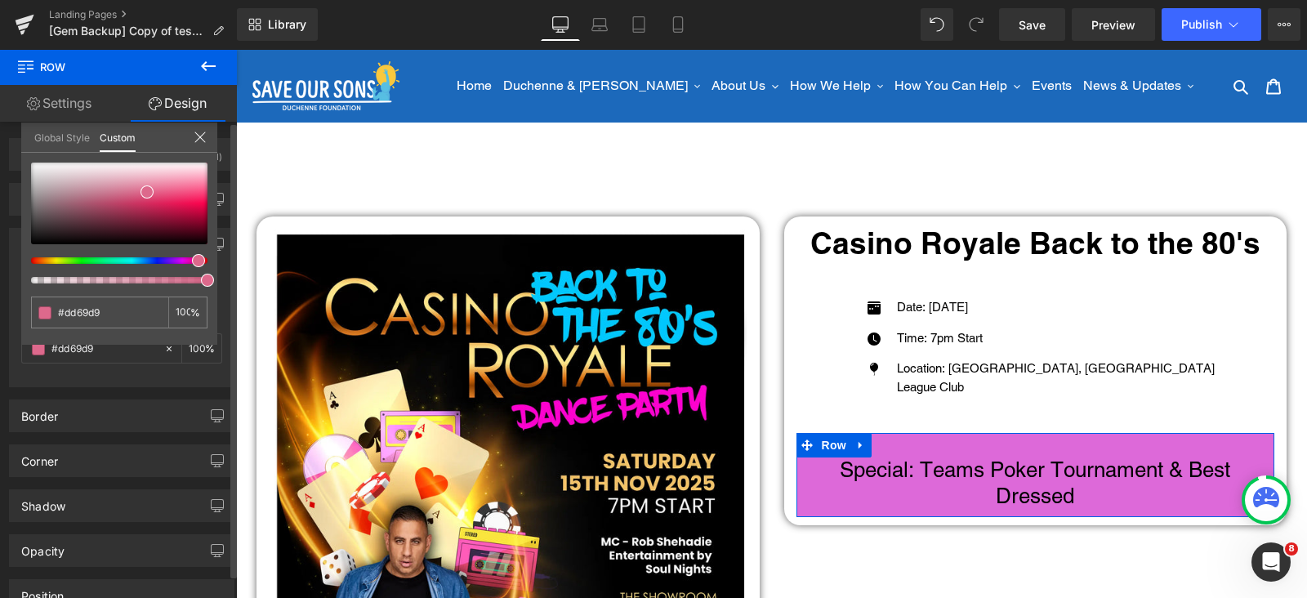
click at [172, 259] on div at bounding box center [113, 260] width 176 height 7
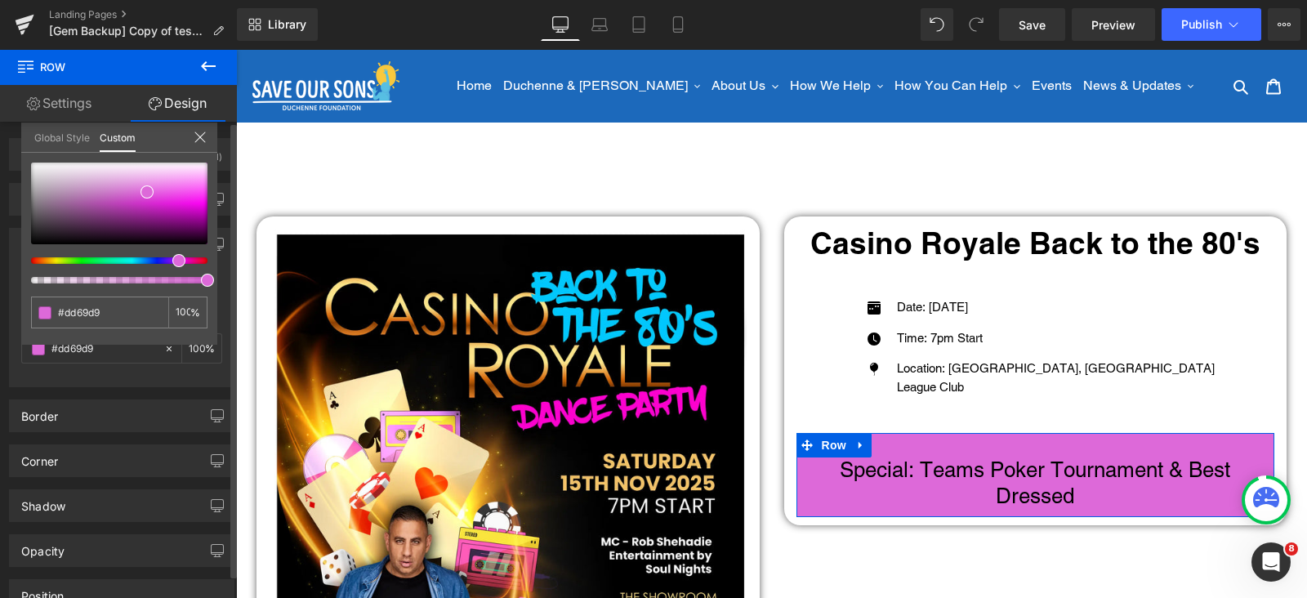
click at [200, 266] on div at bounding box center [119, 223] width 176 height 121
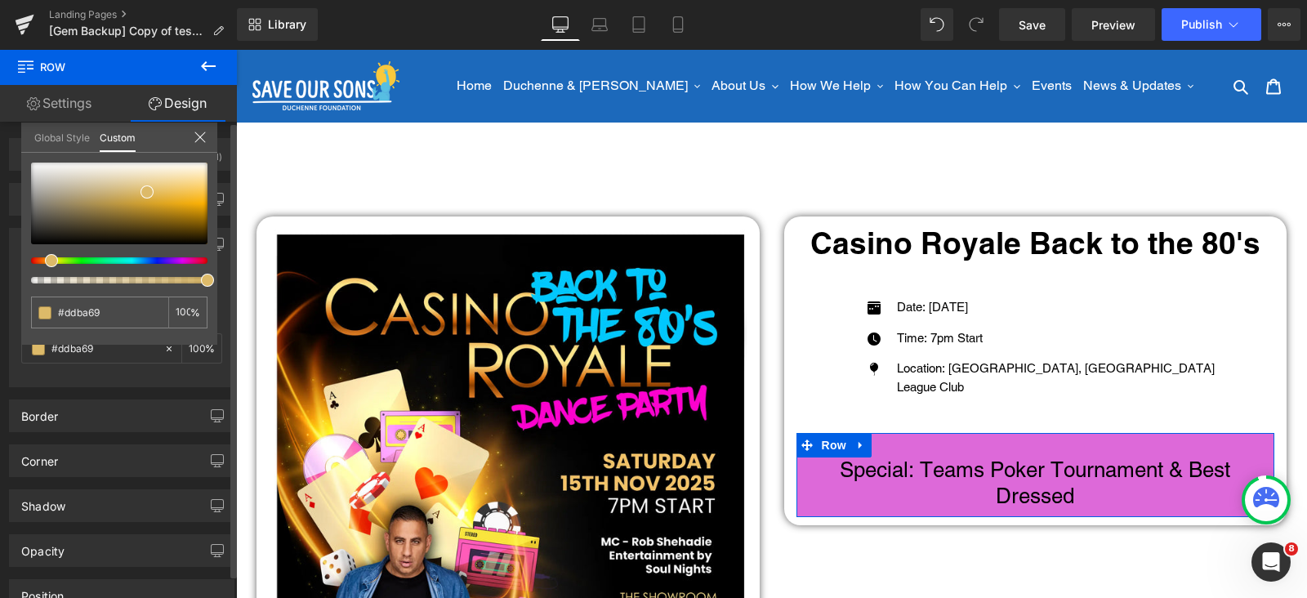
click at [45, 258] on div at bounding box center [113, 260] width 176 height 7
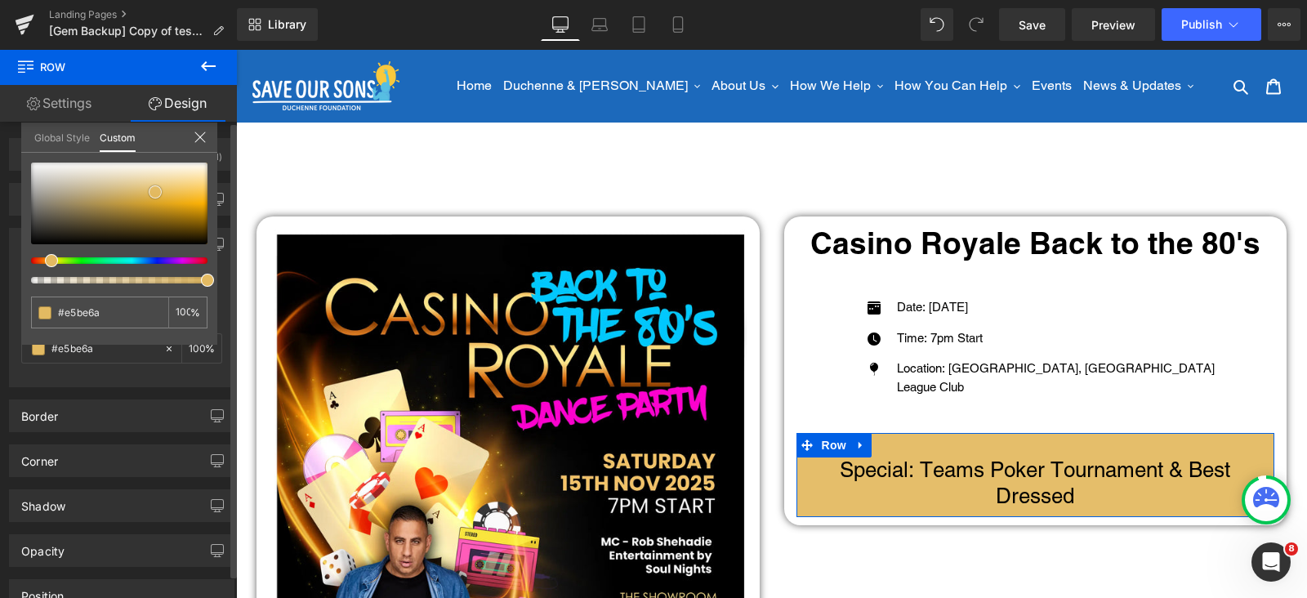
drag, startPoint x: 154, startPoint y: 202, endPoint x: 180, endPoint y: 180, distance: 33.6
click at [159, 190] on div at bounding box center [119, 204] width 176 height 82
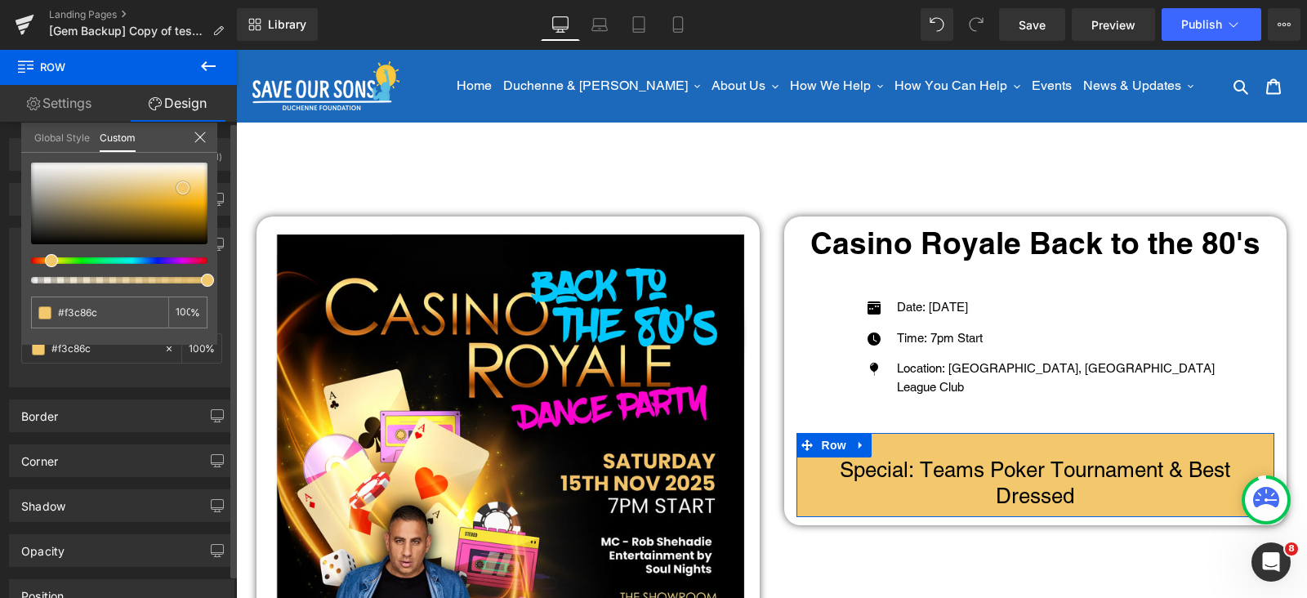
drag, startPoint x: 163, startPoint y: 185, endPoint x: 188, endPoint y: 182, distance: 24.7
click at [188, 182] on span at bounding box center [182, 187] width 13 height 13
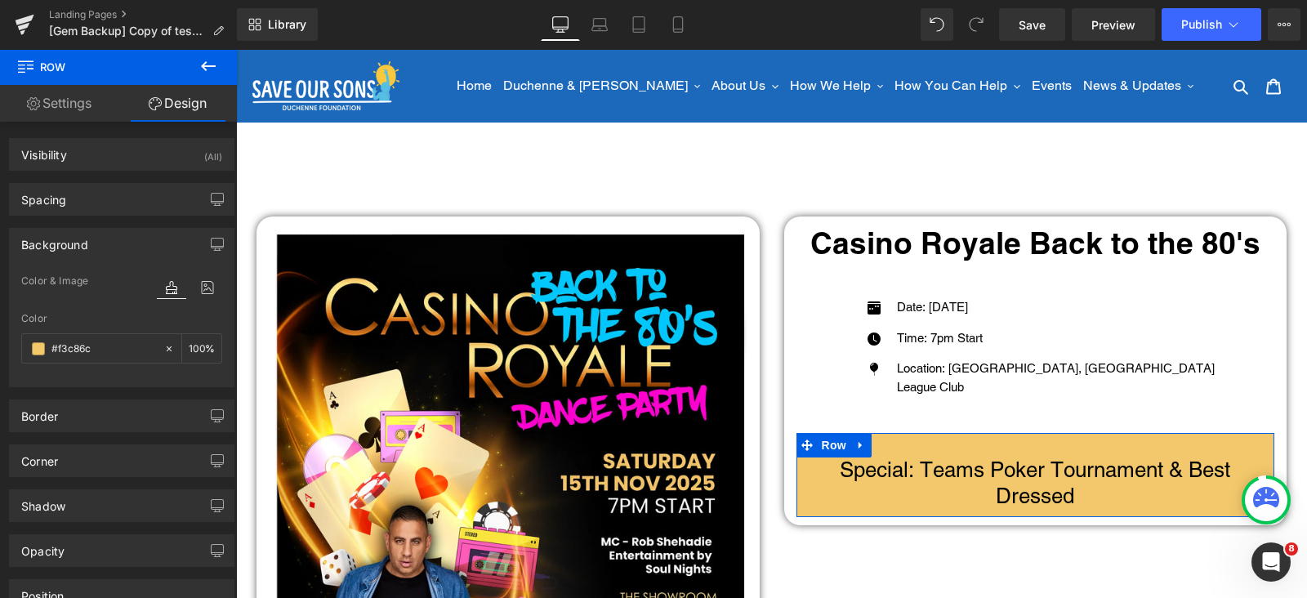
click at [74, 102] on link "Settings" at bounding box center [59, 103] width 118 height 37
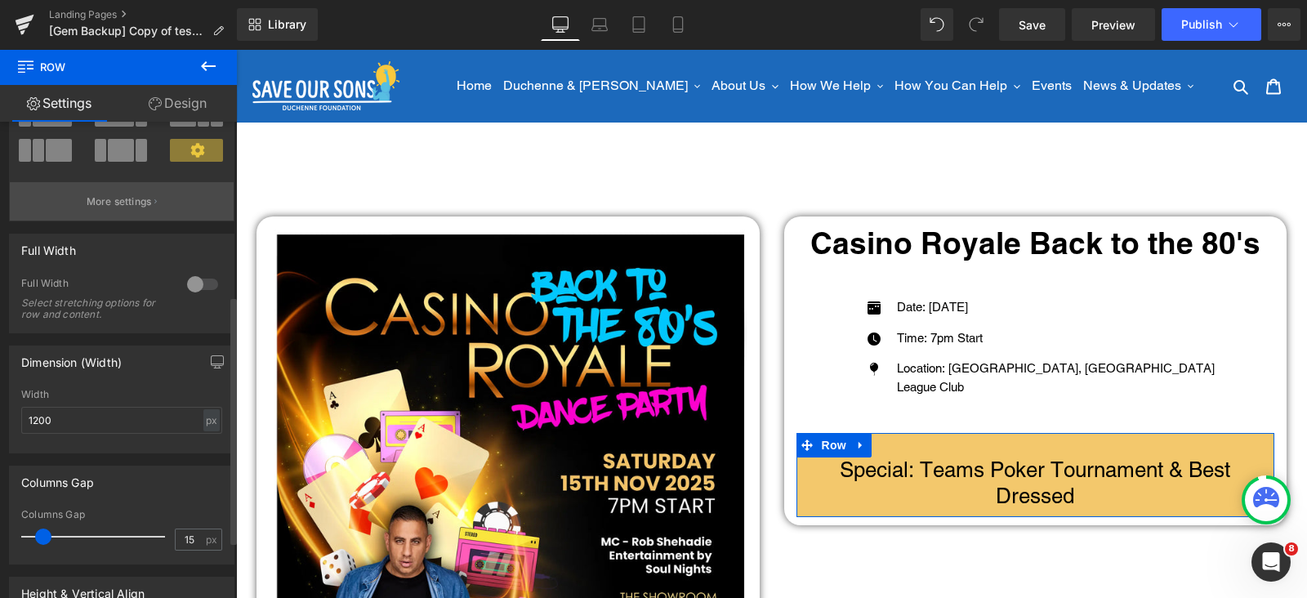
scroll to position [0, 0]
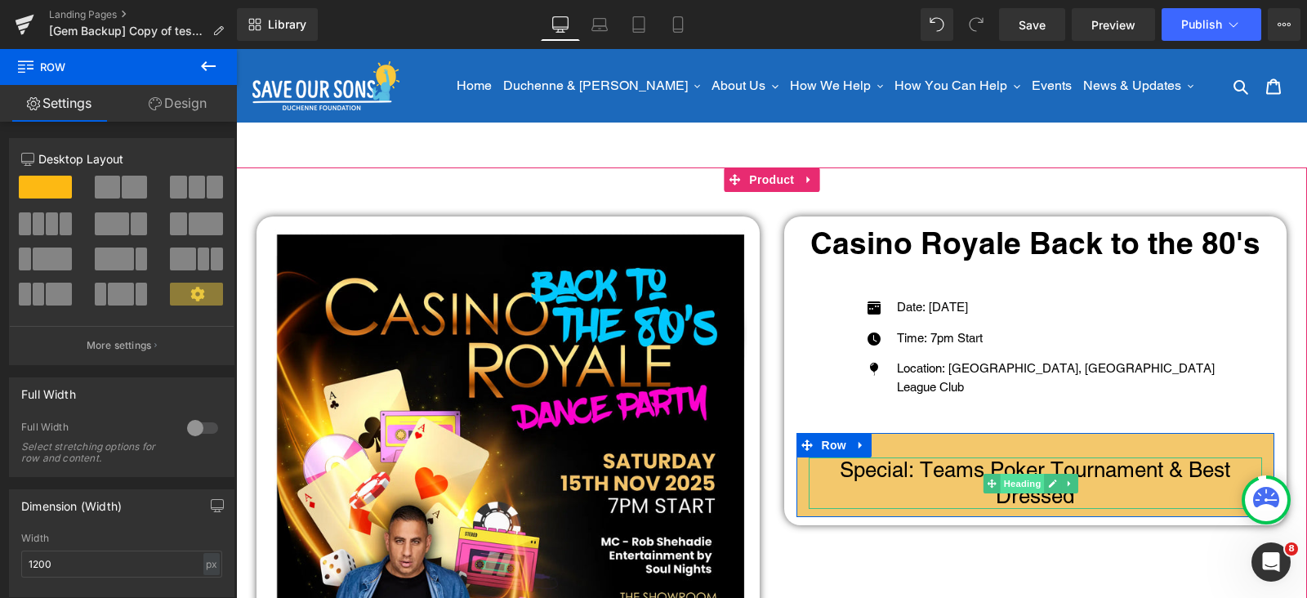
click at [1019, 486] on span "Heading" at bounding box center [1023, 484] width 44 height 20
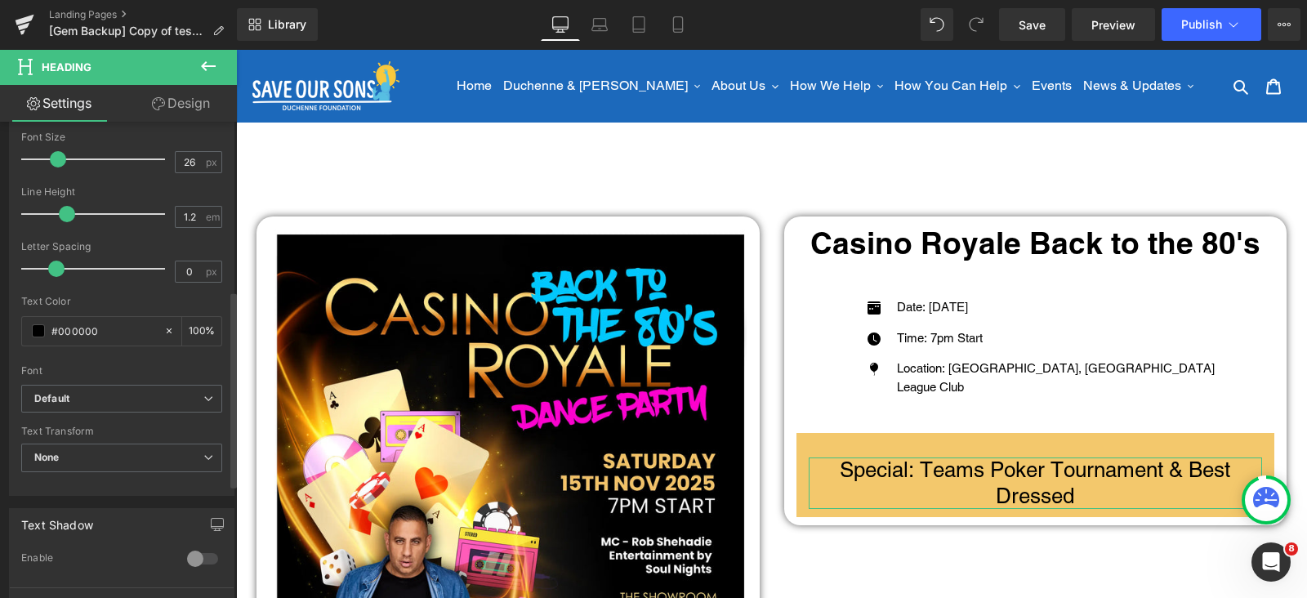
scroll to position [408, 0]
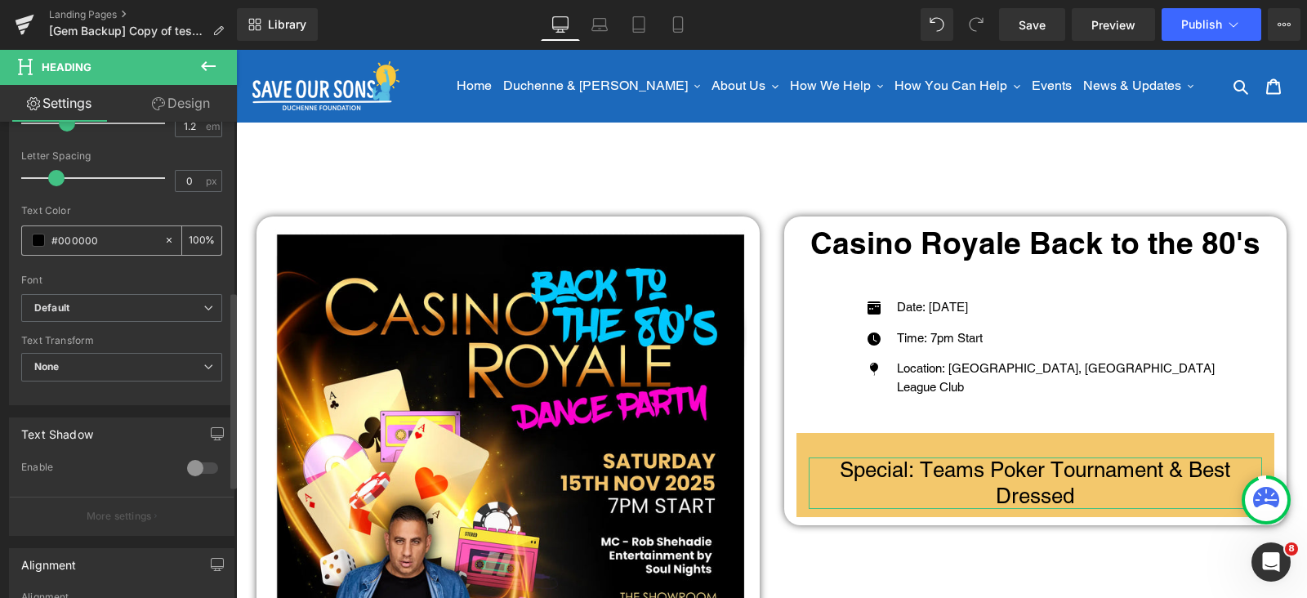
click at [37, 239] on span at bounding box center [38, 240] width 13 height 13
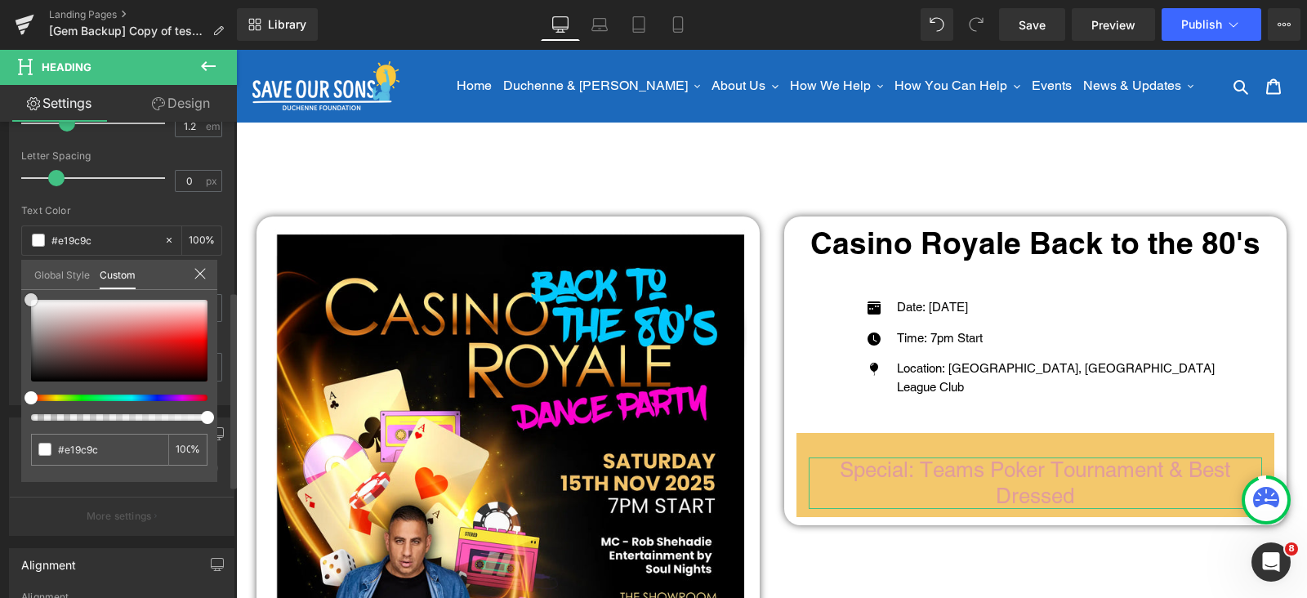
drag, startPoint x: 0, startPoint y: 267, endPoint x: 79, endPoint y: 295, distance: 84.0
click at [3, 265] on div "Typography Text Styles Custom Custom Setup Global Style Custom Setup Global Sty…" at bounding box center [122, 124] width 244 height 561
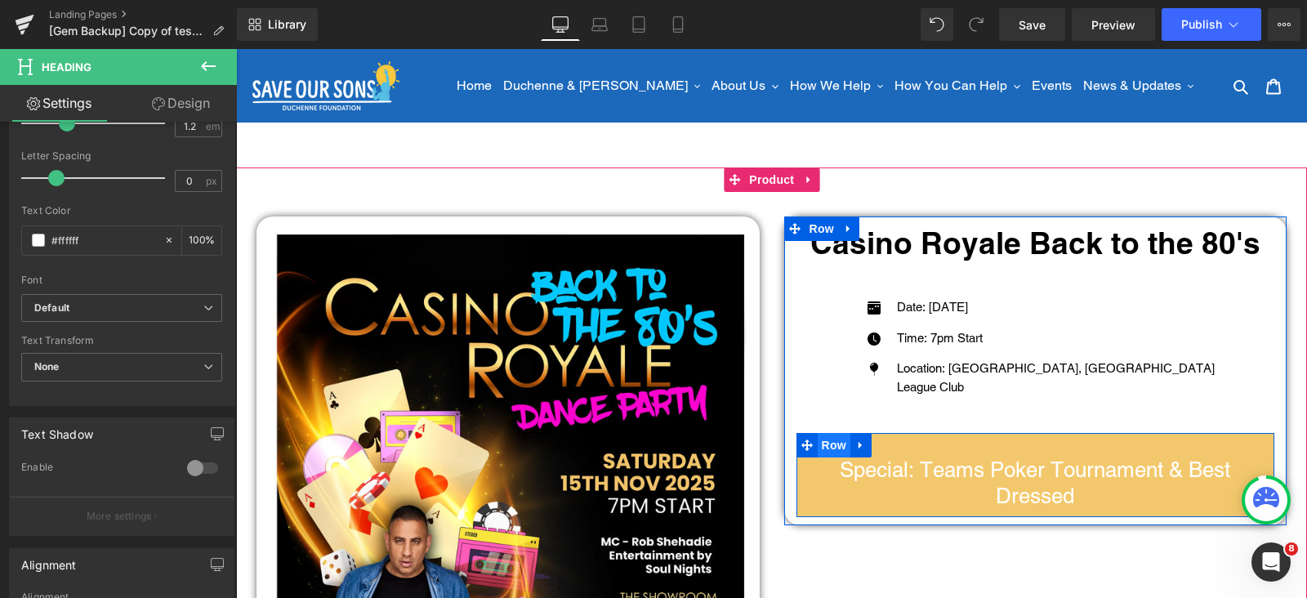
click at [830, 439] on span "Row" at bounding box center [834, 445] width 33 height 25
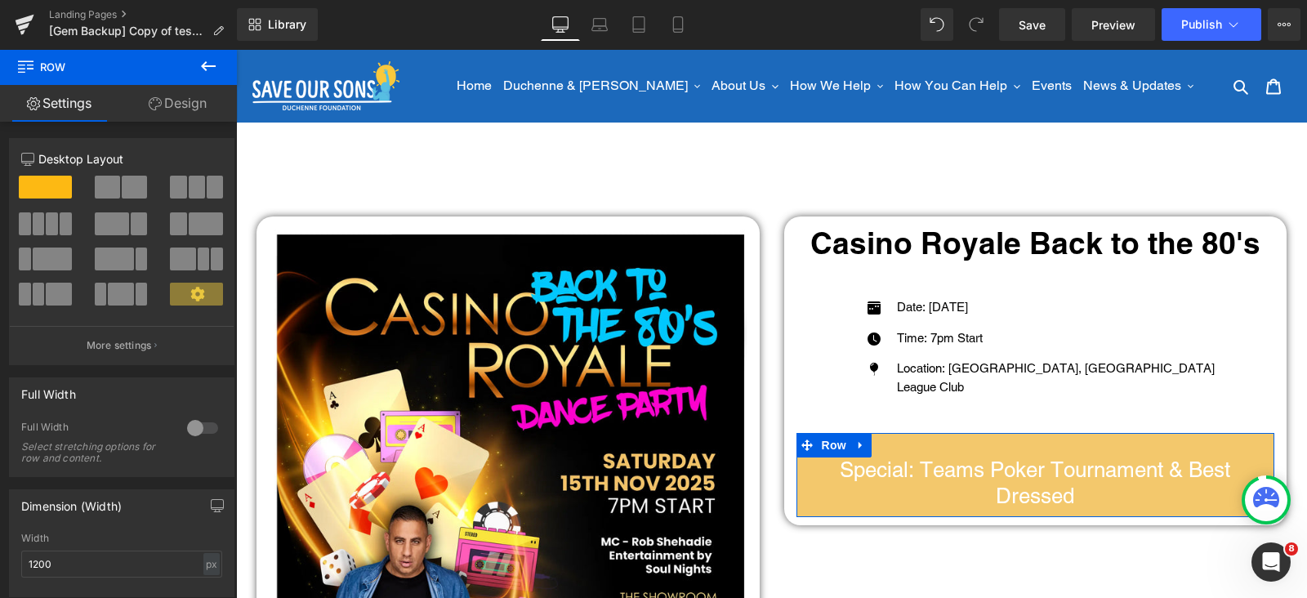
click at [184, 96] on link "Design" at bounding box center [177, 103] width 118 height 37
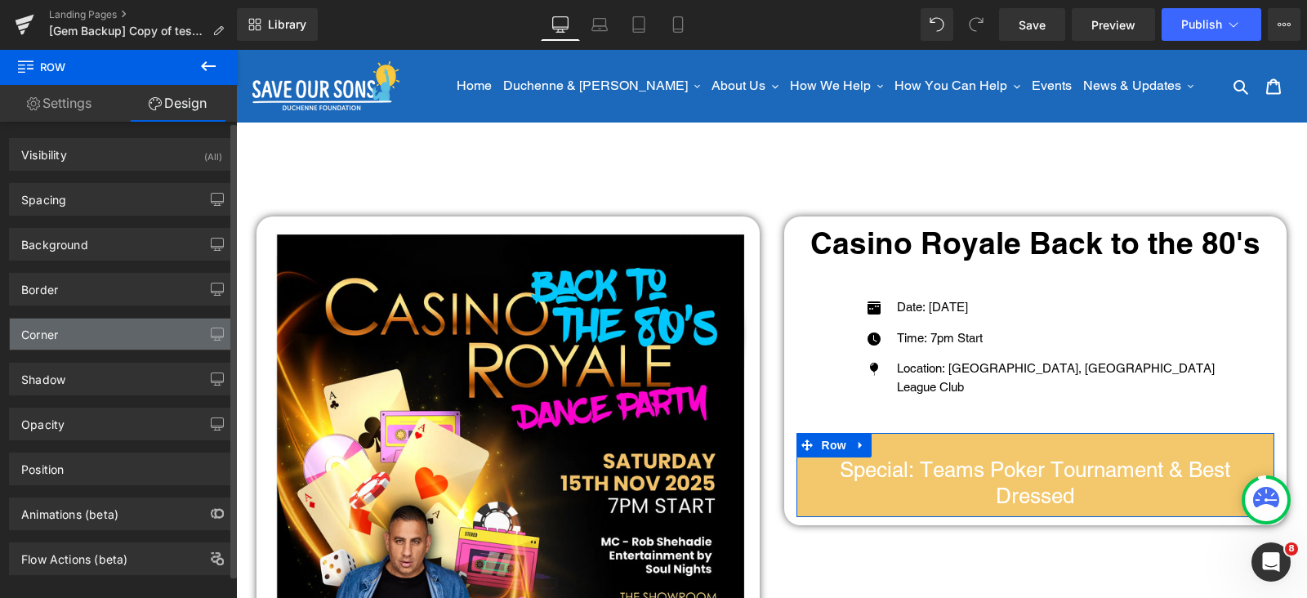
click at [57, 337] on div "Corner" at bounding box center [39, 330] width 37 height 23
click at [80, 323] on div "Corner" at bounding box center [122, 334] width 224 height 31
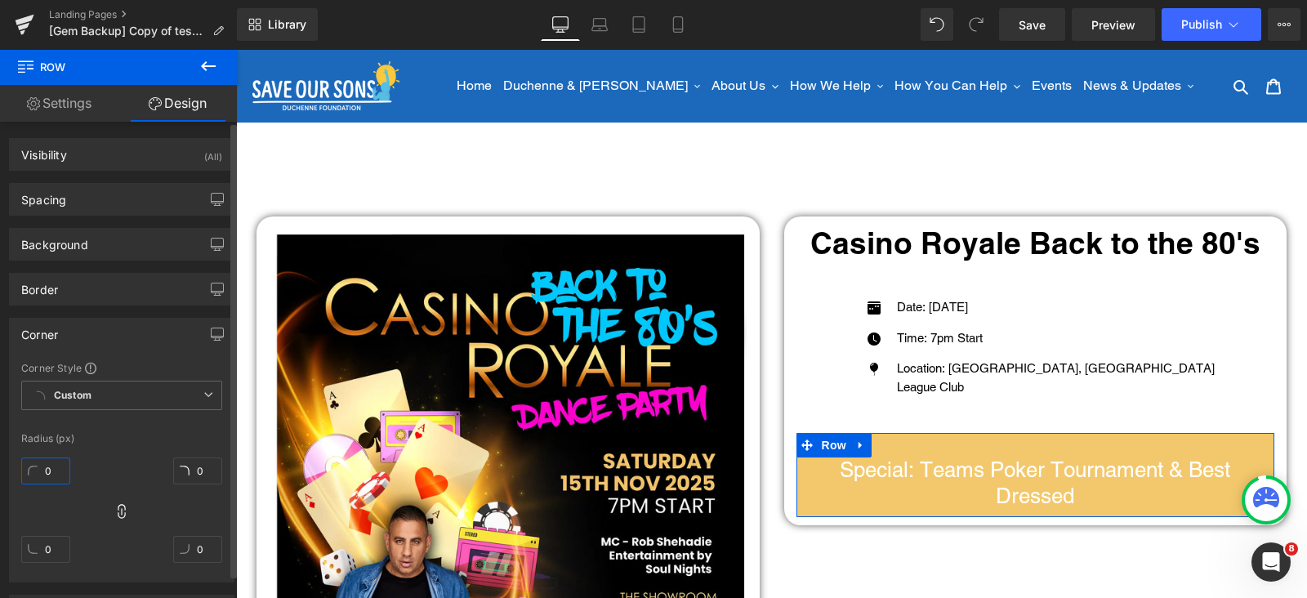
click at [55, 459] on input "0" at bounding box center [45, 471] width 49 height 27
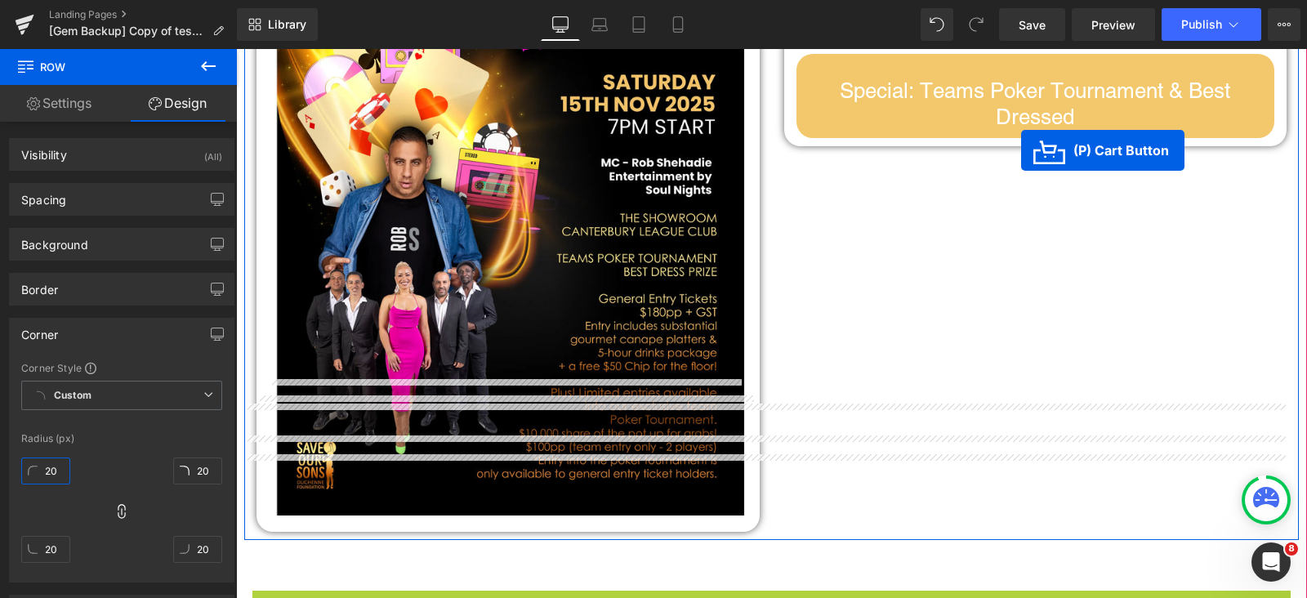
scroll to position [306, 0]
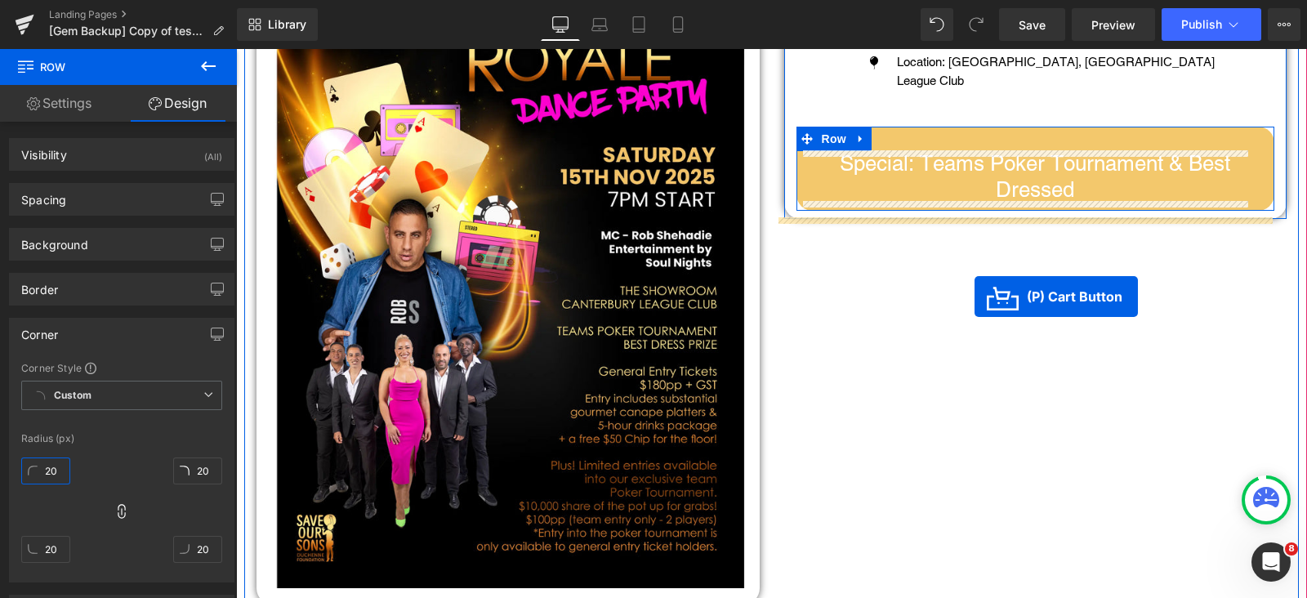
drag, startPoint x: 763, startPoint y: 467, endPoint x: 975, endPoint y: 297, distance: 271.4
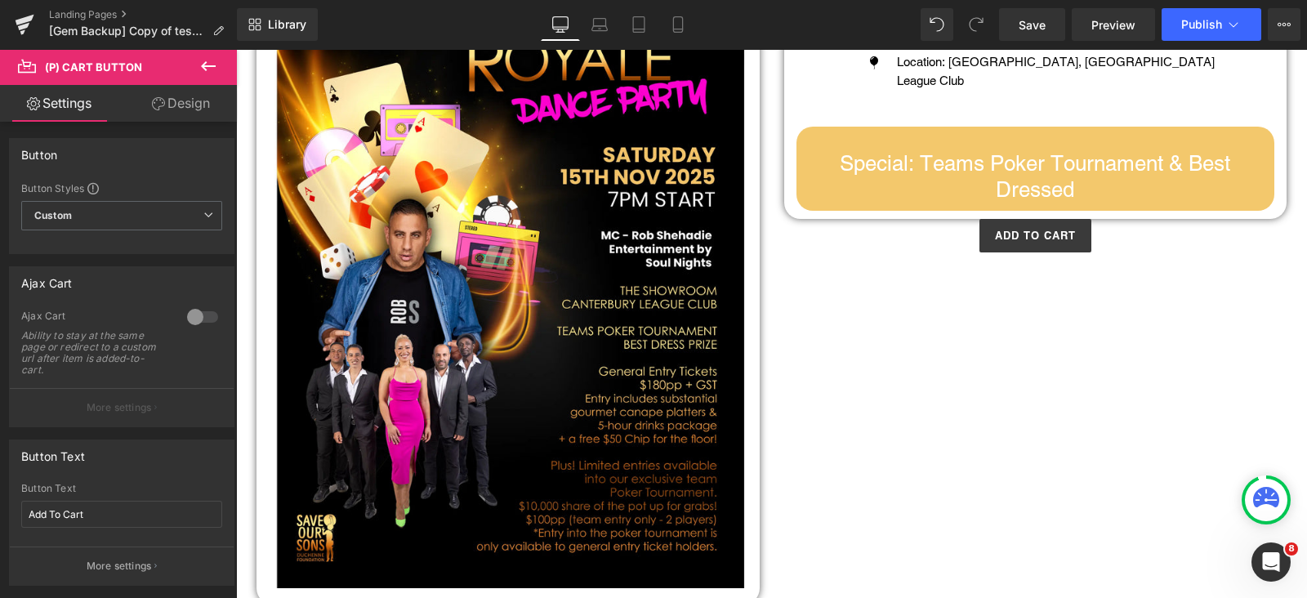
click at [209, 70] on icon at bounding box center [209, 66] width 20 height 20
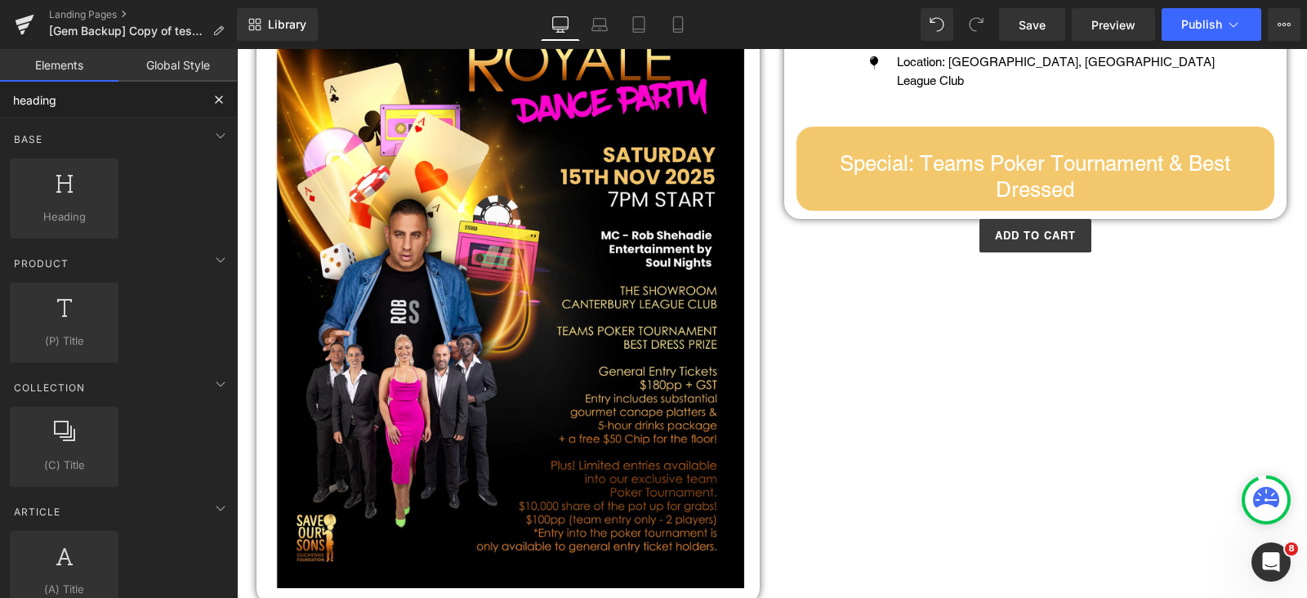
click at [74, 105] on input "heading" at bounding box center [100, 100] width 201 height 36
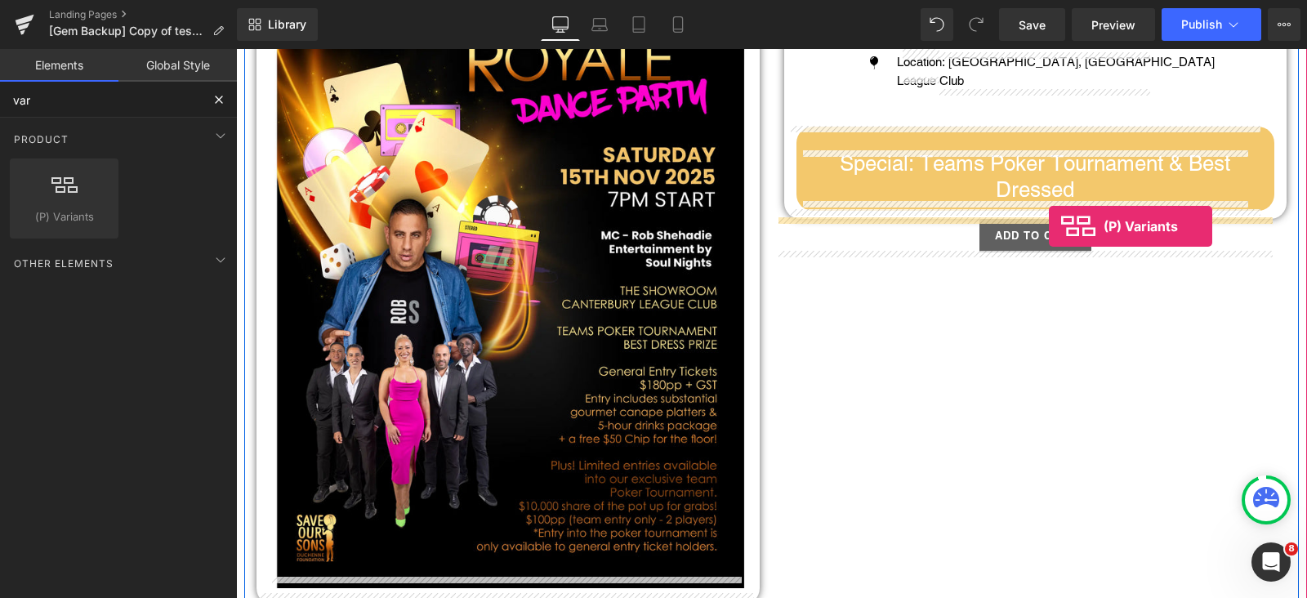
drag, startPoint x: 346, startPoint y: 291, endPoint x: 1049, endPoint y: 226, distance: 706.4
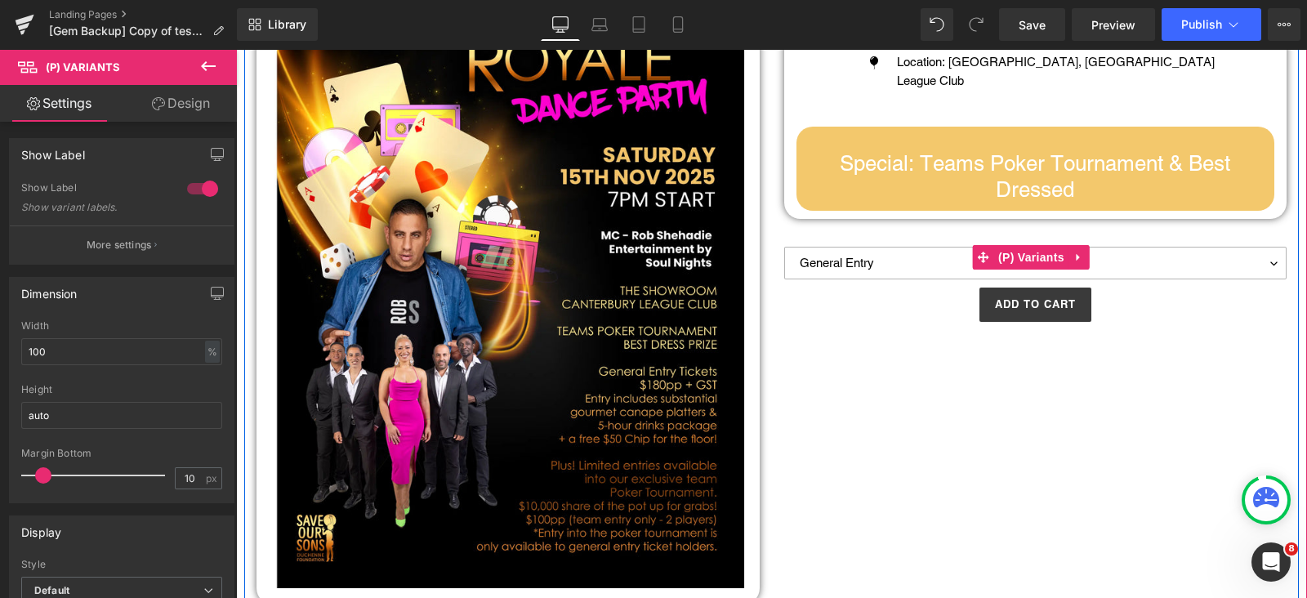
click at [941, 263] on select "General Entry General Entry + Poker Tournament" at bounding box center [1035, 263] width 503 height 33
click at [940, 263] on select "General Entry General Entry + Poker Tournament" at bounding box center [1035, 263] width 503 height 33
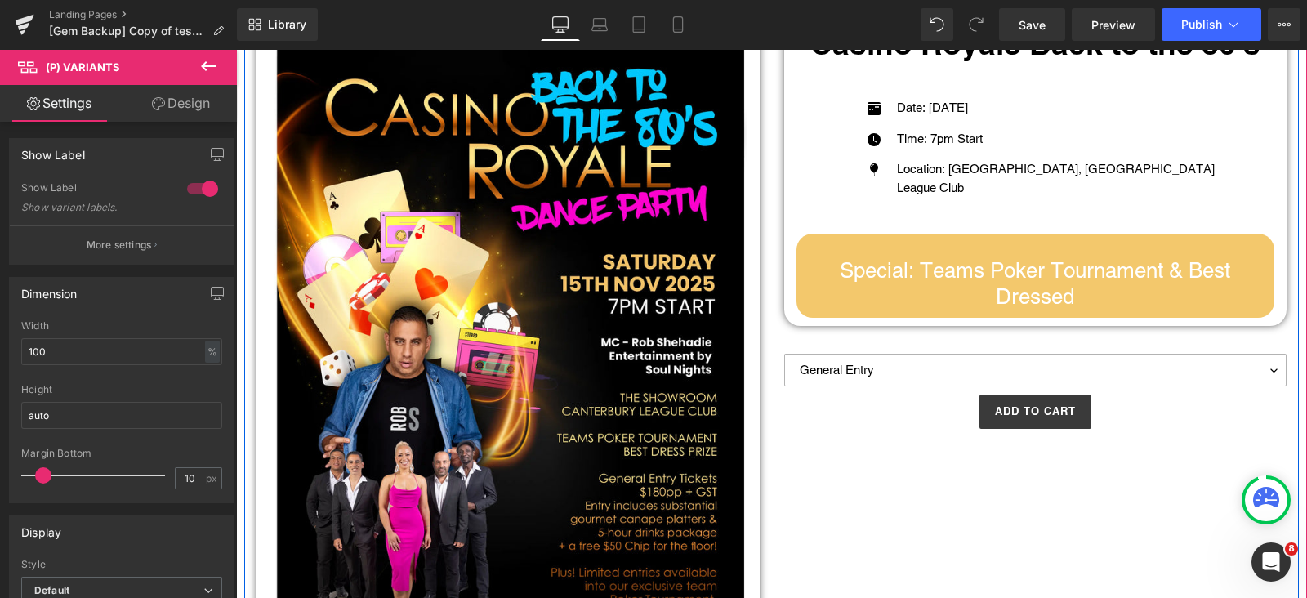
scroll to position [203, 0]
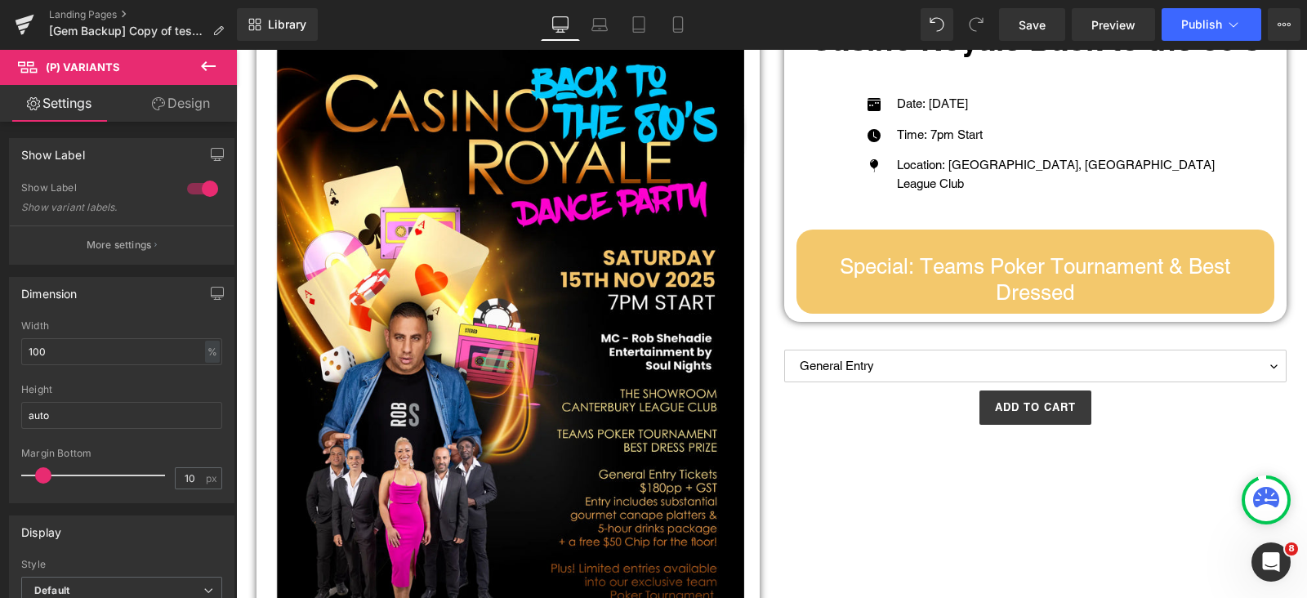
drag, startPoint x: 204, startPoint y: 56, endPoint x: 203, endPoint y: 65, distance: 9.8
click at [204, 59] on icon at bounding box center [209, 66] width 20 height 20
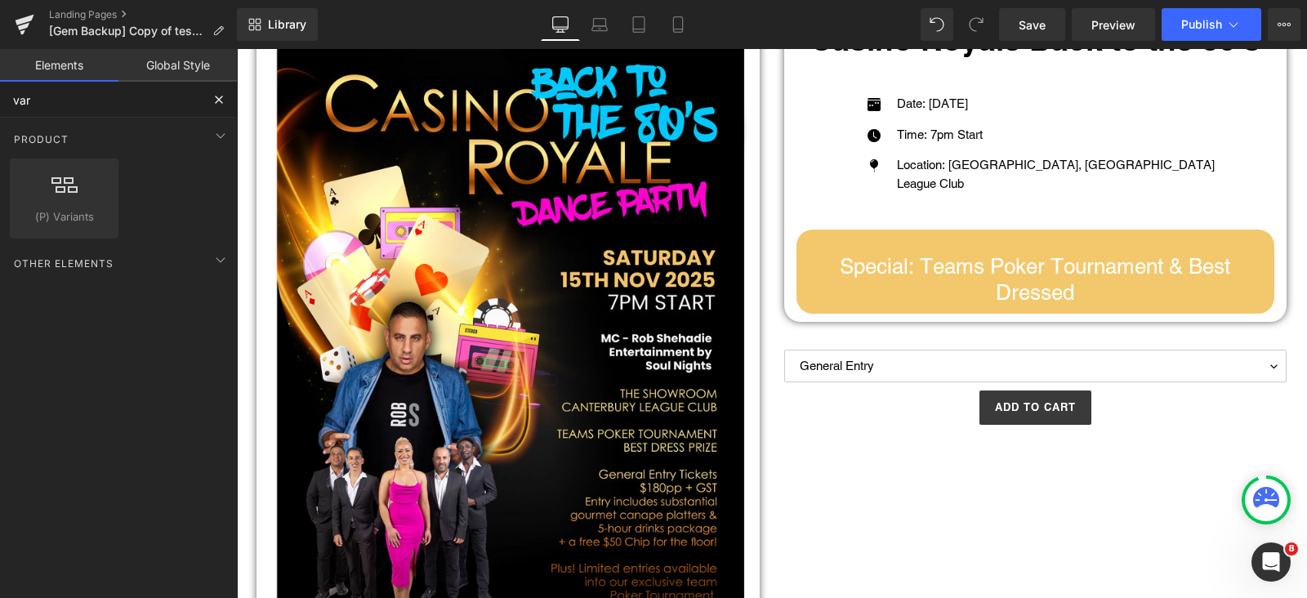
click at [139, 83] on input "var" at bounding box center [100, 100] width 201 height 36
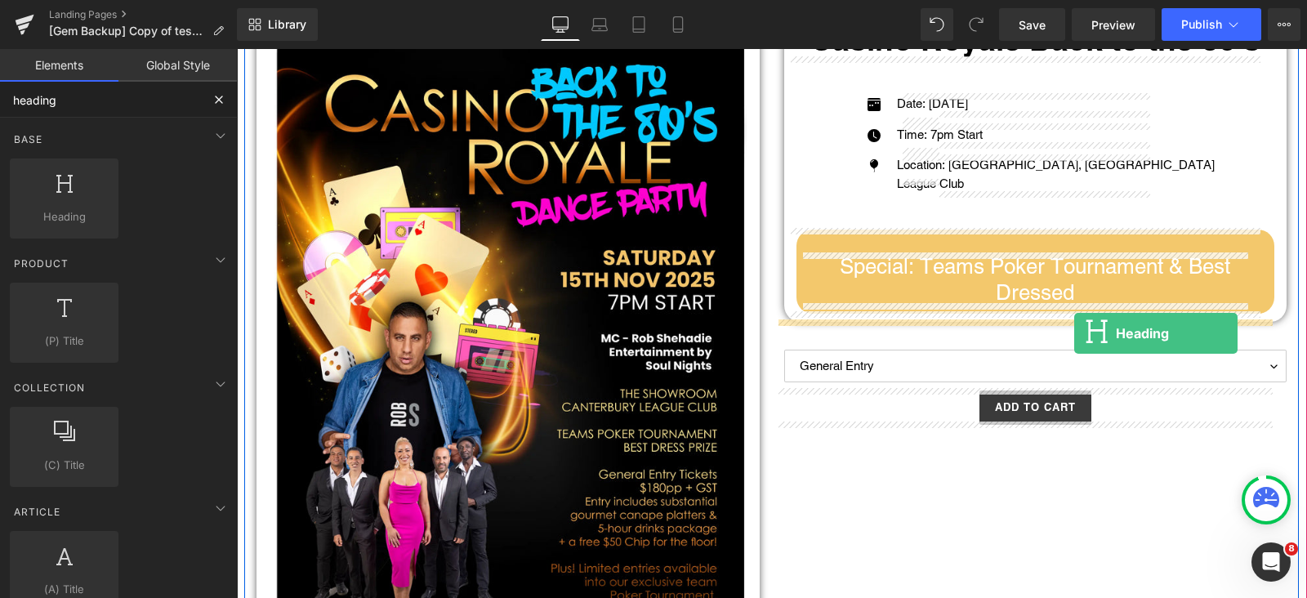
drag, startPoint x: 289, startPoint y: 239, endPoint x: 1074, endPoint y: 333, distance: 790.9
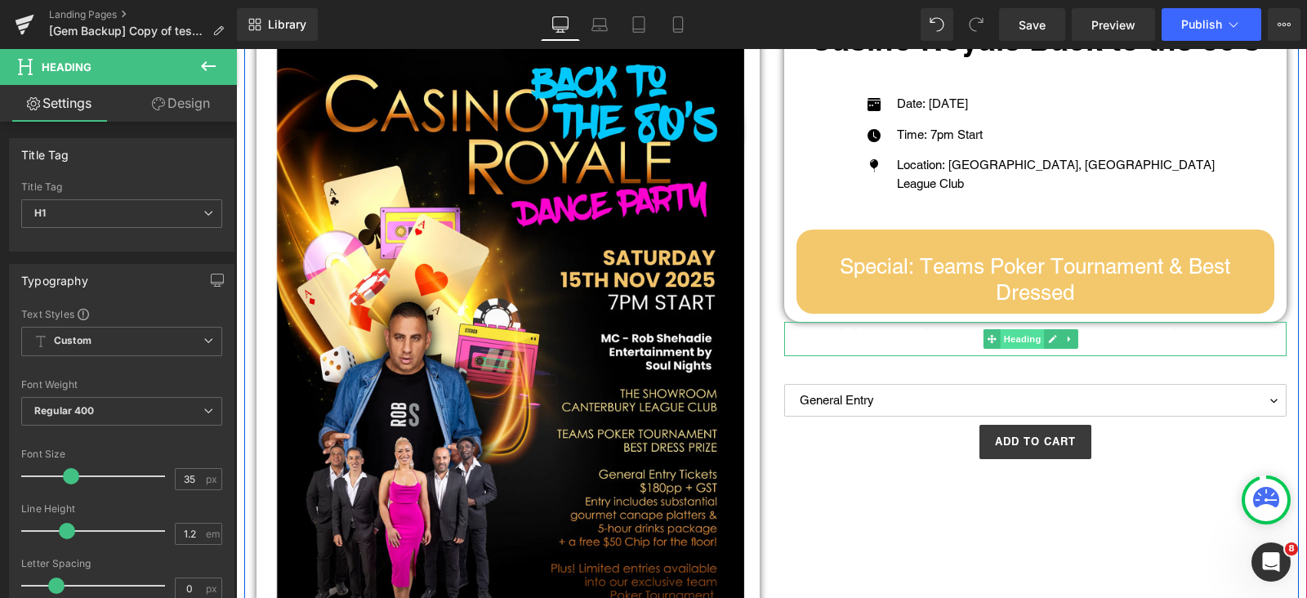
click at [1011, 337] on span "Heading" at bounding box center [1023, 339] width 44 height 20
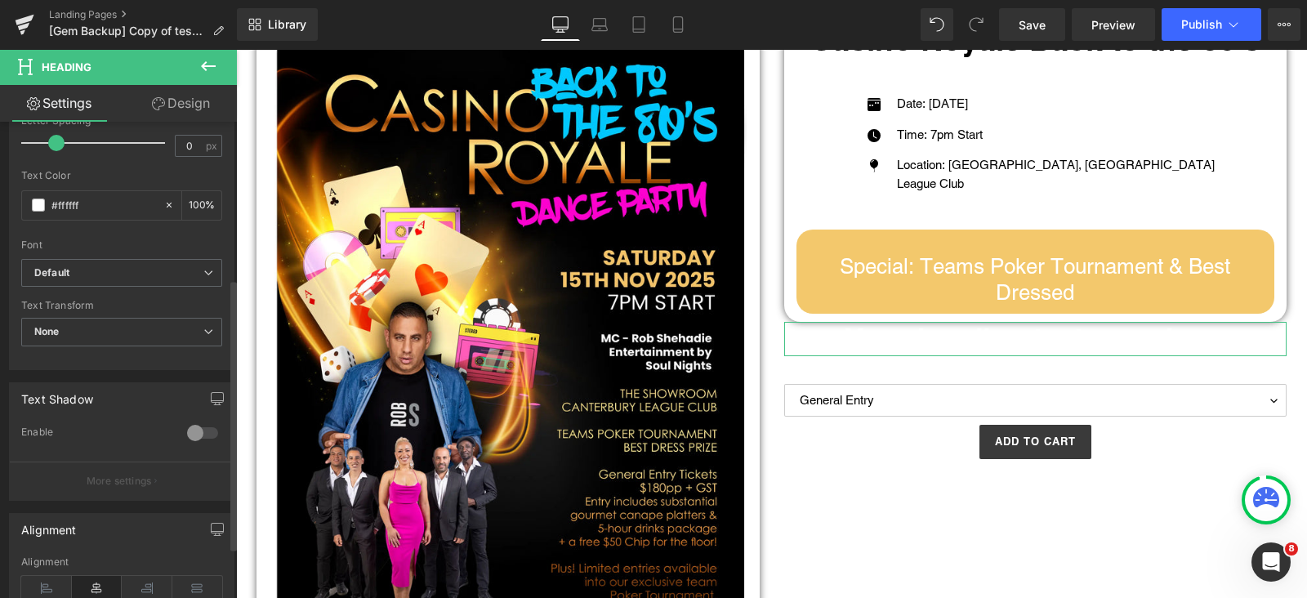
scroll to position [274, 0]
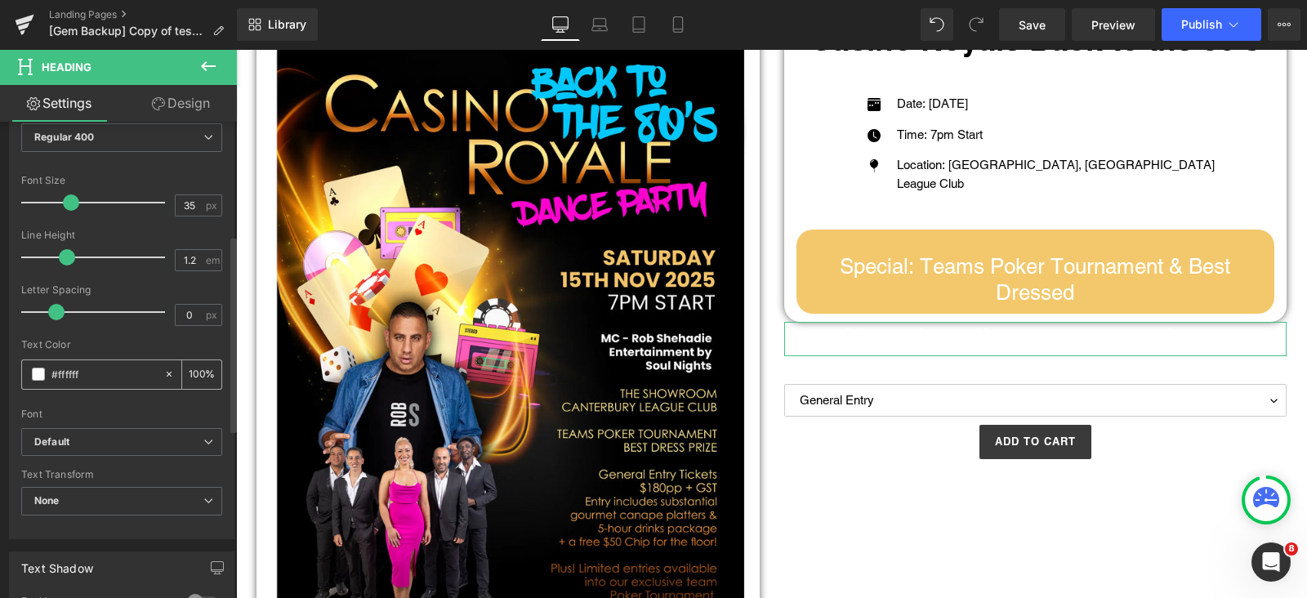
click at [37, 377] on span at bounding box center [38, 374] width 13 height 13
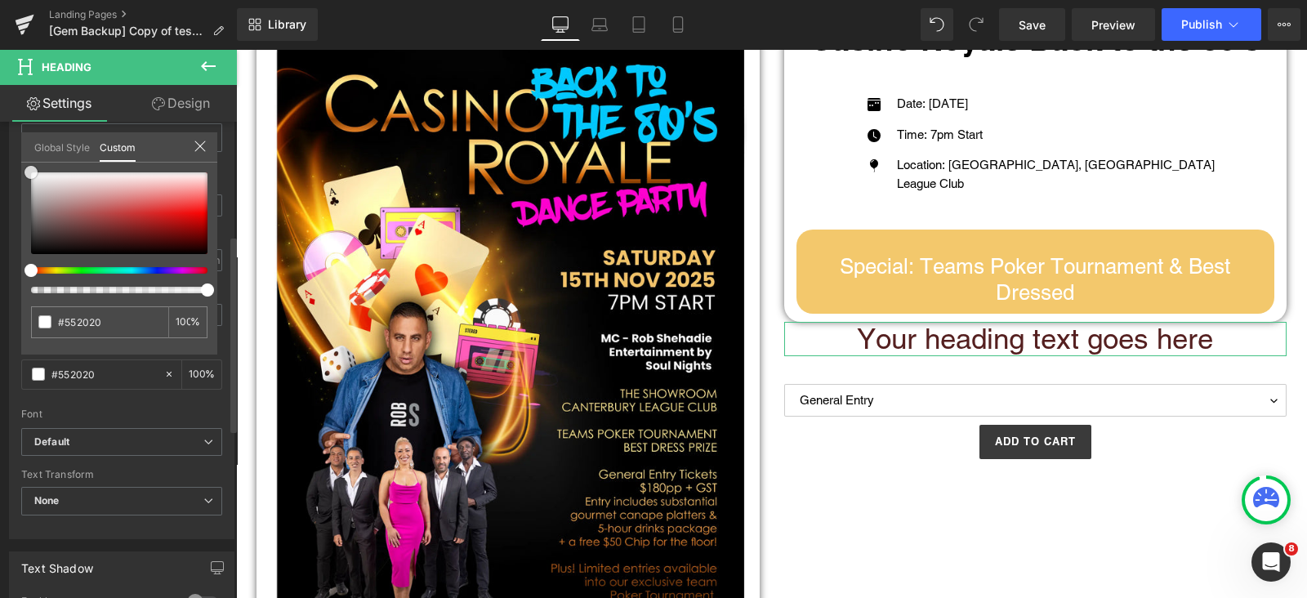
drag, startPoint x: 110, startPoint y: 234, endPoint x: 49, endPoint y: 368, distance: 146.6
click at [0, 343] on div "Typography Text Styles Custom Custom Setup Global Style Custom Setup Global Sty…" at bounding box center [122, 258] width 244 height 561
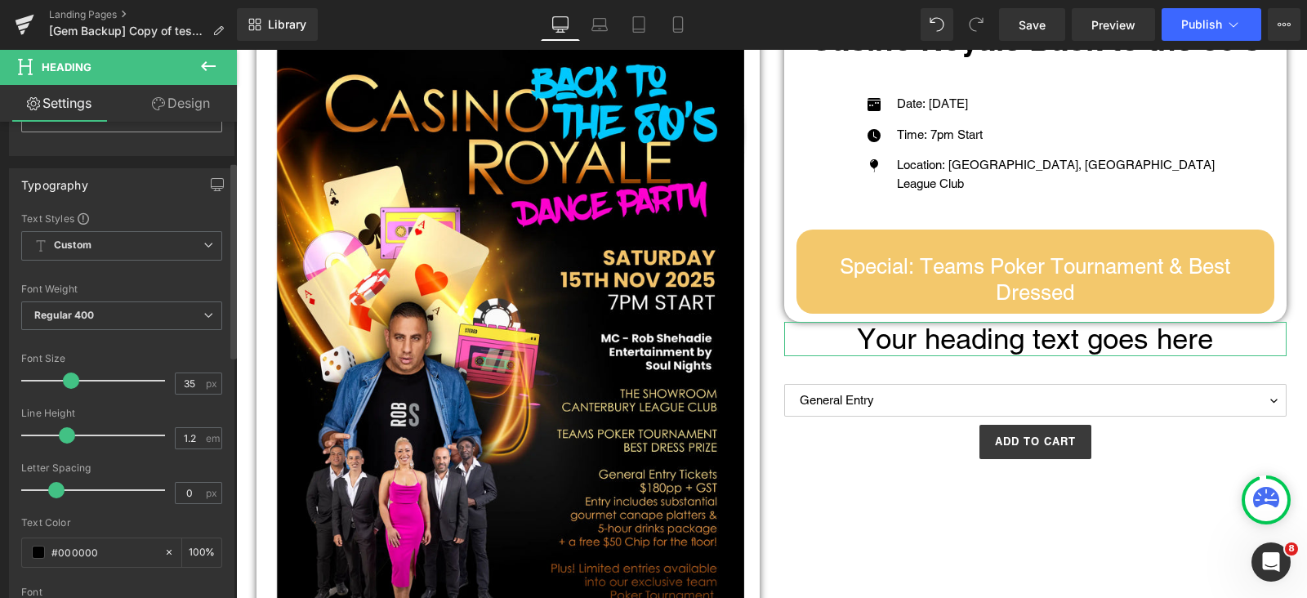
scroll to position [0, 0]
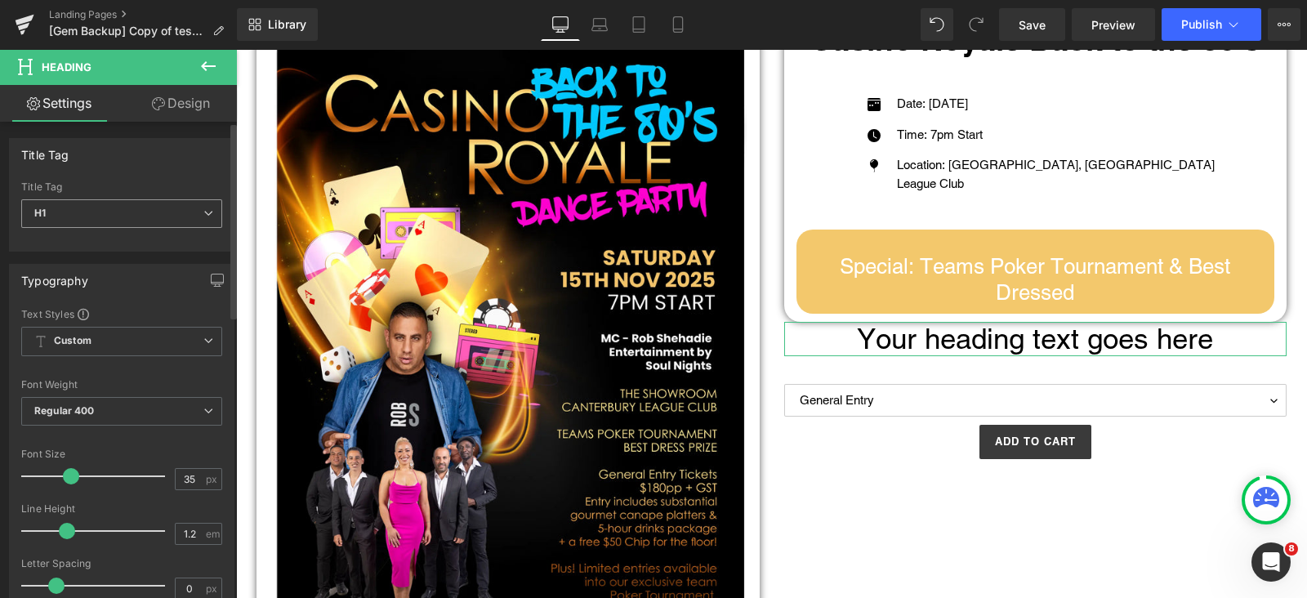
drag, startPoint x: 116, startPoint y: 220, endPoint x: 87, endPoint y: 259, distance: 48.5
click at [117, 219] on span "H1" at bounding box center [121, 213] width 201 height 29
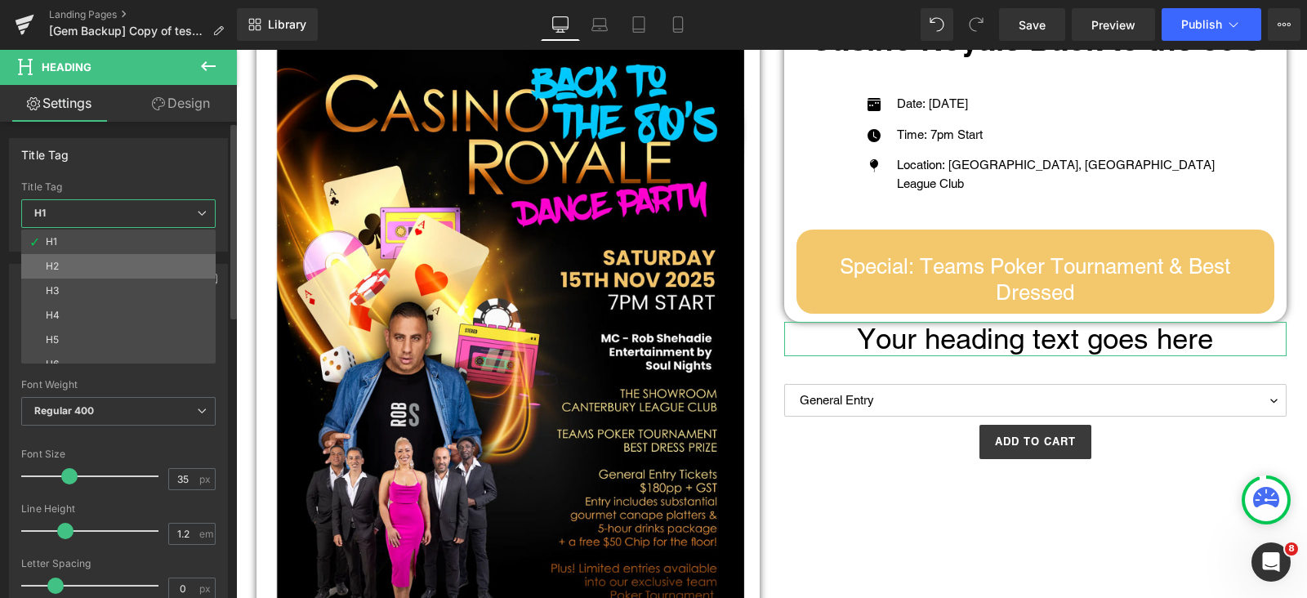
click at [76, 266] on li "H2" at bounding box center [122, 266] width 202 height 25
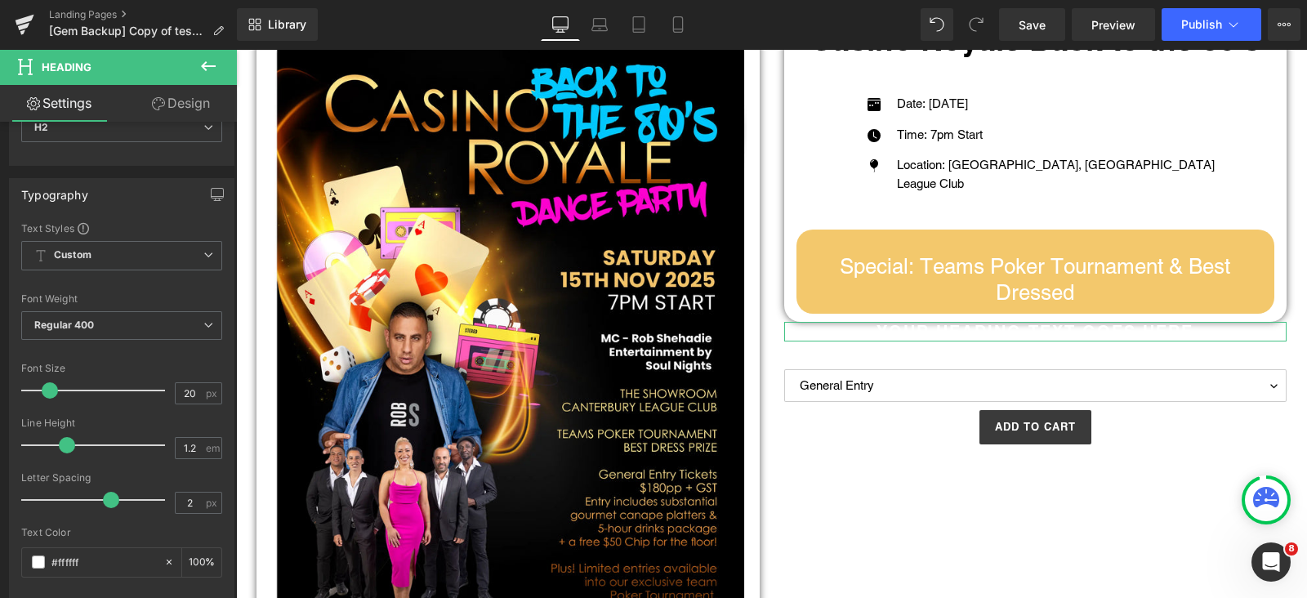
scroll to position [203, 0]
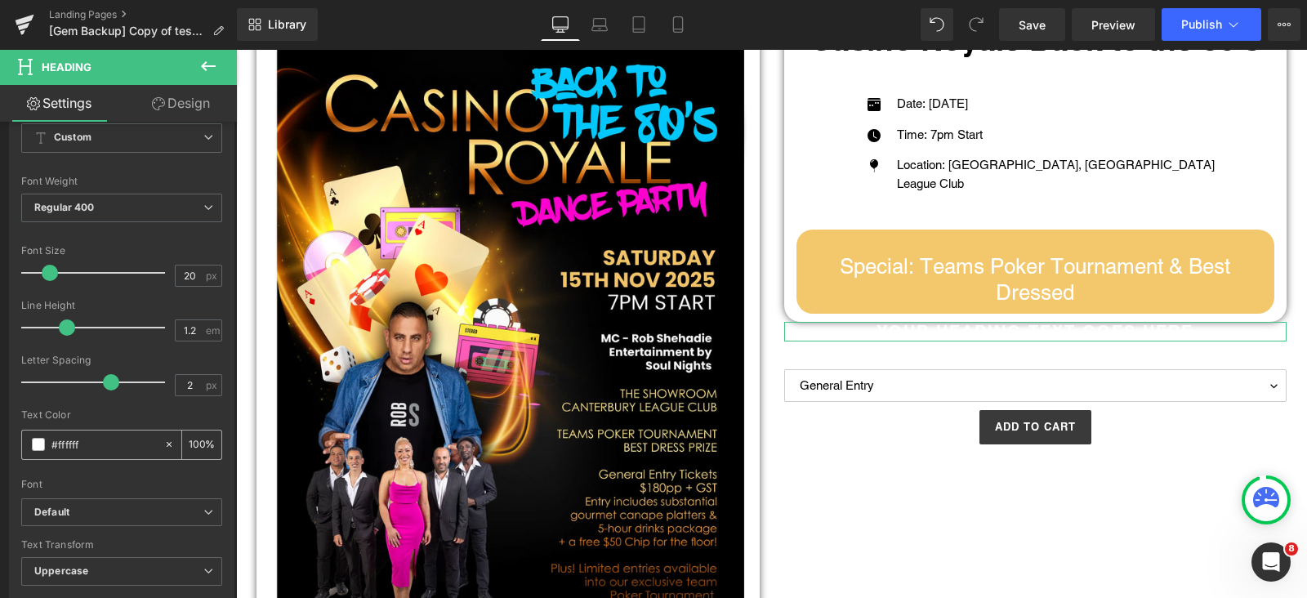
click at [39, 441] on span at bounding box center [38, 444] width 13 height 13
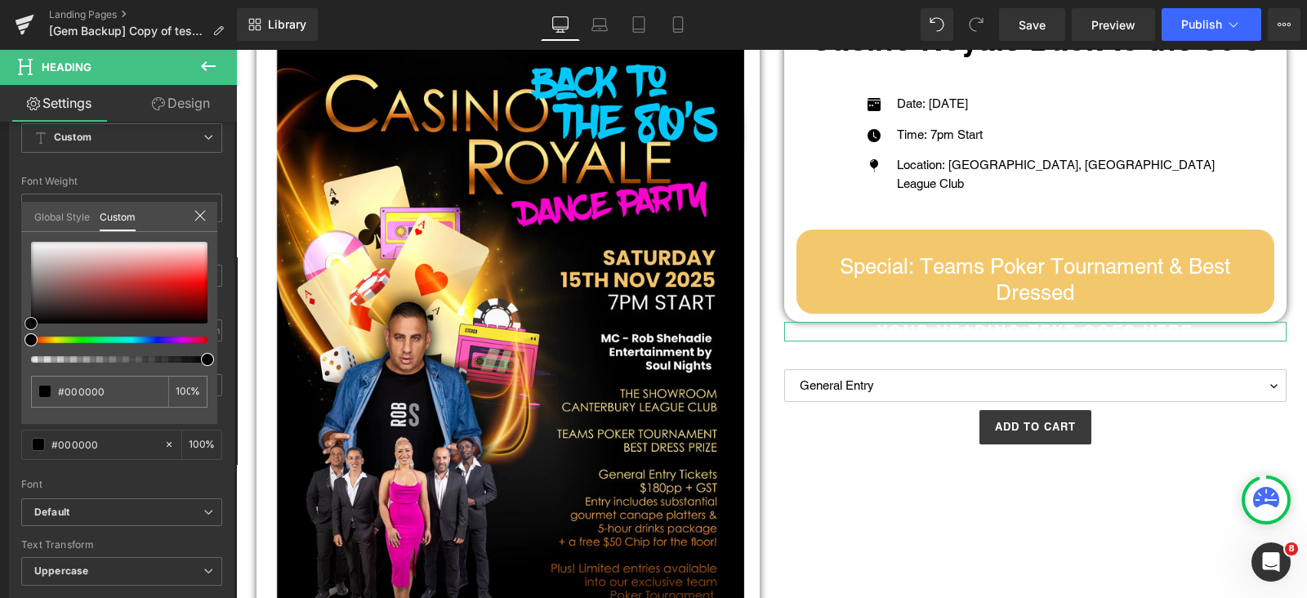
drag, startPoint x: 0, startPoint y: 377, endPoint x: 195, endPoint y: 447, distance: 207.3
click at [0, 377] on div "Typography Text Styles Custom Custom Setup Global Style Custom Setup Global Sty…" at bounding box center [122, 328] width 244 height 561
drag, startPoint x: 1002, startPoint y: 319, endPoint x: 1007, endPoint y: 328, distance: 10.7
click at [1000, 320] on body "Skip to content Just added to your cart Qty: View cart ( ) Continue shopping Su…" at bounding box center [771, 598] width 1071 height 1504
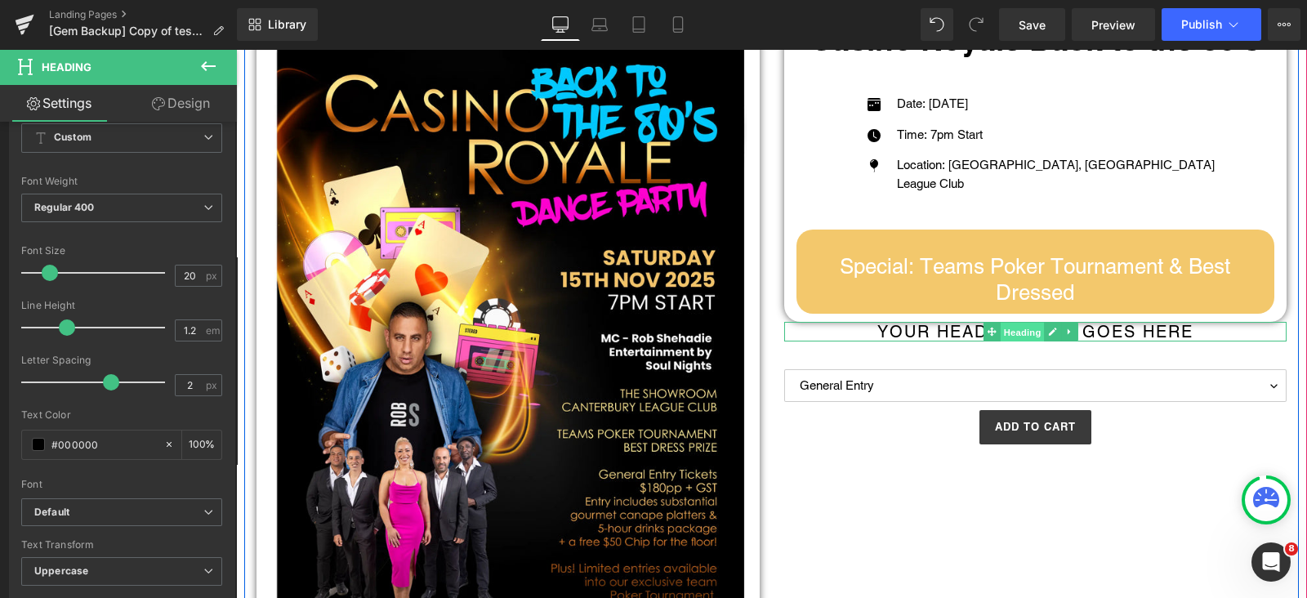
click at [1007, 328] on span "Heading" at bounding box center [1023, 333] width 44 height 20
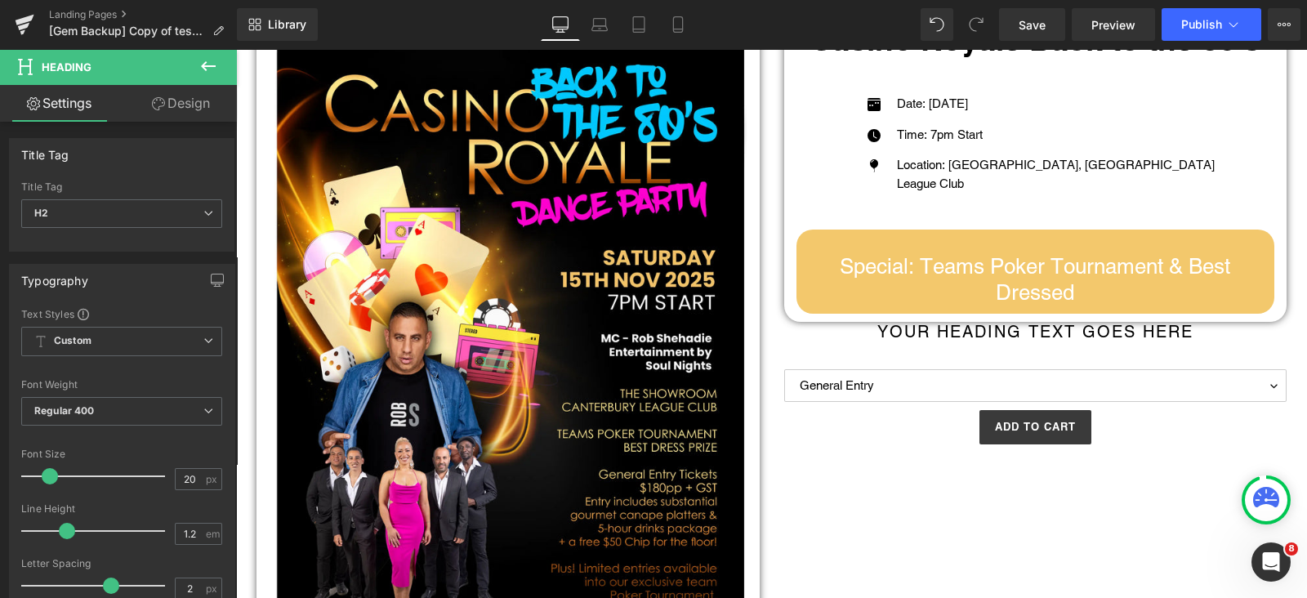
scroll to position [203, 0]
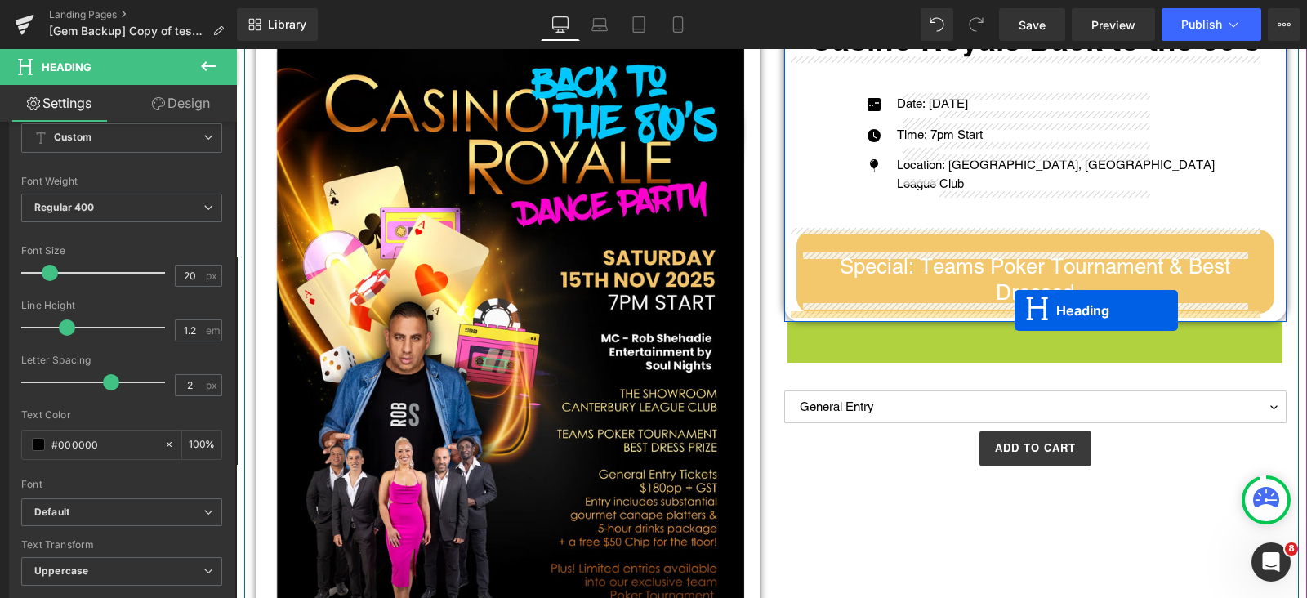
drag, startPoint x: 1029, startPoint y: 320, endPoint x: 1015, endPoint y: 310, distance: 17.0
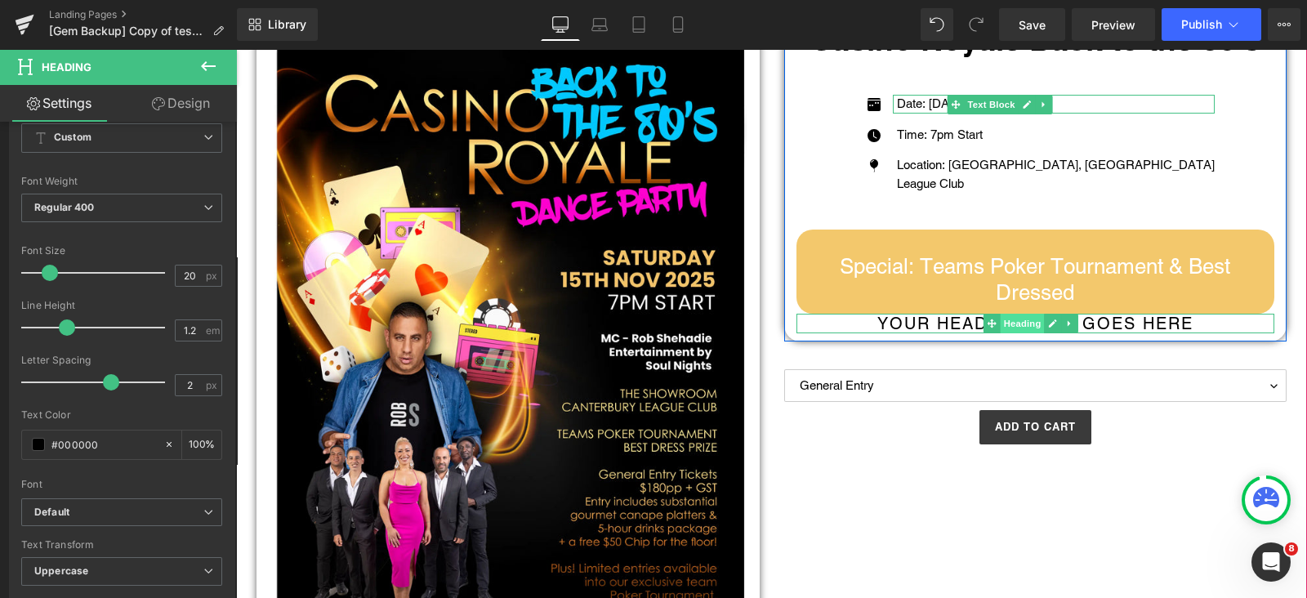
click at [1009, 320] on span "Heading" at bounding box center [1023, 324] width 44 height 20
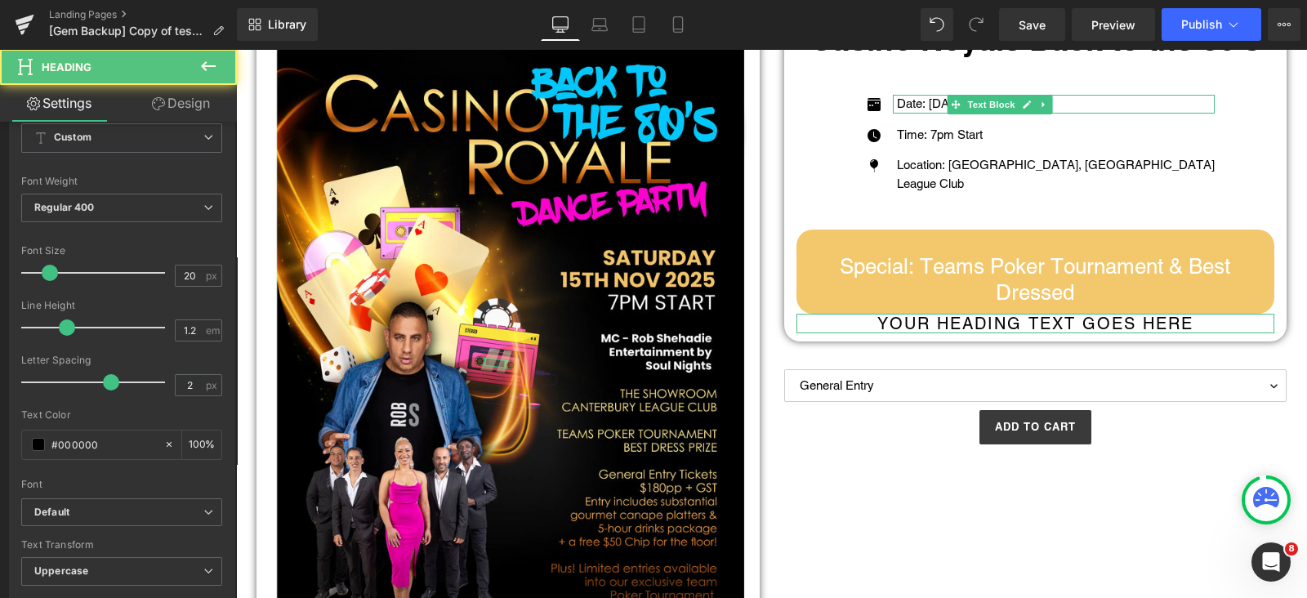
click at [189, 104] on link "Design" at bounding box center [181, 103] width 118 height 37
click at [0, 0] on div "Spacing" at bounding box center [0, 0] width 0 height 0
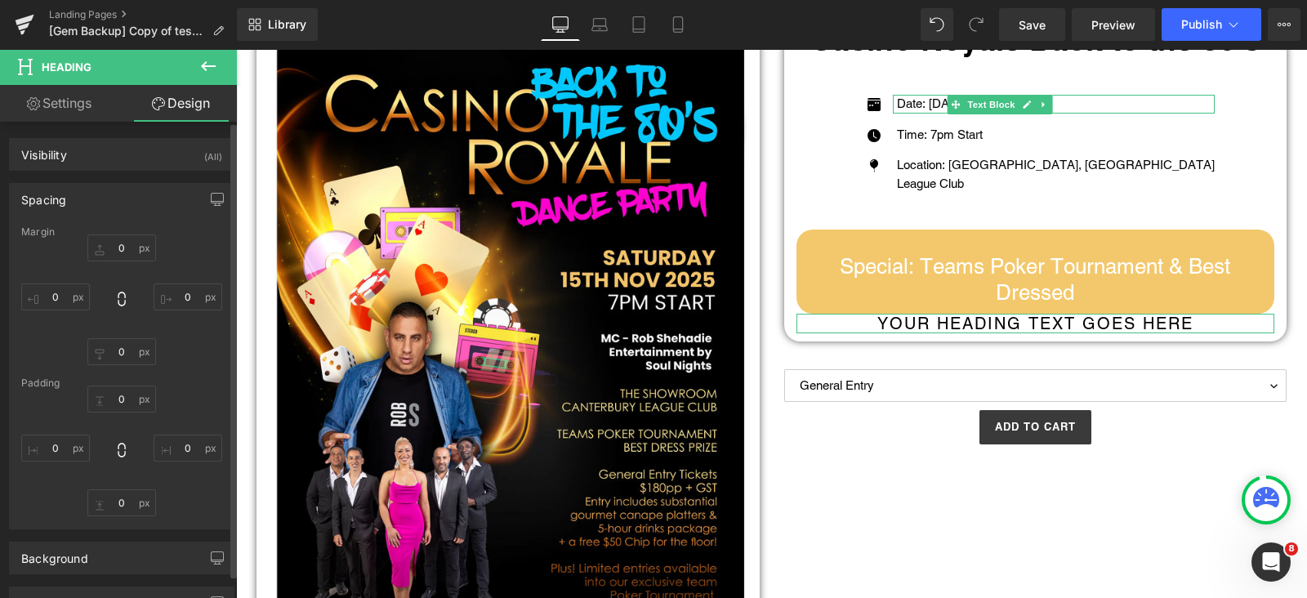
type input "0"
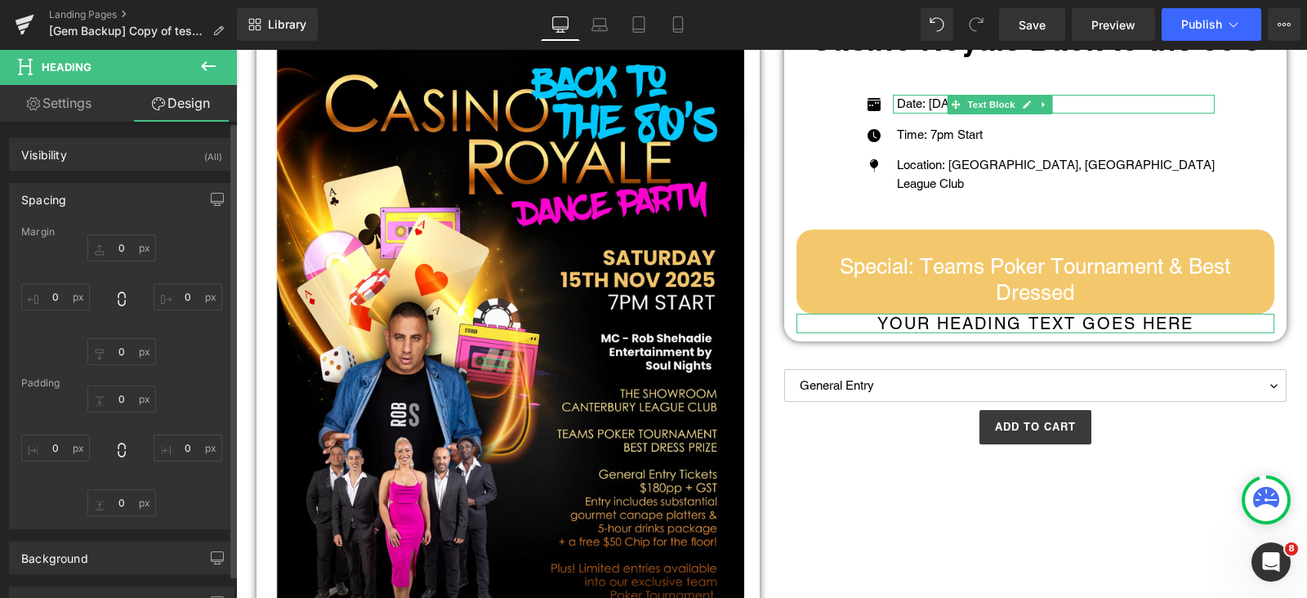
type input "0"
click at [127, 240] on input "0" at bounding box center [121, 247] width 69 height 27
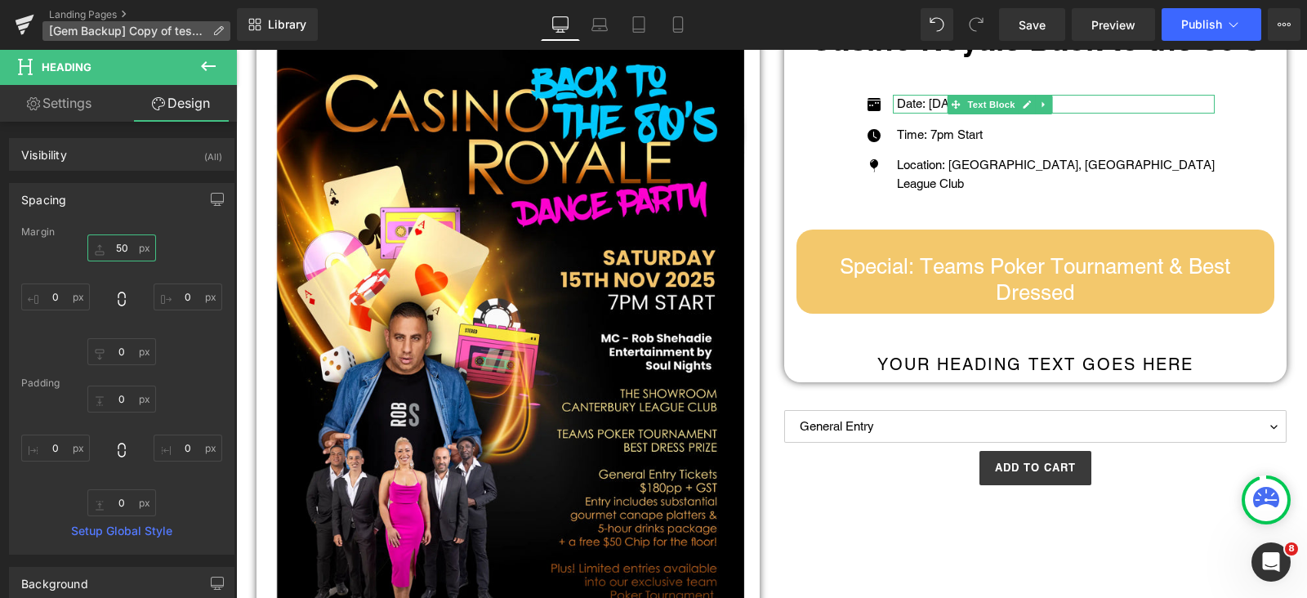
type input "50"
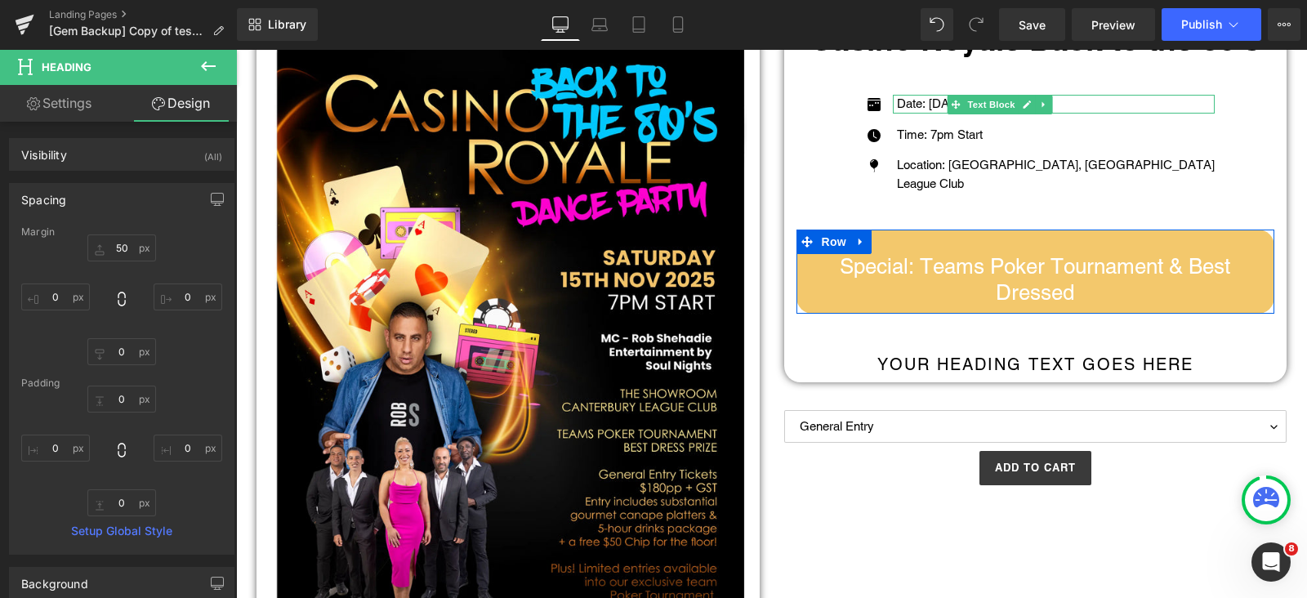
drag, startPoint x: 216, startPoint y: 60, endPoint x: 169, endPoint y: 88, distance: 54.6
click at [213, 62] on icon at bounding box center [209, 66] width 20 height 20
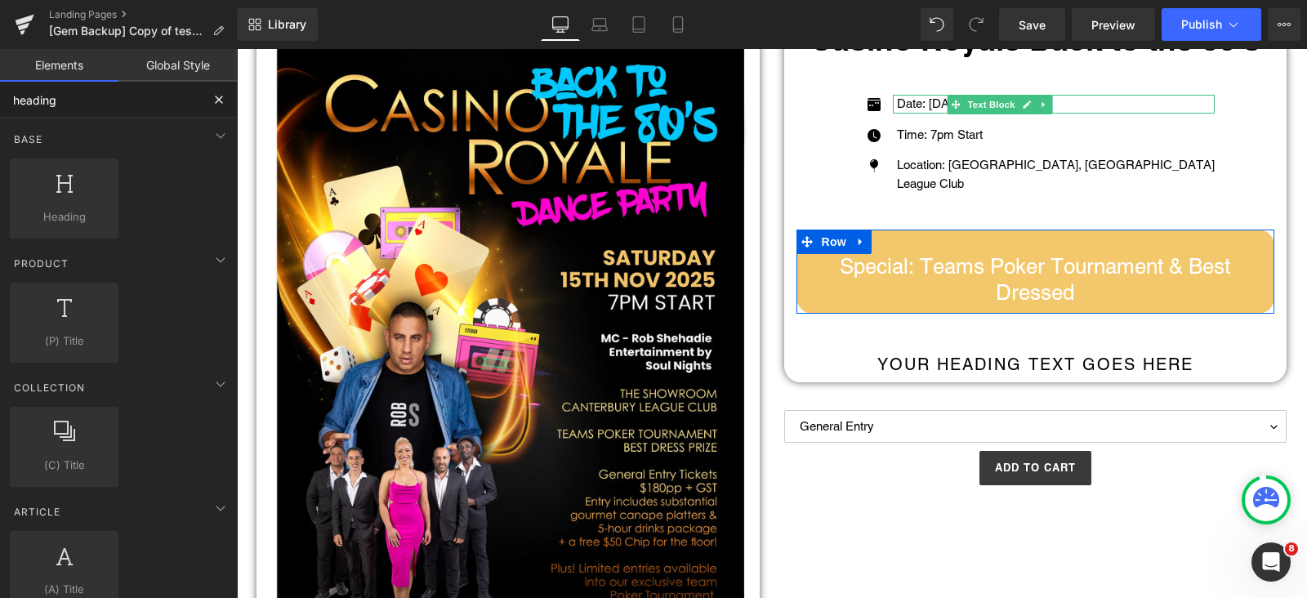
click at [78, 112] on input "heading" at bounding box center [100, 100] width 201 height 36
click at [76, 112] on input "heading" at bounding box center [100, 100] width 201 height 36
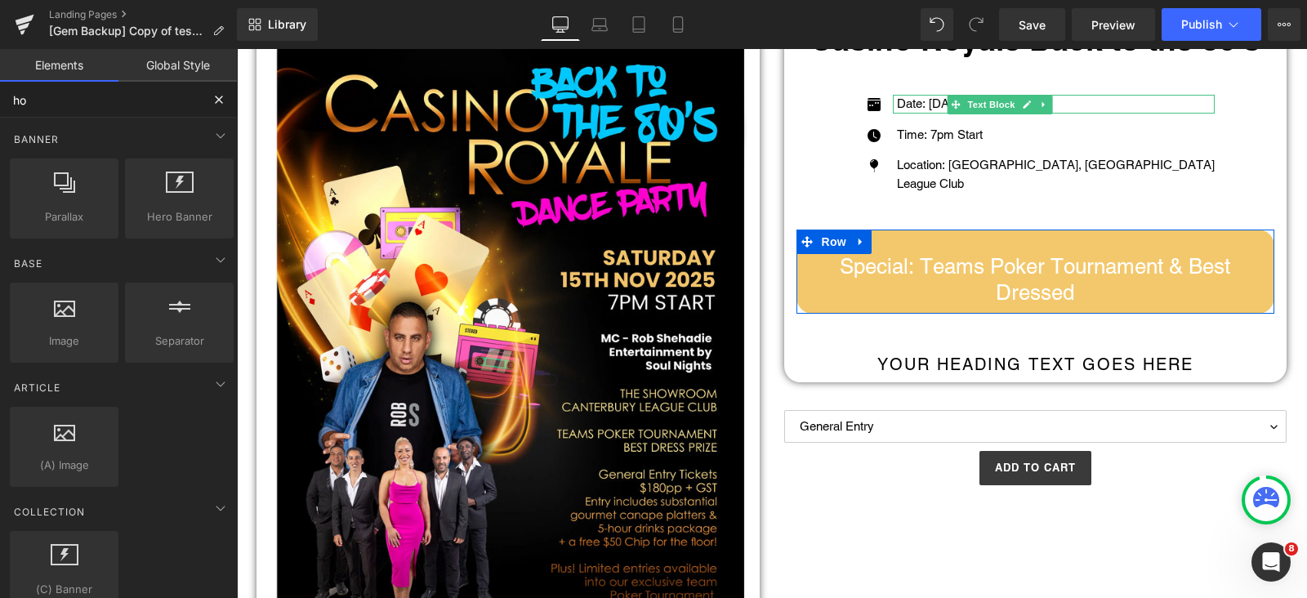
type input "hor"
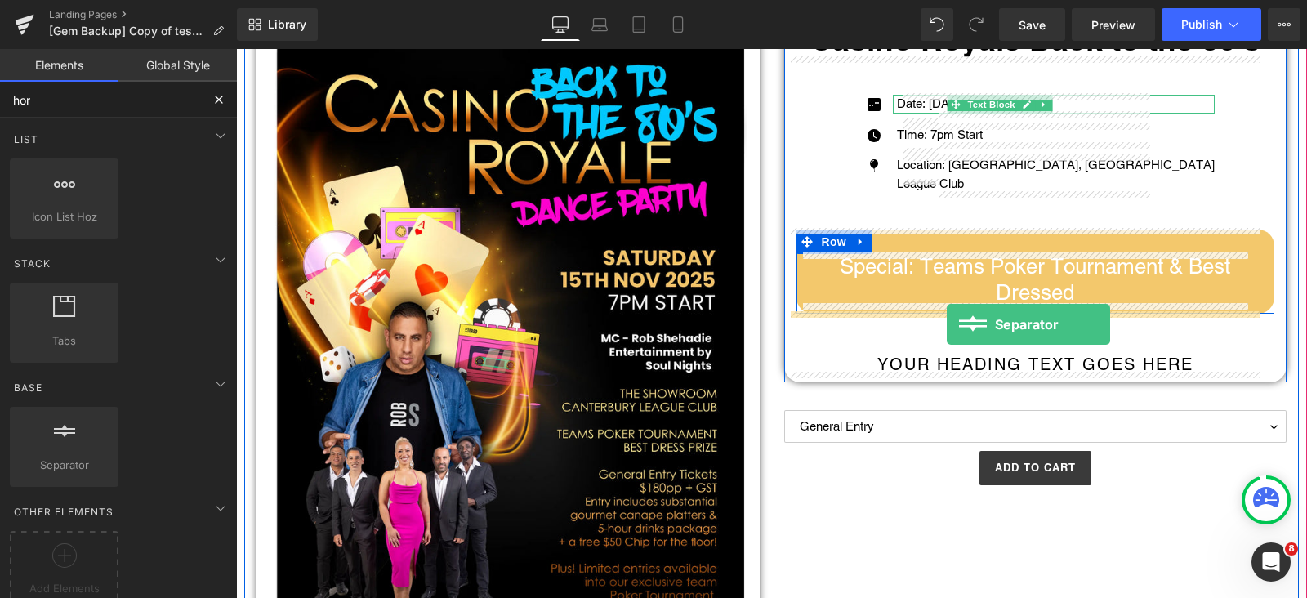
drag, startPoint x: 332, startPoint y: 490, endPoint x: 947, endPoint y: 324, distance: 637.2
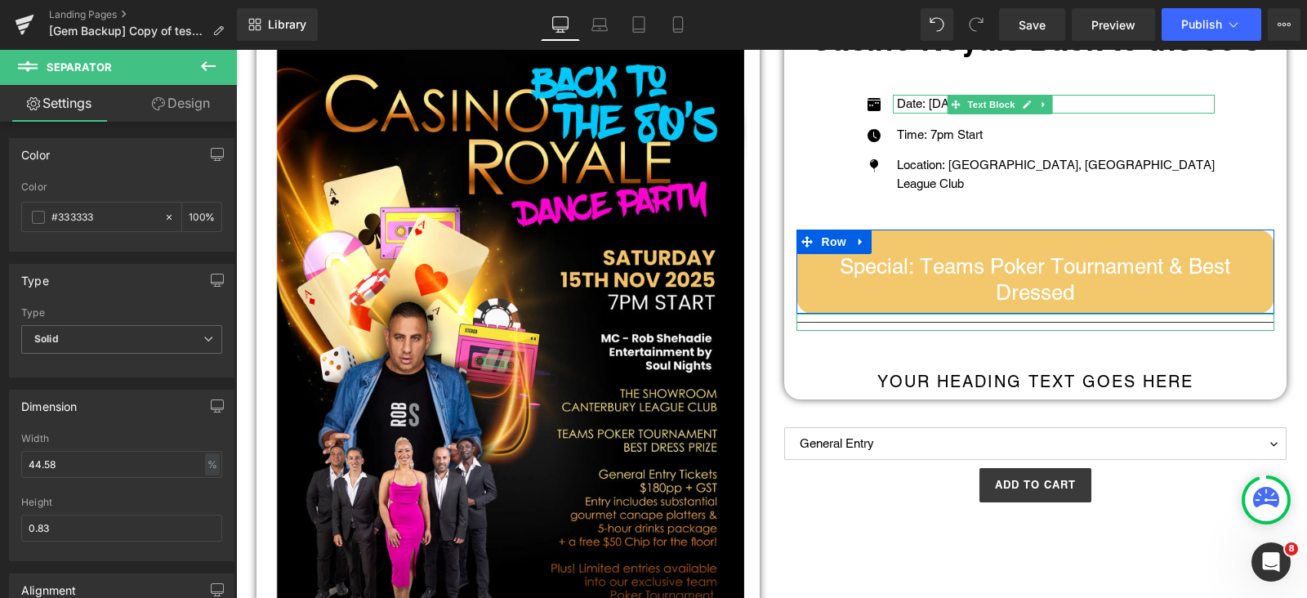
click at [196, 104] on link "Design" at bounding box center [181, 103] width 118 height 37
click at [0, 0] on div "Spacing" at bounding box center [0, 0] width 0 height 0
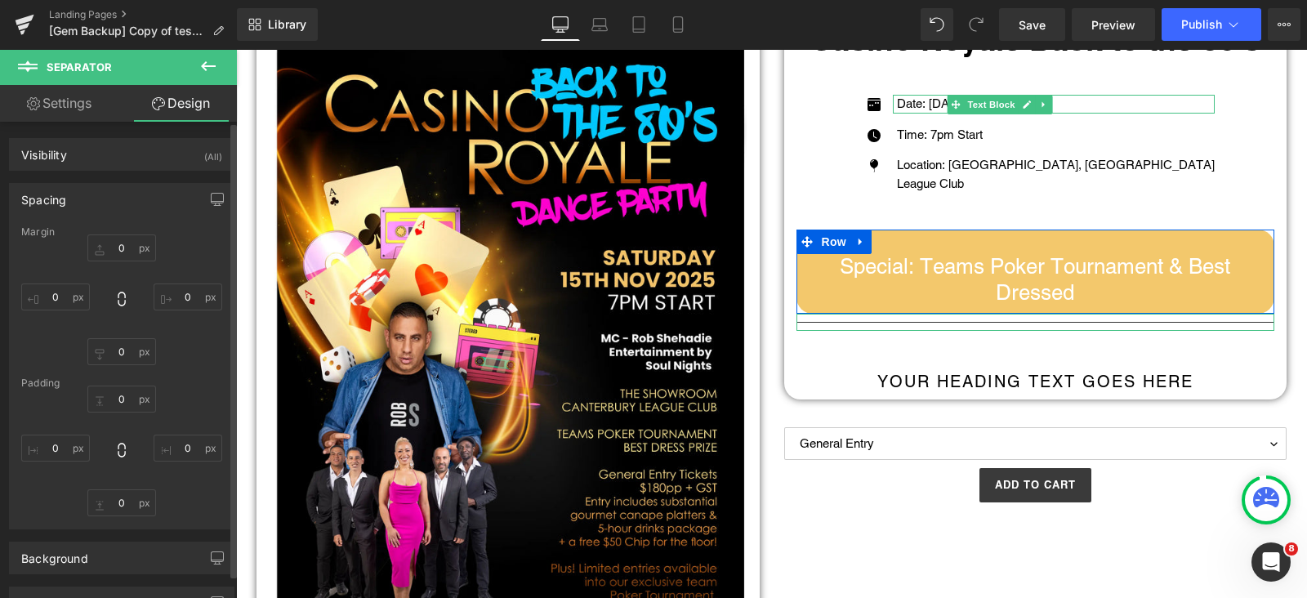
type input "0"
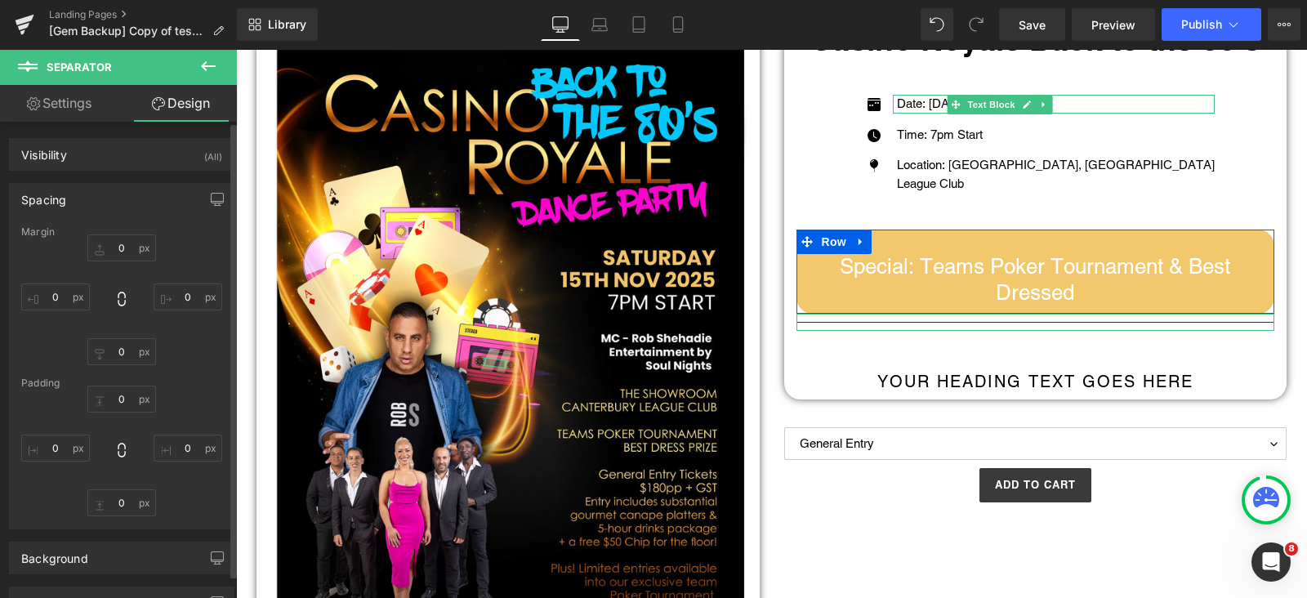
type input "0"
type input "10"
type input "0"
click at [123, 243] on input "0" at bounding box center [121, 247] width 69 height 27
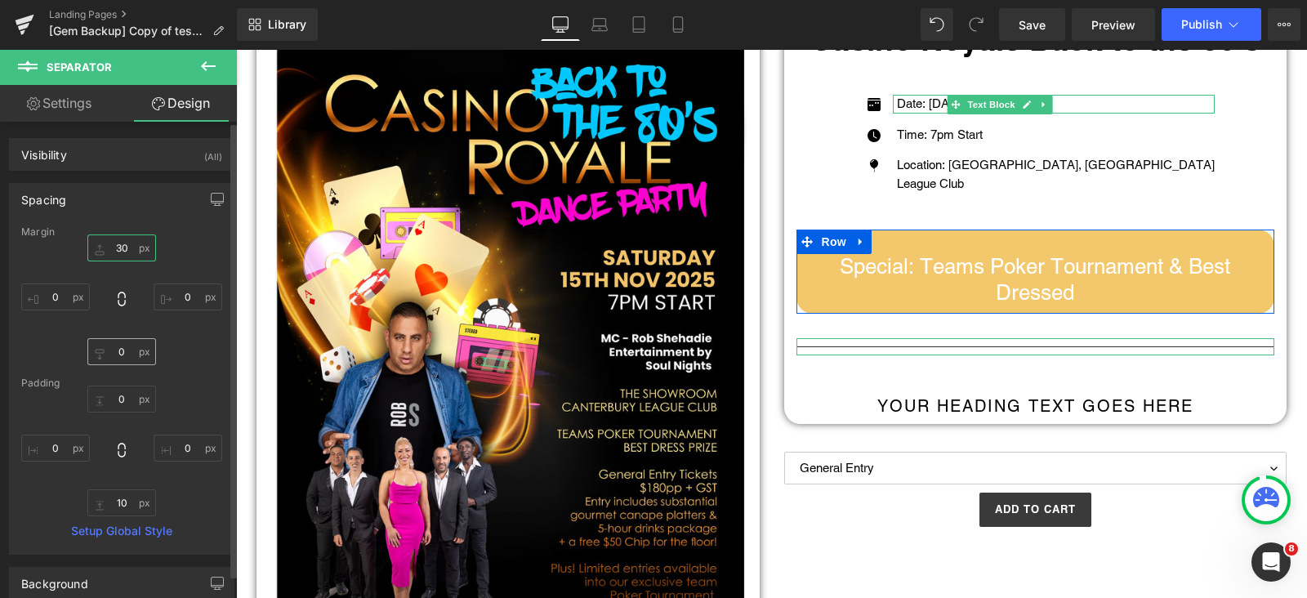
type input "30"
click at [115, 351] on input "0" at bounding box center [121, 351] width 69 height 27
type input "30"
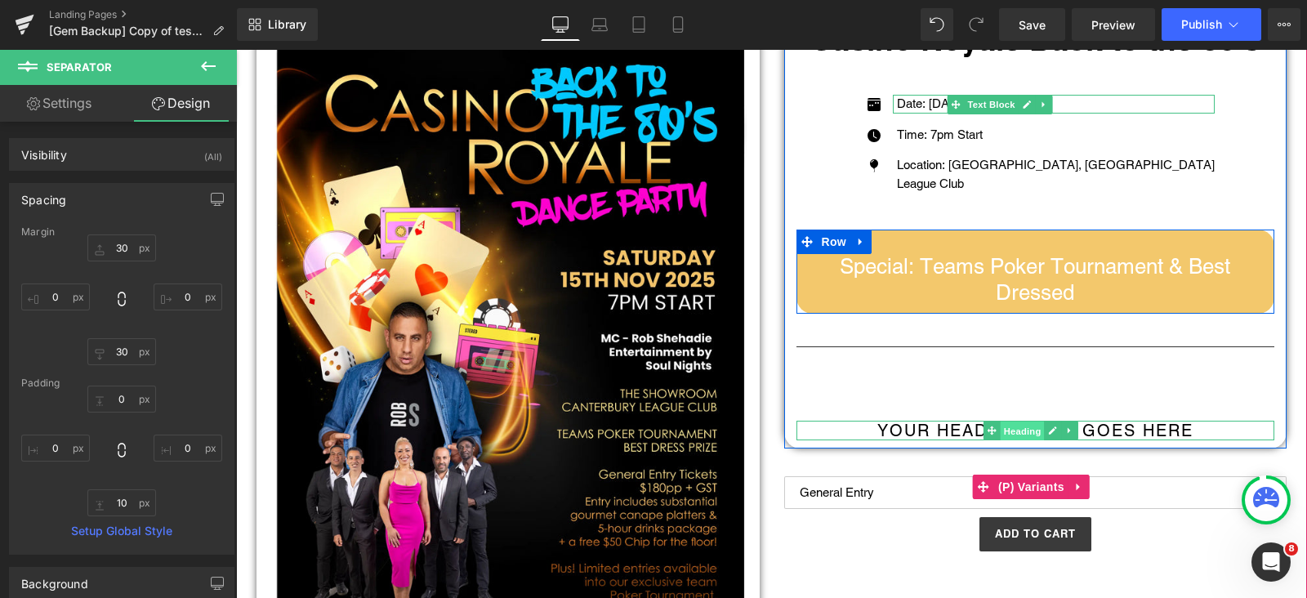
click at [1014, 426] on span "Heading" at bounding box center [1023, 432] width 44 height 20
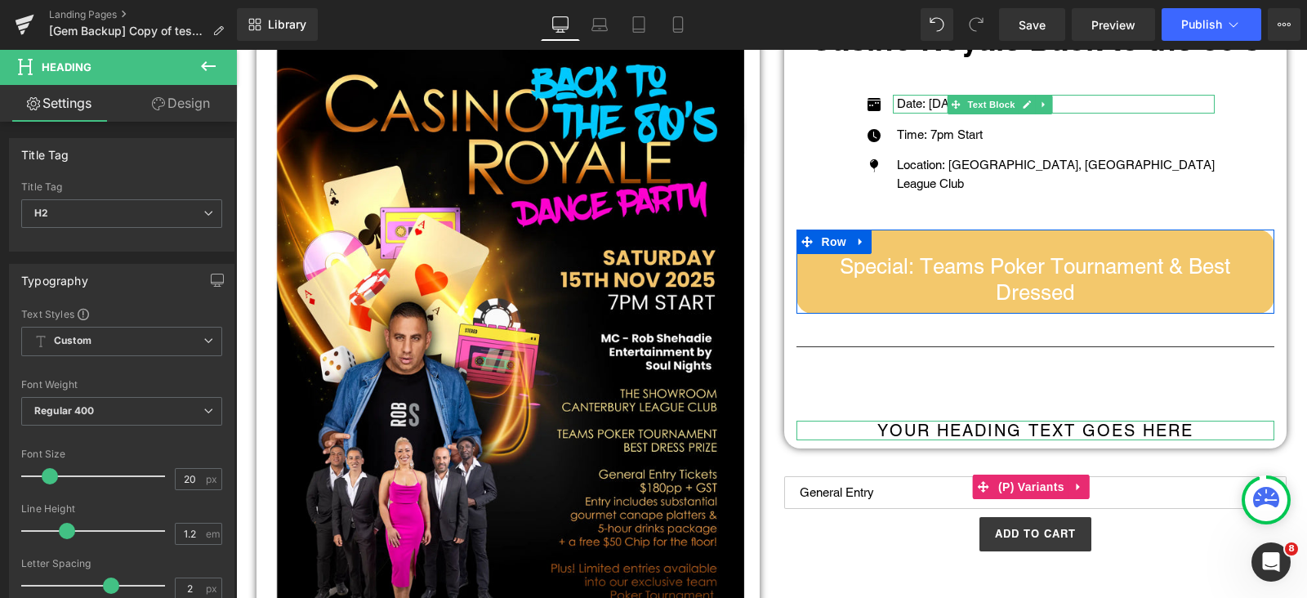
click at [190, 100] on link "Design" at bounding box center [181, 103] width 118 height 37
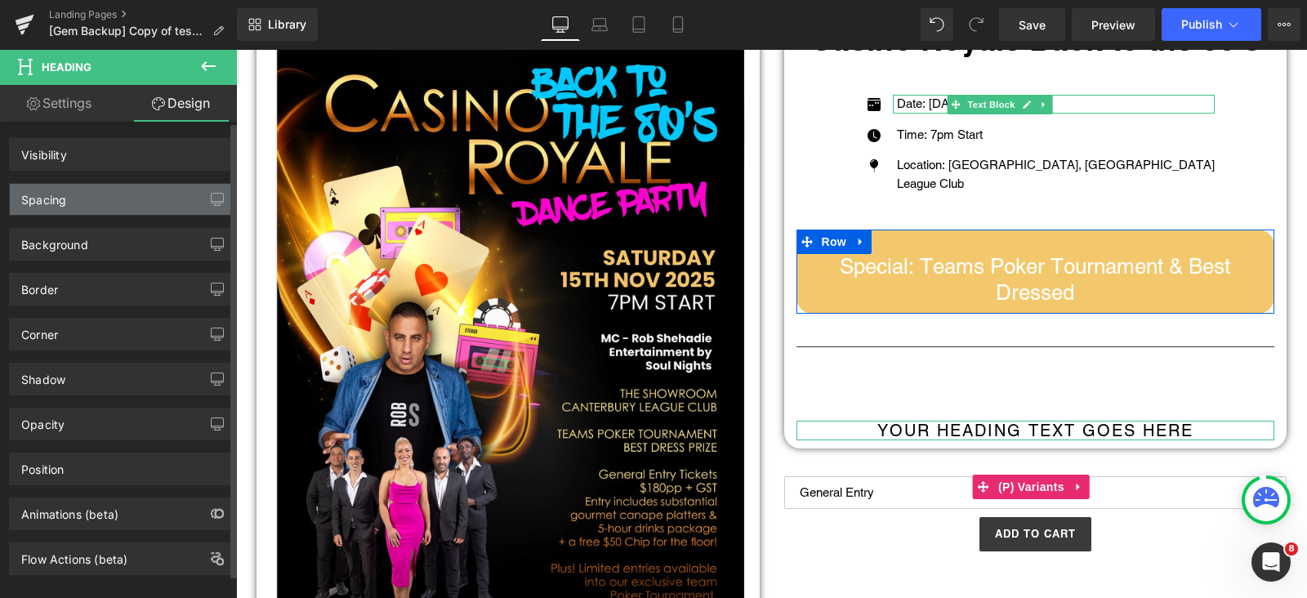
click at [62, 198] on div "Spacing" at bounding box center [43, 195] width 45 height 23
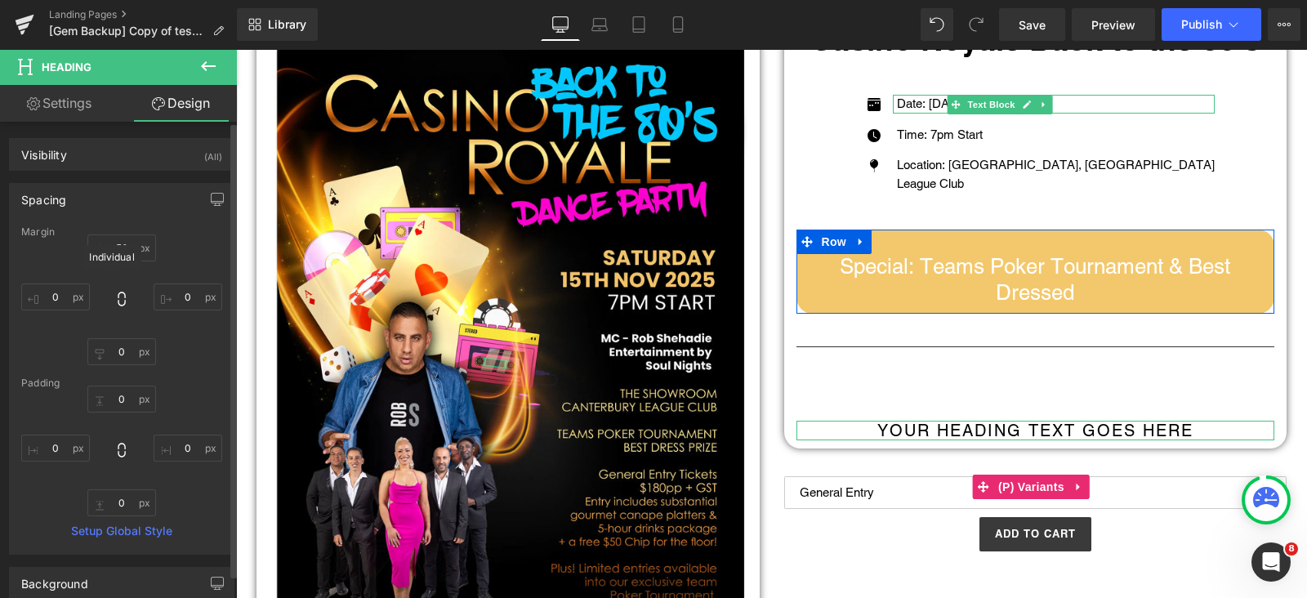
type input "50"
type input "0"
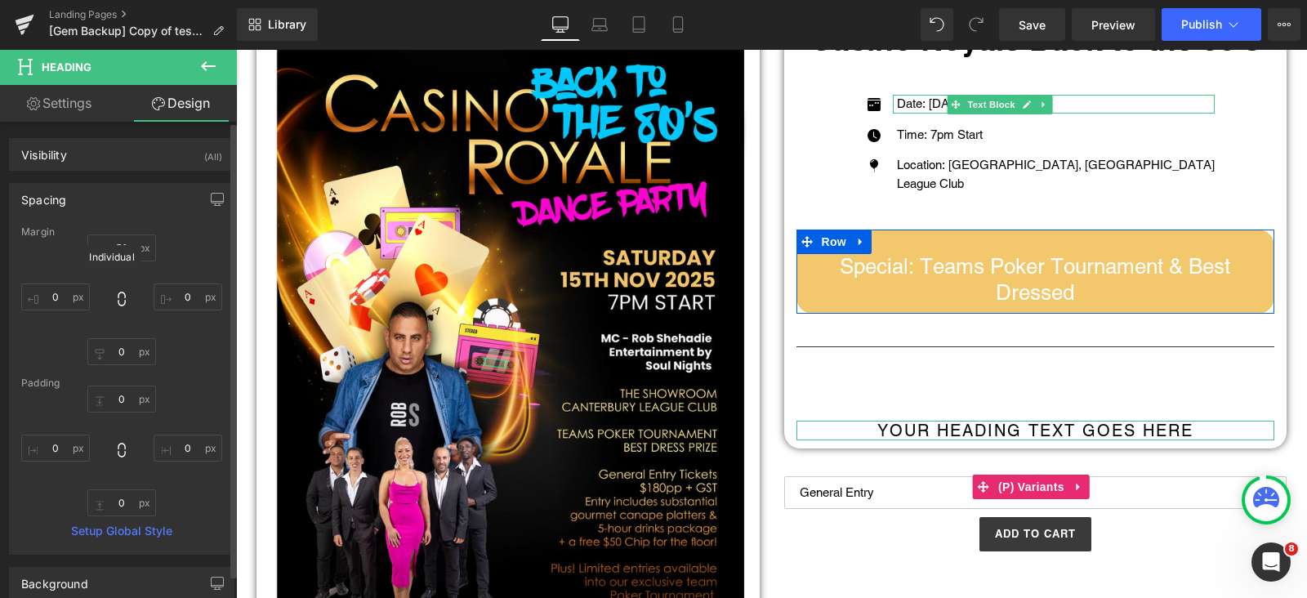
type input "0"
click at [121, 241] on input "50" at bounding box center [121, 247] width 69 height 27
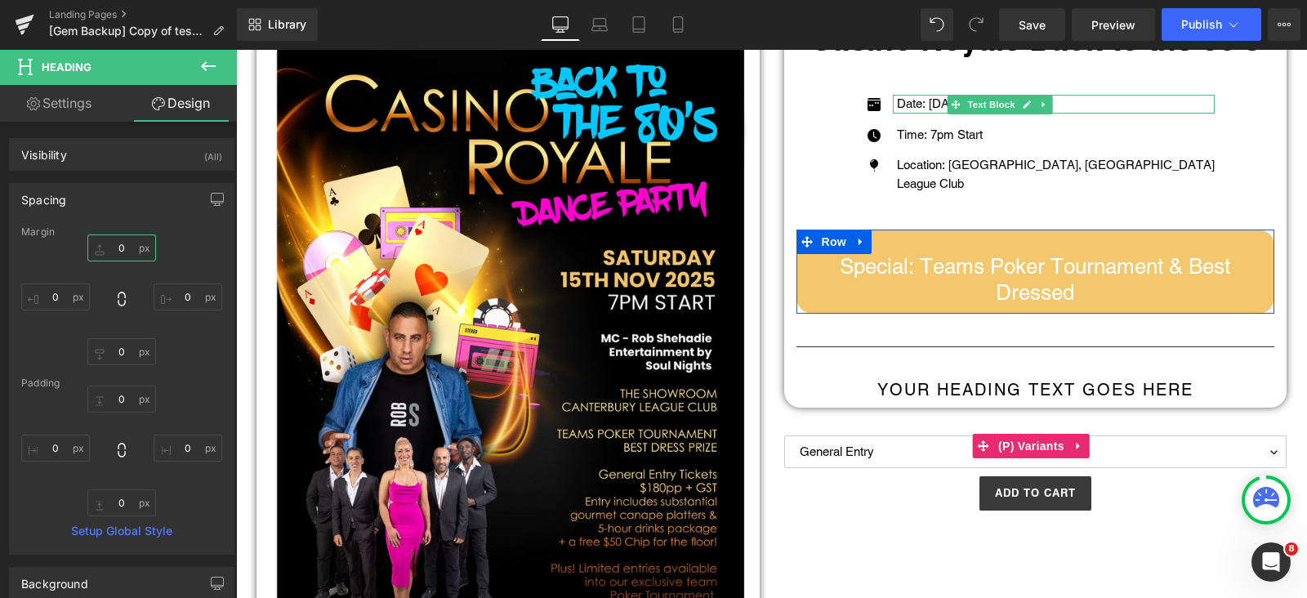
type input "0"
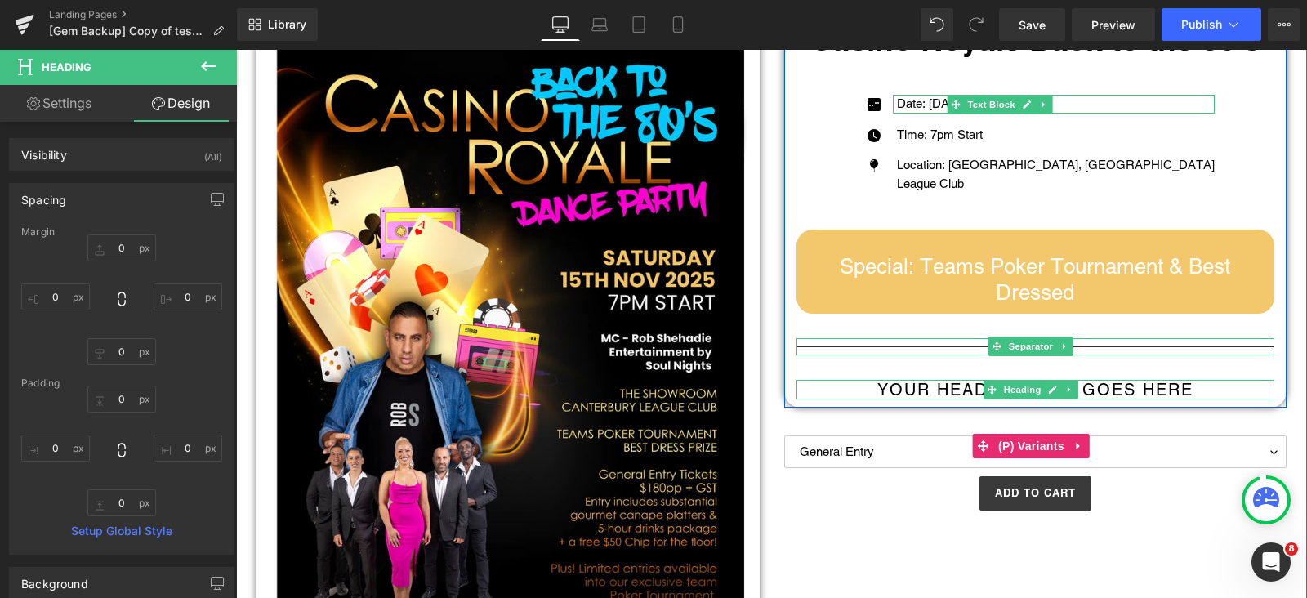
click at [1078, 389] on h2 "Your heading text goes here" at bounding box center [1036, 390] width 479 height 20
click at [1078, 388] on h2 "Your heading text goes here" at bounding box center [1036, 390] width 479 height 20
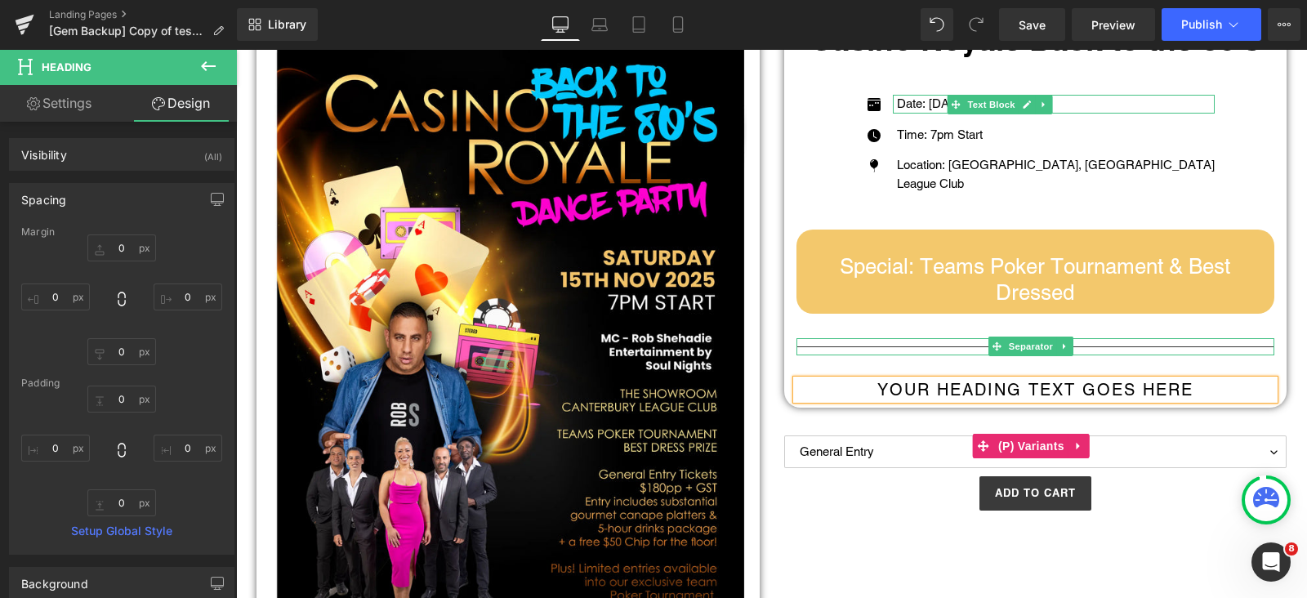
click at [1078, 388] on h2 "Your heading text goes here" at bounding box center [1036, 390] width 479 height 20
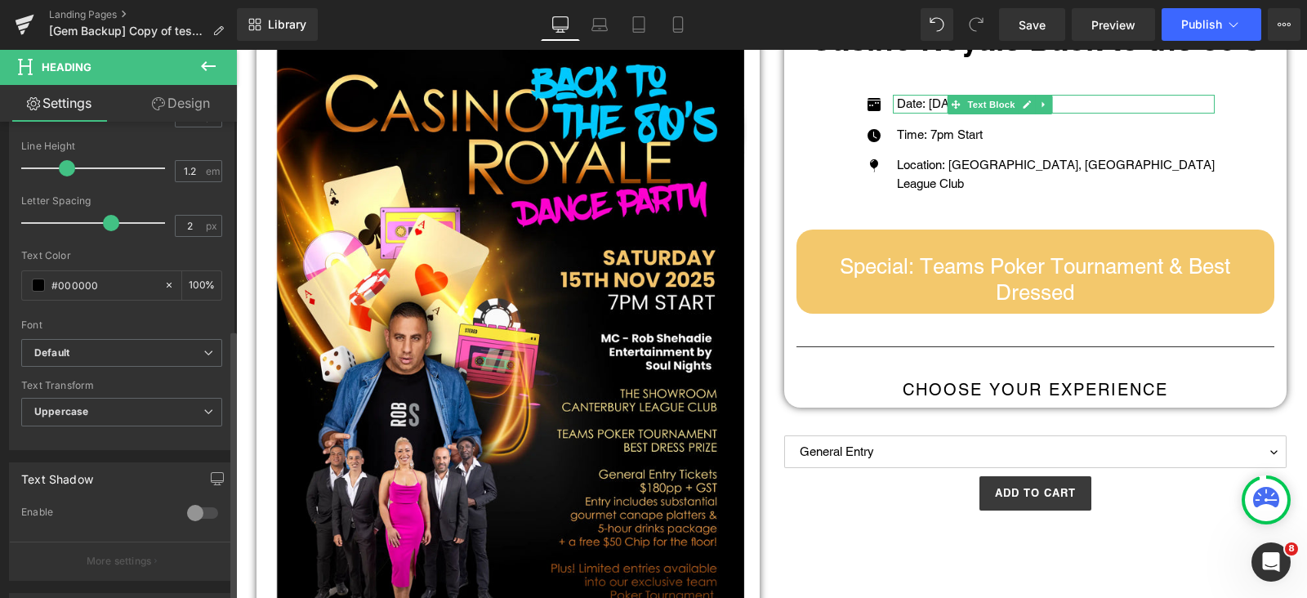
scroll to position [681, 0]
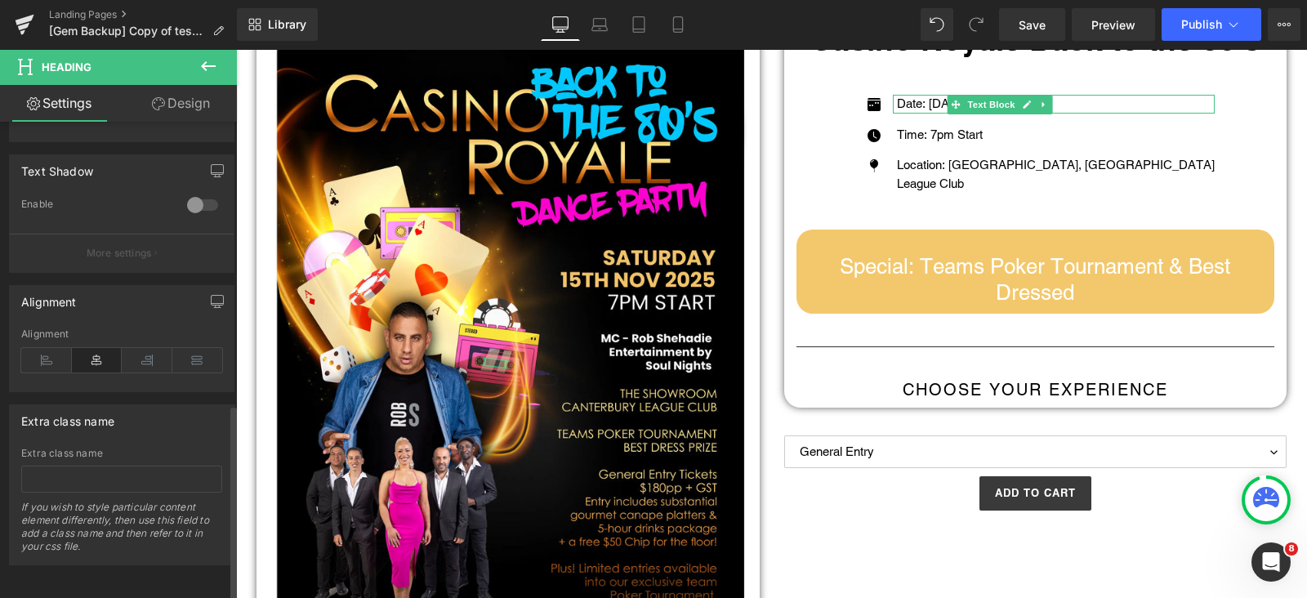
drag, startPoint x: 45, startPoint y: 346, endPoint x: 100, endPoint y: 349, distance: 54.8
click at [45, 348] on icon at bounding box center [46, 360] width 51 height 25
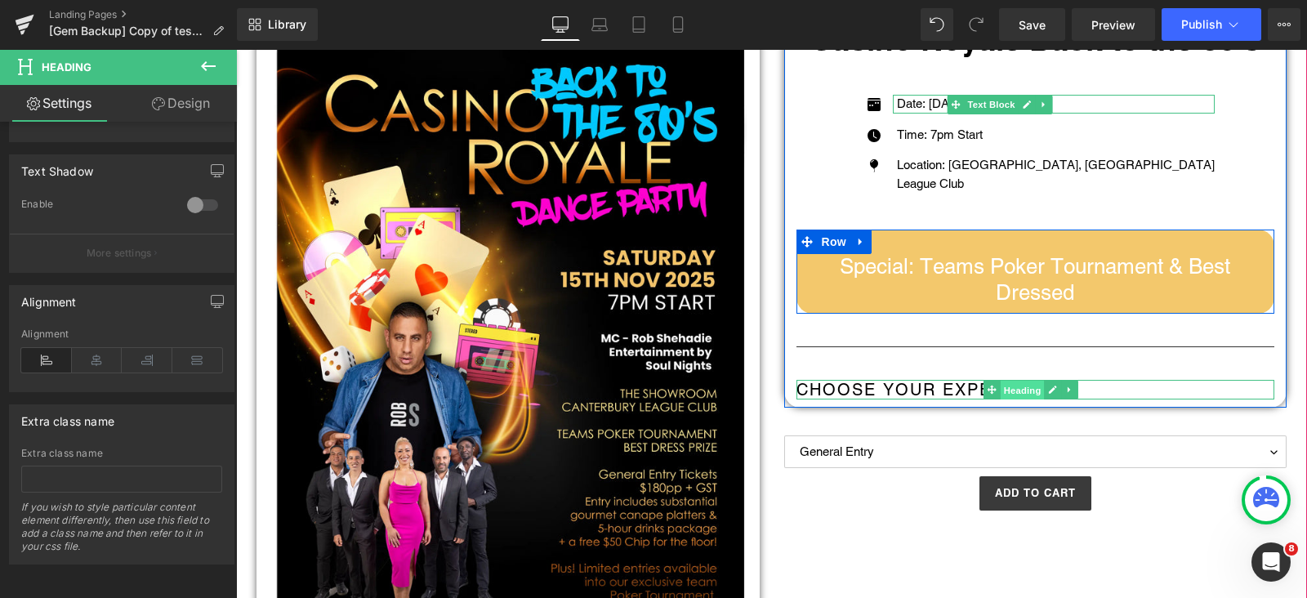
click at [1009, 389] on span "Heading" at bounding box center [1023, 391] width 44 height 20
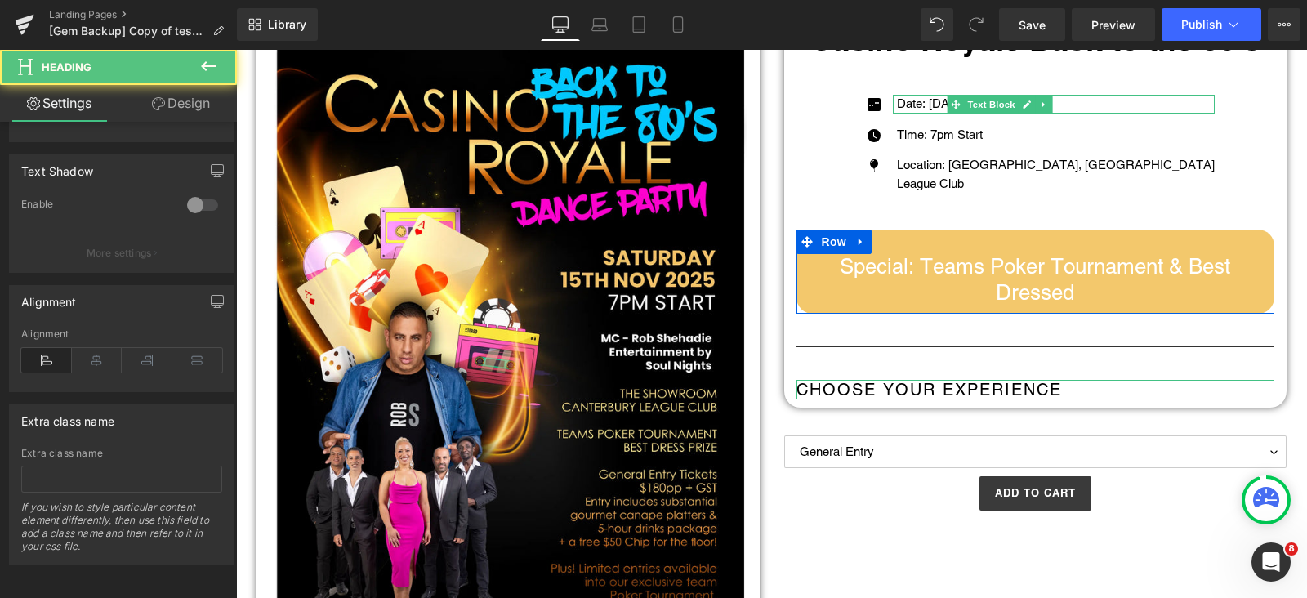
click at [194, 105] on link "Design" at bounding box center [181, 103] width 118 height 37
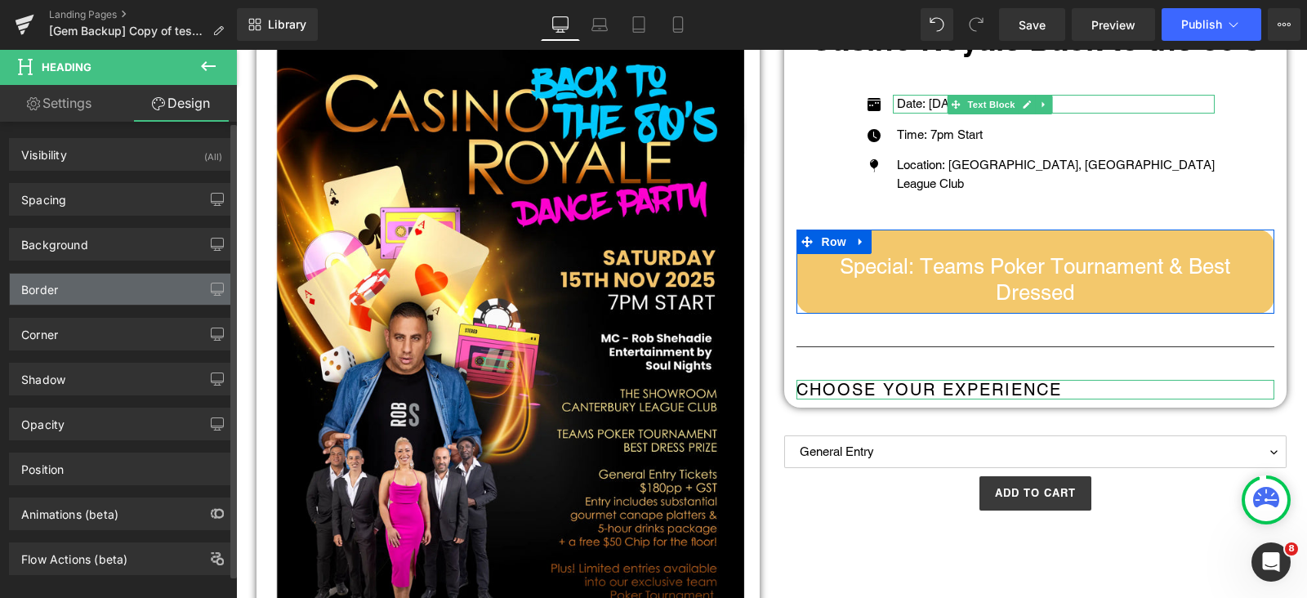
click at [45, 289] on div "Border" at bounding box center [39, 285] width 37 height 23
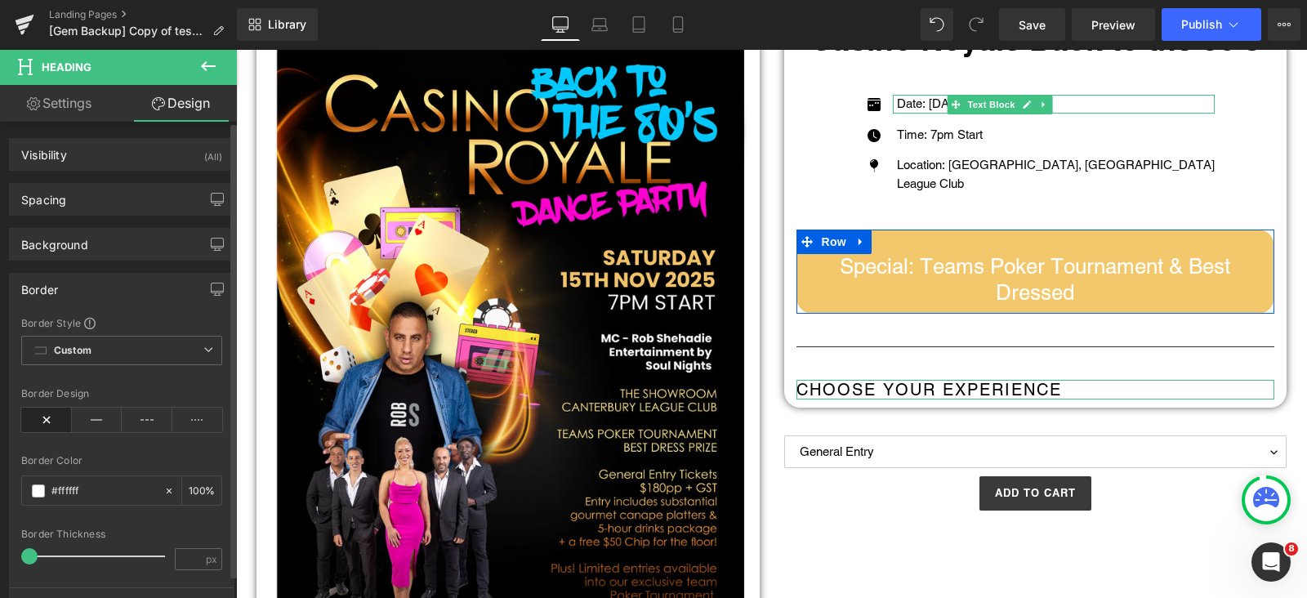
type input "#ffffff"
type input "100"
type input "0"
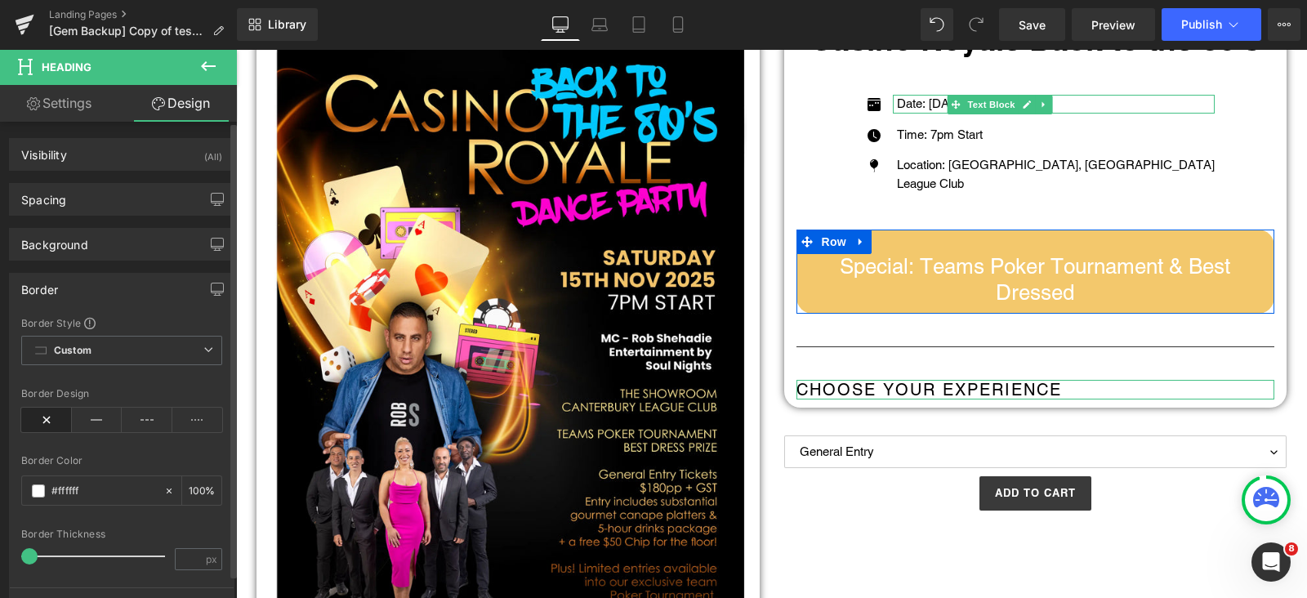
type input "0"
click at [93, 422] on icon at bounding box center [97, 420] width 51 height 25
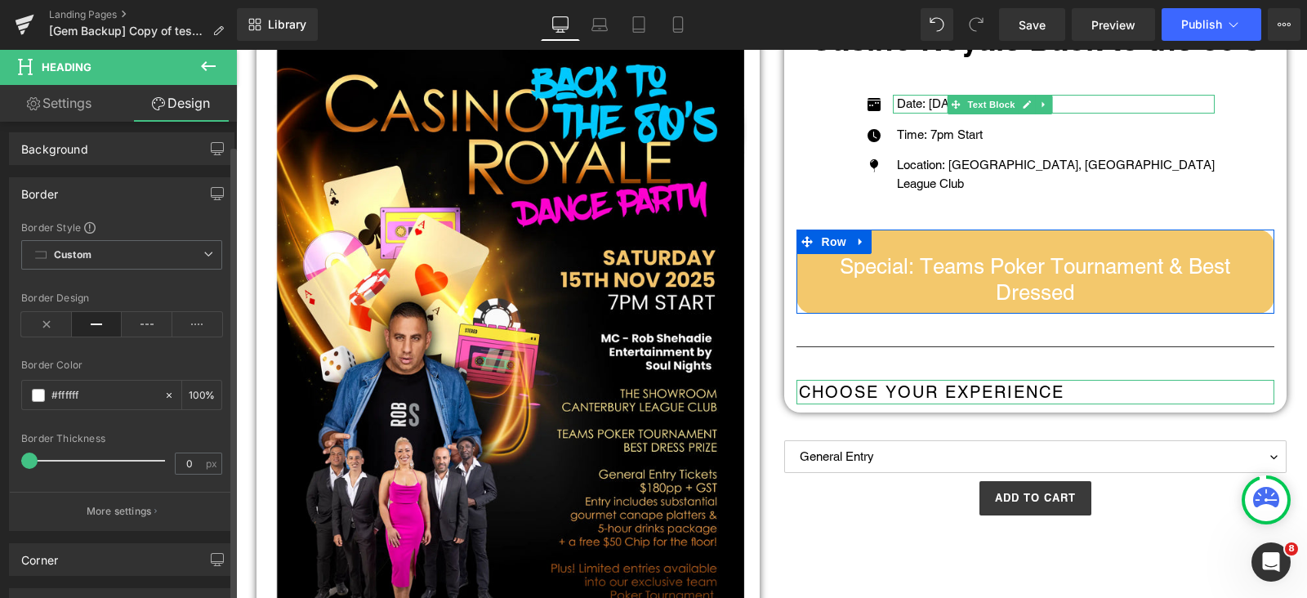
scroll to position [203, 0]
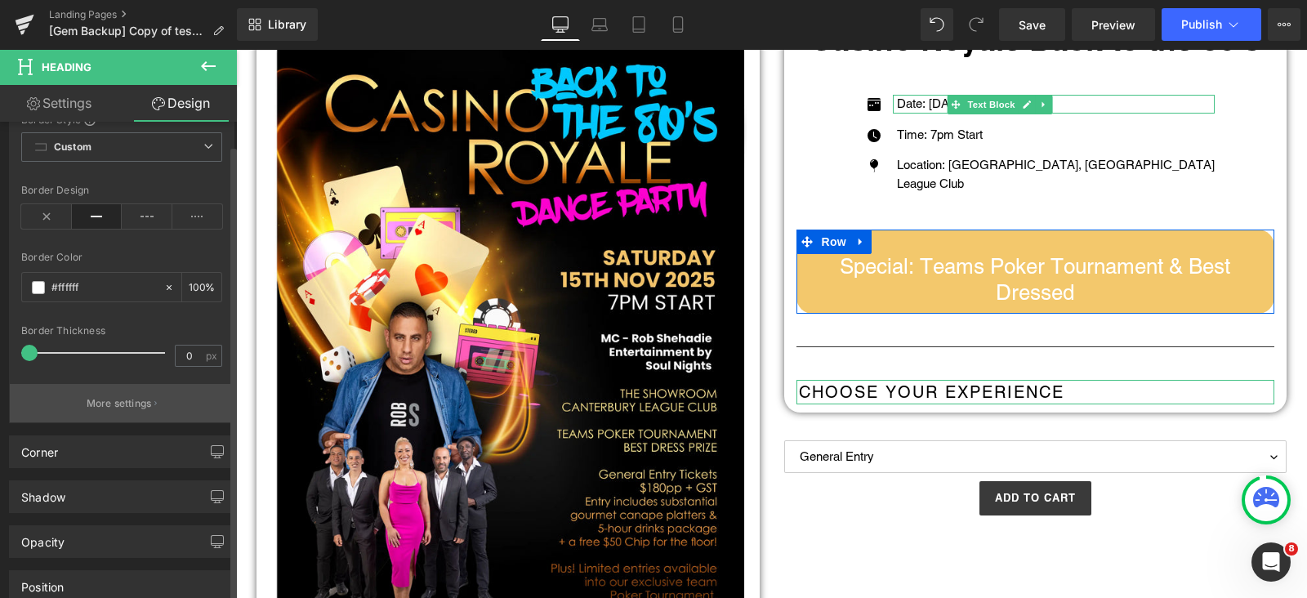
click at [110, 400] on p "More settings" at bounding box center [119, 403] width 65 height 15
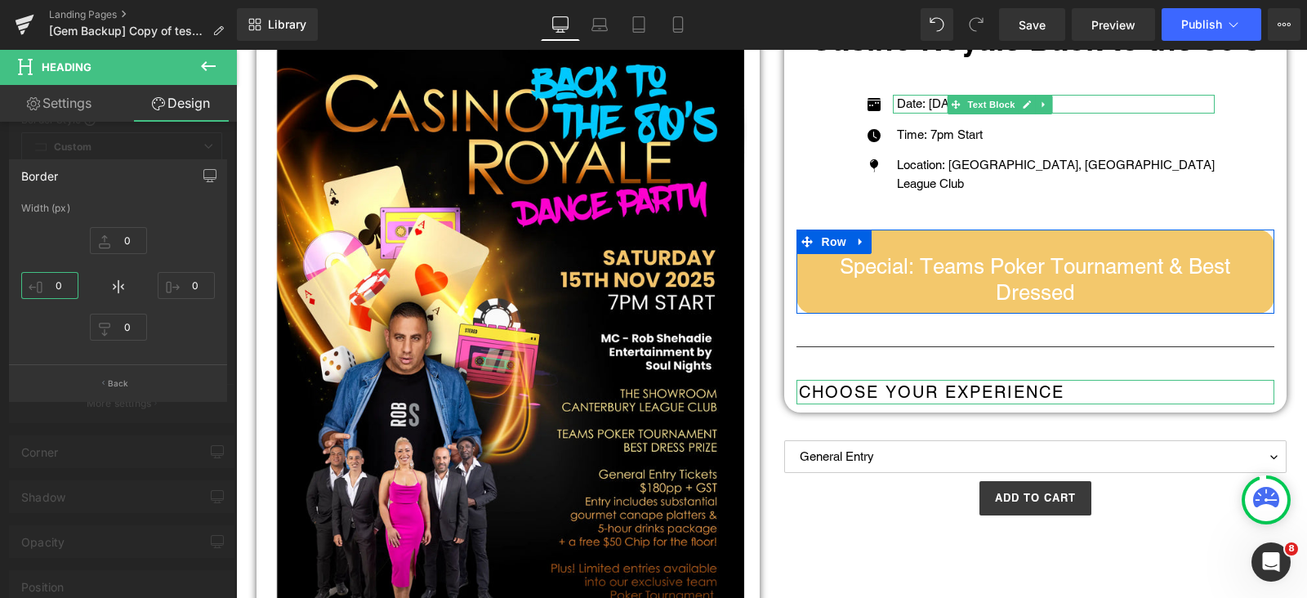
click at [65, 285] on input "0" at bounding box center [49, 285] width 57 height 27
type input "5"
click at [123, 379] on p "Back" at bounding box center [118, 383] width 21 height 12
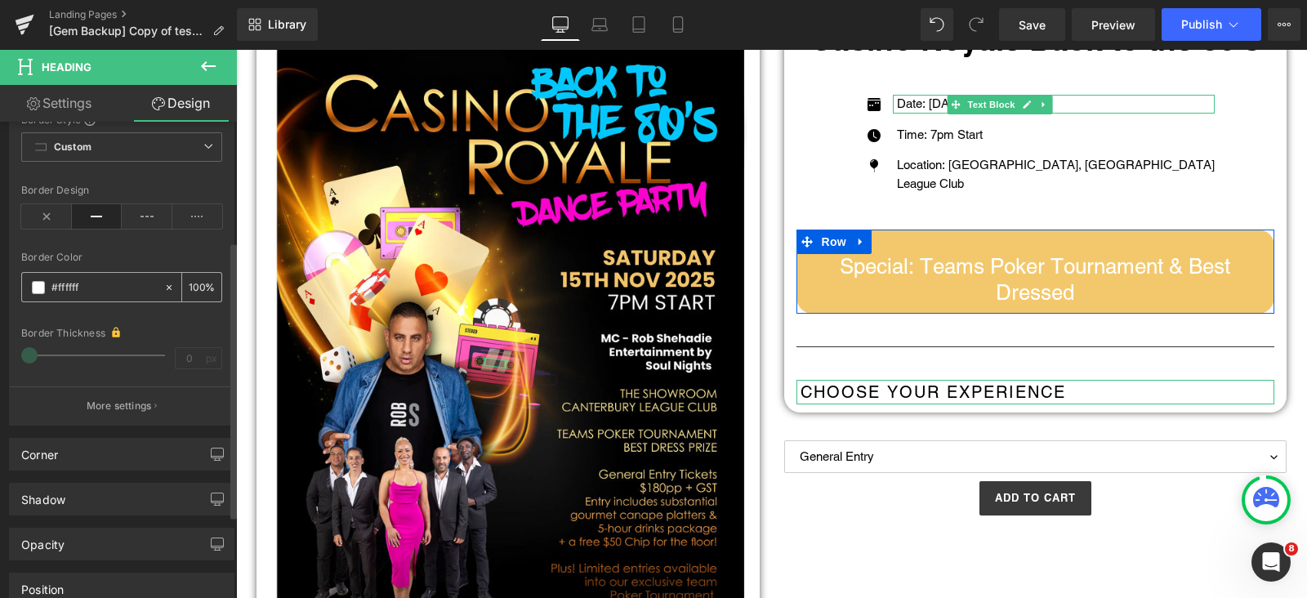
click at [35, 285] on span at bounding box center [38, 287] width 13 height 13
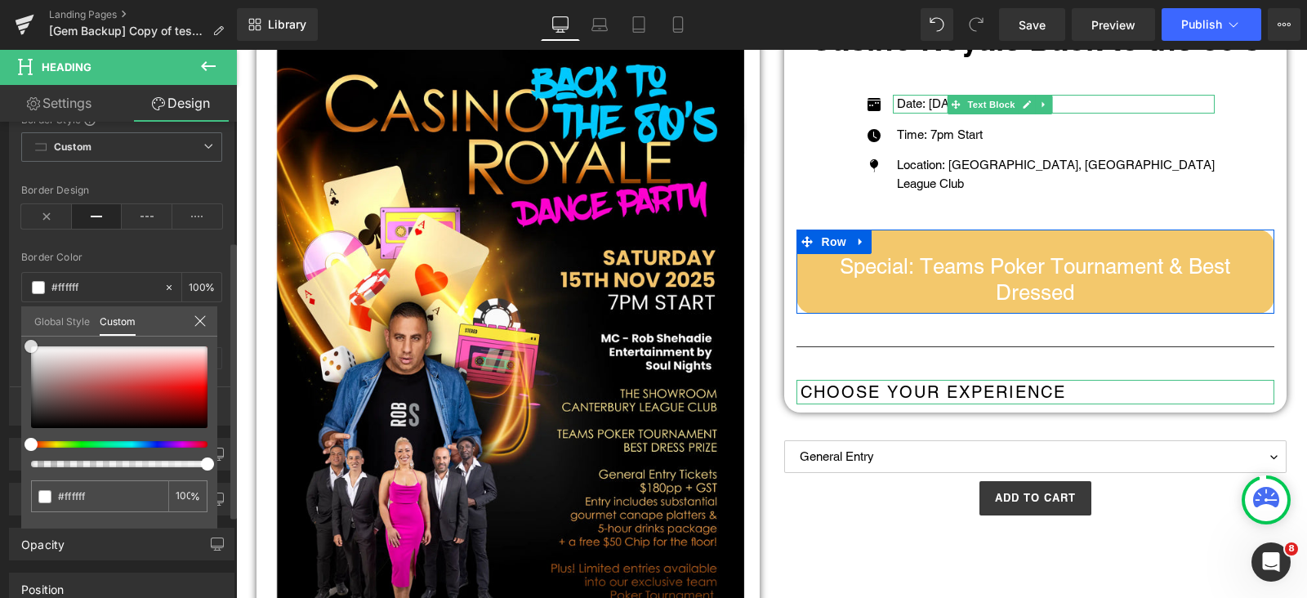
type input "#e85353"
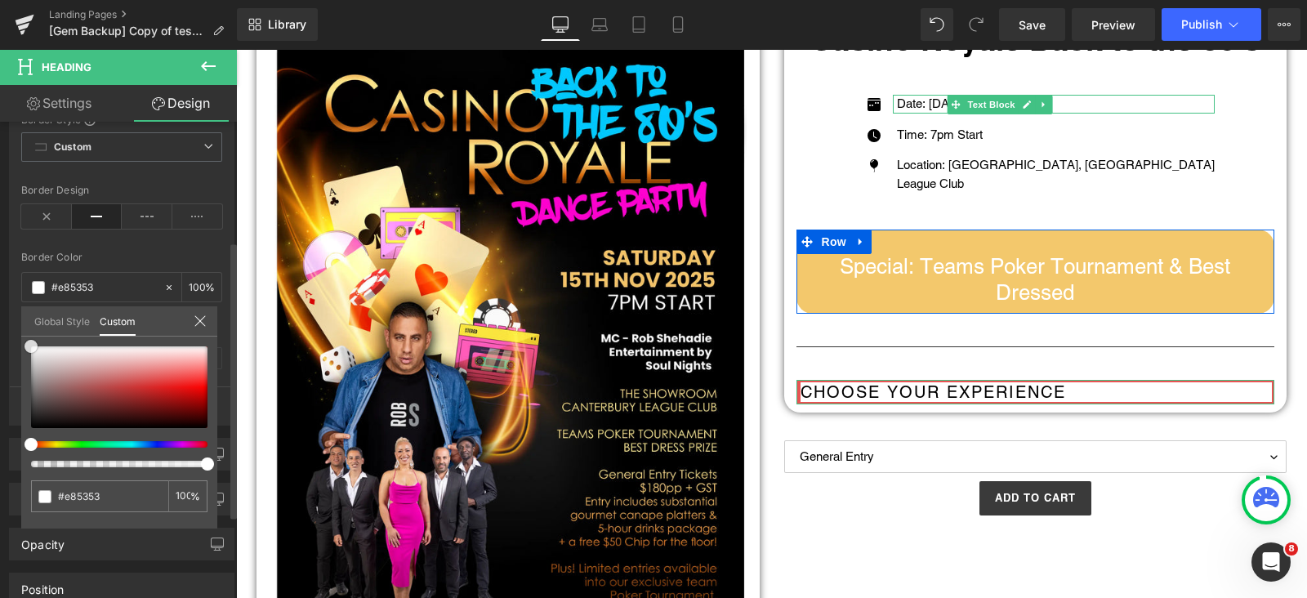
click at [167, 377] on div at bounding box center [119, 387] width 176 height 82
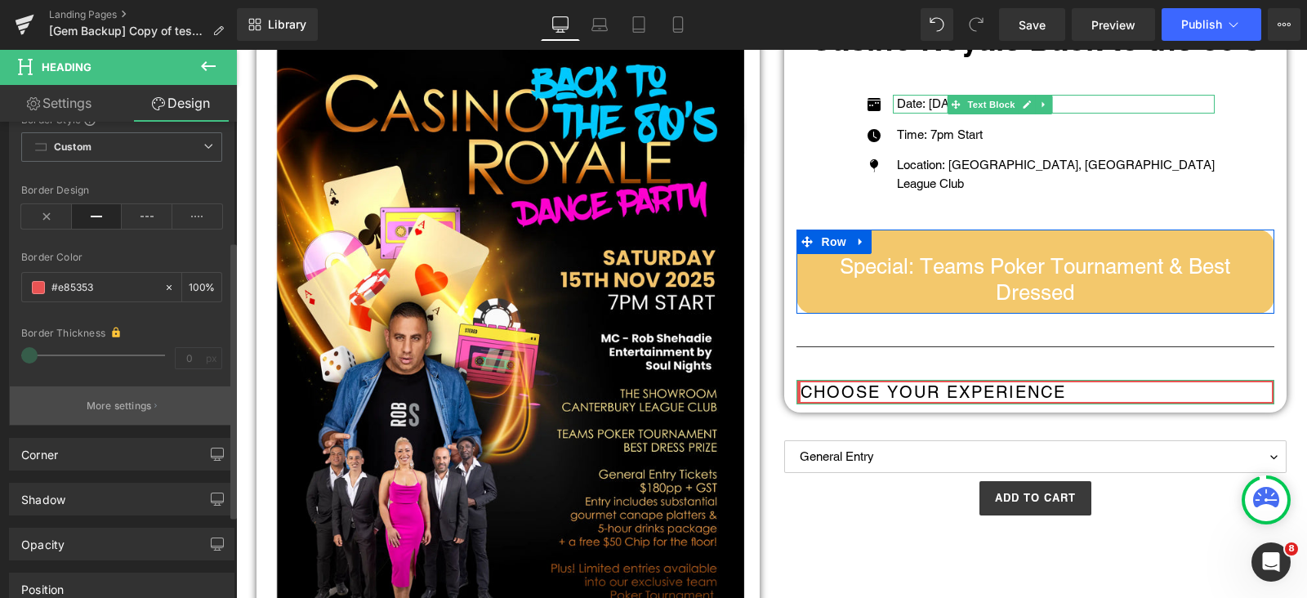
click at [120, 406] on p "More settings" at bounding box center [119, 406] width 65 height 15
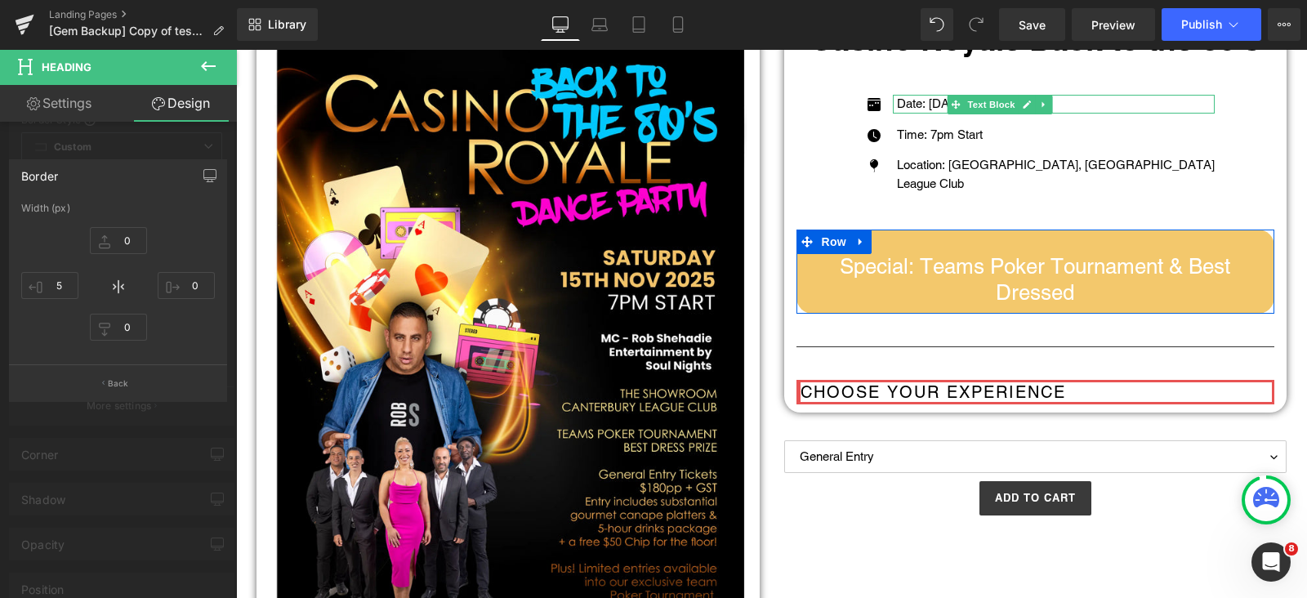
click at [902, 422] on body "Skip to content Just added to your cart Qty: View cart ( ) Continue shopping Su…" at bounding box center [771, 598] width 1071 height 1504
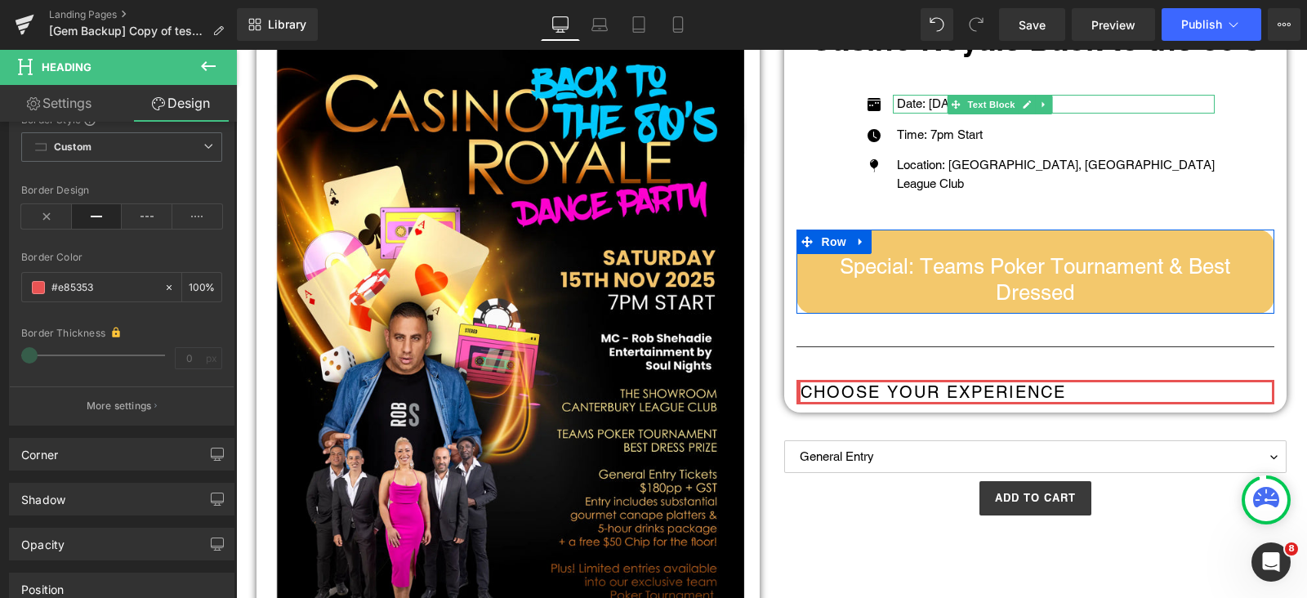
click at [994, 382] on body "Skip to content Just added to your cart Qty: View cart ( ) Continue shopping Su…" at bounding box center [771, 598] width 1071 height 1504
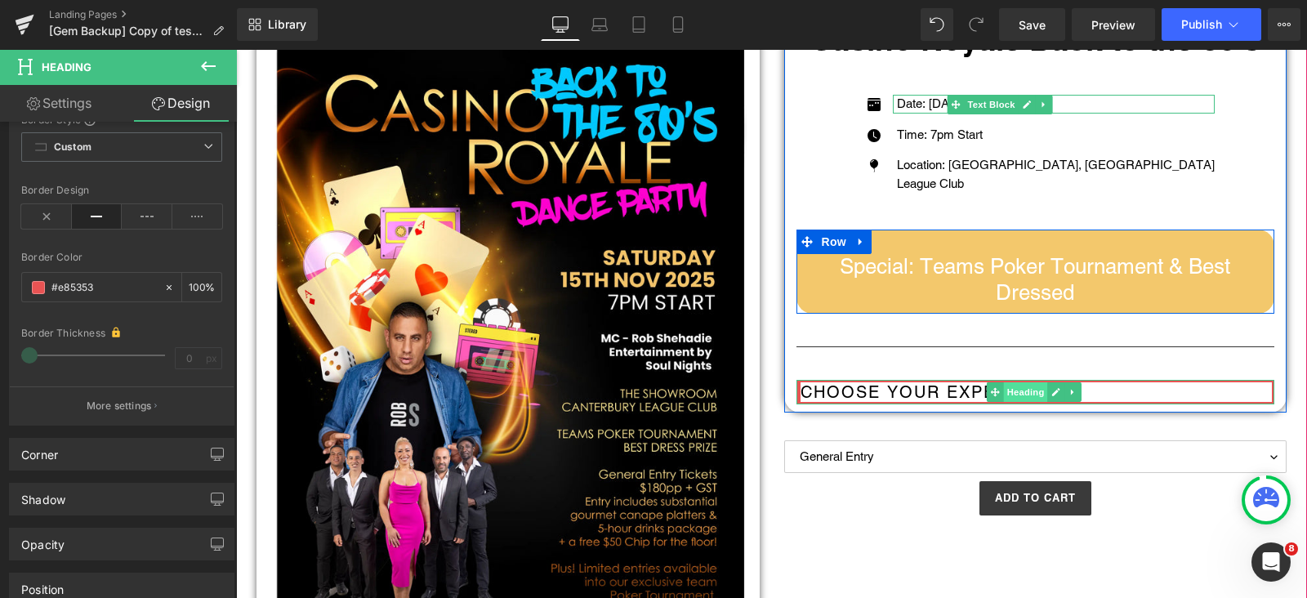
click at [1007, 392] on span "Heading" at bounding box center [1026, 392] width 44 height 20
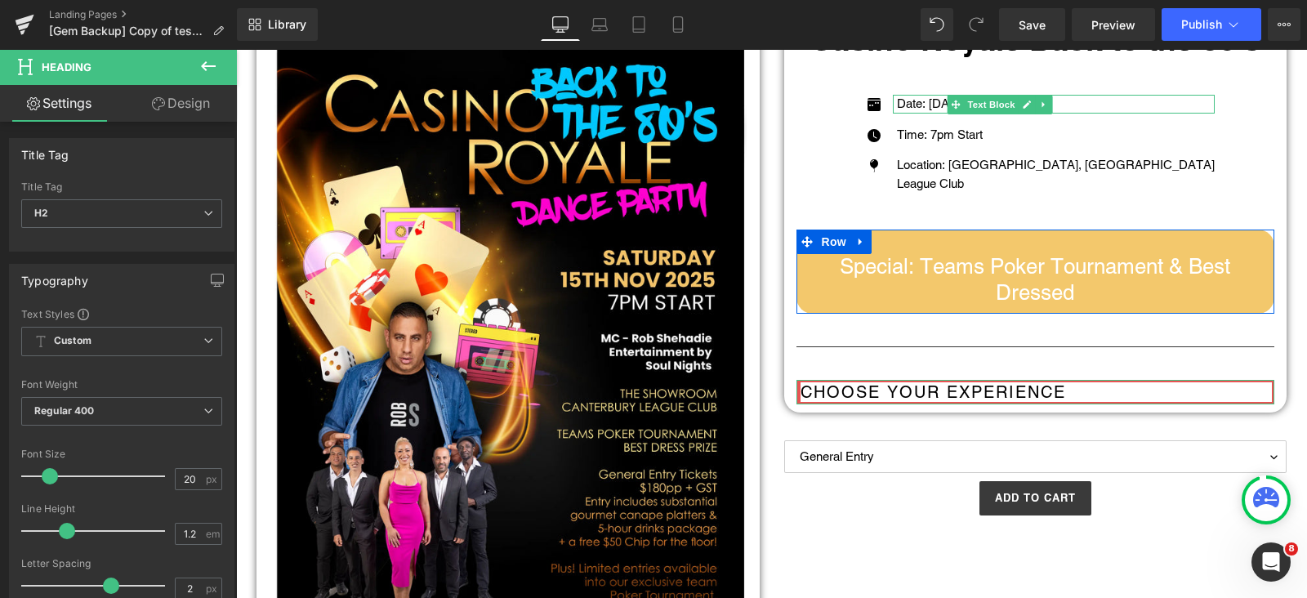
click at [184, 104] on link "Design" at bounding box center [181, 103] width 118 height 37
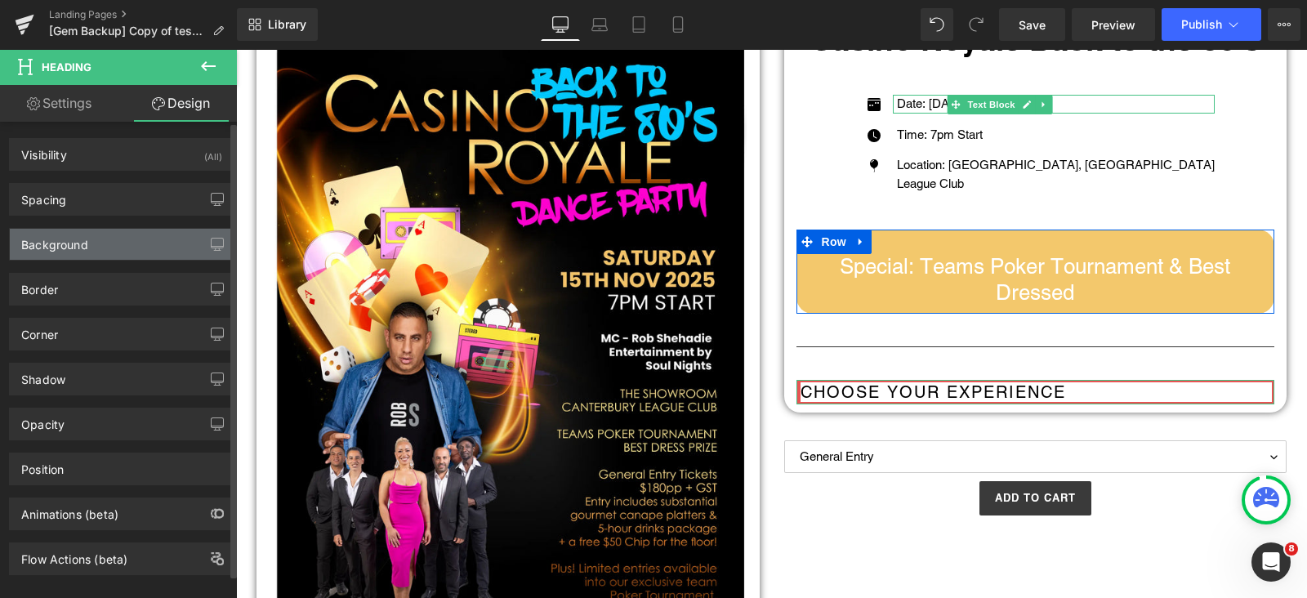
type input "#e85353"
type input "100"
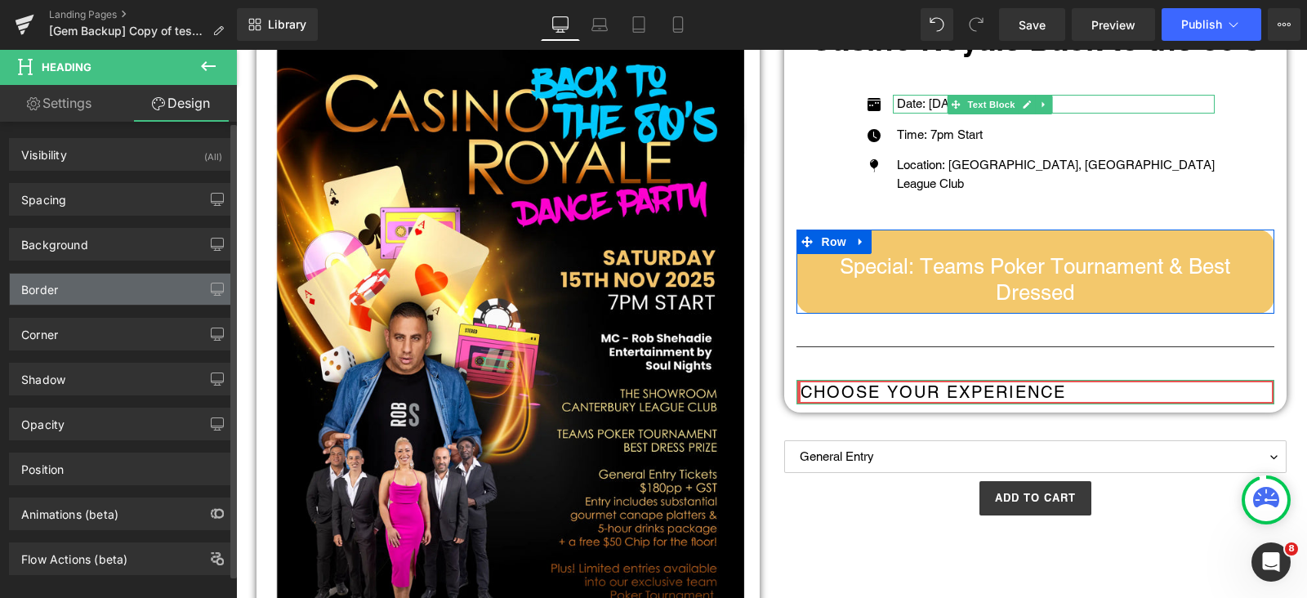
click at [64, 284] on div "Border" at bounding box center [122, 289] width 224 height 31
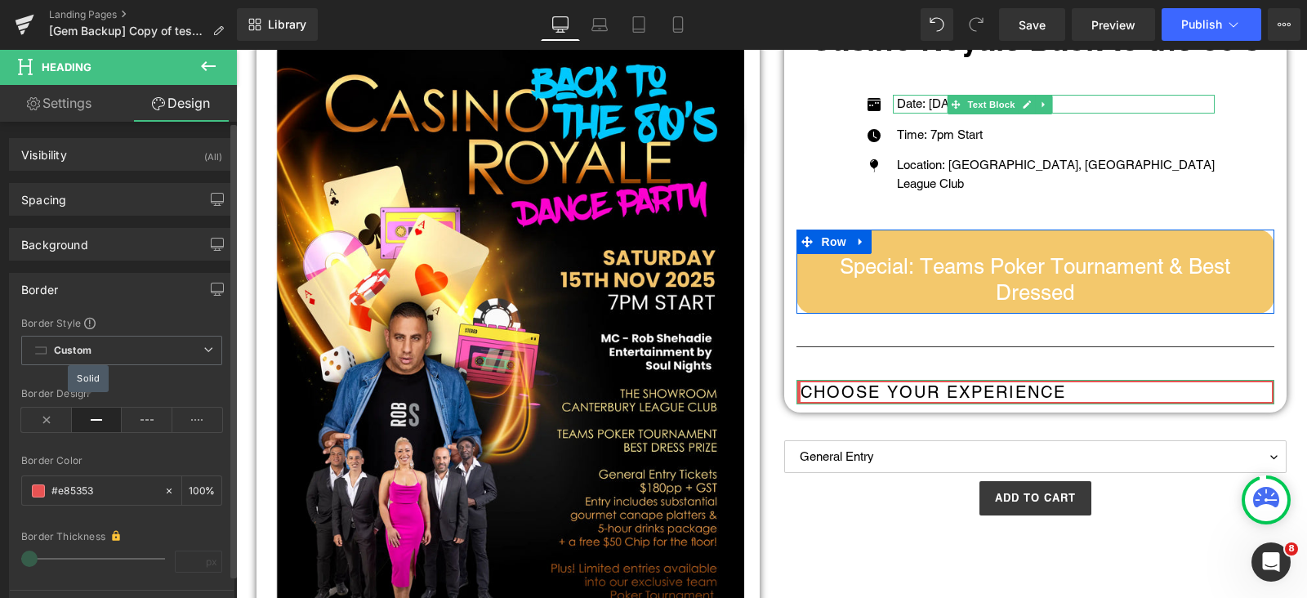
click at [88, 416] on icon at bounding box center [97, 420] width 51 height 25
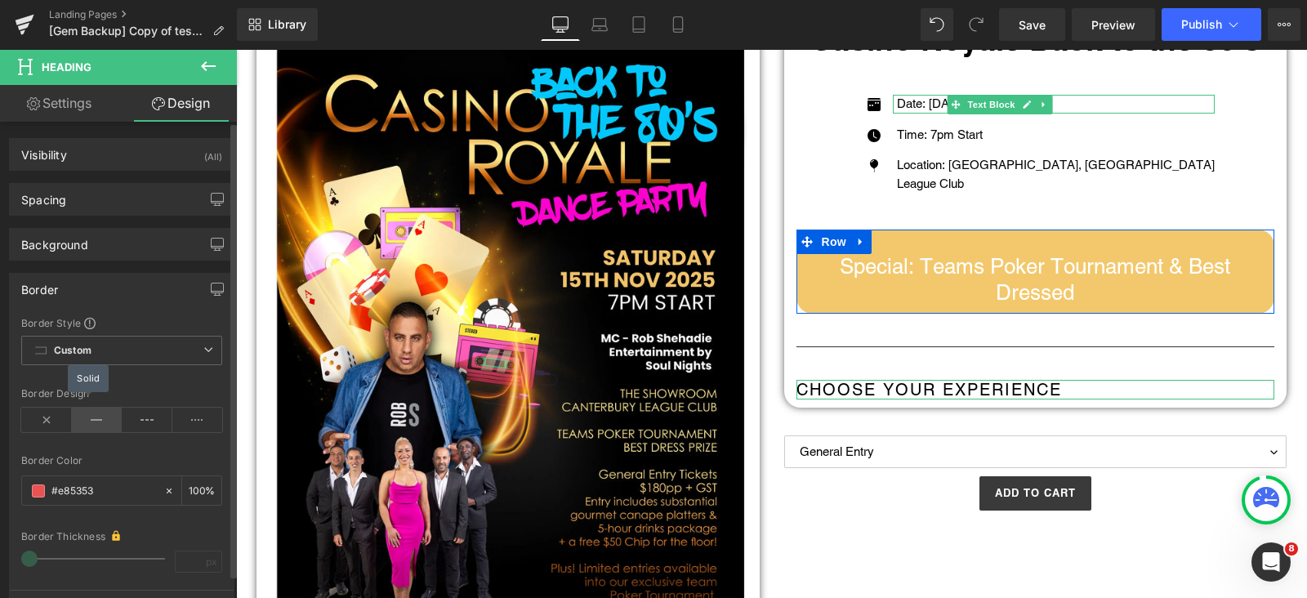
click at [88, 416] on icon at bounding box center [97, 420] width 51 height 25
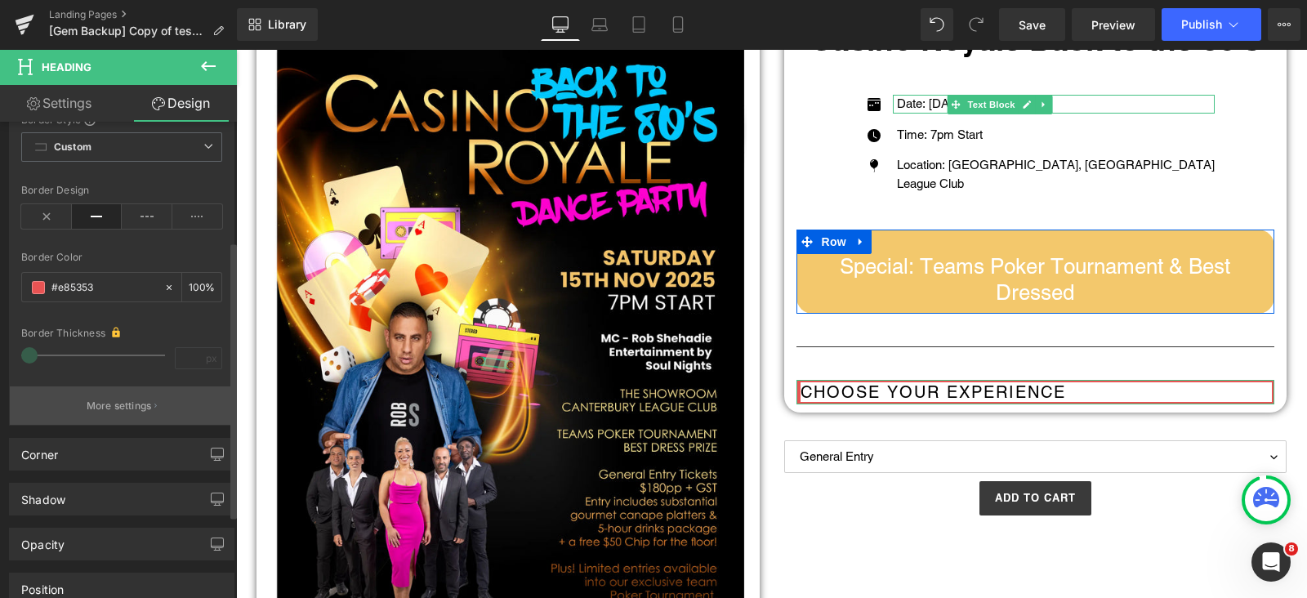
click at [129, 403] on p "More settings" at bounding box center [119, 406] width 65 height 15
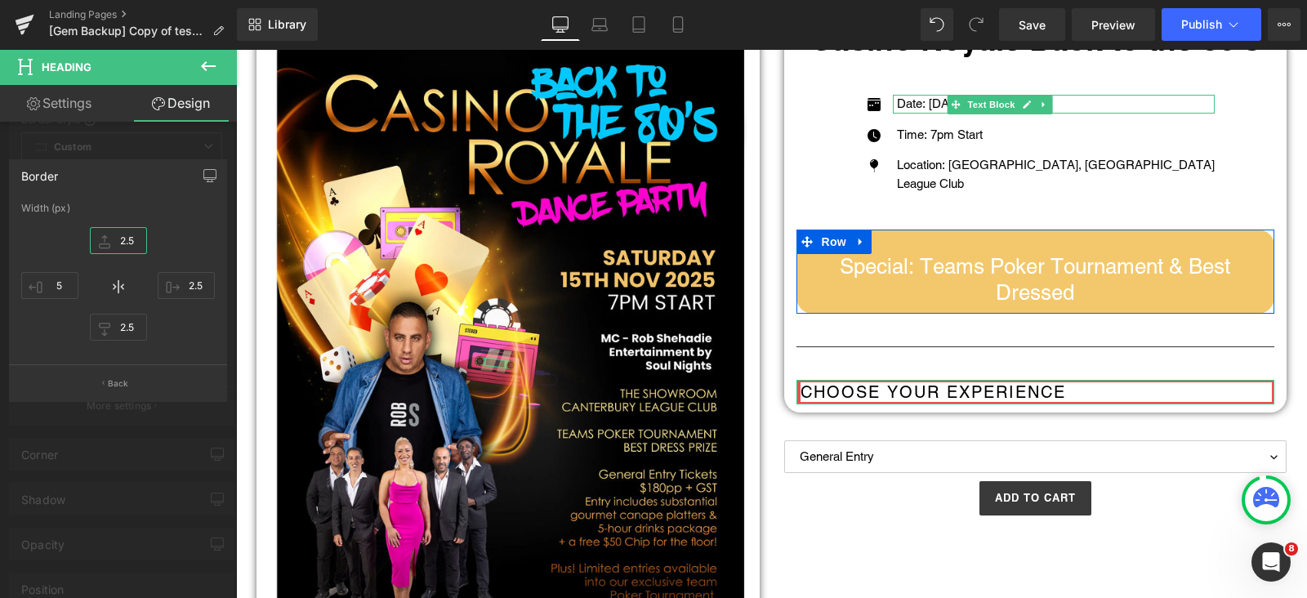
click at [132, 233] on input "2.5" at bounding box center [118, 240] width 57 height 27
type input "0"
click at [194, 290] on input "2.5" at bounding box center [186, 285] width 57 height 27
type input "0"
click at [129, 326] on input "2.5" at bounding box center [118, 327] width 57 height 27
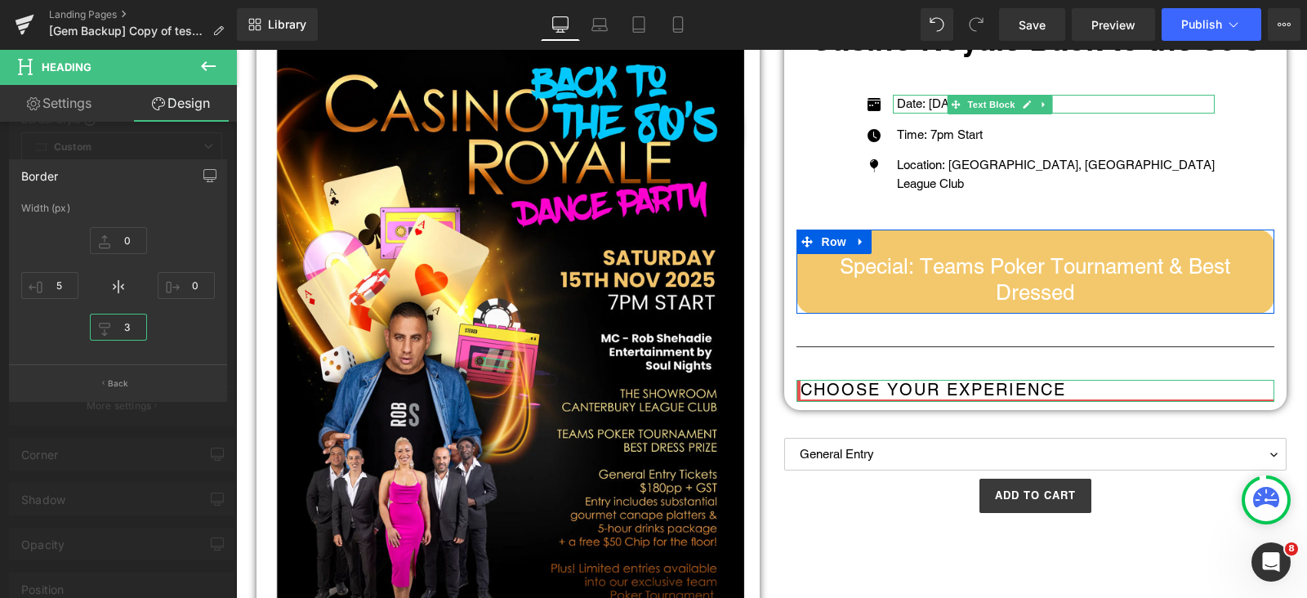
click at [129, 327] on input "3" at bounding box center [118, 327] width 57 height 27
click at [124, 319] on input "3" at bounding box center [118, 327] width 57 height 27
click at [128, 323] on input "3" at bounding box center [118, 327] width 57 height 27
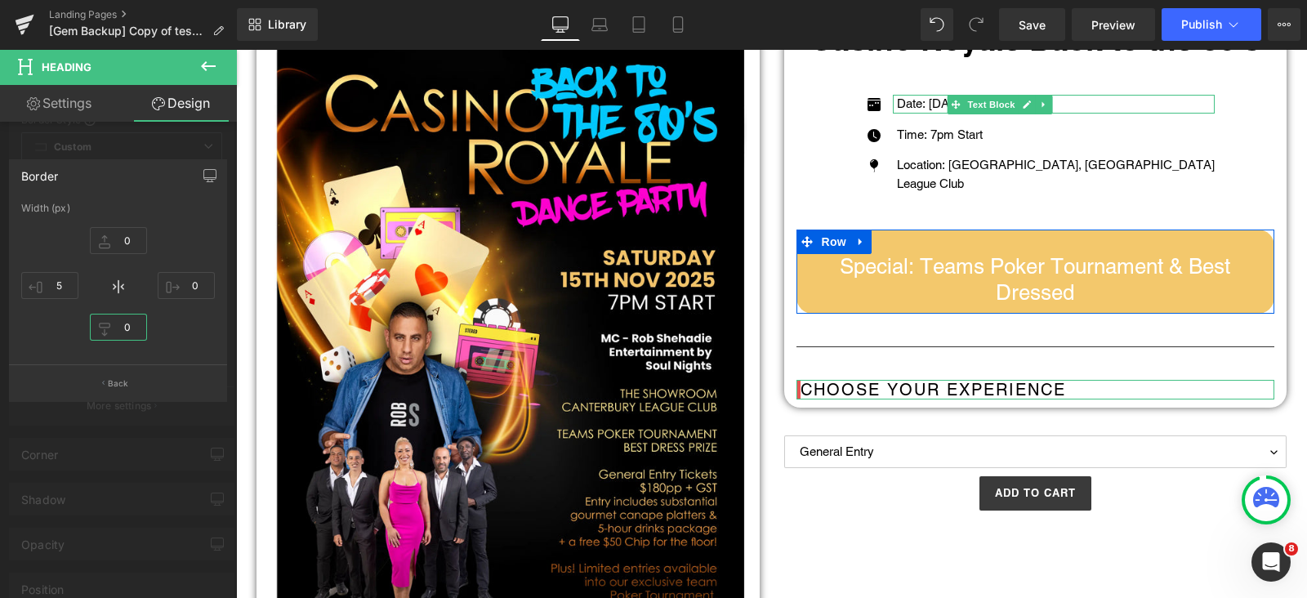
type input "0"
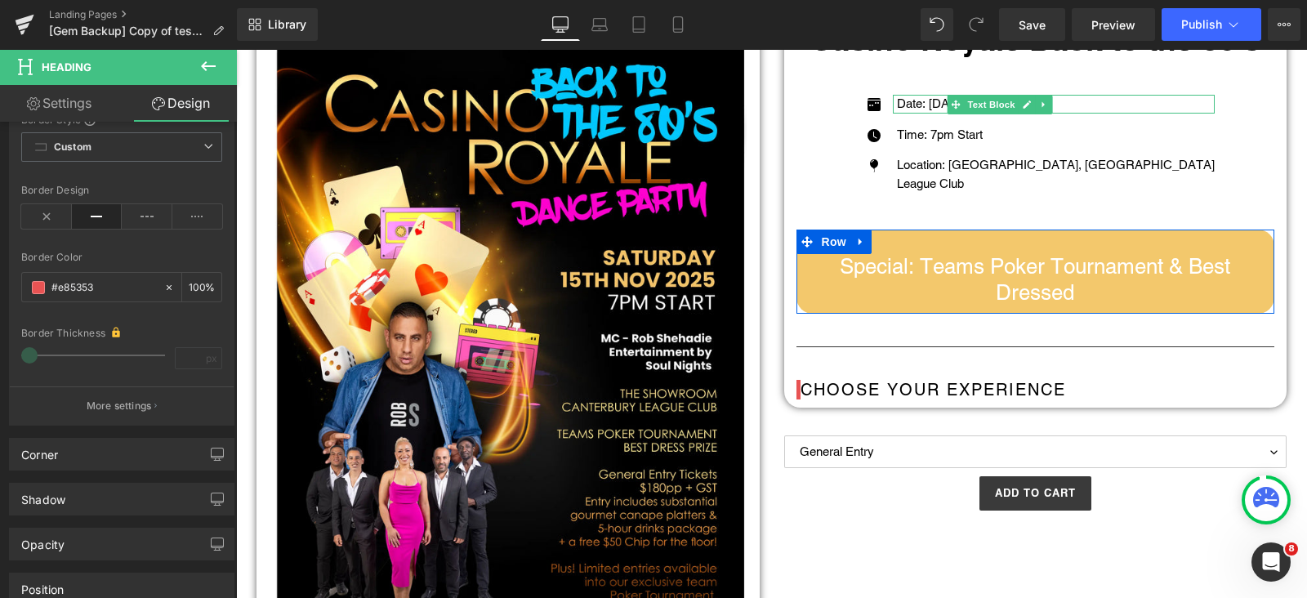
click at [959, 382] on body "Skip to content Just added to your cart Qty: View cart ( ) Continue shopping Su…" at bounding box center [771, 598] width 1071 height 1504
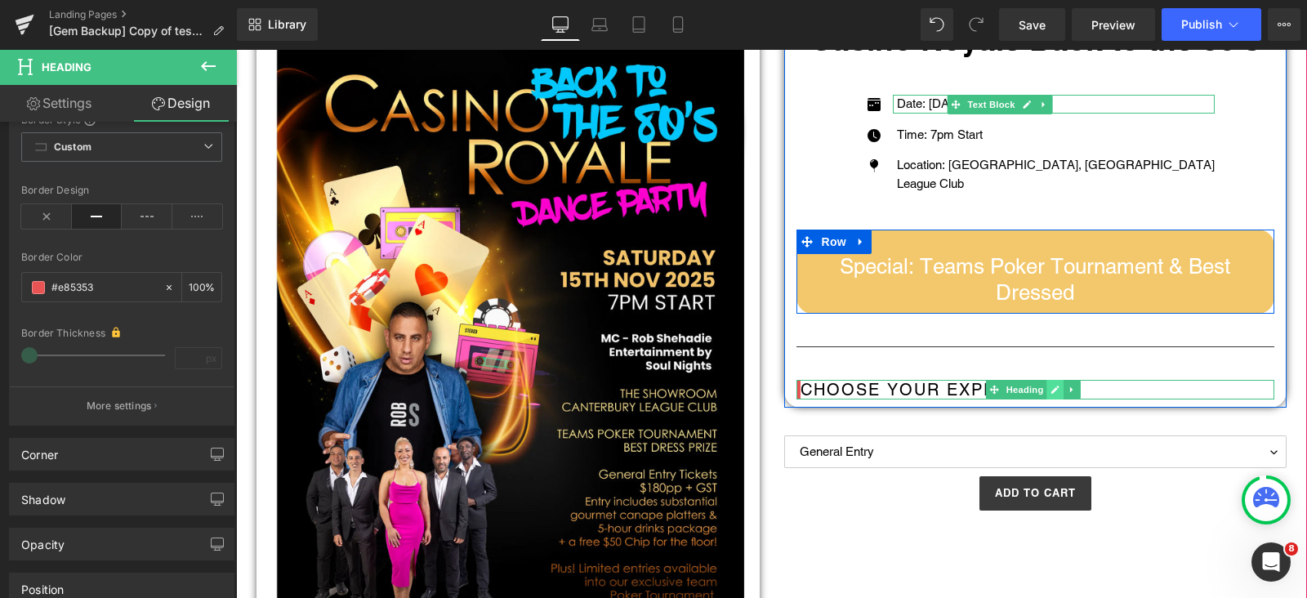
click at [1052, 387] on icon at bounding box center [1056, 390] width 8 height 8
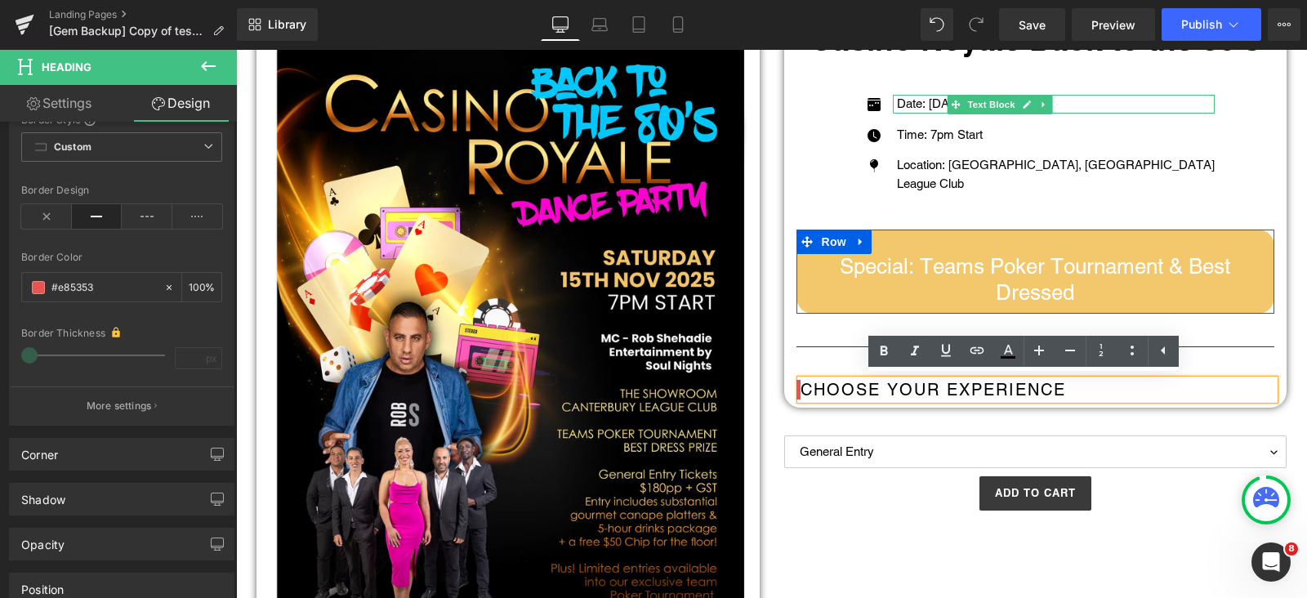
click at [1049, 387] on h2 "Choose your experience" at bounding box center [1038, 390] width 475 height 20
drag, startPoint x: 1049, startPoint y: 387, endPoint x: 860, endPoint y: 350, distance: 193.2
click at [1048, 387] on h2 "Choose your experience" at bounding box center [1038, 390] width 475 height 20
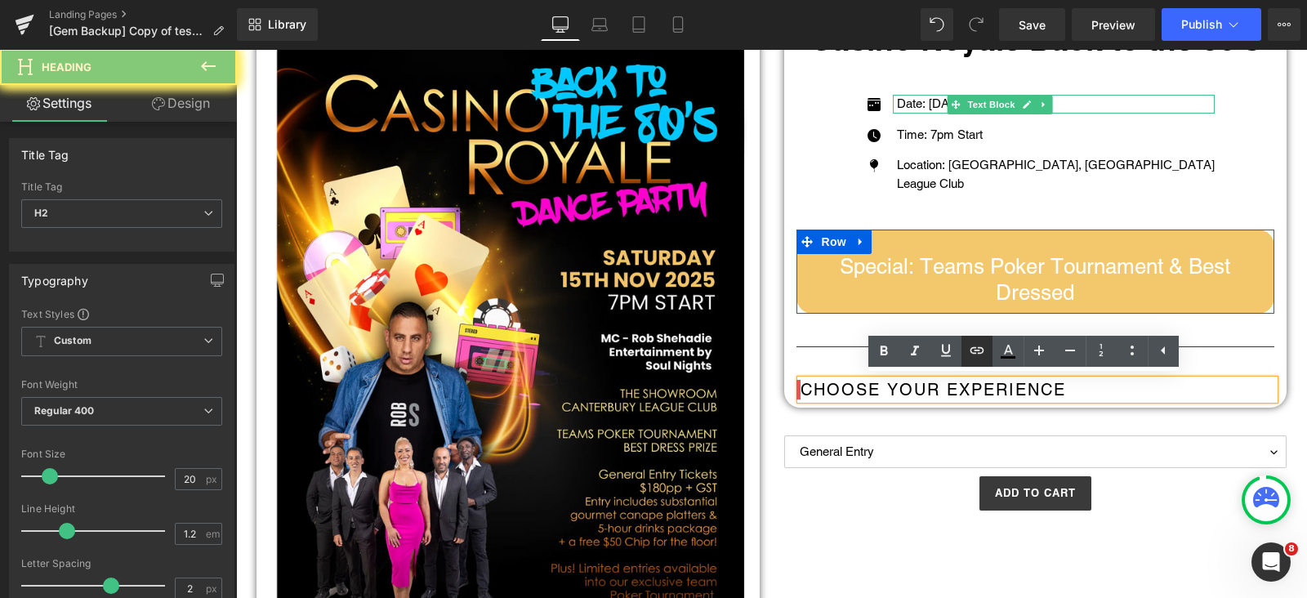
drag, startPoint x: 627, startPoint y: 300, endPoint x: 982, endPoint y: 365, distance: 360.6
click at [0, 0] on icon at bounding box center [0, 0] width 0 height 0
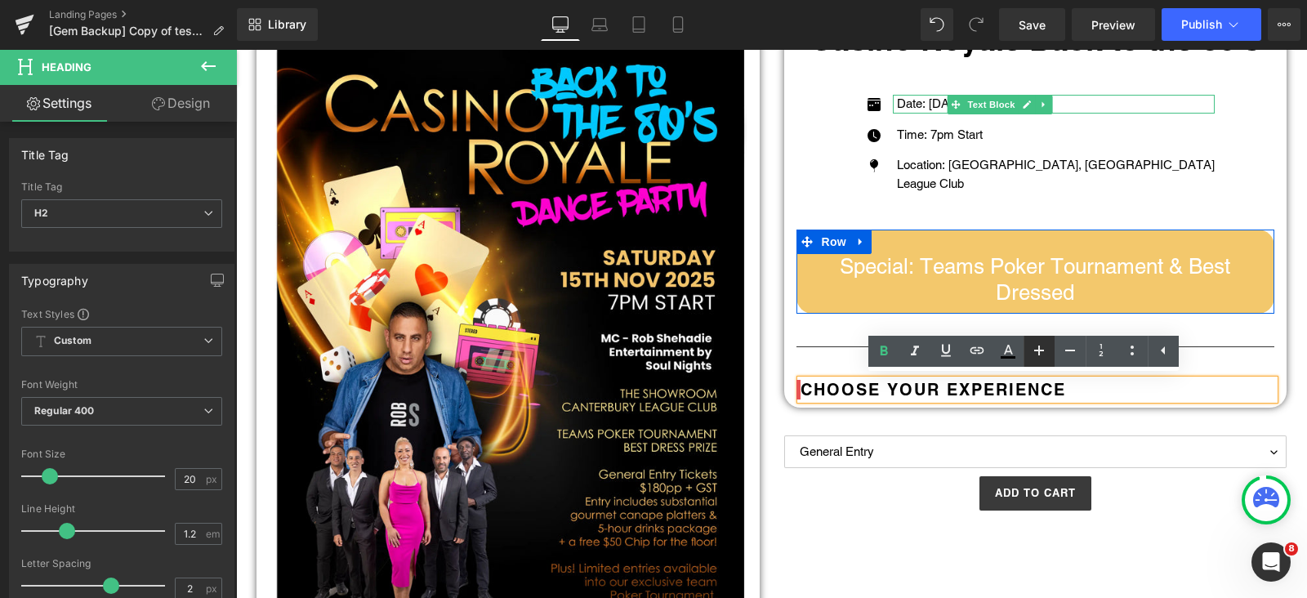
click at [1046, 348] on icon at bounding box center [1039, 351] width 20 height 20
type input "22"
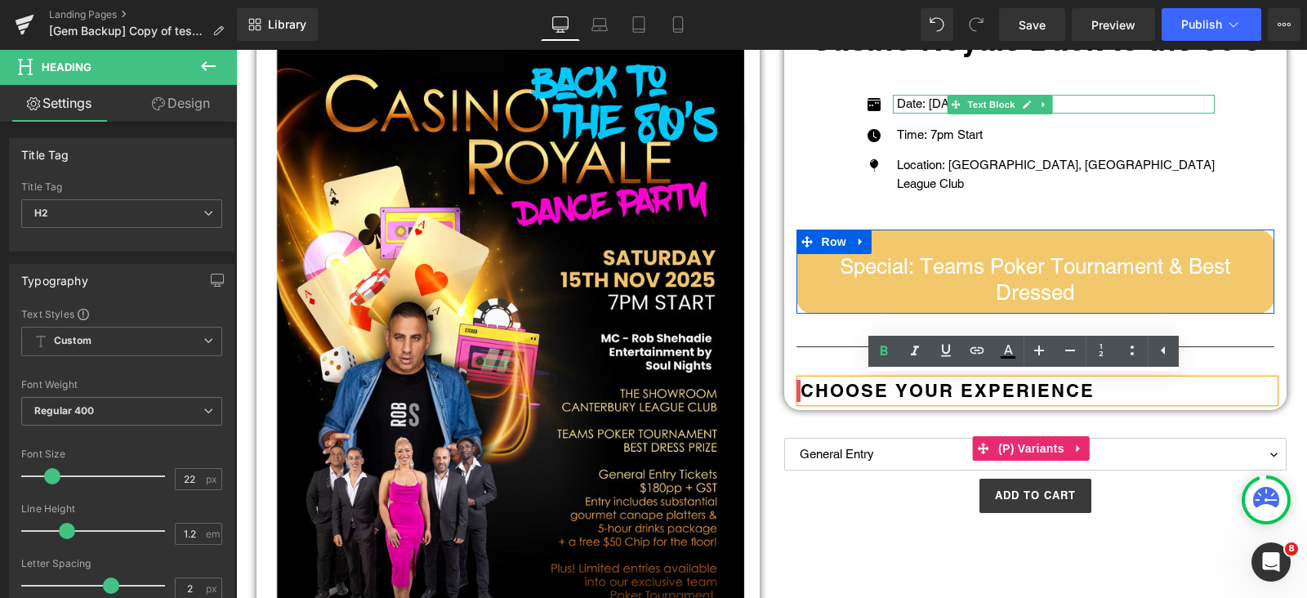
click at [934, 418] on label "Tickets" at bounding box center [1035, 428] width 503 height 20
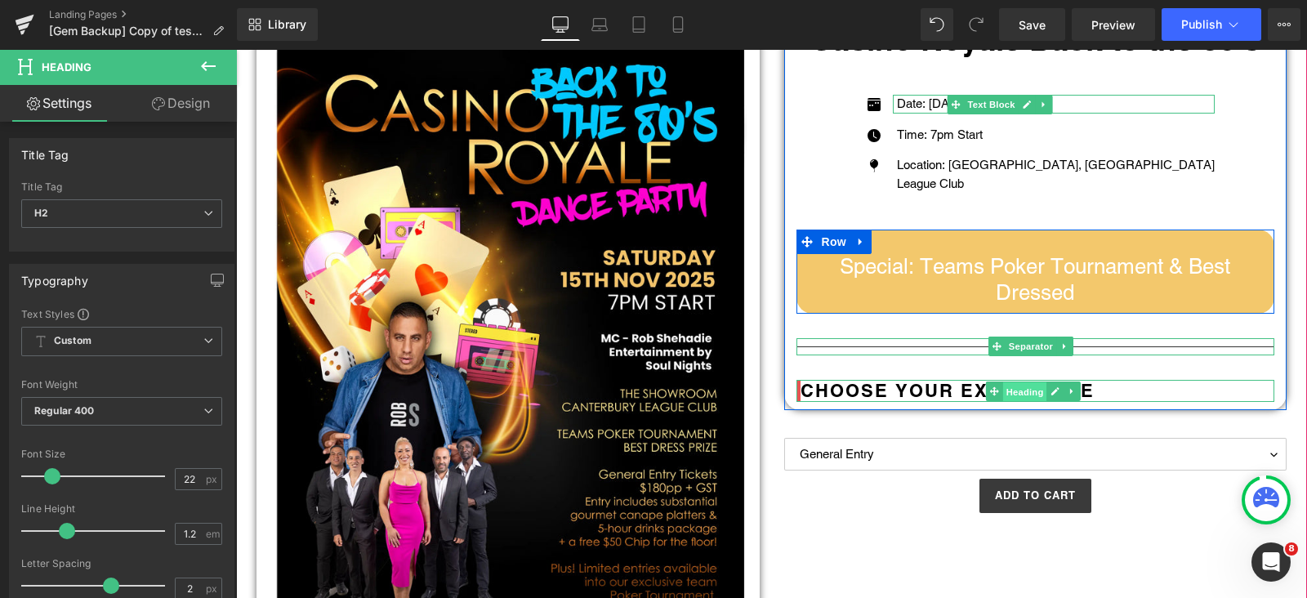
click at [1014, 391] on span "Heading" at bounding box center [1025, 392] width 44 height 20
drag, startPoint x: 169, startPoint y: 96, endPoint x: 62, endPoint y: 259, distance: 195.3
click at [168, 95] on link "Design" at bounding box center [181, 103] width 118 height 37
click at [0, 0] on div "Spacing" at bounding box center [0, 0] width 0 height 0
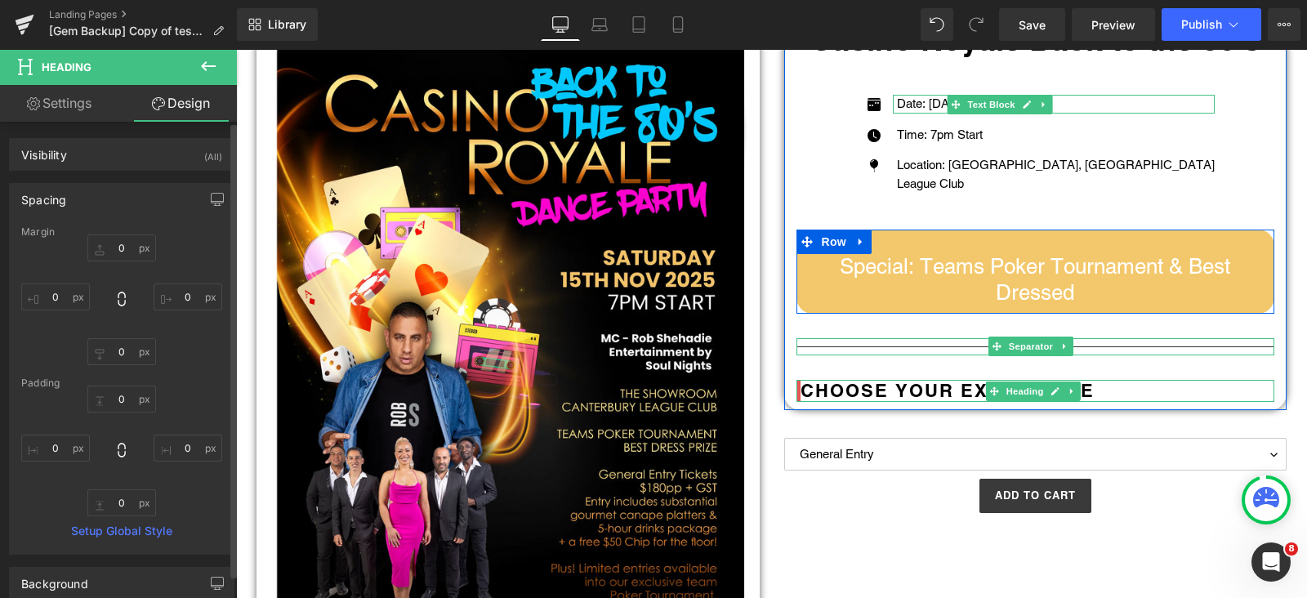
type input "0"
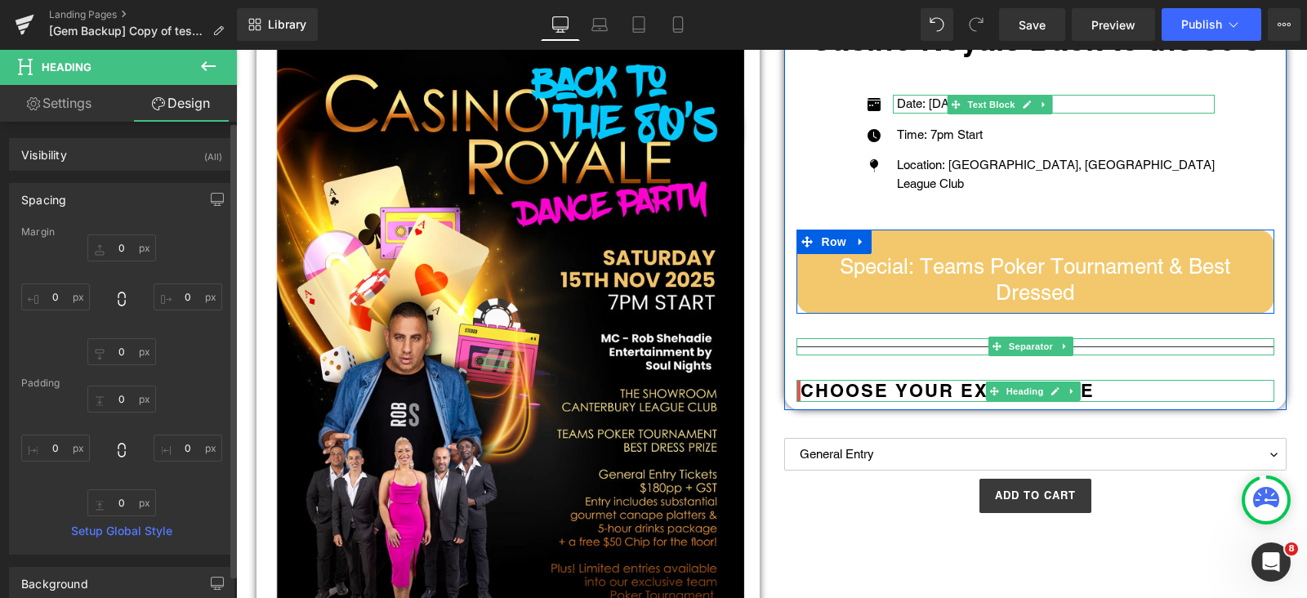
type input "0"
click at [56, 452] on input "0" at bounding box center [55, 448] width 69 height 27
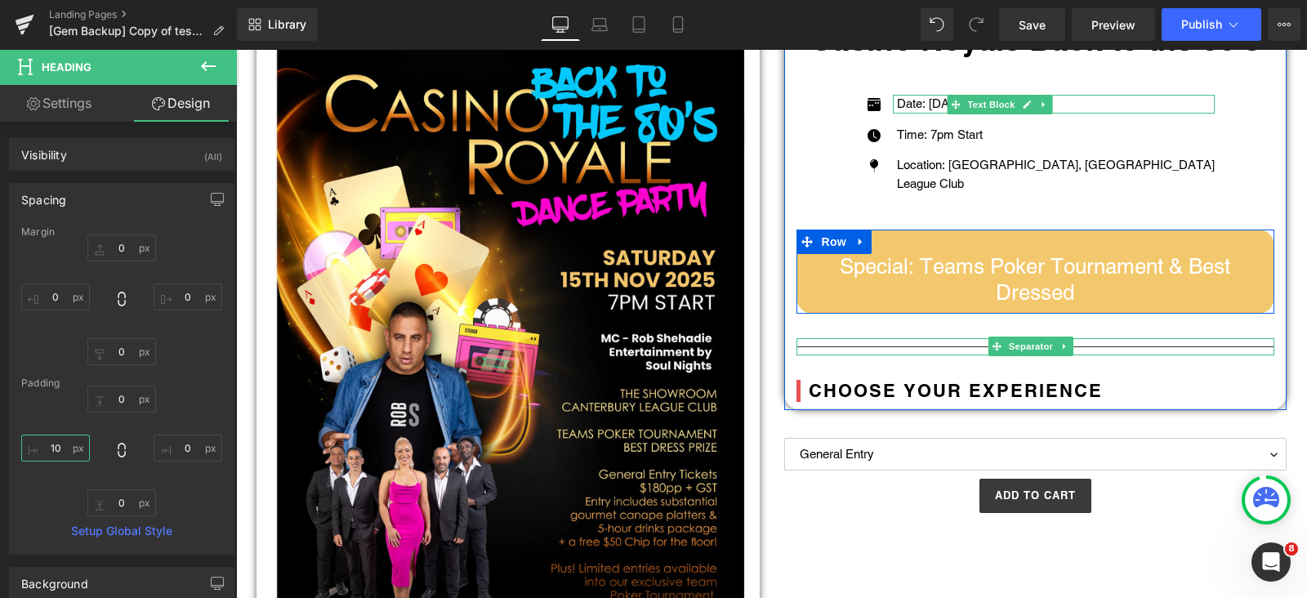
type input "10"
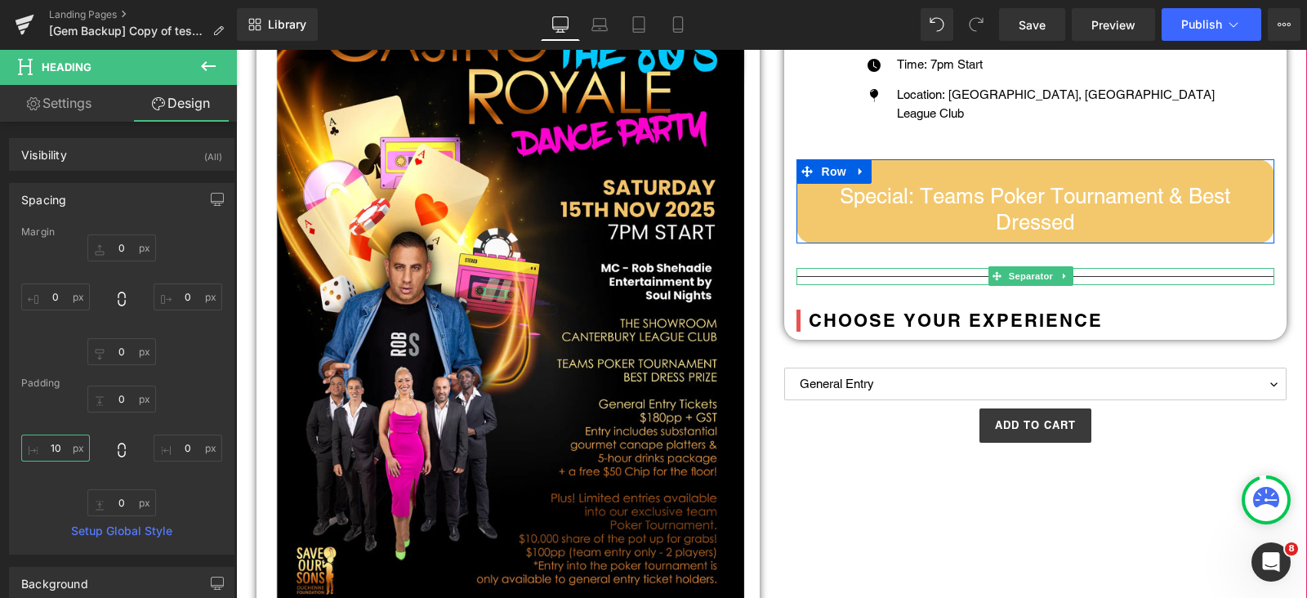
scroll to position [306, 0]
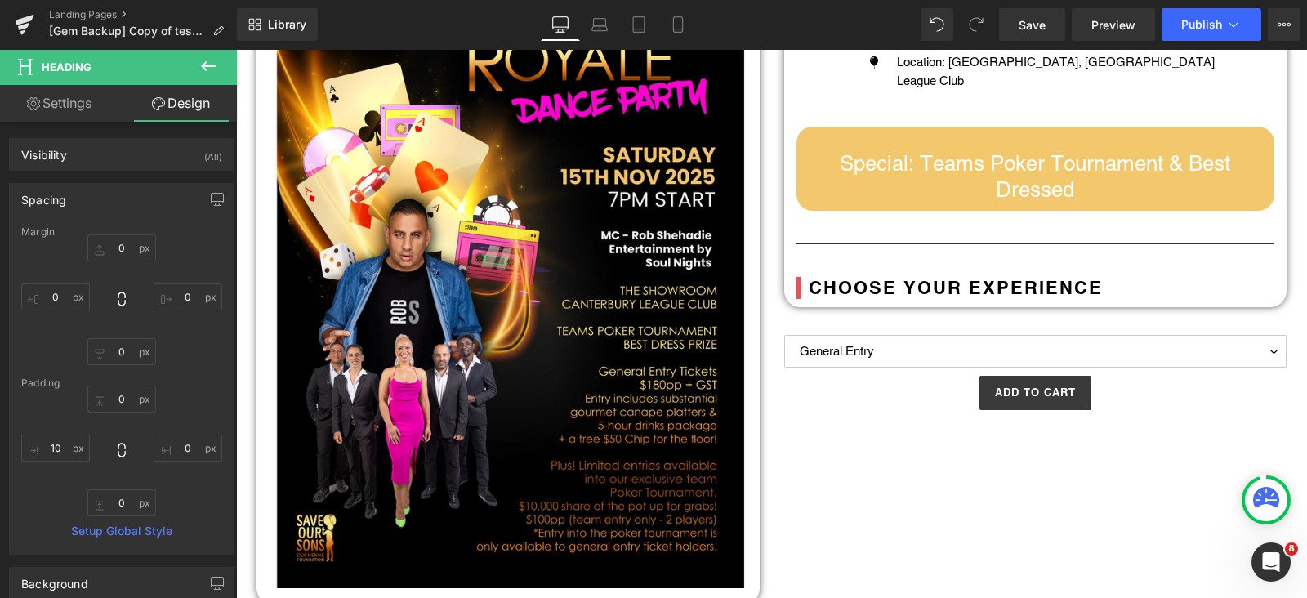
click at [217, 60] on icon at bounding box center [209, 66] width 20 height 20
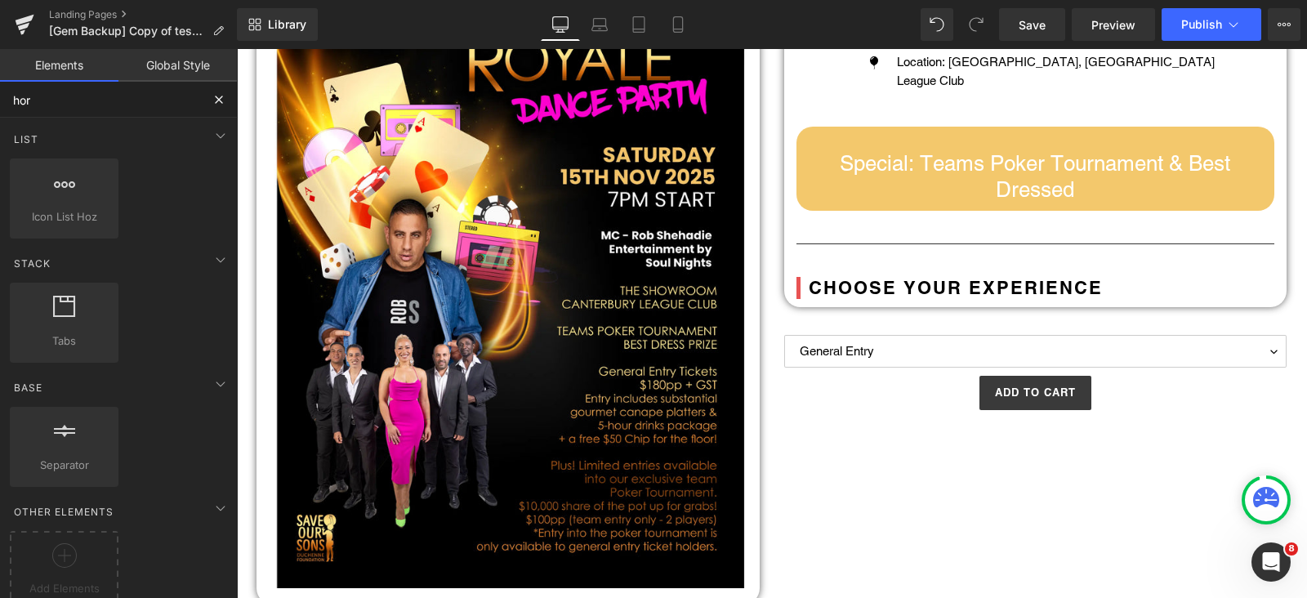
click at [69, 108] on input "hor" at bounding box center [100, 100] width 201 height 36
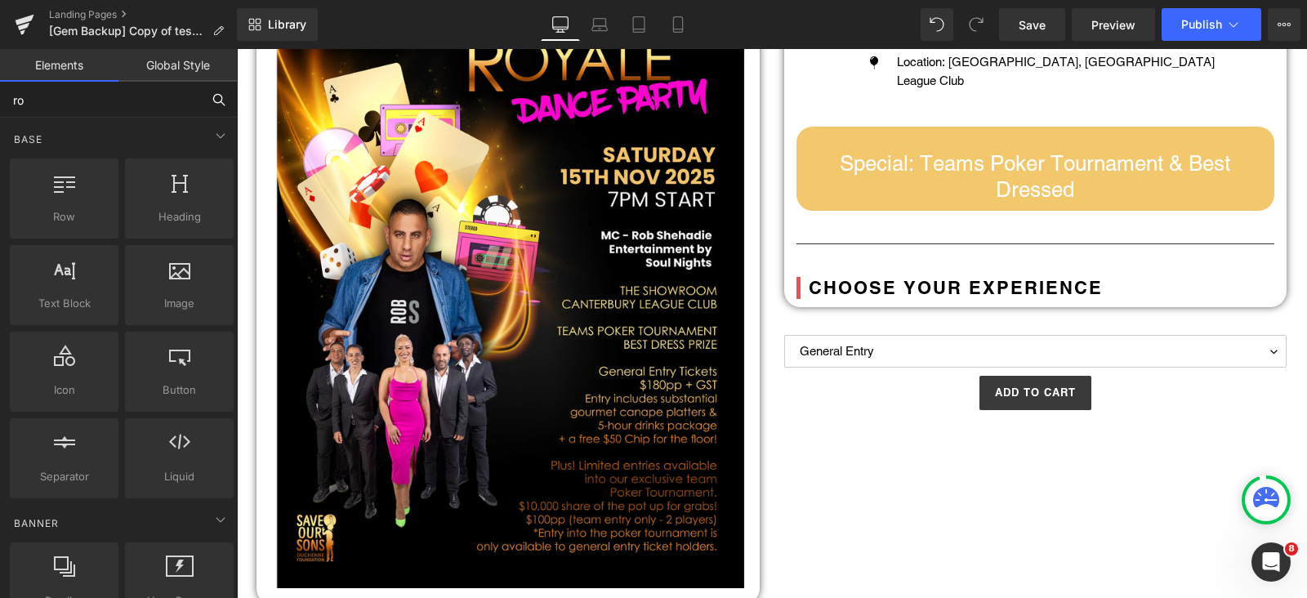
type input "row"
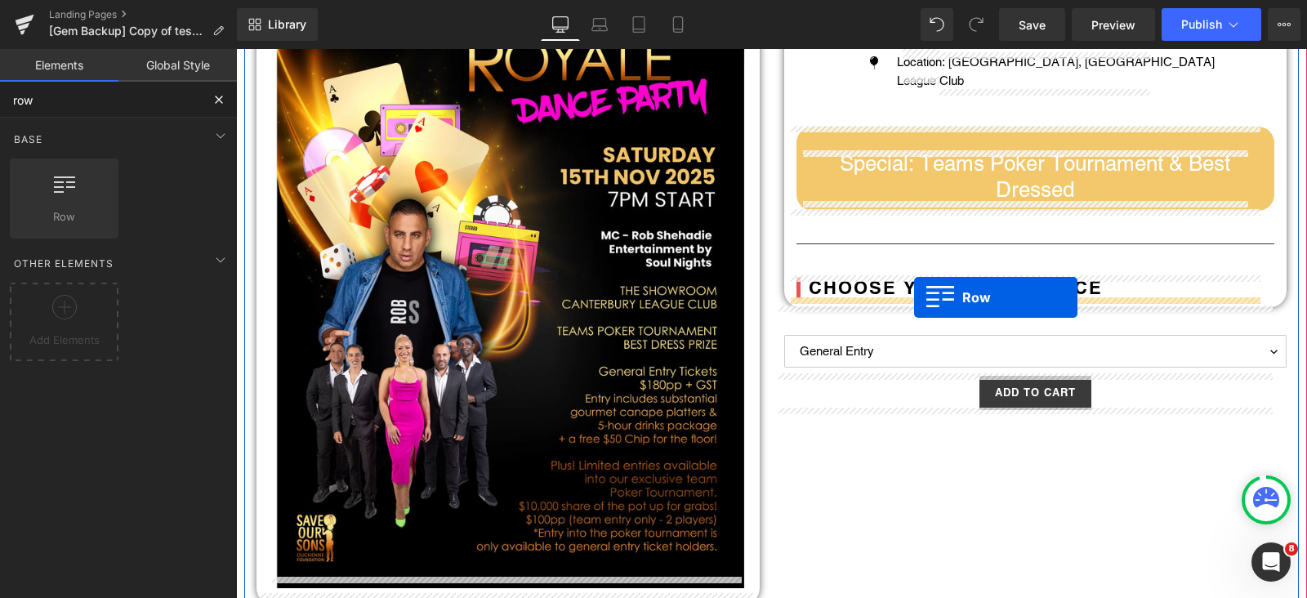
drag, startPoint x: 452, startPoint y: 322, endPoint x: 916, endPoint y: 297, distance: 464.7
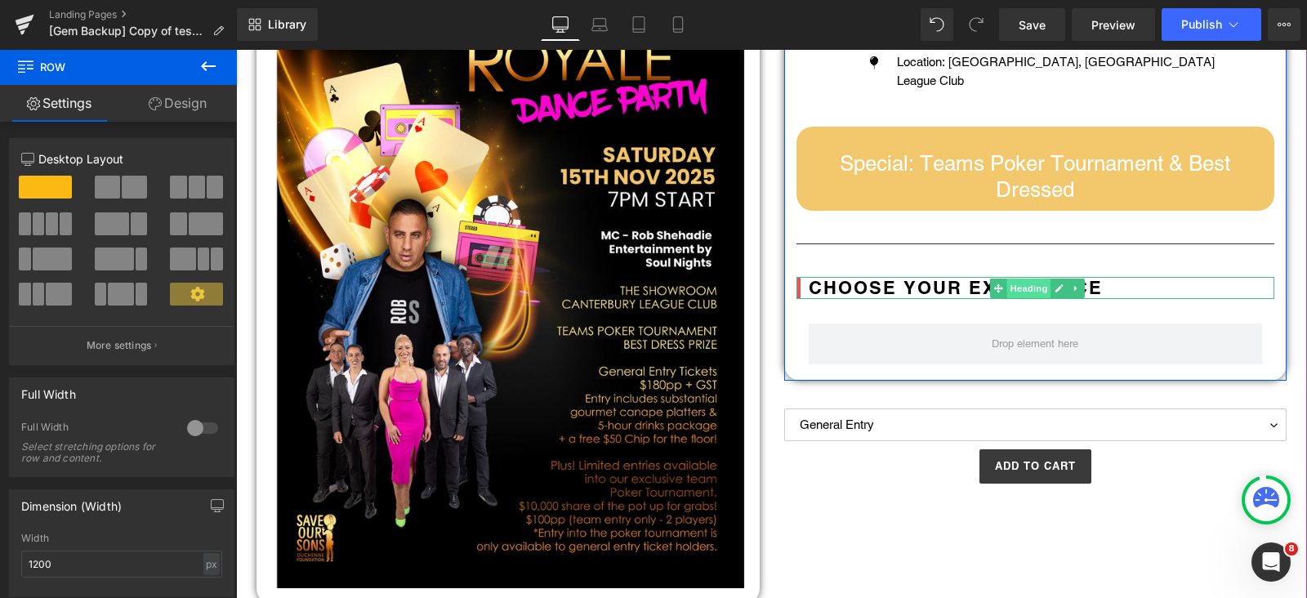
click at [1011, 289] on span "Heading" at bounding box center [1029, 289] width 44 height 20
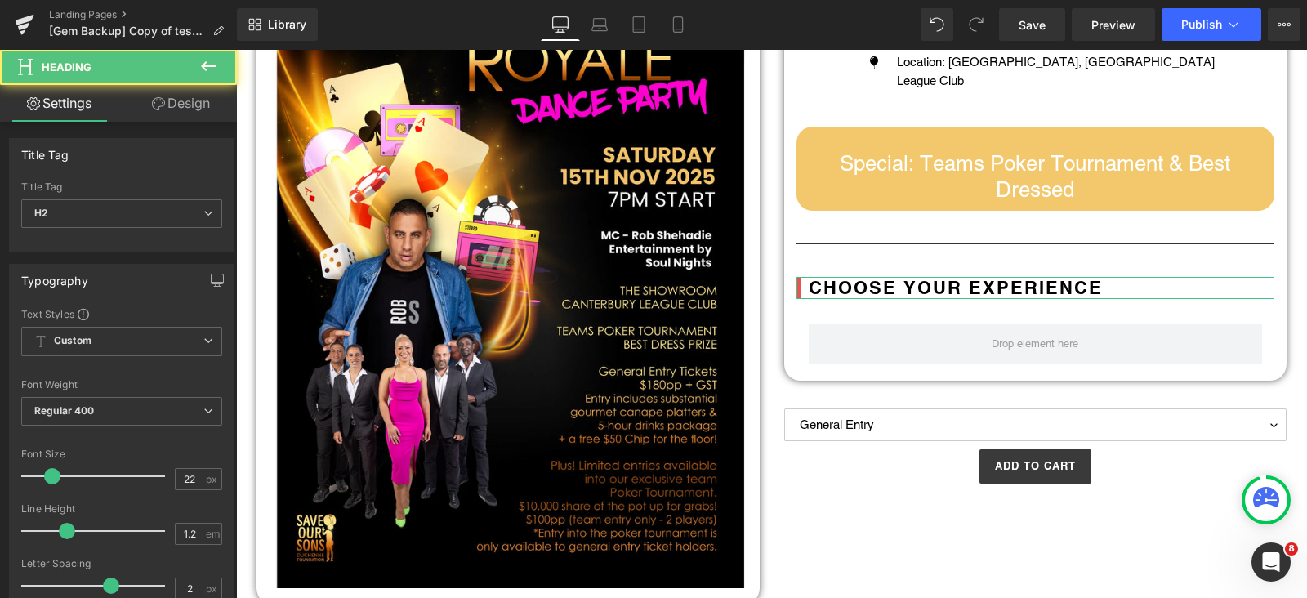
click at [169, 110] on link "Design" at bounding box center [181, 103] width 118 height 37
click at [0, 0] on div "Spacing" at bounding box center [0, 0] width 0 height 0
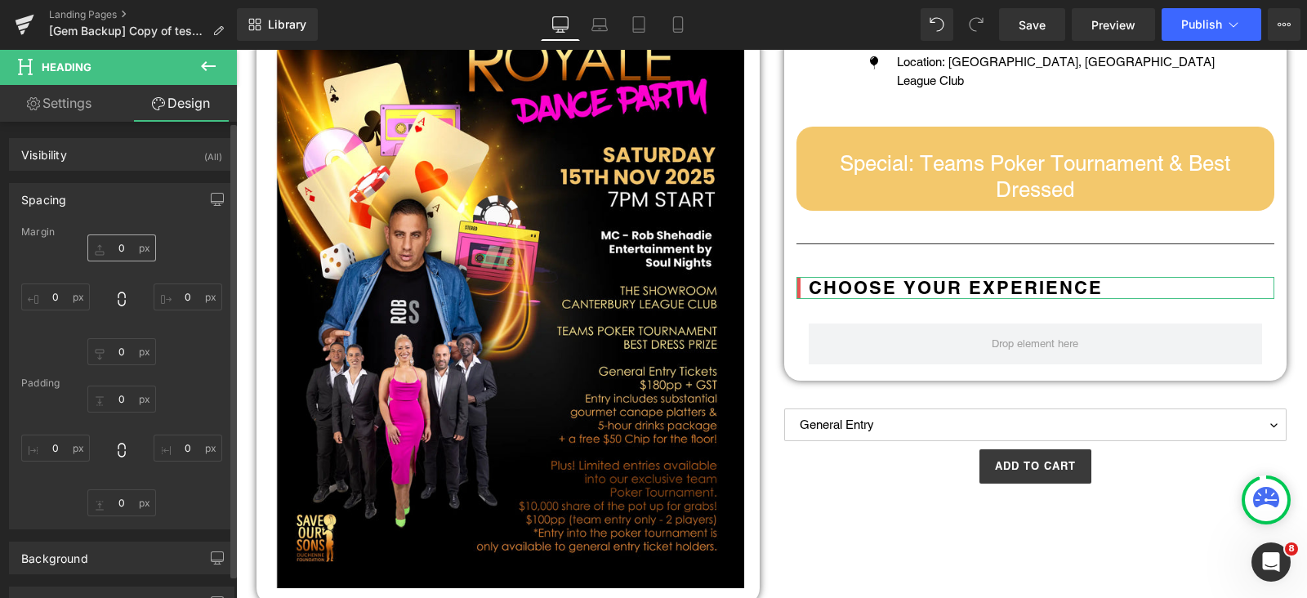
type input "0"
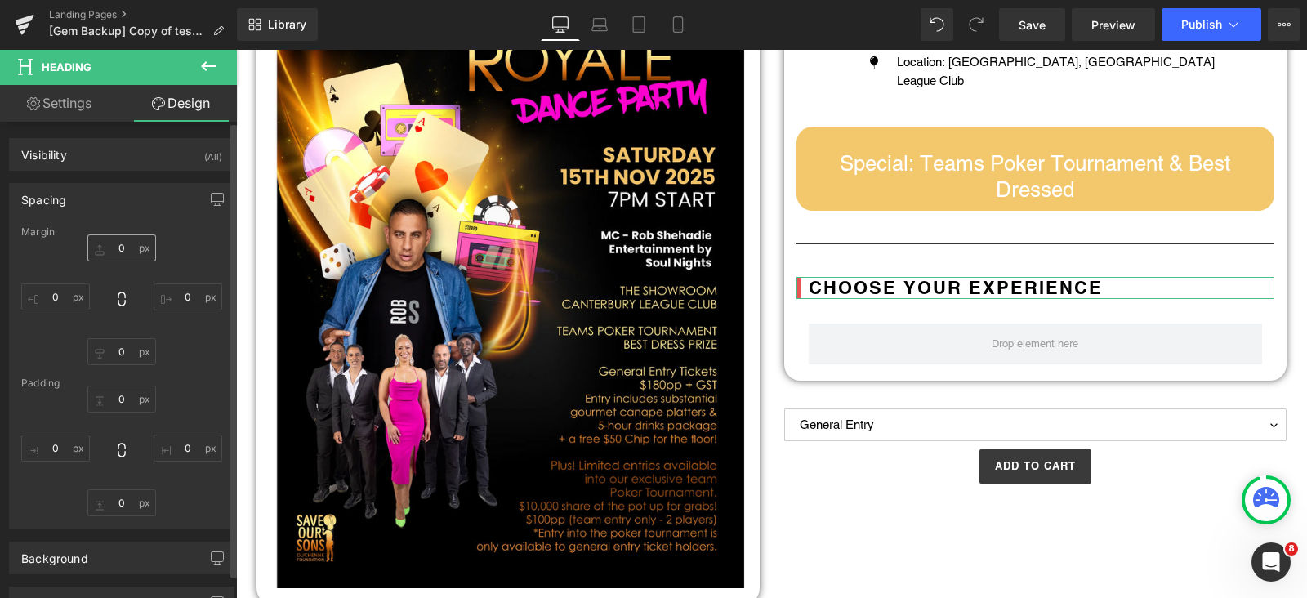
type input "0"
type input "10"
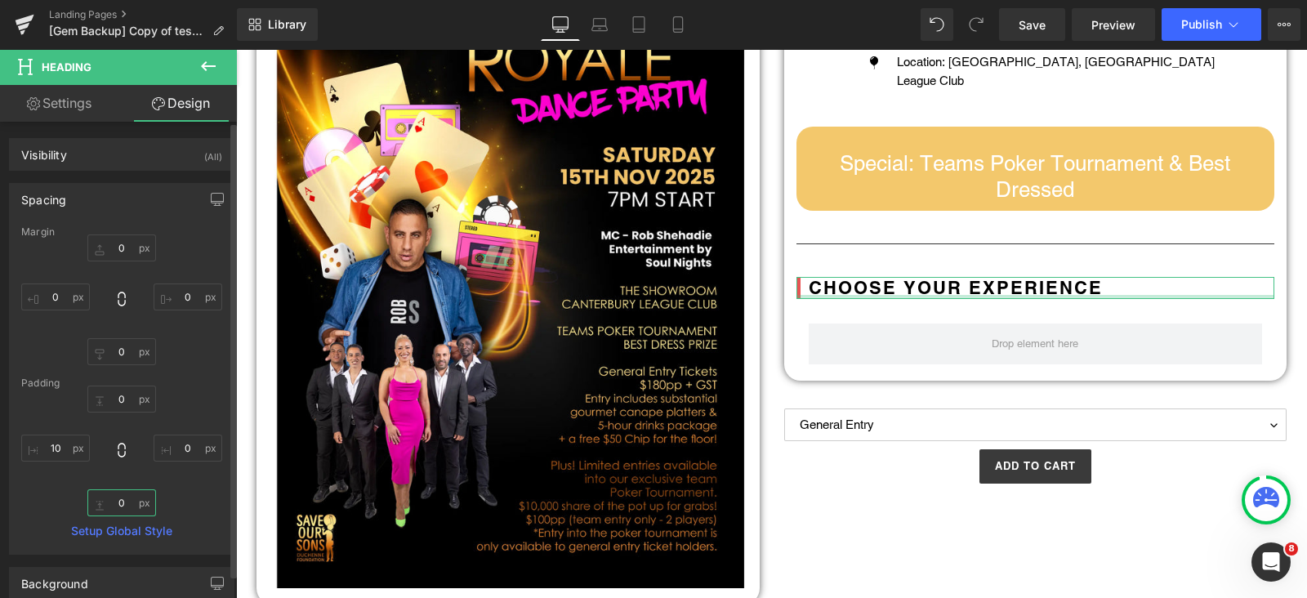
click at [117, 508] on input "0" at bounding box center [121, 502] width 69 height 27
click at [123, 354] on input "0" at bounding box center [121, 351] width 69 height 27
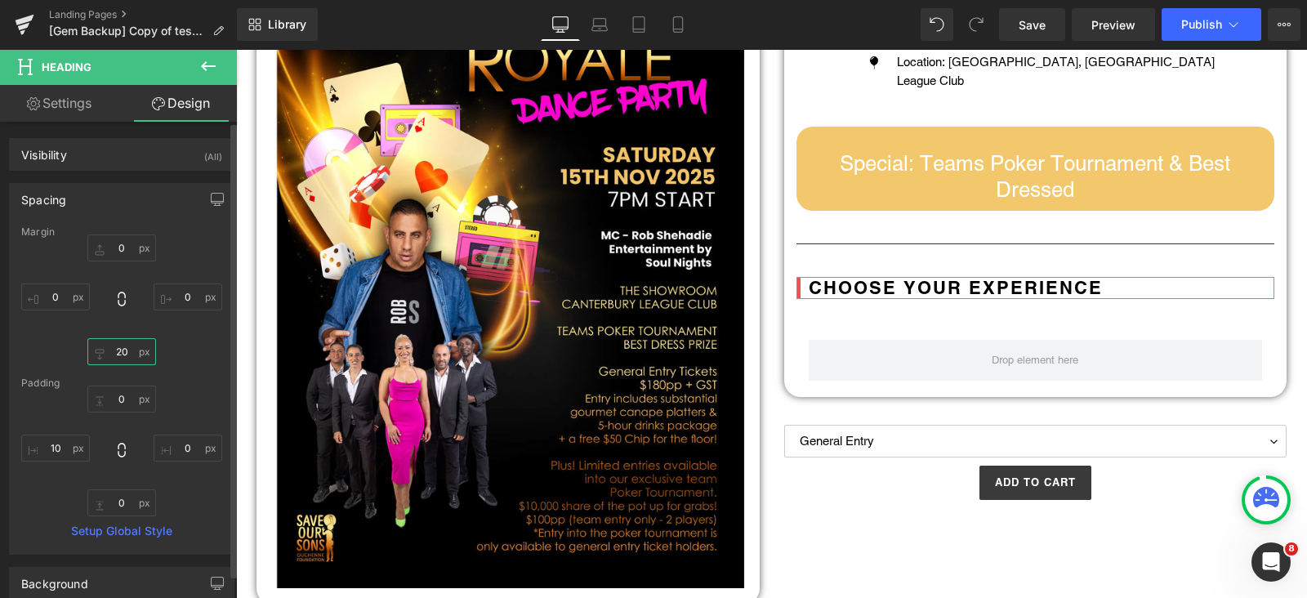
type input "20"
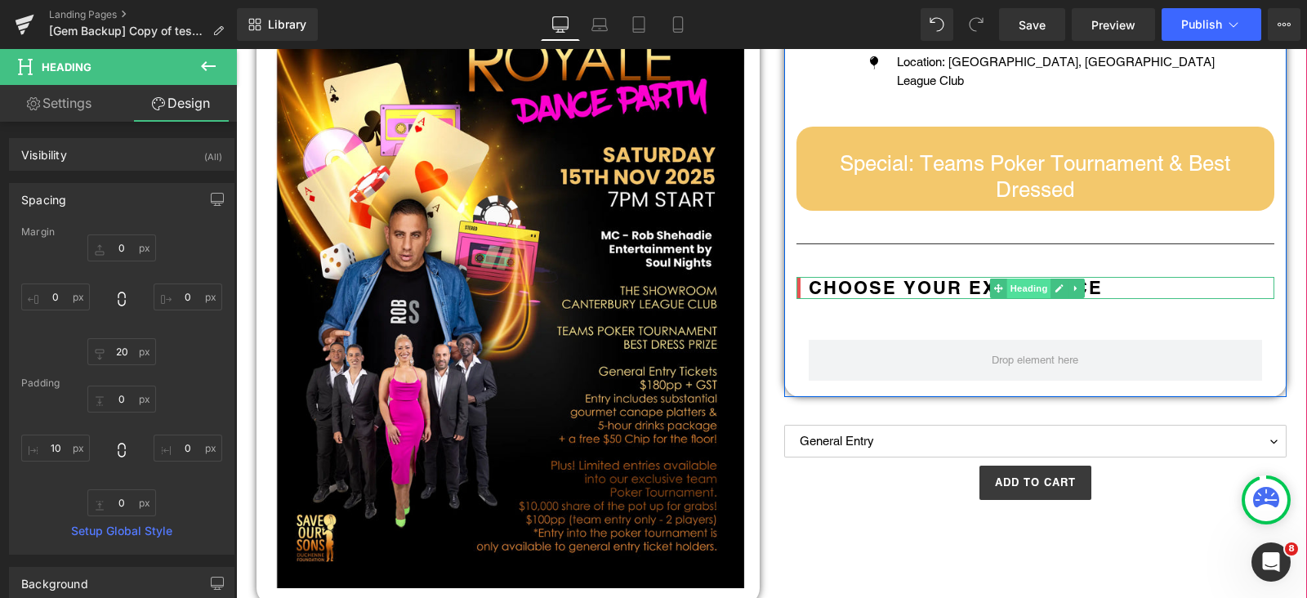
click at [1012, 284] on span "Heading" at bounding box center [1029, 289] width 44 height 20
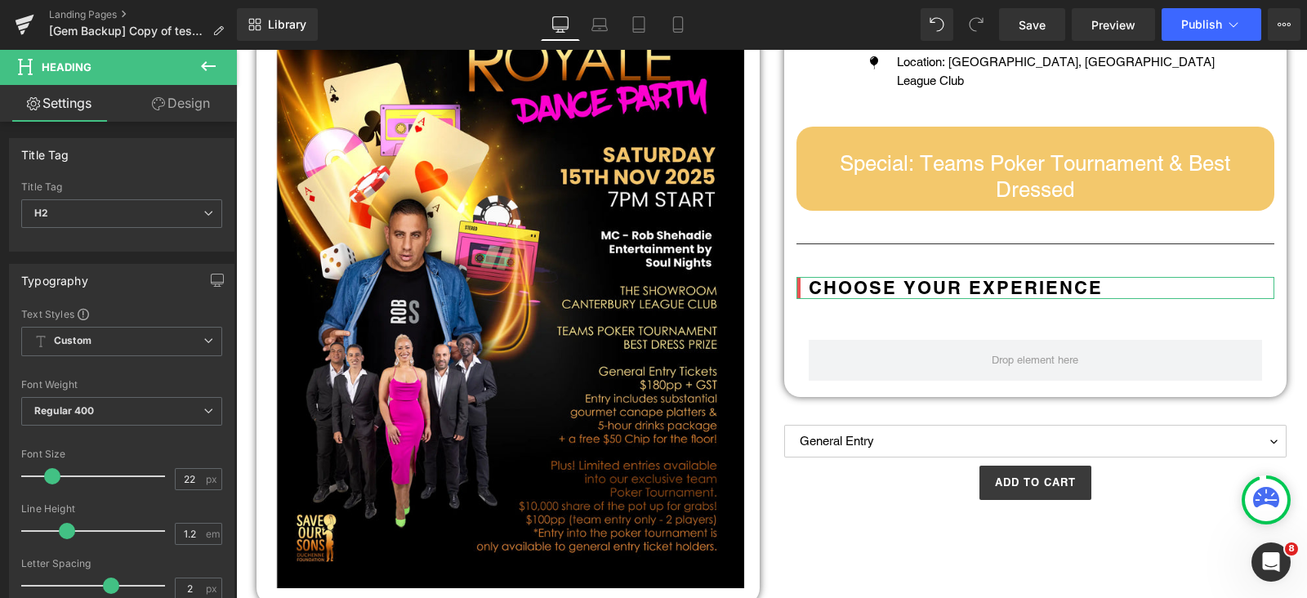
click at [180, 101] on link "Design" at bounding box center [181, 103] width 118 height 37
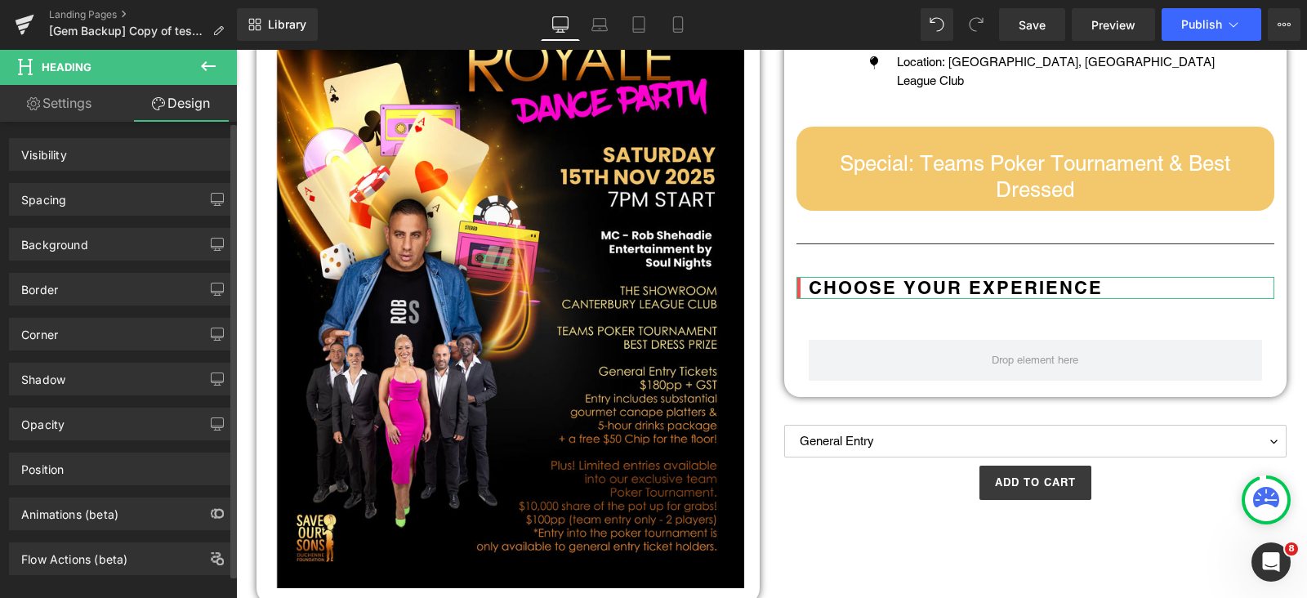
click at [69, 185] on div "Spacing" at bounding box center [122, 199] width 224 height 31
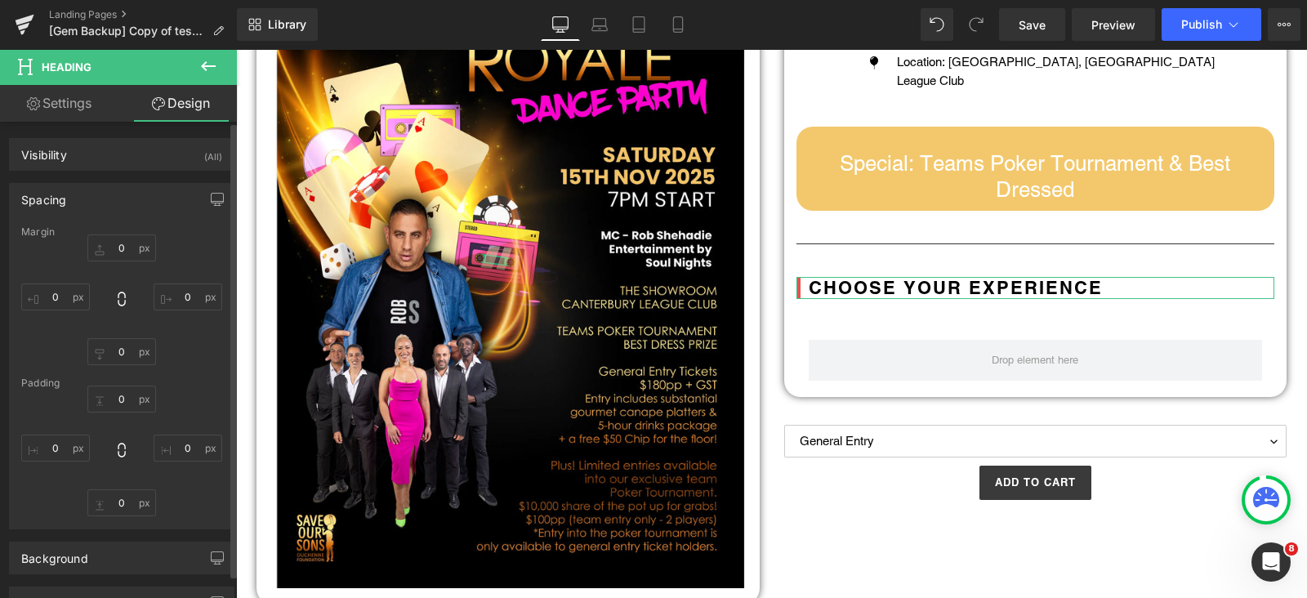
type input "0"
type input "20"
type input "0"
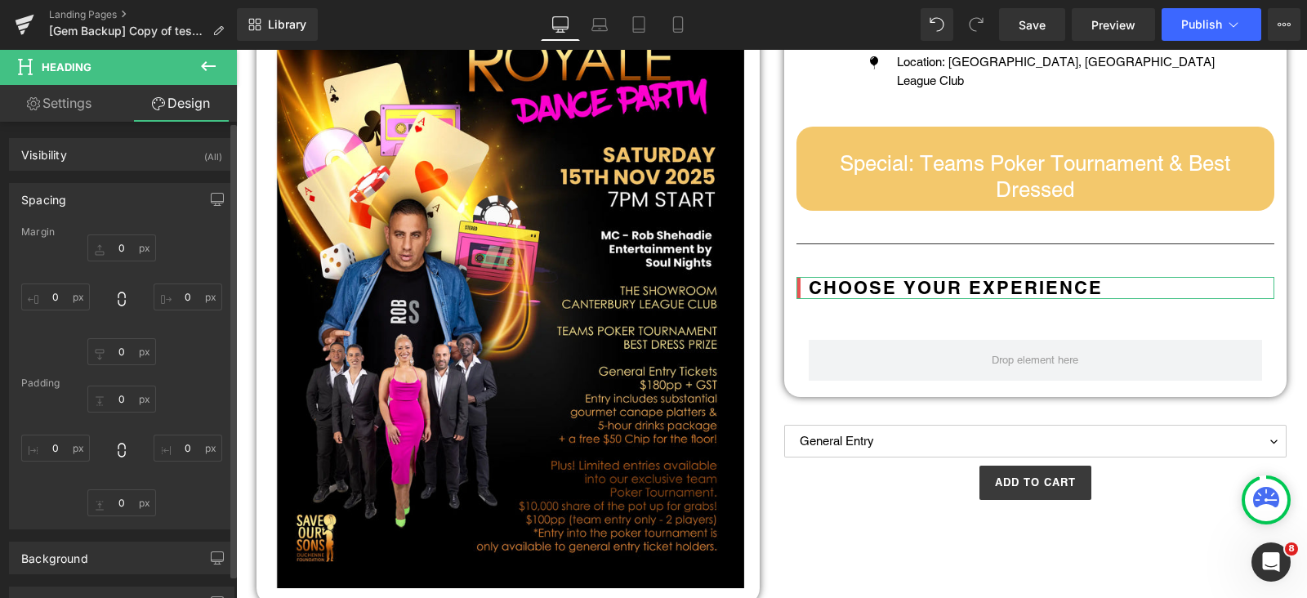
type input "0"
type input "10"
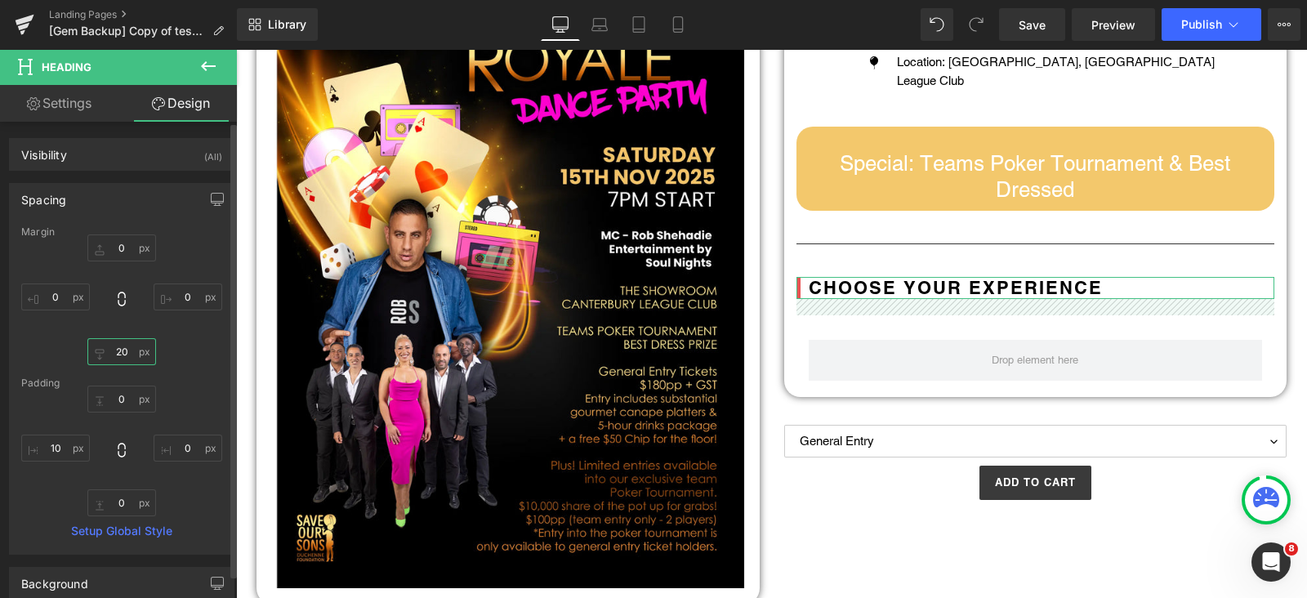
click at [118, 356] on input "20" at bounding box center [121, 351] width 69 height 27
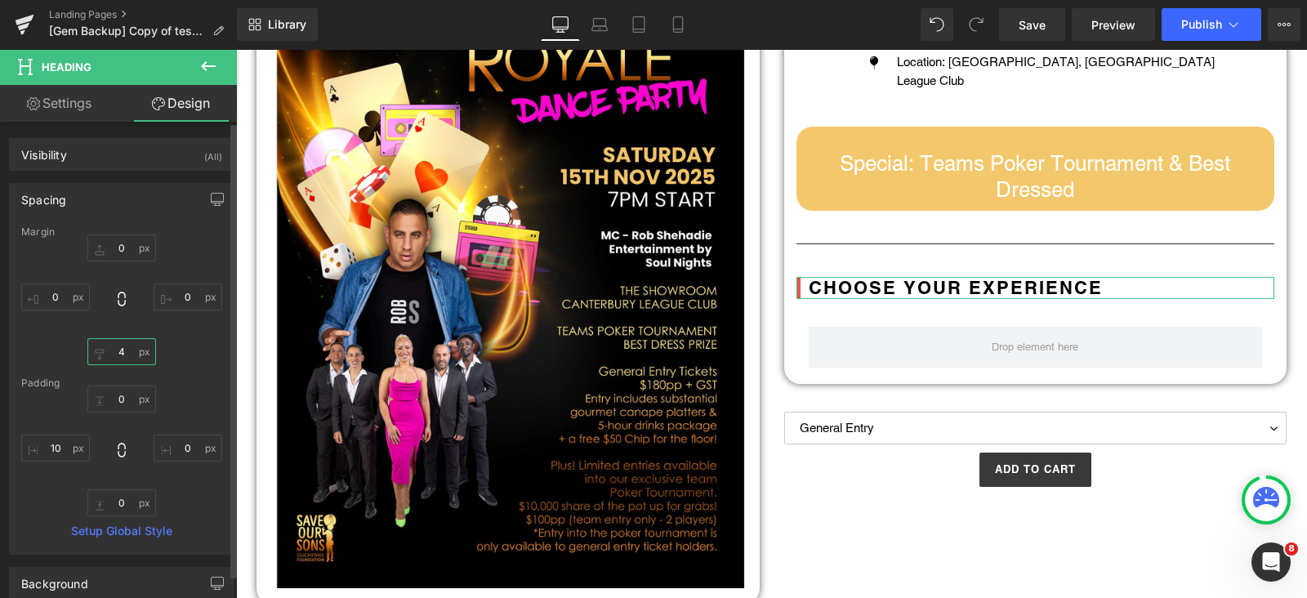
type input "40"
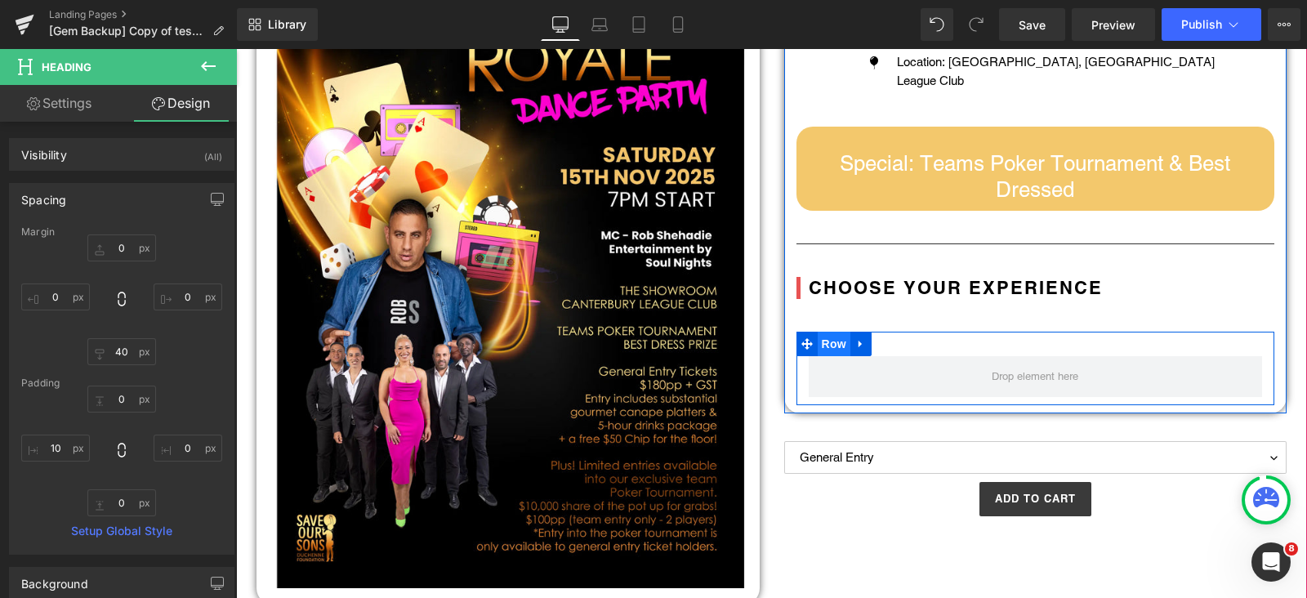
click at [830, 341] on span "Row" at bounding box center [834, 344] width 33 height 25
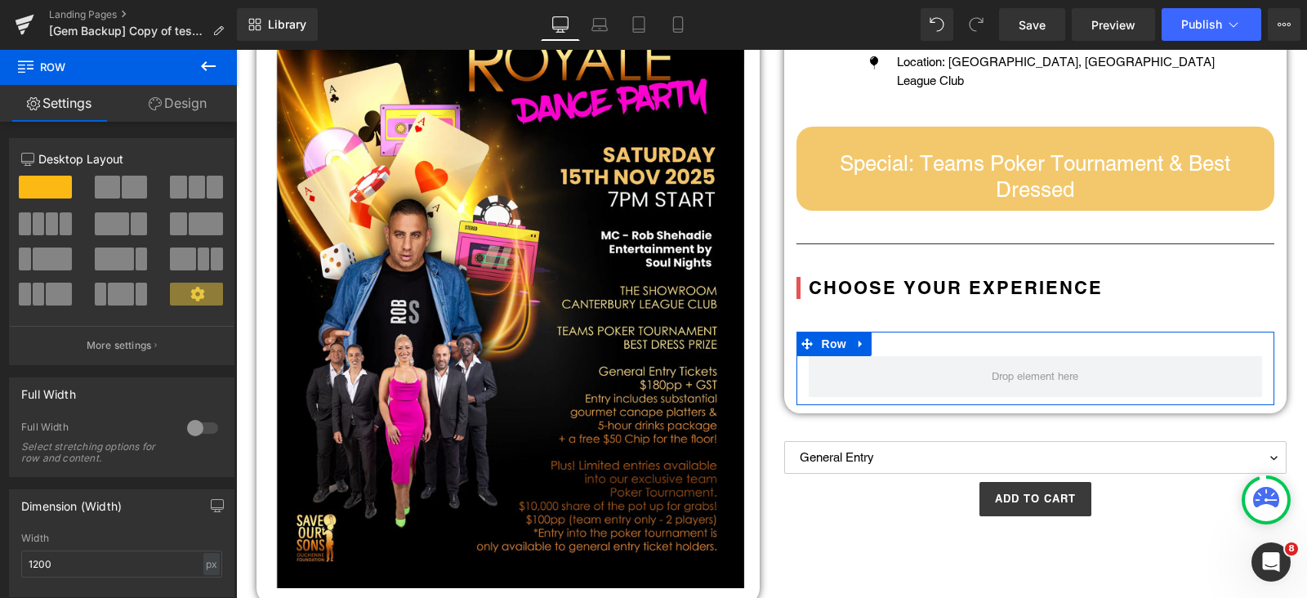
click at [172, 110] on link "Design" at bounding box center [177, 103] width 118 height 37
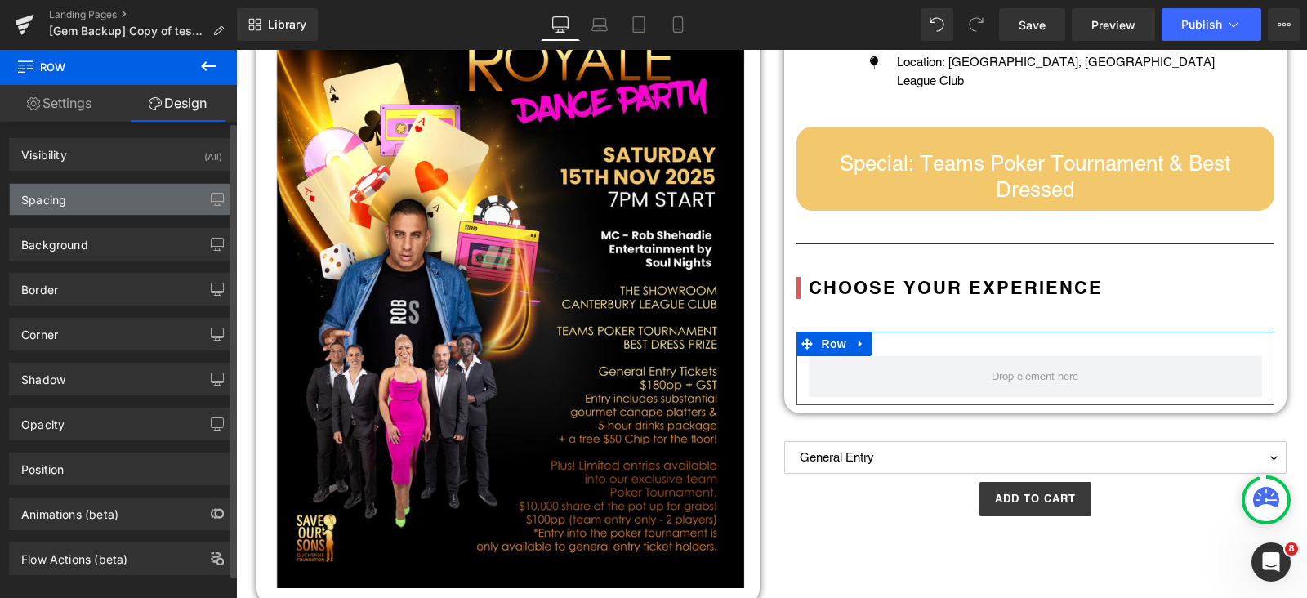
click at [43, 196] on div "Spacing" at bounding box center [43, 195] width 45 height 23
type input "0"
type input "30"
type input "0"
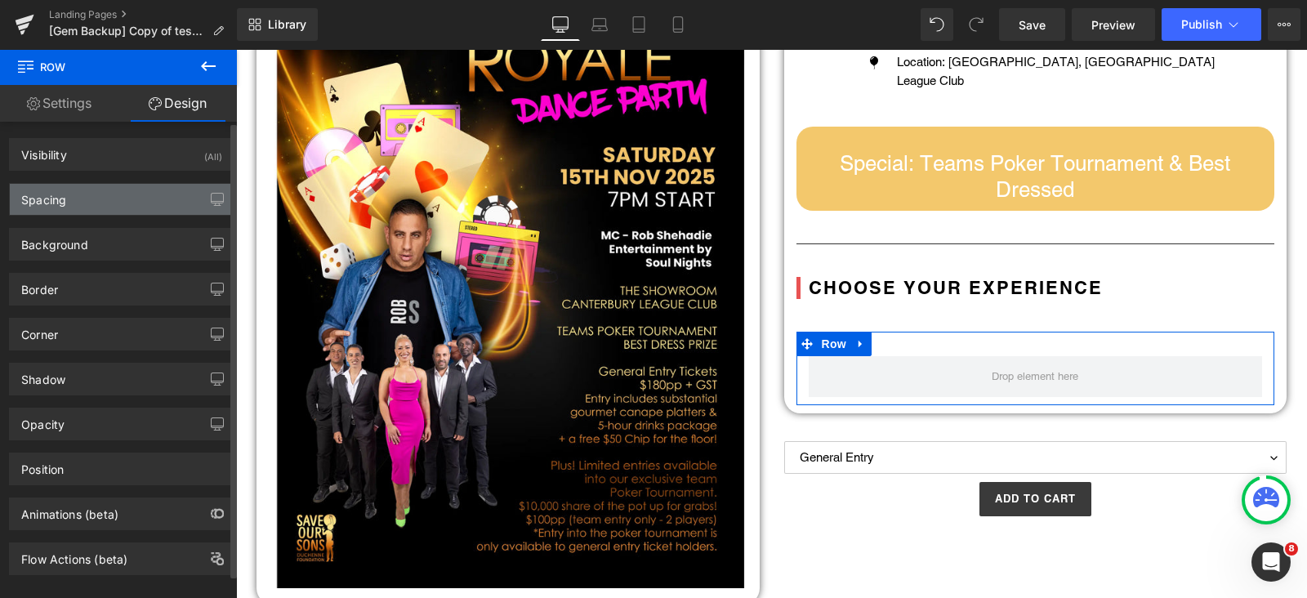
type input "10"
type input "0"
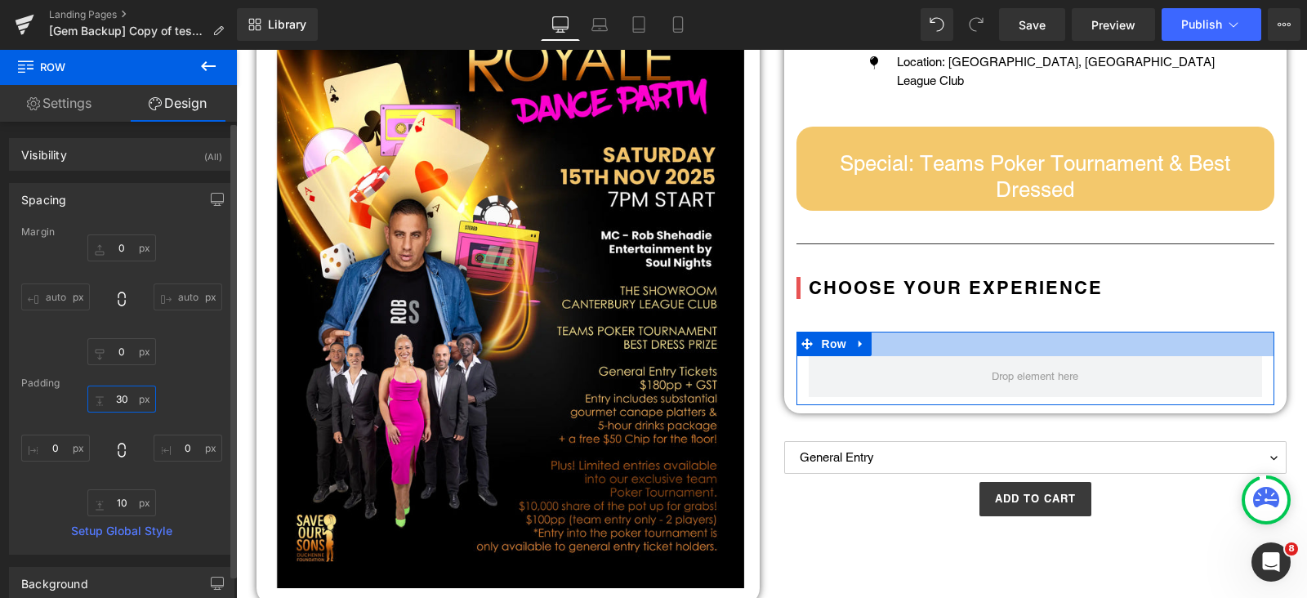
click at [127, 391] on input "30" at bounding box center [121, 399] width 69 height 27
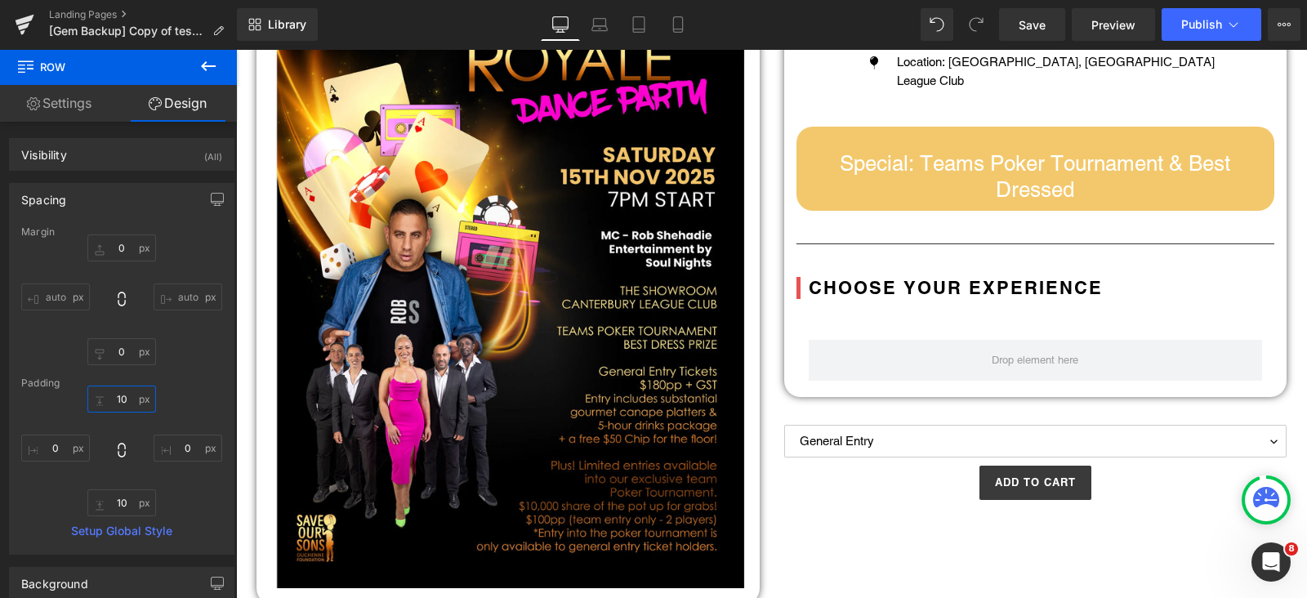
type input "10"
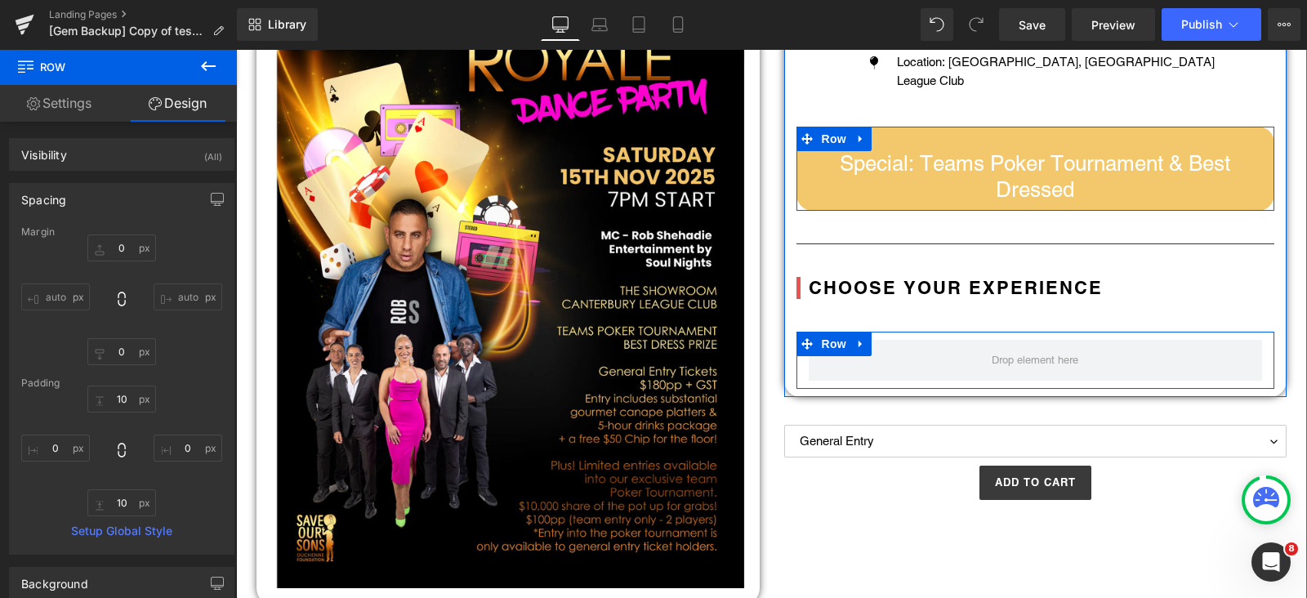
click at [831, 338] on span "Row" at bounding box center [834, 344] width 33 height 25
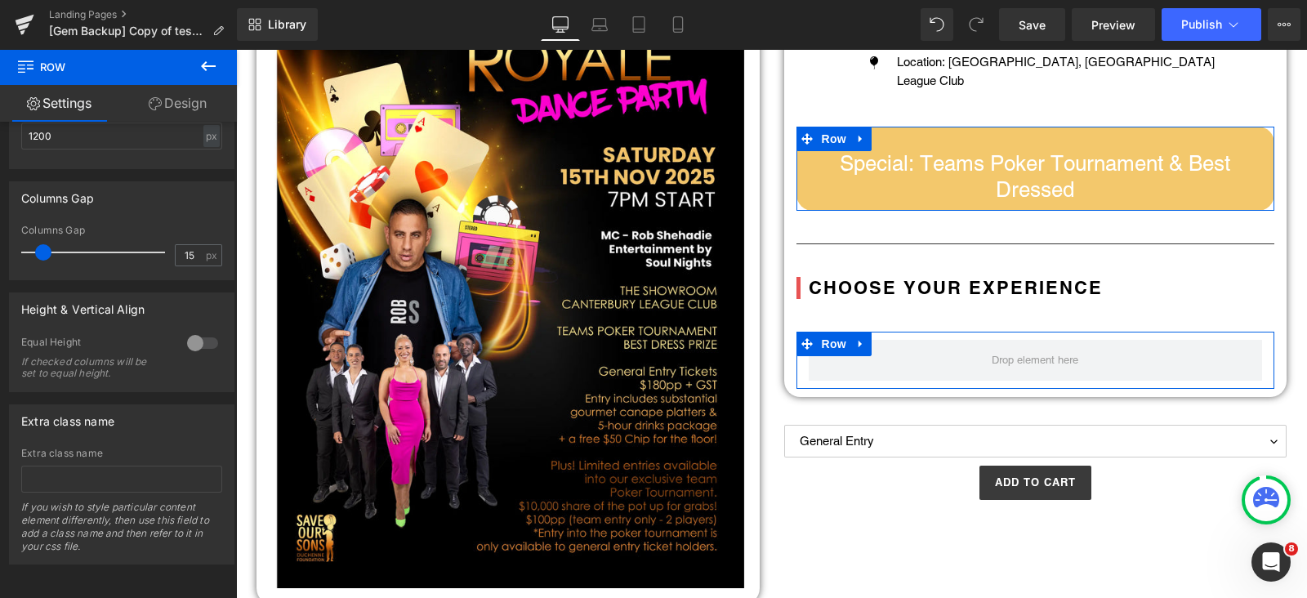
scroll to position [441, 0]
click at [184, 100] on link "Design" at bounding box center [177, 103] width 118 height 37
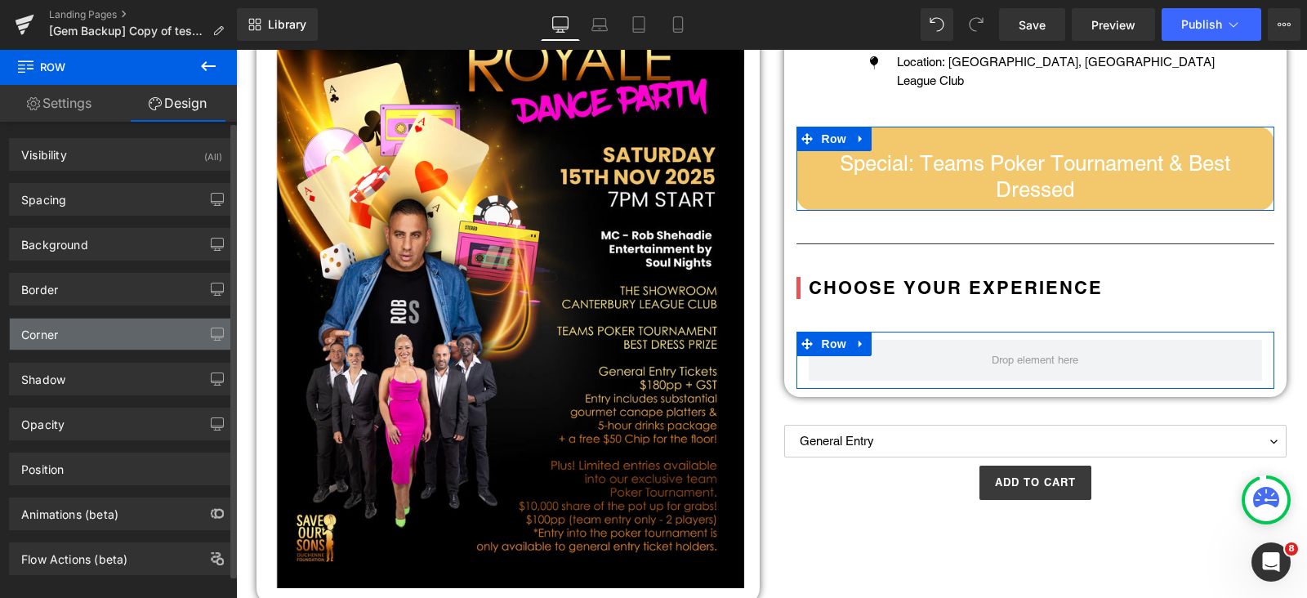
type input "#ffffff"
type input "100"
type input "0"
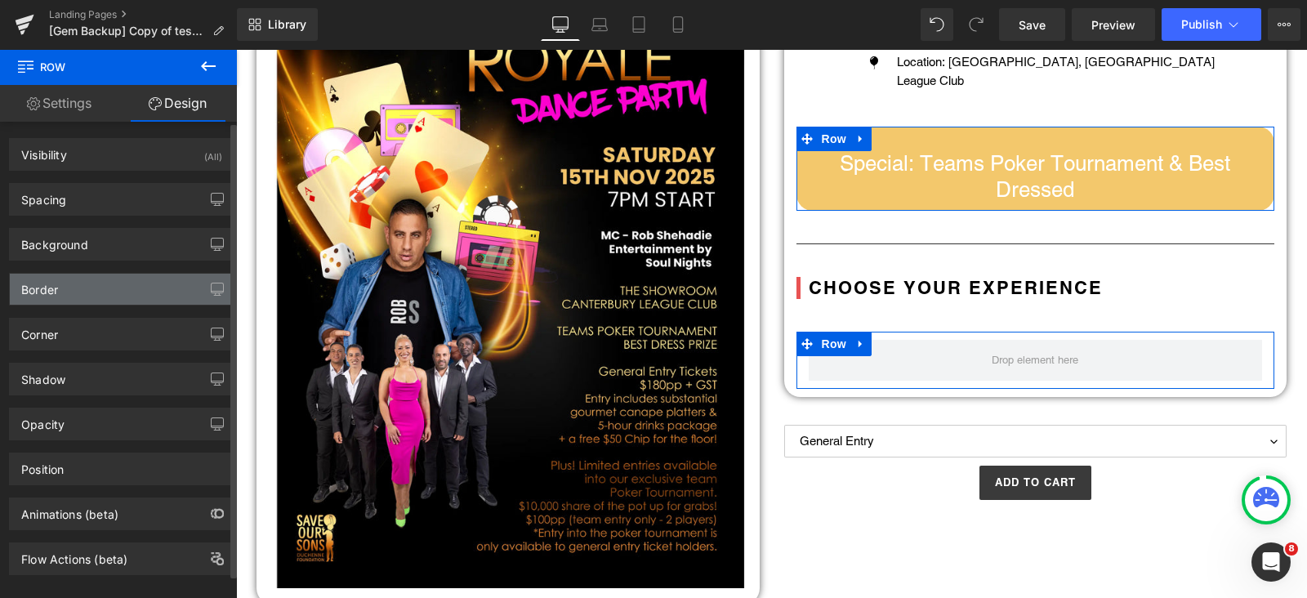
click at [68, 292] on div "Border" at bounding box center [122, 289] width 224 height 31
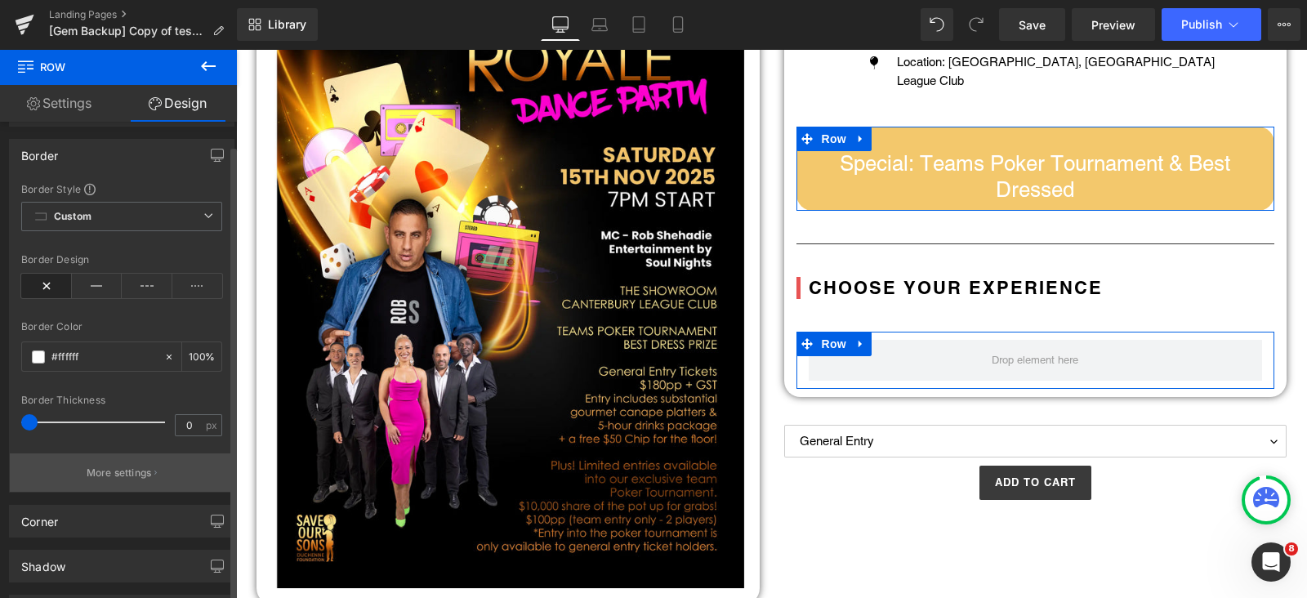
scroll to position [203, 0]
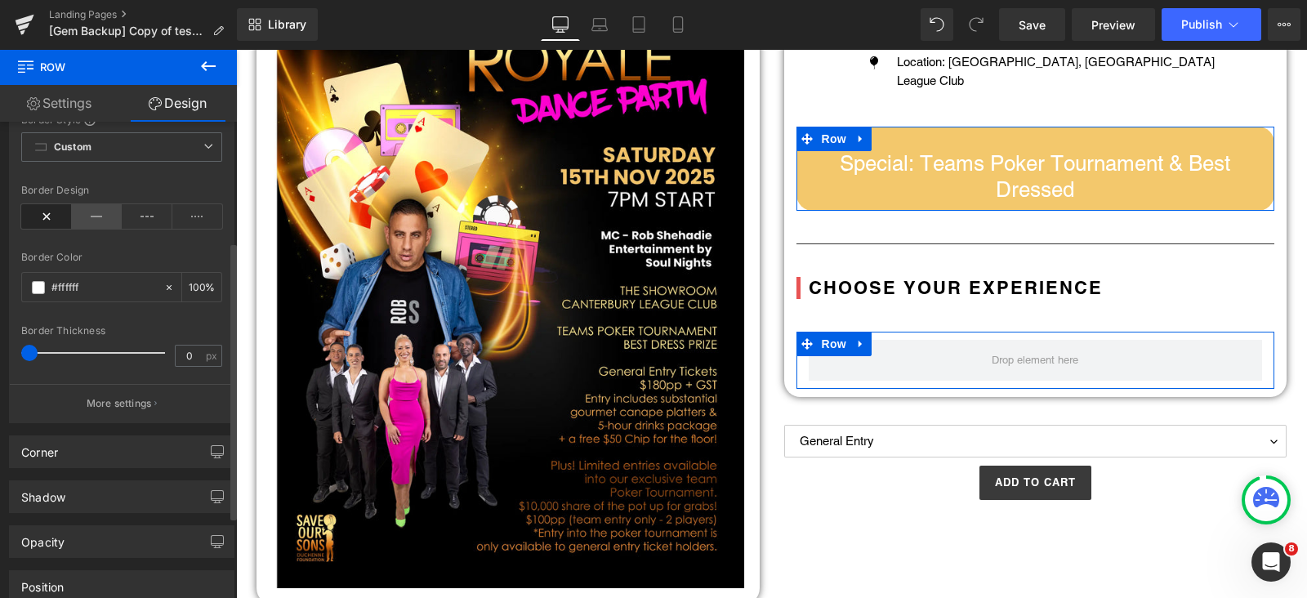
click at [114, 204] on icon at bounding box center [97, 216] width 51 height 25
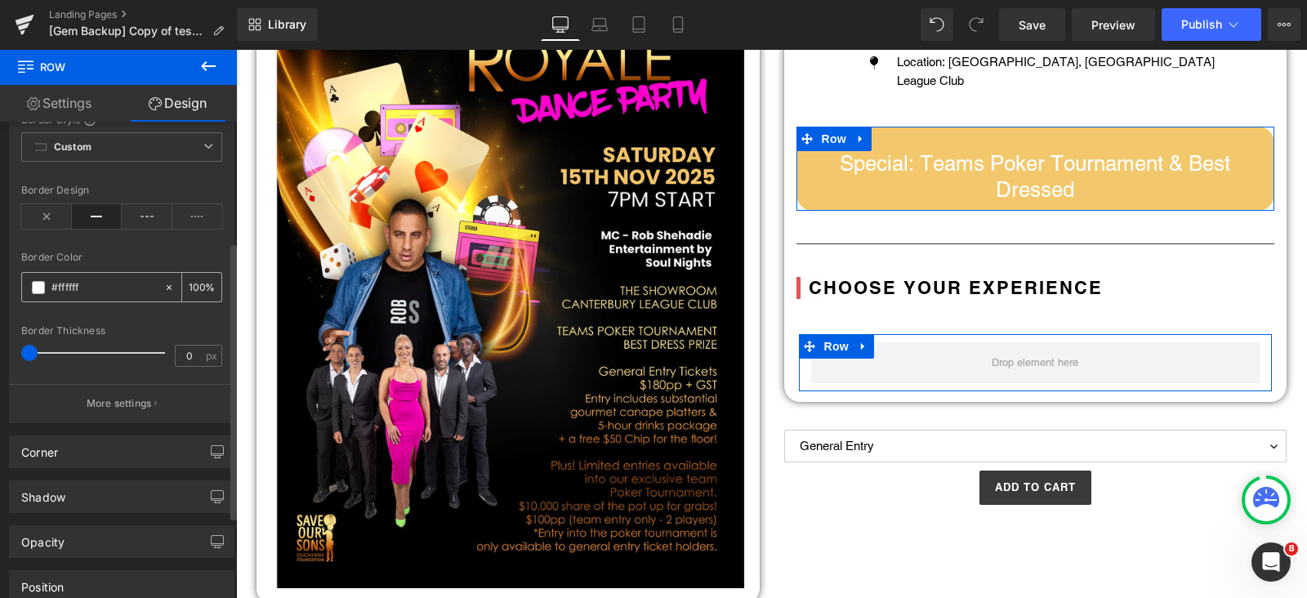
click at [35, 281] on span at bounding box center [38, 287] width 13 height 13
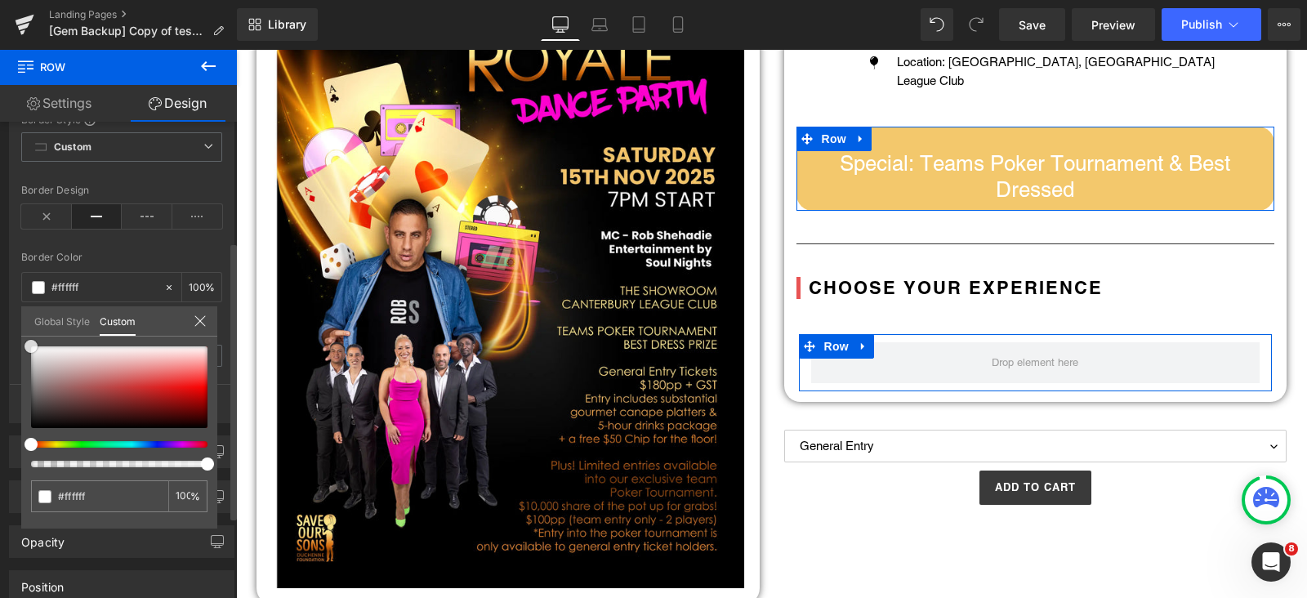
type input "#7d4444"
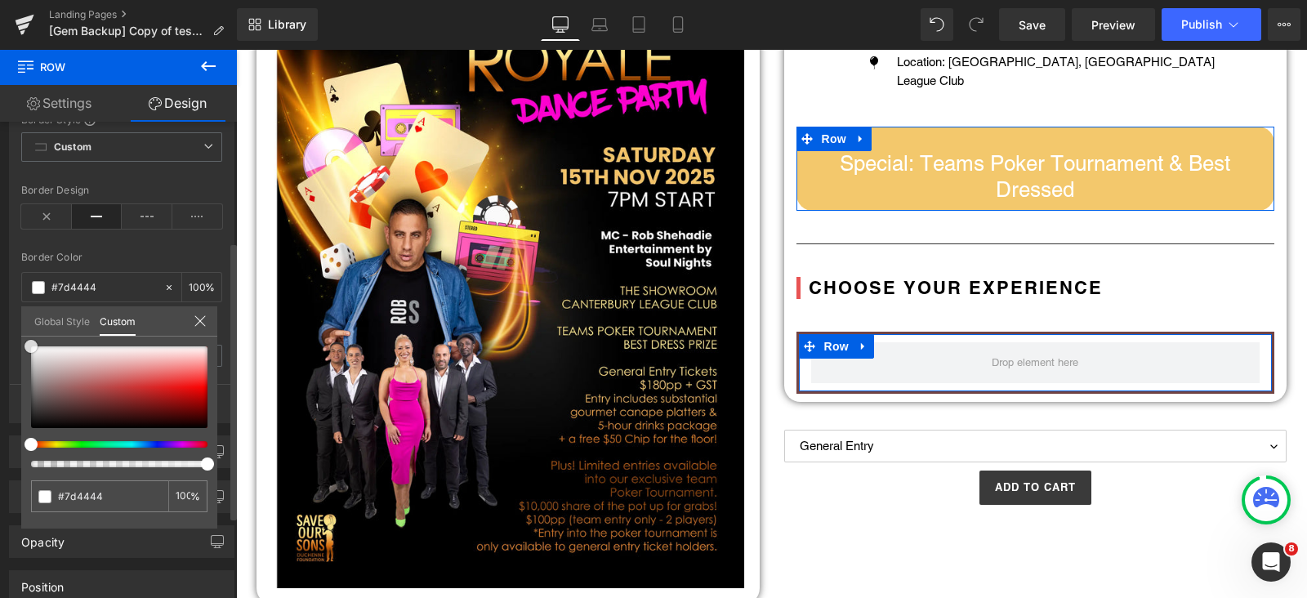
type input "#724444"
type input "#151212"
type input "#000000"
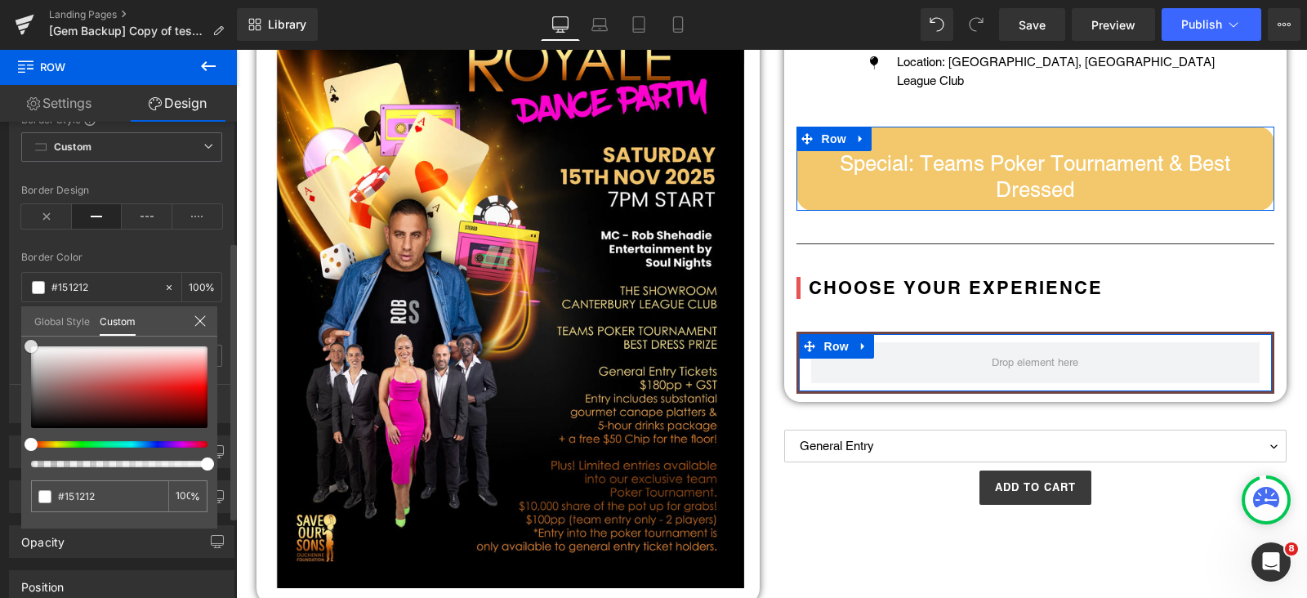
type input "#000000"
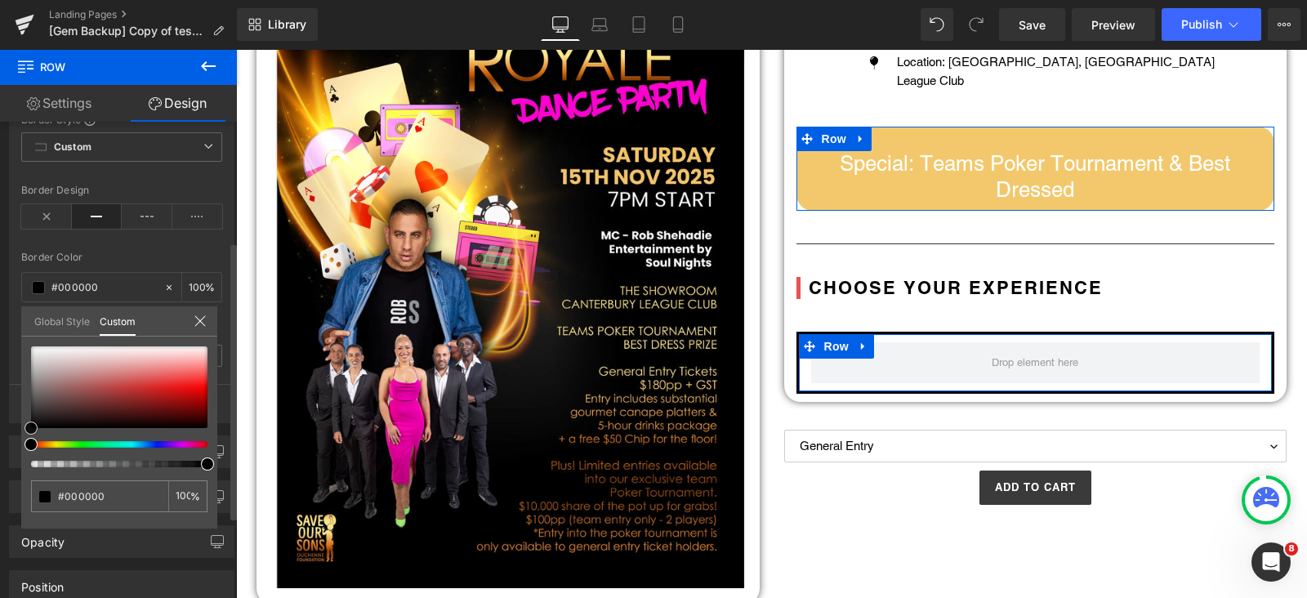
drag, startPoint x: 66, startPoint y: 404, endPoint x: 0, endPoint y: 466, distance: 90.7
click at [0, 423] on div "Border Border Style Custom Custom Setup Global Style Custom Setup Global Style …" at bounding box center [122, 240] width 244 height 366
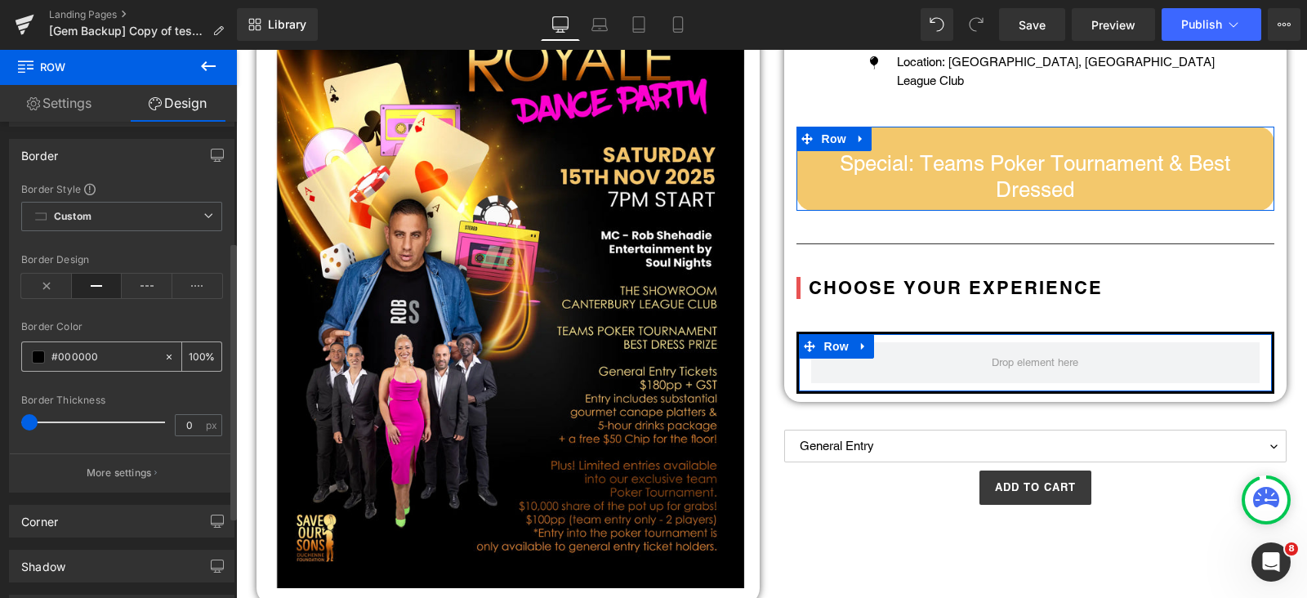
scroll to position [101, 0]
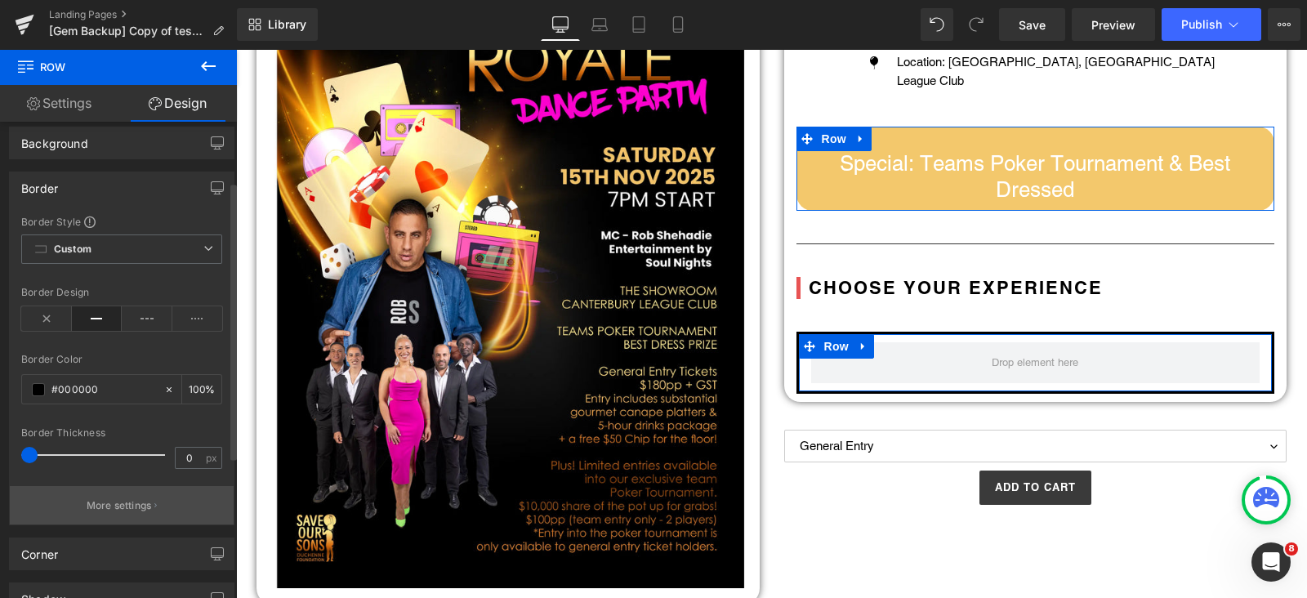
click at [114, 498] on p "More settings" at bounding box center [119, 505] width 65 height 15
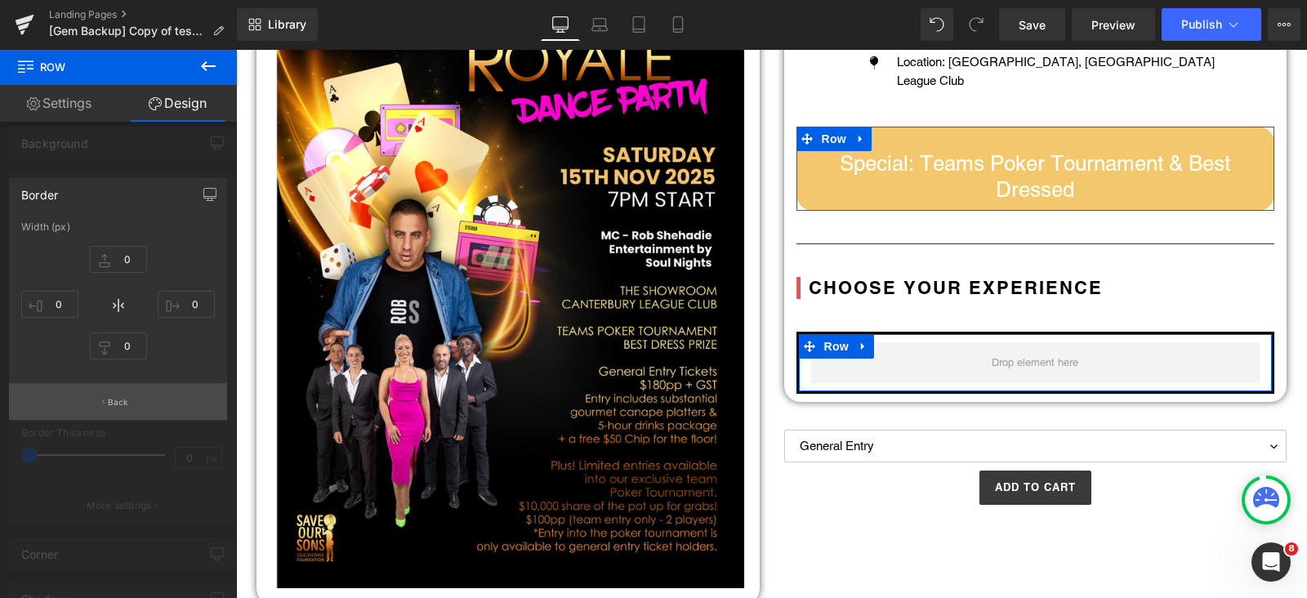
click at [118, 398] on p "Back" at bounding box center [118, 402] width 21 height 12
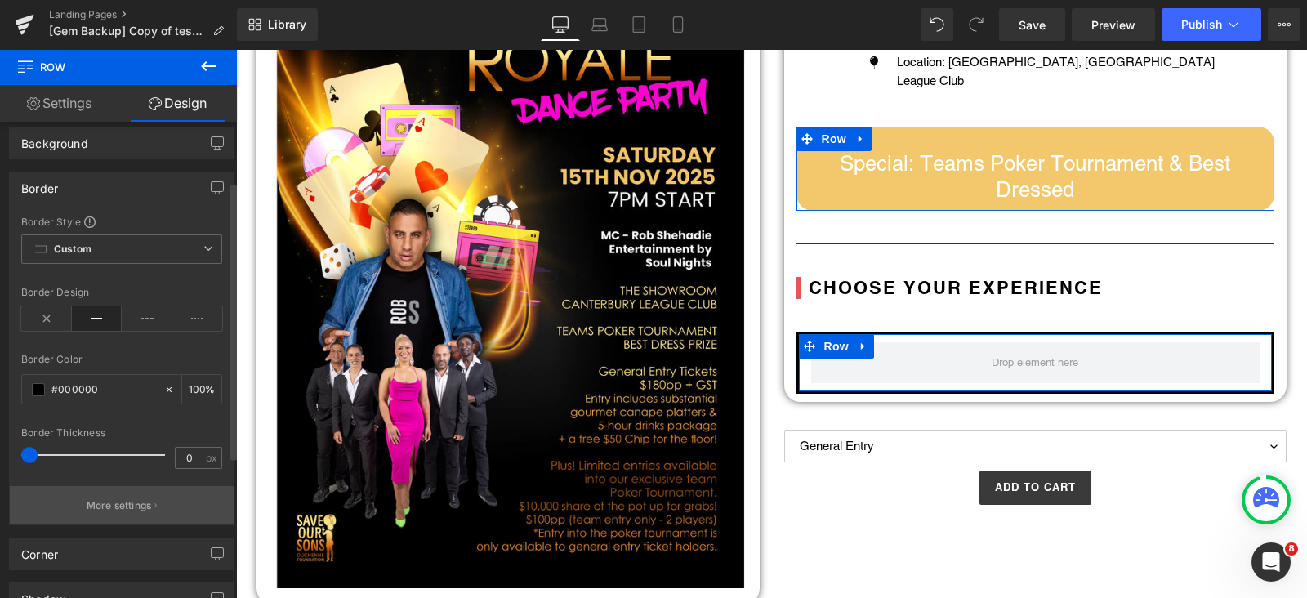
click at [100, 494] on button "More settings" at bounding box center [122, 505] width 224 height 38
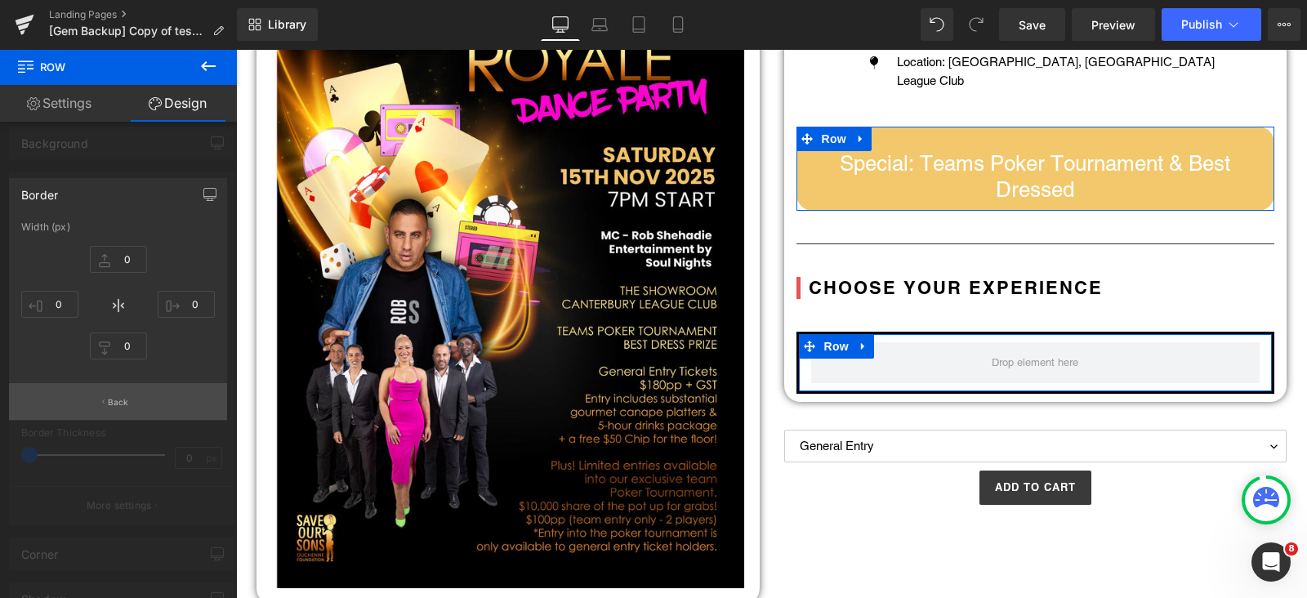
click at [124, 400] on p "Back" at bounding box center [118, 402] width 21 height 12
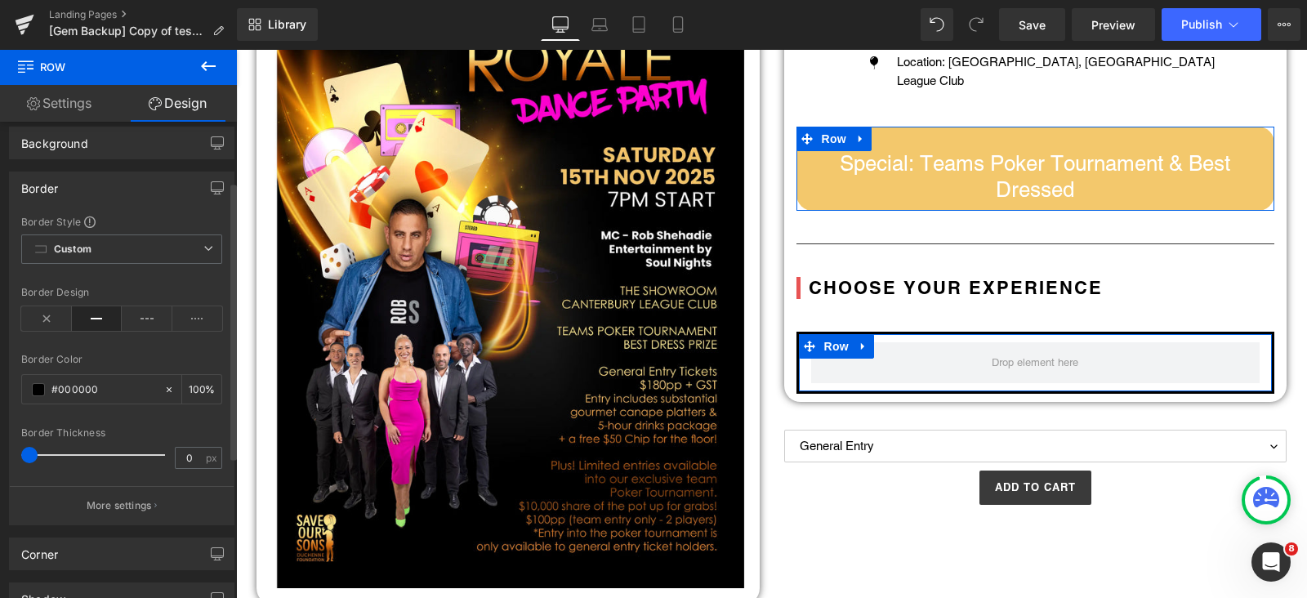
click at [96, 315] on icon at bounding box center [97, 318] width 51 height 25
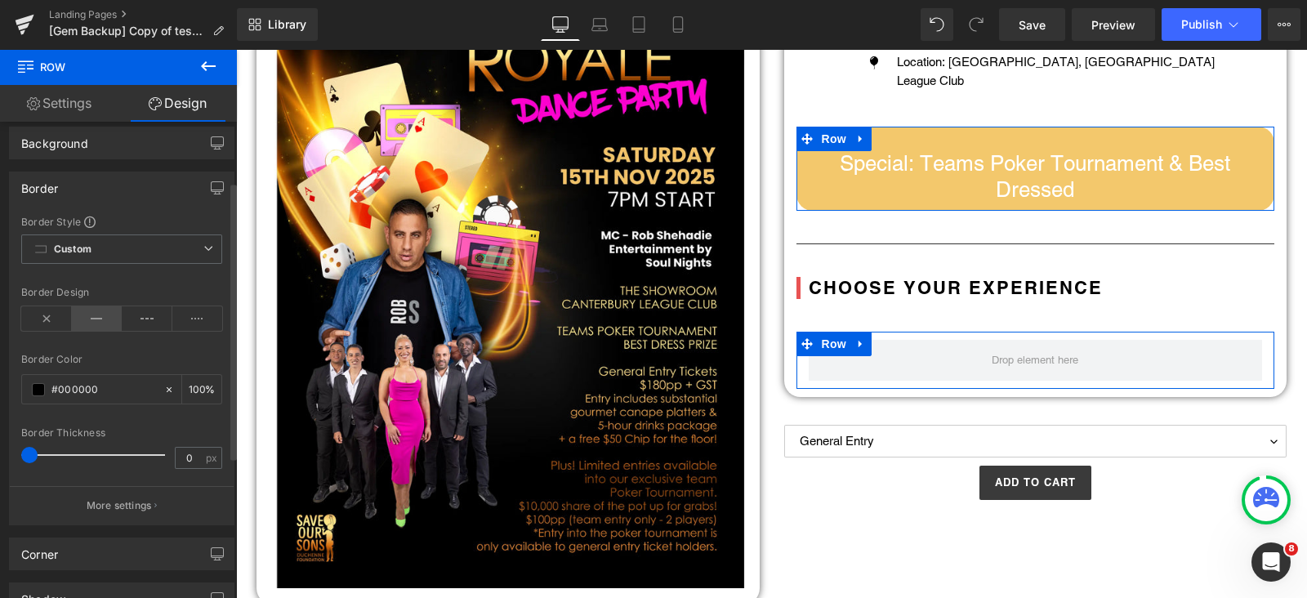
click at [96, 315] on icon at bounding box center [97, 318] width 51 height 25
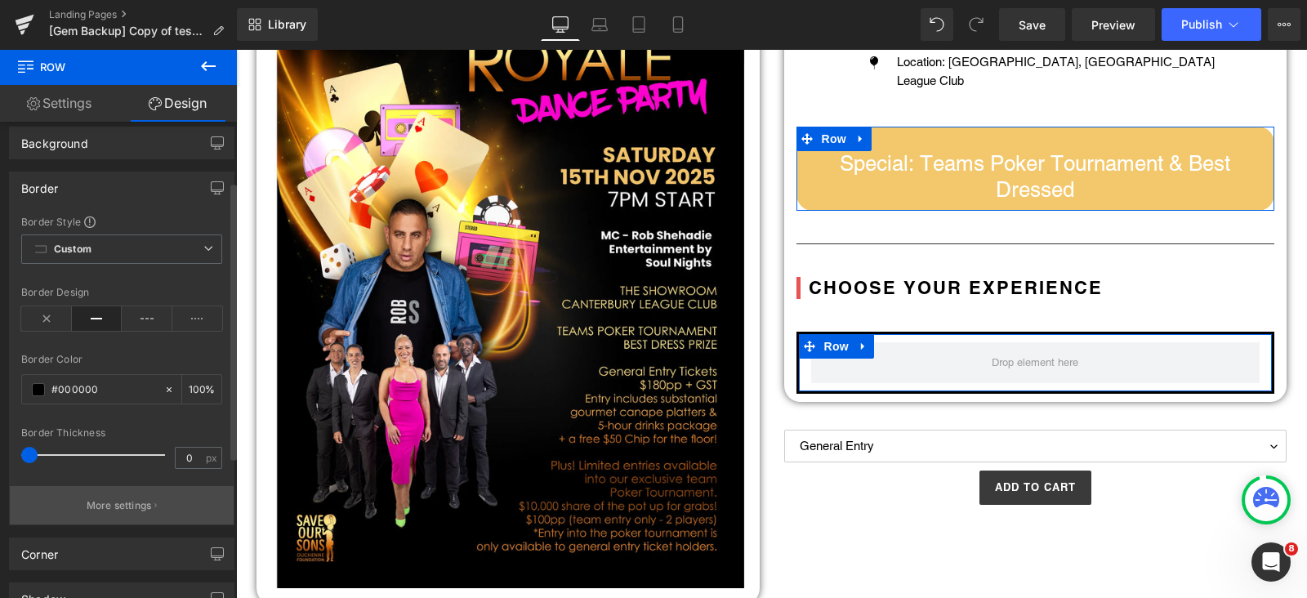
click at [113, 498] on p "More settings" at bounding box center [119, 505] width 65 height 15
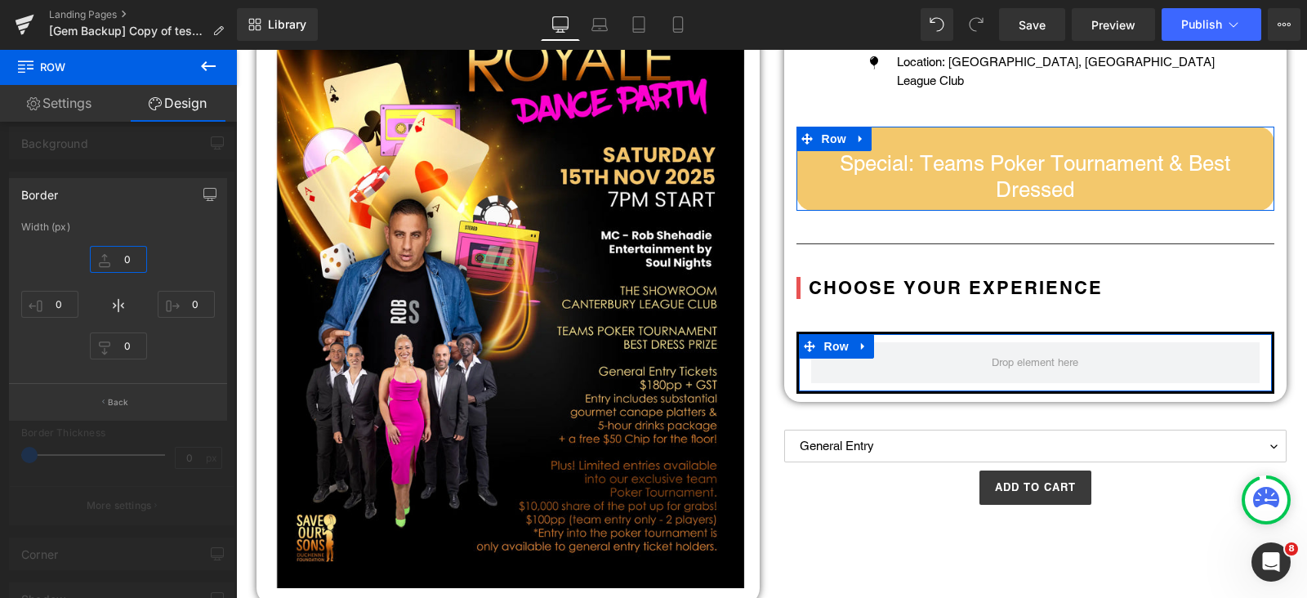
click at [122, 259] on input "0" at bounding box center [118, 259] width 57 height 27
click at [128, 409] on button "Back" at bounding box center [118, 401] width 218 height 37
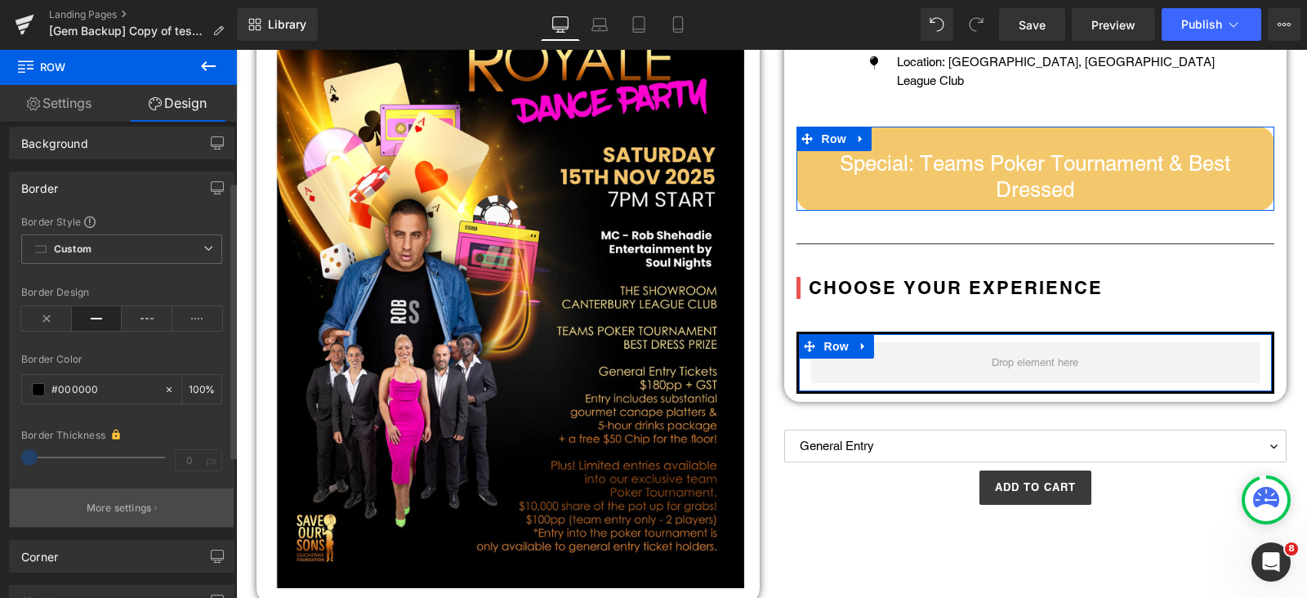
click at [118, 505] on p "More settings" at bounding box center [119, 508] width 65 height 15
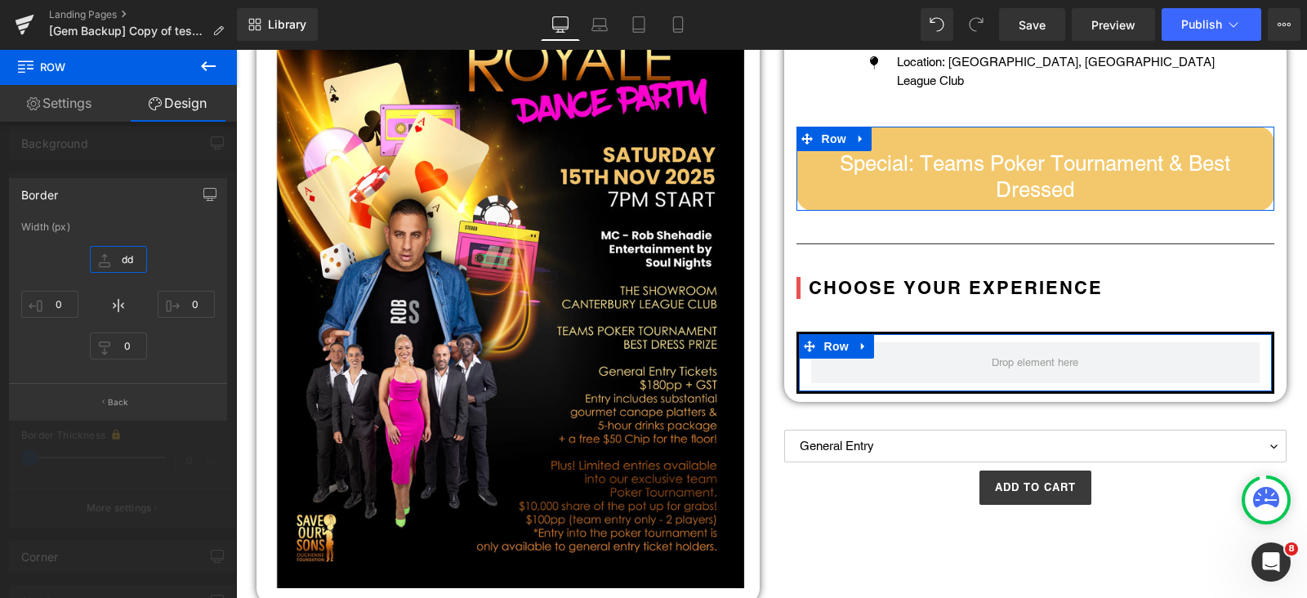
click at [123, 258] on input "dd" at bounding box center [118, 259] width 57 height 27
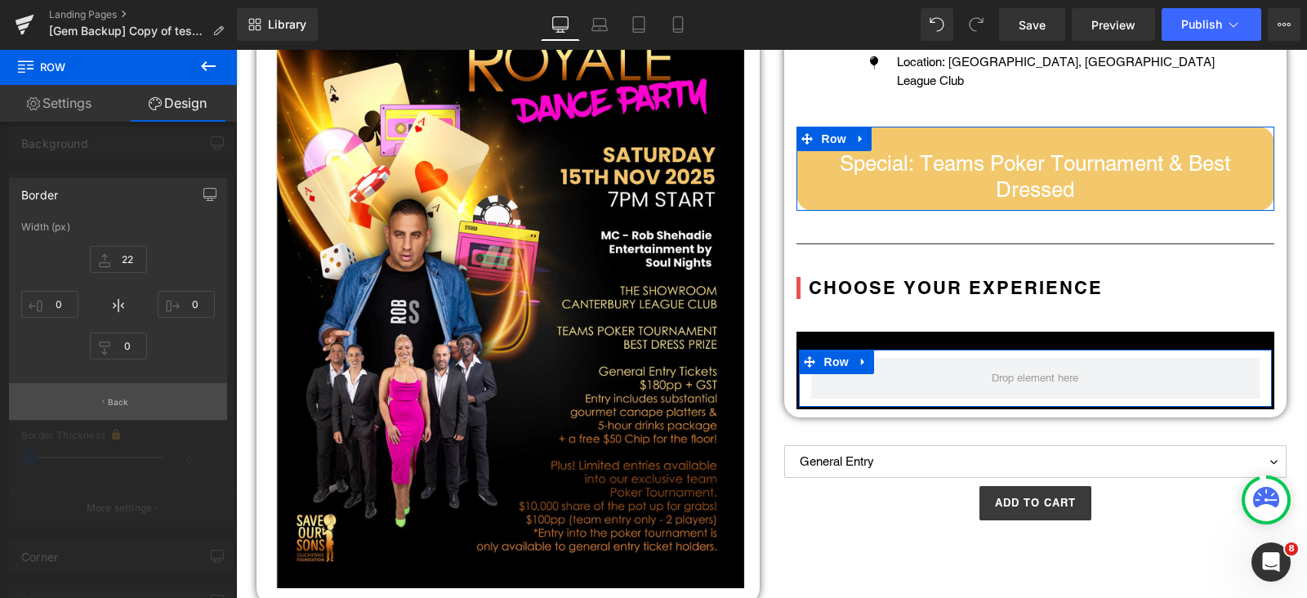
click at [132, 395] on button "Back" at bounding box center [118, 401] width 218 height 37
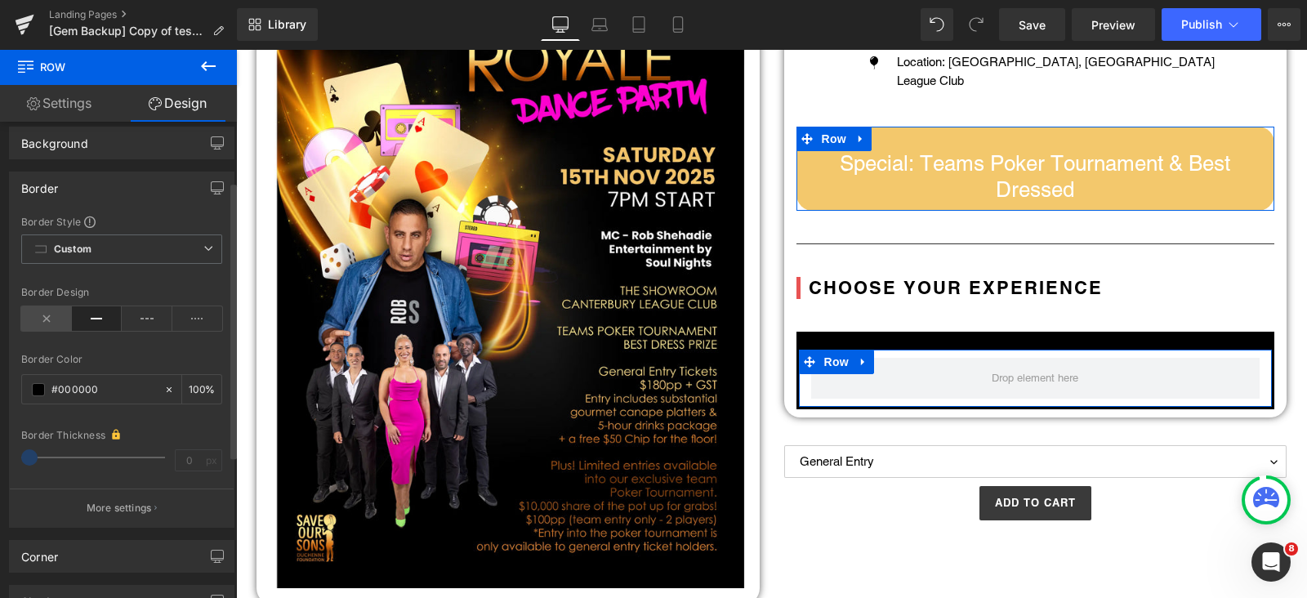
click at [63, 312] on icon at bounding box center [46, 318] width 51 height 25
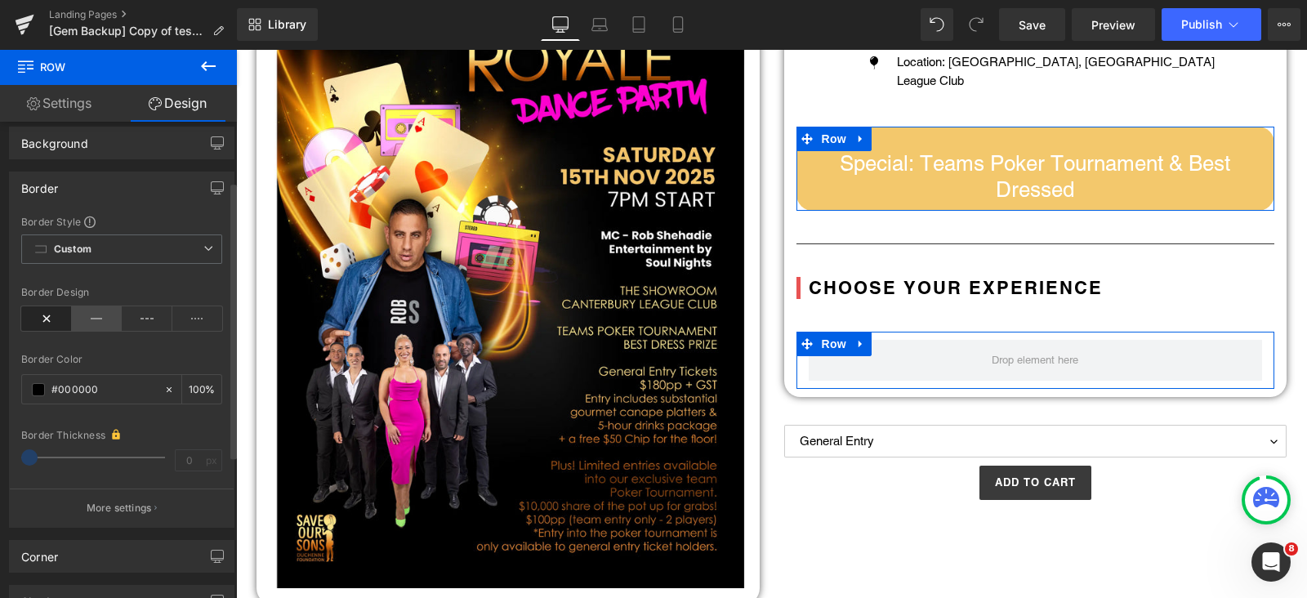
click at [97, 306] on icon at bounding box center [97, 318] width 51 height 25
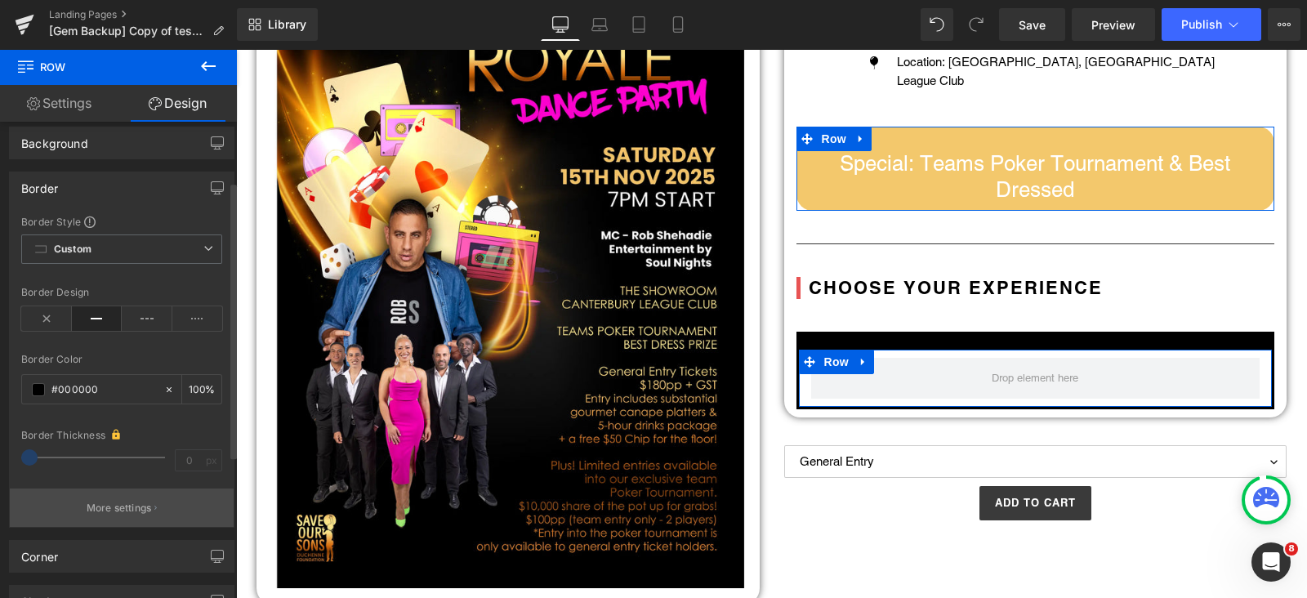
click at [112, 502] on p "More settings" at bounding box center [119, 508] width 65 height 15
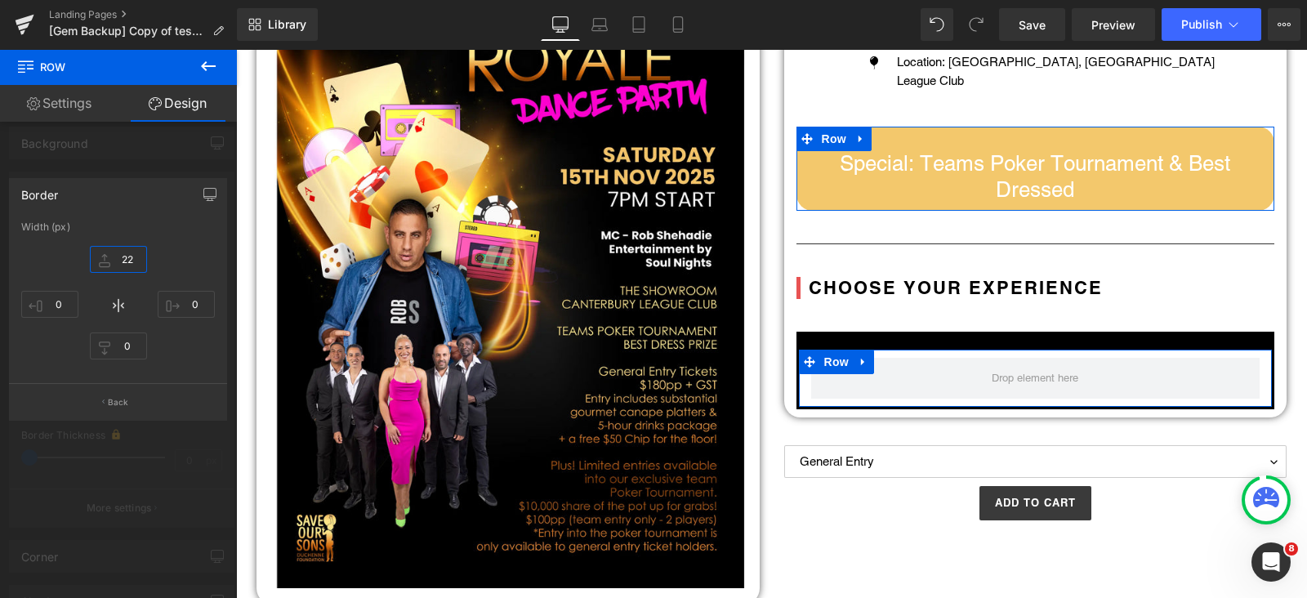
click at [127, 264] on input "22" at bounding box center [118, 259] width 57 height 27
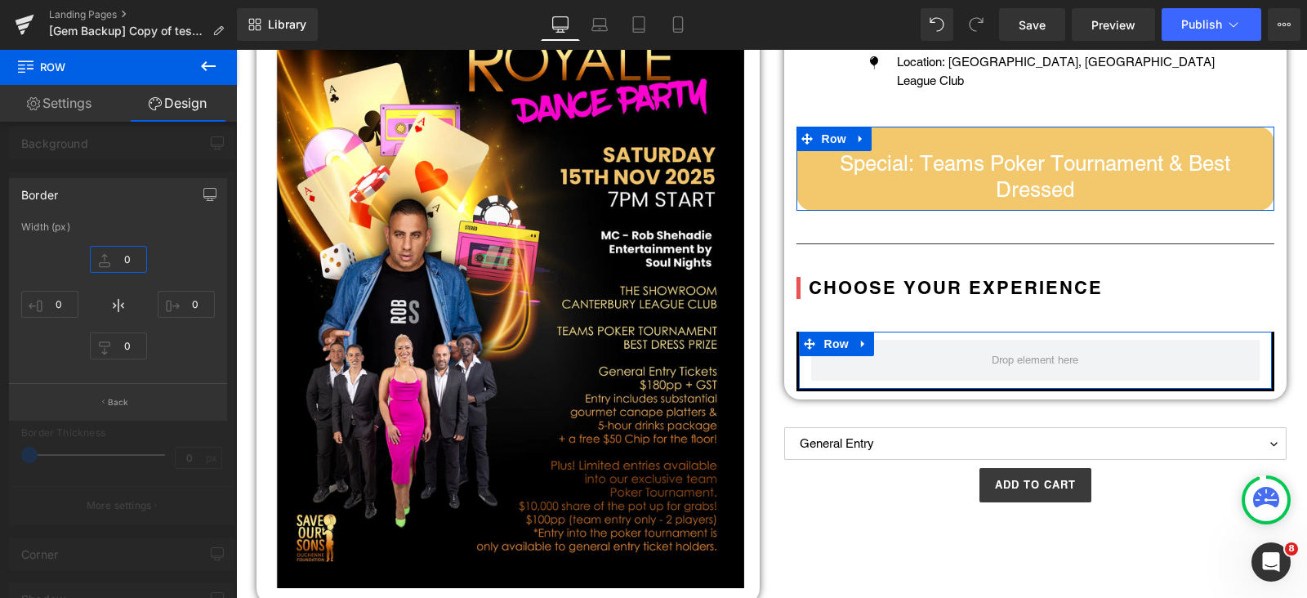
type input "0"
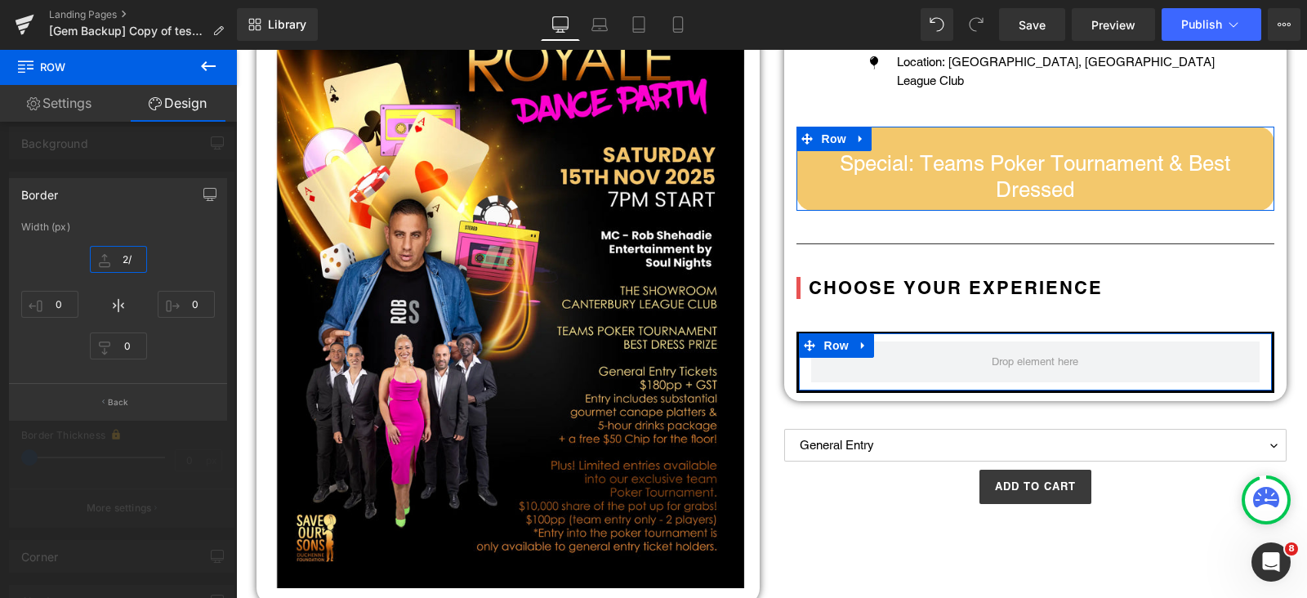
type input "2"
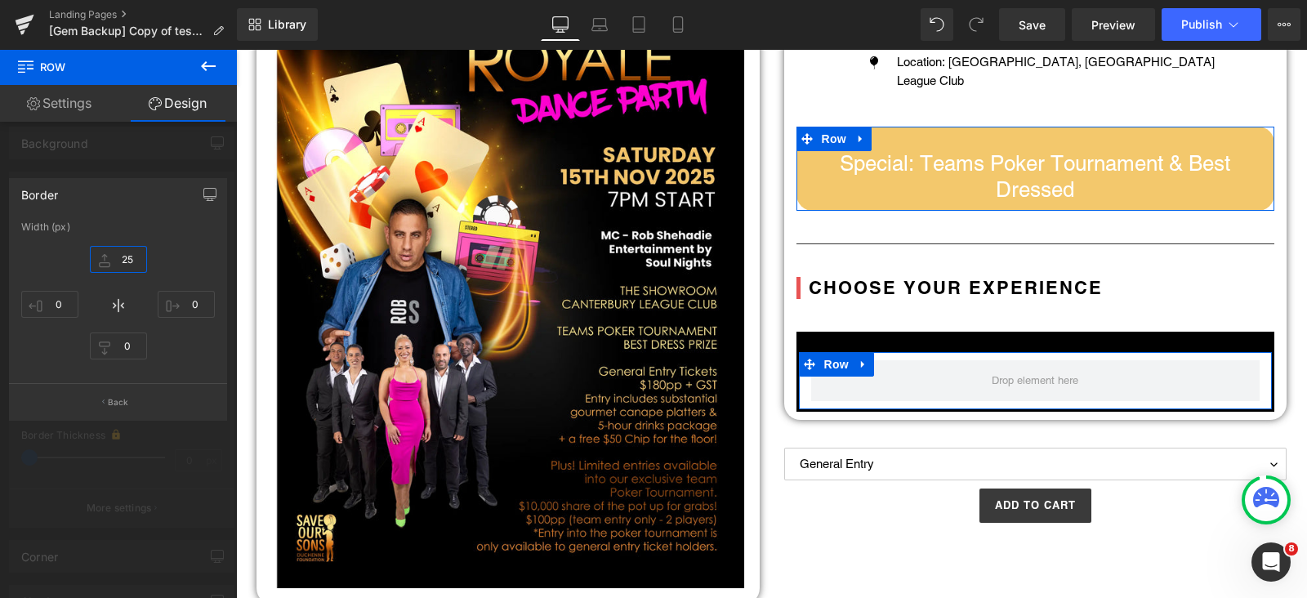
type input "2"
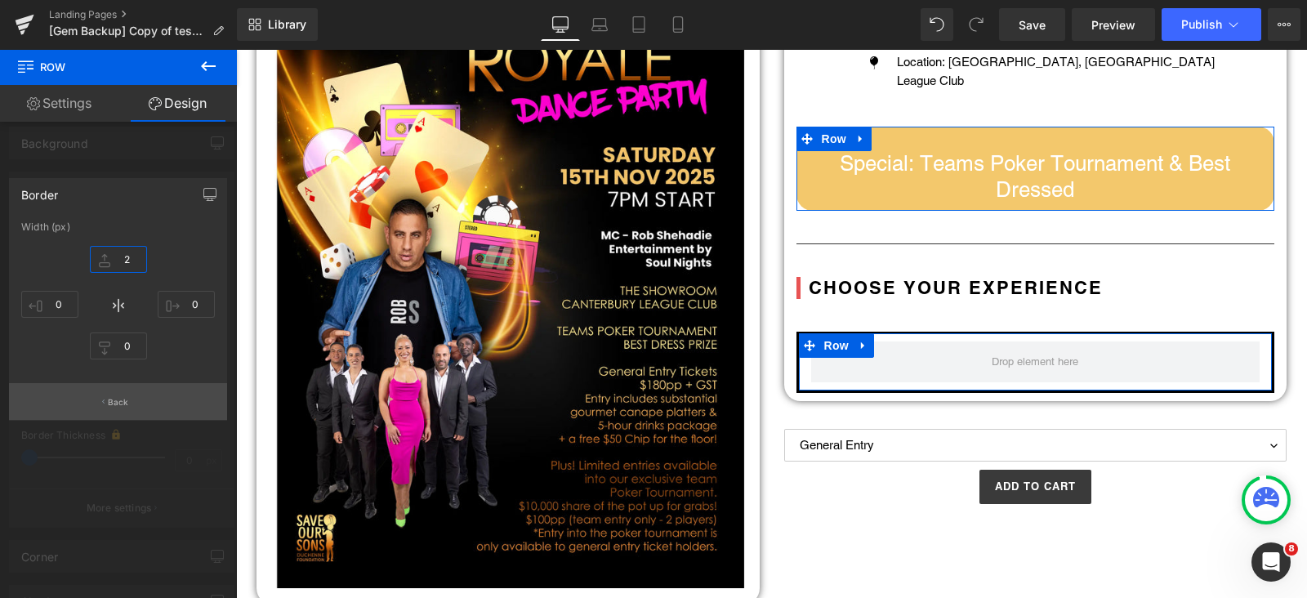
type input "2"
click at [114, 399] on p "Back" at bounding box center [118, 402] width 21 height 12
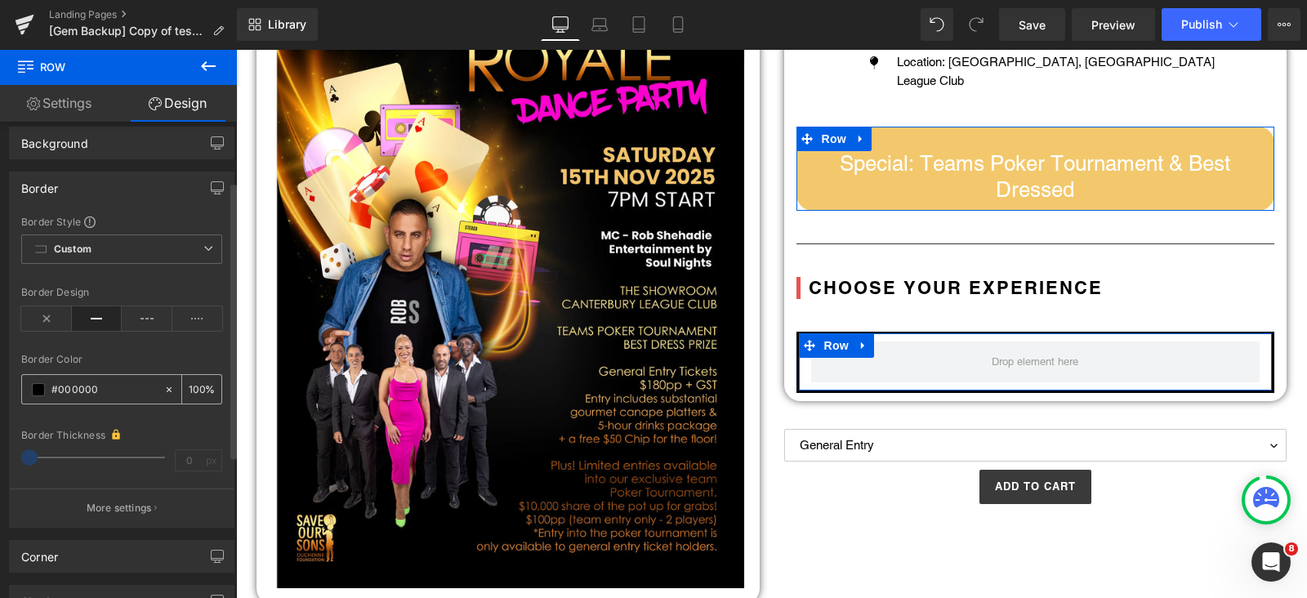
click at [36, 386] on span at bounding box center [38, 389] width 13 height 13
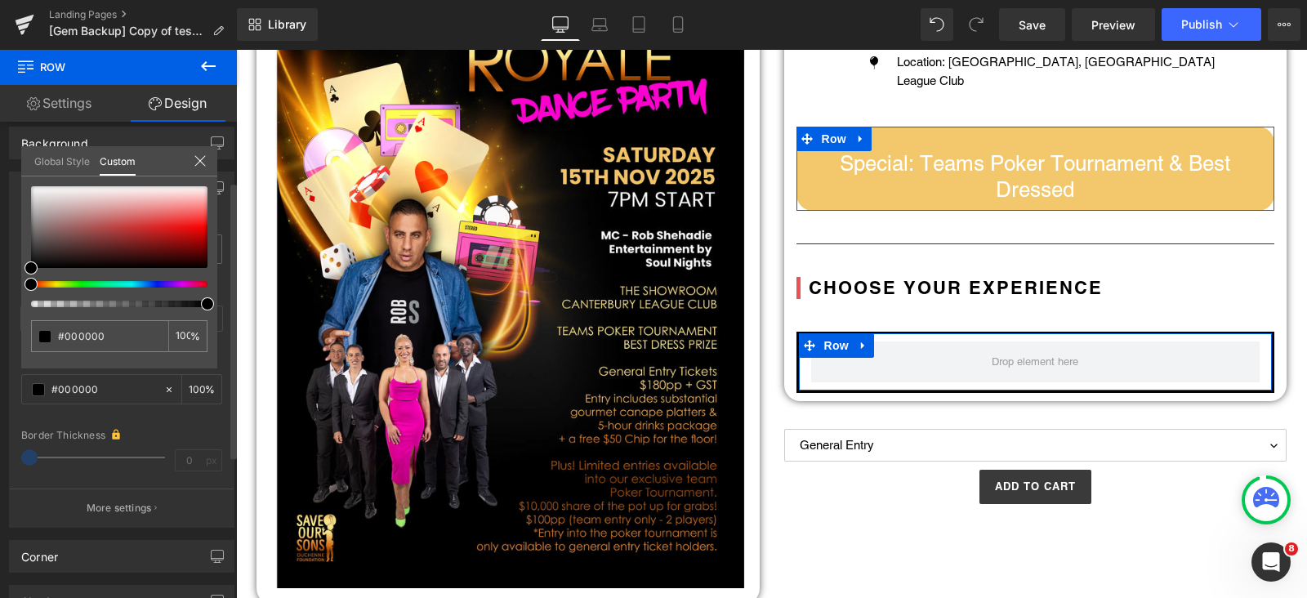
type input "99"
type input "95"
type input "87"
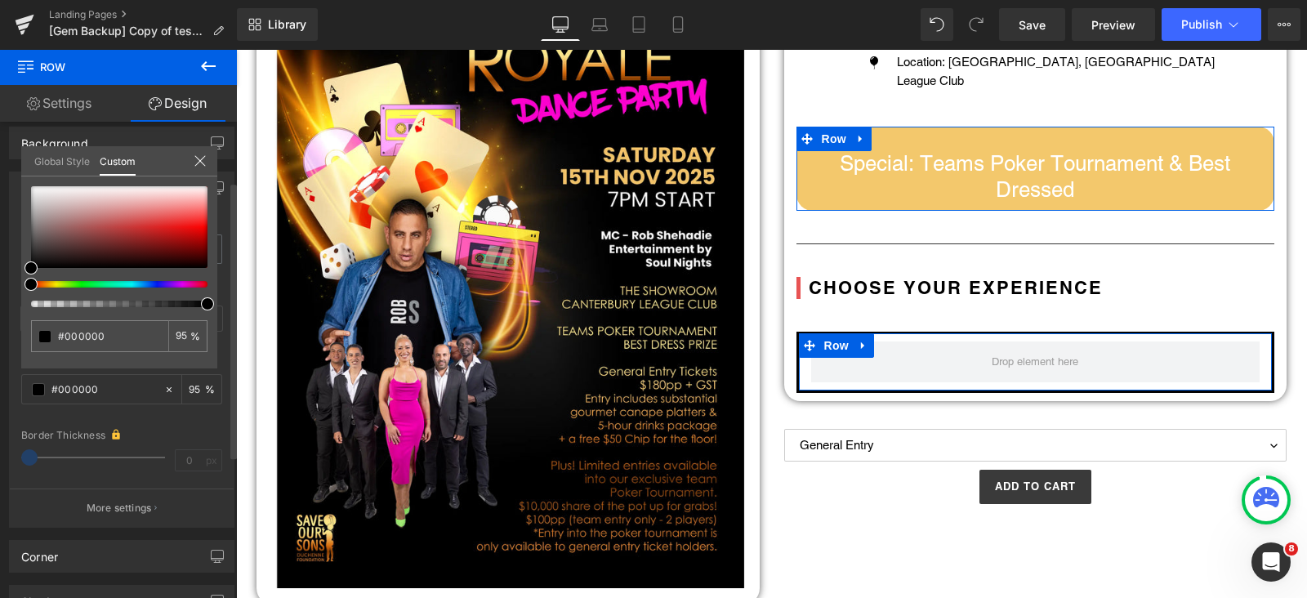
type input "87"
type input "73"
type input "68"
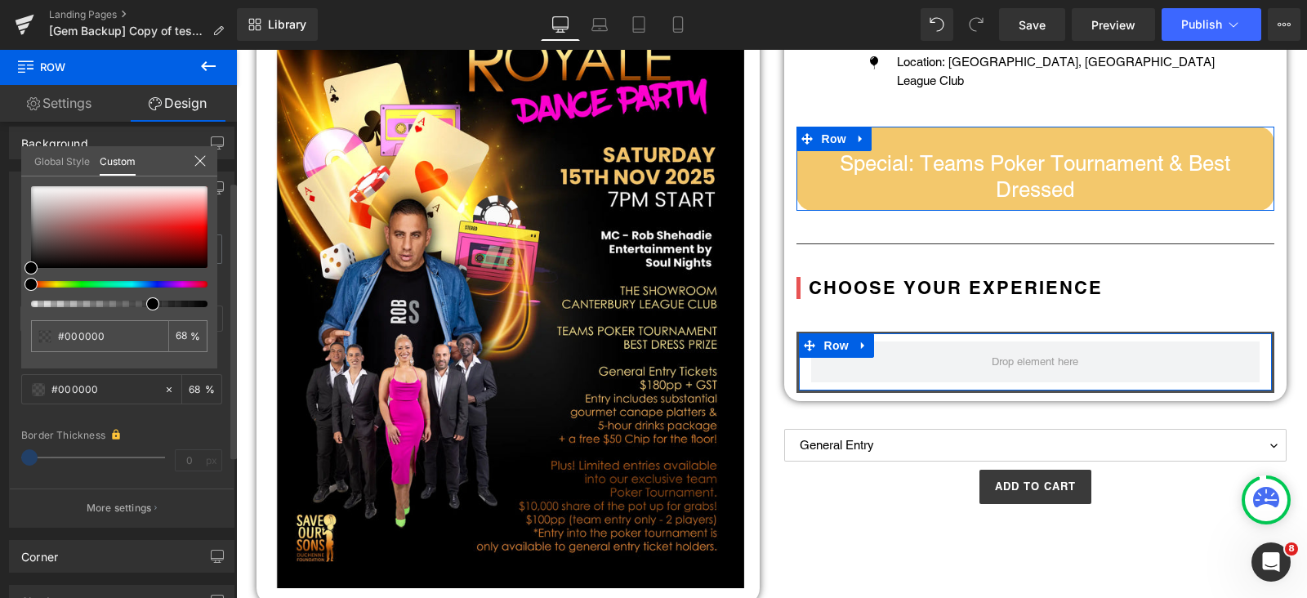
type input "67"
type input "66"
type input "64"
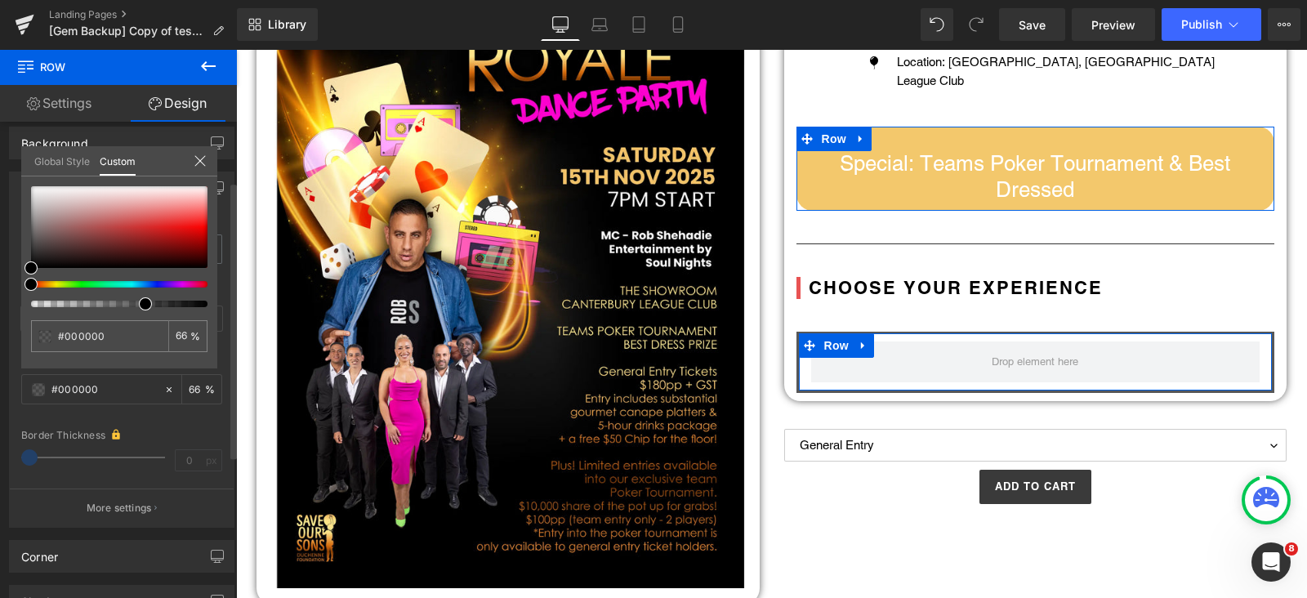
type input "64"
type input "63"
type input "62"
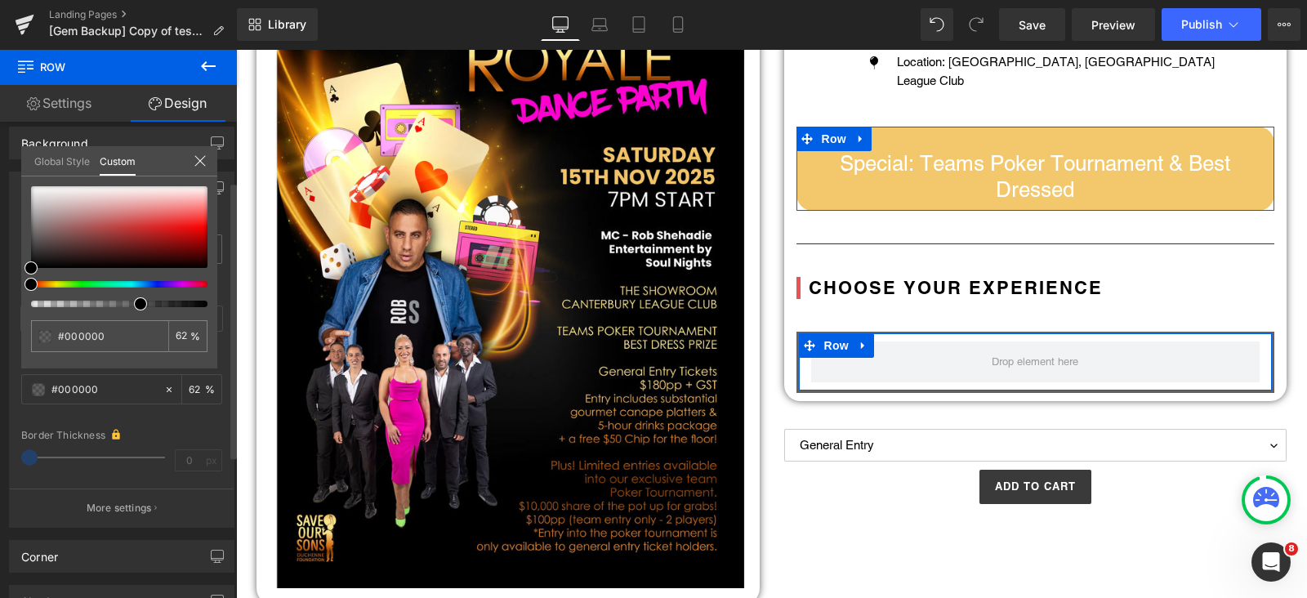
type input "61"
type input "60"
type input "59"
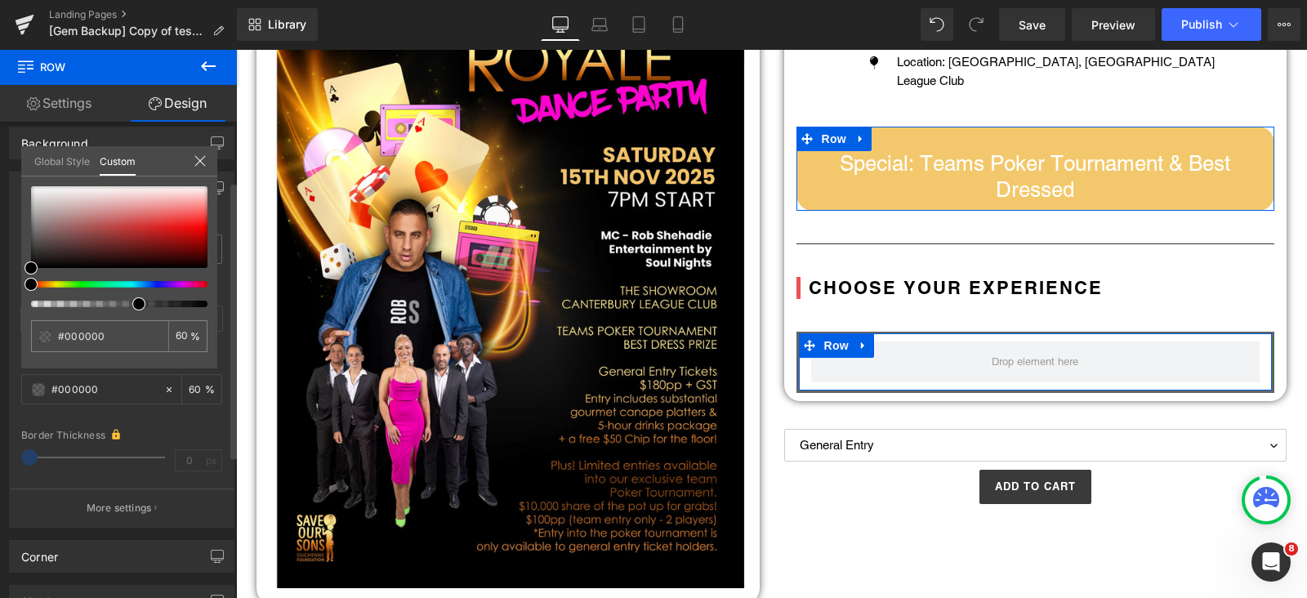
type input "59"
type input "57"
type input "52"
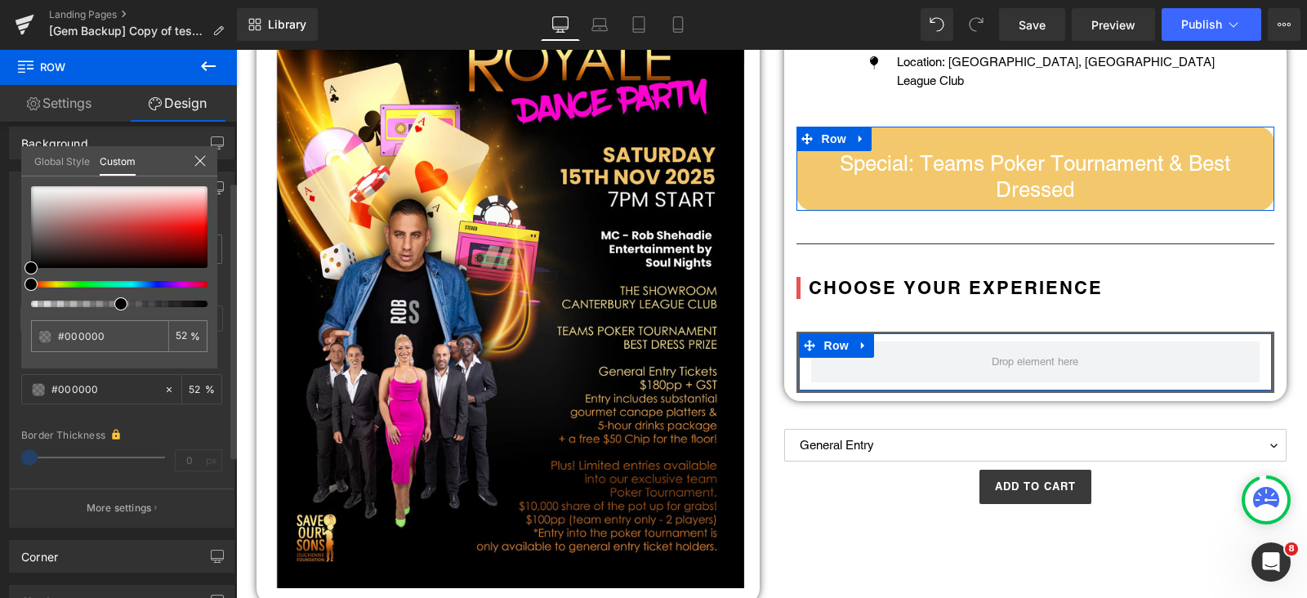
type input "49"
type input "48"
type input "42"
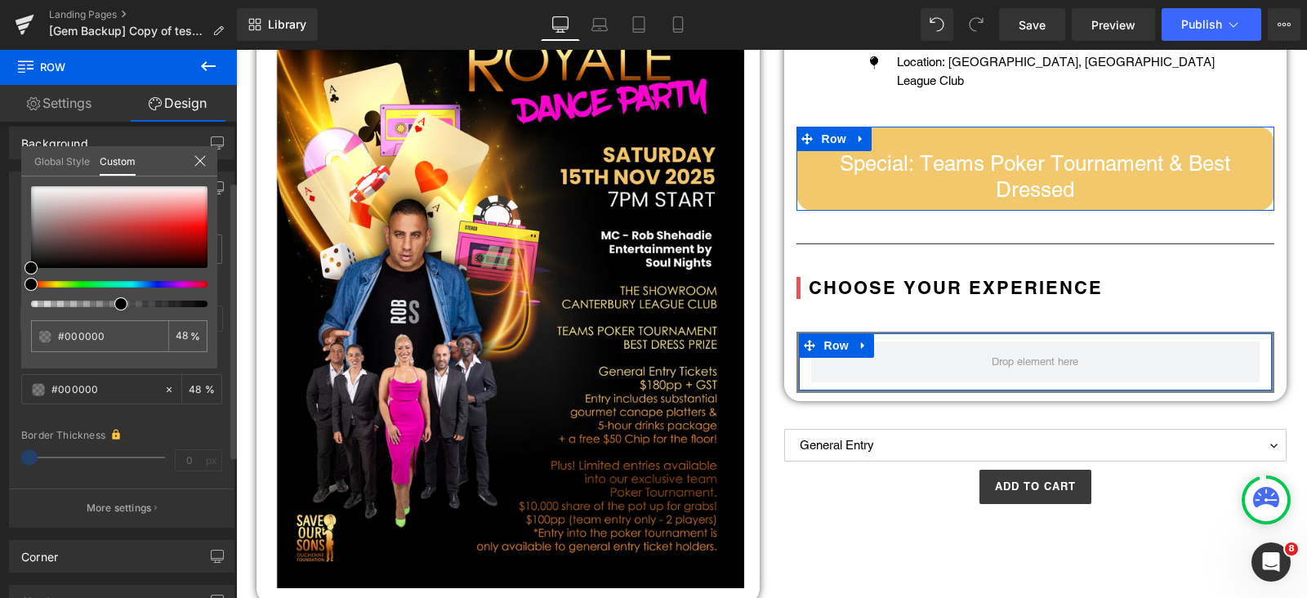
type input "42"
type input "40"
type input "38"
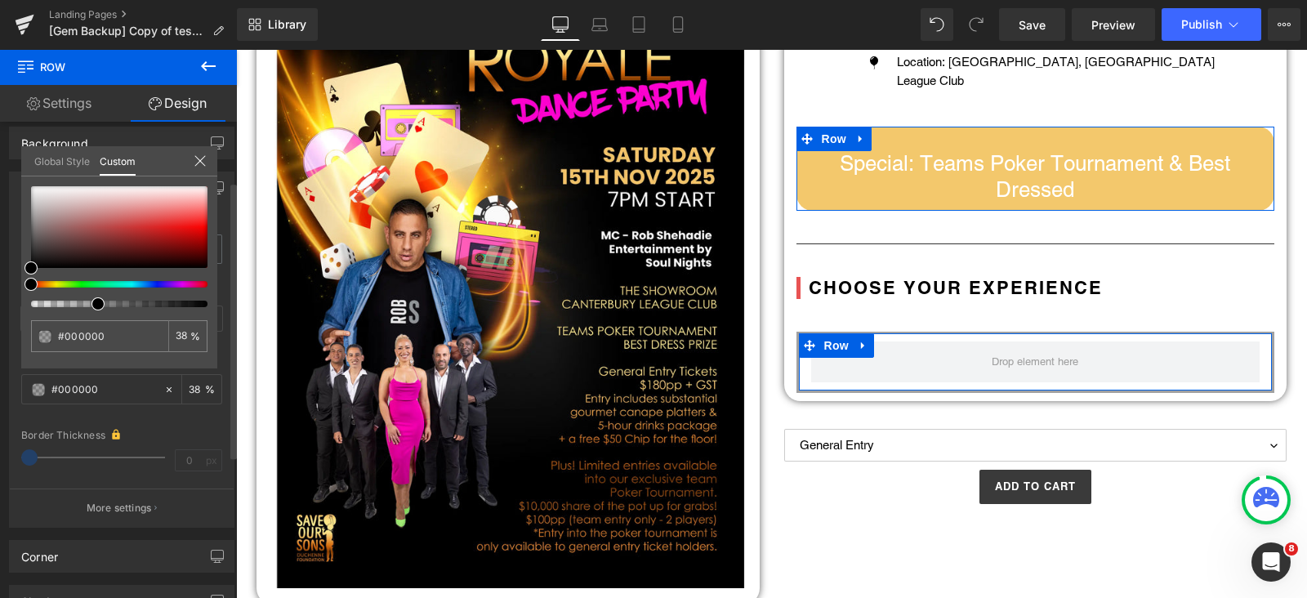
type input "37"
drag, startPoint x: 206, startPoint y: 301, endPoint x: 190, endPoint y: 345, distance: 46.8
click at [92, 303] on span at bounding box center [96, 303] width 13 height 13
type input "38"
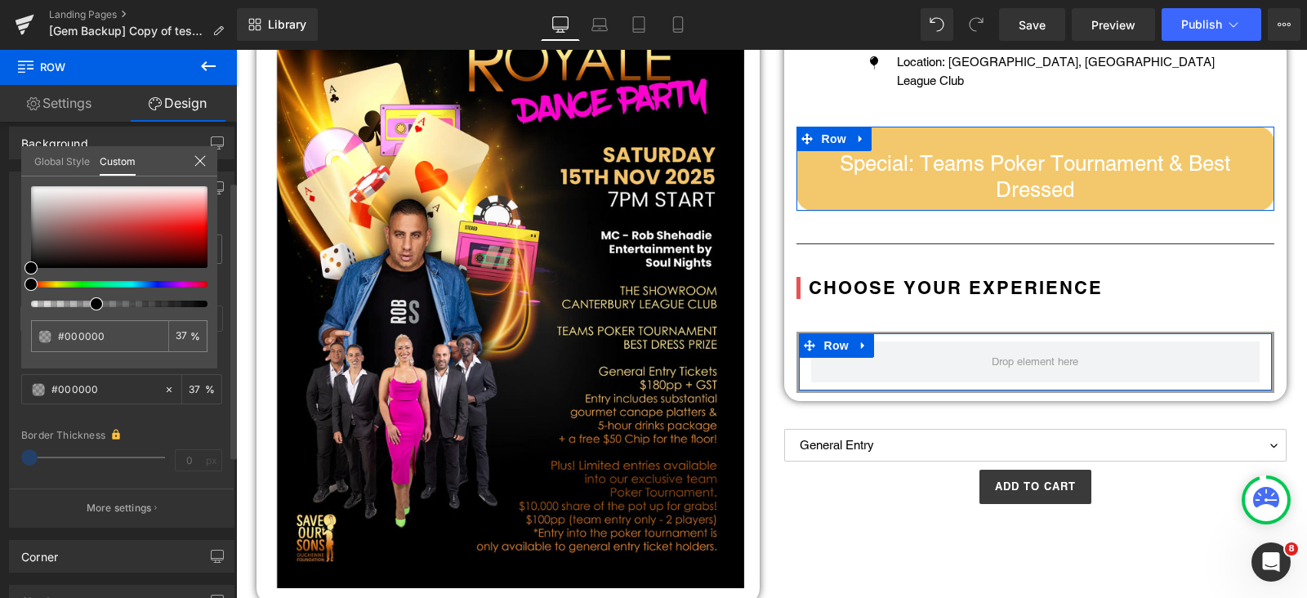
type input "38"
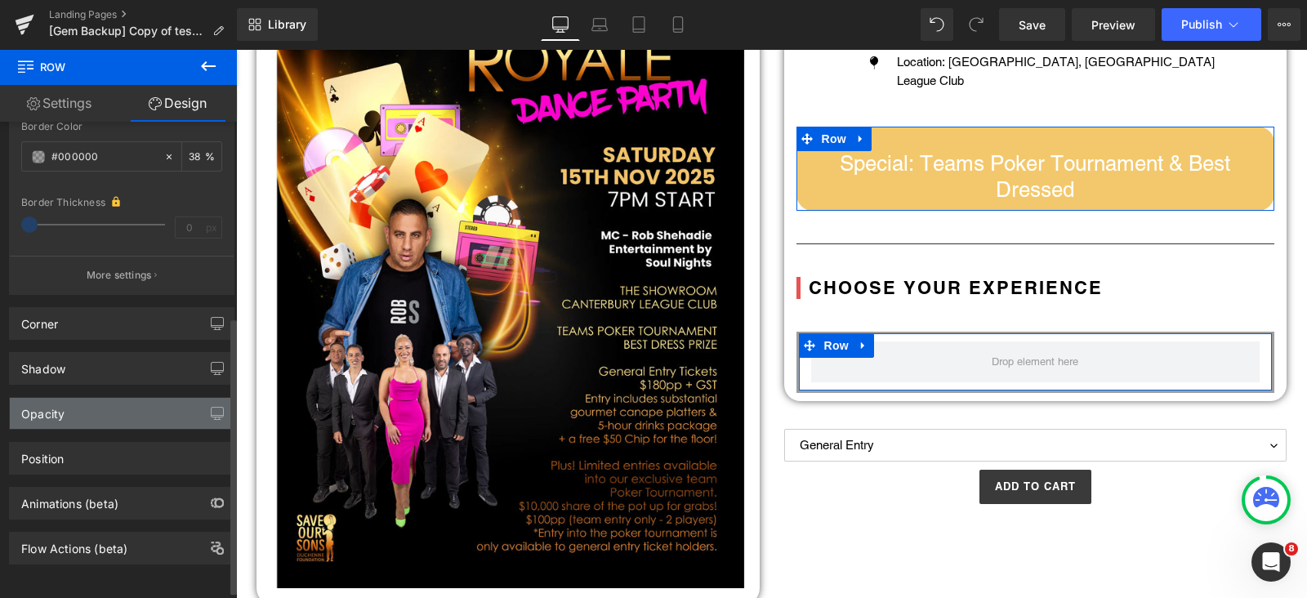
scroll to position [346, 0]
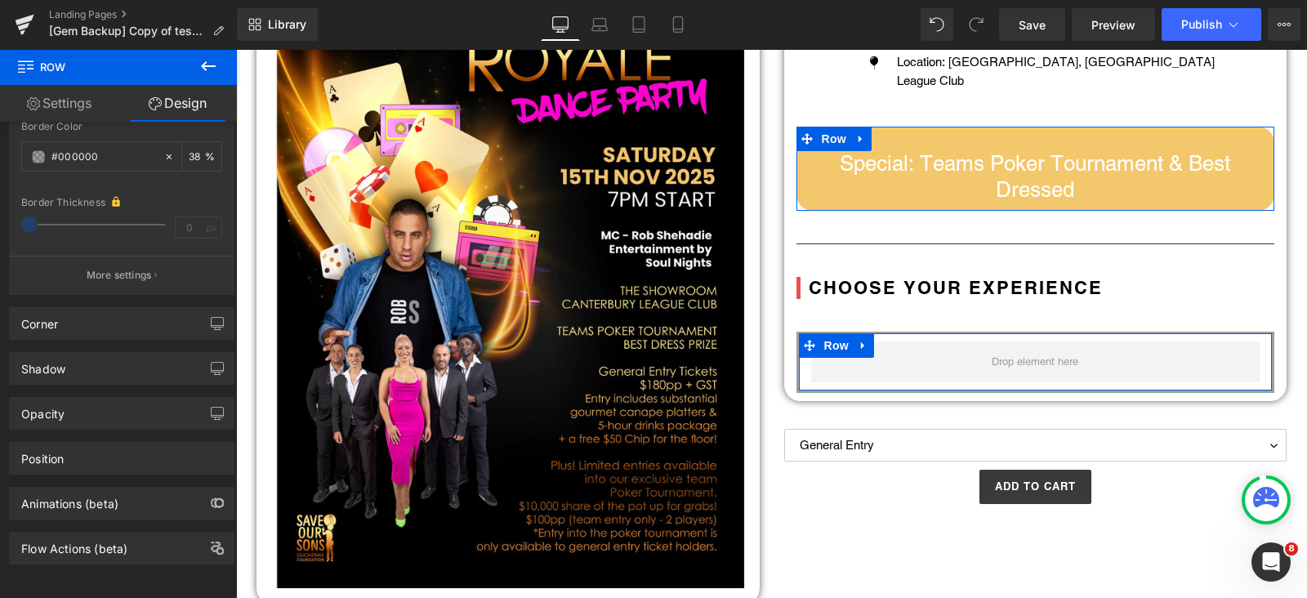
click at [83, 114] on link "Settings" at bounding box center [59, 103] width 118 height 37
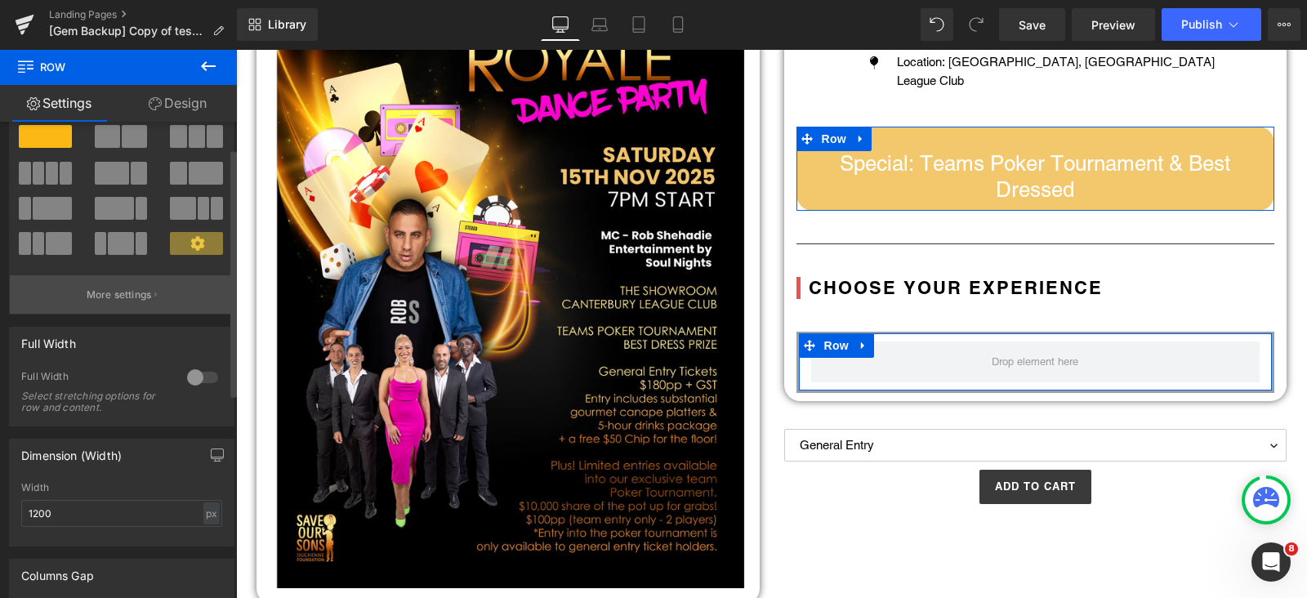
scroll to position [0, 0]
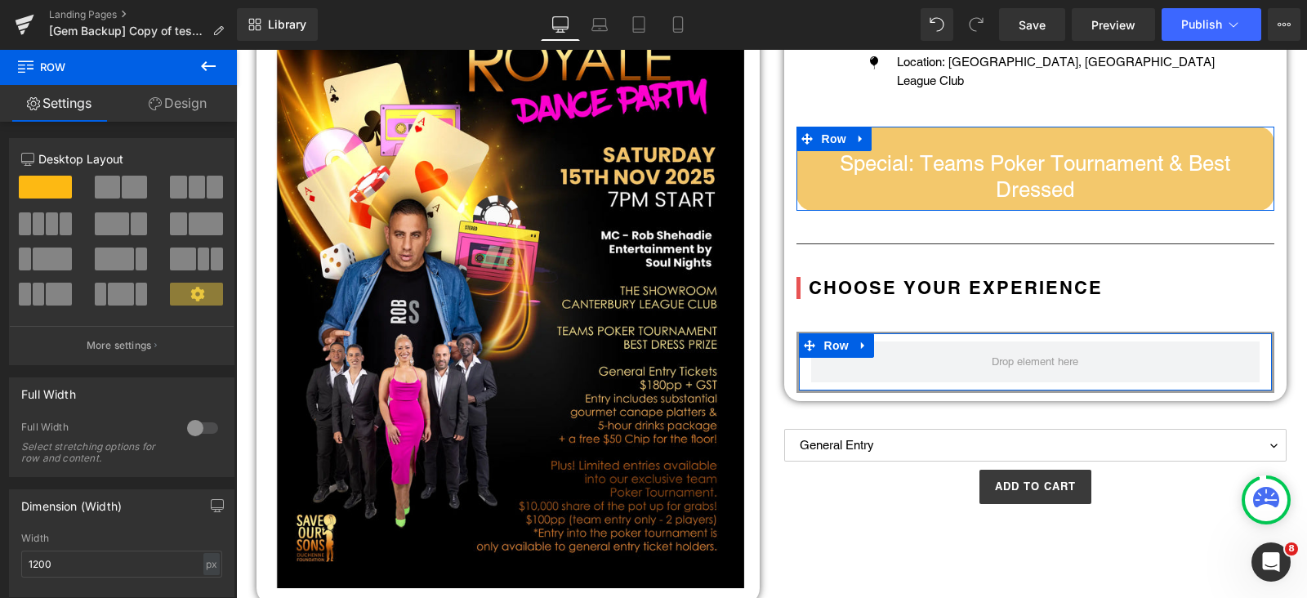
click at [163, 96] on link "Design" at bounding box center [177, 103] width 118 height 37
type input "38"
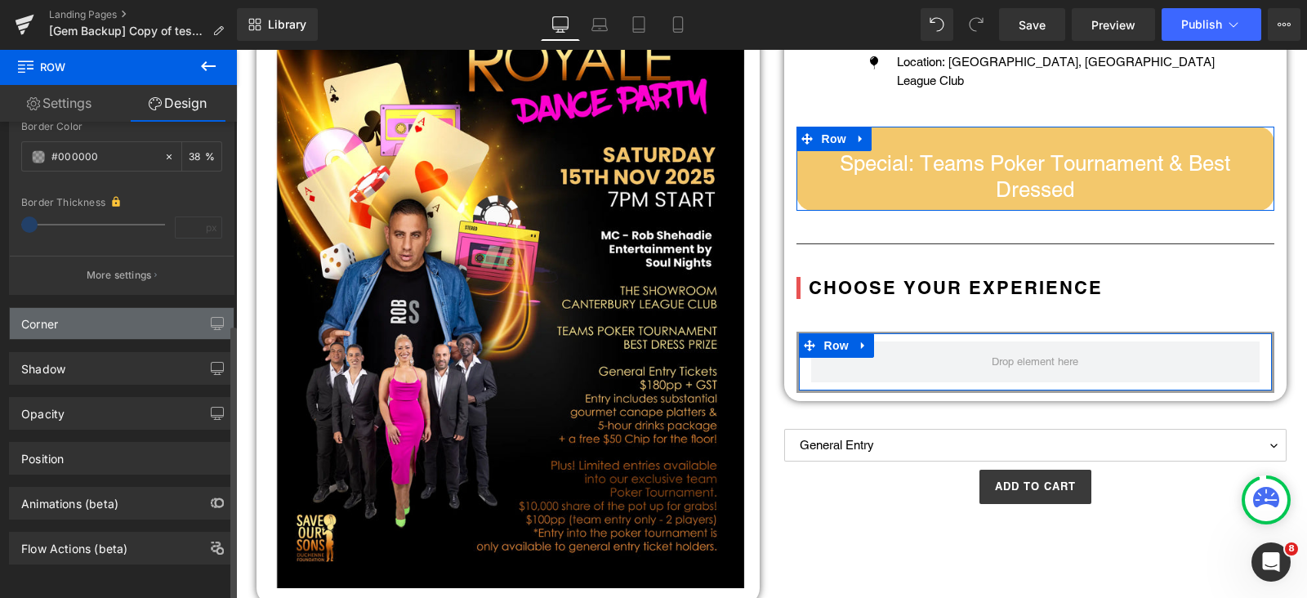
drag, startPoint x: 76, startPoint y: 324, endPoint x: 71, endPoint y: 306, distance: 19.4
click at [73, 320] on div "Visibility (All) 0|0|0|0 1 Show on Desktop 1 Show on Laptop 1 Show on Tablet 1 …" at bounding box center [122, 176] width 244 height 777
click at [71, 308] on div "Corner" at bounding box center [122, 323] width 224 height 31
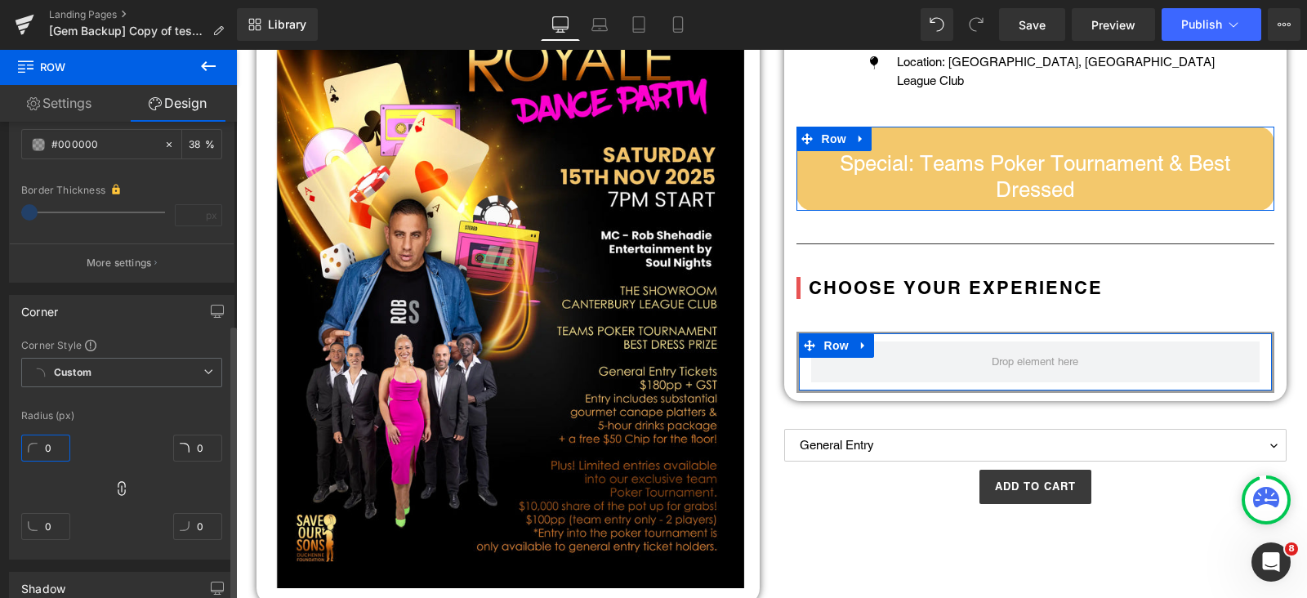
click at [42, 446] on input "0" at bounding box center [45, 448] width 49 height 27
type input "20"
type input "2"
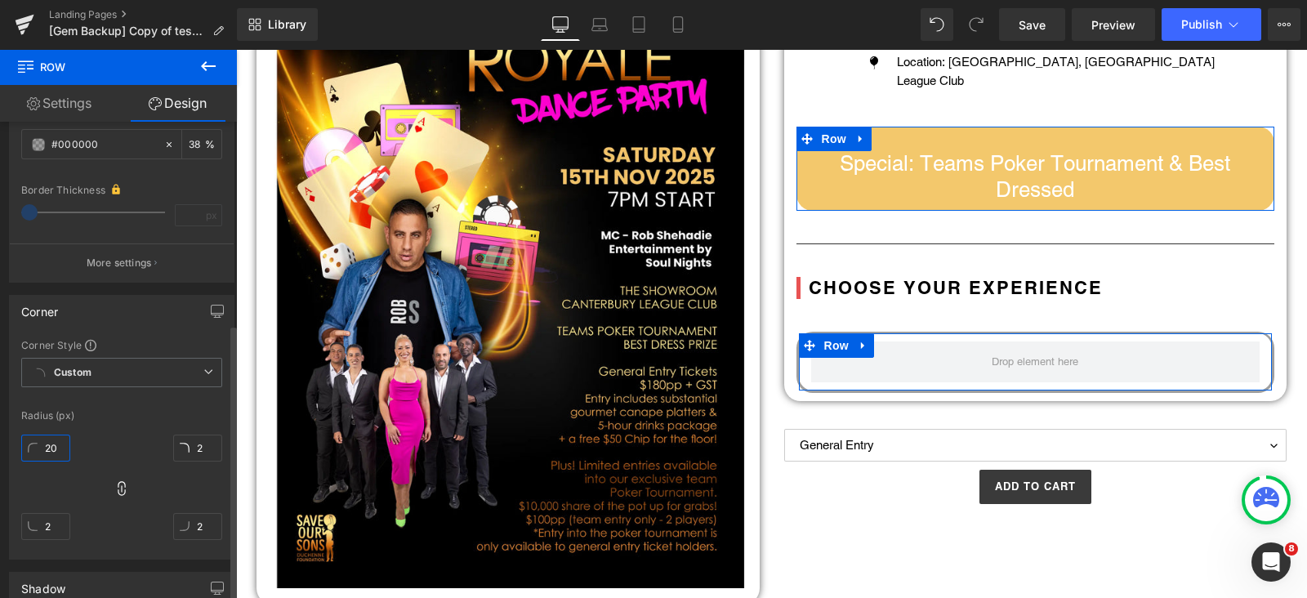
type input "20"
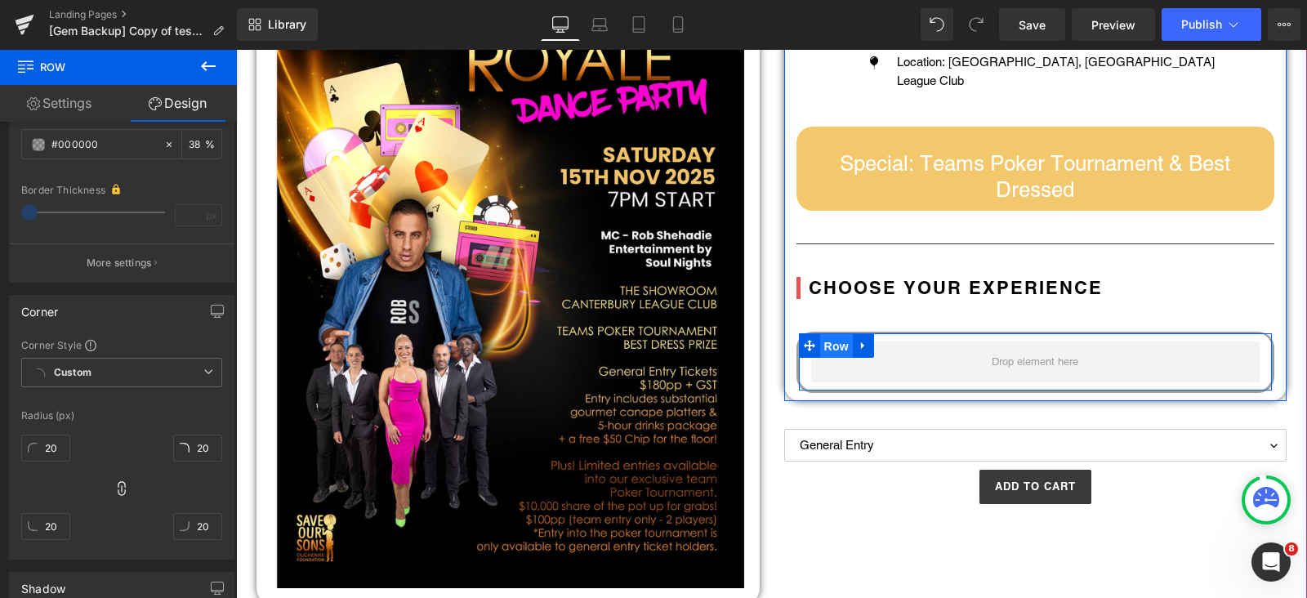
click at [833, 341] on span "Row" at bounding box center [836, 346] width 33 height 25
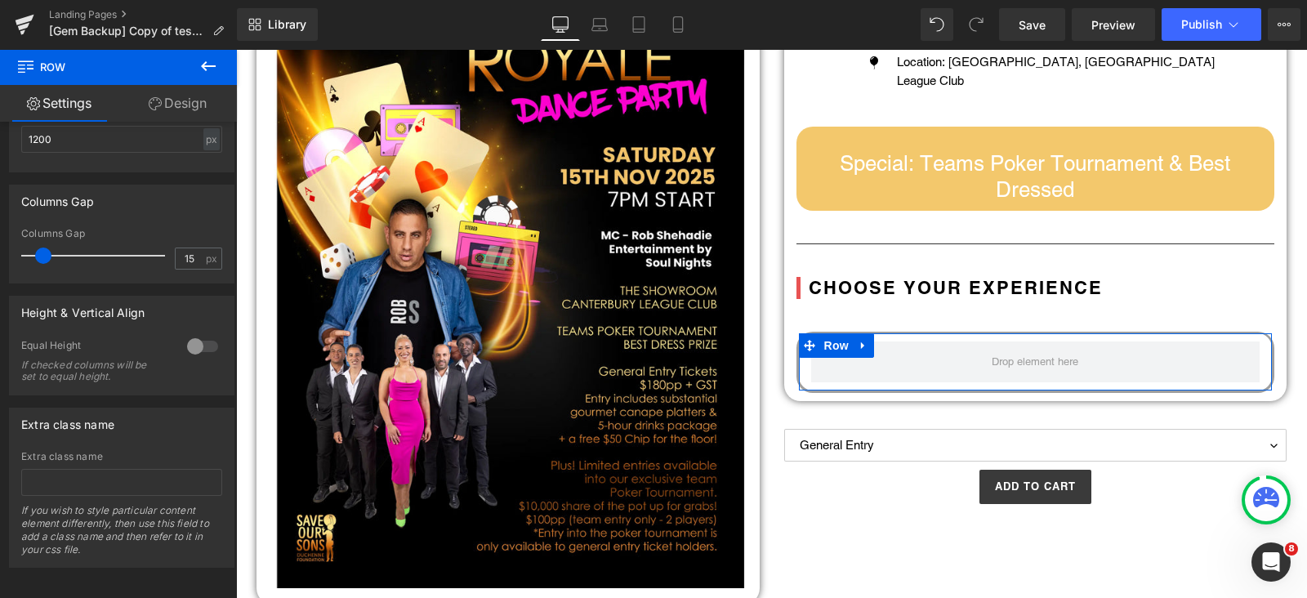
scroll to position [441, 0]
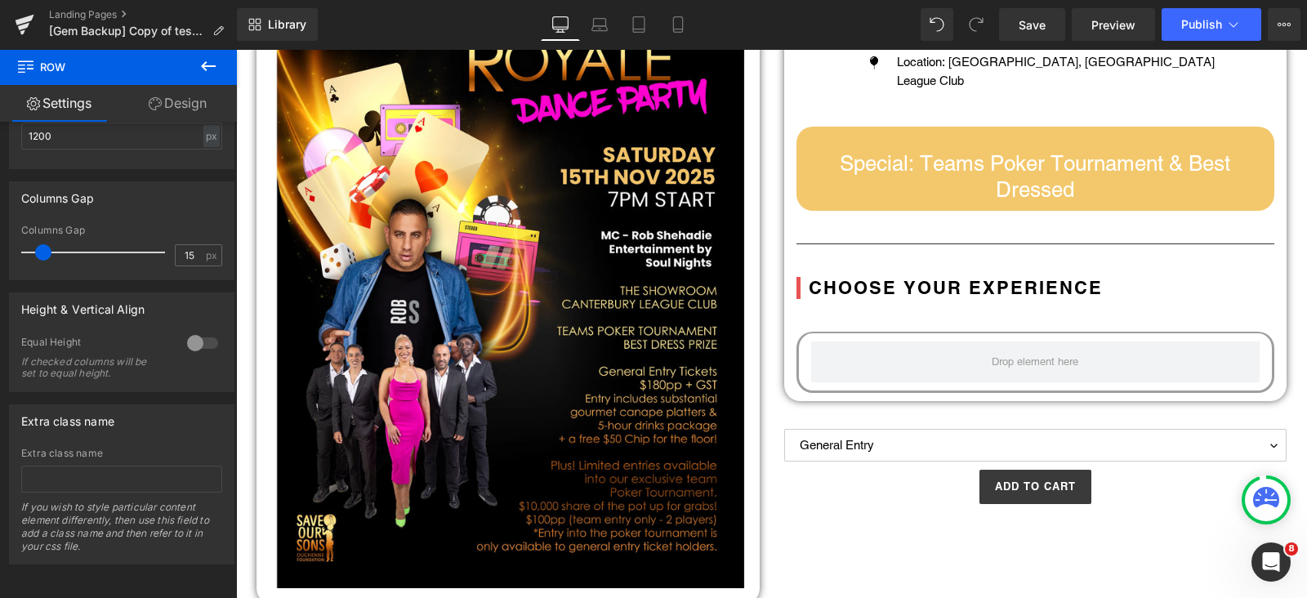
click at [207, 55] on button at bounding box center [208, 67] width 57 height 36
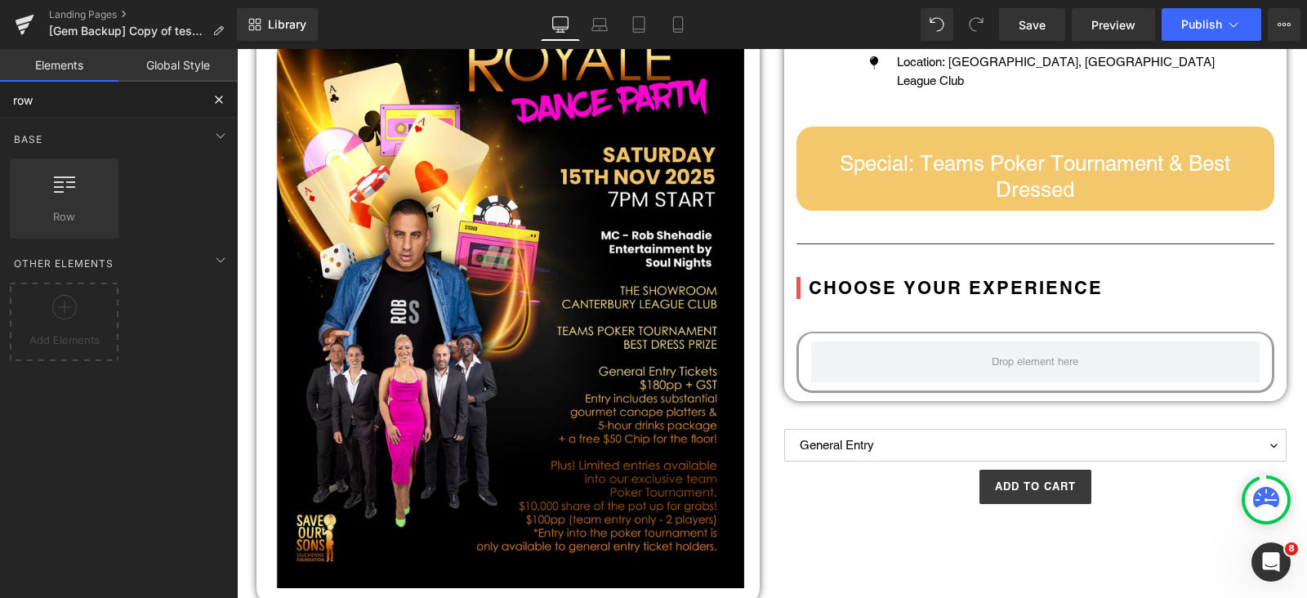
click at [114, 90] on input "row" at bounding box center [100, 100] width 201 height 36
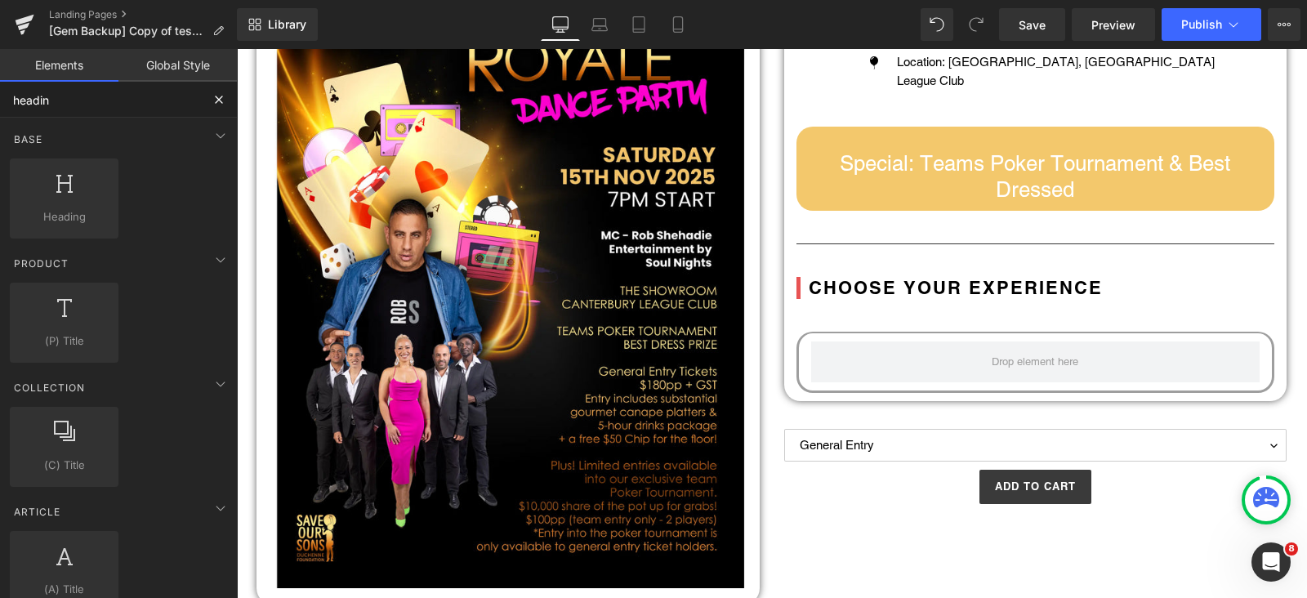
type input "heading"
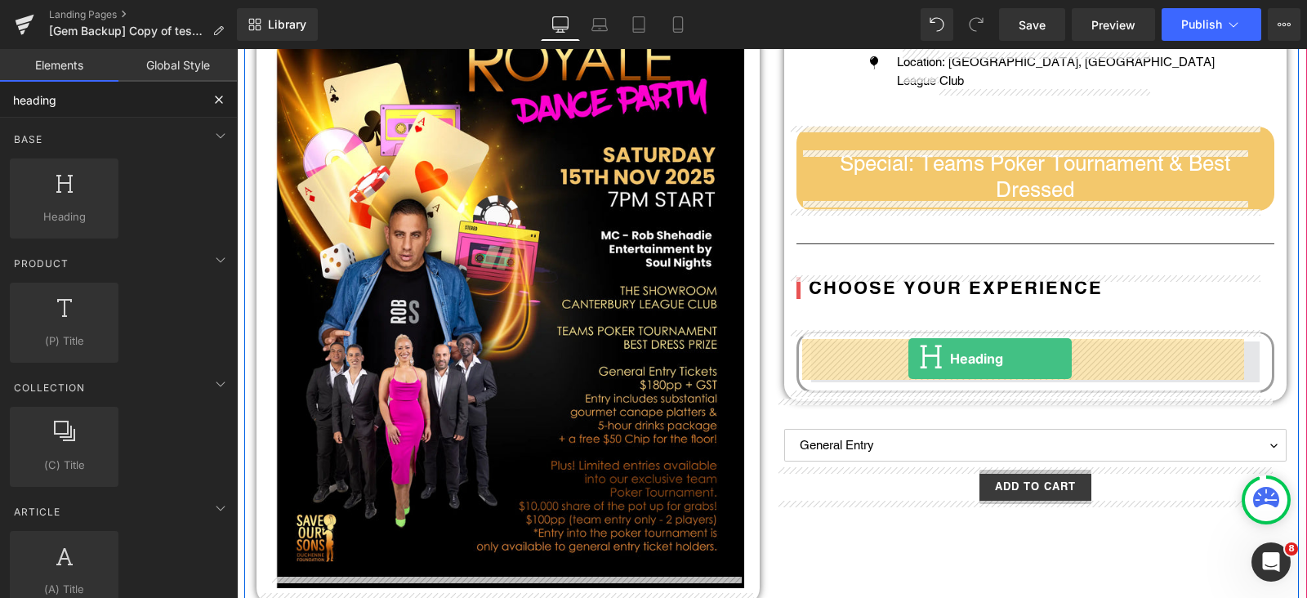
drag, startPoint x: 320, startPoint y: 226, endPoint x: 909, endPoint y: 359, distance: 603.0
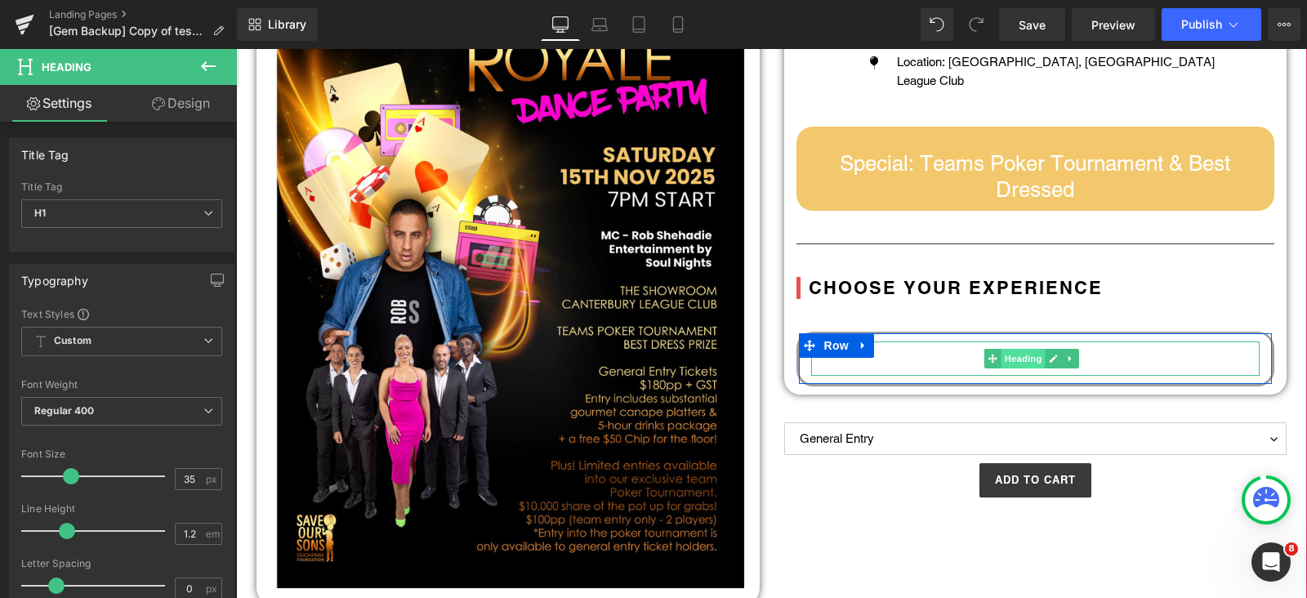
click at [1012, 362] on span "Heading" at bounding box center [1024, 359] width 44 height 20
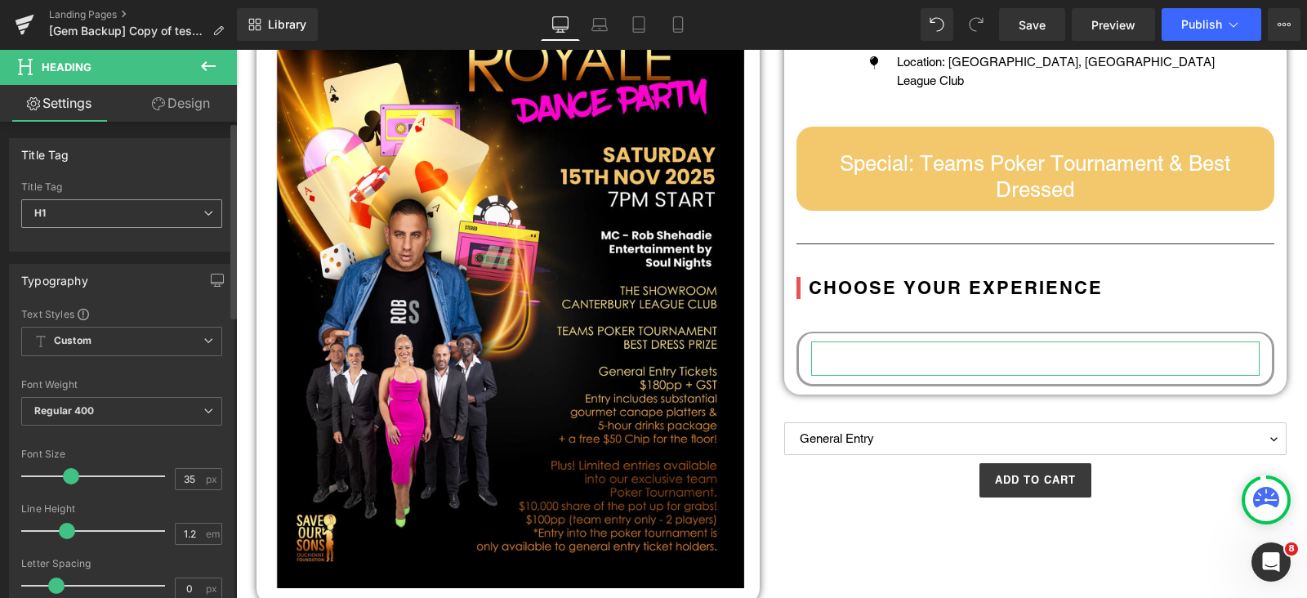
click at [114, 210] on span "H1" at bounding box center [121, 213] width 201 height 29
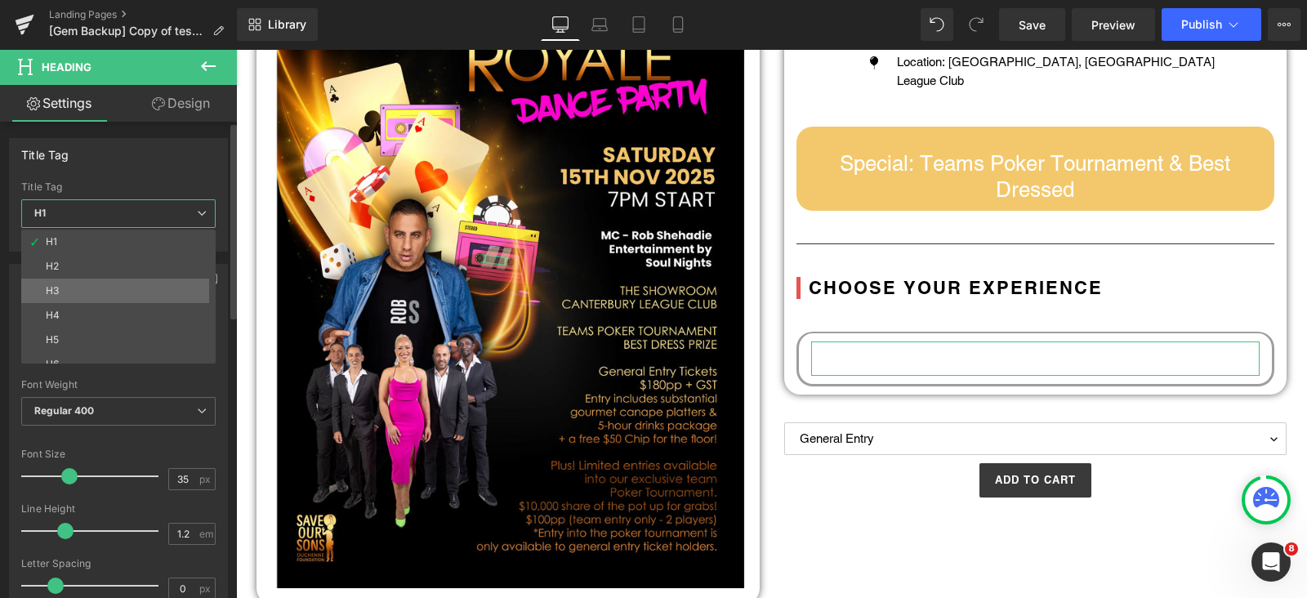
click at [69, 290] on li "H3" at bounding box center [122, 291] width 202 height 25
type input "26"
type input "100"
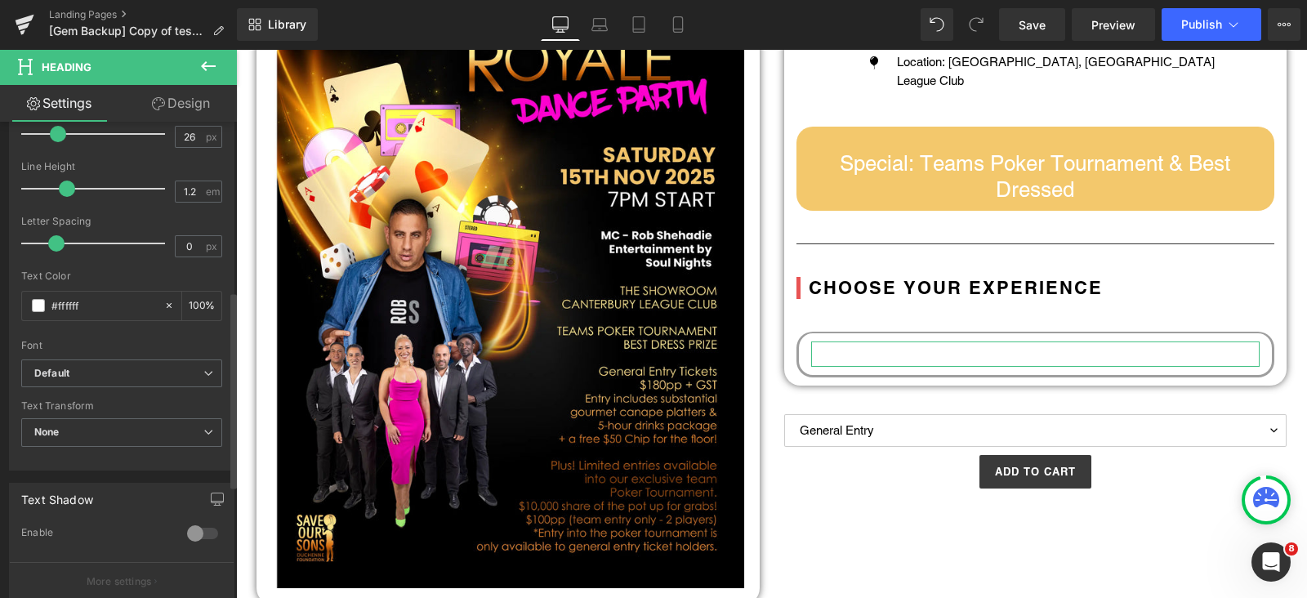
scroll to position [408, 0]
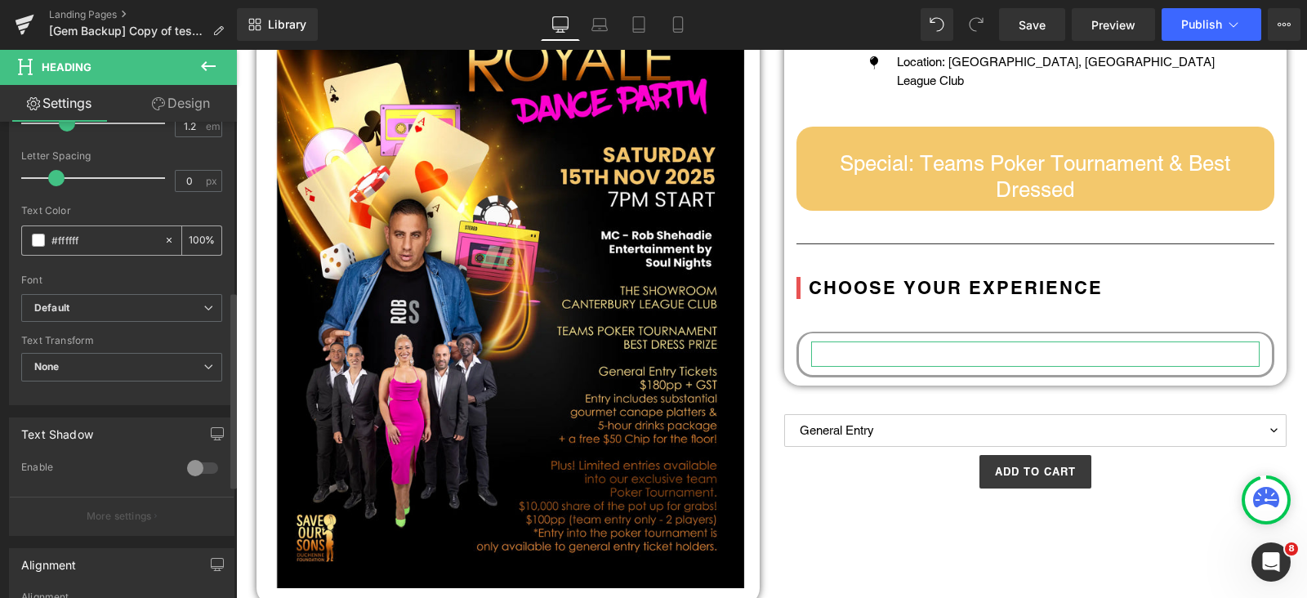
click at [42, 242] on span at bounding box center [38, 240] width 13 height 13
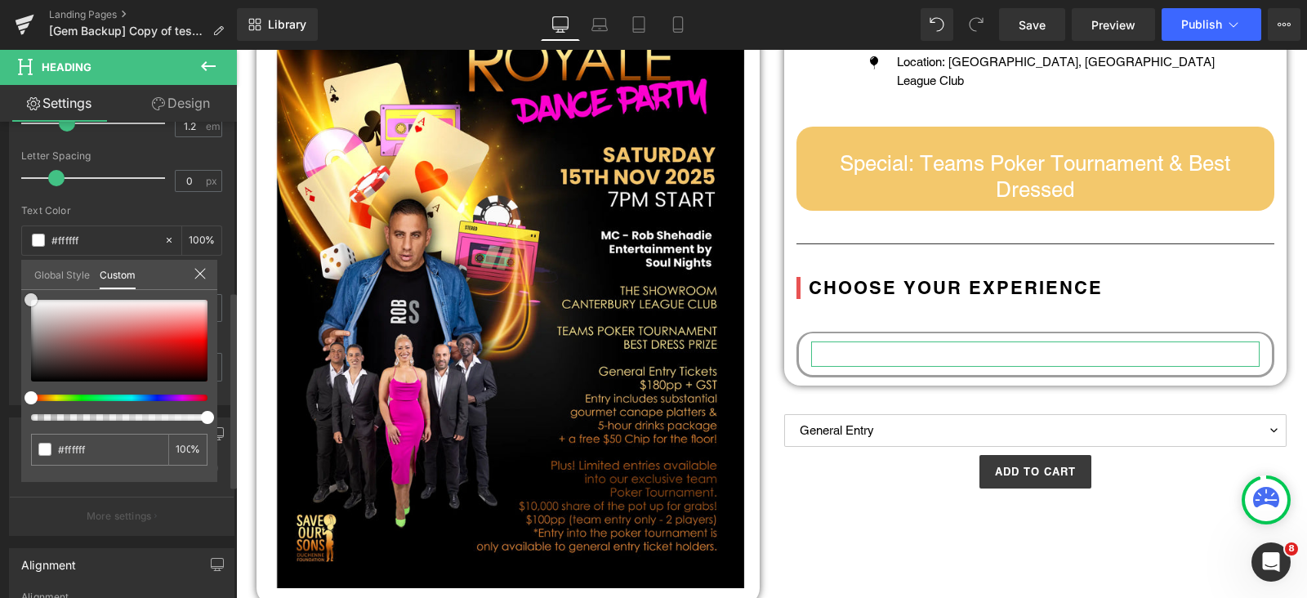
type input "#732020"
drag, startPoint x: 129, startPoint y: 357, endPoint x: 0, endPoint y: 410, distance: 139.6
click at [0, 405] on div "Typography Text Styles Custom Custom Setup Global Style Custom Setup Global Sty…" at bounding box center [122, 124] width 244 height 561
type input "#000000"
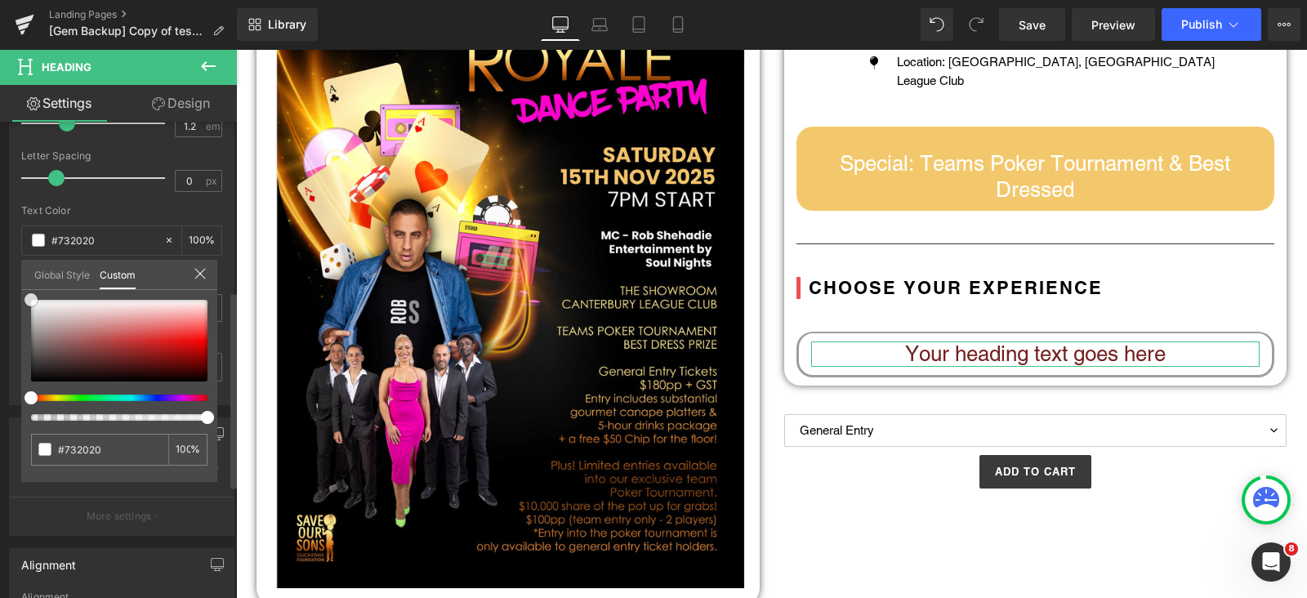
type input "#000000"
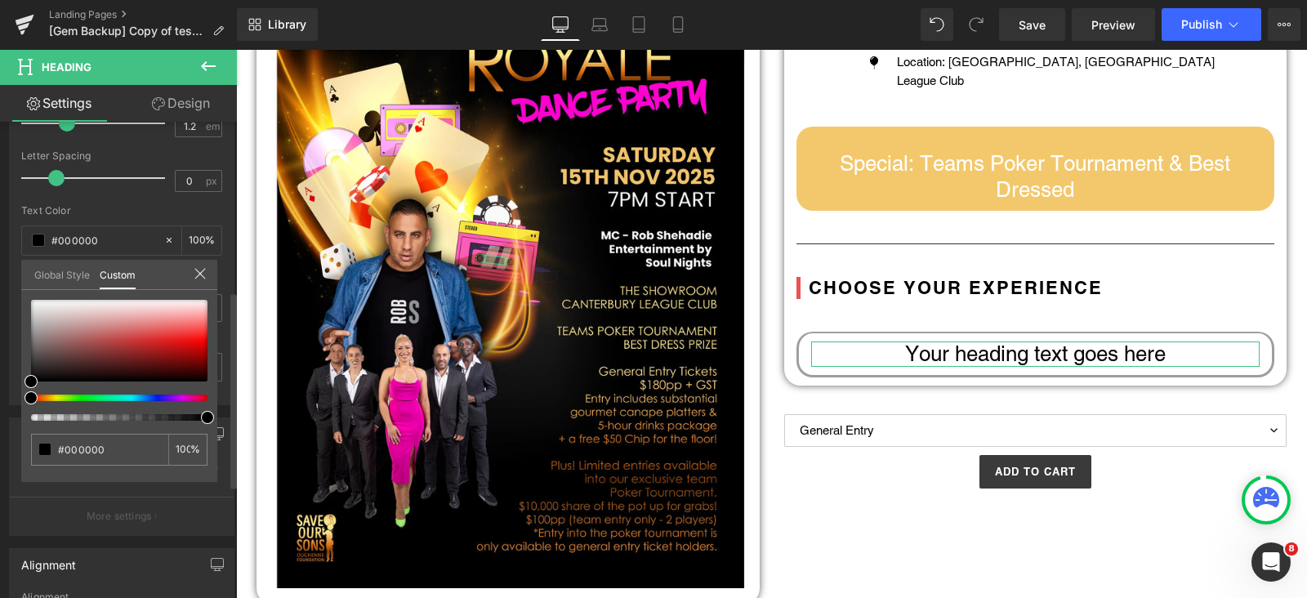
drag, startPoint x: 113, startPoint y: 199, endPoint x: 180, endPoint y: 217, distance: 69.2
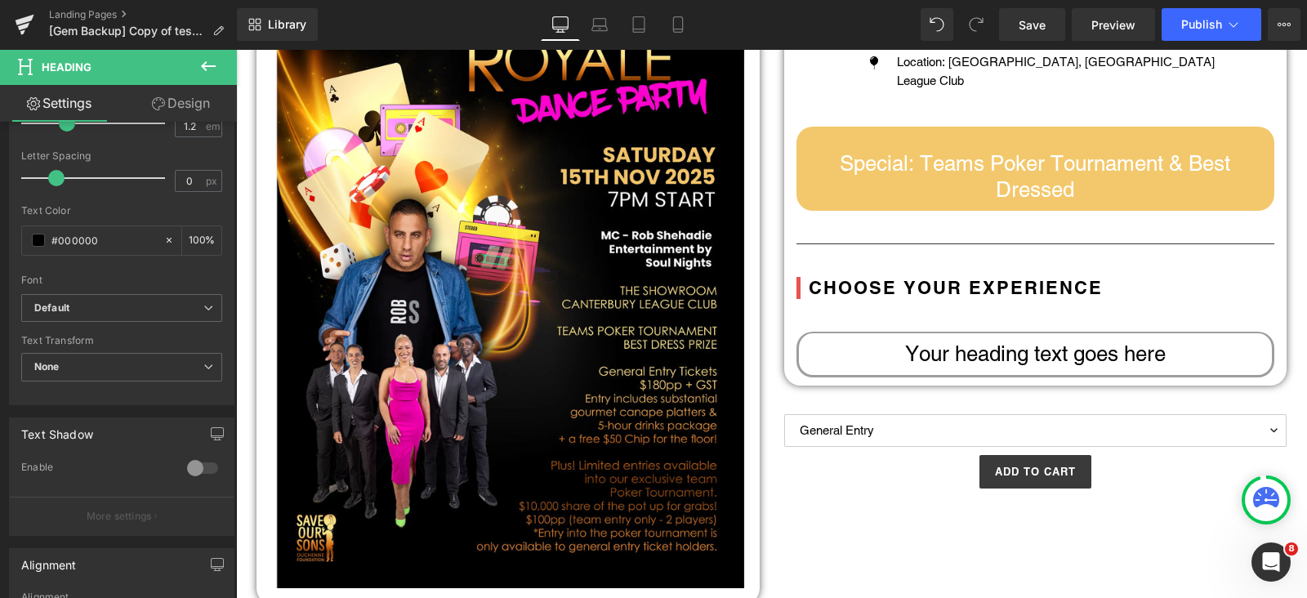
click at [1012, 352] on body "Skip to content Just added to your cart Qty: View cart ( ) Continue shopping Su…" at bounding box center [771, 495] width 1071 height 1504
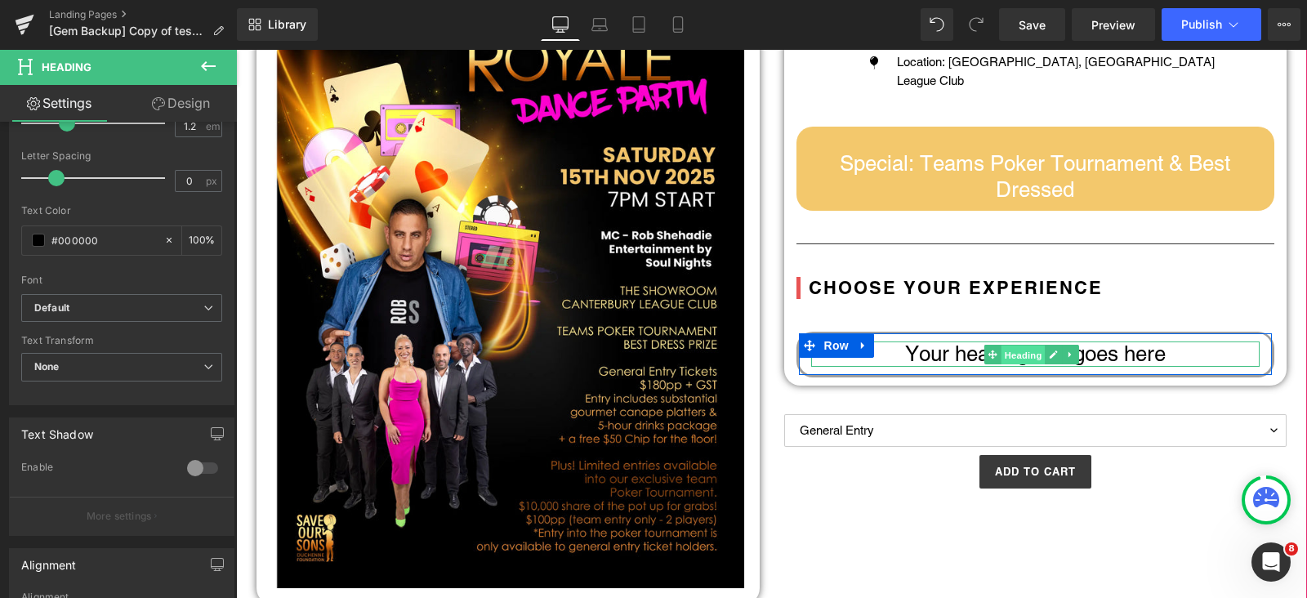
click at [1016, 353] on span "Heading" at bounding box center [1024, 356] width 44 height 20
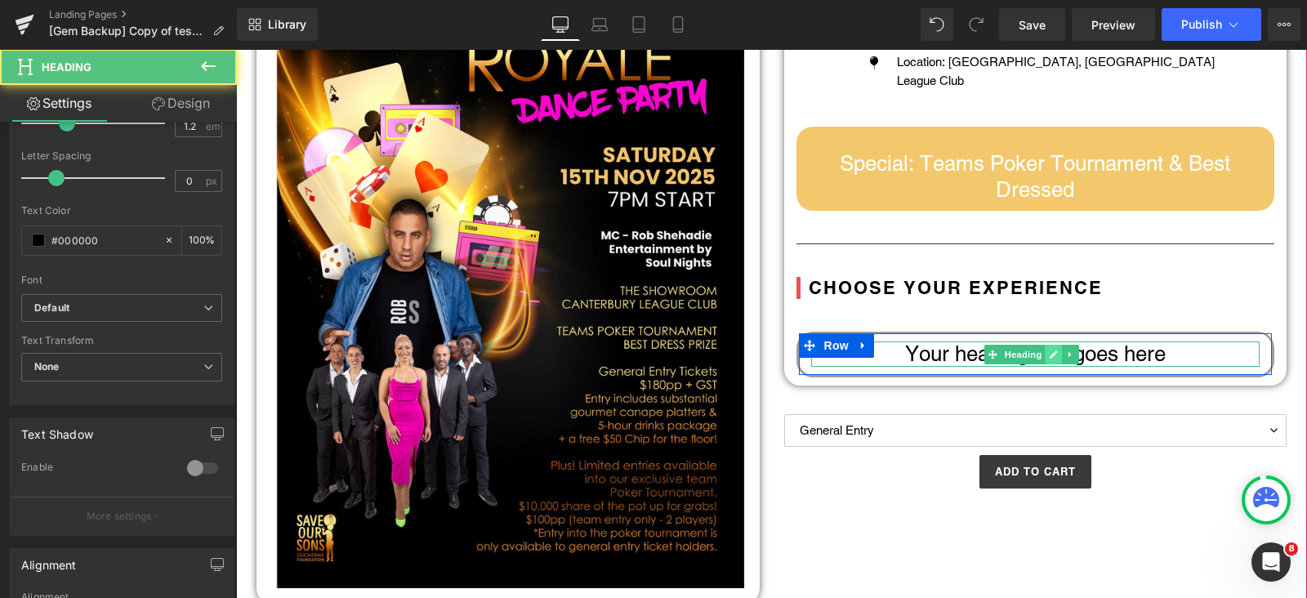
click at [1050, 353] on icon at bounding box center [1054, 355] width 8 height 8
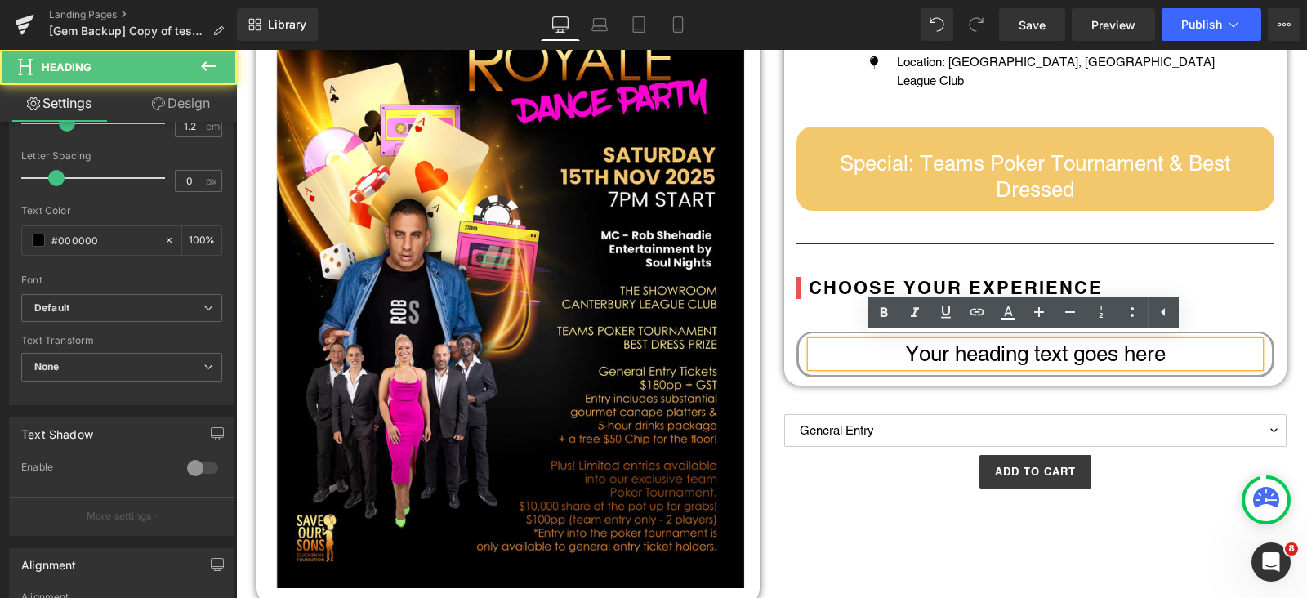
click at [1044, 353] on h3 "Your heading text goes here" at bounding box center [1035, 354] width 449 height 25
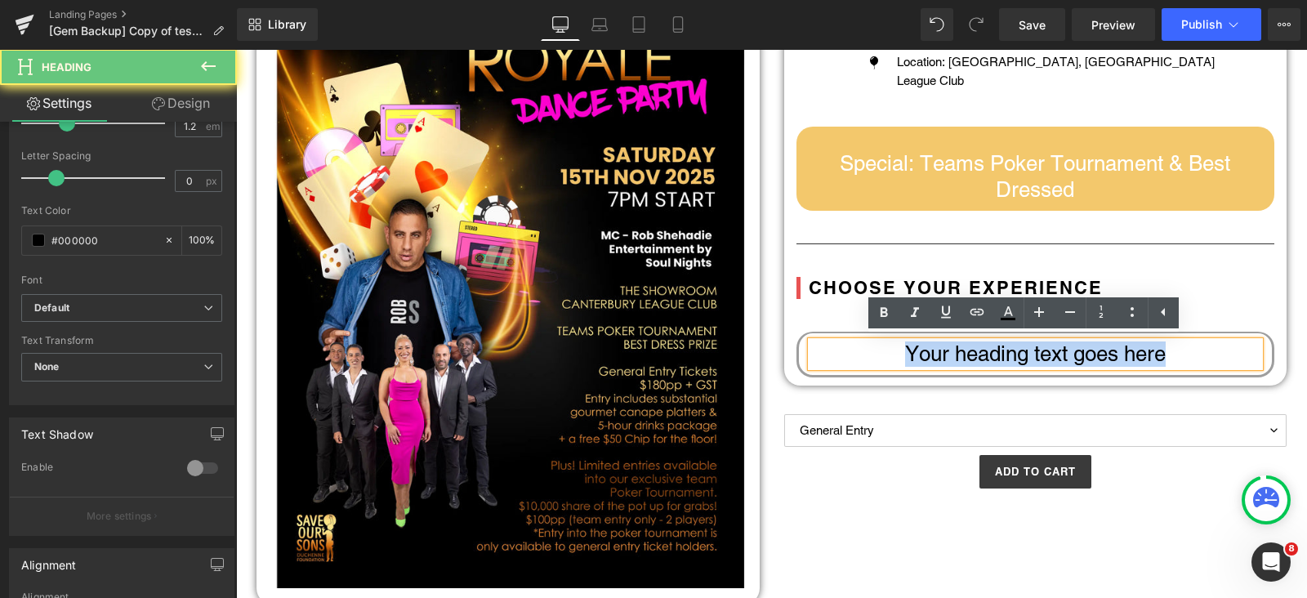
click at [1044, 353] on h3 "Your heading text goes here" at bounding box center [1035, 354] width 449 height 25
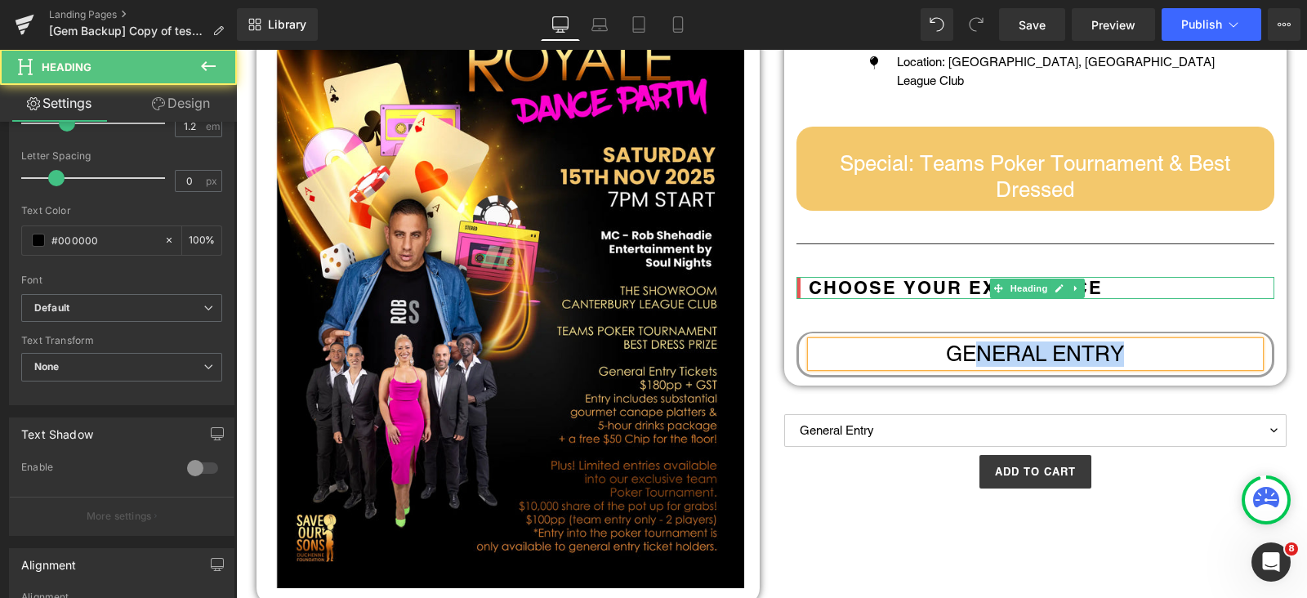
drag, startPoint x: 1139, startPoint y: 348, endPoint x: 958, endPoint y: 353, distance: 180.6
click at [958, 353] on h3 "GENERAL ENTRY" at bounding box center [1035, 354] width 449 height 25
click at [1038, 345] on h3 "General Entry" at bounding box center [1035, 354] width 449 height 25
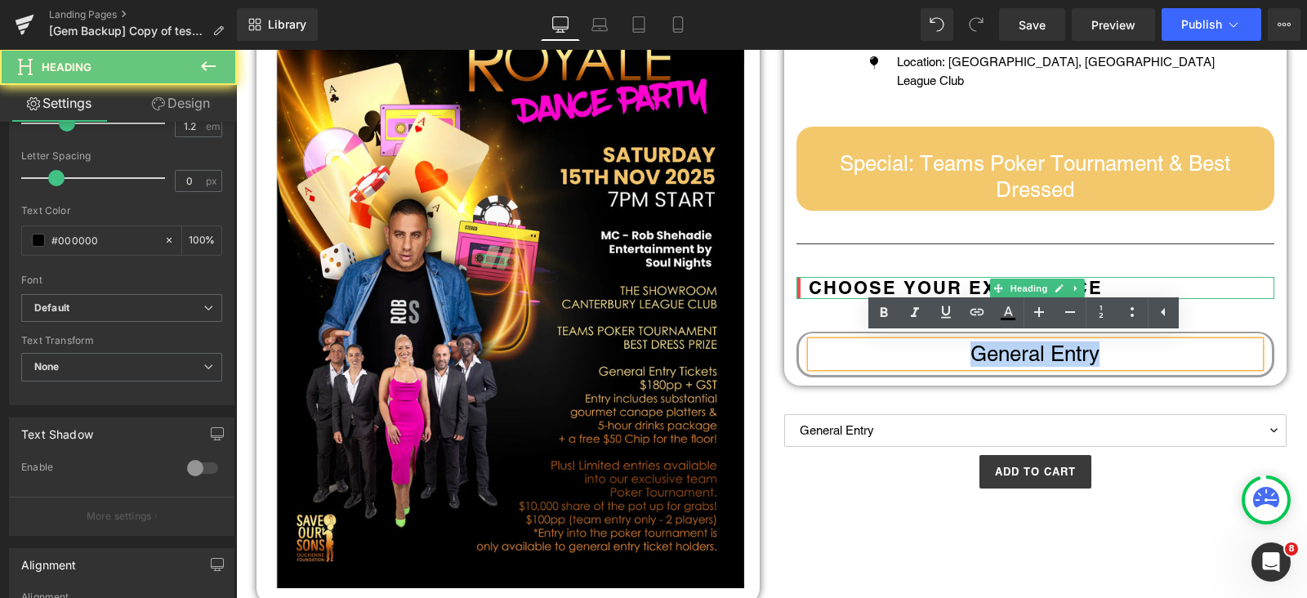
click at [1038, 345] on h3 "General Entry" at bounding box center [1035, 354] width 449 height 25
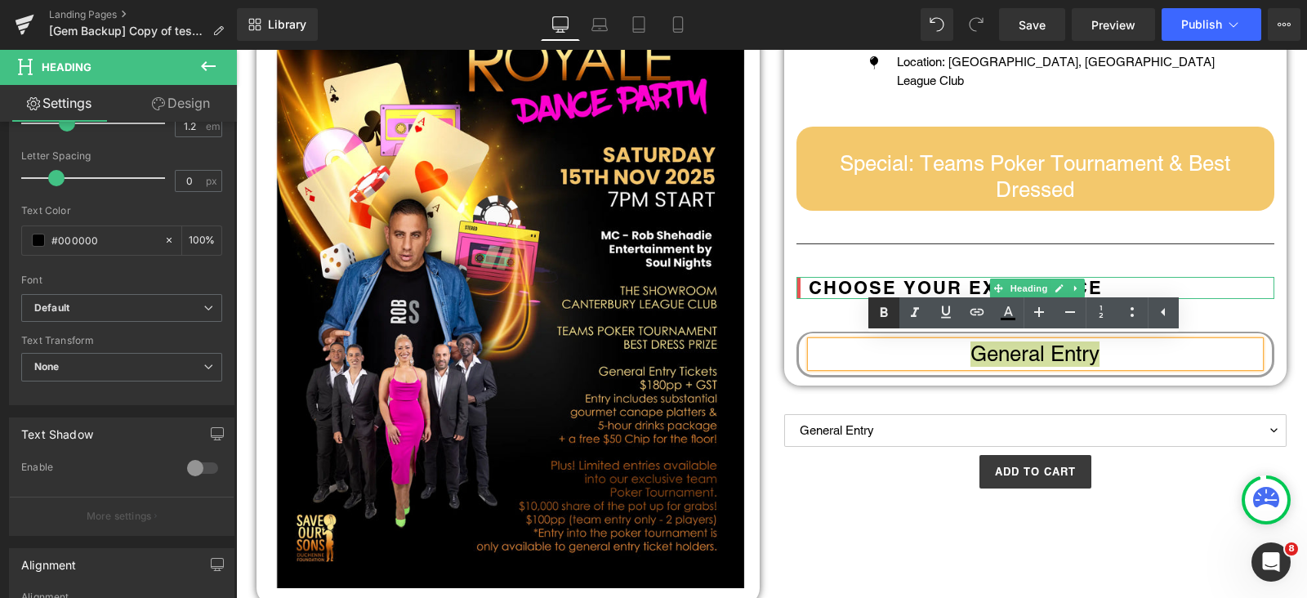
click at [0, 0] on icon at bounding box center [0, 0] width 0 height 0
click at [1065, 312] on icon at bounding box center [1071, 312] width 20 height 20
type input "24"
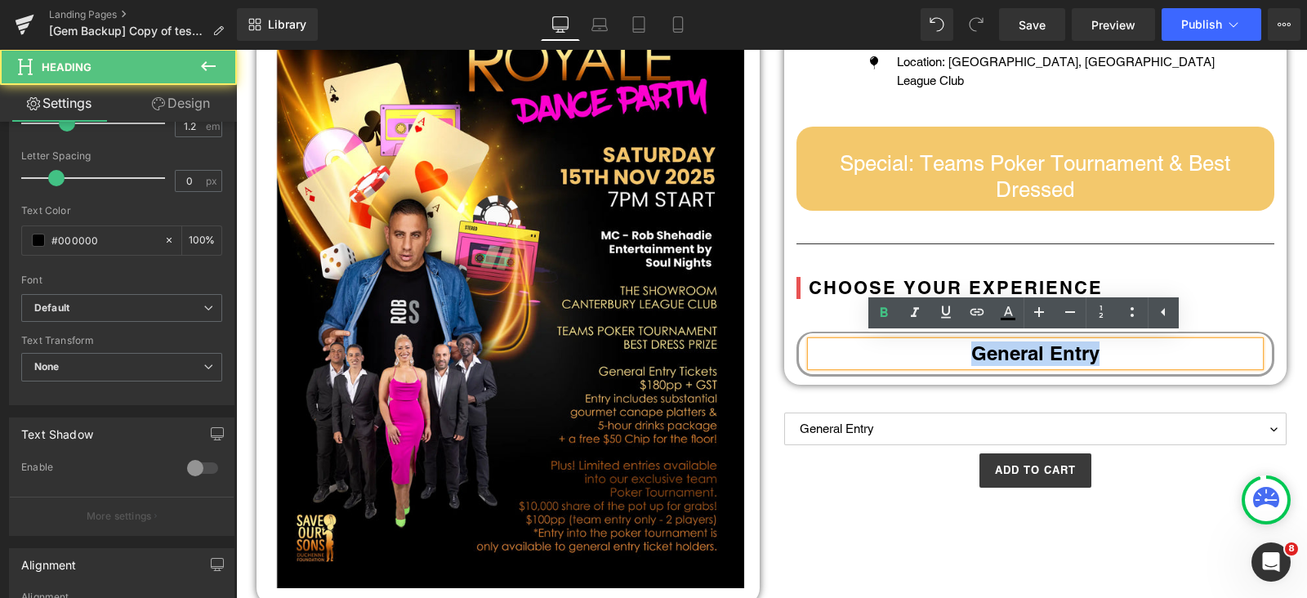
click at [1118, 350] on h3 "General Entry" at bounding box center [1035, 354] width 449 height 25
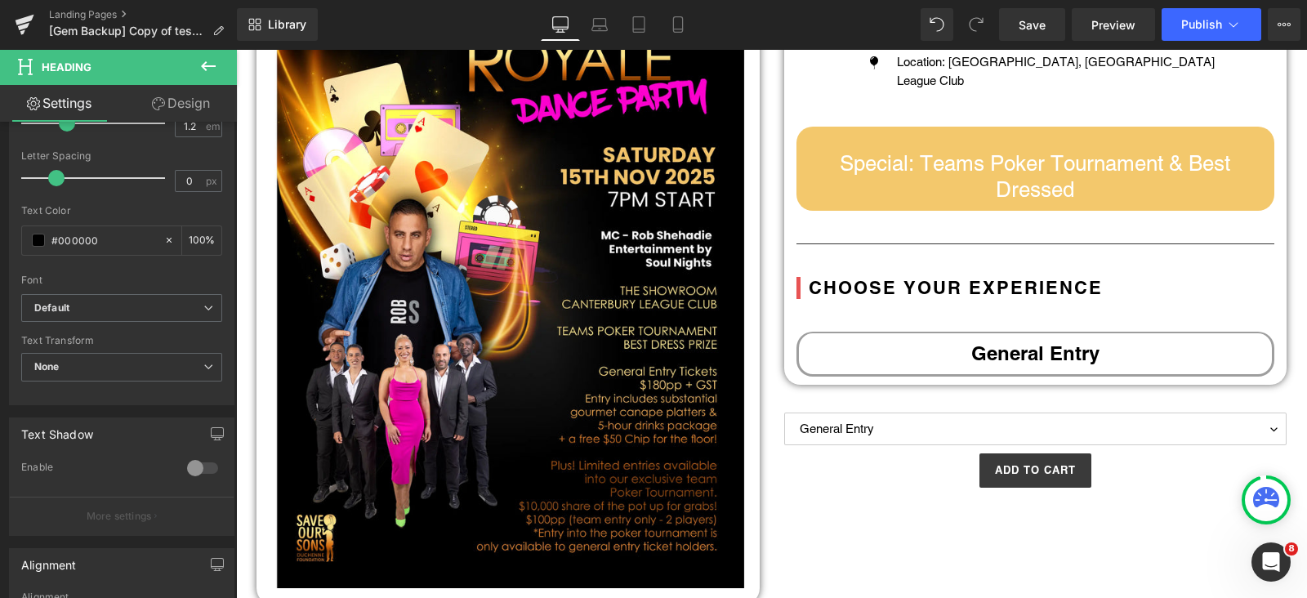
click at [203, 68] on icon at bounding box center [209, 66] width 20 height 20
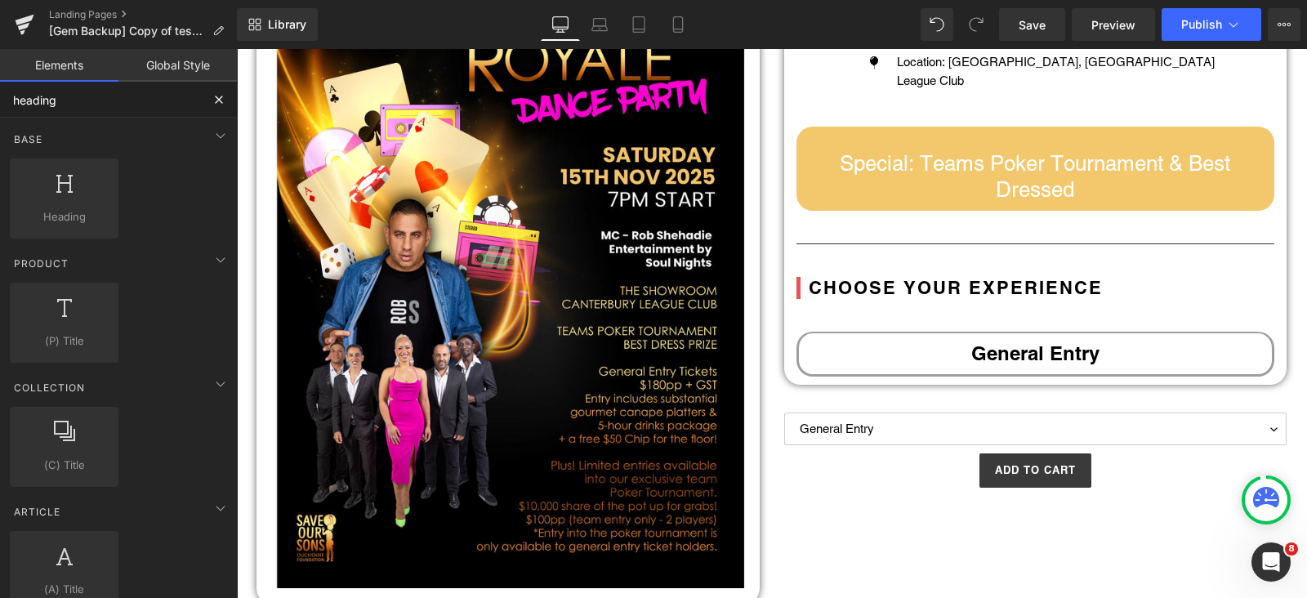
click at [93, 105] on input "heading" at bounding box center [100, 100] width 201 height 36
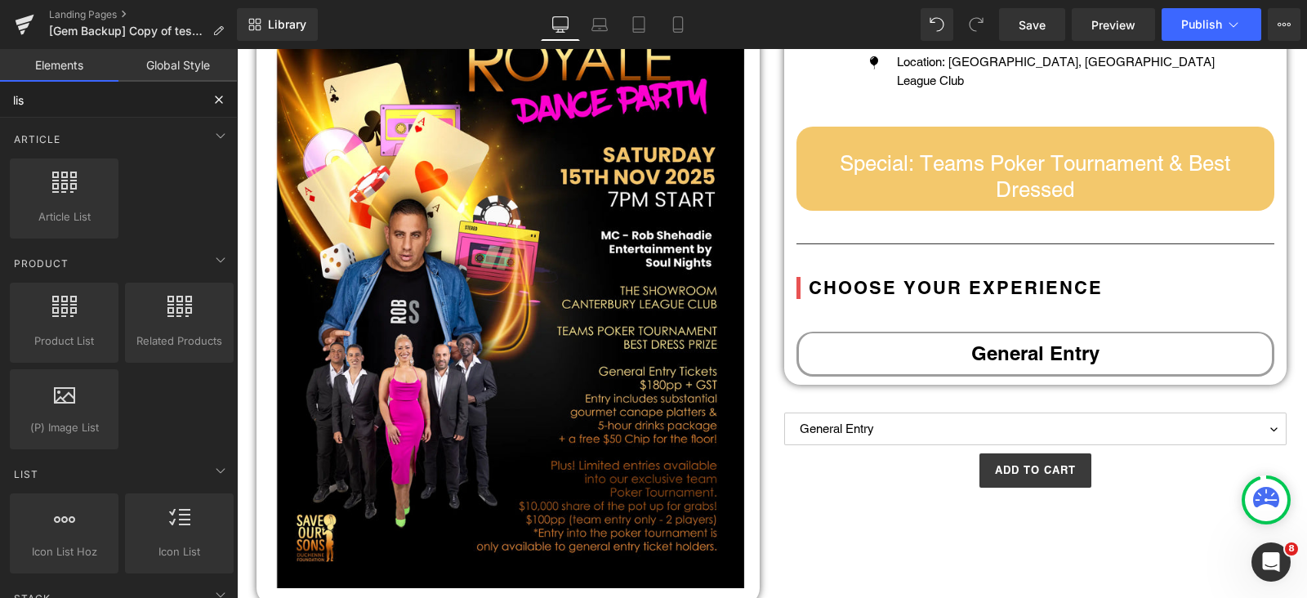
type input "list"
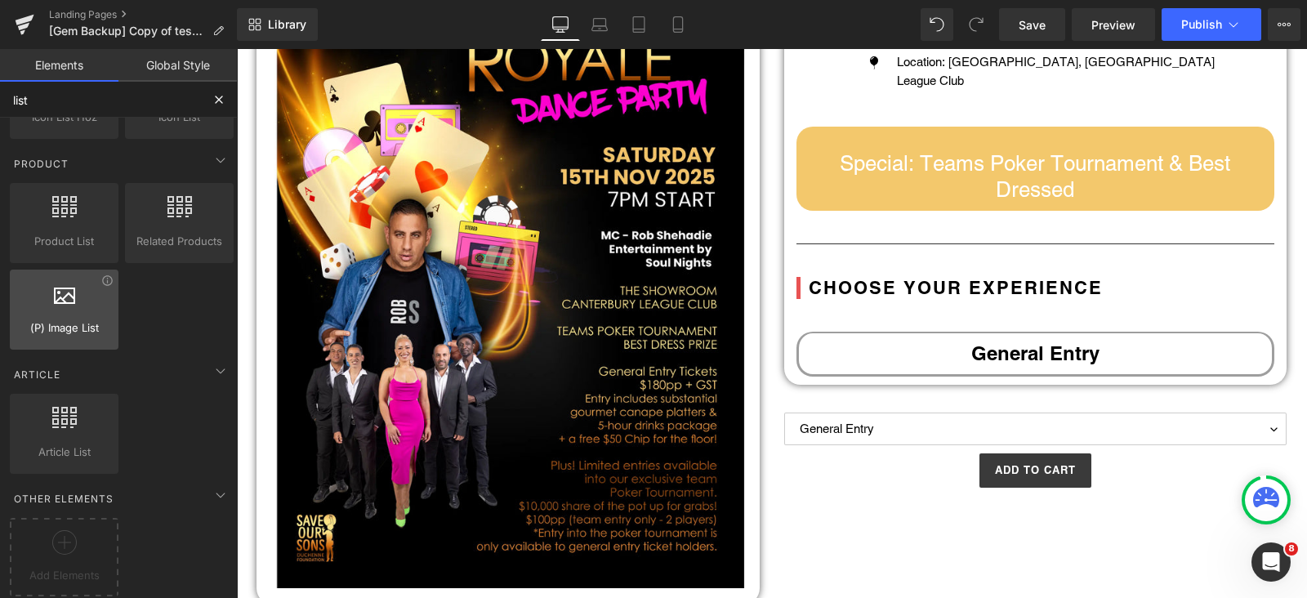
scroll to position [0, 0]
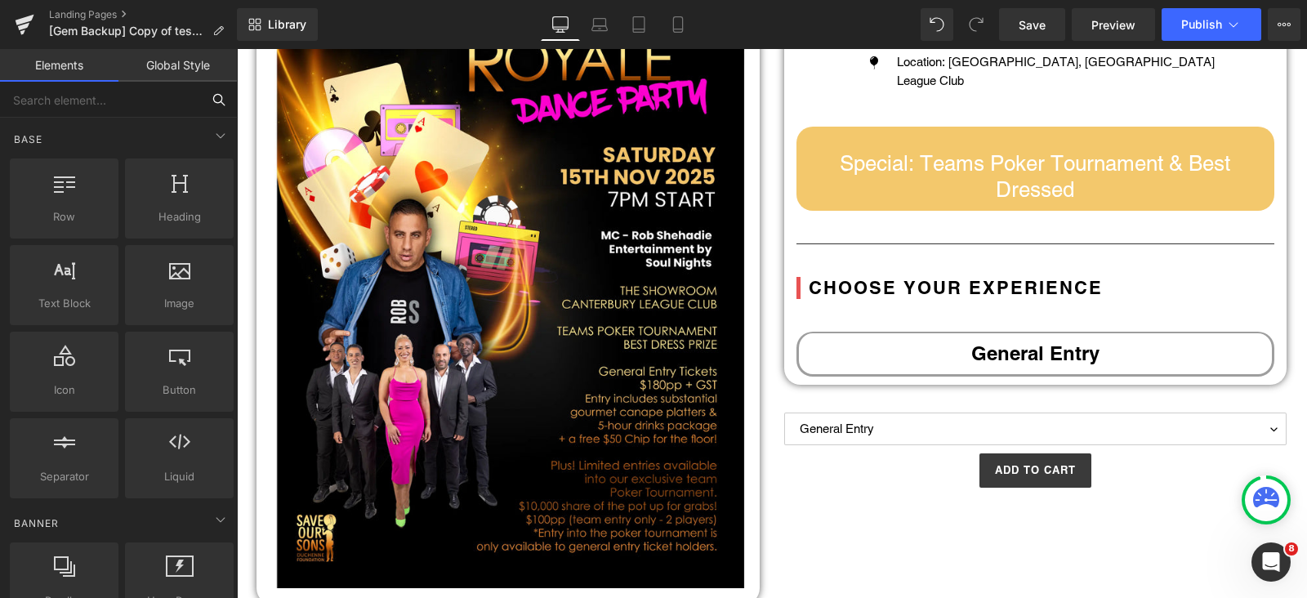
click at [164, 111] on input "text" at bounding box center [100, 100] width 201 height 36
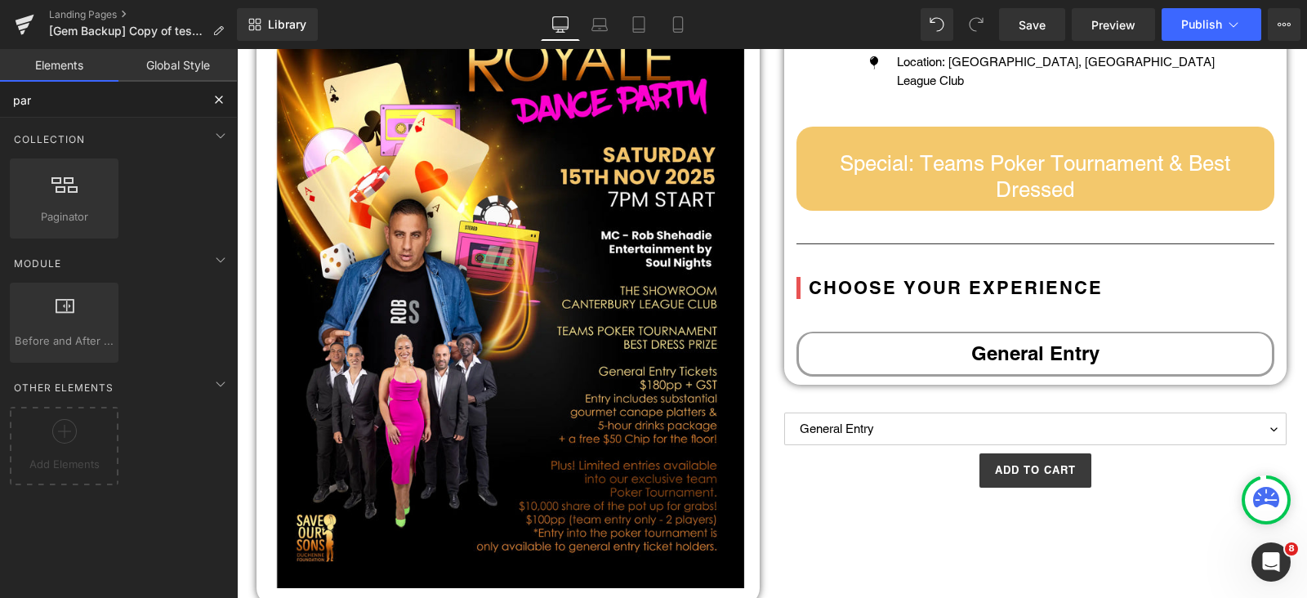
type input "para"
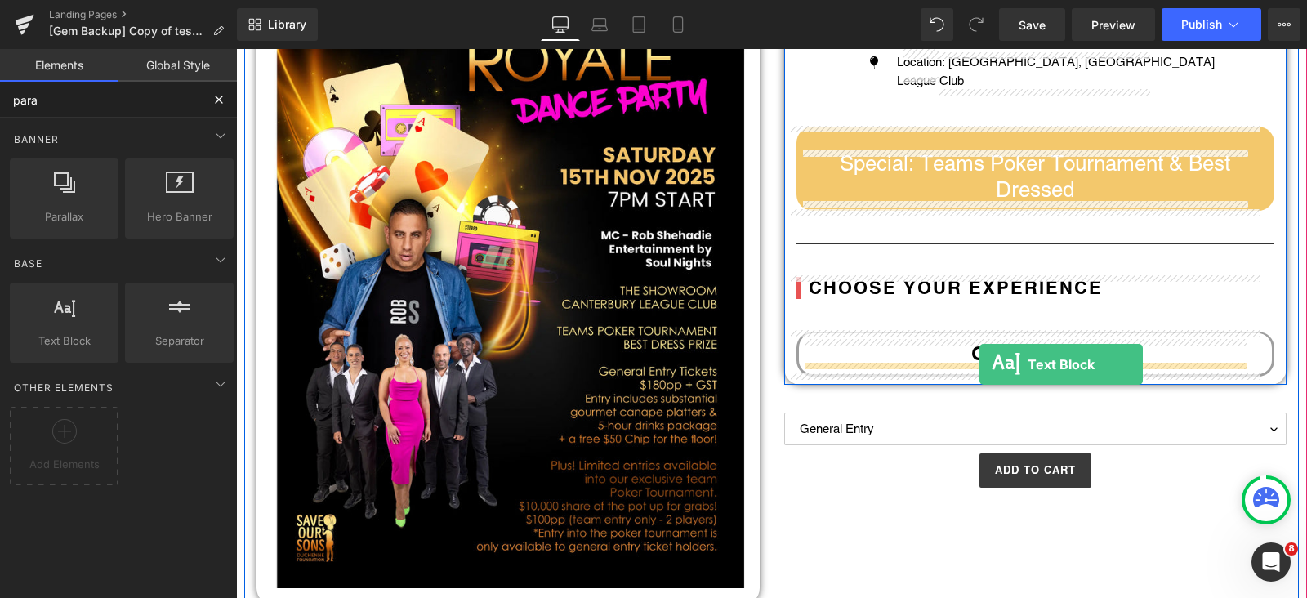
drag, startPoint x: 315, startPoint y: 372, endPoint x: 980, endPoint y: 364, distance: 664.3
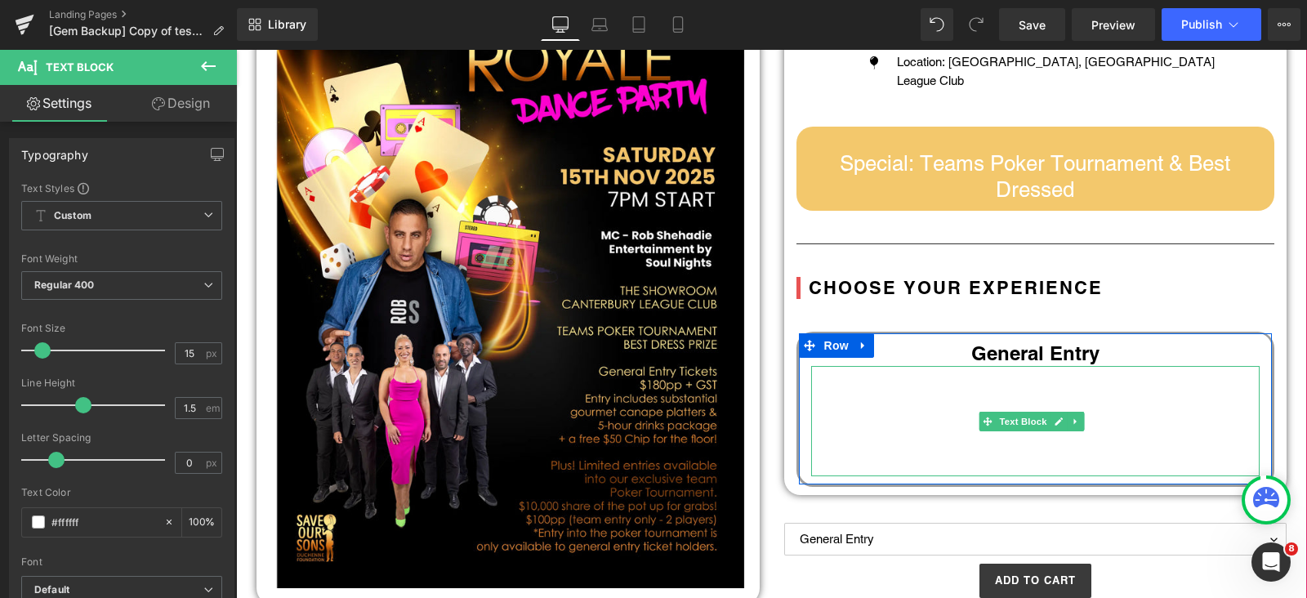
click at [961, 419] on p "Lorem ipsum dolor sit amet, consectetur adipiscing elit, sed do eiusmod tempor …" at bounding box center [1035, 421] width 449 height 110
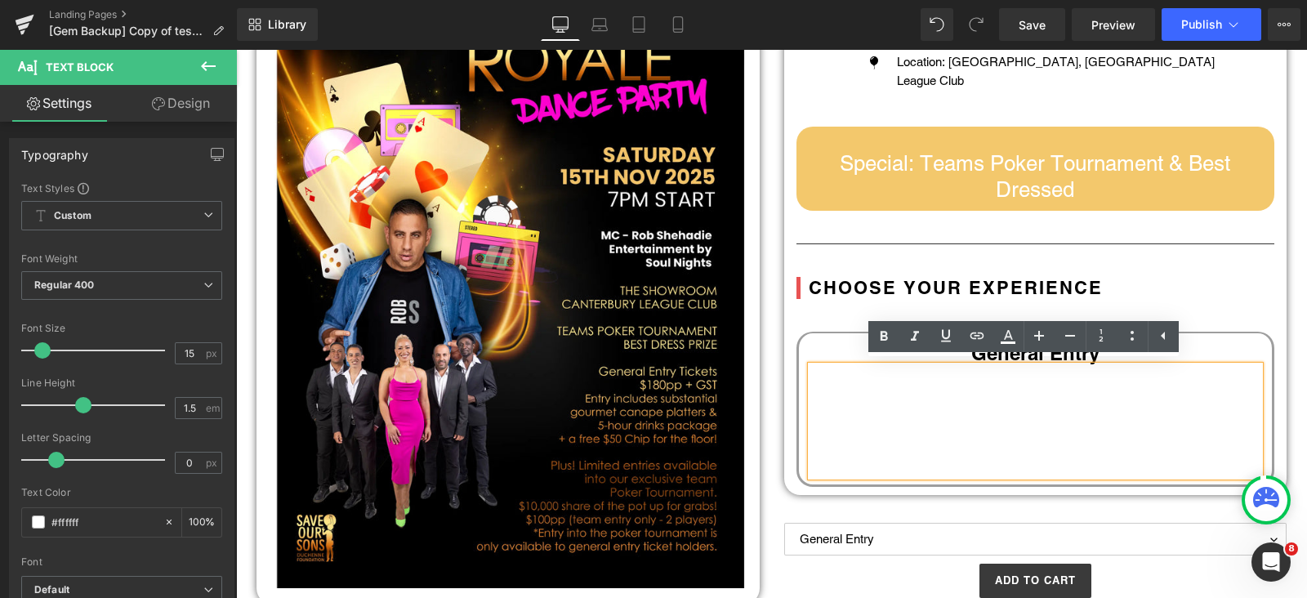
click at [1016, 421] on p "Lorem ipsum dolor sit amet, consectetur adipiscing elit, sed do eiusmod tempor …" at bounding box center [1035, 421] width 449 height 110
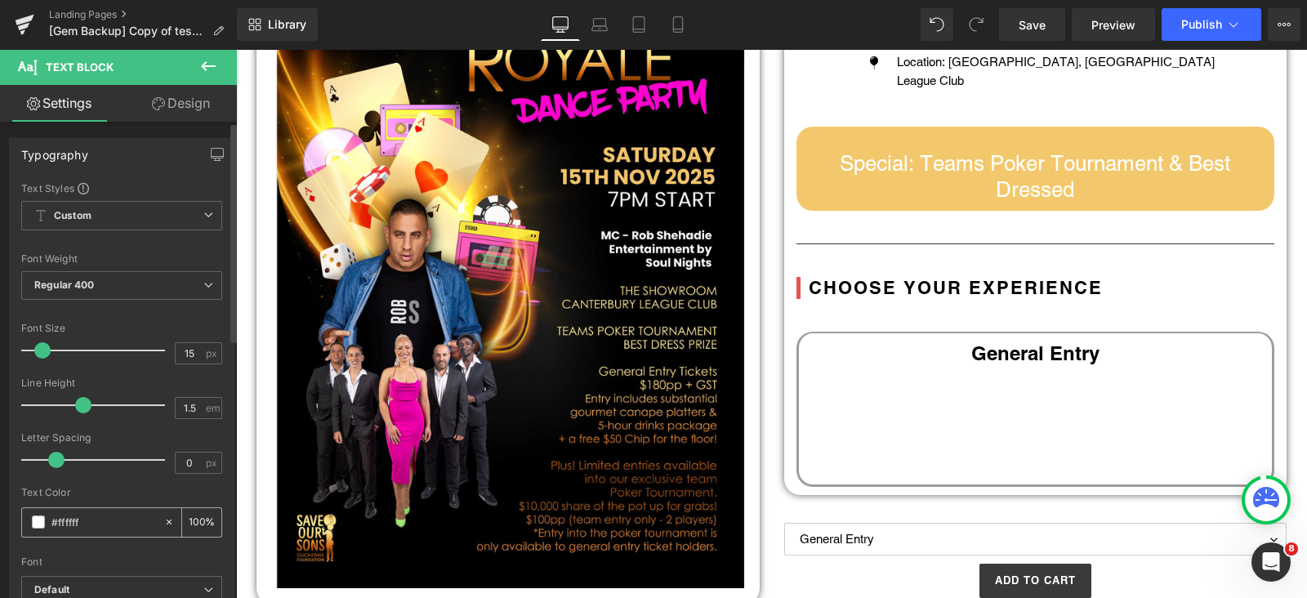
click at [40, 524] on span at bounding box center [38, 522] width 13 height 13
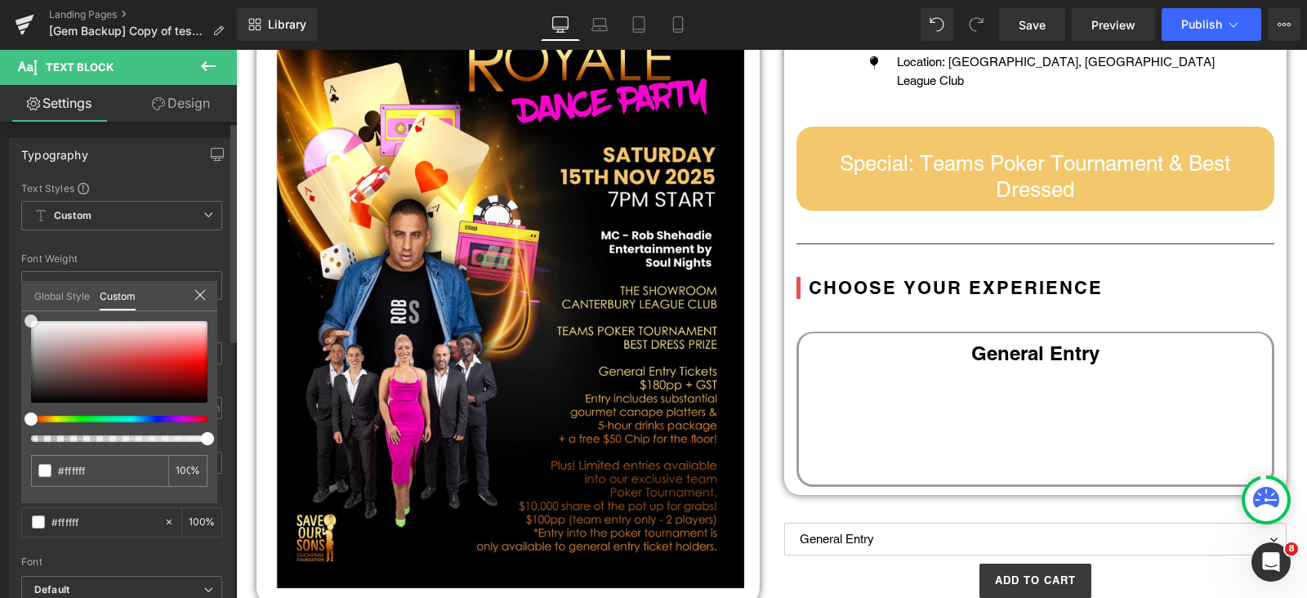
type input "#784949"
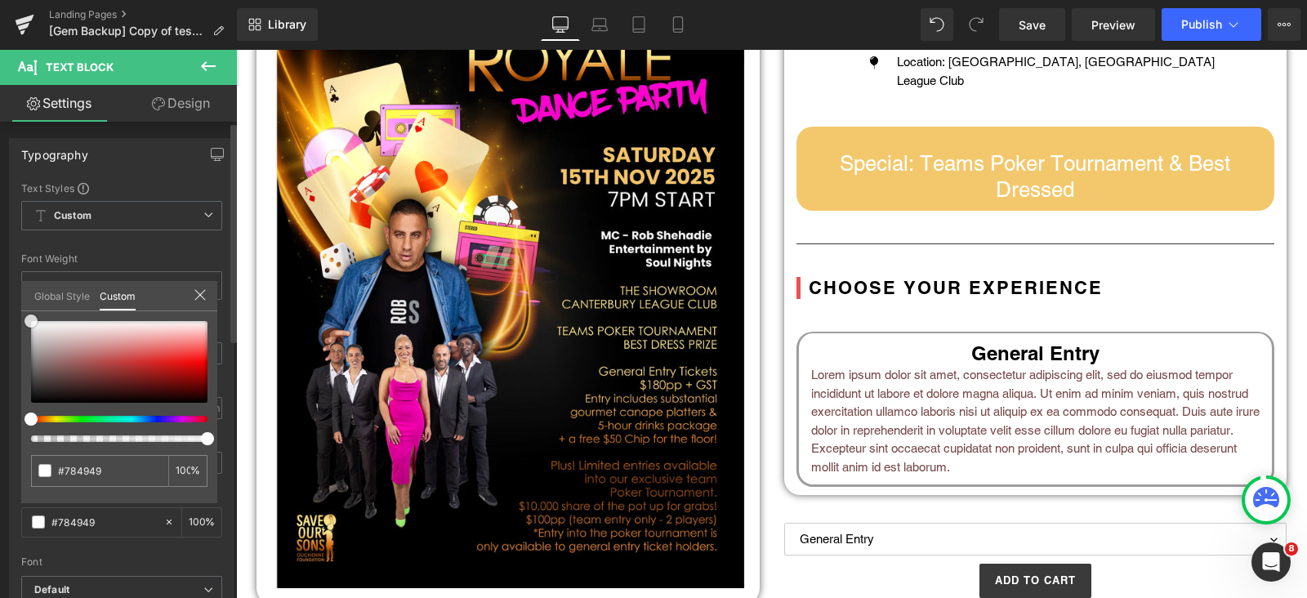
type input "#000000"
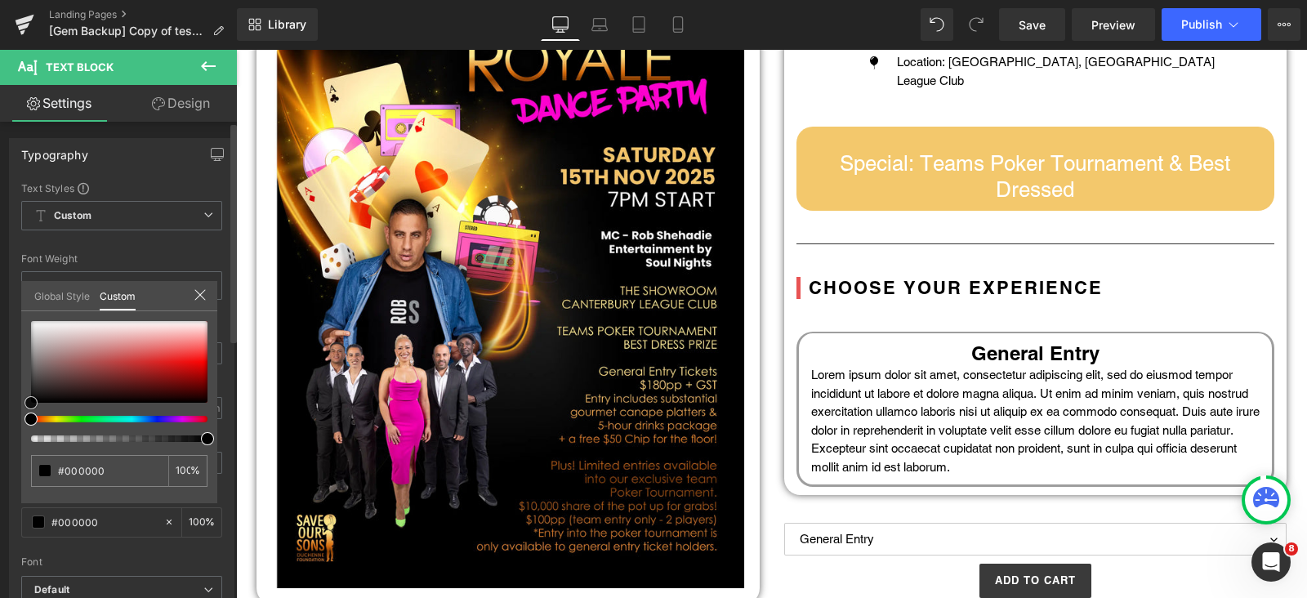
drag, startPoint x: 74, startPoint y: 371, endPoint x: 0, endPoint y: 422, distance: 89.8
click at [0, 422] on div "Typography Text Styles Custom Custom Setup Global Style Custom Setup Global Sty…" at bounding box center [122, 406] width 244 height 561
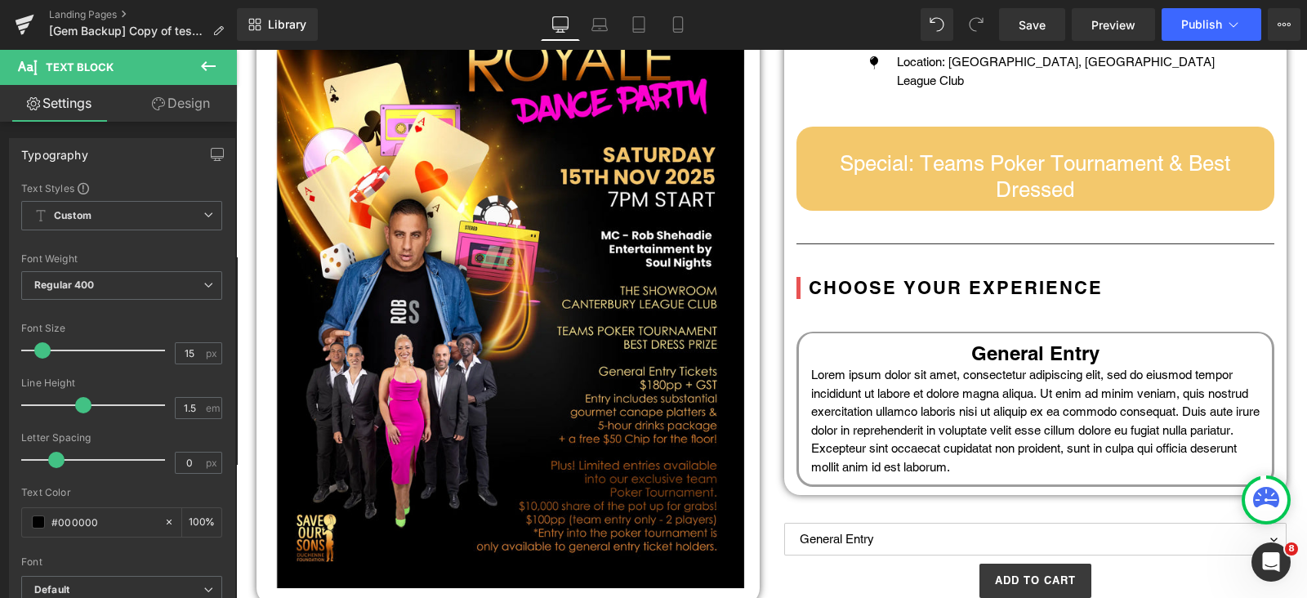
click at [1008, 386] on body "Skip to content Just added to your cart Qty: View cart ( ) Continue shopping Su…" at bounding box center [771, 495] width 1071 height 1504
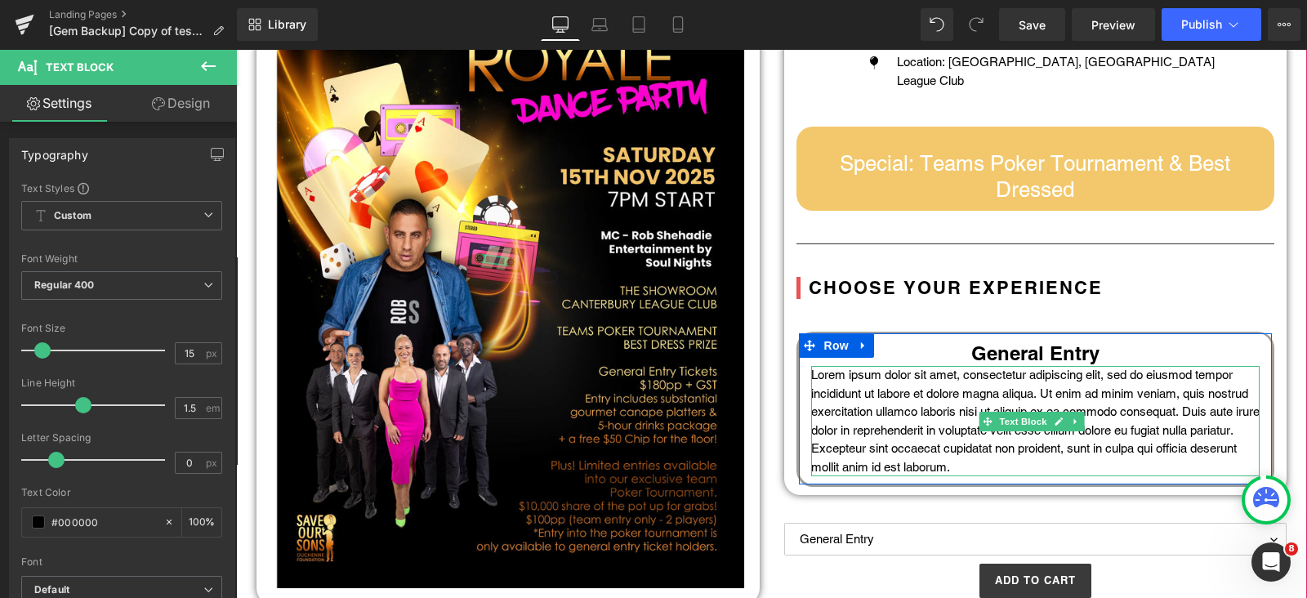
click at [1054, 418] on icon at bounding box center [1058, 422] width 9 height 10
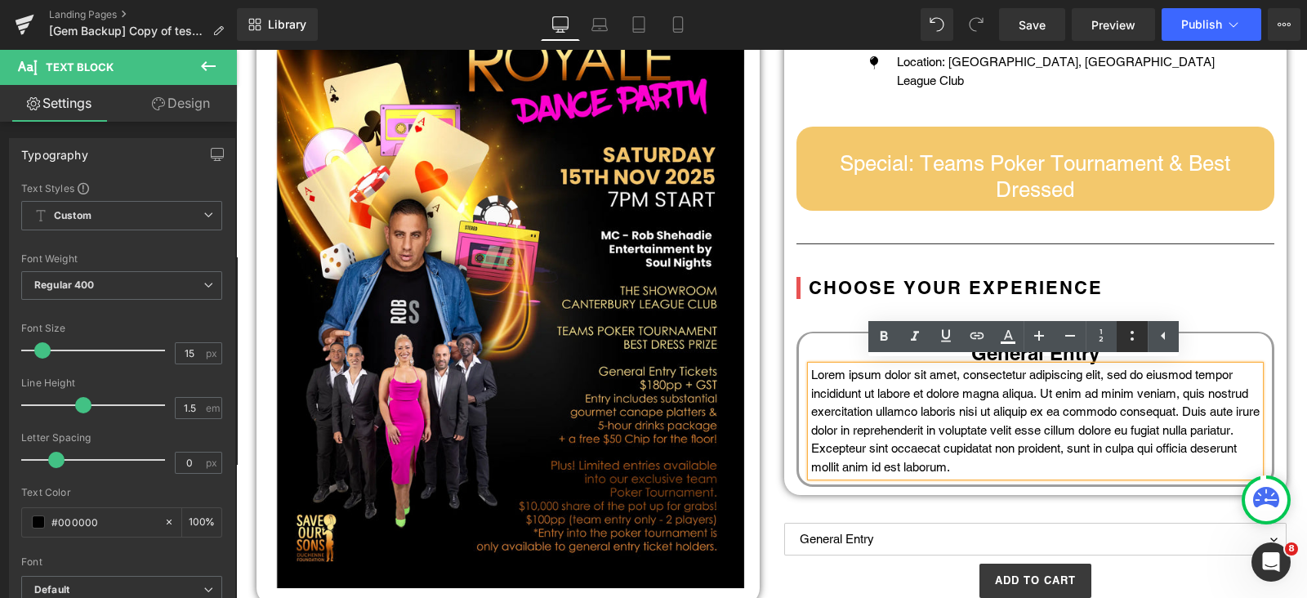
click at [770, 204] on icon at bounding box center [760, 195] width 17 height 20
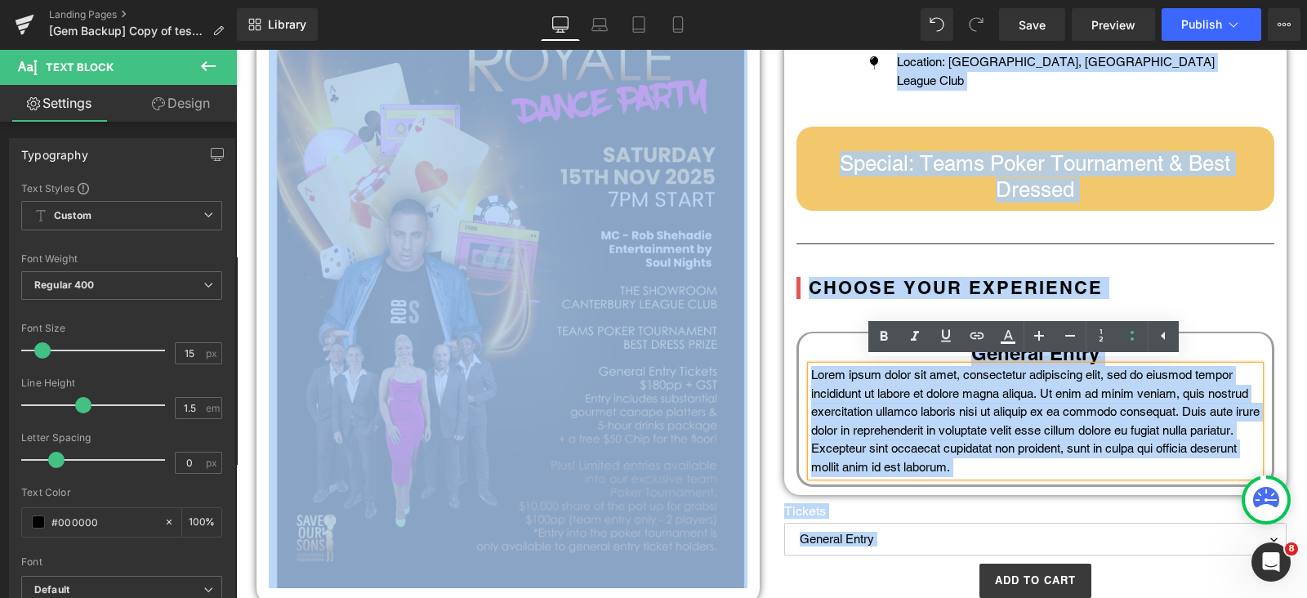
drag, startPoint x: 1056, startPoint y: 413, endPoint x: 1034, endPoint y: 413, distance: 22.1
click at [1055, 411] on p "Lorem ipsum dolor sit amet, consectetur adipiscing elit, sed do eiusmod tempor …" at bounding box center [1035, 421] width 449 height 110
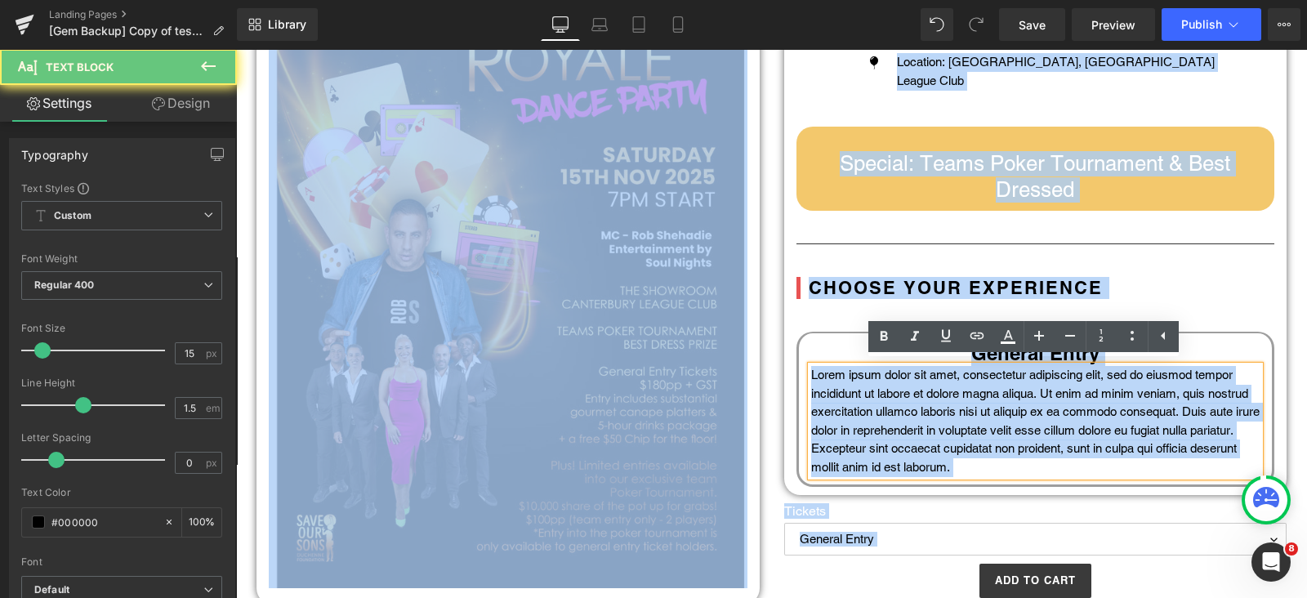
click at [1013, 409] on p "Lorem ipsum dolor sit amet, consectetur adipiscing elit, sed do eiusmod tempor …" at bounding box center [1035, 421] width 449 height 110
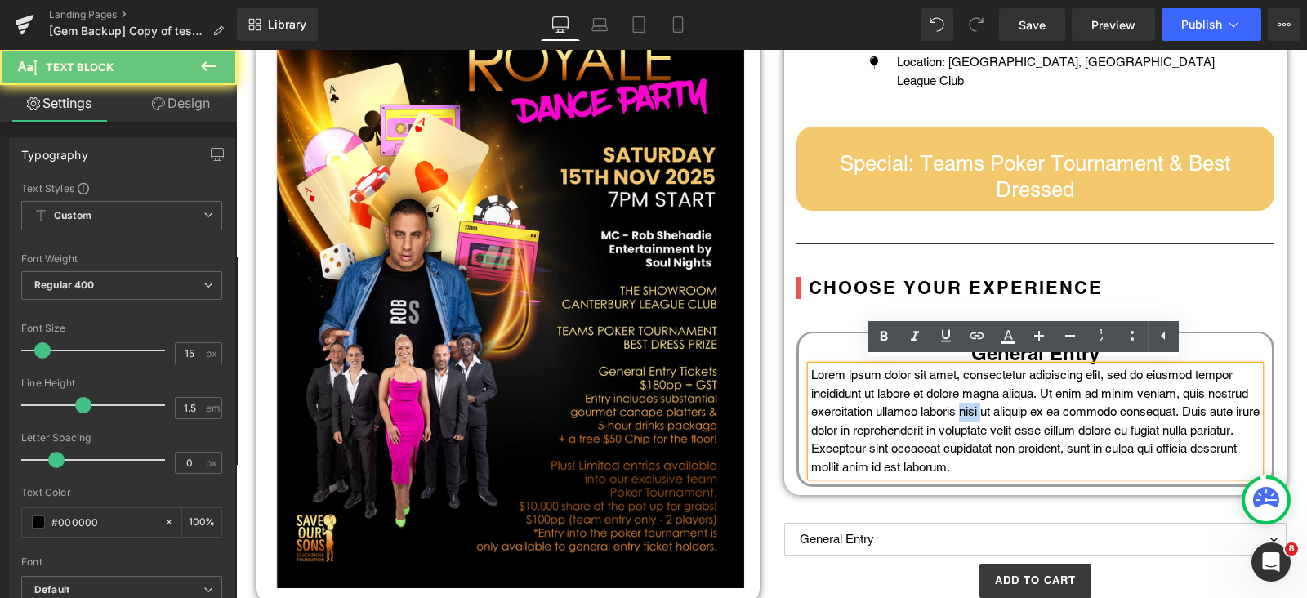
click at [1013, 409] on p "Lorem ipsum dolor sit amet, consectetur adipiscing elit, sed do eiusmod tempor …" at bounding box center [1035, 421] width 449 height 110
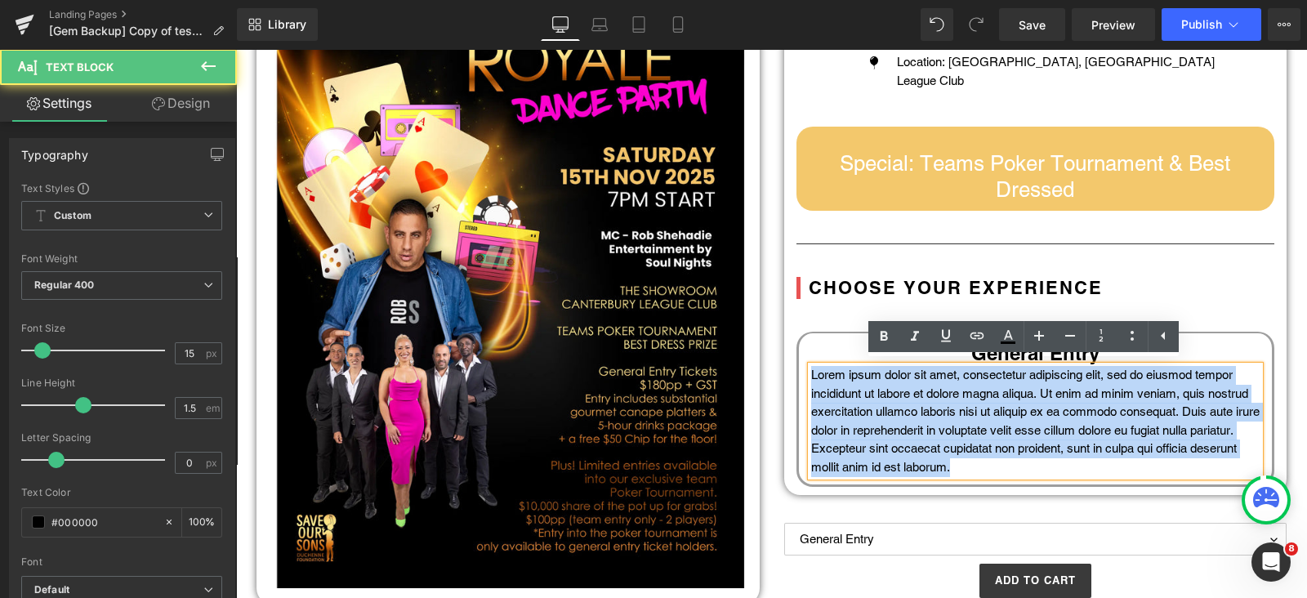
click at [1013, 409] on p "Lorem ipsum dolor sit amet, consectetur adipiscing elit, sed do eiusmod tempor …" at bounding box center [1035, 421] width 449 height 110
click at [1013, 405] on p "Lorem ipsum dolor sit amet, consectetur adipiscing elit, sed do eiusmod tempor …" at bounding box center [1035, 421] width 449 height 110
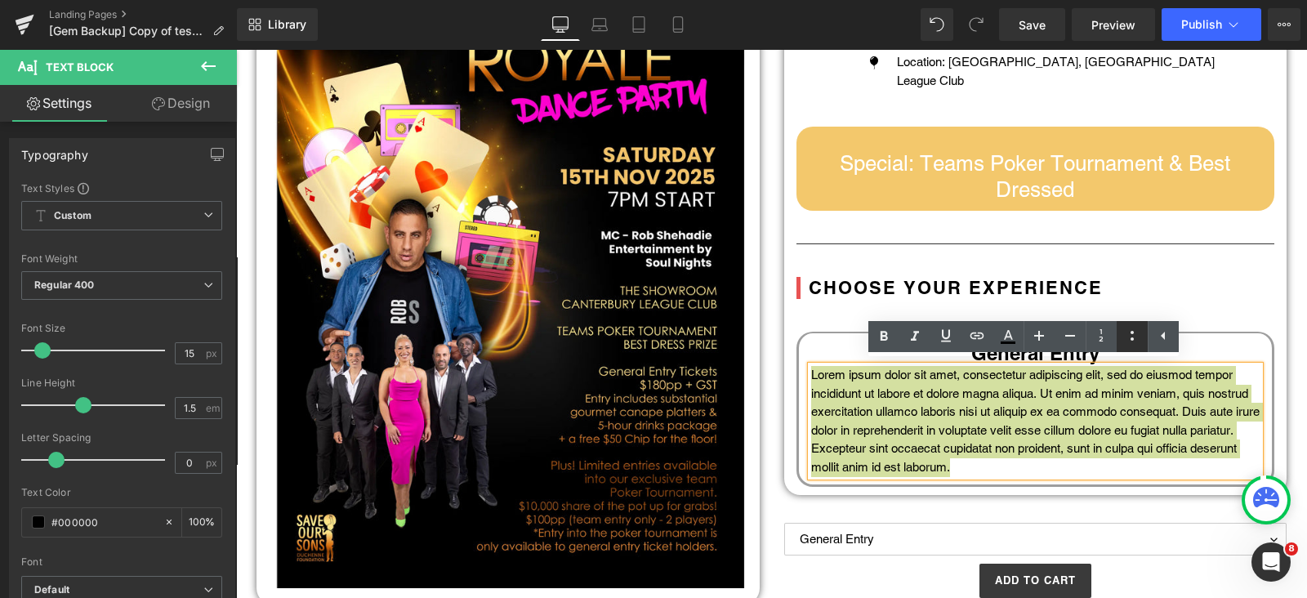
click at [770, 204] on icon at bounding box center [760, 195] width 17 height 20
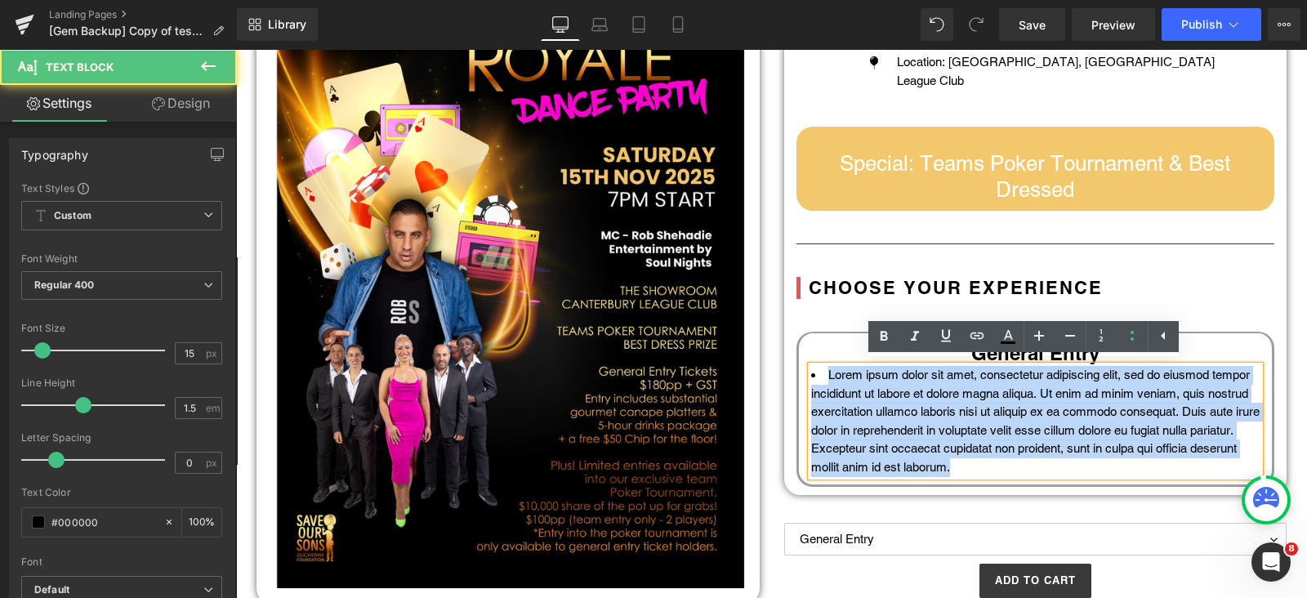
click at [1041, 416] on li "Lorem ipsum dolor sit amet, consectetur adipiscing elit, sed do eiusmod tempor …" at bounding box center [1035, 421] width 449 height 110
click at [980, 398] on li "Lorem ipsum dolor sit amet, consectetur adipiscing elit, sed do eiusmod tempor …" at bounding box center [1035, 421] width 449 height 110
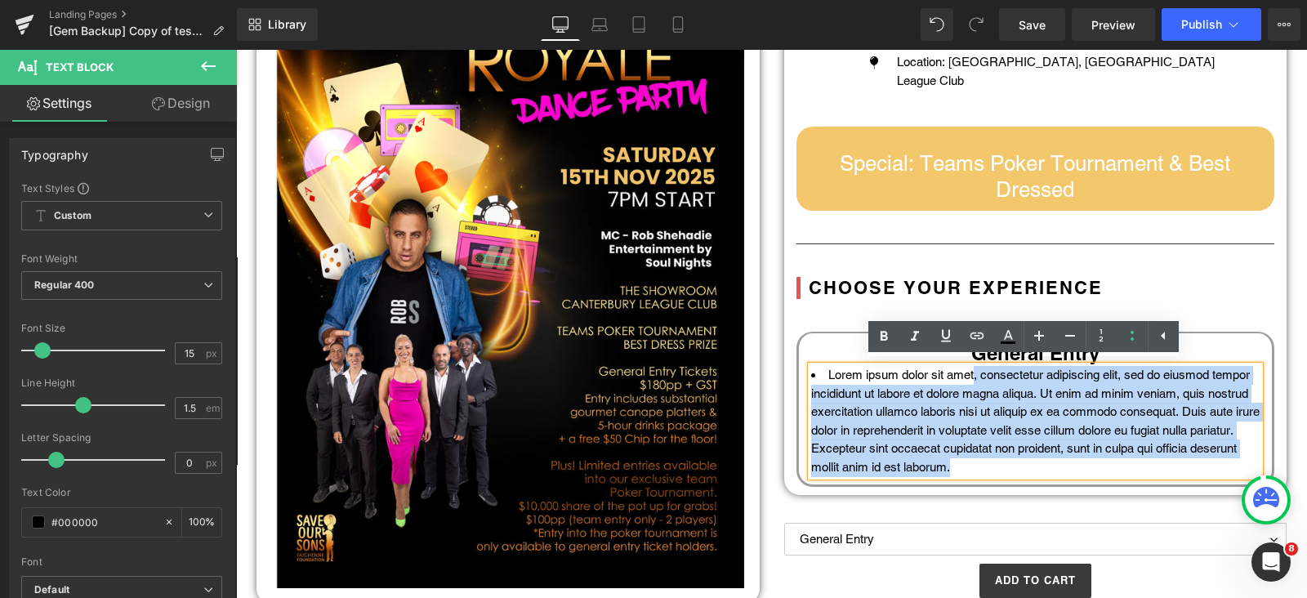
drag, startPoint x: 966, startPoint y: 375, endPoint x: 1174, endPoint y: 471, distance: 229.6
click at [1174, 471] on li "Lorem ipsum dolor sit amet, consectetur adipiscing elit, sed do eiusmod tempor …" at bounding box center [1035, 421] width 449 height 110
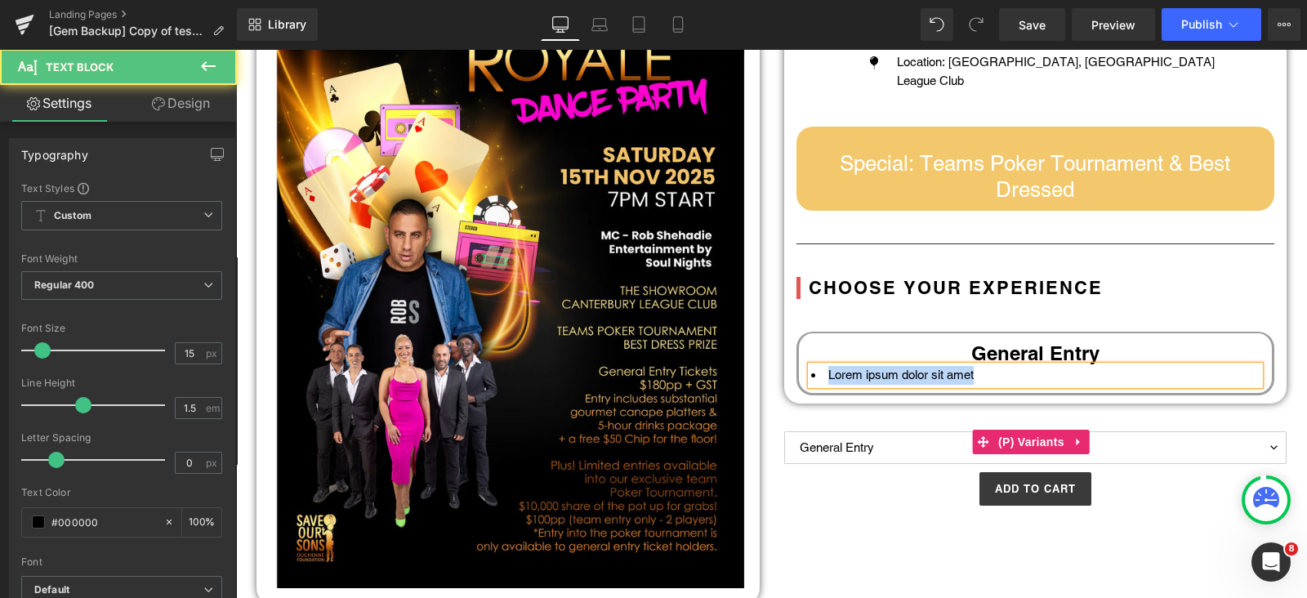
drag, startPoint x: 988, startPoint y: 370, endPoint x: 812, endPoint y: 373, distance: 175.7
click at [811, 371] on li "Lorem ipsum dolor sit amet" at bounding box center [1035, 375] width 449 height 19
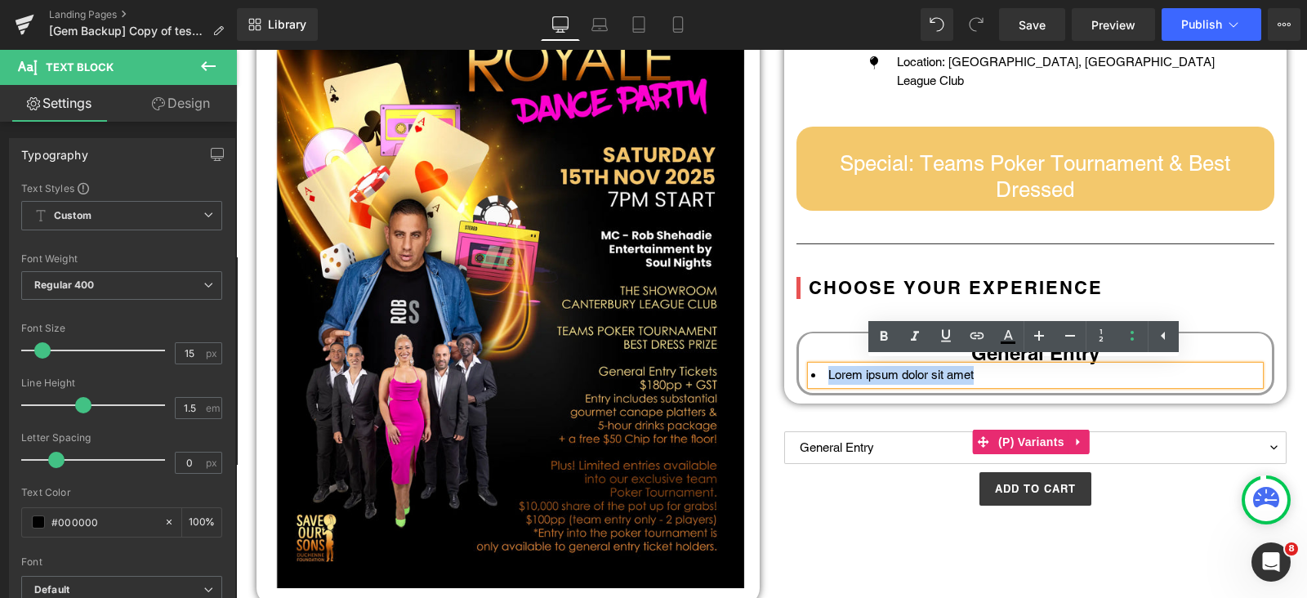
copy li "Lorem ipsum dolor sit amet"
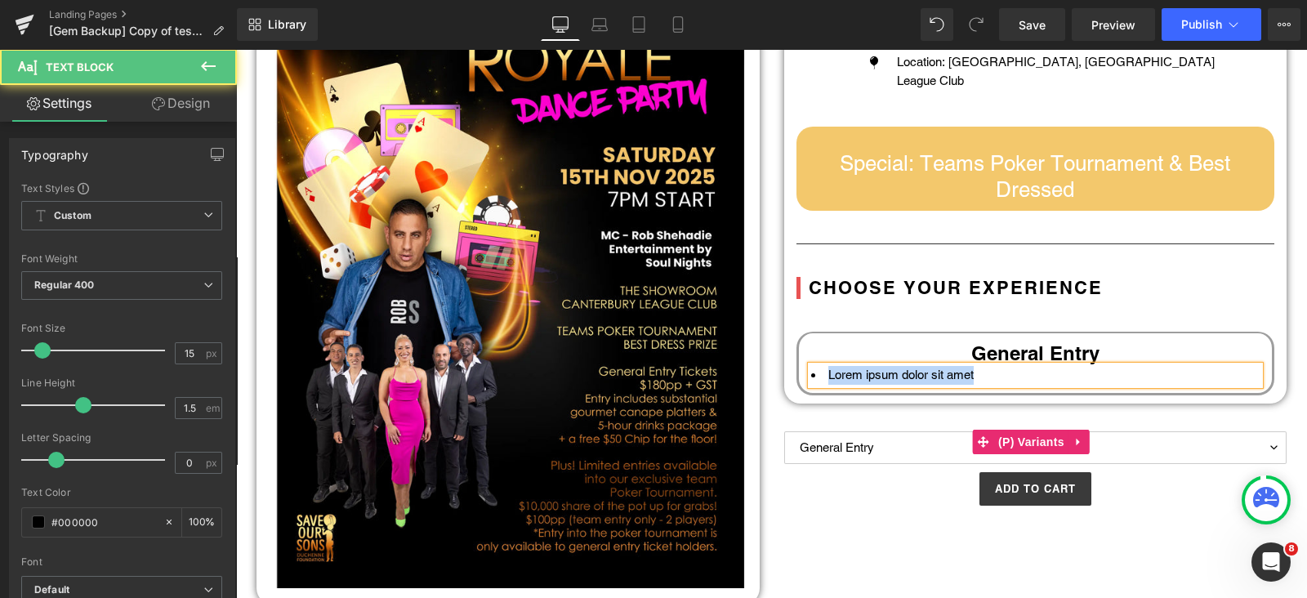
click at [993, 370] on li "Lorem ipsum dolor sit amet" at bounding box center [1035, 375] width 449 height 19
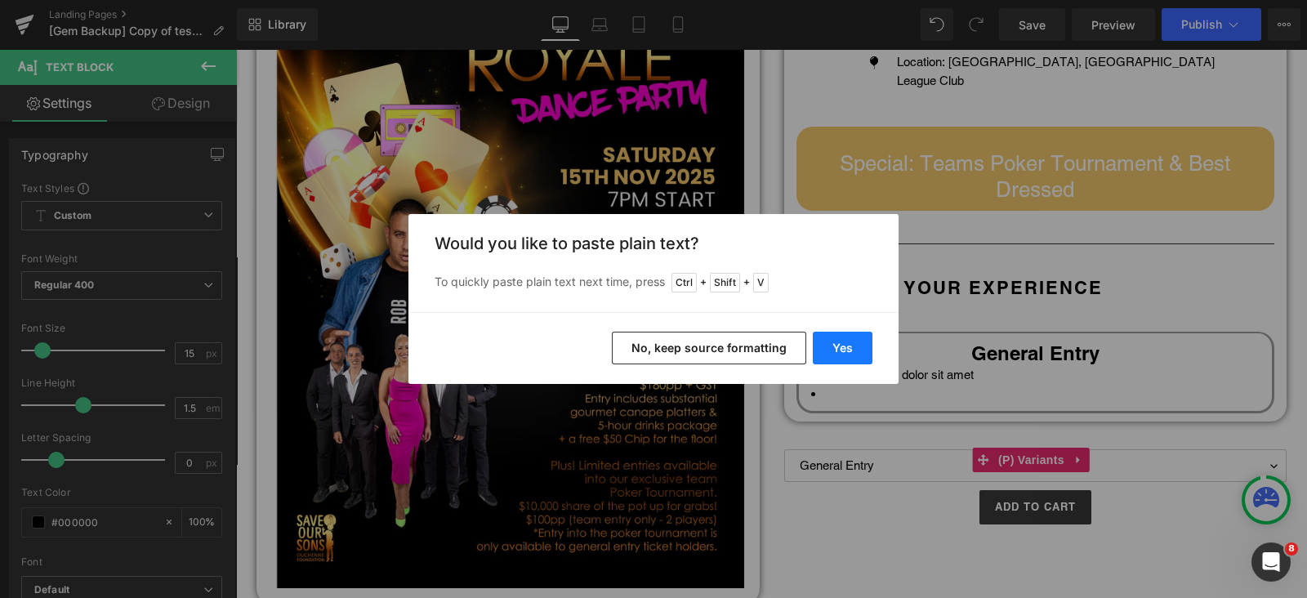
click at [856, 339] on button "Yes" at bounding box center [843, 348] width 60 height 33
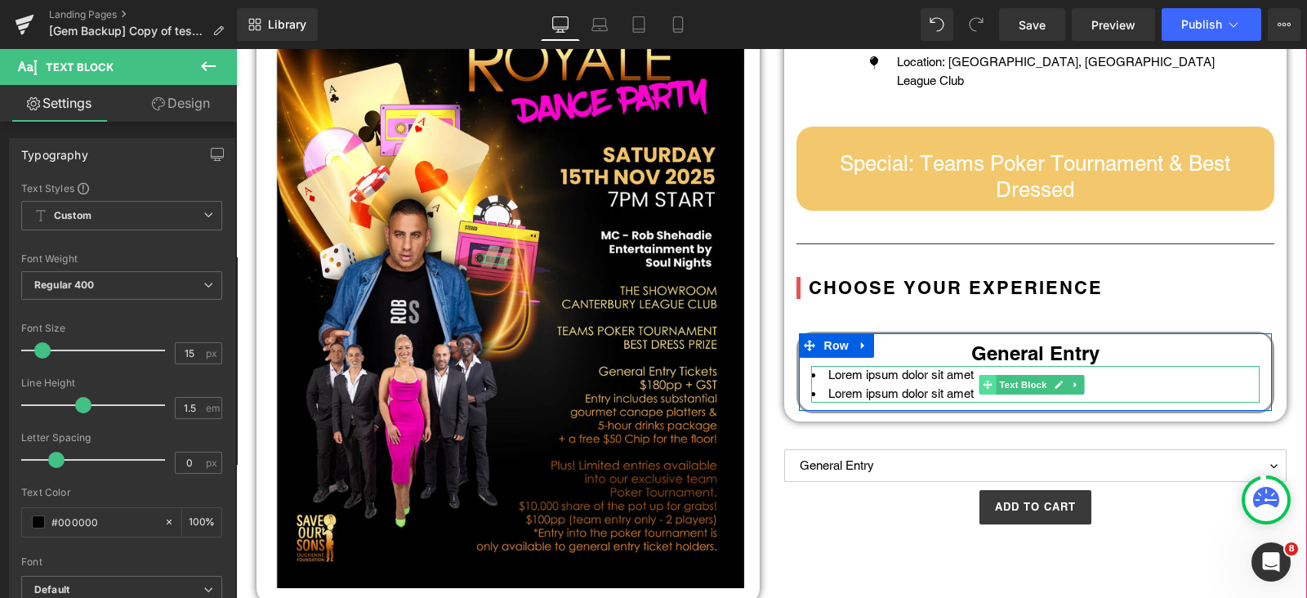
click at [983, 382] on icon at bounding box center [987, 385] width 9 height 10
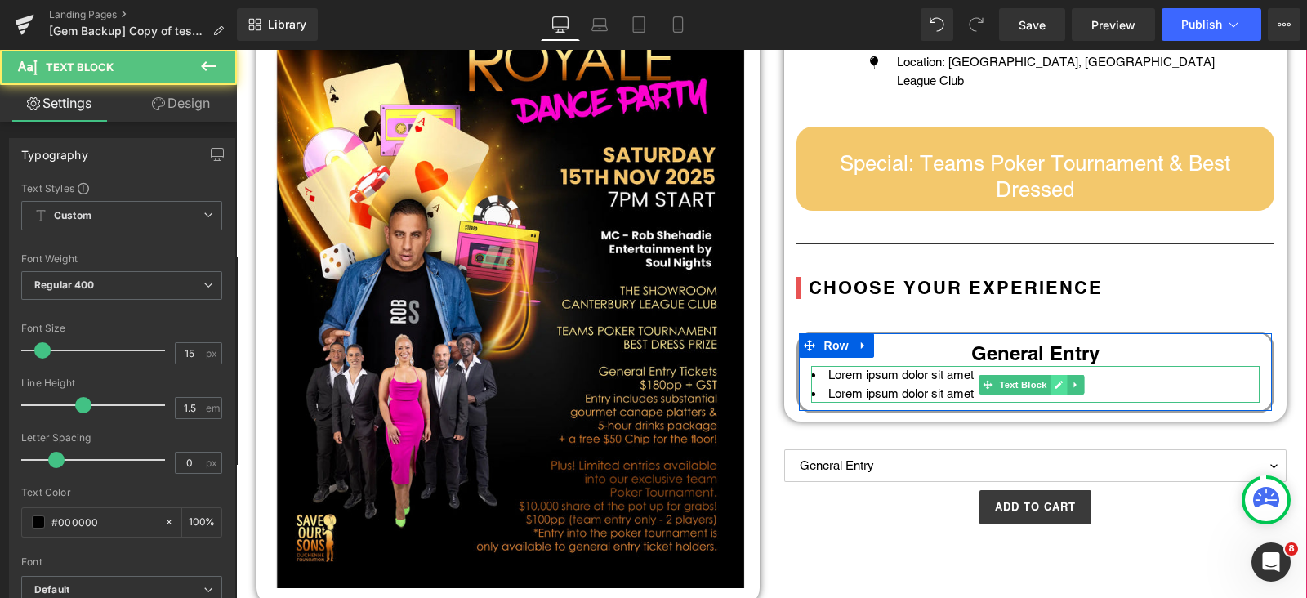
click at [1054, 380] on icon at bounding box center [1058, 385] width 9 height 10
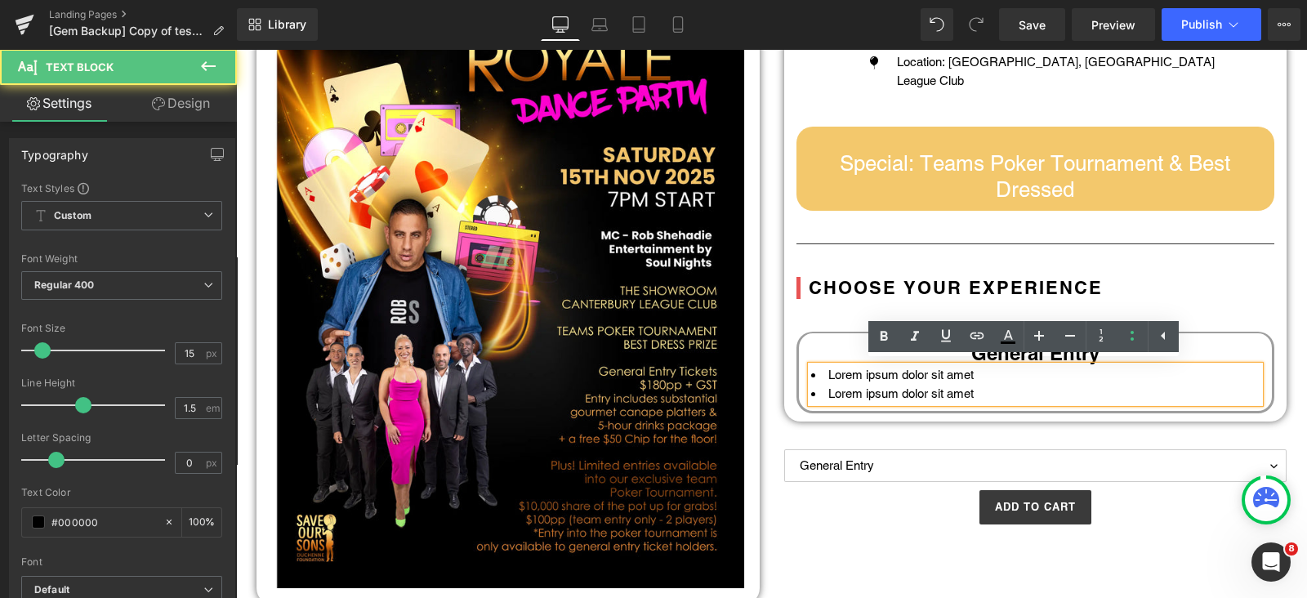
click at [1027, 391] on li "Lorem ipsum dolor sit amet" at bounding box center [1035, 394] width 449 height 19
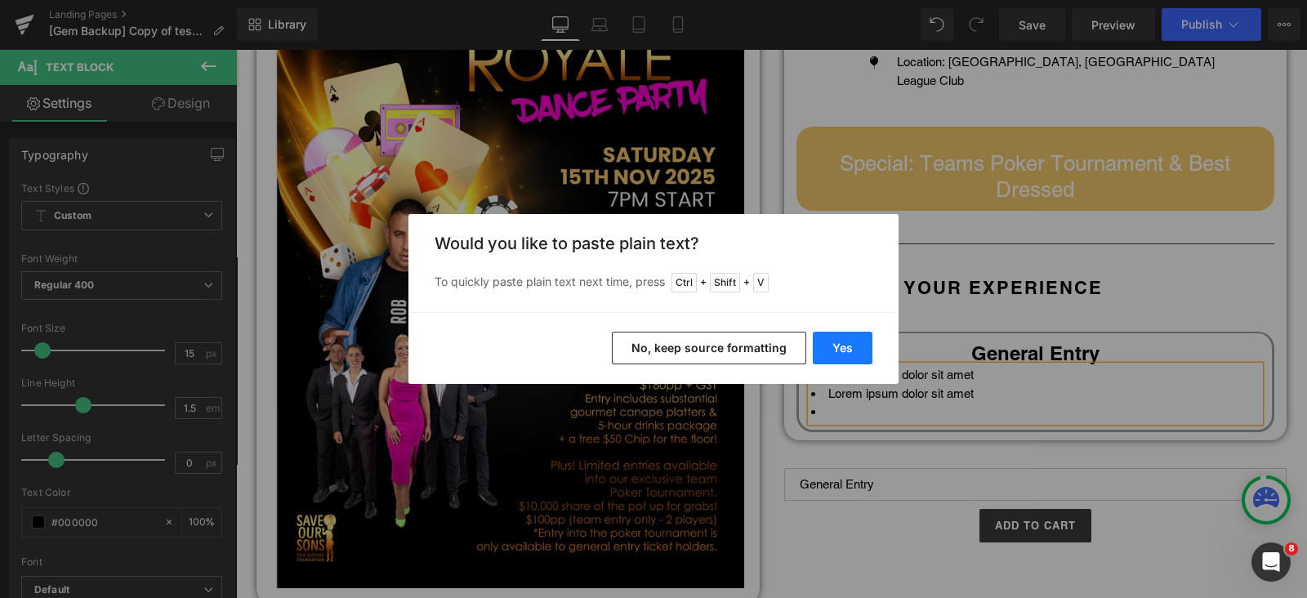
click at [844, 339] on button "Yes" at bounding box center [843, 348] width 60 height 33
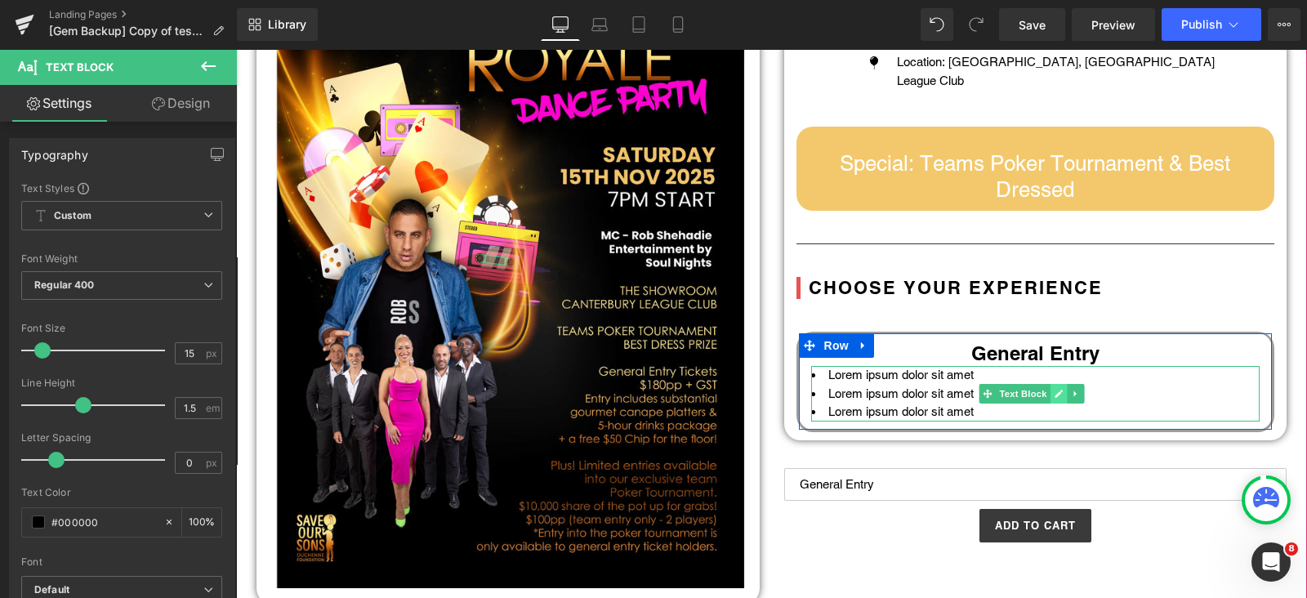
click at [1055, 394] on icon at bounding box center [1059, 394] width 8 height 8
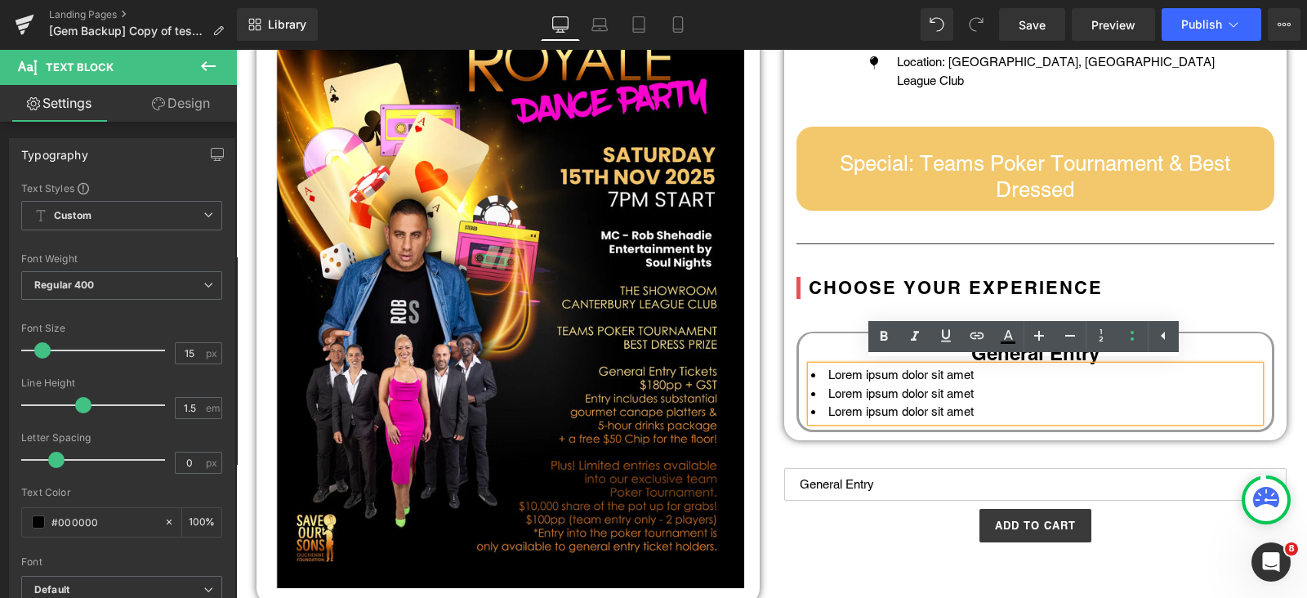
click at [1029, 412] on li "Lorem ipsum dolor sit amet" at bounding box center [1035, 412] width 449 height 19
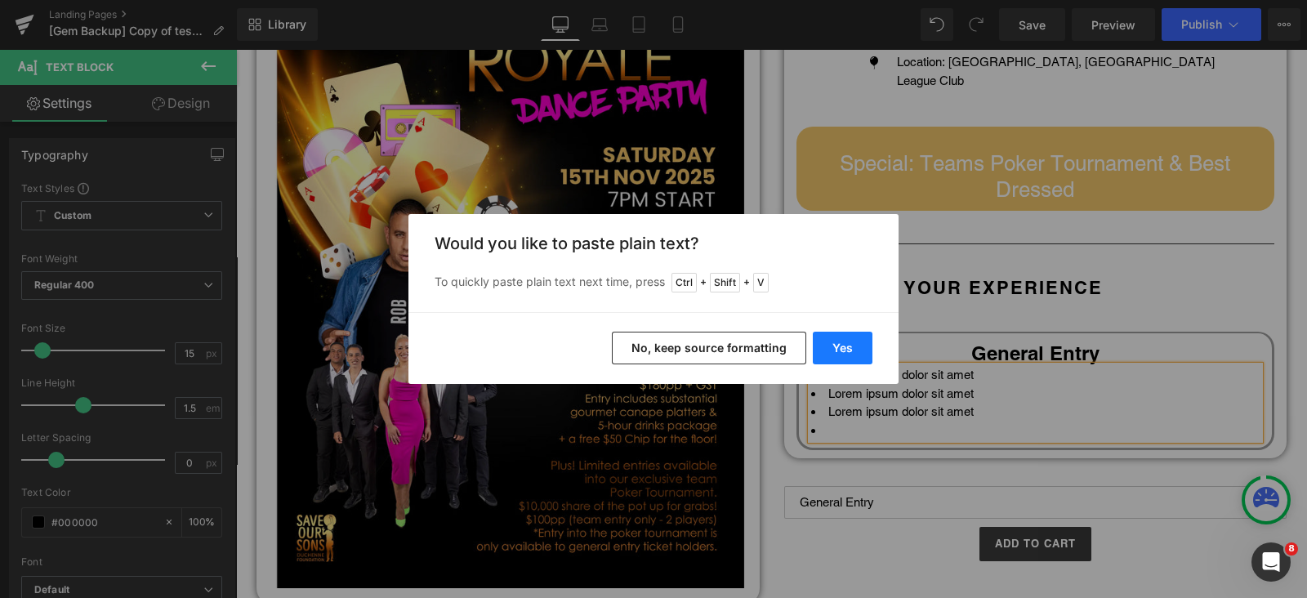
click at [837, 347] on button "Yes" at bounding box center [843, 348] width 60 height 33
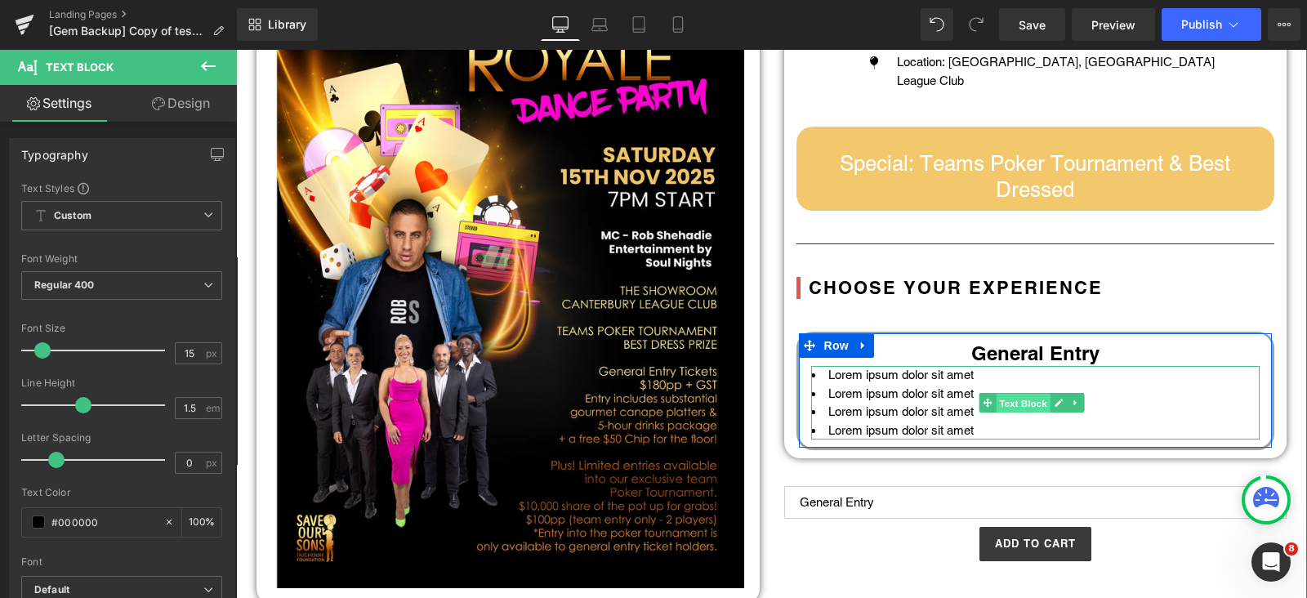
click at [1028, 406] on span "Text Block" at bounding box center [1023, 404] width 54 height 20
click at [967, 409] on li "Lorem ipsum dolor sit amet" at bounding box center [1035, 412] width 449 height 19
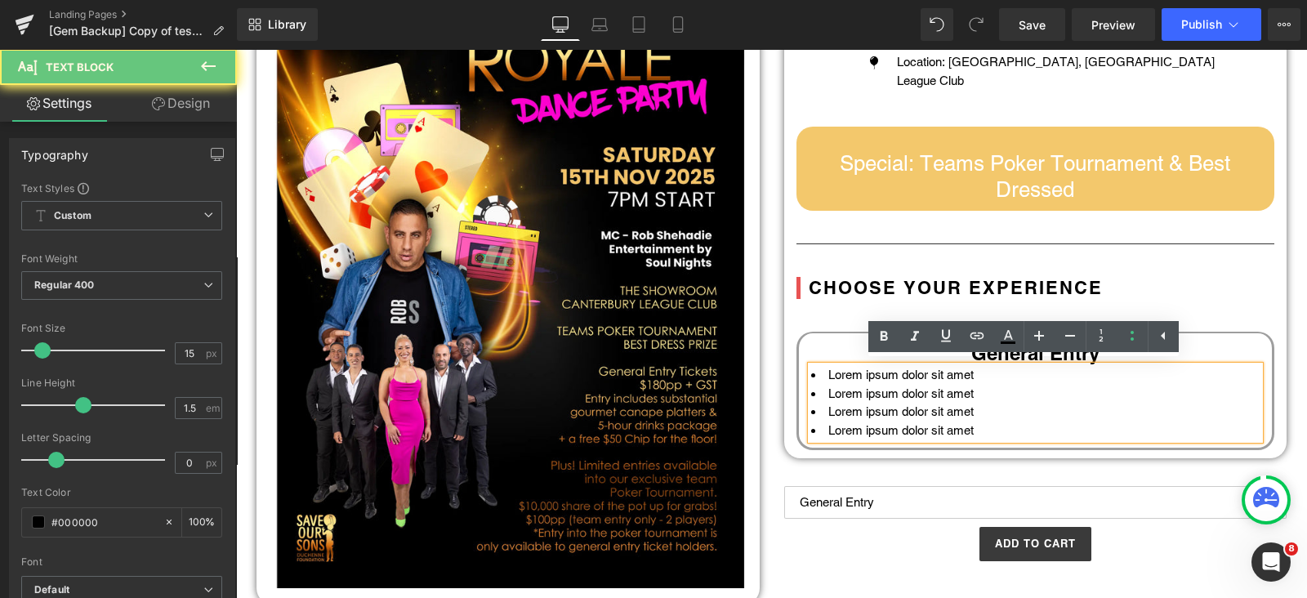
click at [968, 411] on li "Lorem ipsum dolor sit amet" at bounding box center [1035, 412] width 449 height 19
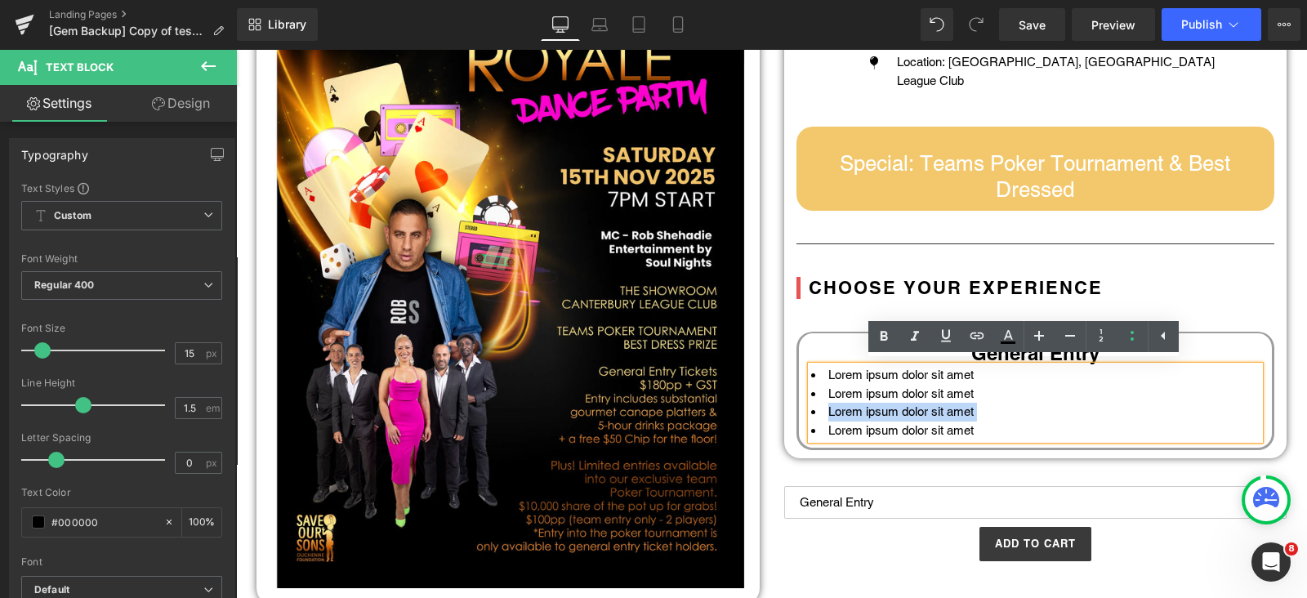
click at [976, 404] on li "Lorem ipsum dolor sit amet" at bounding box center [1035, 412] width 449 height 19
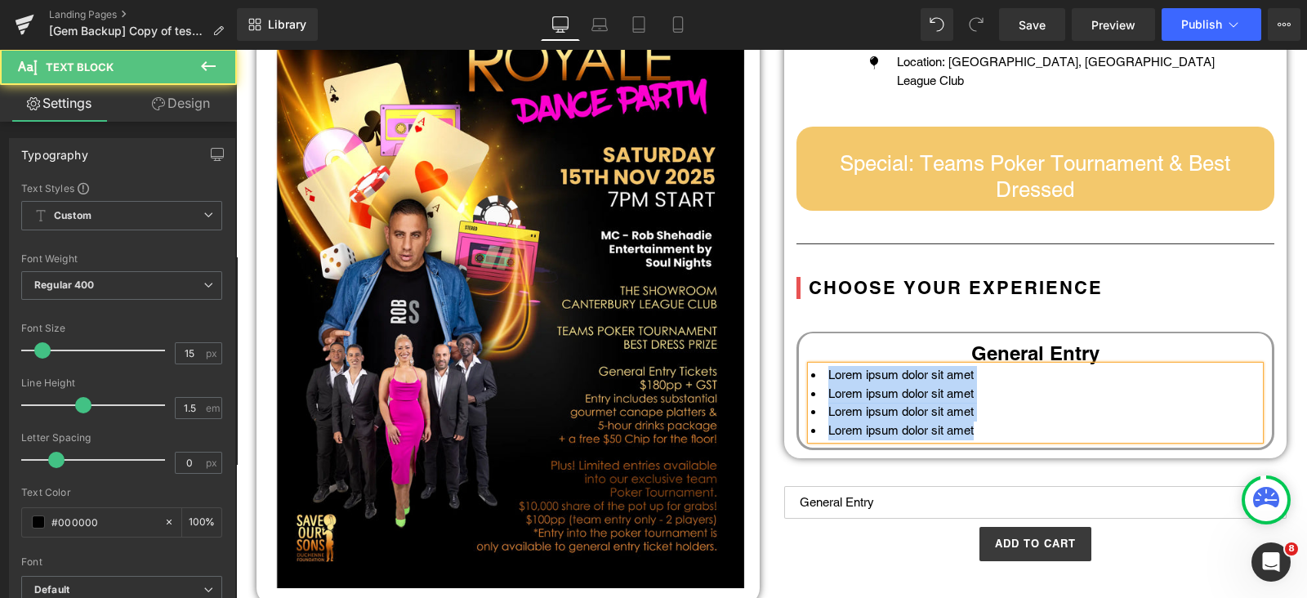
click at [1038, 393] on li "Lorem ipsum dolor sit amet" at bounding box center [1035, 394] width 449 height 19
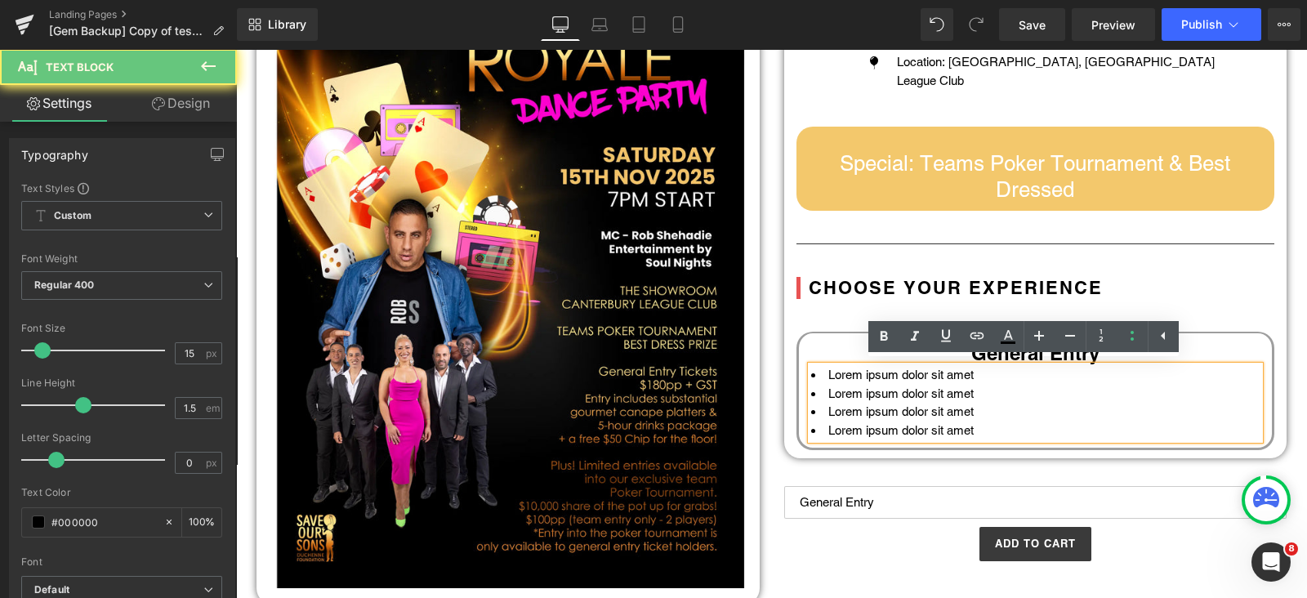
click at [1000, 394] on li "Lorem ipsum dolor sit amet" at bounding box center [1035, 394] width 449 height 19
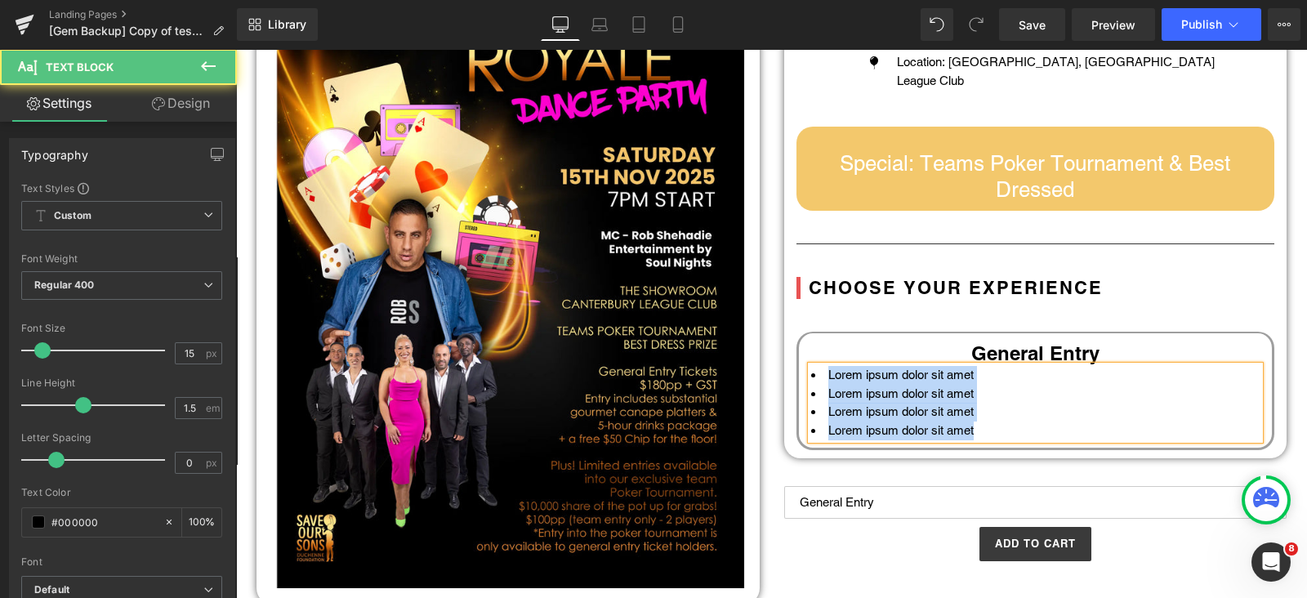
click at [984, 388] on li "Lorem ipsum dolor sit amet" at bounding box center [1035, 394] width 449 height 19
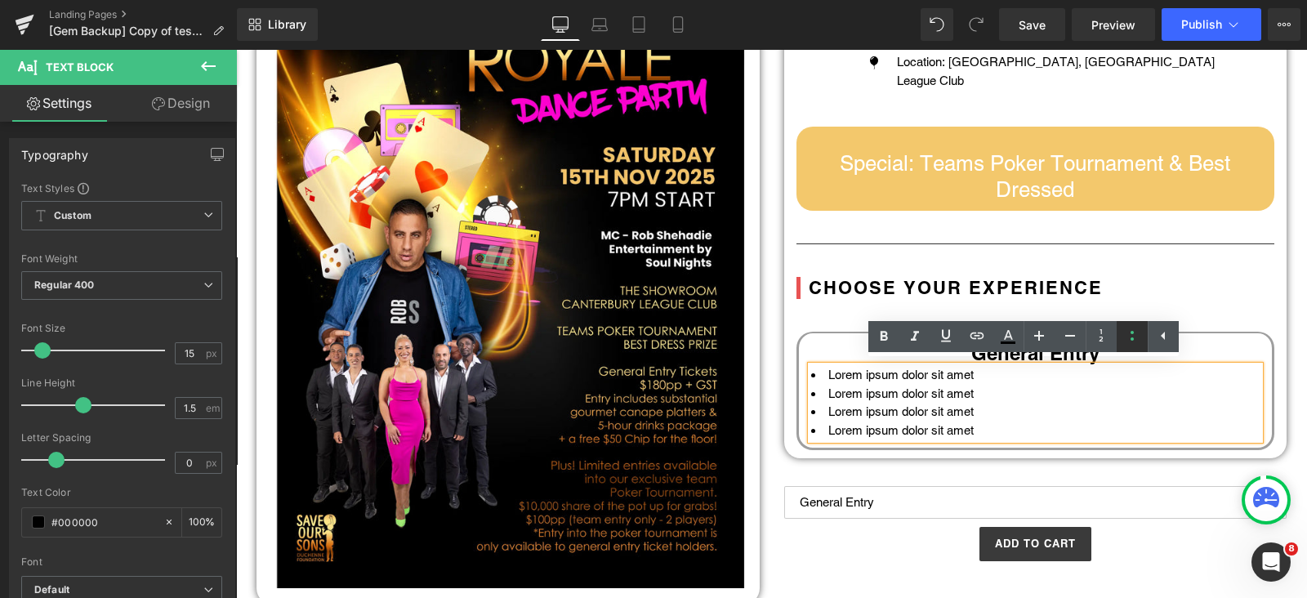
click at [770, 204] on icon at bounding box center [760, 195] width 17 height 20
click at [915, 467] on label "Tickets" at bounding box center [1035, 477] width 503 height 20
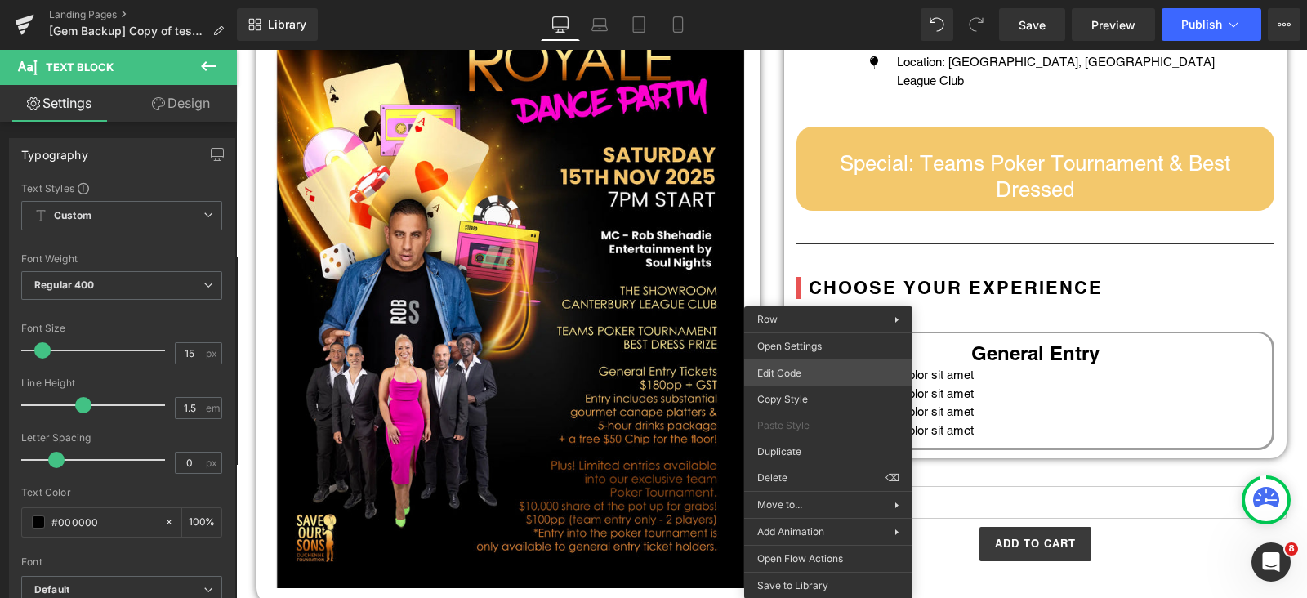
click at [813, 0] on div "Text Block You are previewing how the will restyle your page. You can not edit …" at bounding box center [653, 0] width 1307 height 0
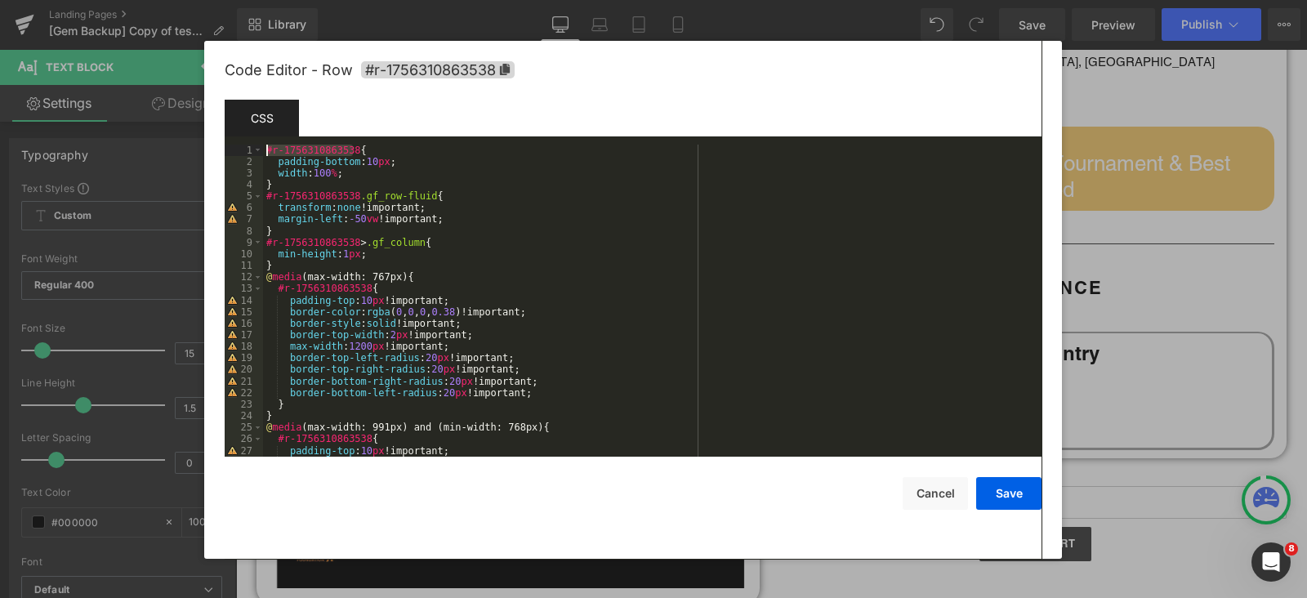
drag, startPoint x: 353, startPoint y: 149, endPoint x: 238, endPoint y: 140, distance: 115.6
click at [215, 136] on div "Code Editor - Row #r-1756310863538 Template CSS Script 1 2 3 4 5 6 7 8 9 10 11 …" at bounding box center [633, 300] width 858 height 518
click at [284, 185] on div "#r-1756310863538 { padding-bottom : 10 px ; width : 100 % ; } #r-1756310863538 …" at bounding box center [649, 313] width 772 height 336
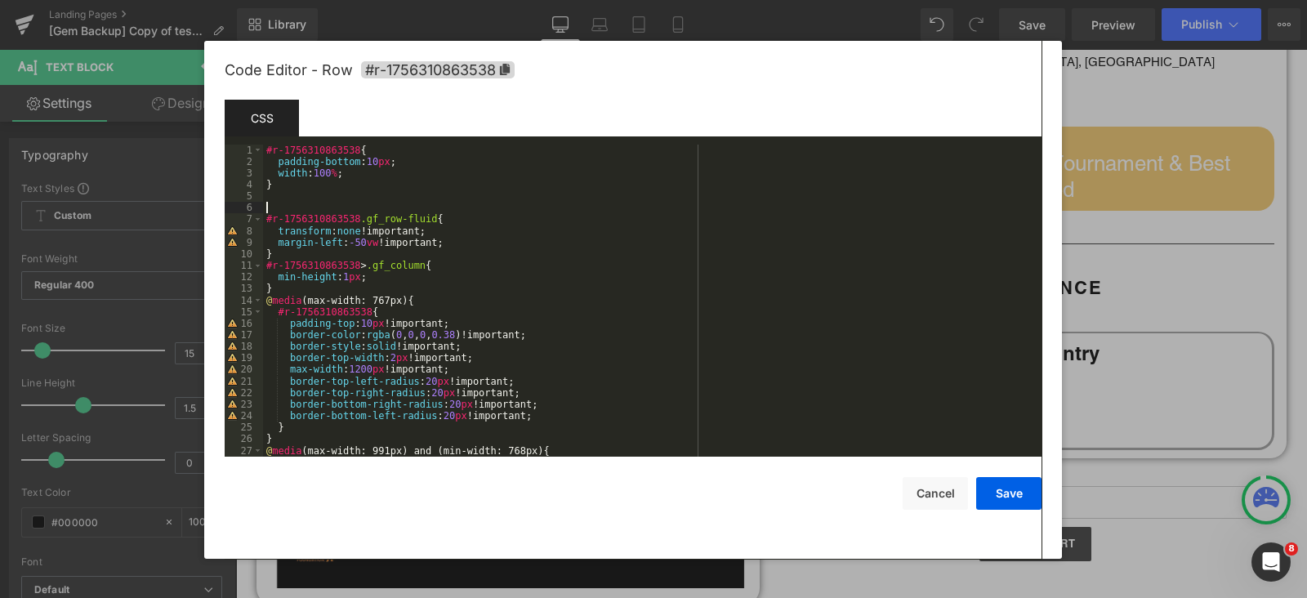
paste textarea
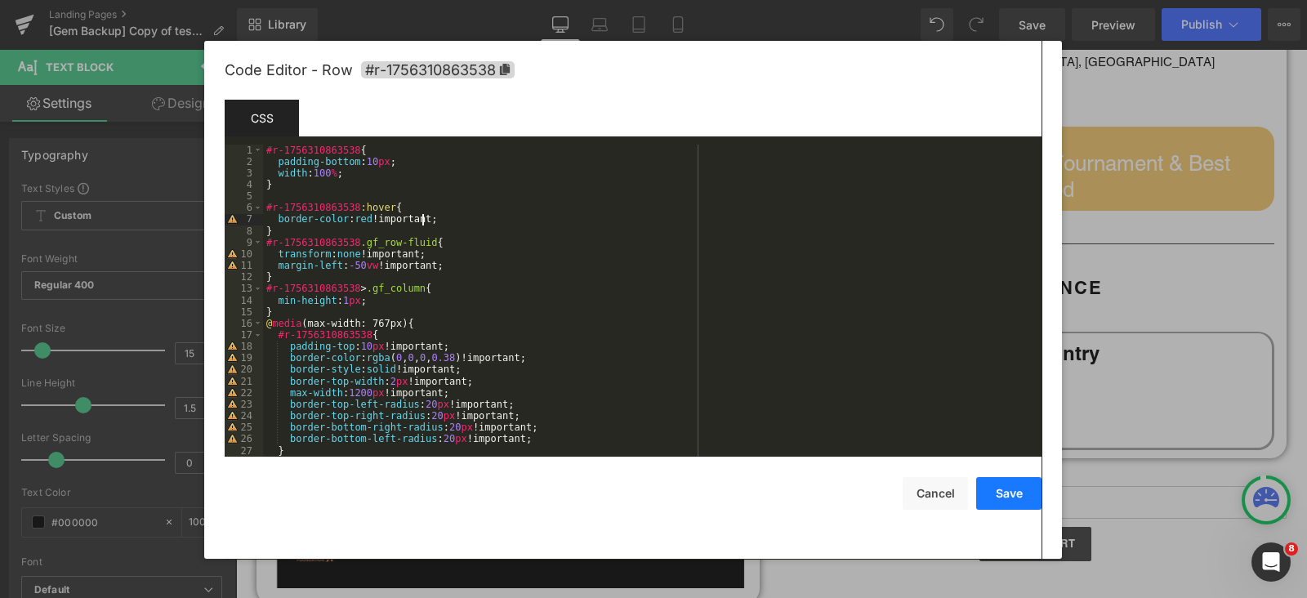
click at [1020, 502] on button "Save" at bounding box center [1008, 493] width 65 height 33
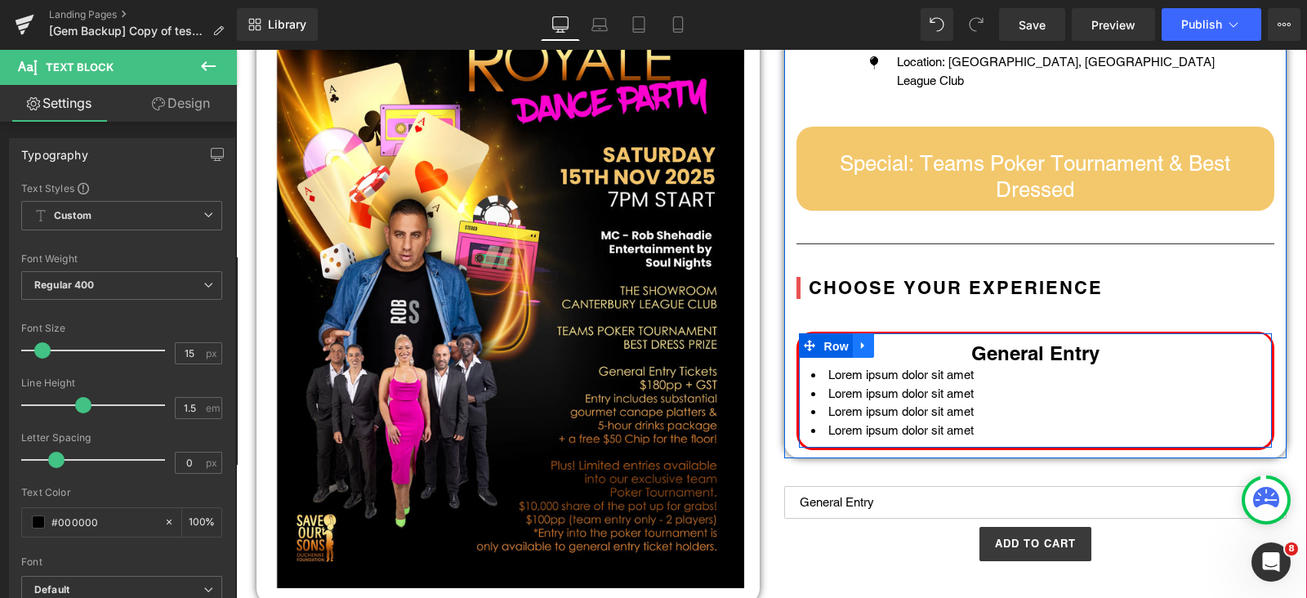
drag, startPoint x: 819, startPoint y: 346, endPoint x: 851, endPoint y: 342, distance: 32.1
click at [820, 345] on span "Row" at bounding box center [836, 346] width 33 height 25
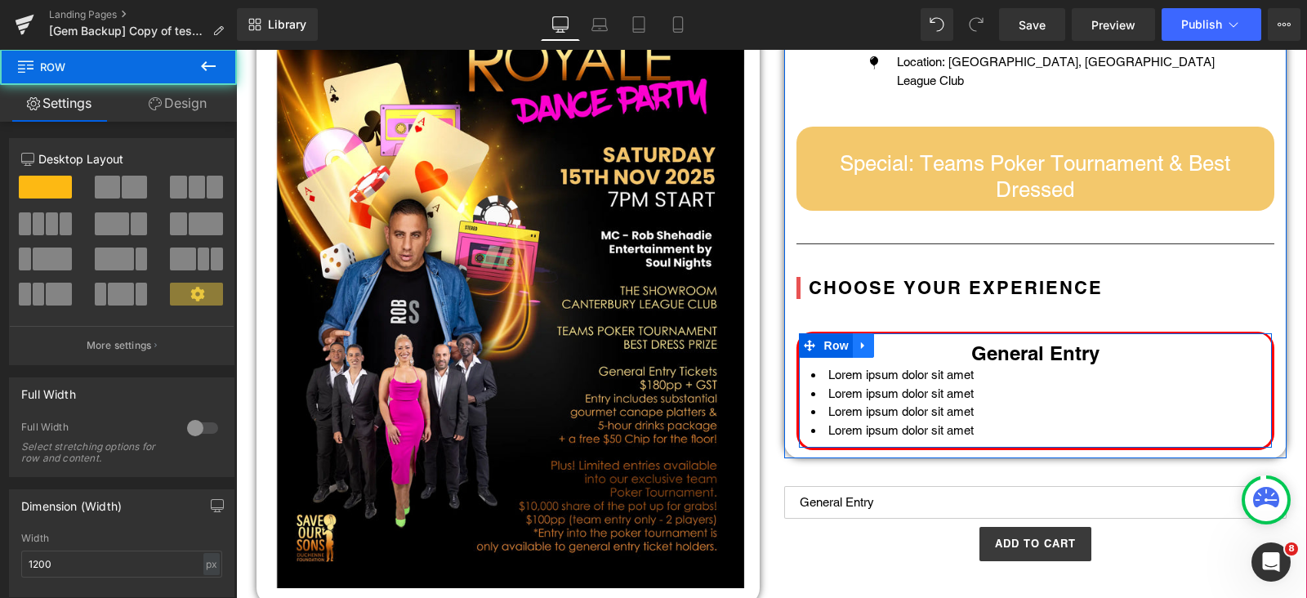
click at [858, 342] on icon at bounding box center [863, 346] width 11 height 12
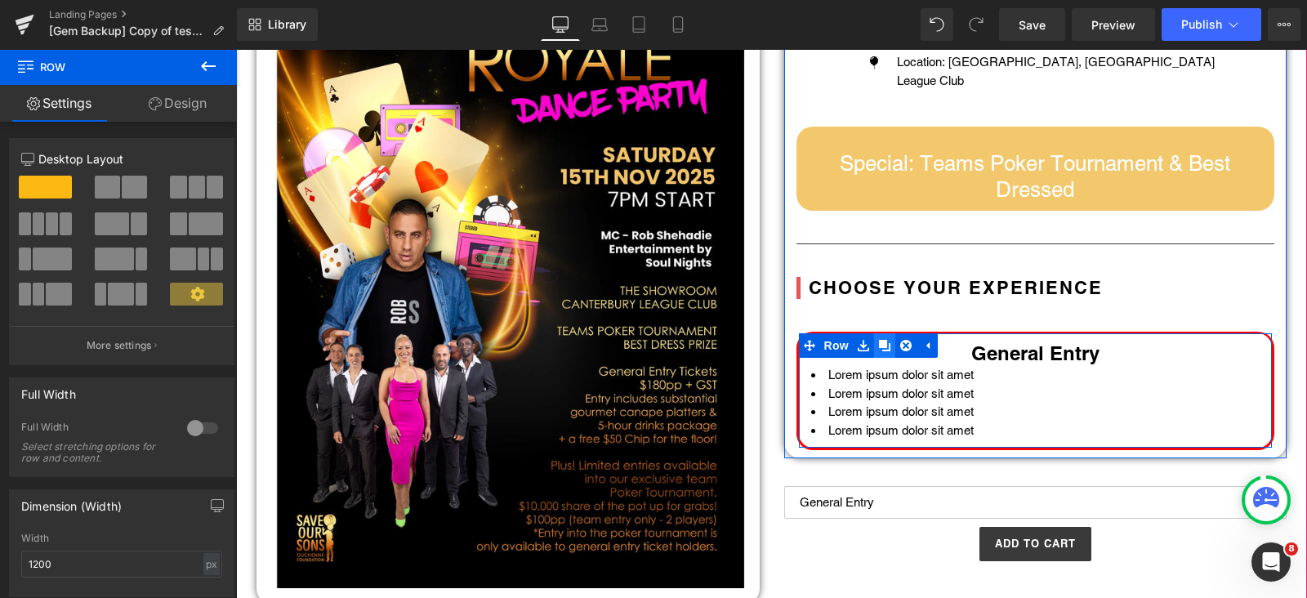
click at [879, 345] on icon at bounding box center [884, 345] width 11 height 11
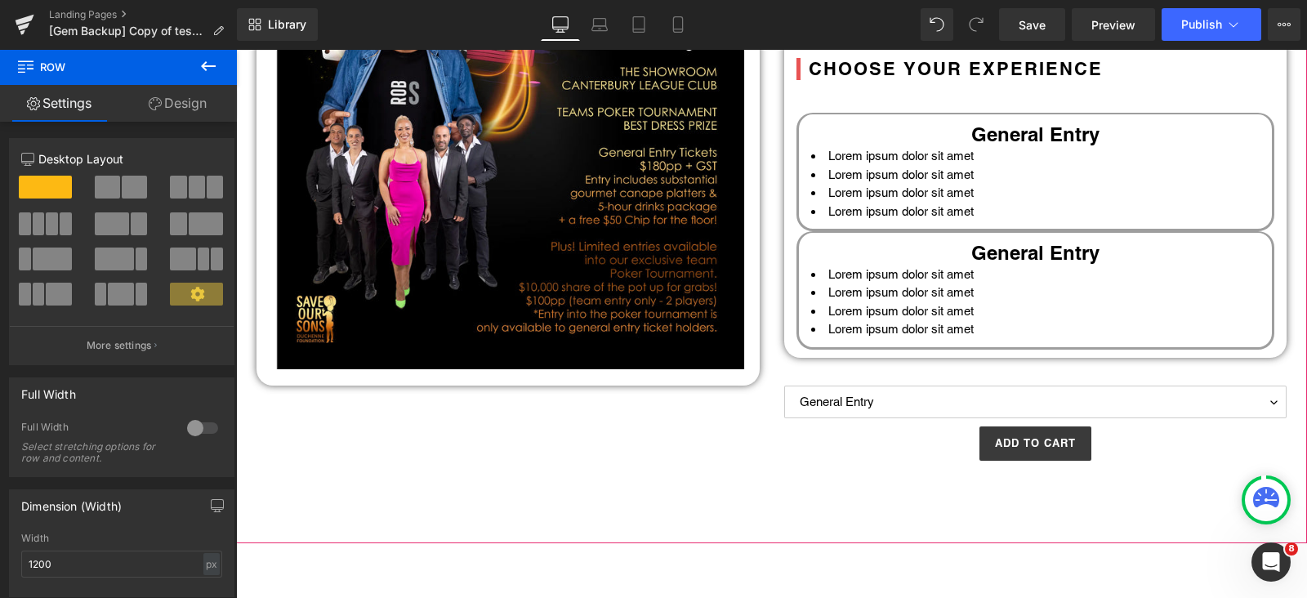
scroll to position [434, 0]
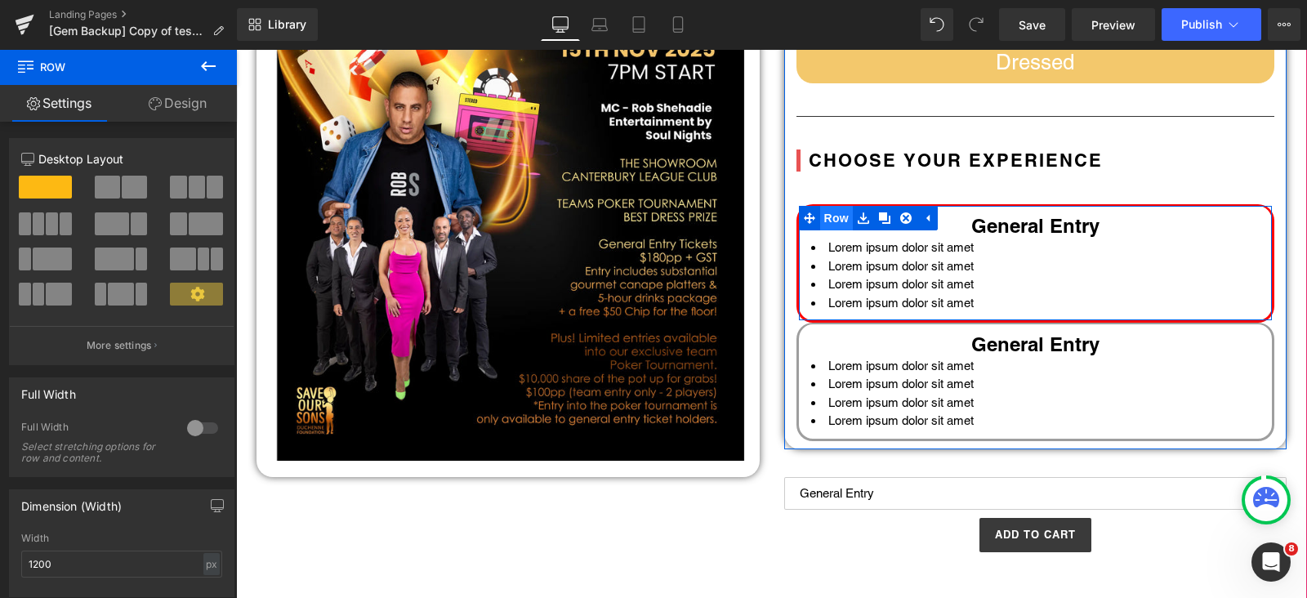
click at [828, 213] on span "Row" at bounding box center [836, 218] width 33 height 25
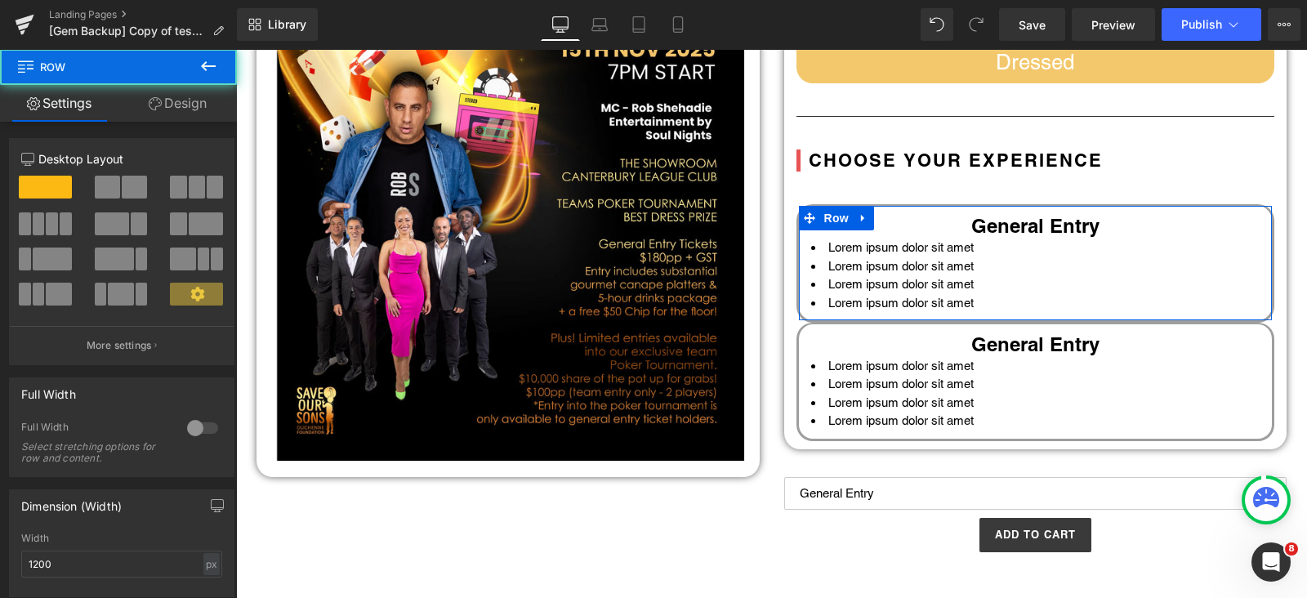
click at [197, 98] on link "Design" at bounding box center [177, 103] width 118 height 37
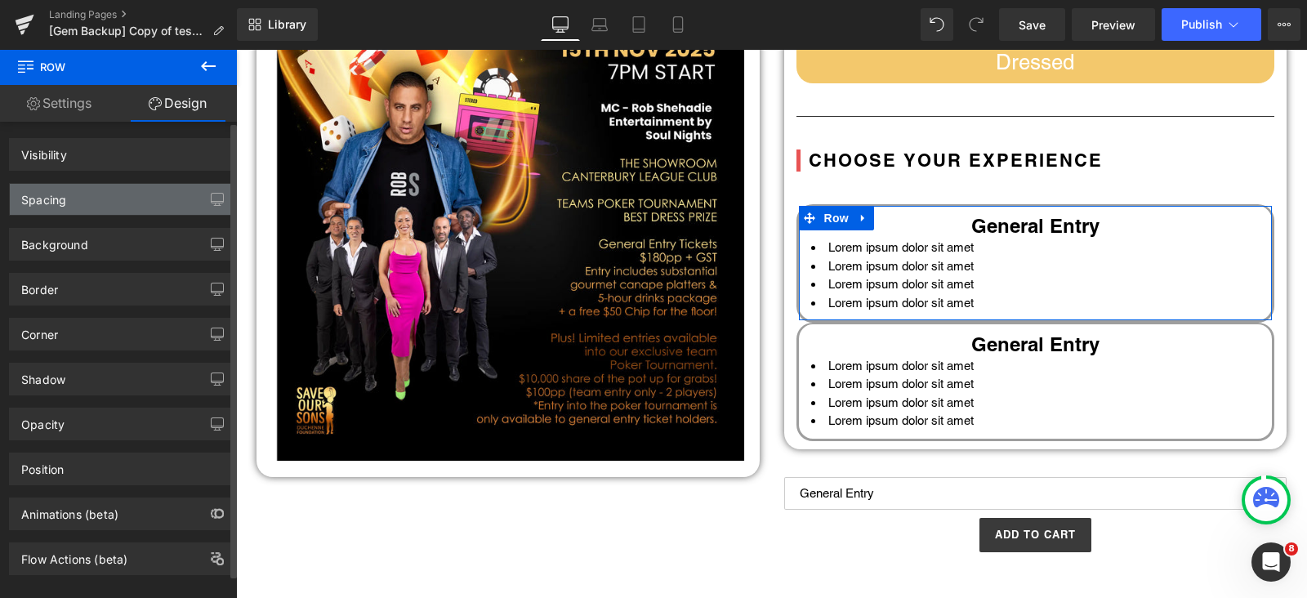
click at [94, 208] on div "Spacing" at bounding box center [122, 199] width 224 height 31
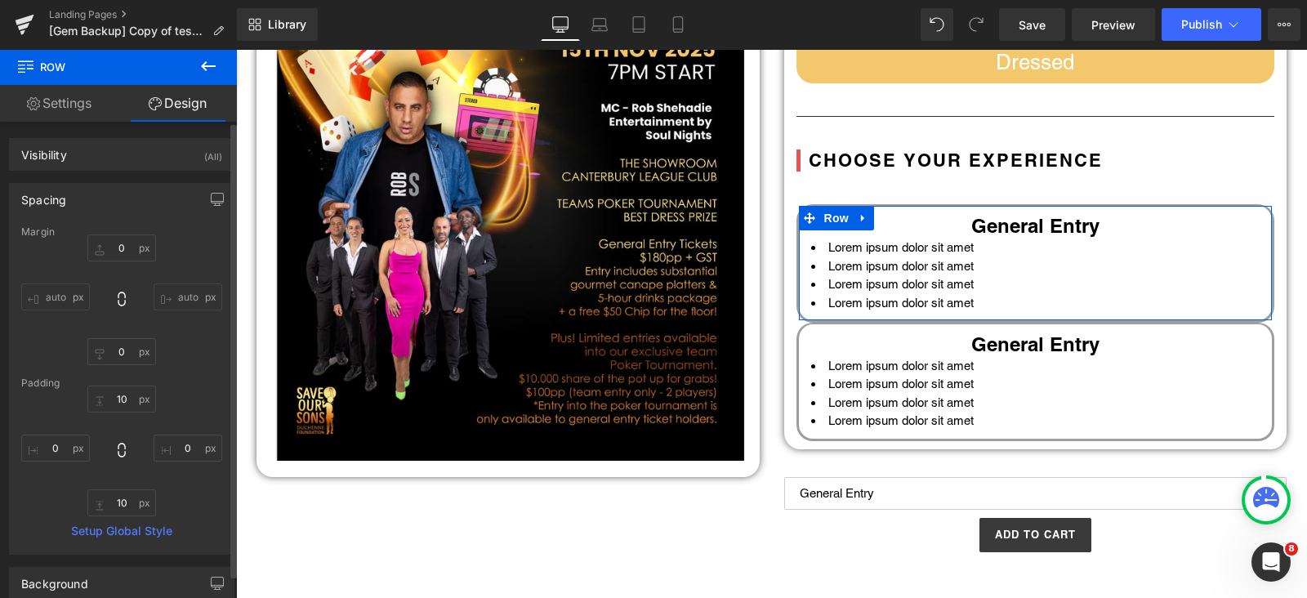
type input "0"
type input "10"
type input "0"
type input "10"
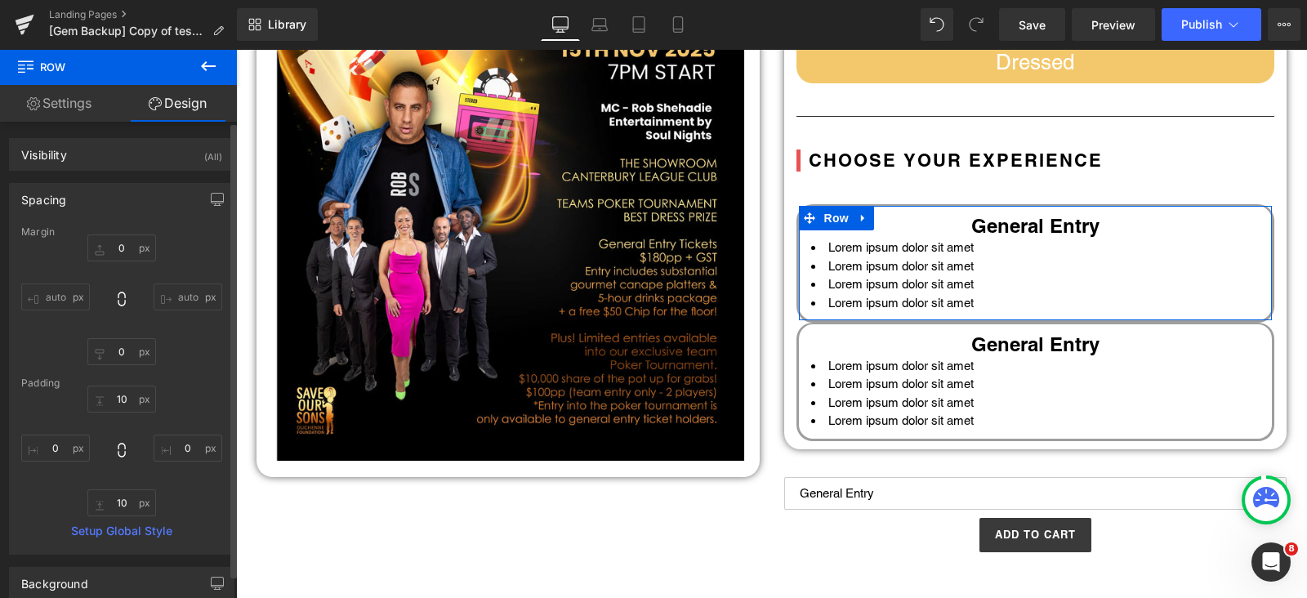
type input "0"
click at [115, 349] on input "0" at bounding box center [121, 351] width 69 height 27
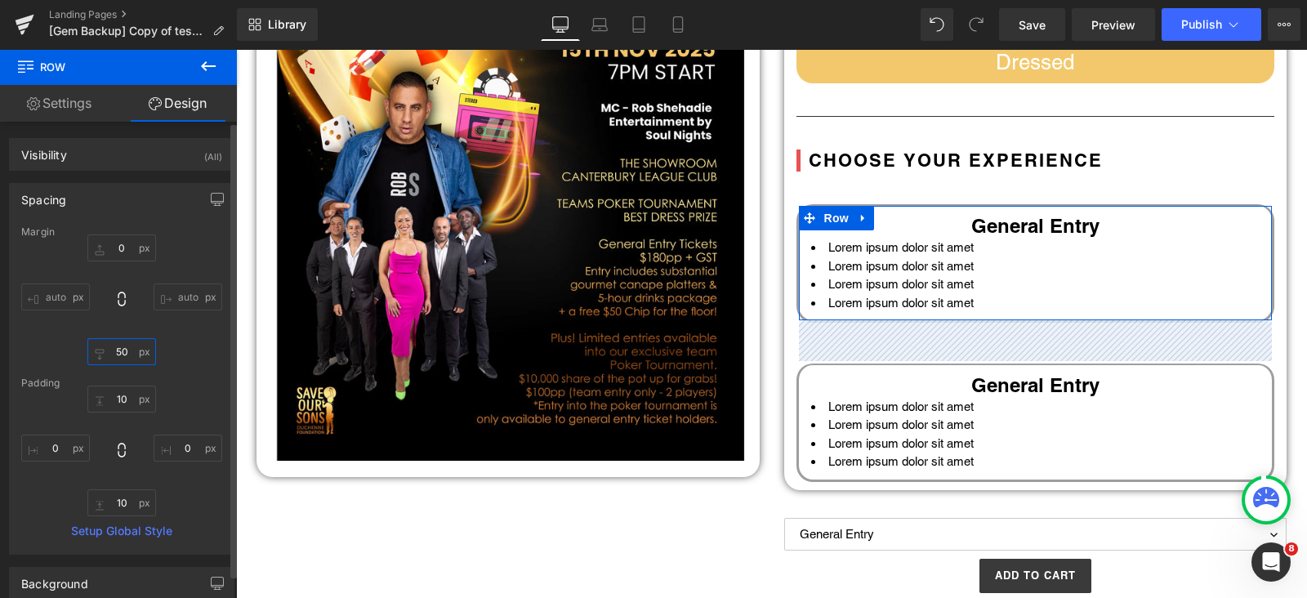
click at [123, 353] on input "50" at bounding box center [121, 351] width 69 height 27
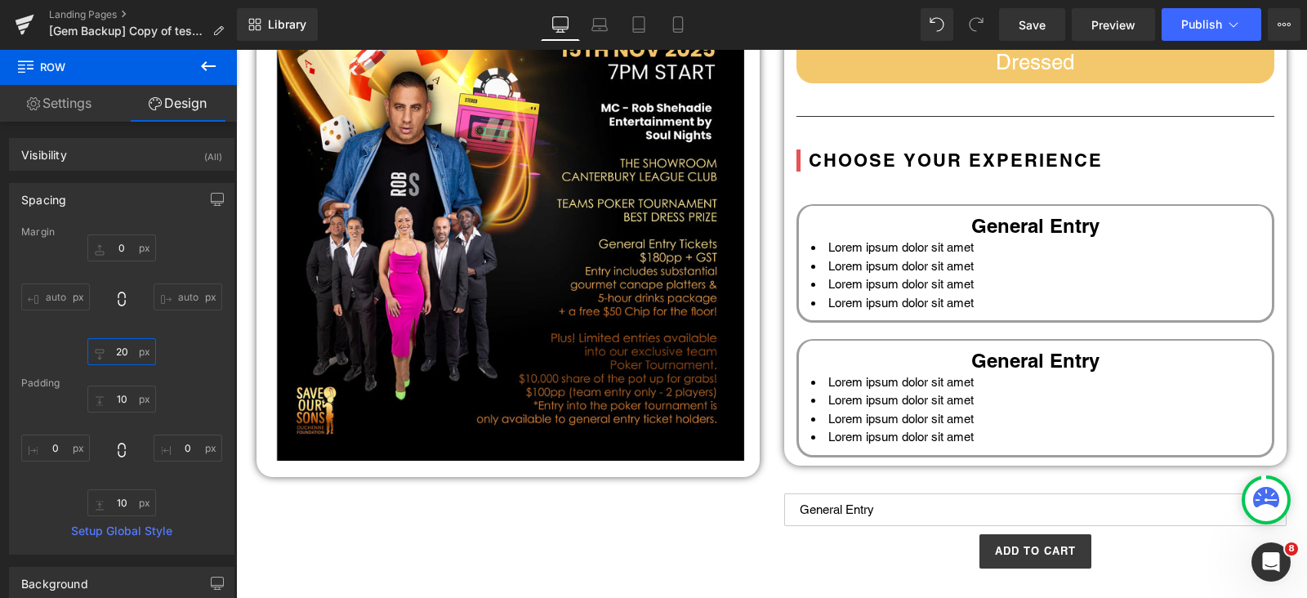
type input "20"
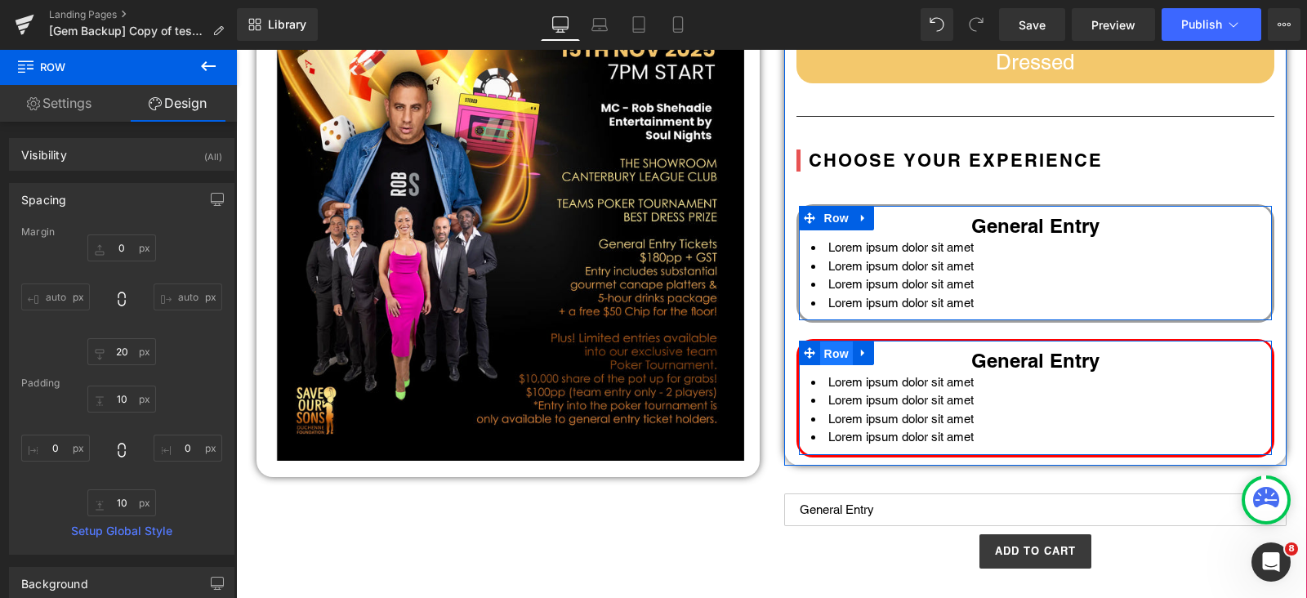
click at [824, 345] on span "Row" at bounding box center [836, 354] width 33 height 25
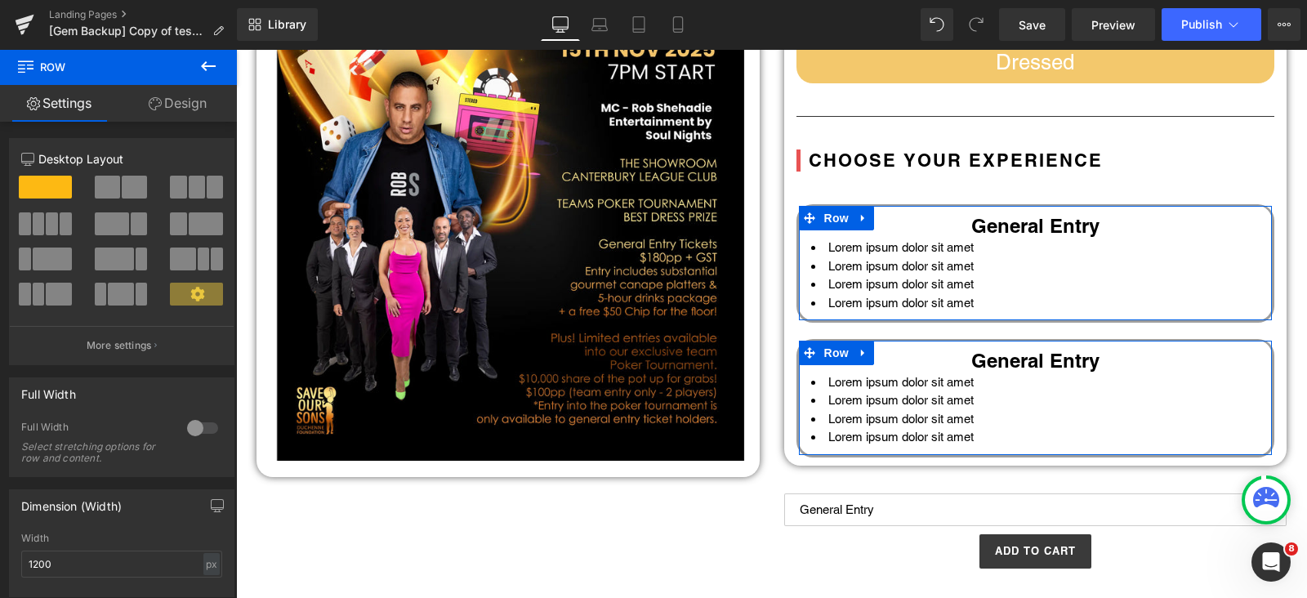
click at [171, 106] on link "Design" at bounding box center [177, 103] width 118 height 37
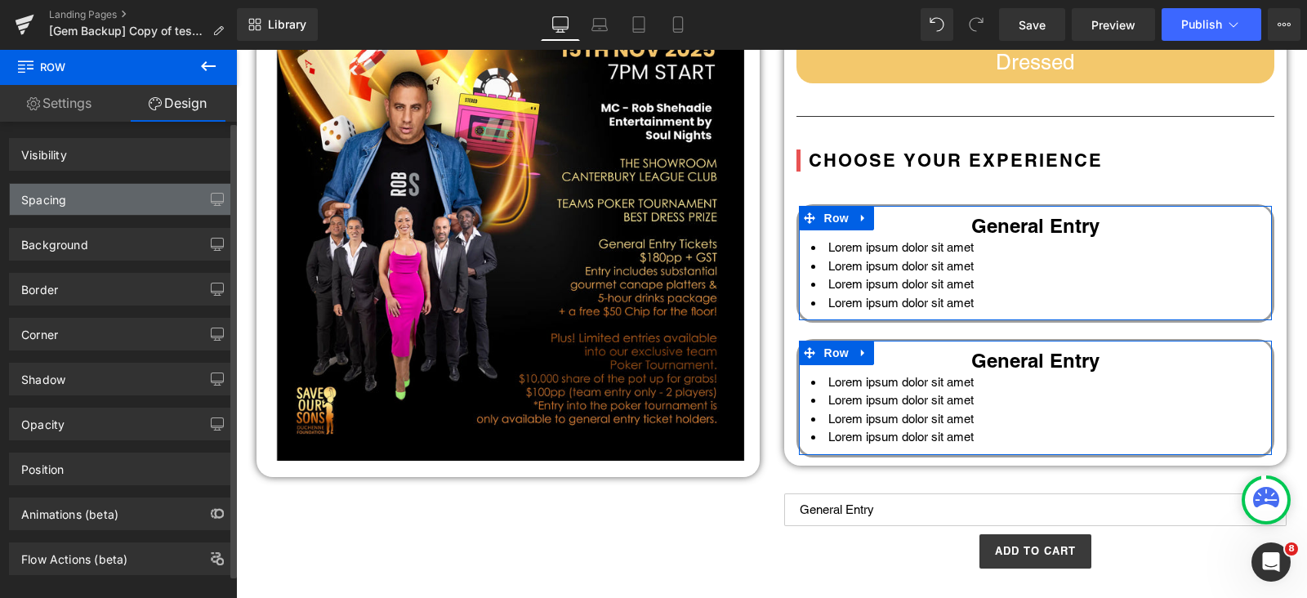
click at [55, 193] on div "Spacing" at bounding box center [43, 195] width 45 height 23
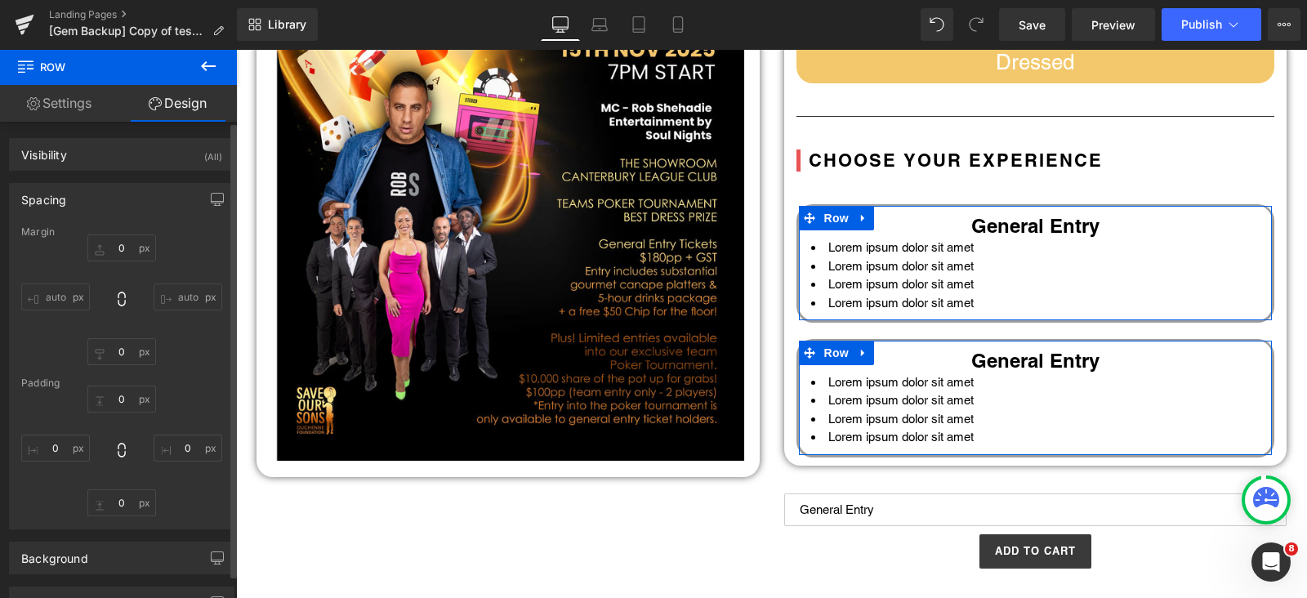
type input "0"
type input "10"
type input "0"
type input "10"
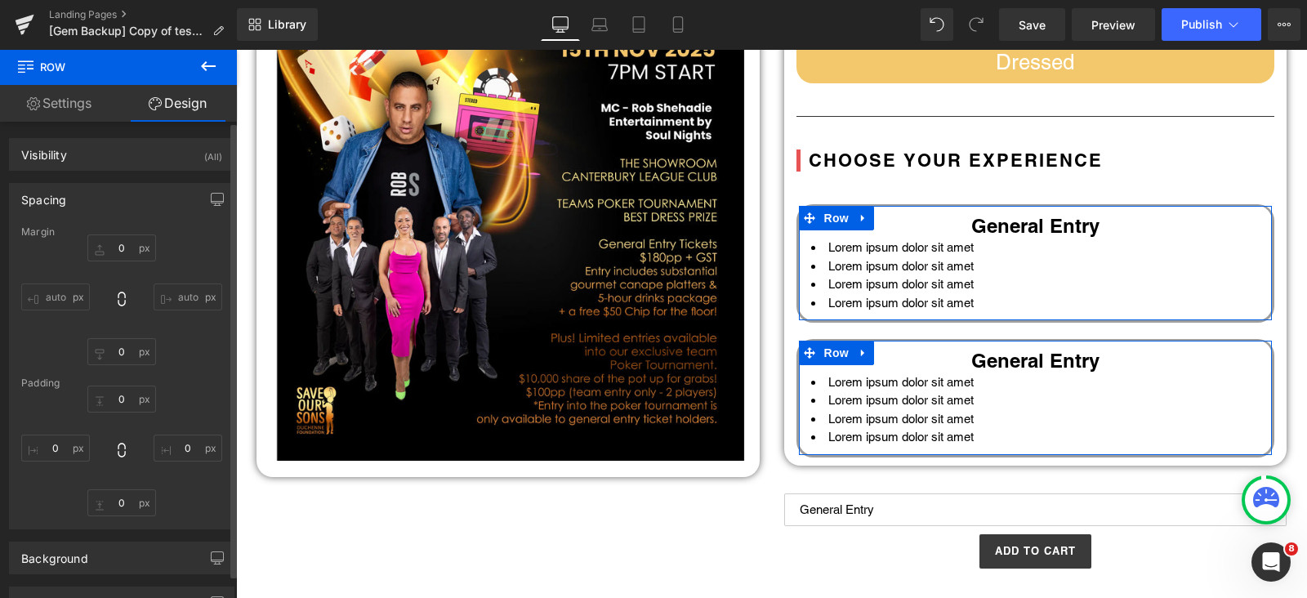
type input "0"
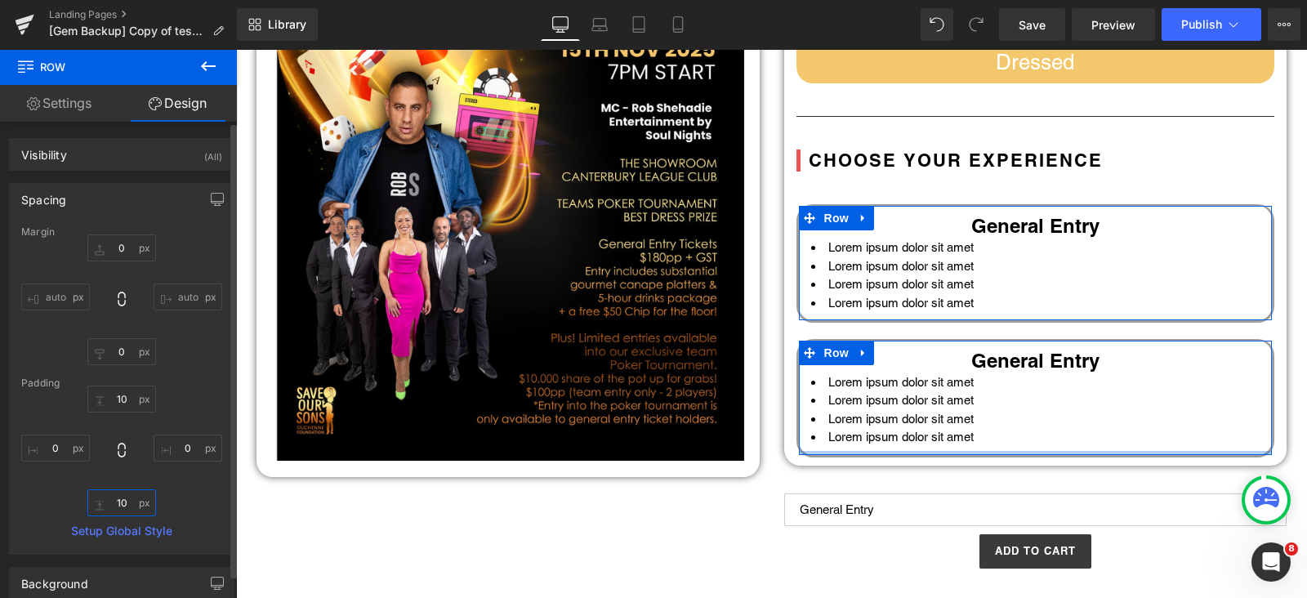
click at [120, 499] on input "10" at bounding box center [121, 502] width 69 height 27
click at [118, 351] on input "0" at bounding box center [121, 351] width 69 height 27
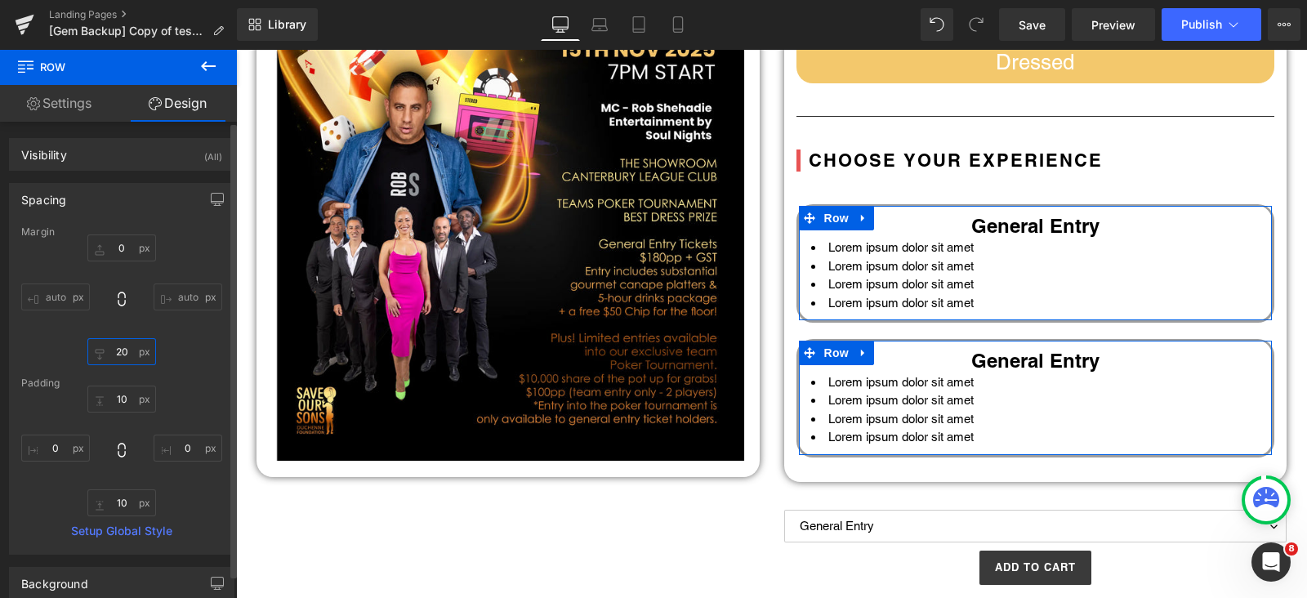
type input "20"
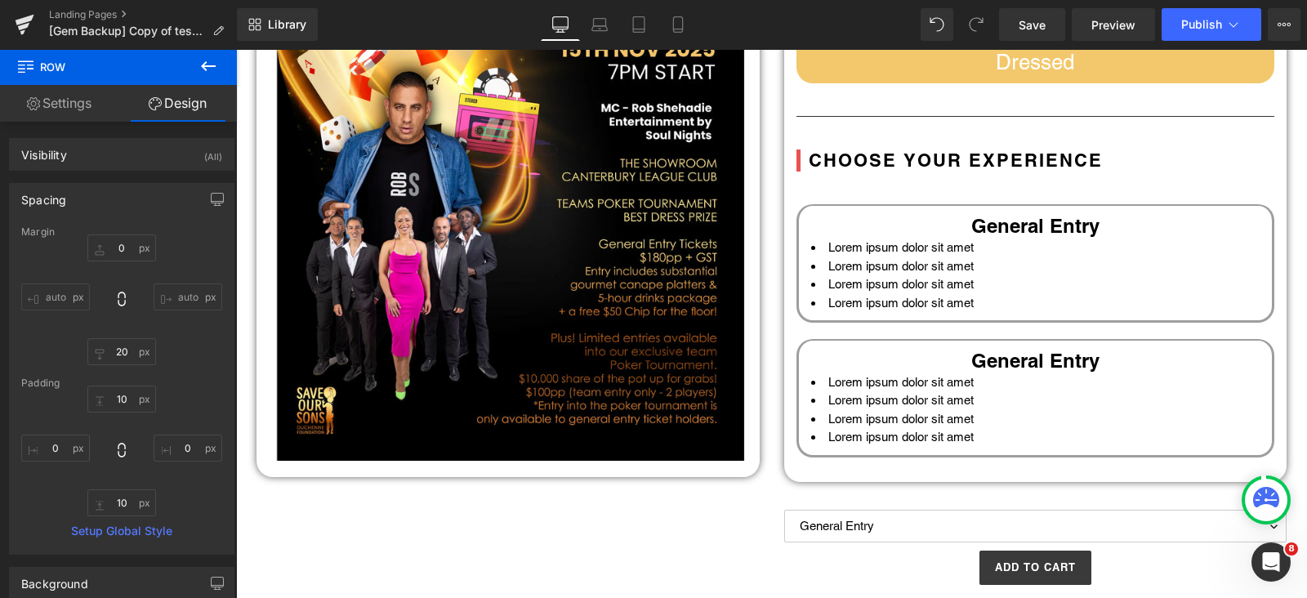
drag, startPoint x: 208, startPoint y: 61, endPoint x: 199, endPoint y: 67, distance: 10.7
click at [208, 61] on icon at bounding box center [209, 66] width 20 height 20
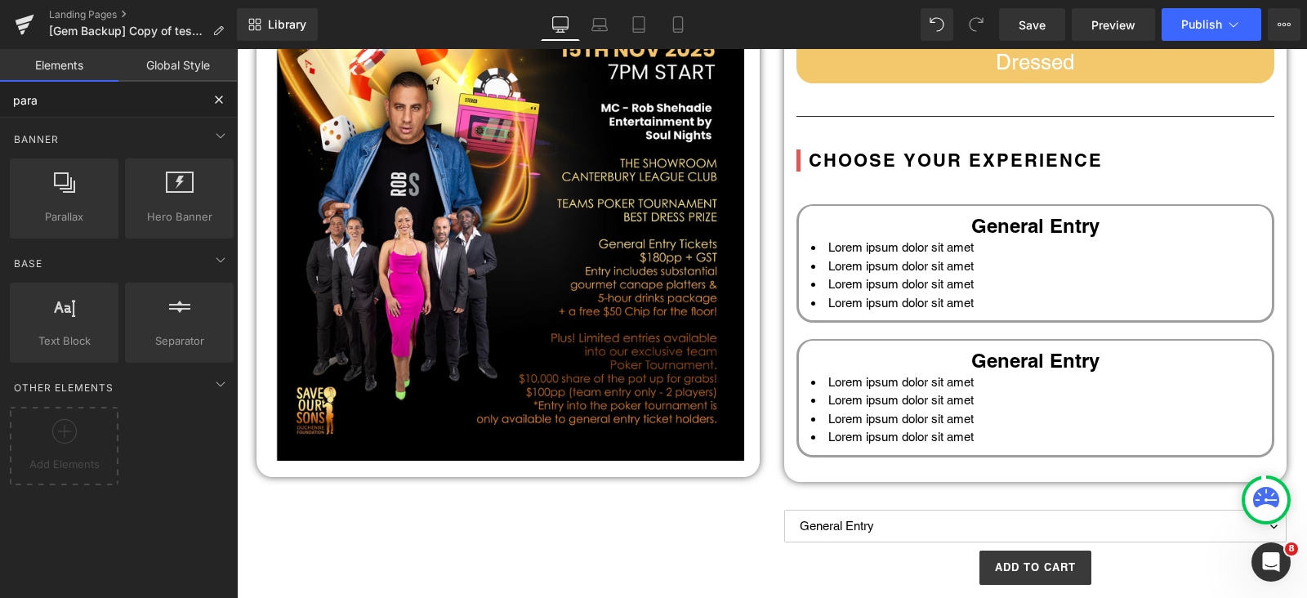
click at [75, 109] on input "para" at bounding box center [100, 100] width 201 height 36
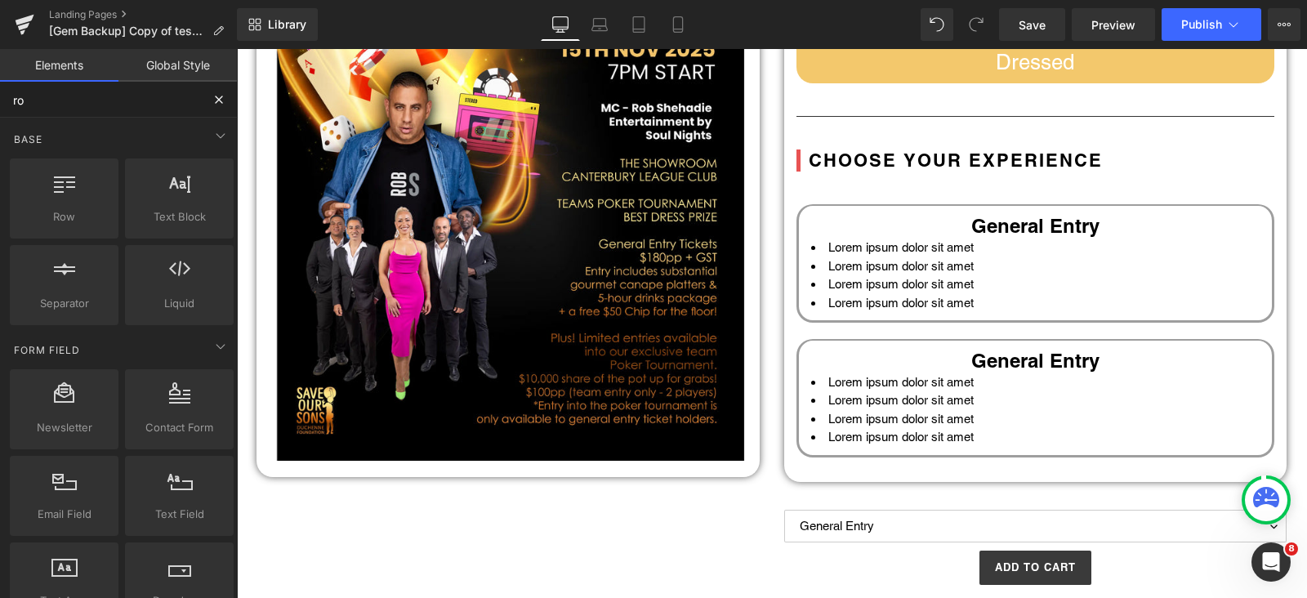
type input "row"
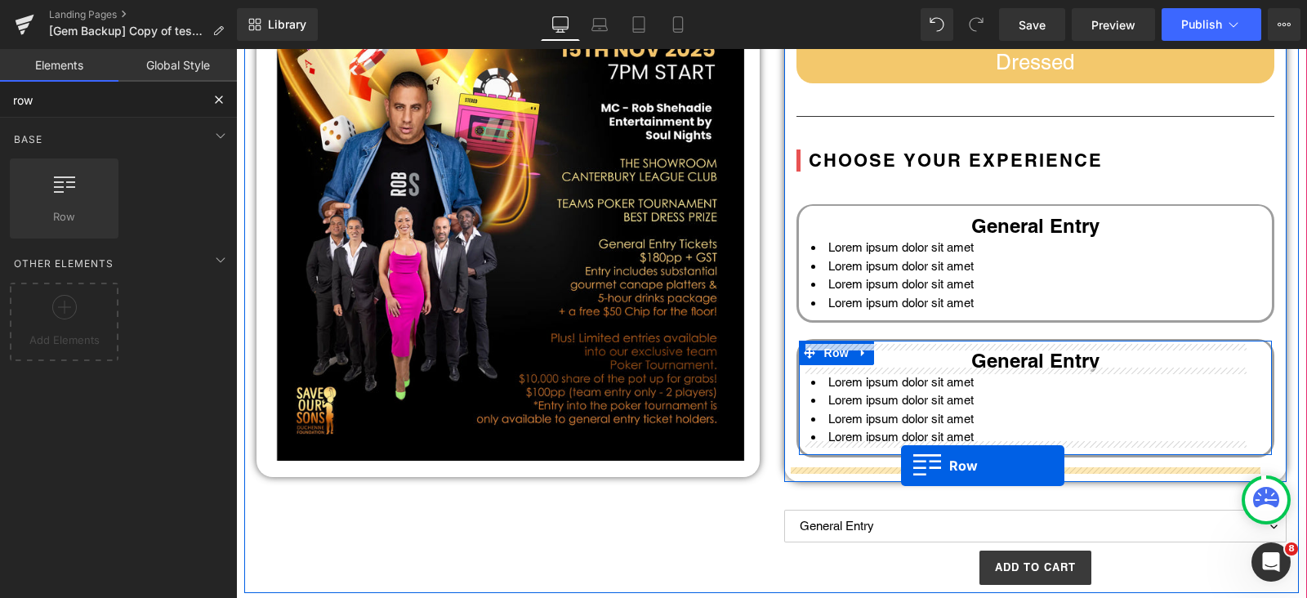
drag, startPoint x: 314, startPoint y: 251, endPoint x: 901, endPoint y: 467, distance: 625.8
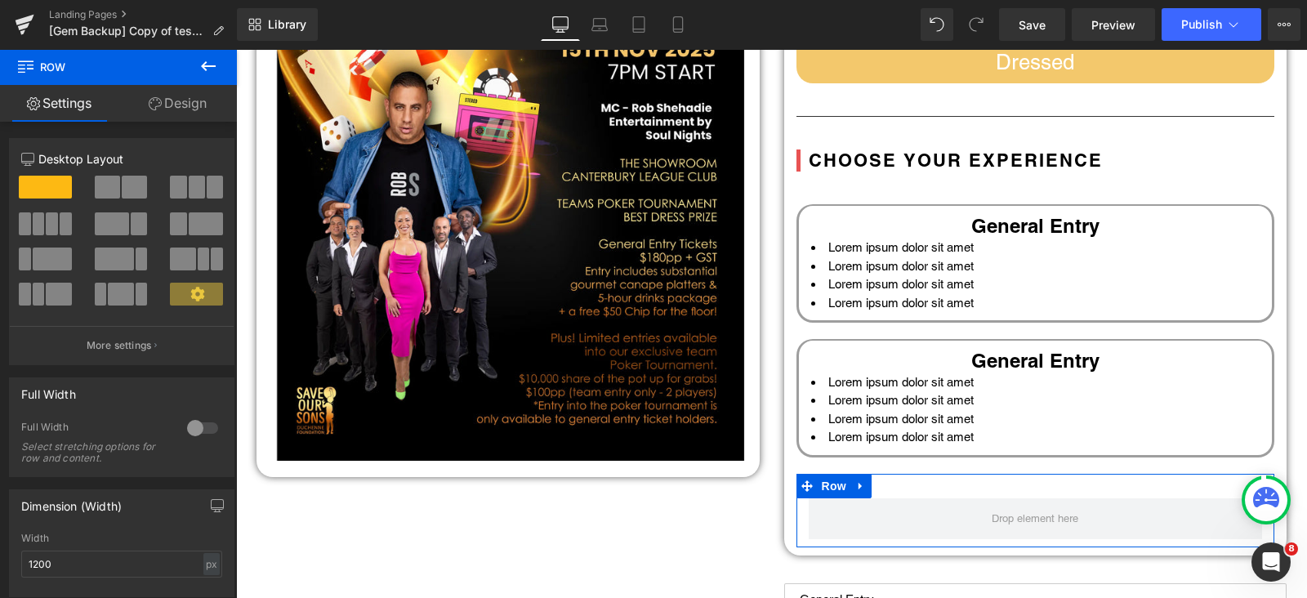
drag, startPoint x: 175, startPoint y: 100, endPoint x: 65, endPoint y: 239, distance: 177.4
click at [175, 100] on link "Design" at bounding box center [177, 103] width 118 height 37
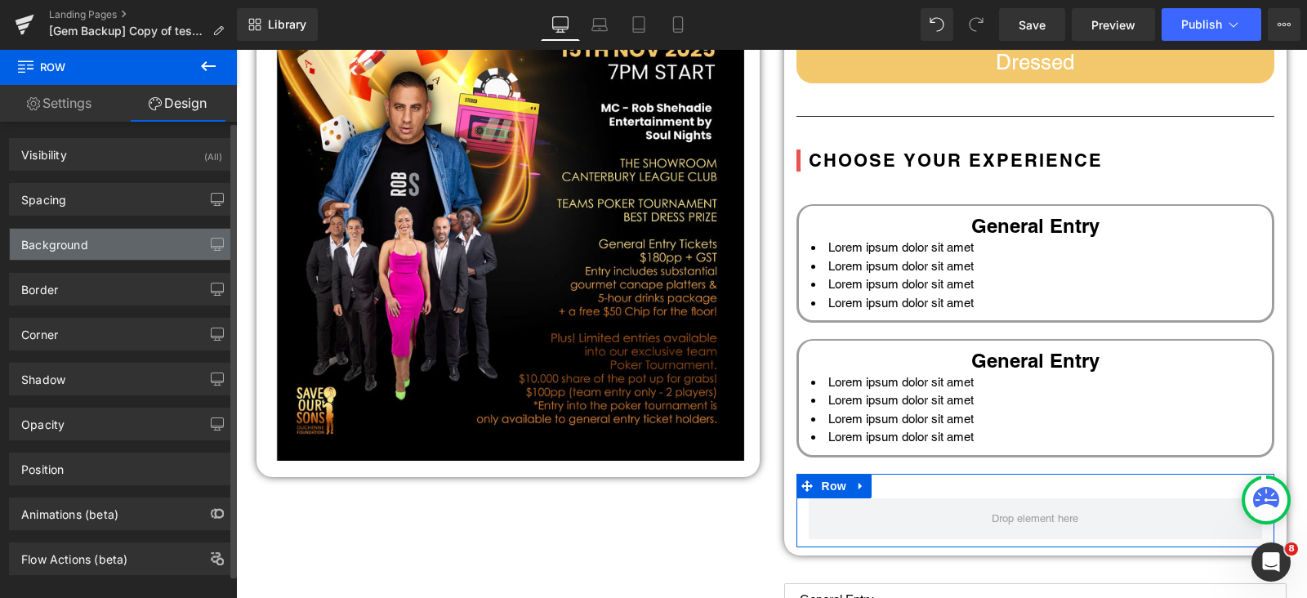
click at [61, 249] on div "Background" at bounding box center [54, 240] width 67 height 23
type input "transparent"
type input "0"
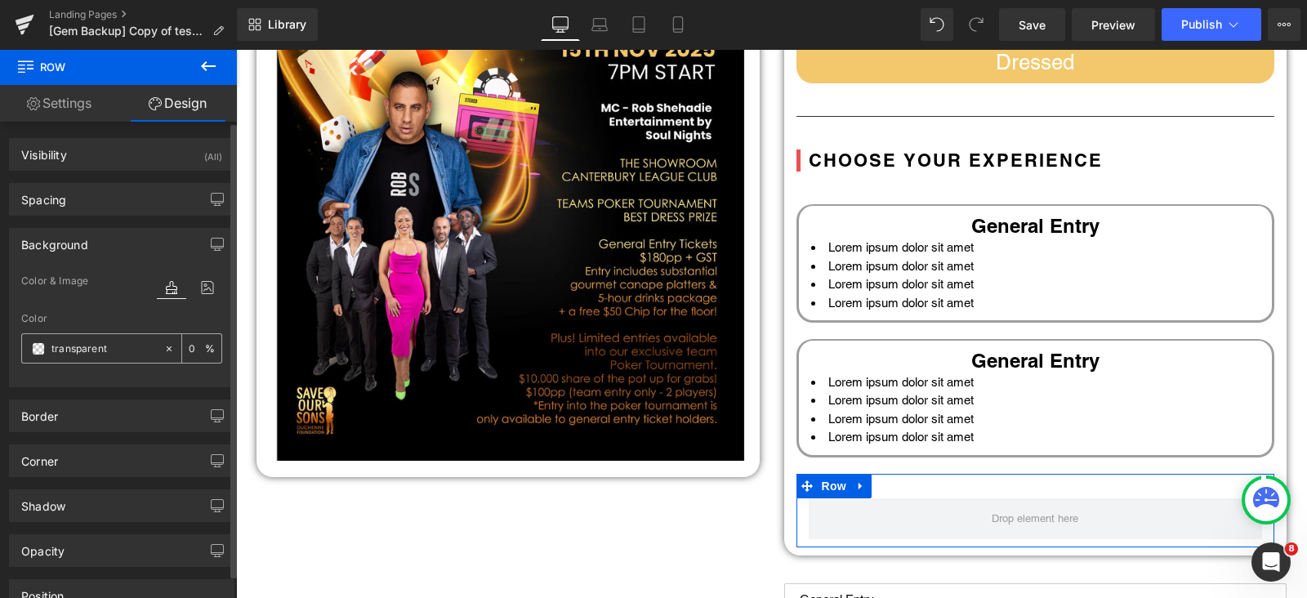
click at [37, 350] on span at bounding box center [38, 348] width 13 height 13
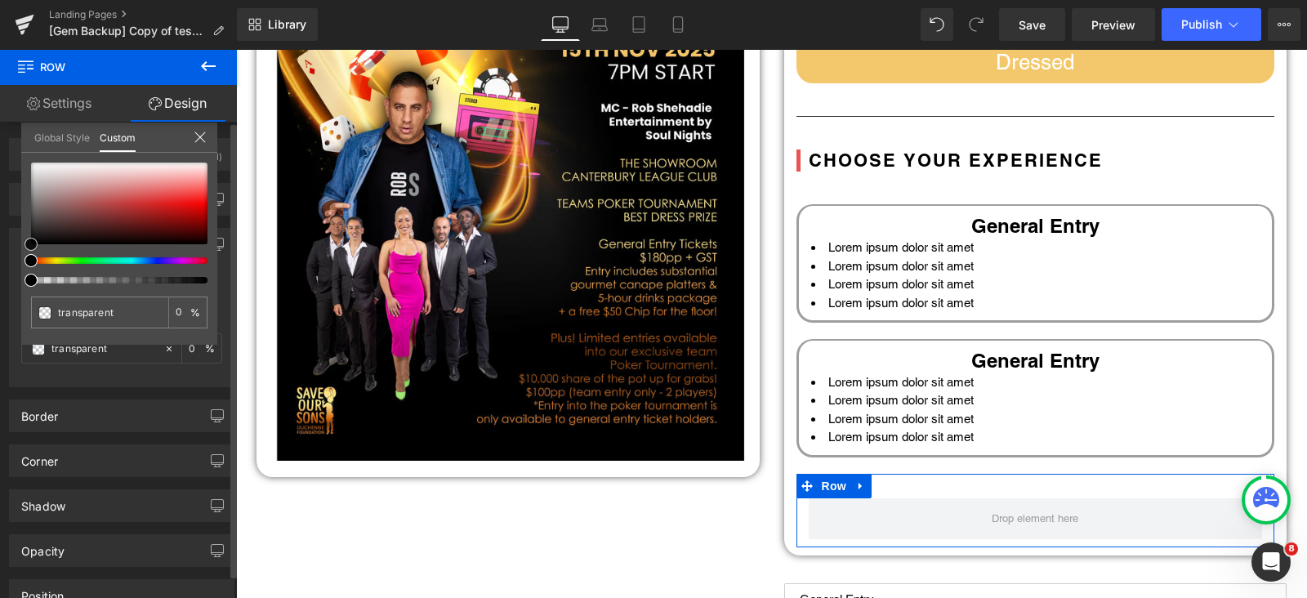
type input "#c57676"
type input "100"
type input "#c57676"
type input "100"
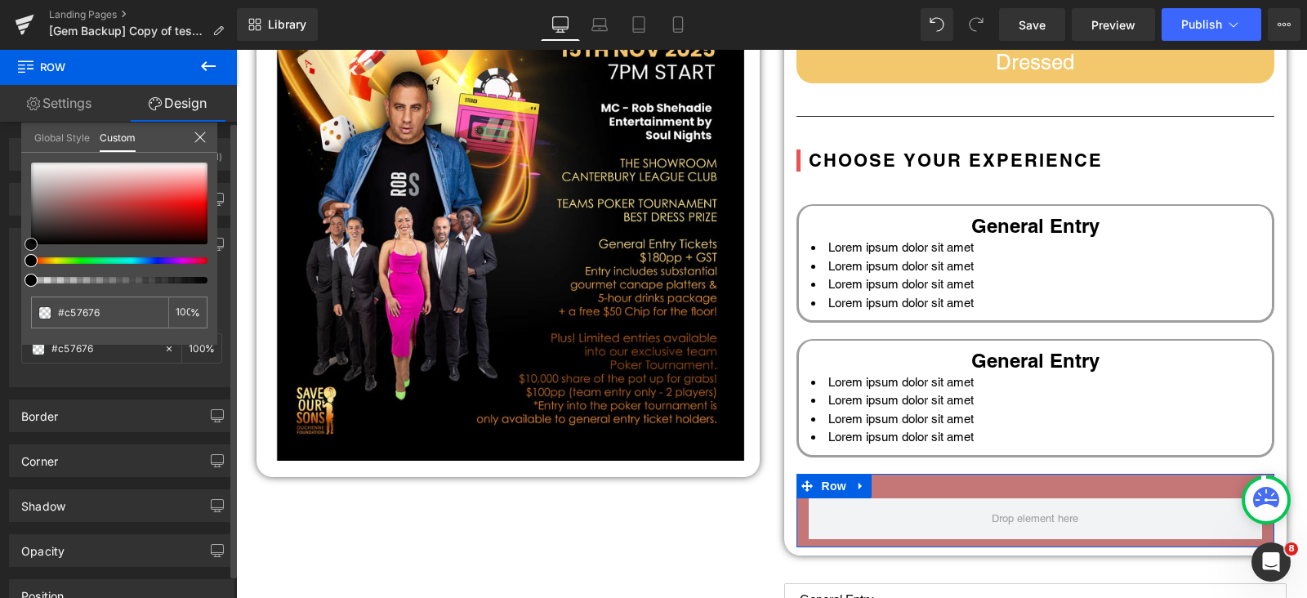
type input "#c37878"
type input "#b77474"
type input "#a46e6e"
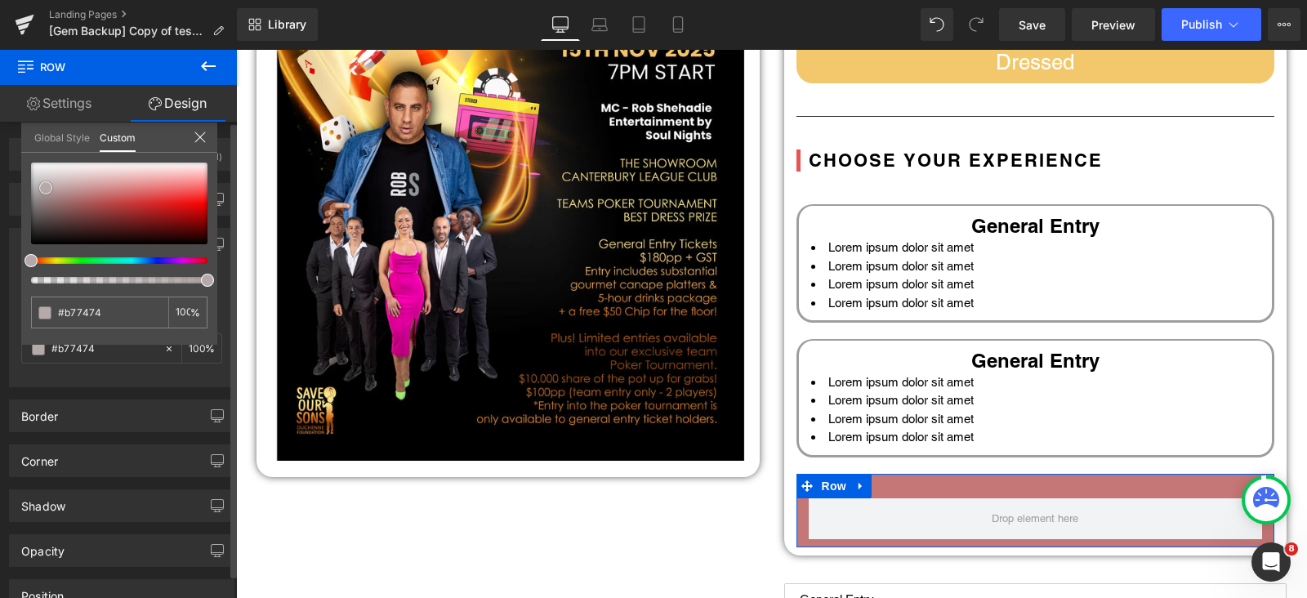
type input "#a46e6e"
type input "#ae9898"
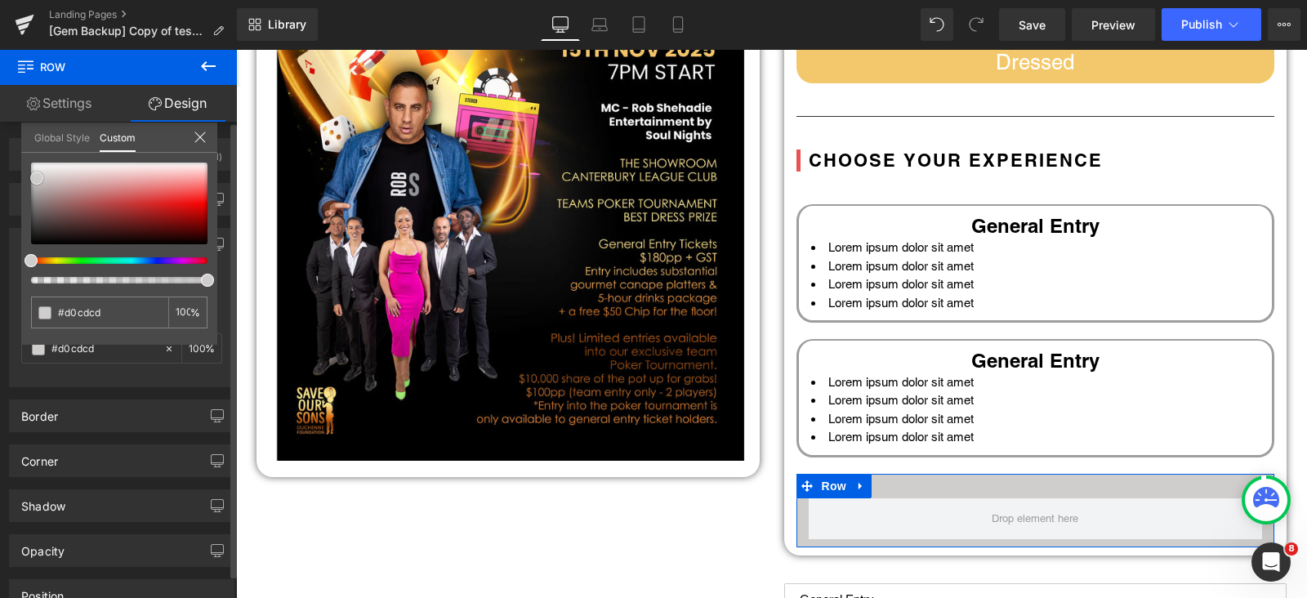
drag, startPoint x: 103, startPoint y: 193, endPoint x: 37, endPoint y: 177, distance: 68.0
click at [37, 177] on div at bounding box center [119, 204] width 176 height 82
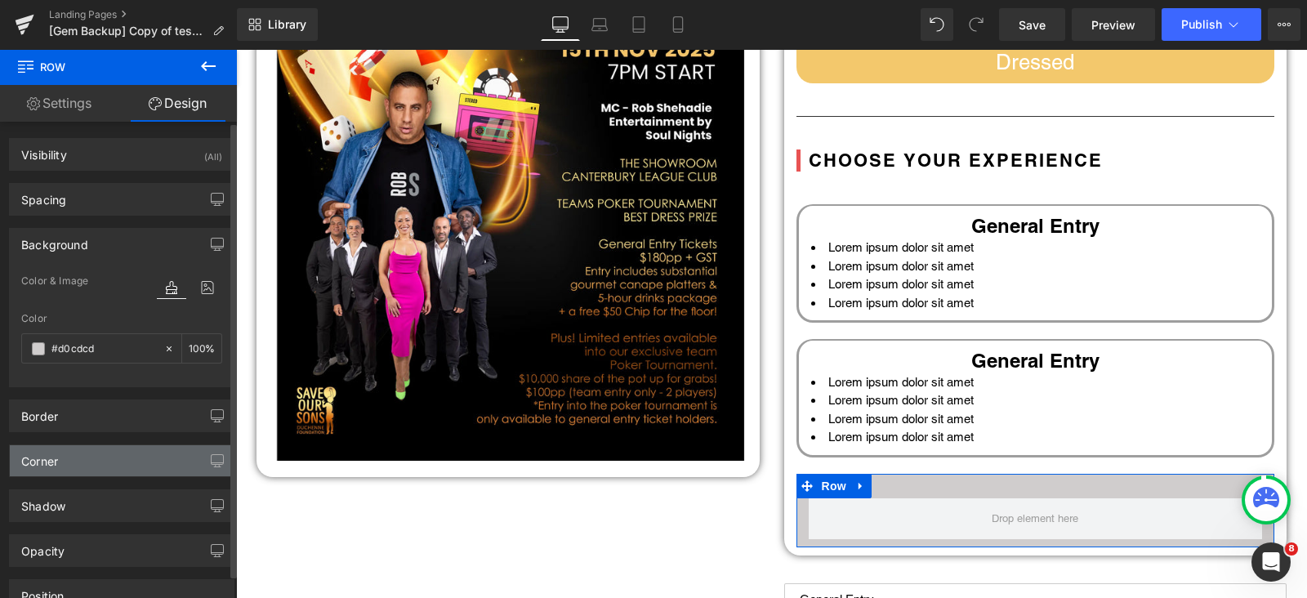
click at [58, 463] on div "Corner" at bounding box center [39, 456] width 37 height 23
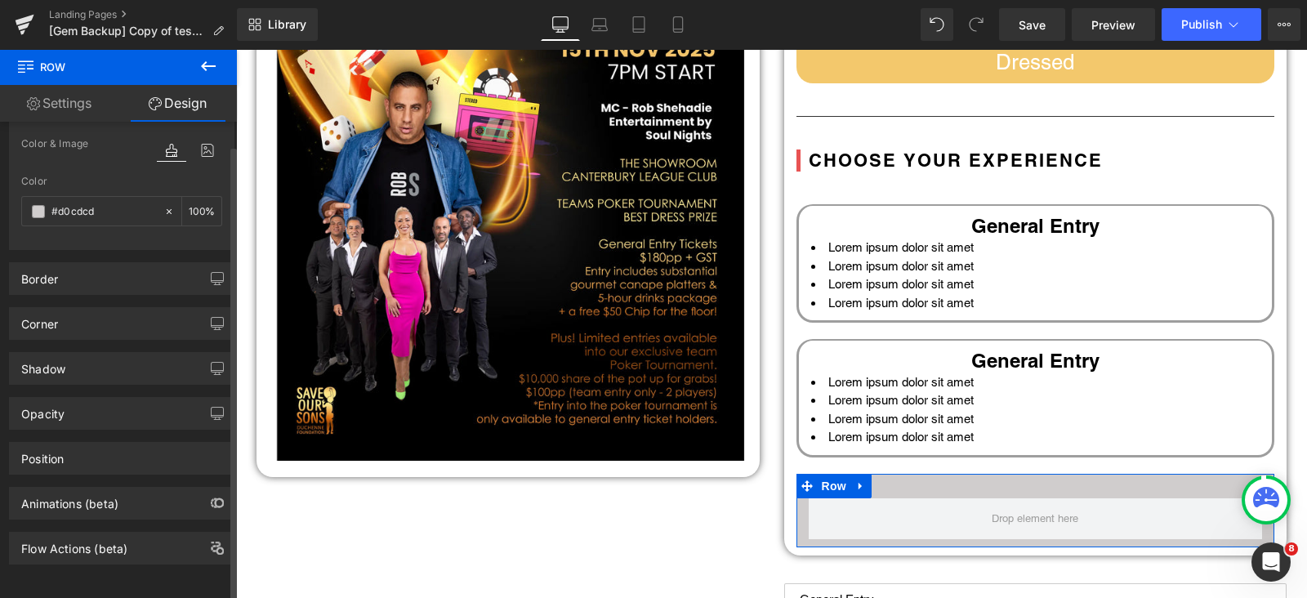
scroll to position [150, 0]
click at [92, 308] on div "Corner" at bounding box center [122, 323] width 224 height 31
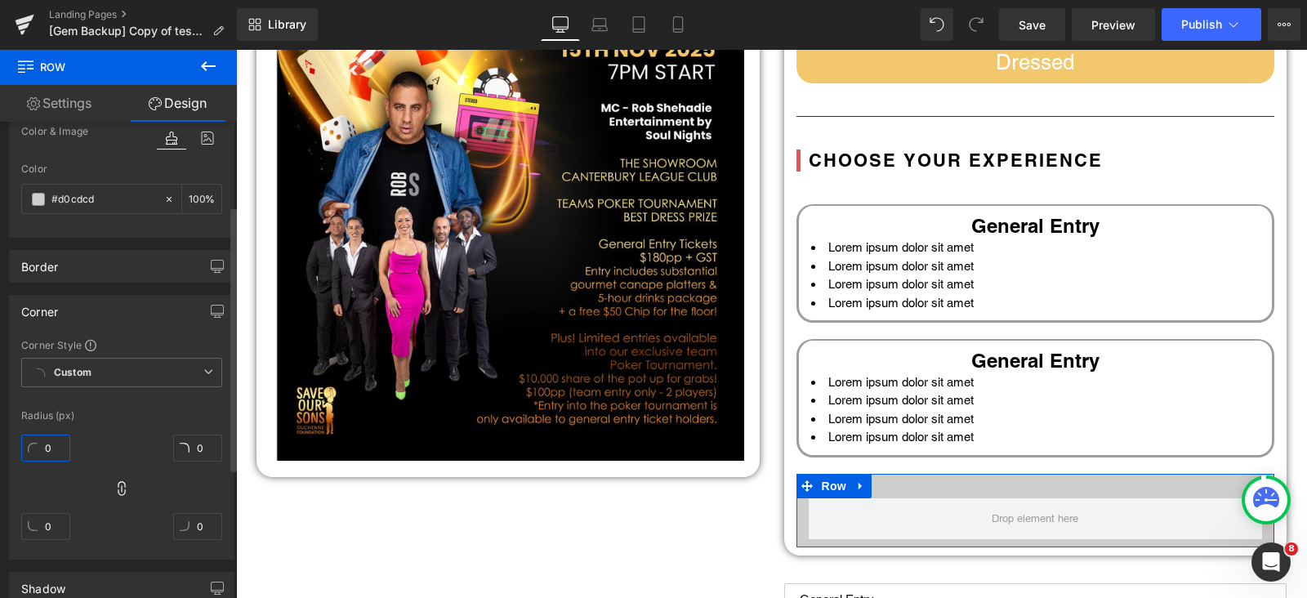
click at [47, 441] on input "0" at bounding box center [45, 448] width 49 height 27
click at [854, 502] on body "Skip to content Just added to your cart Qty: View cart ( ) Continue shopping Su…" at bounding box center [771, 457] width 1071 height 1685
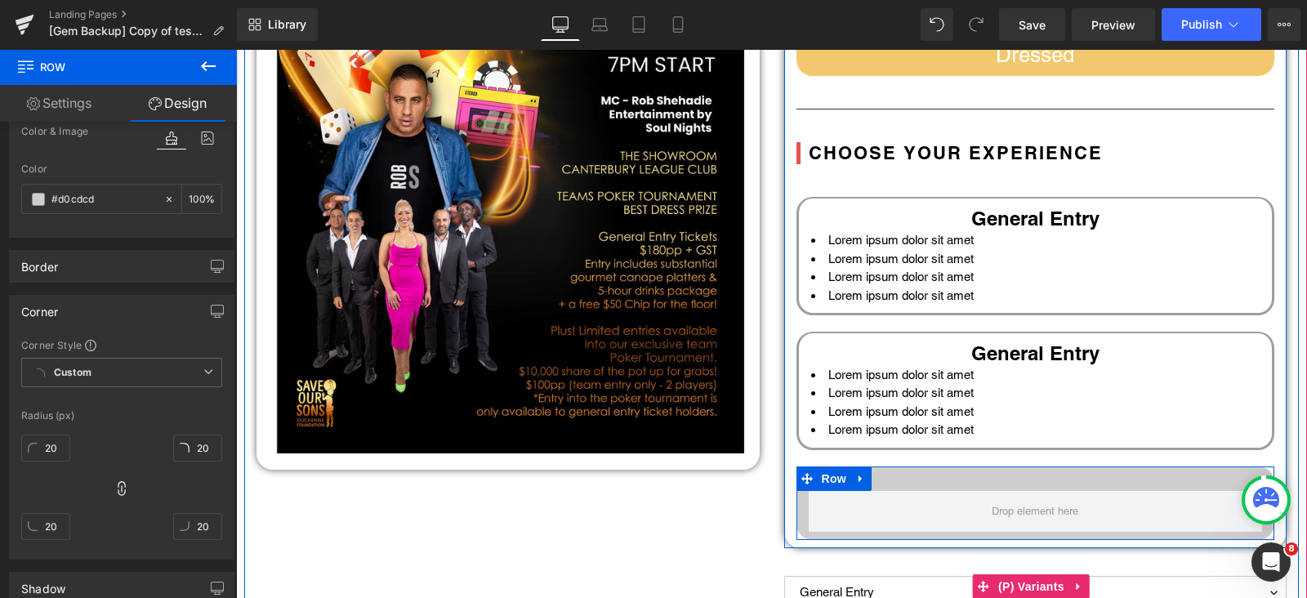
scroll to position [536, 0]
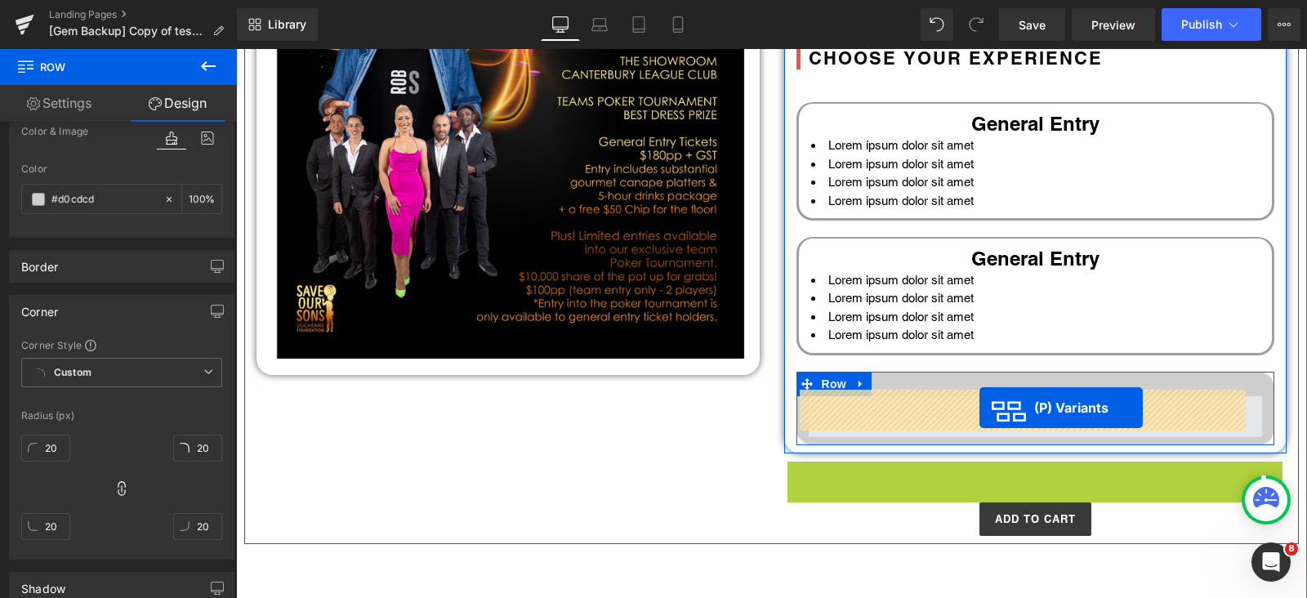
drag, startPoint x: 1017, startPoint y: 489, endPoint x: 980, endPoint y: 408, distance: 89.9
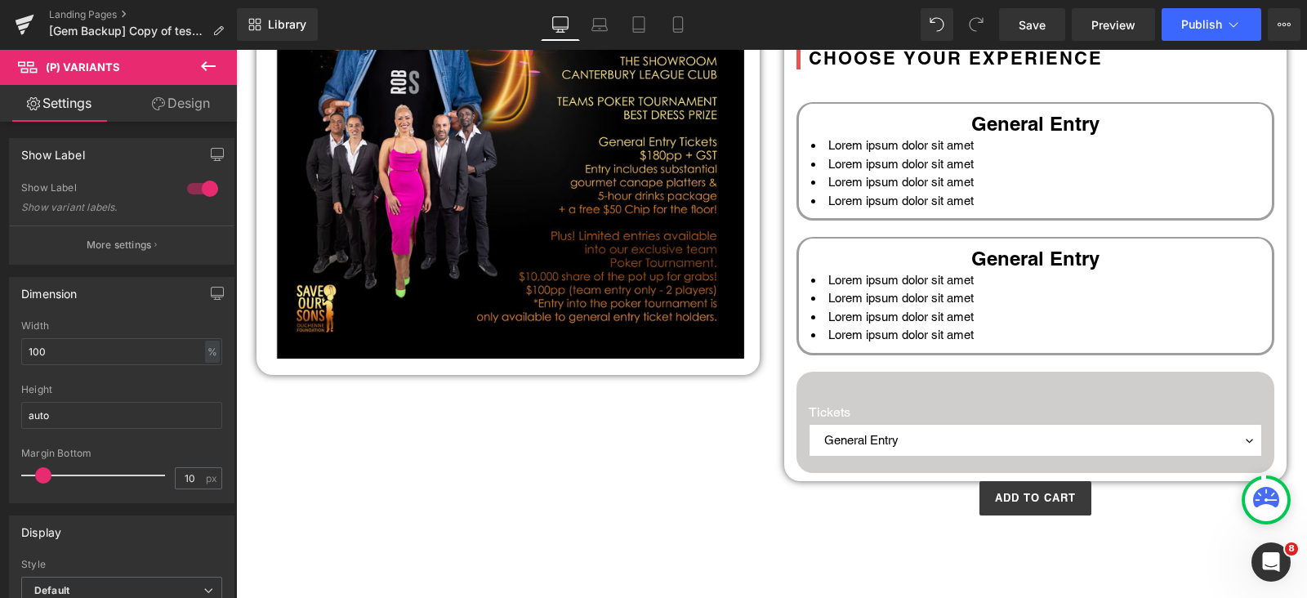
drag, startPoint x: 214, startPoint y: 71, endPoint x: 194, endPoint y: 74, distance: 20.7
click at [214, 71] on icon at bounding box center [209, 66] width 20 height 20
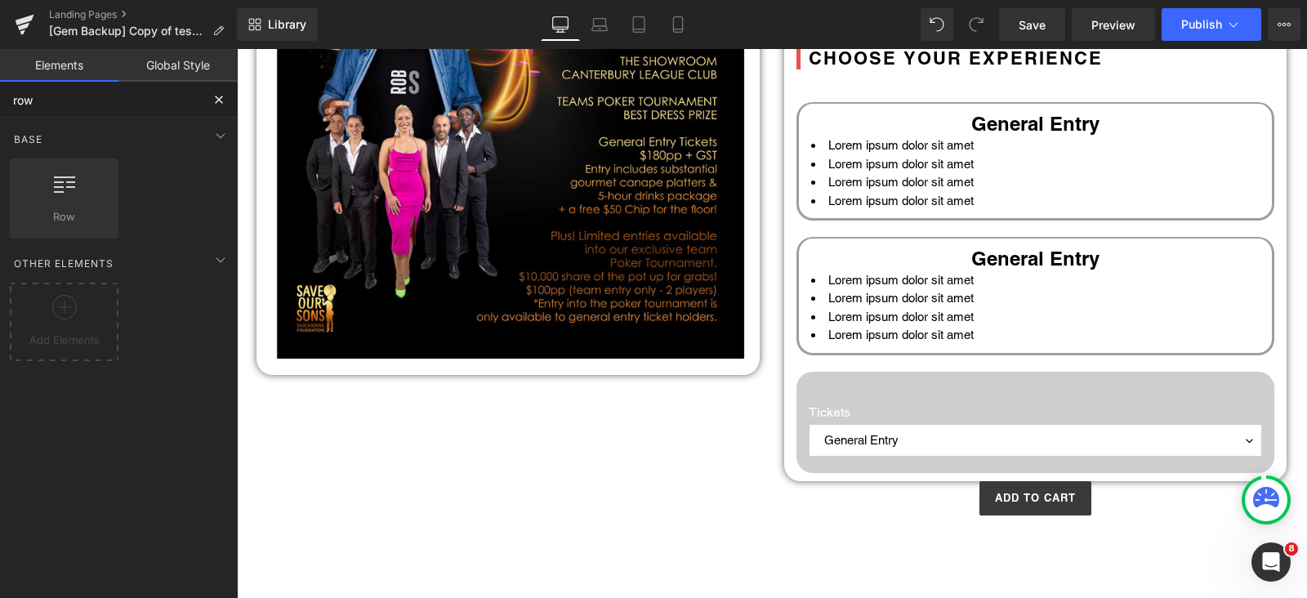
click at [82, 85] on input "row" at bounding box center [100, 100] width 201 height 36
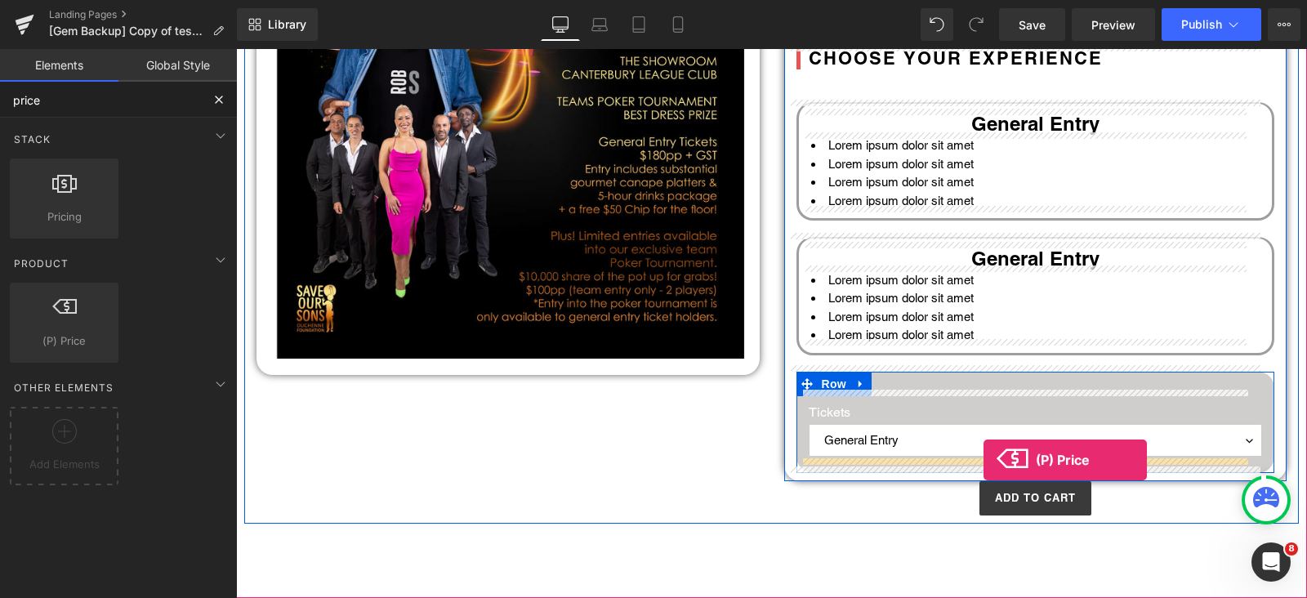
drag, startPoint x: 318, startPoint y: 376, endPoint x: 985, endPoint y: 459, distance: 671.9
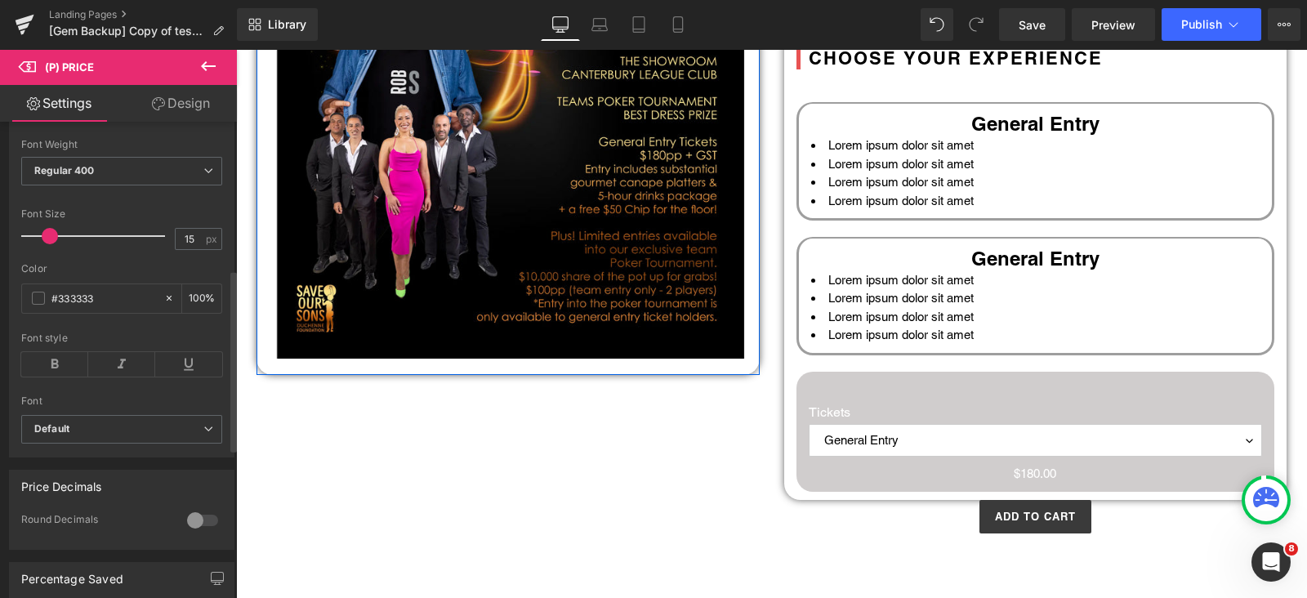
scroll to position [306, 0]
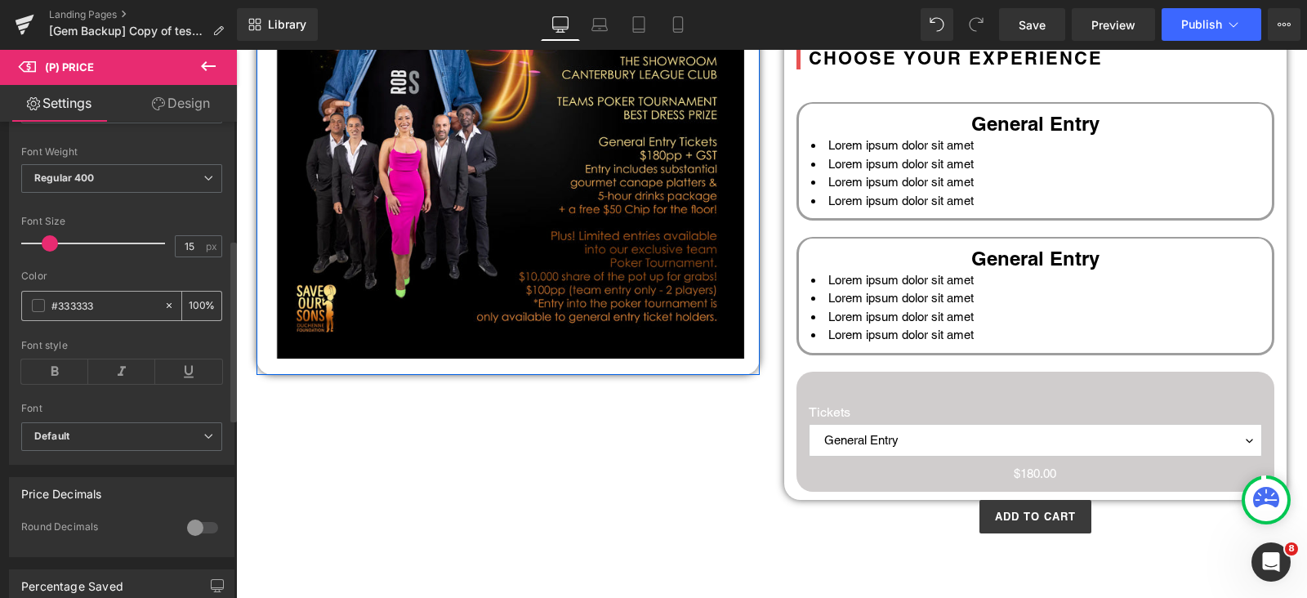
click at [46, 320] on div "#333333" at bounding box center [92, 306] width 141 height 29
click at [33, 312] on span at bounding box center [38, 305] width 13 height 13
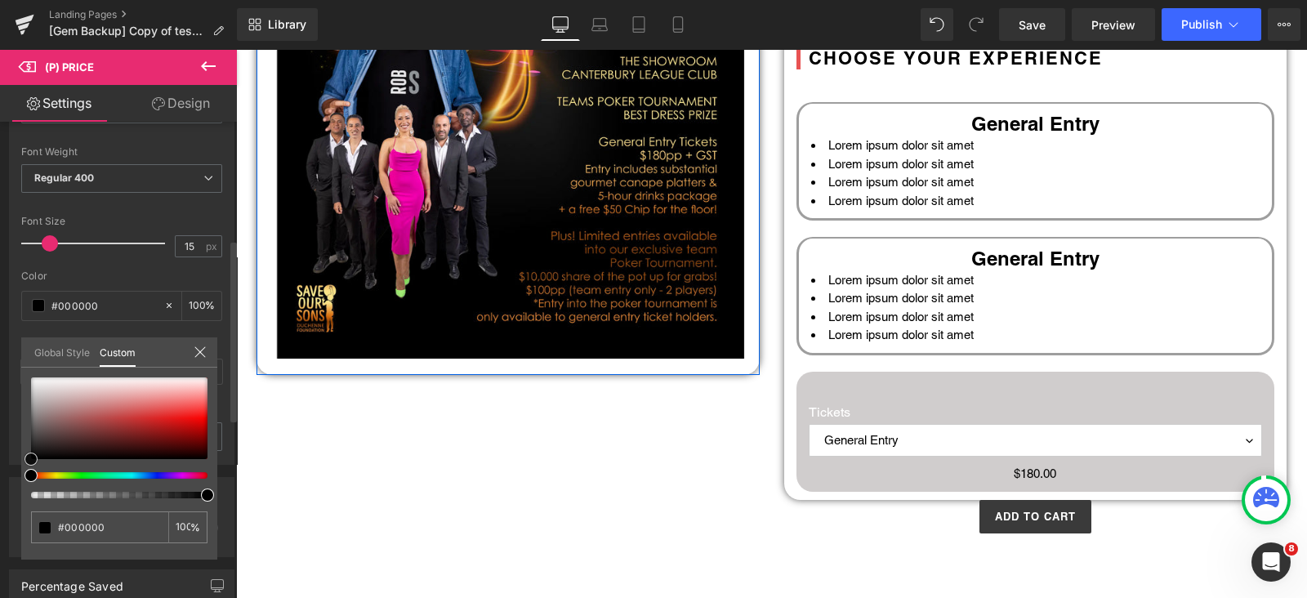
drag, startPoint x: 0, startPoint y: 497, endPoint x: 1, endPoint y: 525, distance: 28.6
click at [1, 465] on div "Style Text Styles Custom Custom Setup Global Style Custom Setup Global Style Th…" at bounding box center [122, 242] width 244 height 446
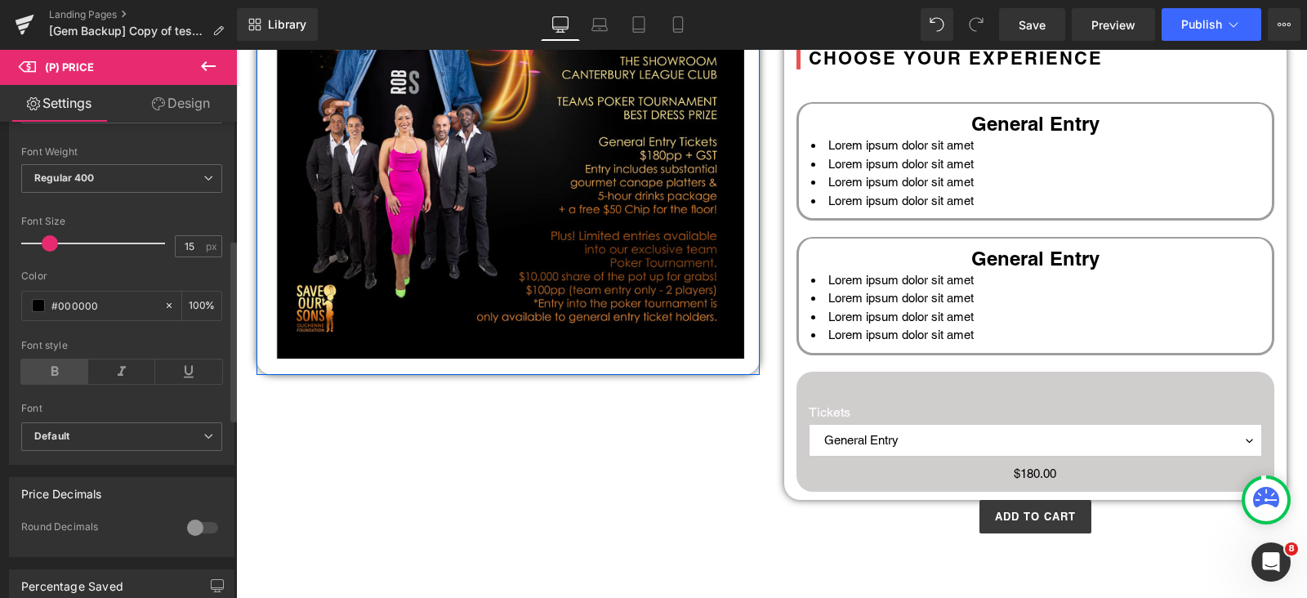
click at [58, 384] on icon at bounding box center [54, 371] width 67 height 25
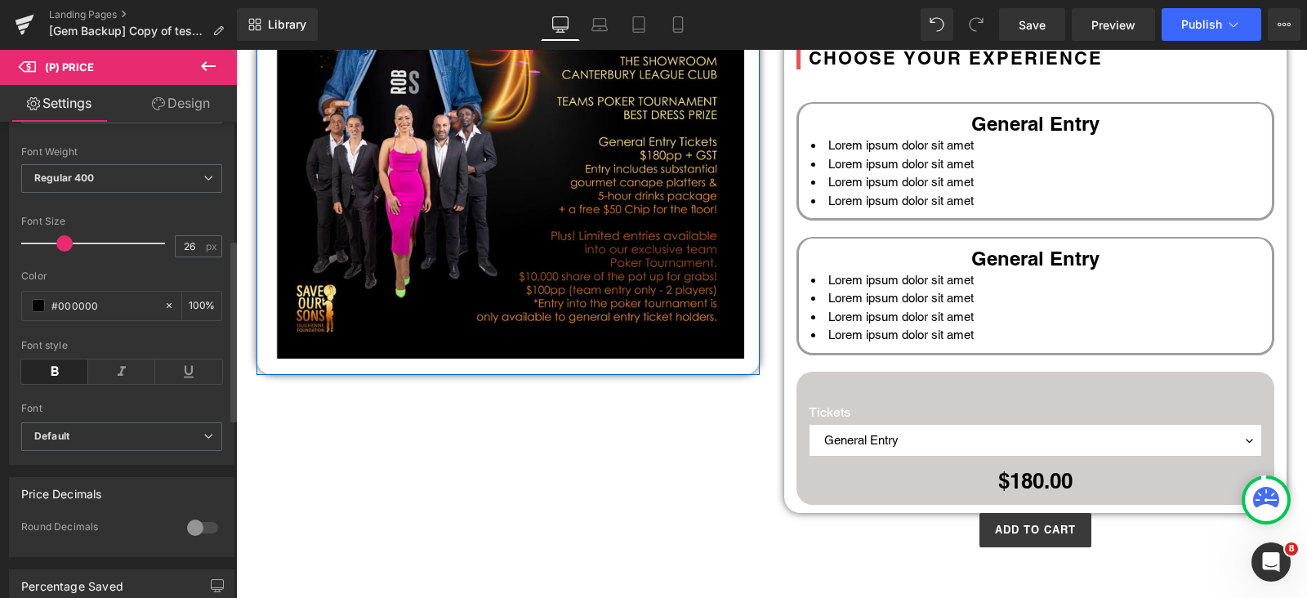
drag, startPoint x: 52, startPoint y: 247, endPoint x: 67, endPoint y: 251, distance: 15.3
click at [67, 251] on span at bounding box center [64, 243] width 16 height 16
click at [205, 62] on icon at bounding box center [208, 66] width 15 height 10
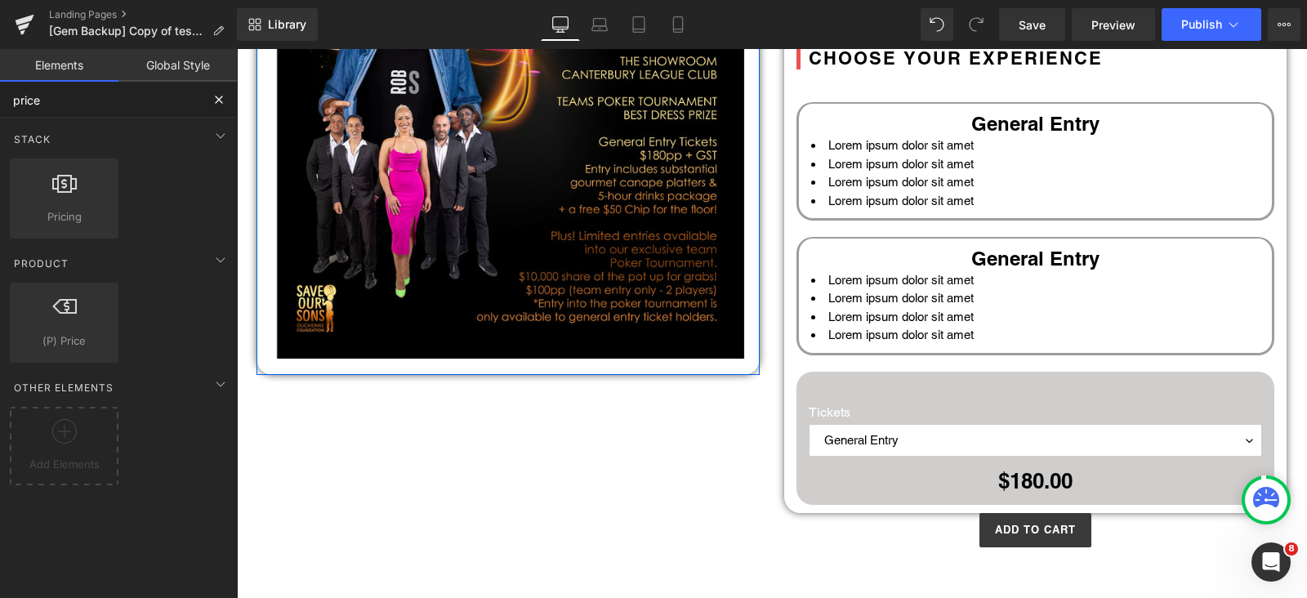
click at [52, 98] on input "price" at bounding box center [100, 100] width 201 height 36
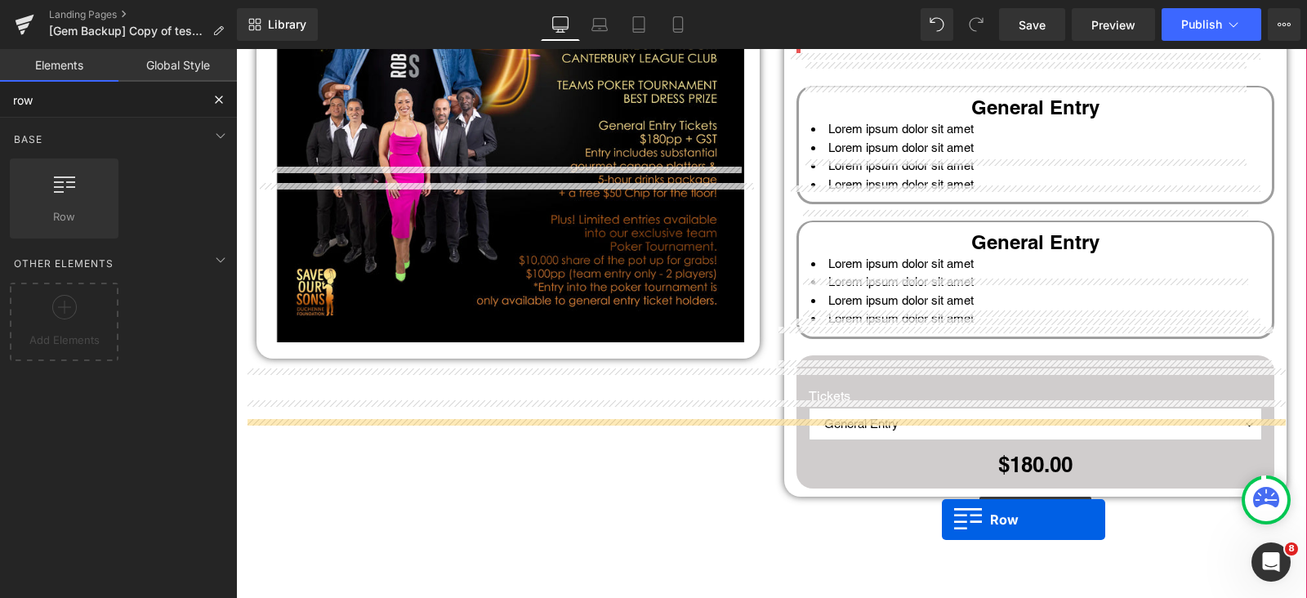
scroll to position [748, 0]
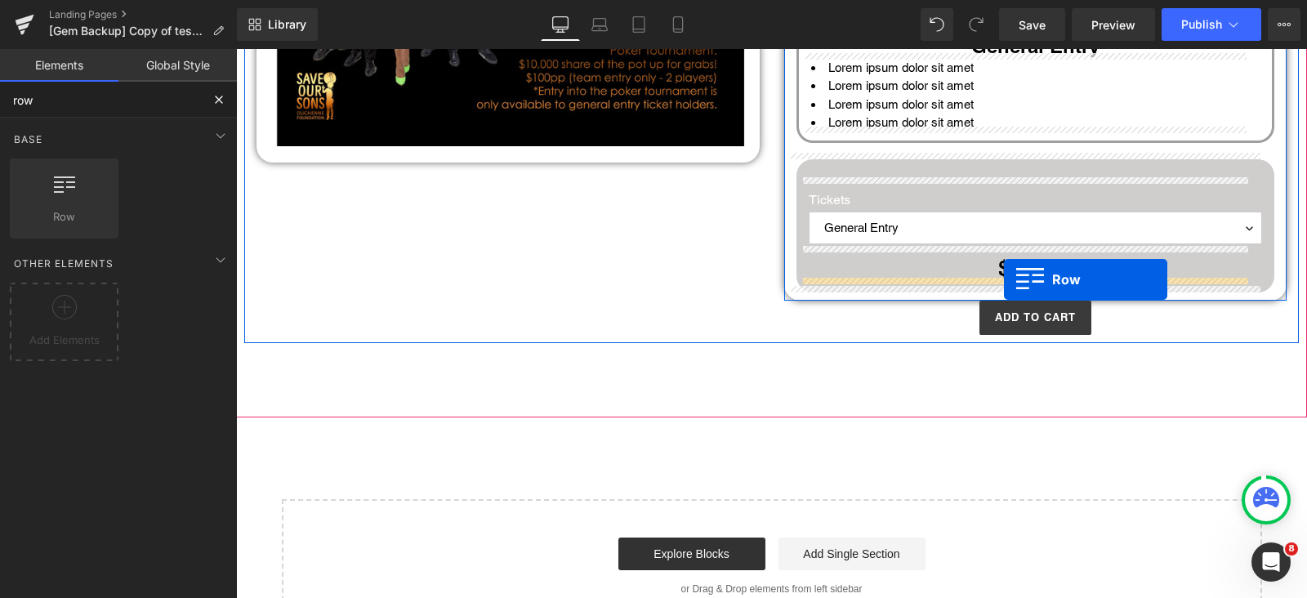
drag, startPoint x: 306, startPoint y: 260, endPoint x: 1004, endPoint y: 279, distance: 698.8
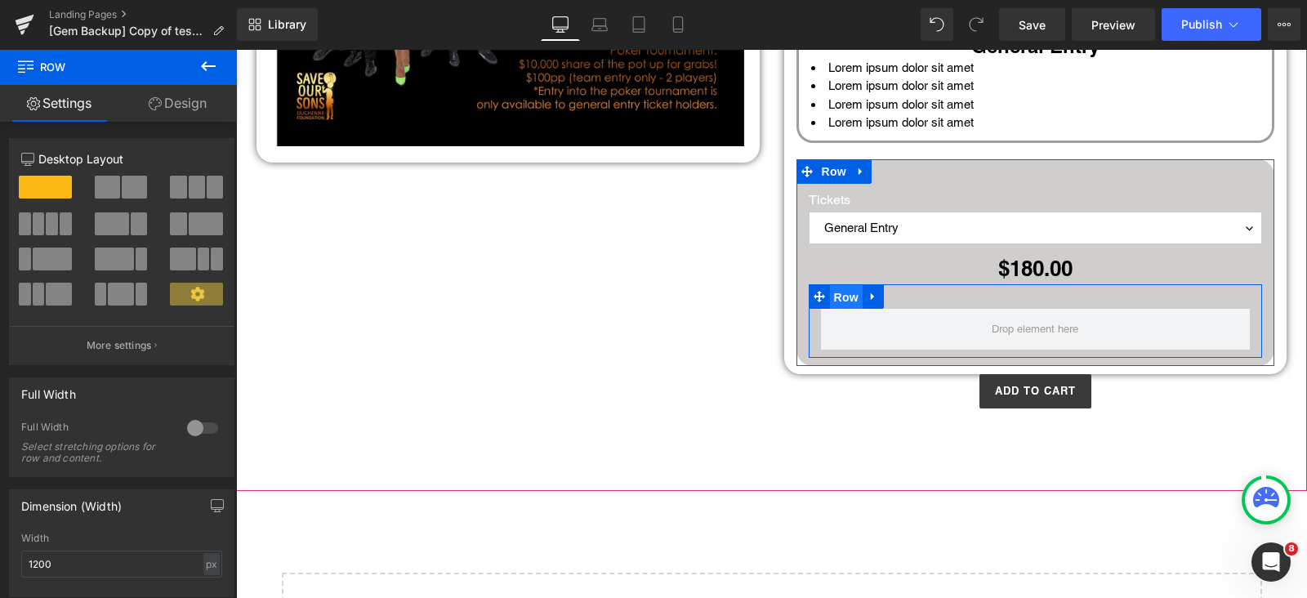
click at [845, 290] on span "Row" at bounding box center [846, 297] width 33 height 25
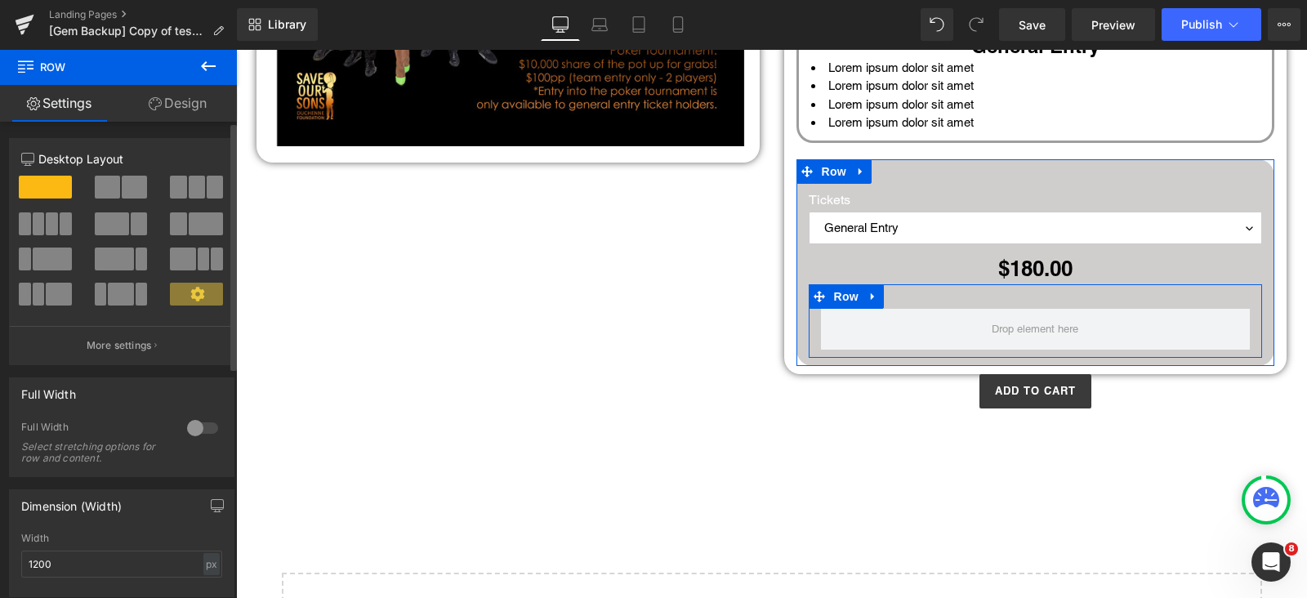
click at [176, 218] on span at bounding box center [178, 223] width 16 height 23
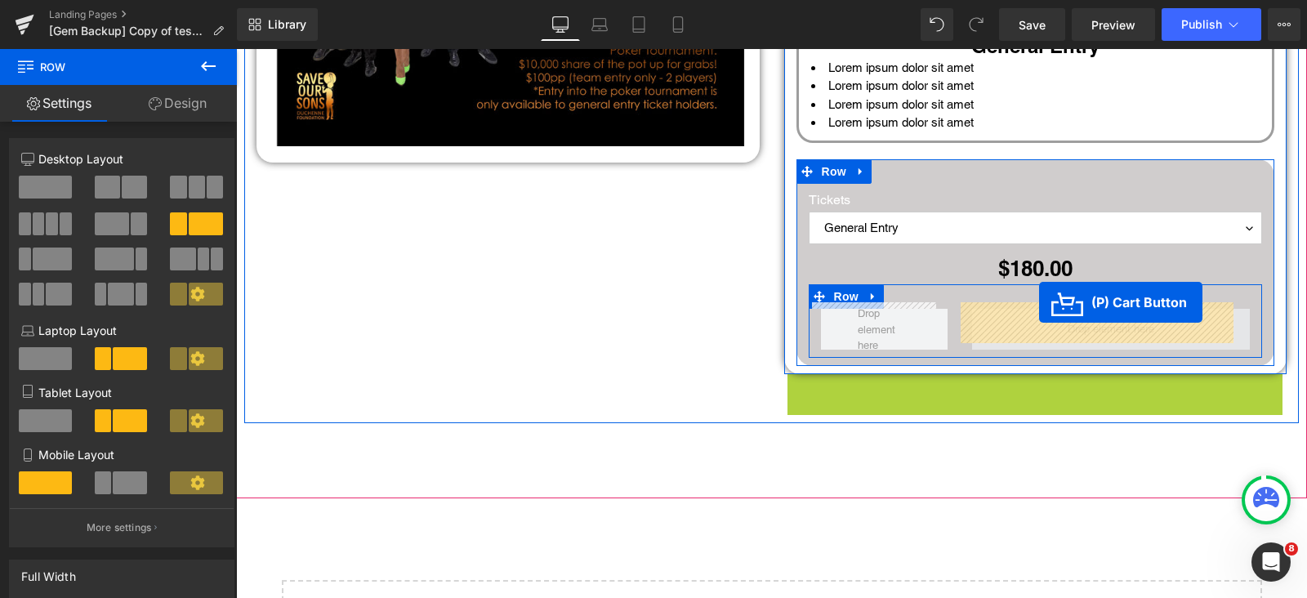
drag, startPoint x: 1023, startPoint y: 385, endPoint x: 1038, endPoint y: 310, distance: 76.8
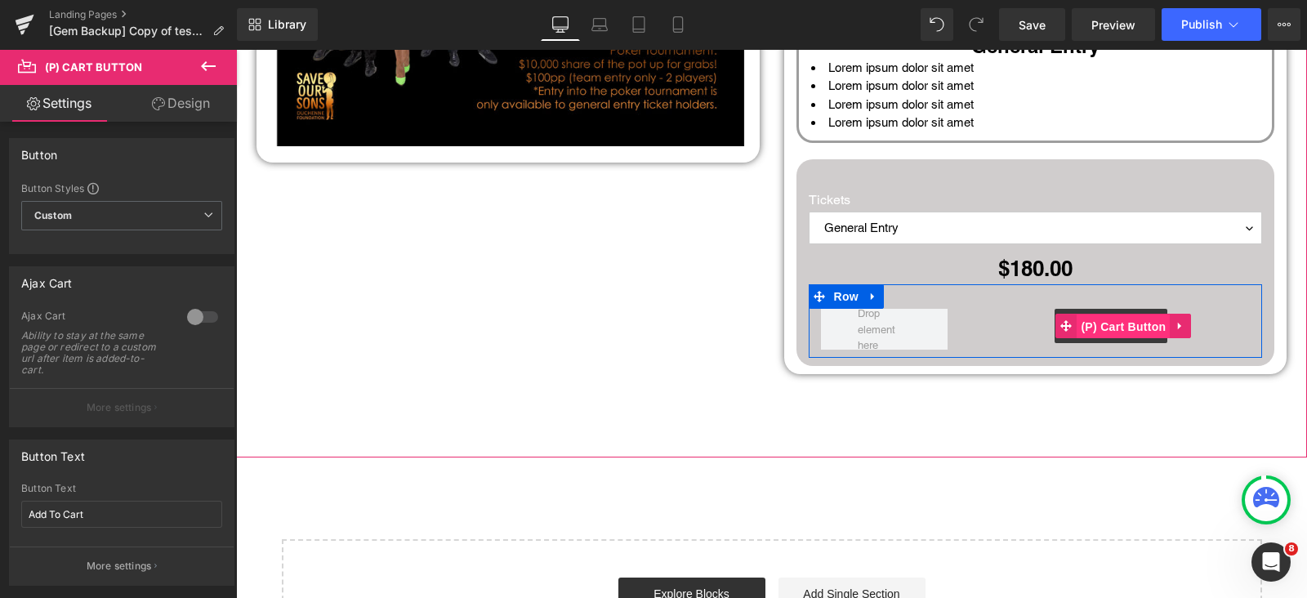
click at [1103, 322] on span "(P) Cart Button" at bounding box center [1123, 327] width 93 height 25
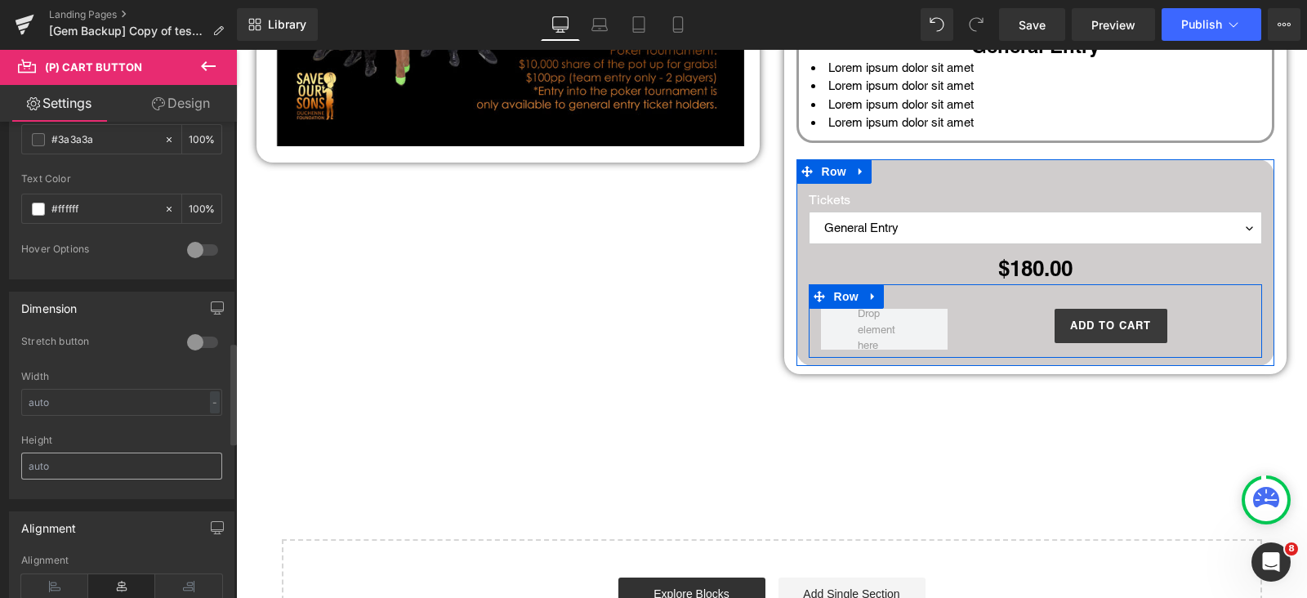
scroll to position [1021, 0]
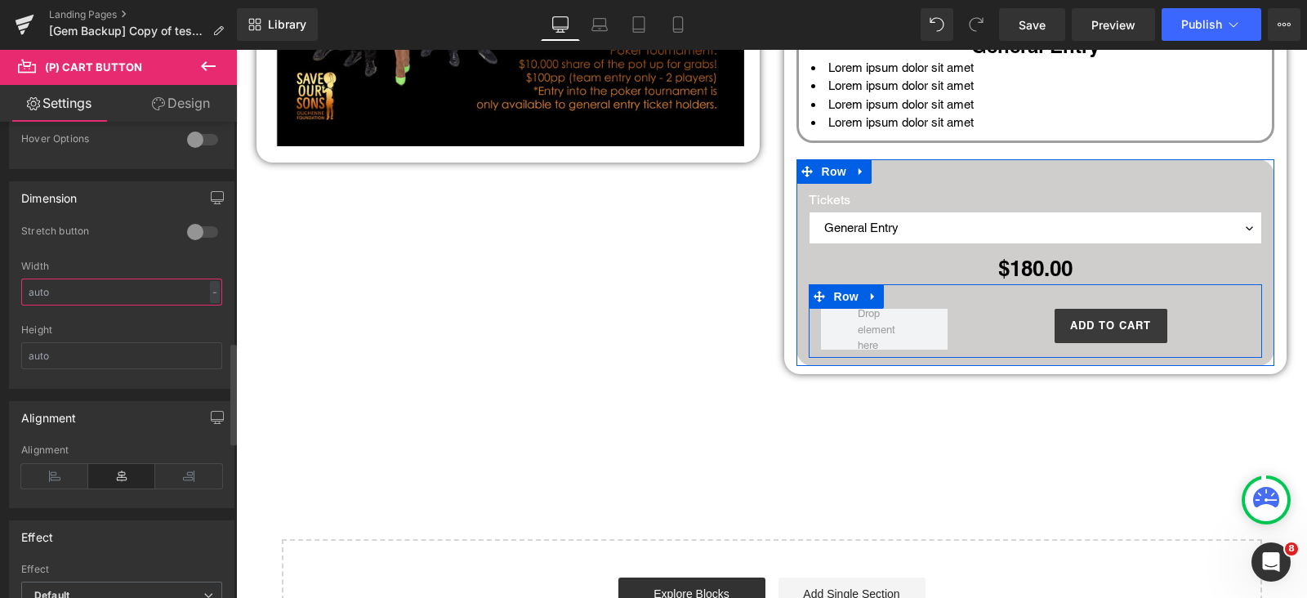
click at [105, 288] on input "text" at bounding box center [121, 292] width 201 height 27
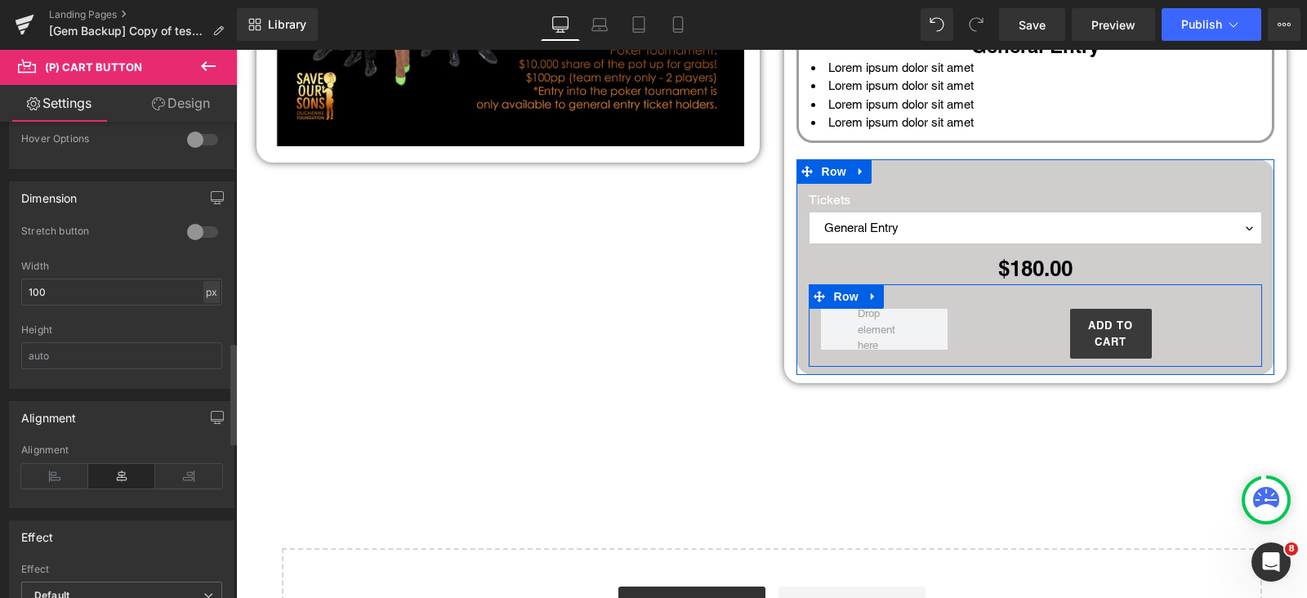
click at [208, 288] on div "px" at bounding box center [211, 292] width 16 height 22
click at [208, 310] on li "%" at bounding box center [211, 318] width 20 height 24
click at [127, 285] on input "29.95" at bounding box center [121, 292] width 201 height 27
drag, startPoint x: 141, startPoint y: 288, endPoint x: 0, endPoint y: 308, distance: 142.8
click at [0, 308] on div "Dimension 0 Stretch button 0 Stretch button 0 Stretch button 0 Stretch button 2…" at bounding box center [122, 279] width 244 height 220
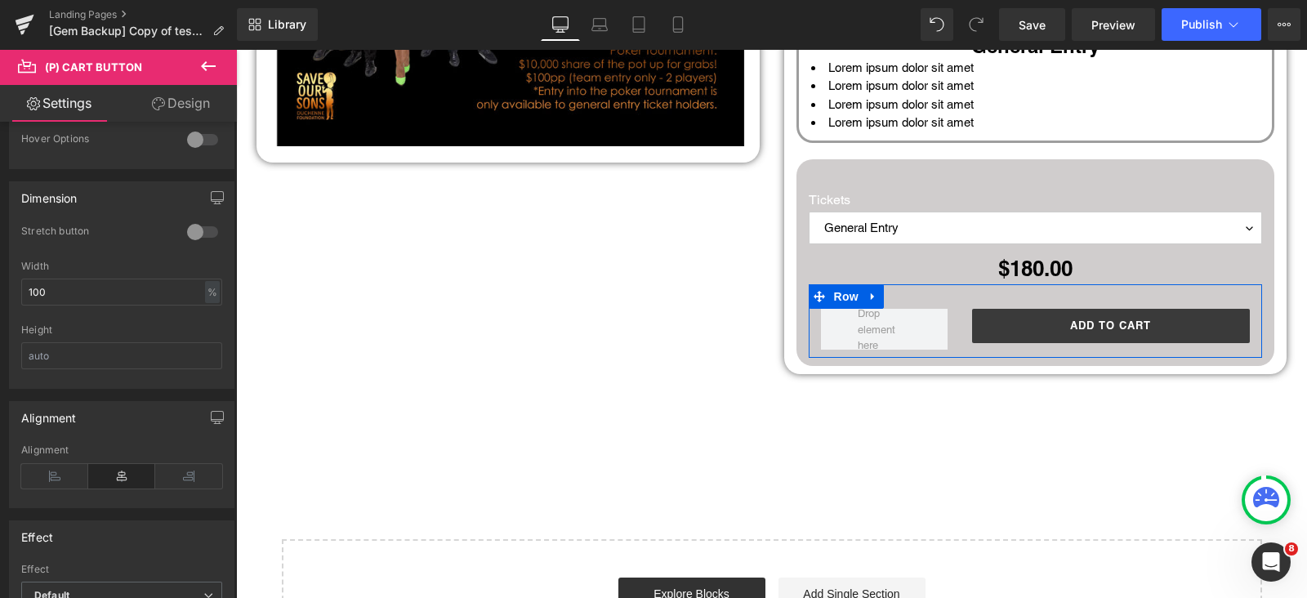
click at [167, 107] on link "Design" at bounding box center [181, 103] width 118 height 37
click at [0, 0] on div "Spacing" at bounding box center [0, 0] width 0 height 0
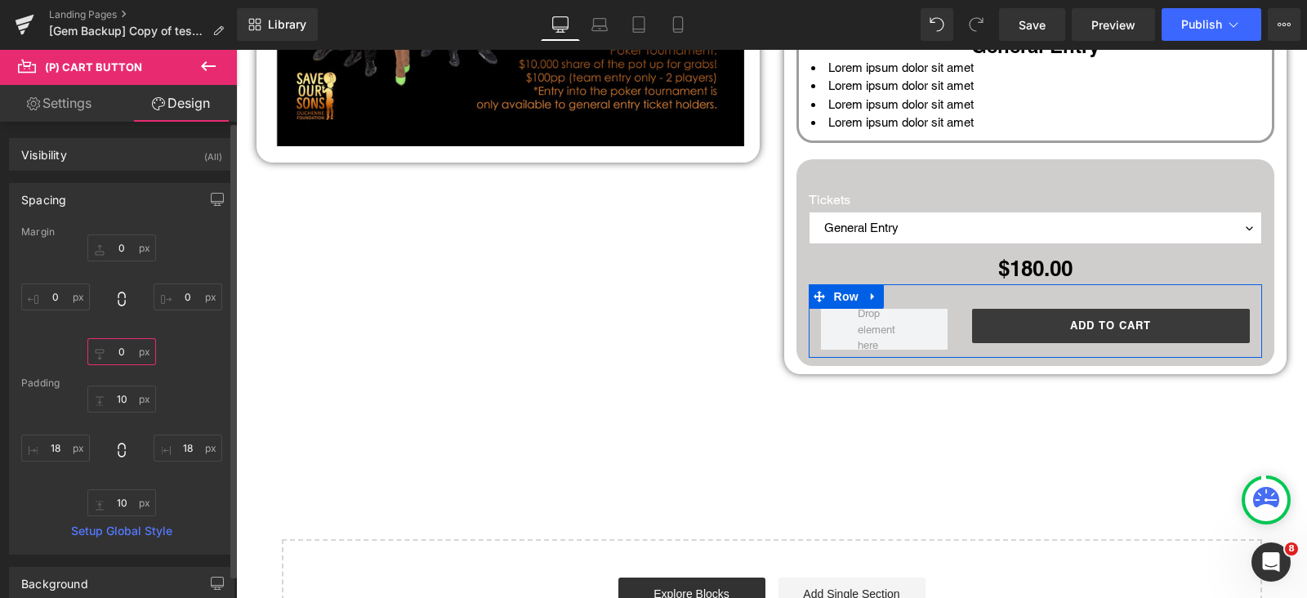
click at [118, 347] on input "0" at bounding box center [121, 351] width 69 height 27
click at [121, 393] on input "10" at bounding box center [121, 399] width 69 height 27
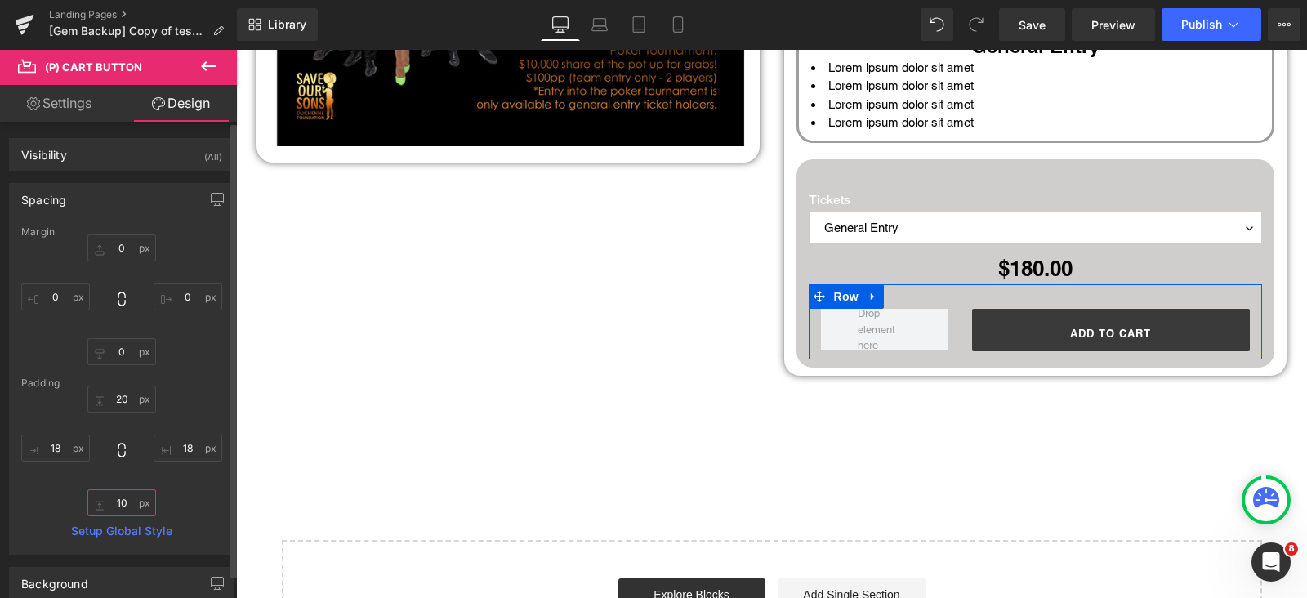
click at [119, 505] on input "10" at bounding box center [121, 502] width 69 height 27
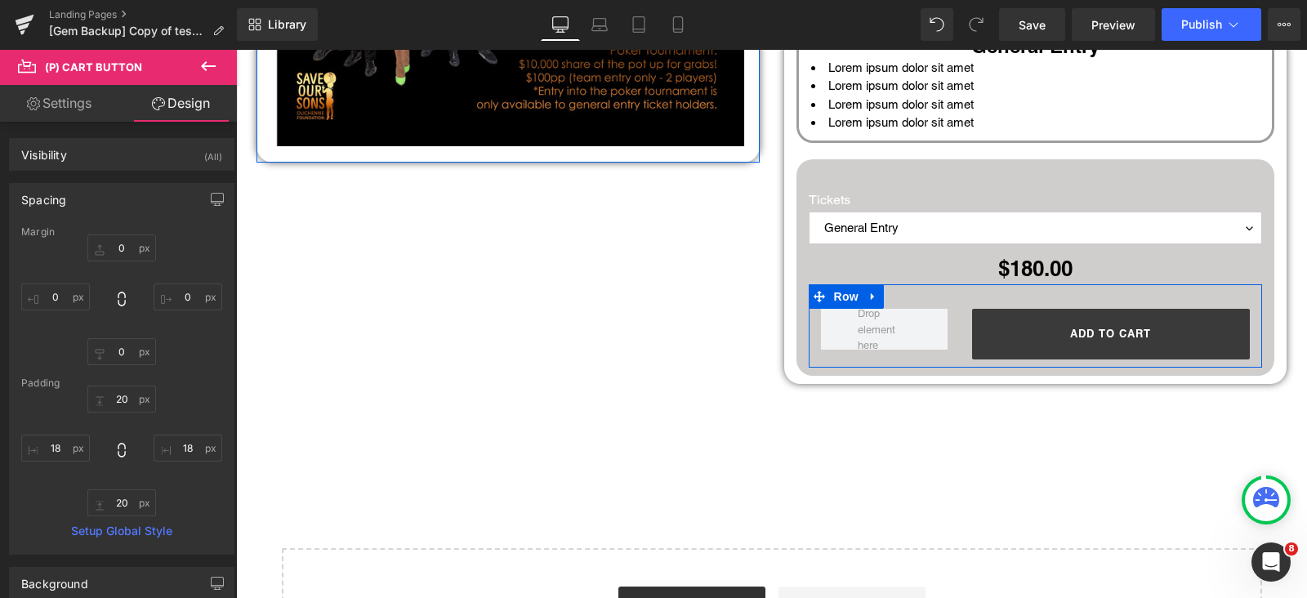
click at [69, 96] on link "Settings" at bounding box center [59, 103] width 118 height 37
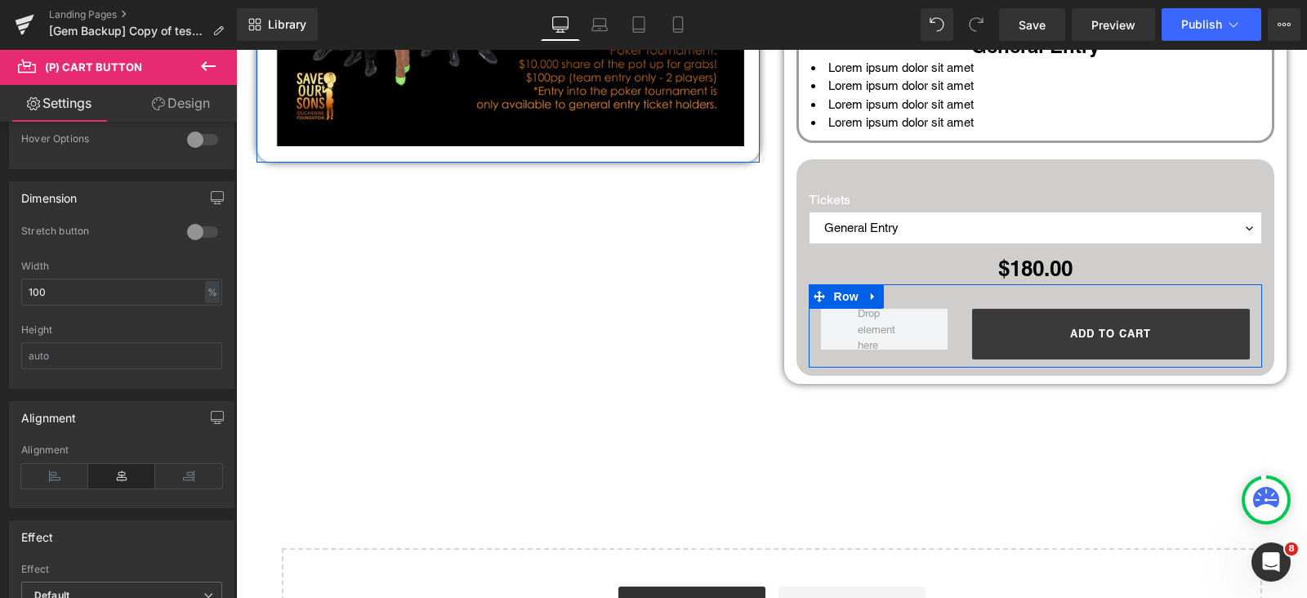
click at [194, 98] on link "Design" at bounding box center [181, 103] width 118 height 37
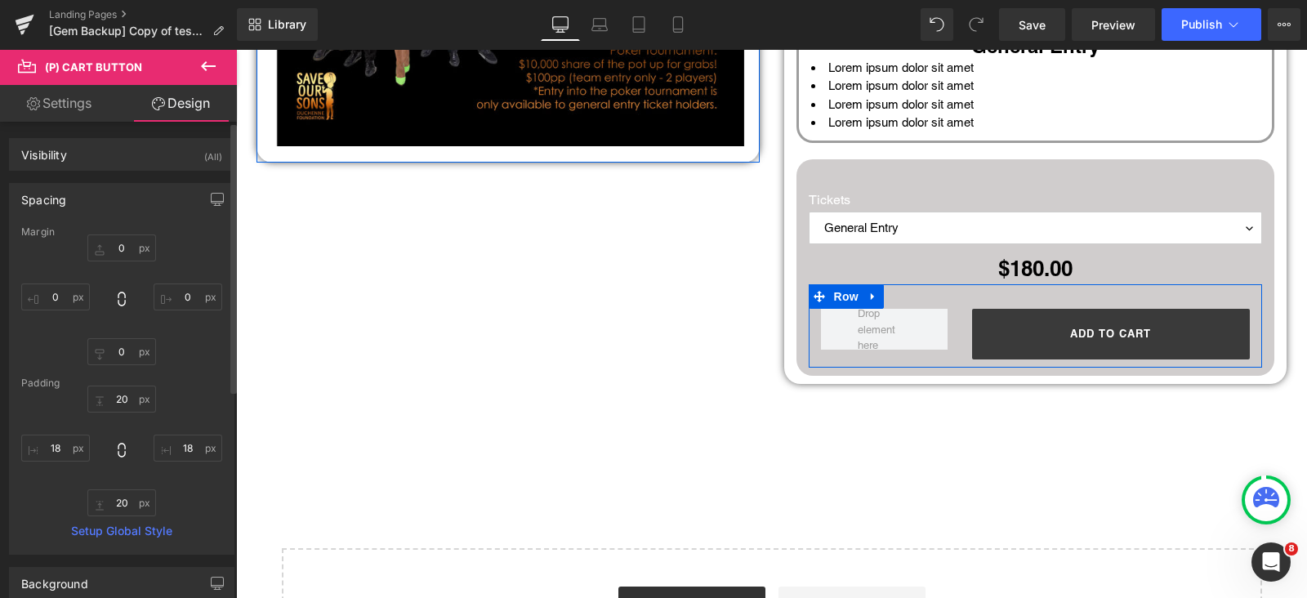
click at [74, 187] on div "Spacing" at bounding box center [122, 199] width 224 height 31
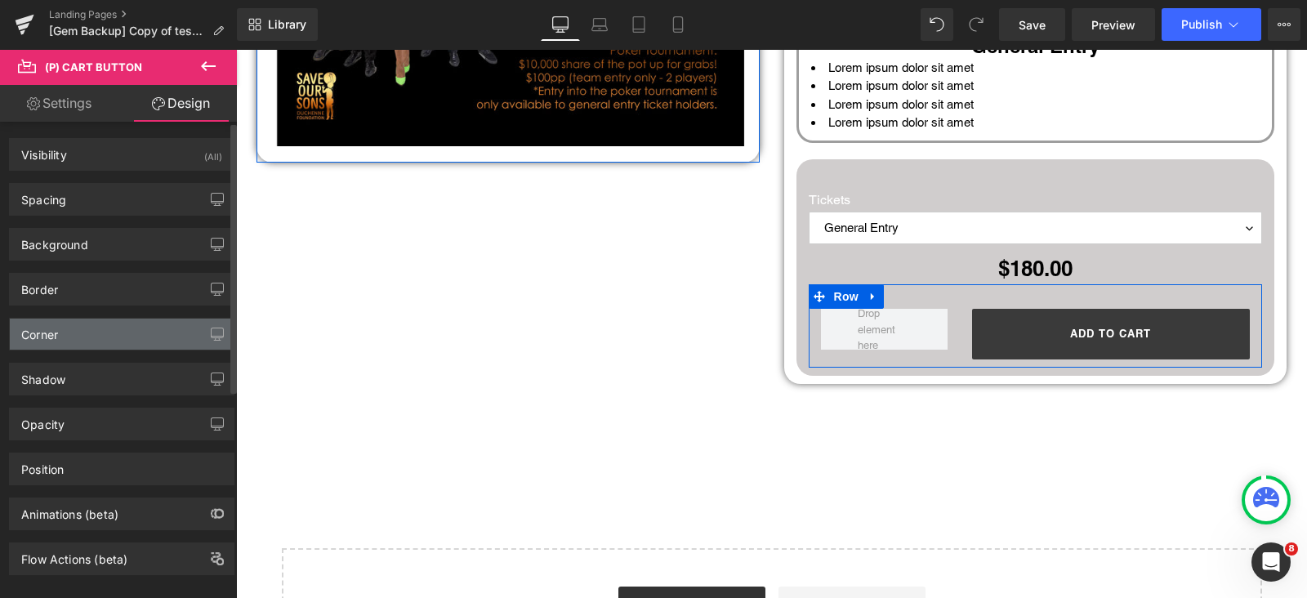
click at [65, 329] on div "Corner" at bounding box center [122, 334] width 224 height 31
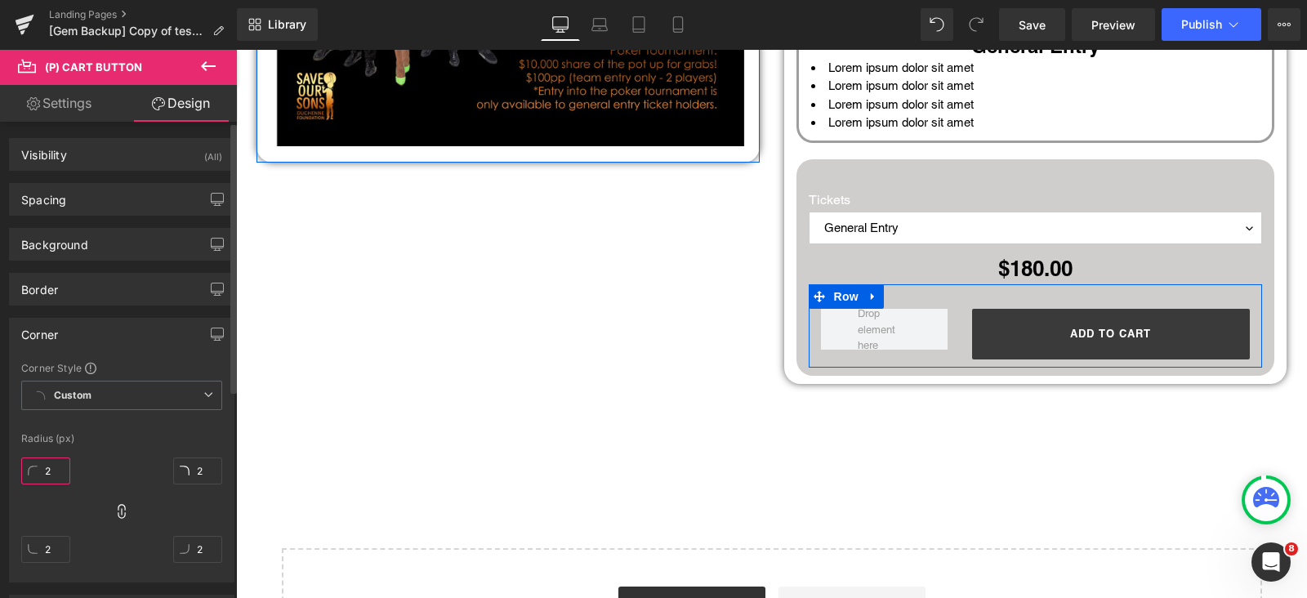
click at [56, 469] on input "2" at bounding box center [45, 471] width 49 height 27
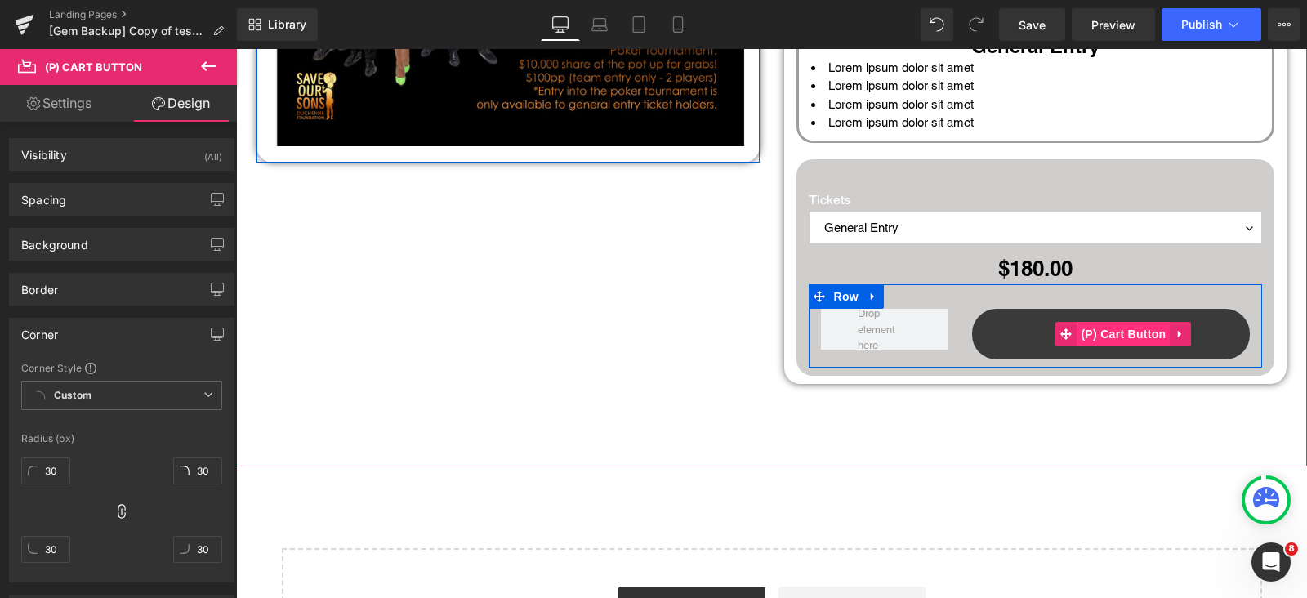
click at [1083, 322] on span "(P) Cart Button" at bounding box center [1123, 334] width 93 height 25
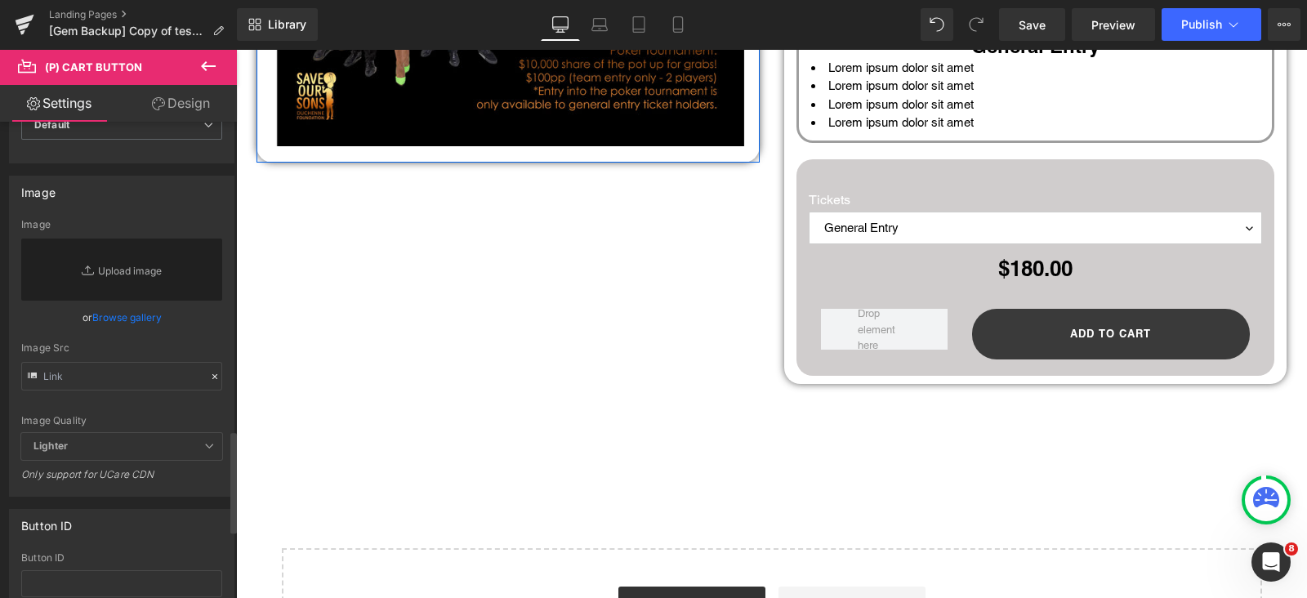
scroll to position [1633, 0]
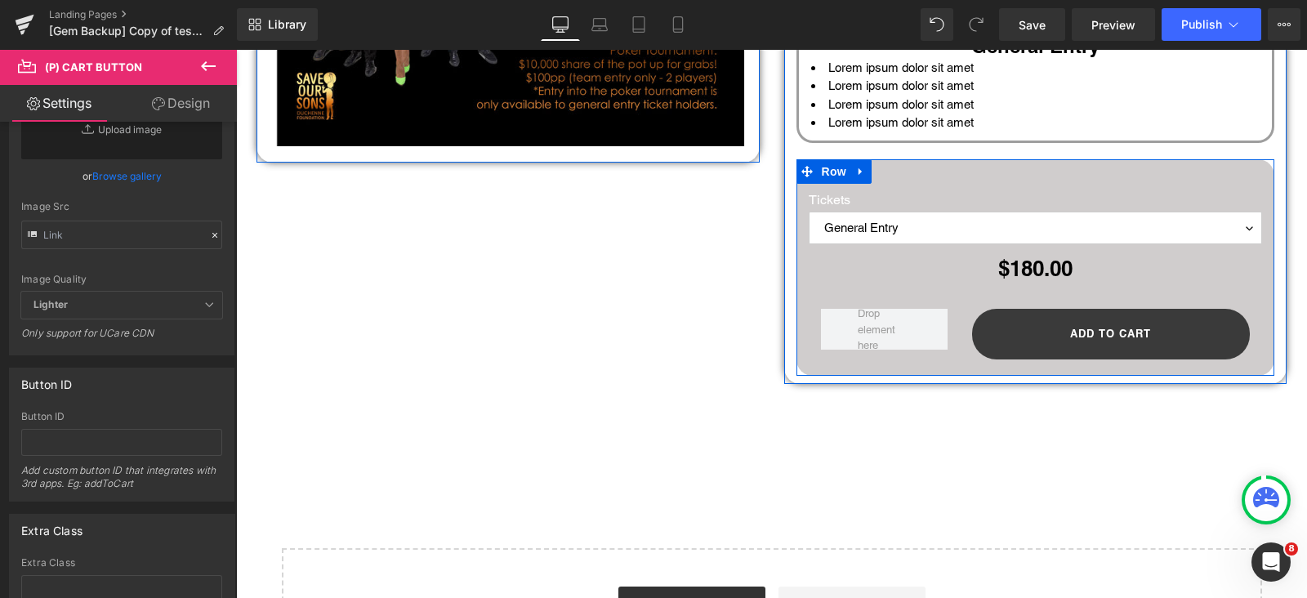
drag, startPoint x: 204, startPoint y: 67, endPoint x: 171, endPoint y: 69, distance: 33.5
click at [203, 66] on icon at bounding box center [208, 66] width 15 height 10
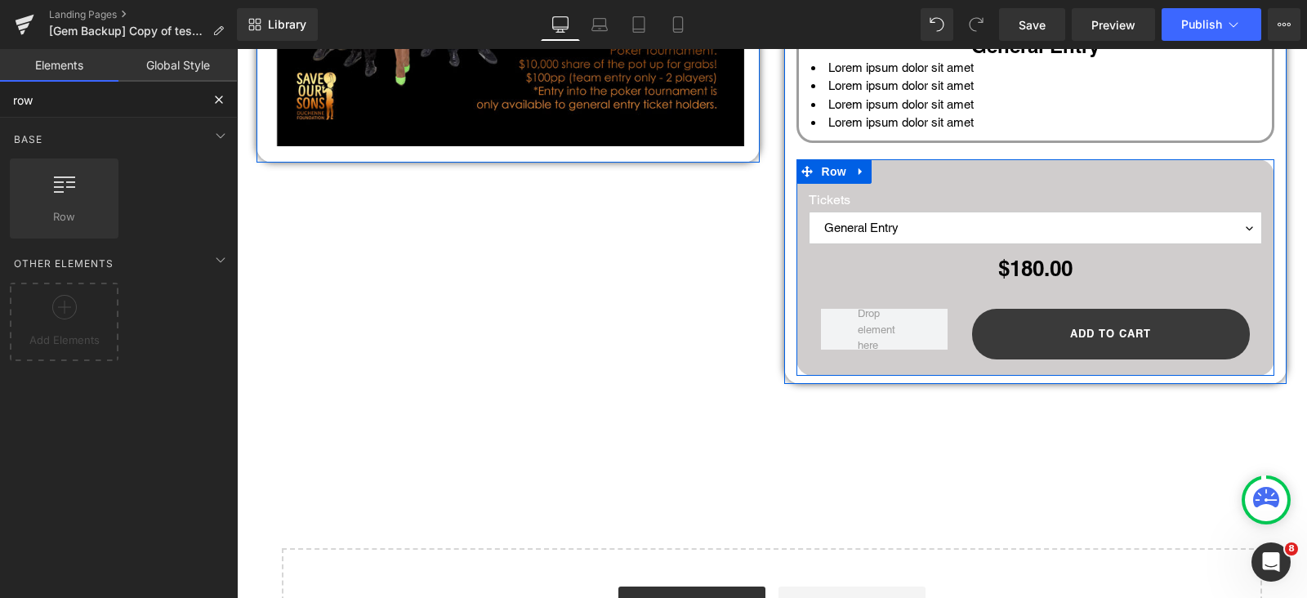
drag, startPoint x: 105, startPoint y: 91, endPoint x: 96, endPoint y: 92, distance: 8.2
click at [96, 92] on input "row" at bounding box center [100, 100] width 201 height 36
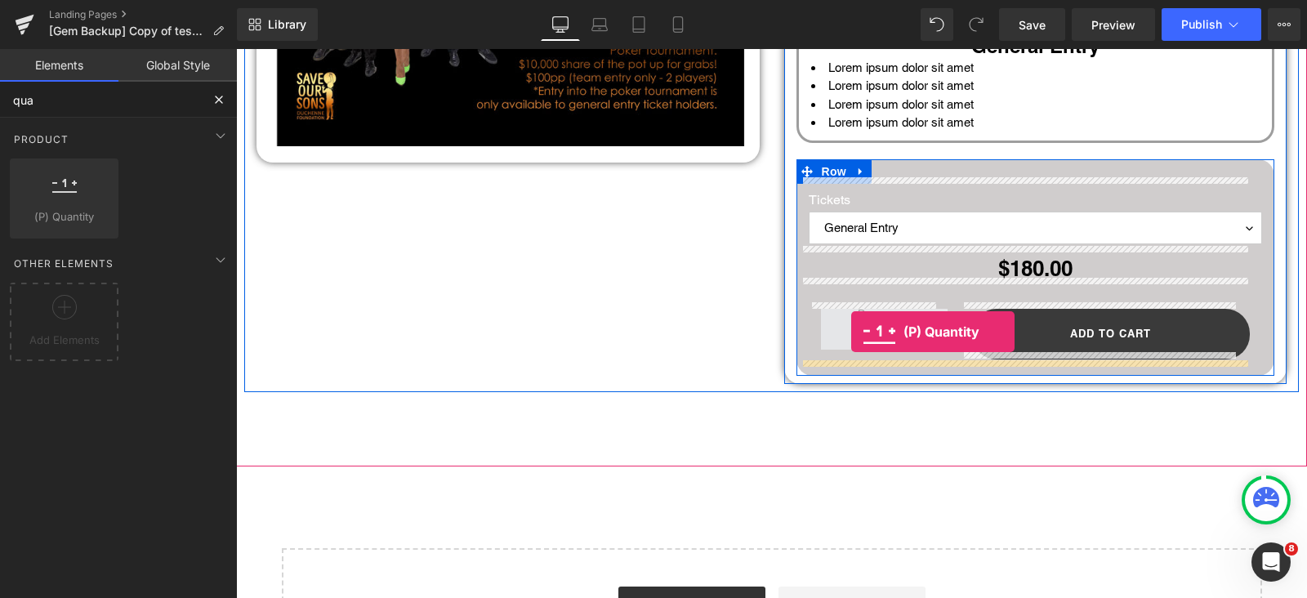
drag, startPoint x: 337, startPoint y: 279, endPoint x: 850, endPoint y: 328, distance: 515.4
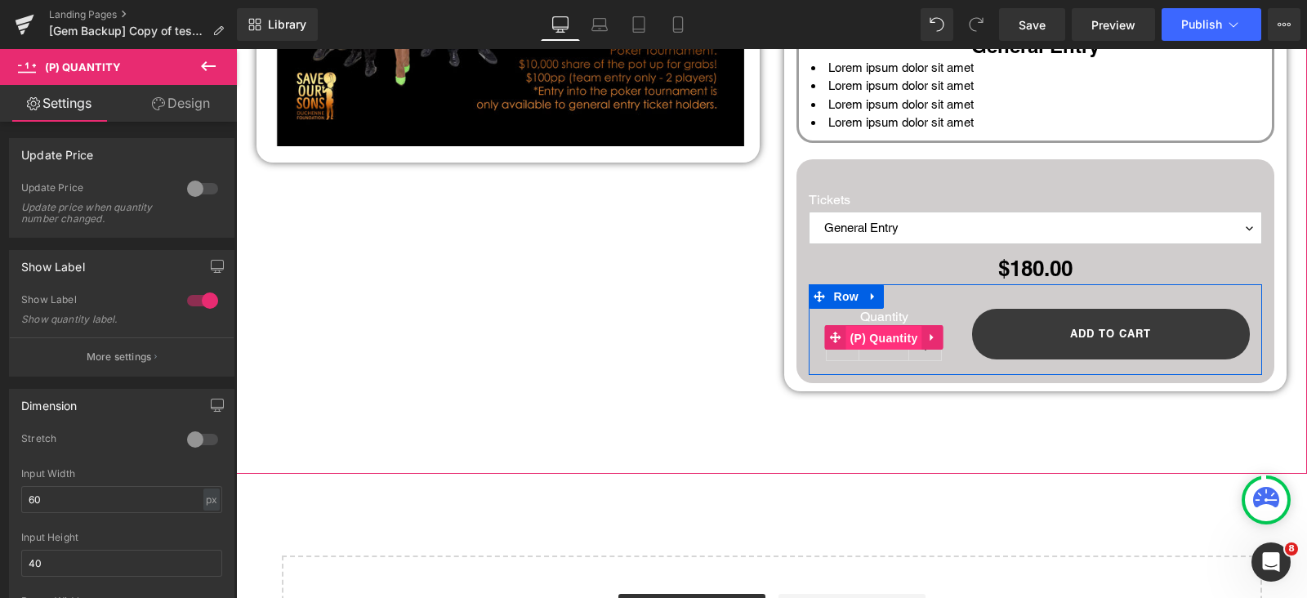
click at [878, 326] on span "(P) Quantity" at bounding box center [884, 338] width 76 height 25
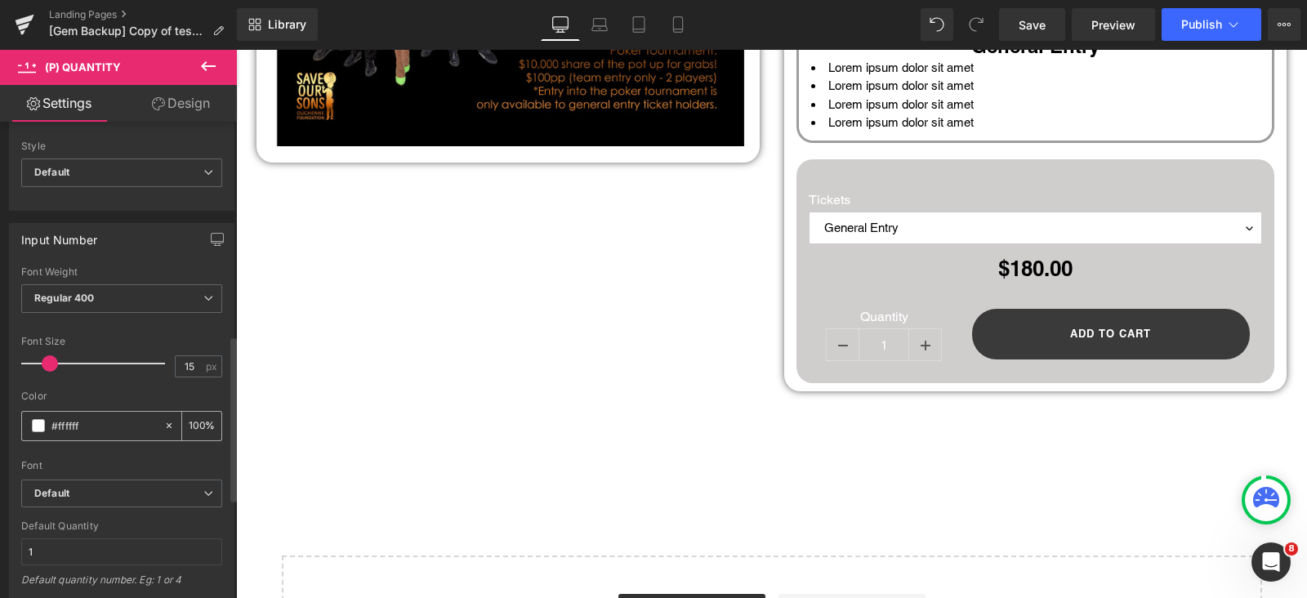
scroll to position [613, 0]
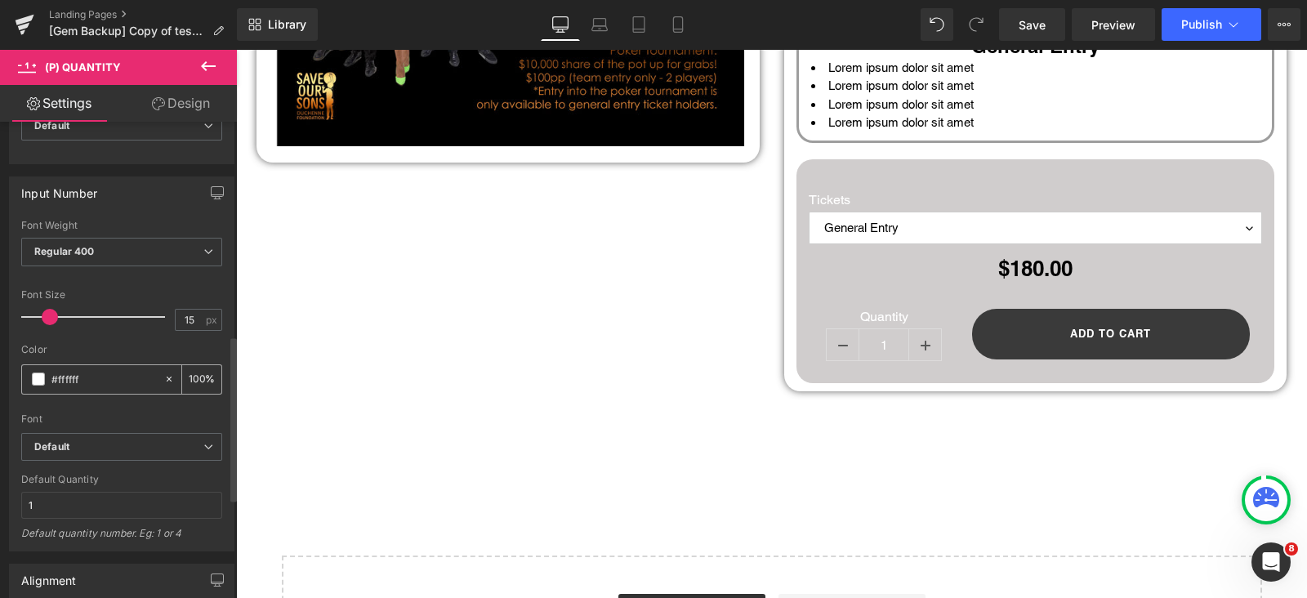
click at [37, 377] on span at bounding box center [38, 379] width 13 height 13
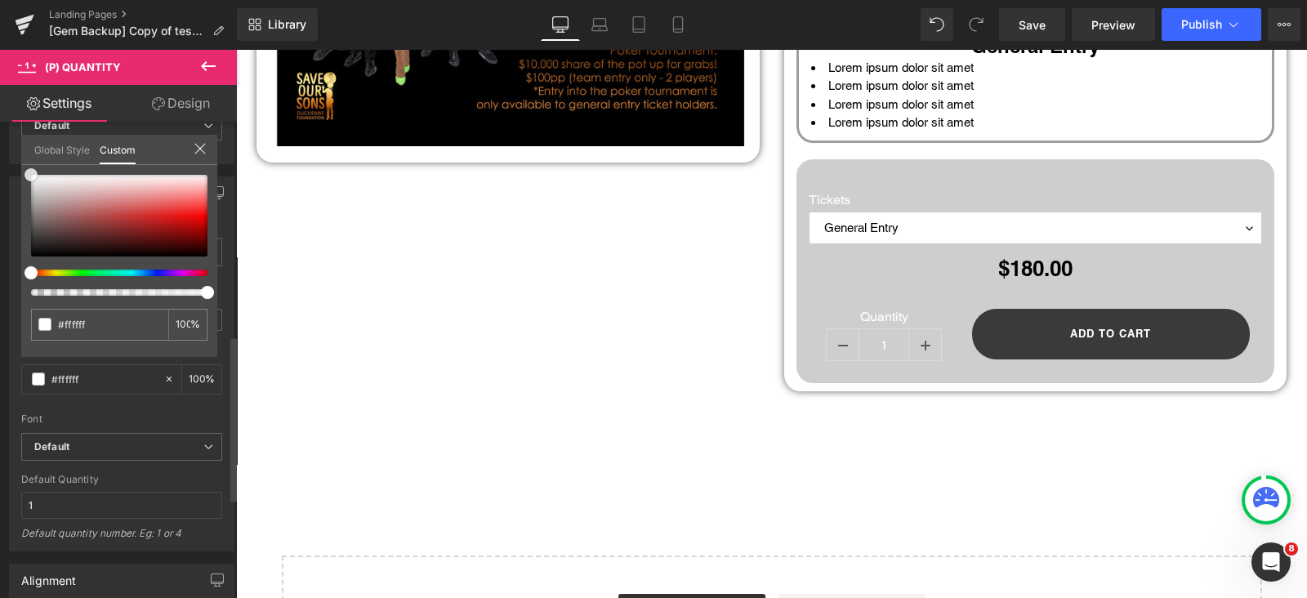
click at [0, 316] on div "Input Number Thin 100 Semi Thin 200 Light 300 Regular 400 Medium 500 Semi Bold …" at bounding box center [122, 358] width 244 height 388
drag, startPoint x: 0, startPoint y: 275, endPoint x: 3, endPoint y: 284, distance: 8.8
click at [0, 281] on div "Input Number Thin 100 Semi Thin 200 Light 300 Regular 400 Medium 500 Semi Bold …" at bounding box center [122, 358] width 244 height 388
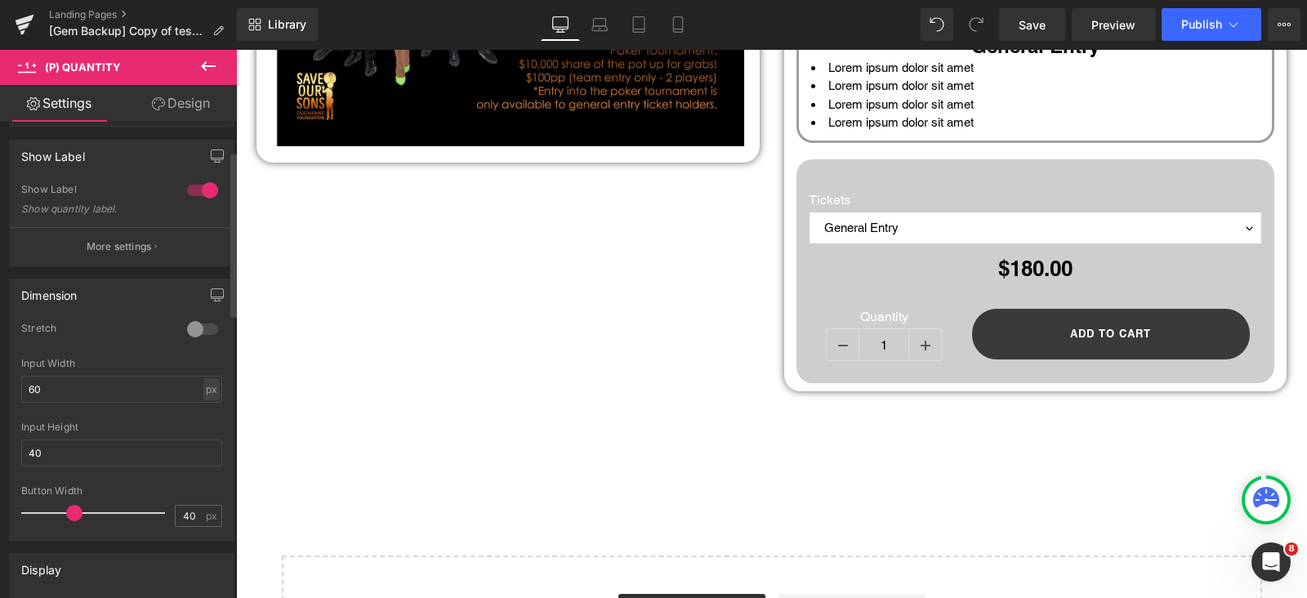
scroll to position [83, 0]
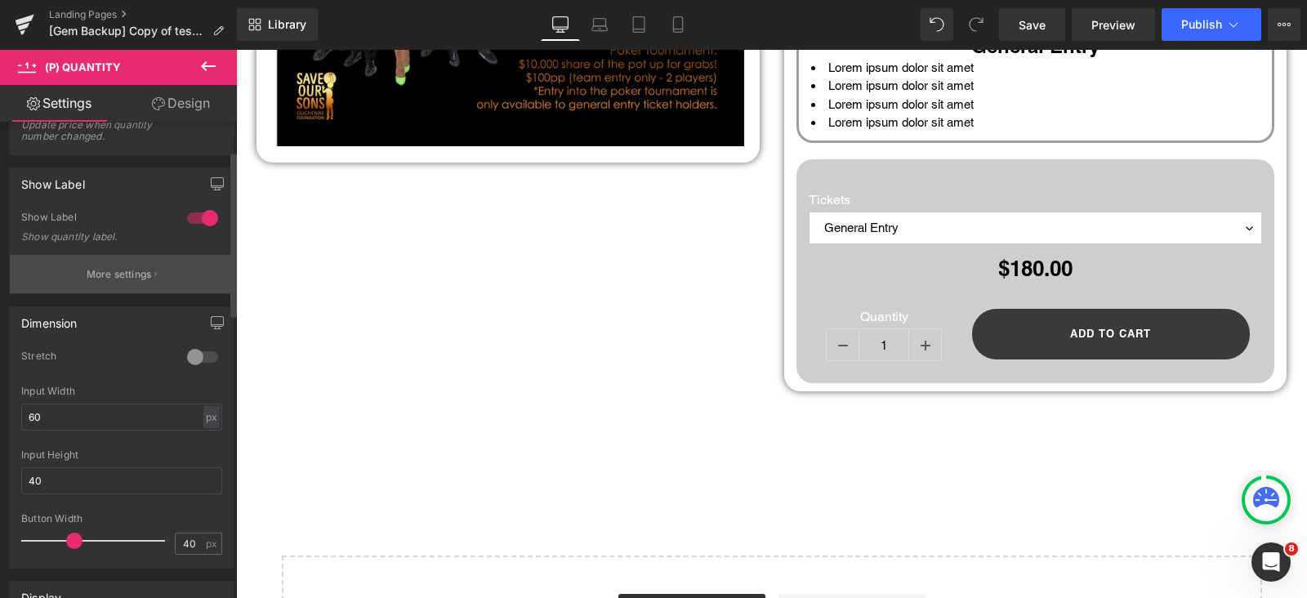
click at [144, 275] on p "More settings" at bounding box center [119, 274] width 65 height 15
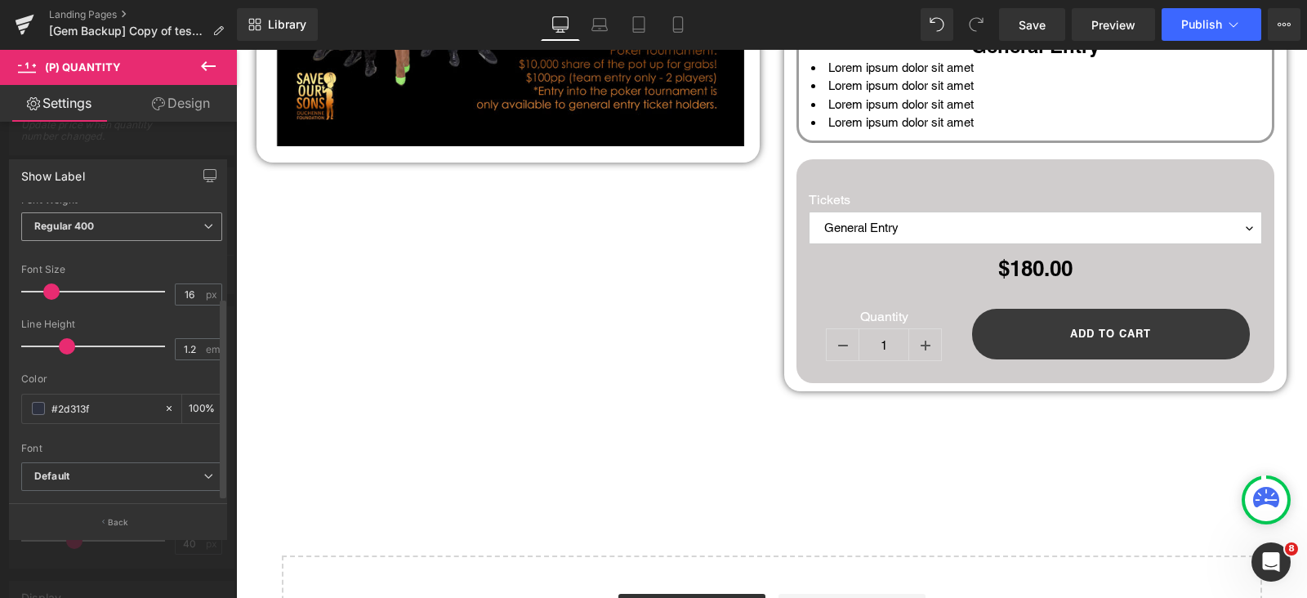
scroll to position [140, 0]
click at [33, 402] on span at bounding box center [38, 408] width 13 height 13
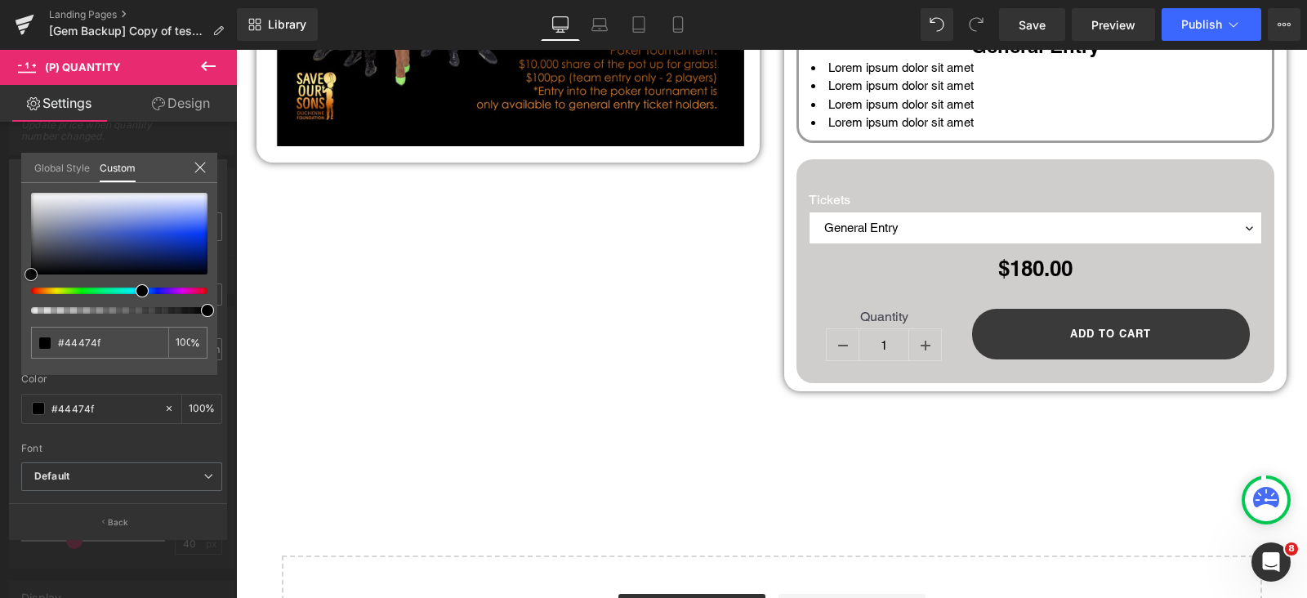
drag, startPoint x: 0, startPoint y: 315, endPoint x: 157, endPoint y: 369, distance: 166.1
click at [0, 328] on div "Show Label Quantity Label Quantity 5px Margin Bottom 5 px Thin 100 Semi Thin 20…" at bounding box center [118, 342] width 237 height 391
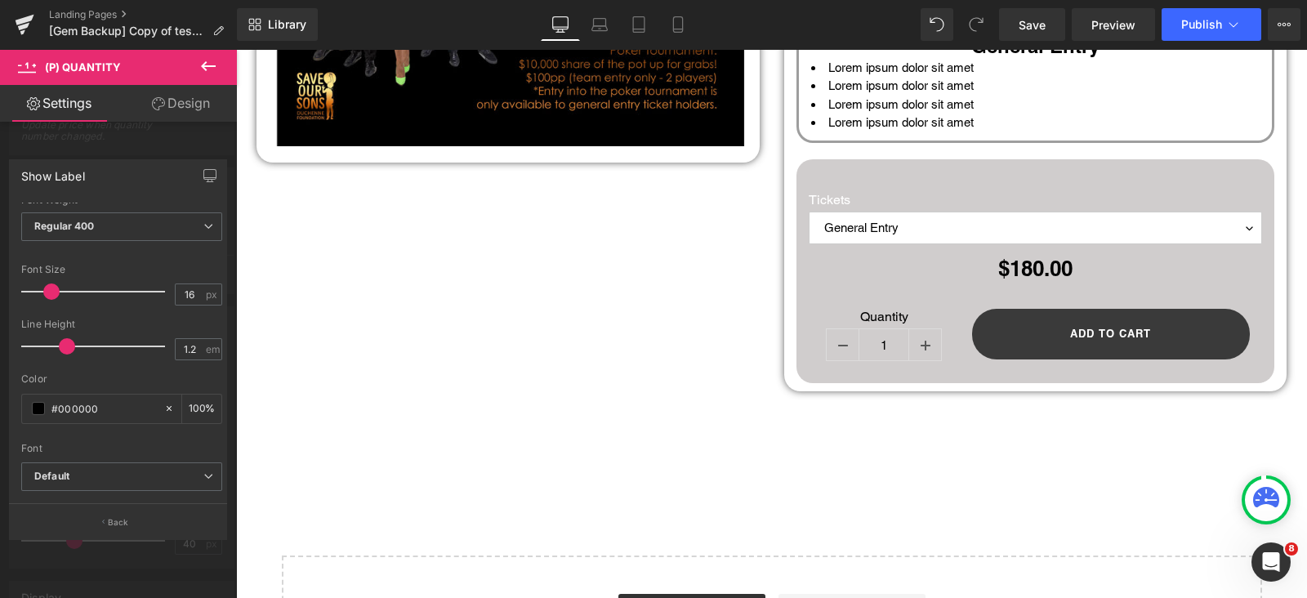
click at [779, 310] on body "Skip to content Just added to your cart Qty: View cart ( ) Continue shopping Su…" at bounding box center [771, 167] width 1071 height 1732
drag, startPoint x: 654, startPoint y: 220, endPoint x: 252, endPoint y: 167, distance: 405.5
click at [653, 220] on body "Skip to content Just added to your cart Qty: View cart ( ) Continue shopping Su…" at bounding box center [771, 167] width 1071 height 1732
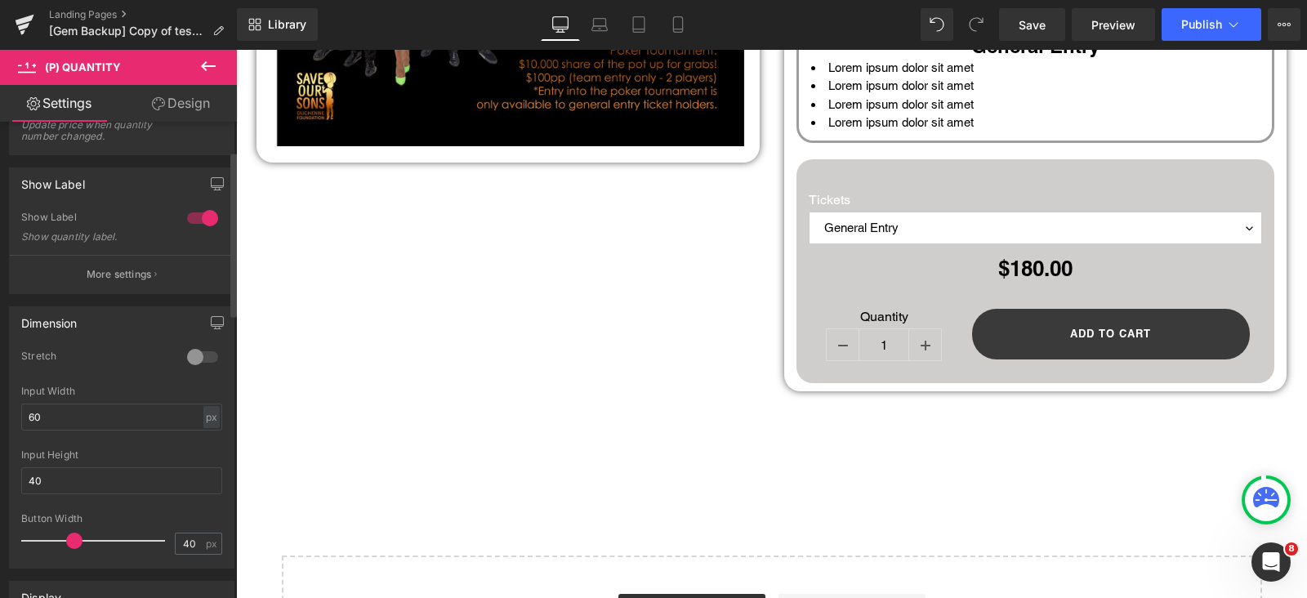
click at [208, 63] on icon at bounding box center [209, 66] width 20 height 20
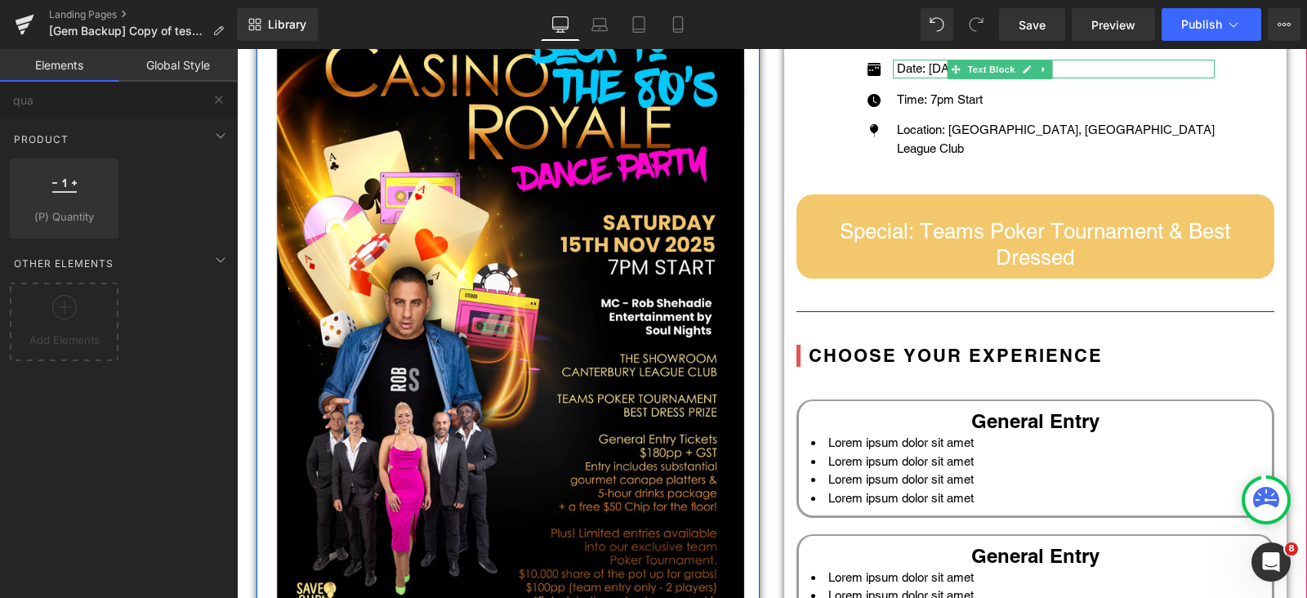
scroll to position [136, 0]
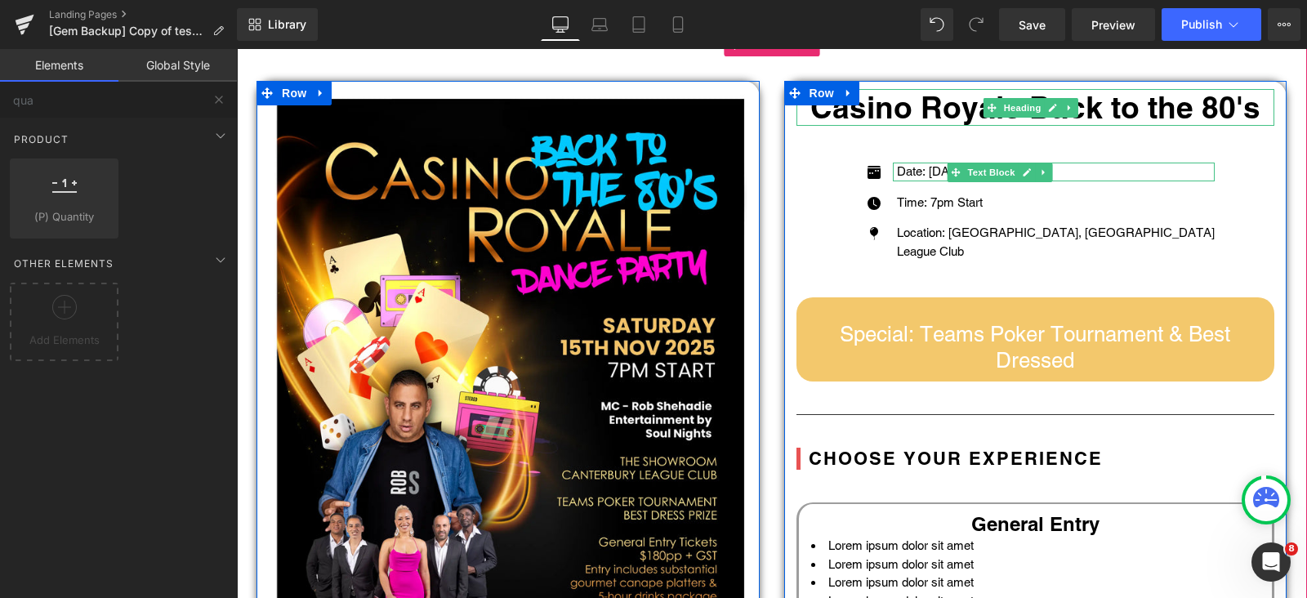
click at [784, 141] on div "Casino Royale Back to the 80's Heading Icon Date: [DATE] Text Block Icon Time: …" at bounding box center [1035, 542] width 503 height 907
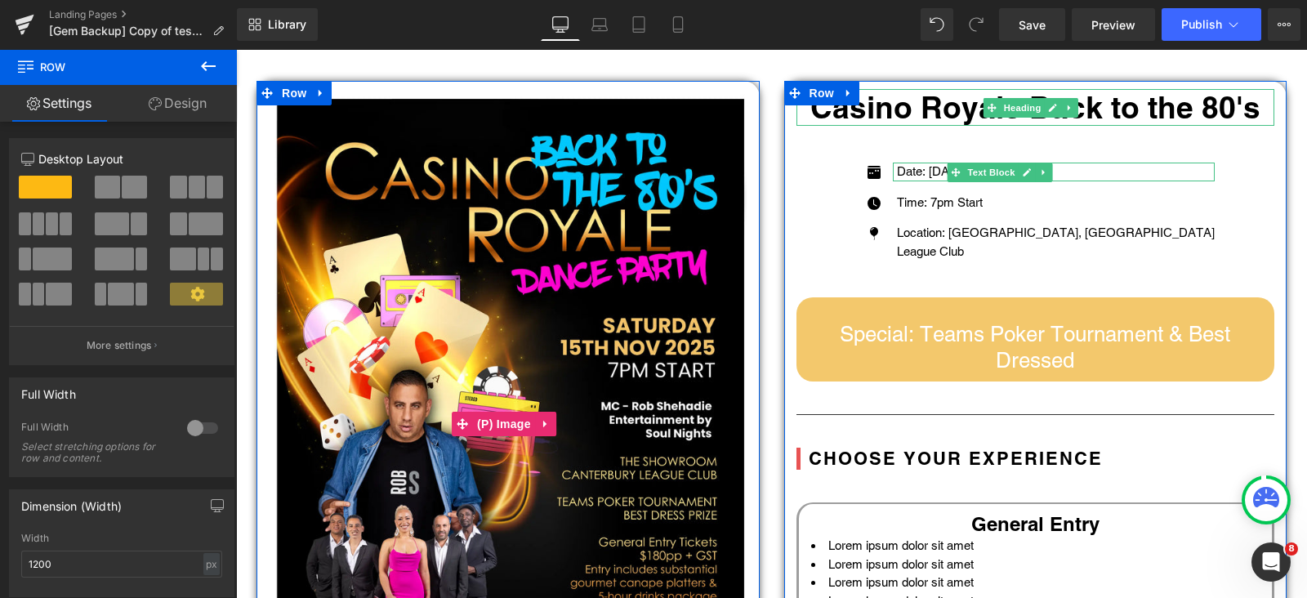
click at [176, 105] on link "Design" at bounding box center [177, 103] width 118 height 37
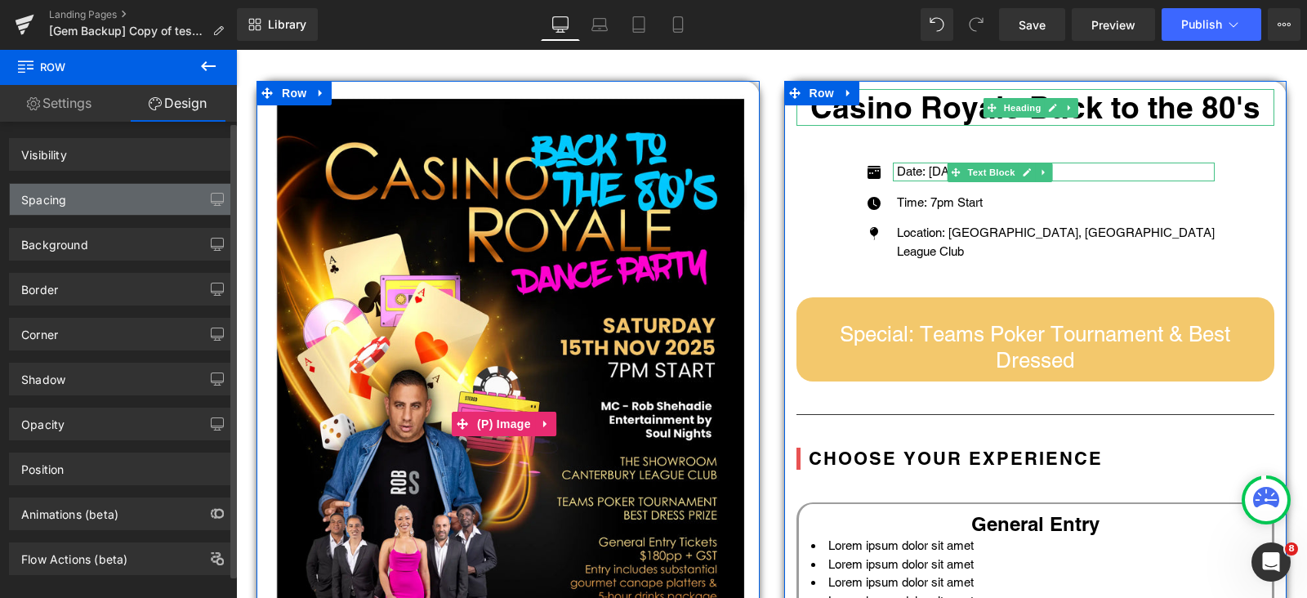
click at [69, 187] on div "Spacing" at bounding box center [122, 199] width 224 height 31
click at [70, 201] on div "Spacing" at bounding box center [122, 199] width 224 height 31
click at [131, 202] on div "Spacing" at bounding box center [122, 199] width 224 height 31
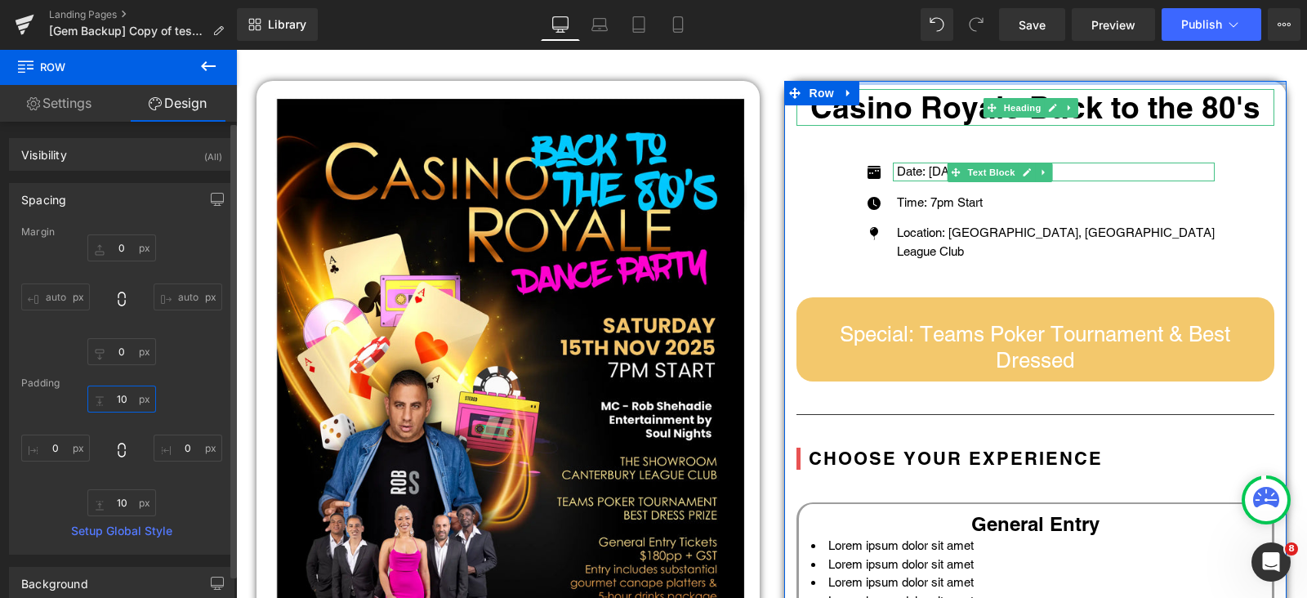
click at [128, 398] on input "10" at bounding box center [121, 399] width 69 height 27
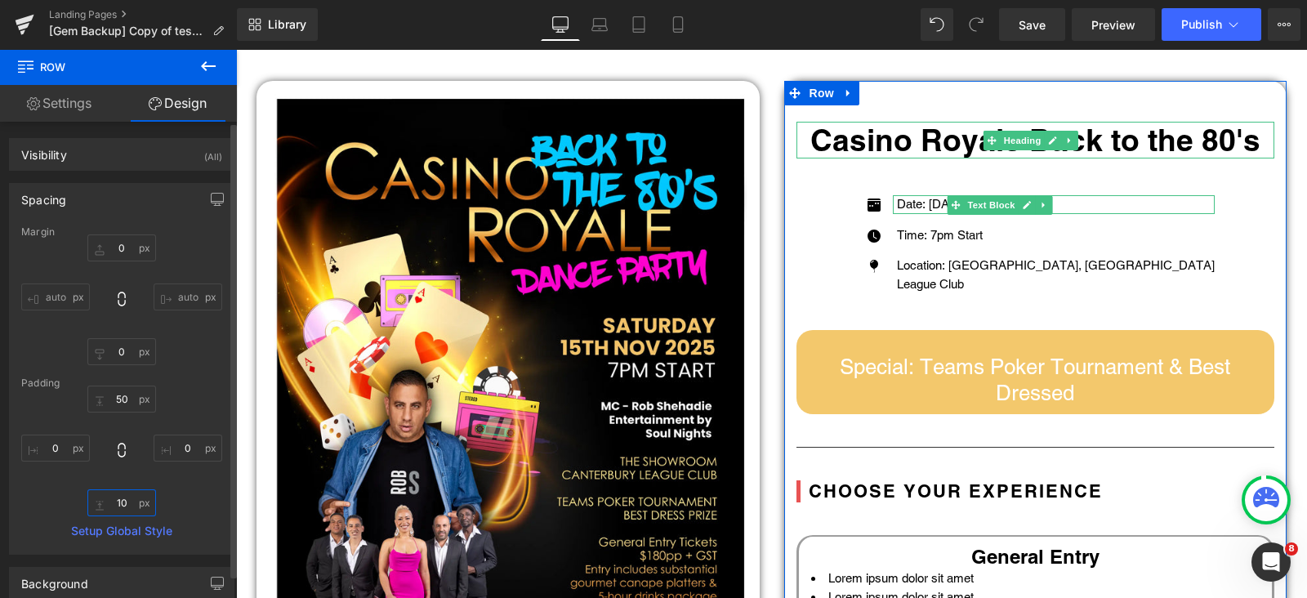
click at [127, 501] on input "10" at bounding box center [121, 502] width 69 height 27
click at [61, 438] on input "0" at bounding box center [55, 448] width 69 height 27
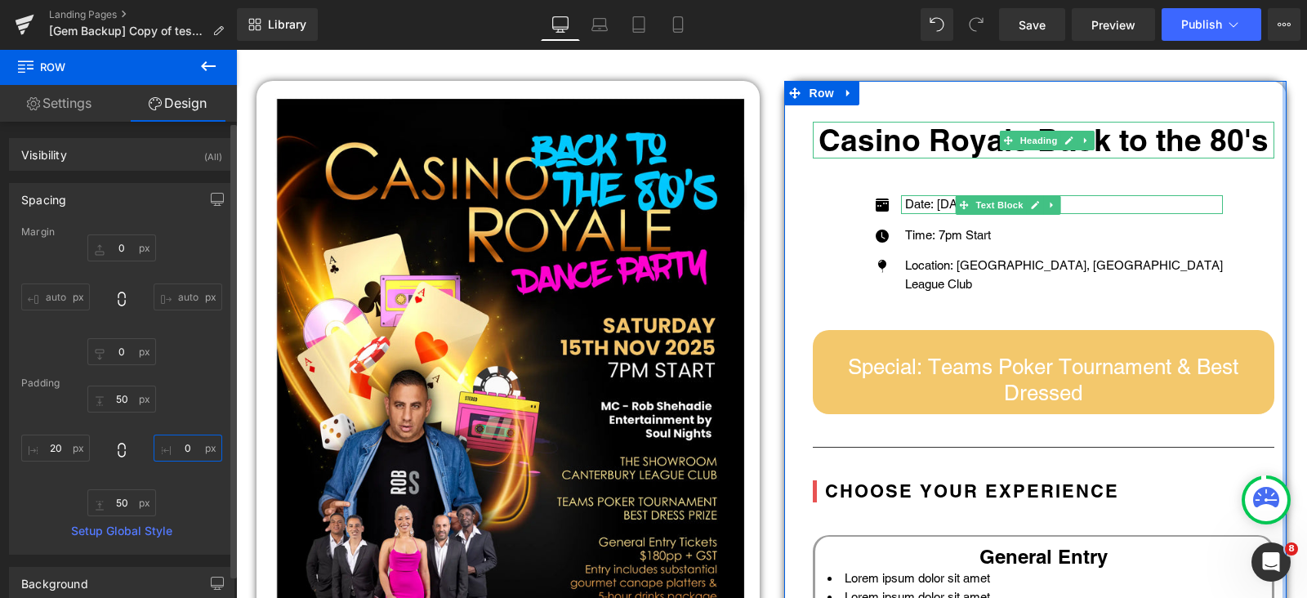
click at [190, 450] on input "0" at bounding box center [188, 448] width 69 height 27
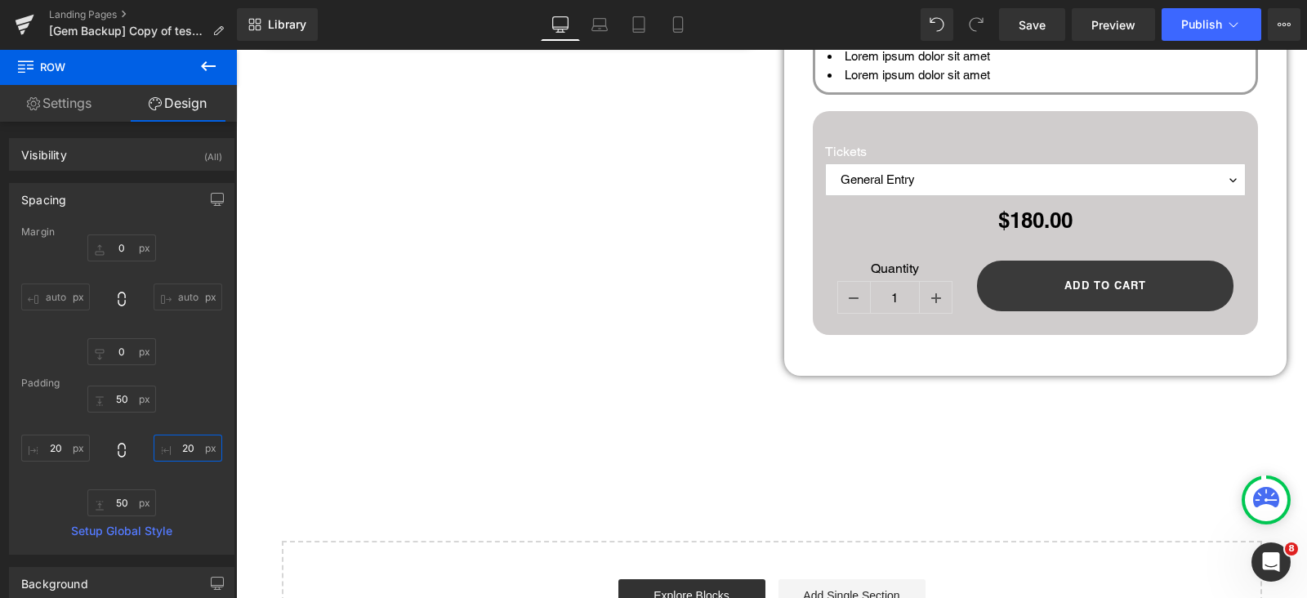
scroll to position [953, 0]
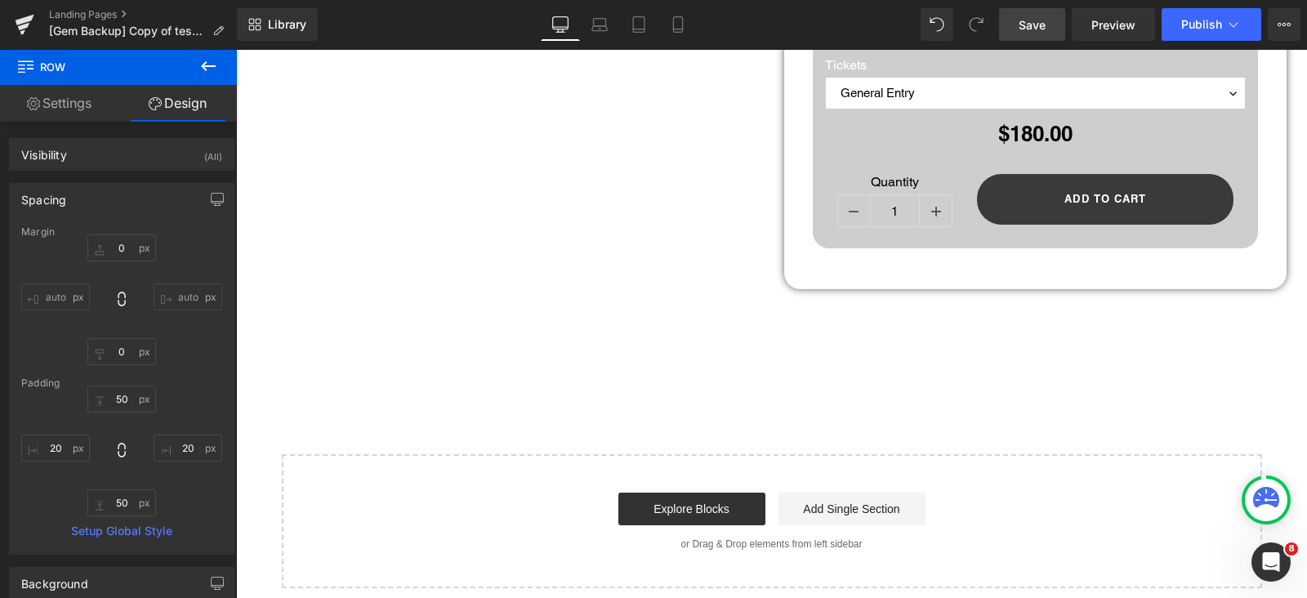
click at [1043, 26] on span "Save" at bounding box center [1032, 24] width 27 height 17
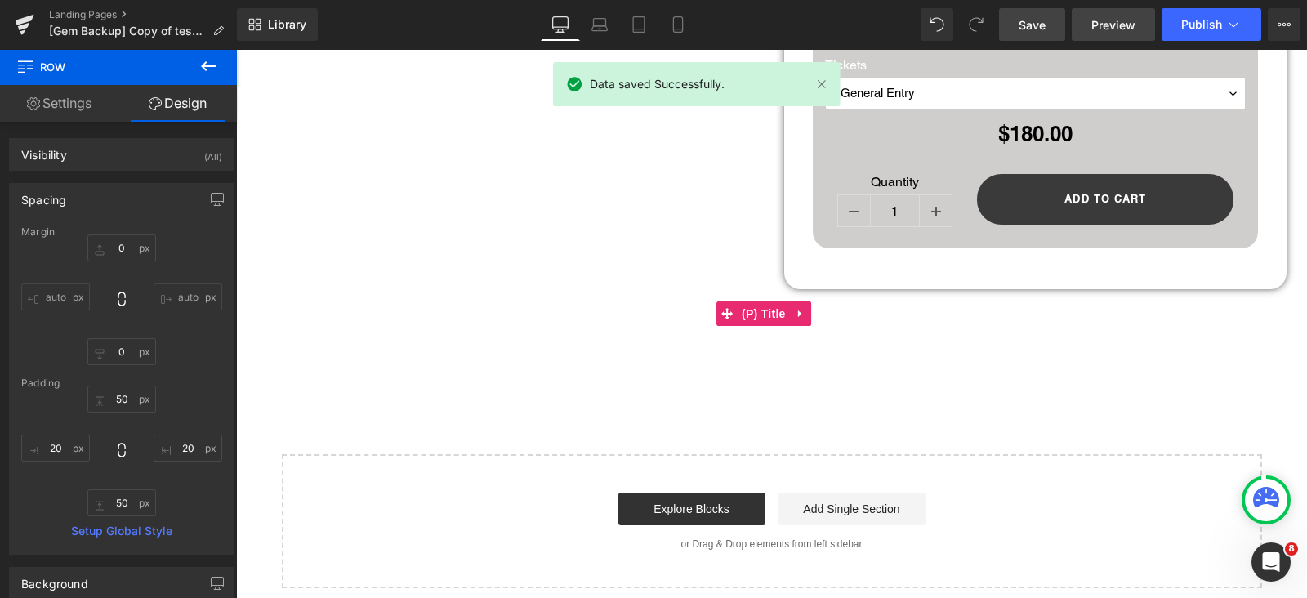
click at [1110, 23] on span "Preview" at bounding box center [1114, 24] width 44 height 17
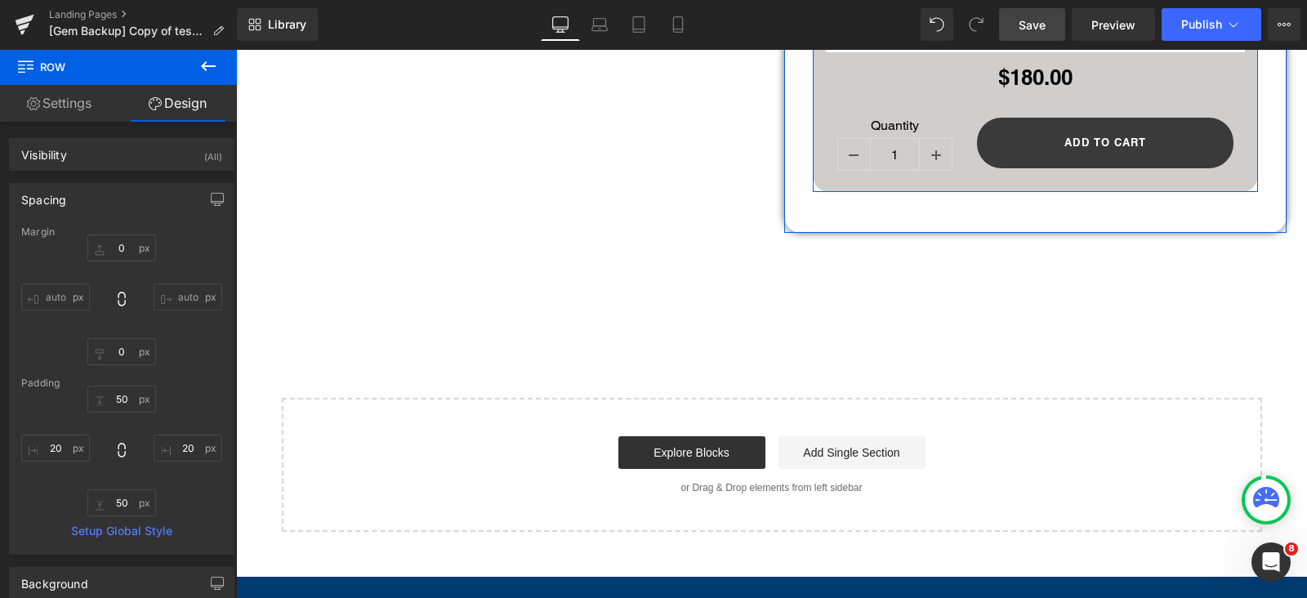
scroll to position [1055, 0]
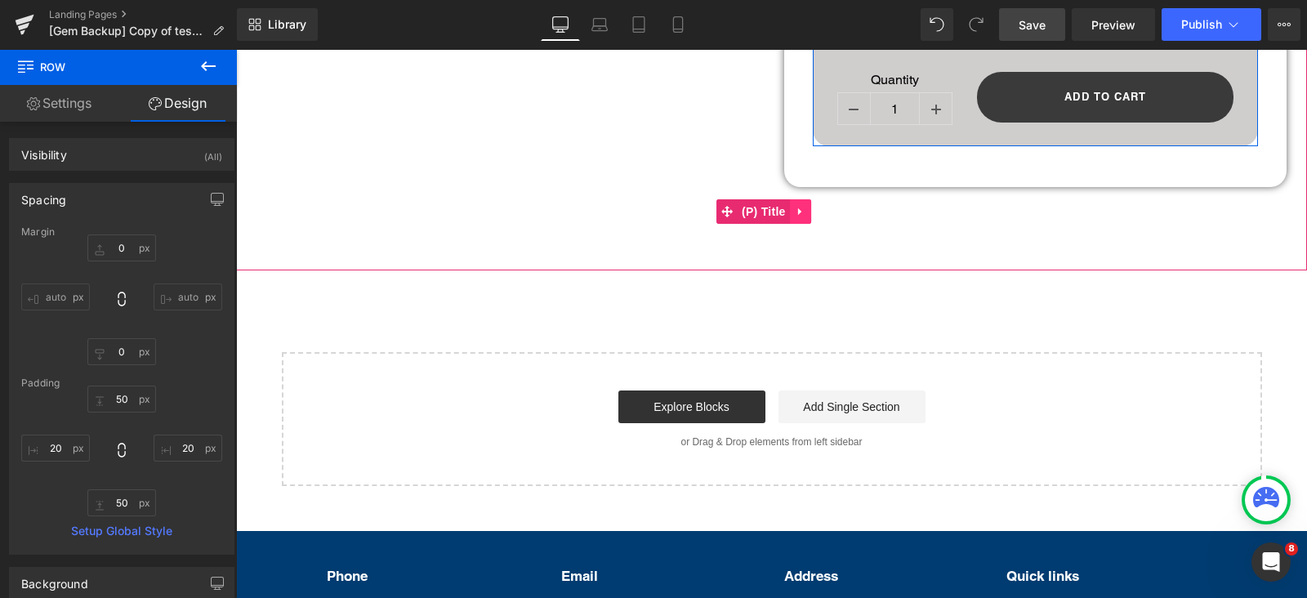
click at [807, 204] on link at bounding box center [800, 211] width 21 height 25
click at [810, 205] on icon at bounding box center [811, 211] width 11 height 12
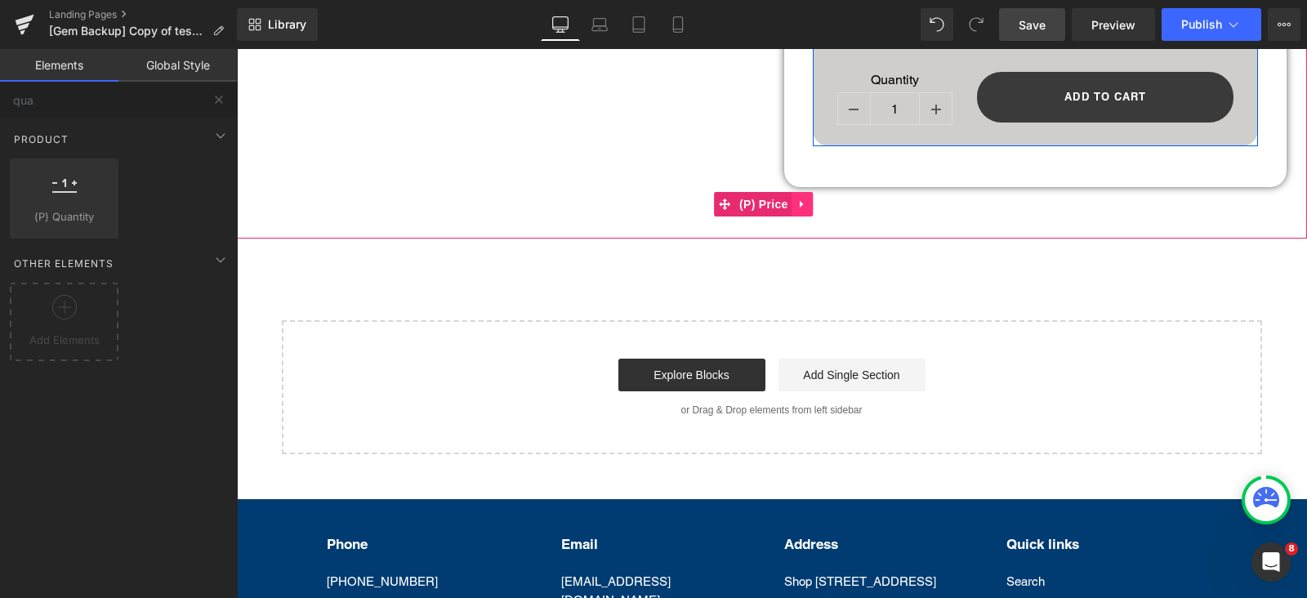
click at [809, 195] on link at bounding box center [803, 204] width 21 height 25
click at [824, 198] on link at bounding box center [834, 204] width 21 height 25
click at [806, 200] on icon at bounding box center [802, 205] width 11 height 12
click at [819, 199] on icon at bounding box center [813, 205] width 11 height 12
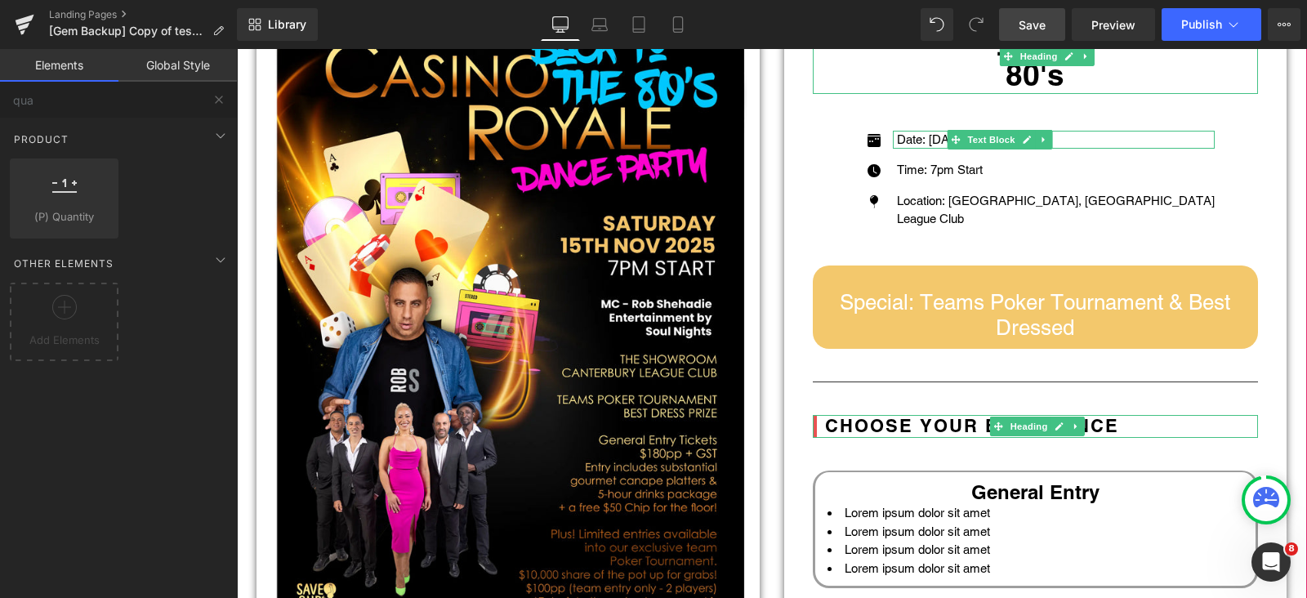
scroll to position [0, 0]
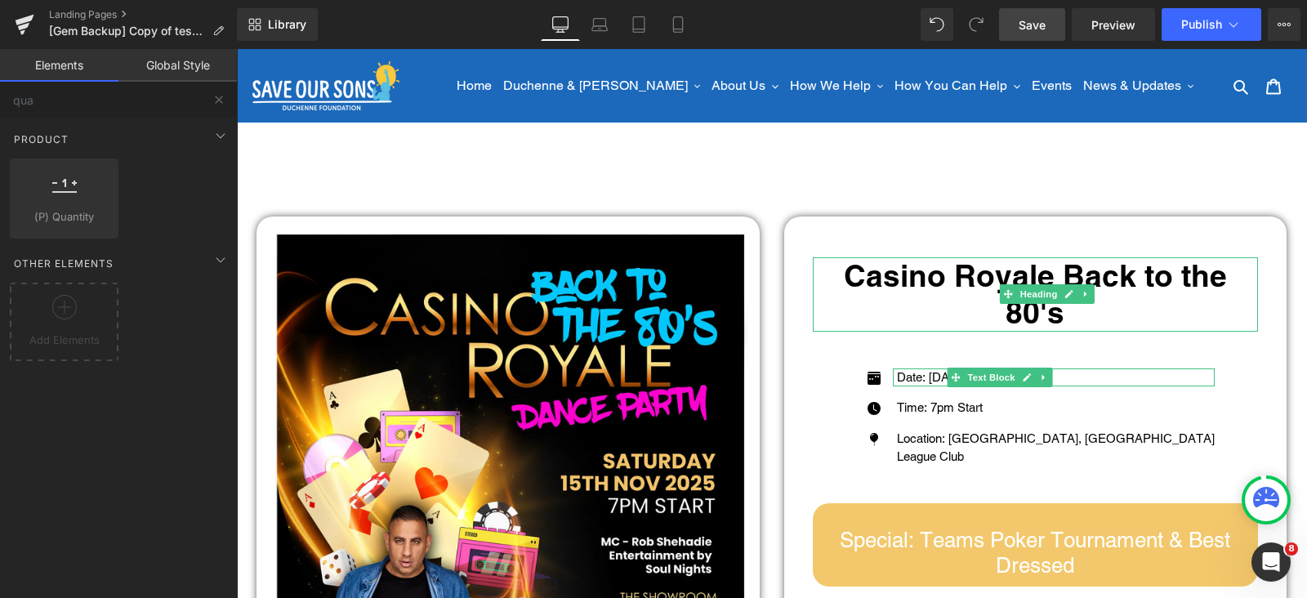
click at [1019, 36] on link "Save" at bounding box center [1032, 24] width 66 height 33
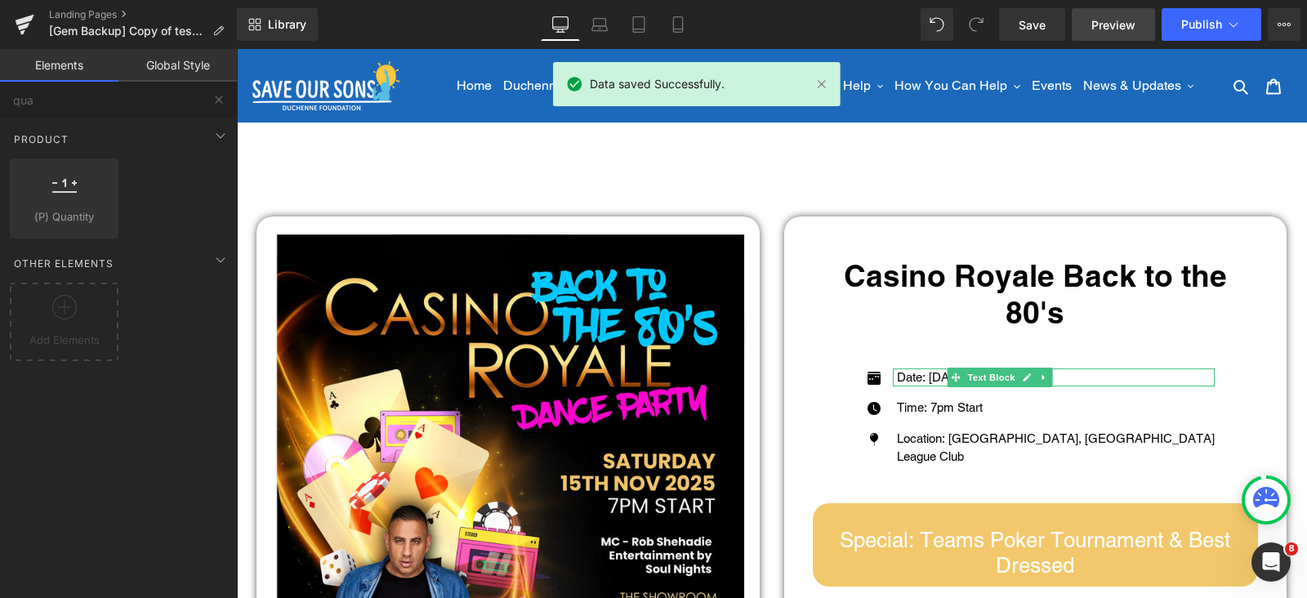
click at [1103, 23] on span "Preview" at bounding box center [1114, 24] width 44 height 17
